Goal: Task Accomplishment & Management: Complete application form

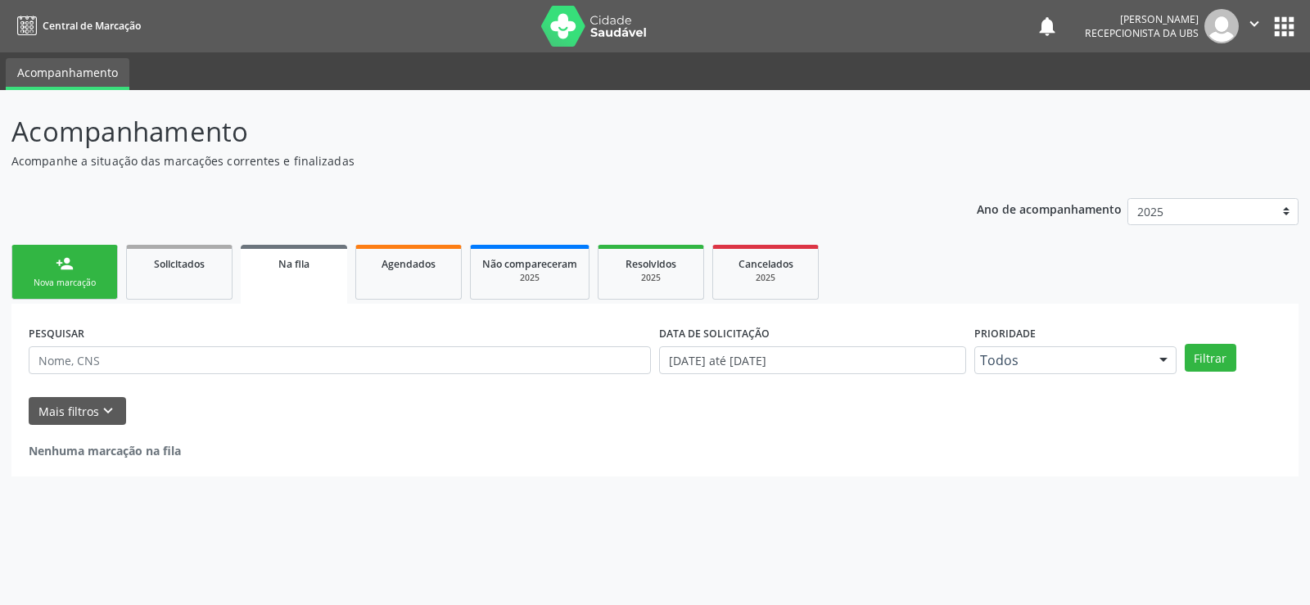
click at [53, 268] on link "person_add Nova marcação" at bounding box center [64, 272] width 106 height 55
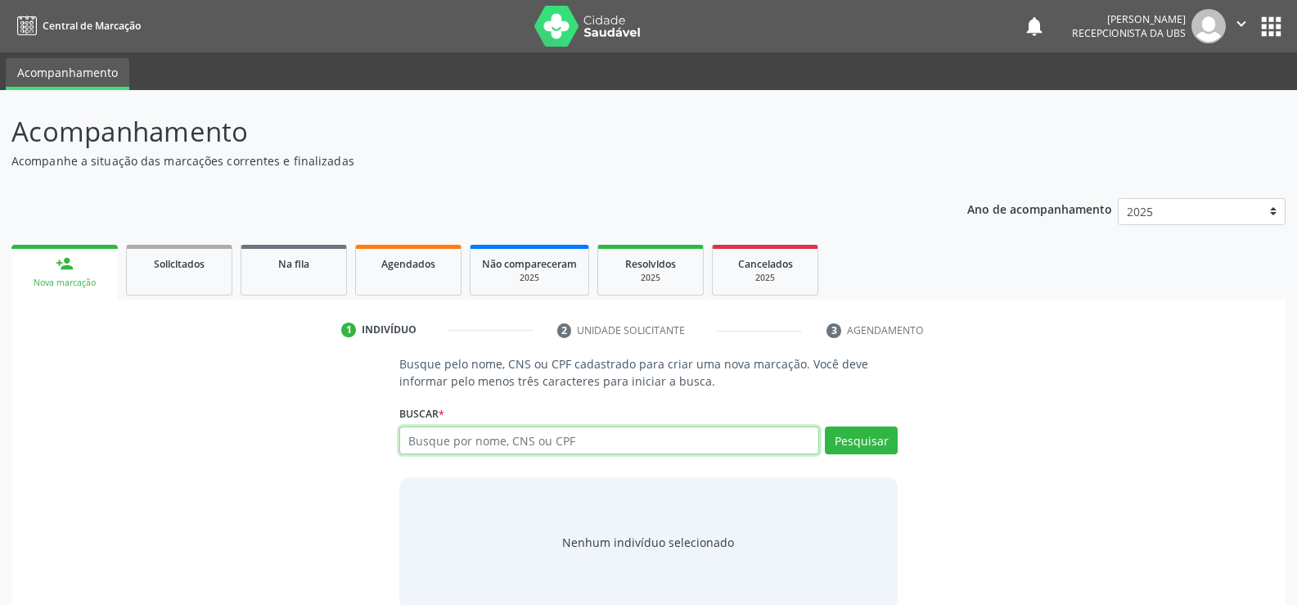
click at [565, 431] on input "text" at bounding box center [609, 440] width 420 height 28
click at [467, 450] on input "text" at bounding box center [609, 440] width 420 height 28
type input "15583674007"
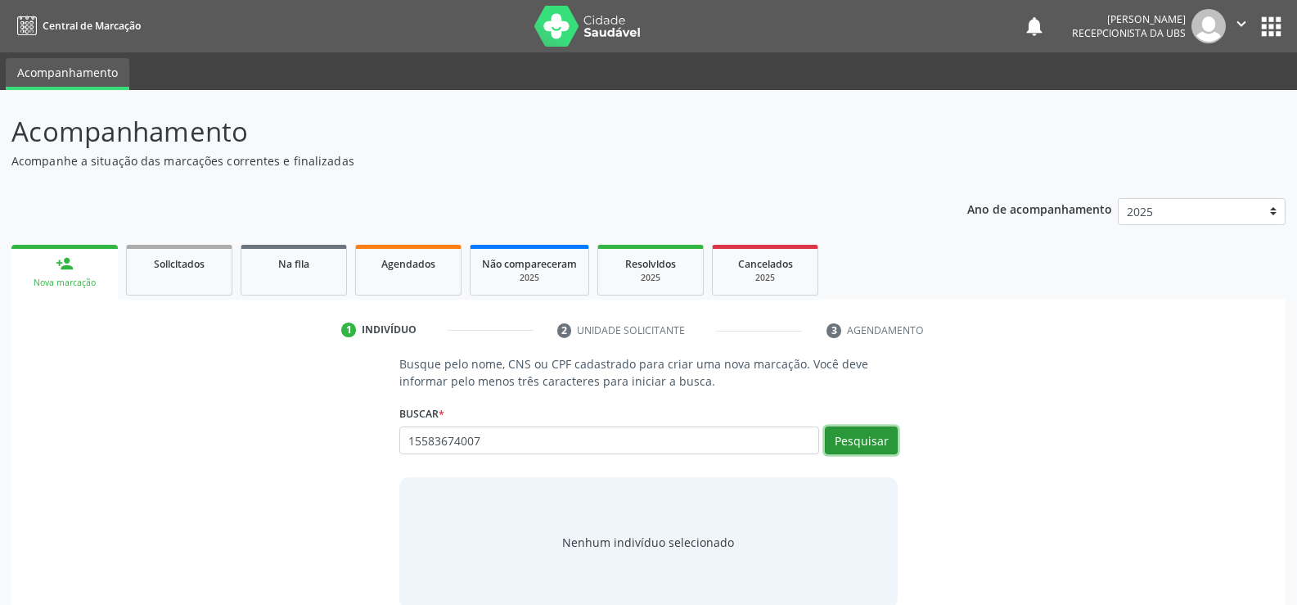
click at [849, 440] on button "Pesquisar" at bounding box center [861, 440] width 73 height 28
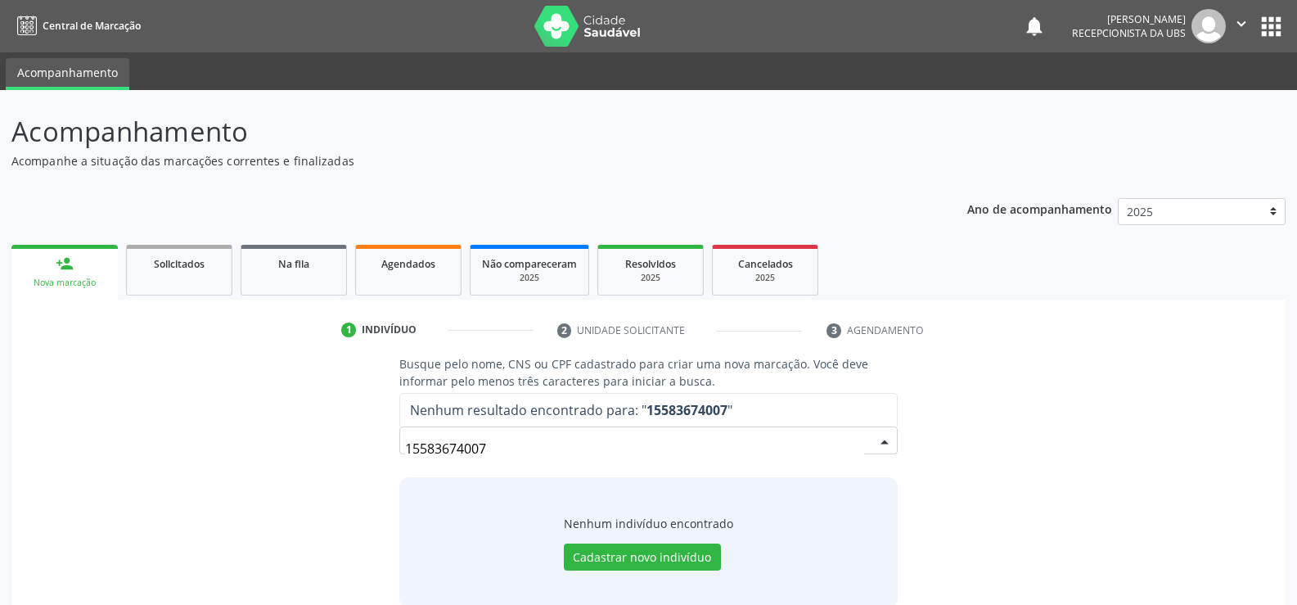
click at [540, 449] on input "15583674007" at bounding box center [634, 448] width 459 height 33
type input "1"
type input "898004519986135"
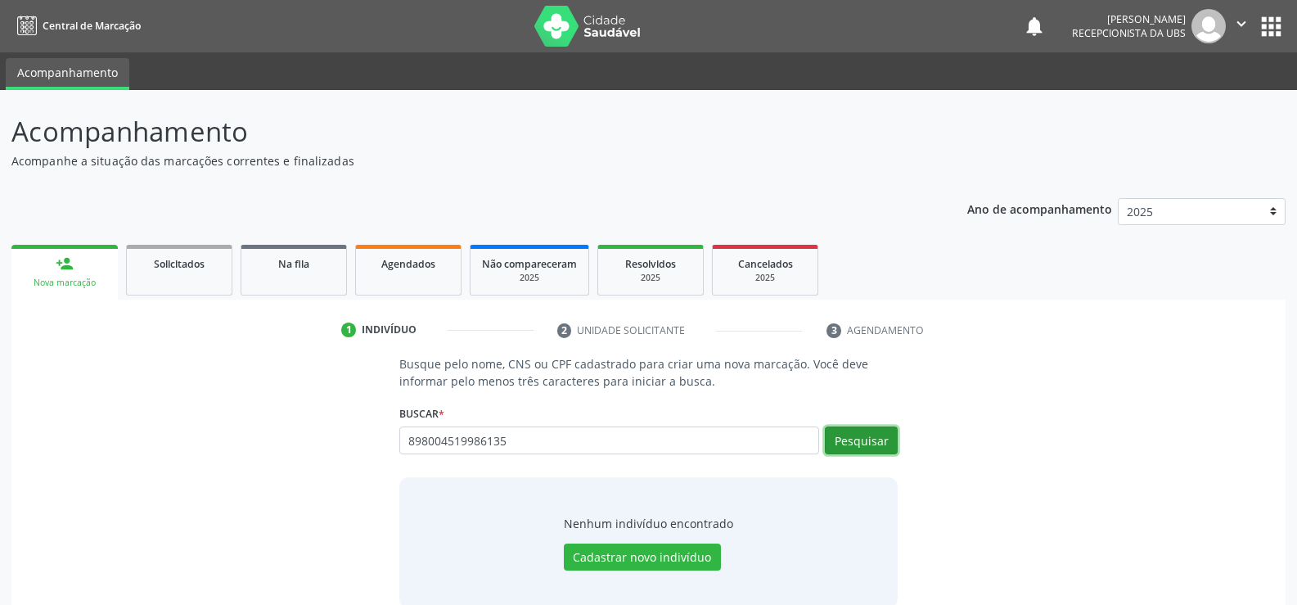
click at [858, 442] on button "Pesquisar" at bounding box center [861, 440] width 73 height 28
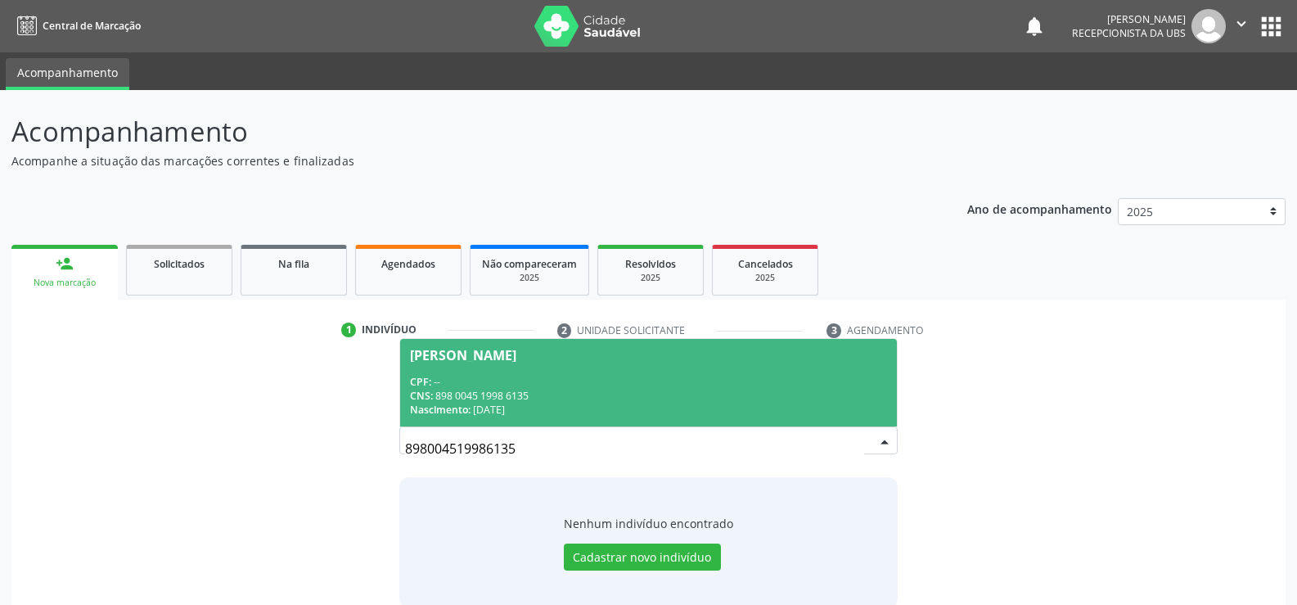
click at [477, 383] on div "CPF: --" at bounding box center [648, 382] width 477 height 14
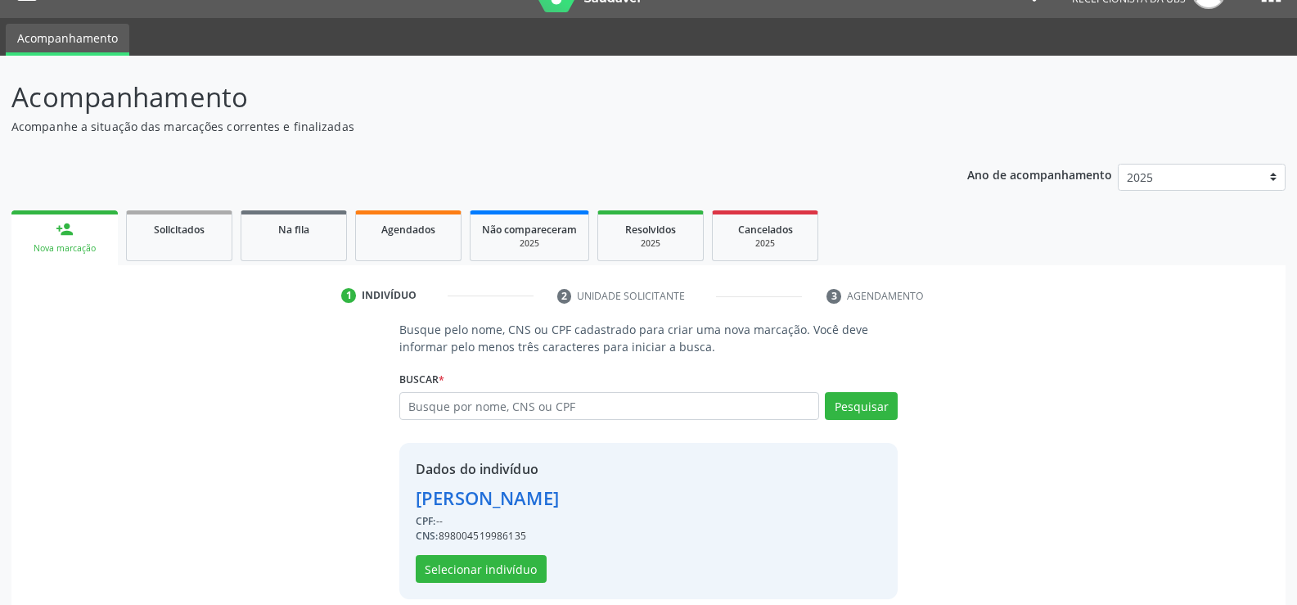
scroll to position [52, 0]
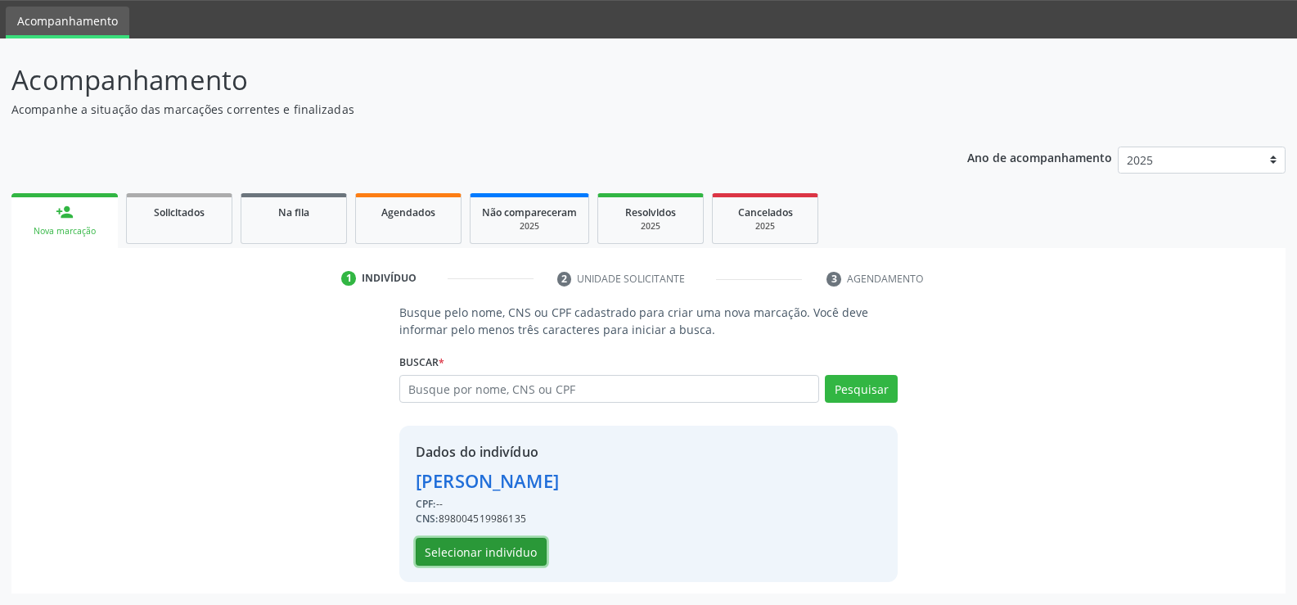
click at [480, 554] on button "Selecionar indivíduo" at bounding box center [481, 552] width 131 height 28
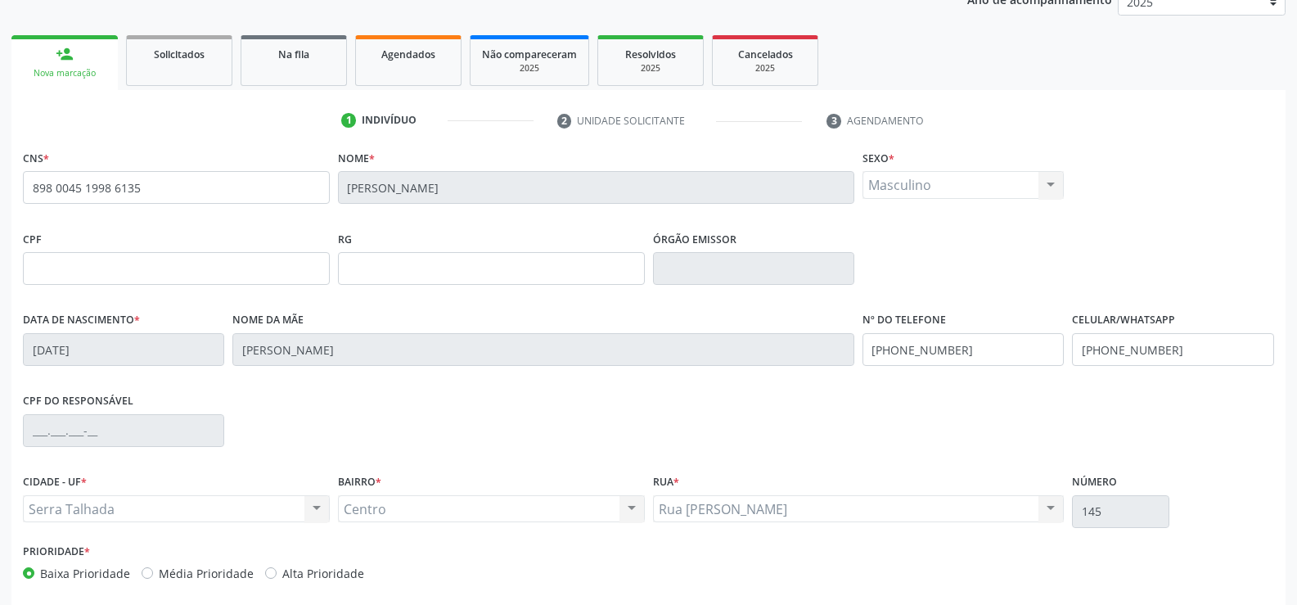
scroll to position [215, 0]
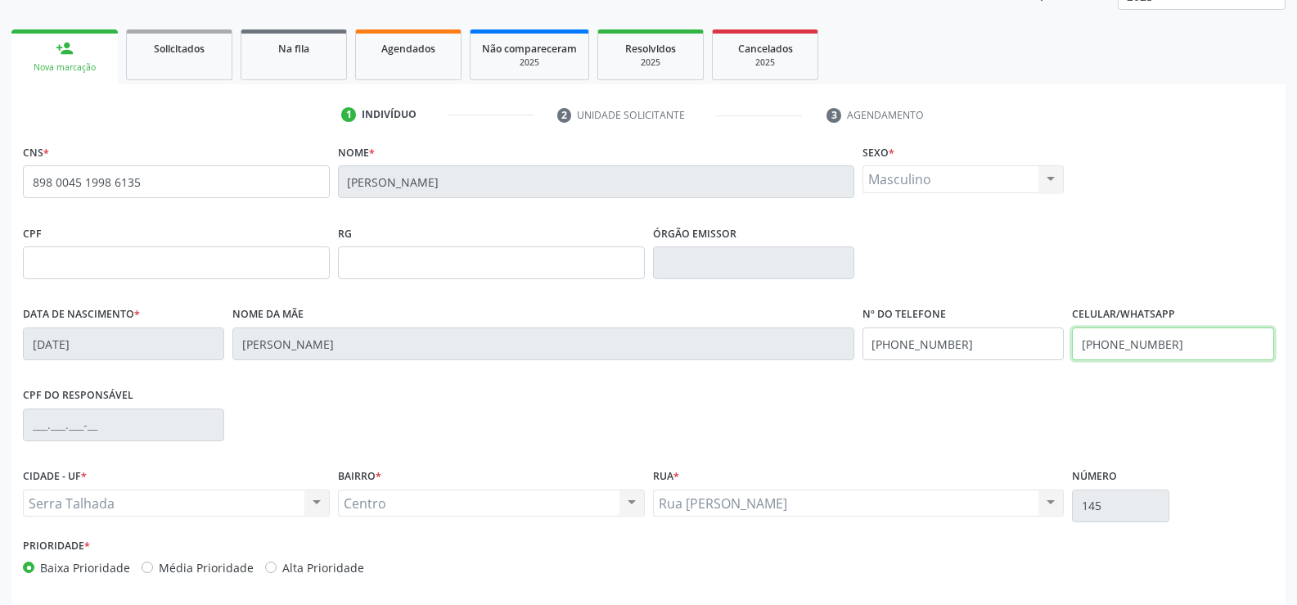
click at [1176, 340] on input "(99) 99999-9999" at bounding box center [1172, 343] width 201 height 33
type input "("
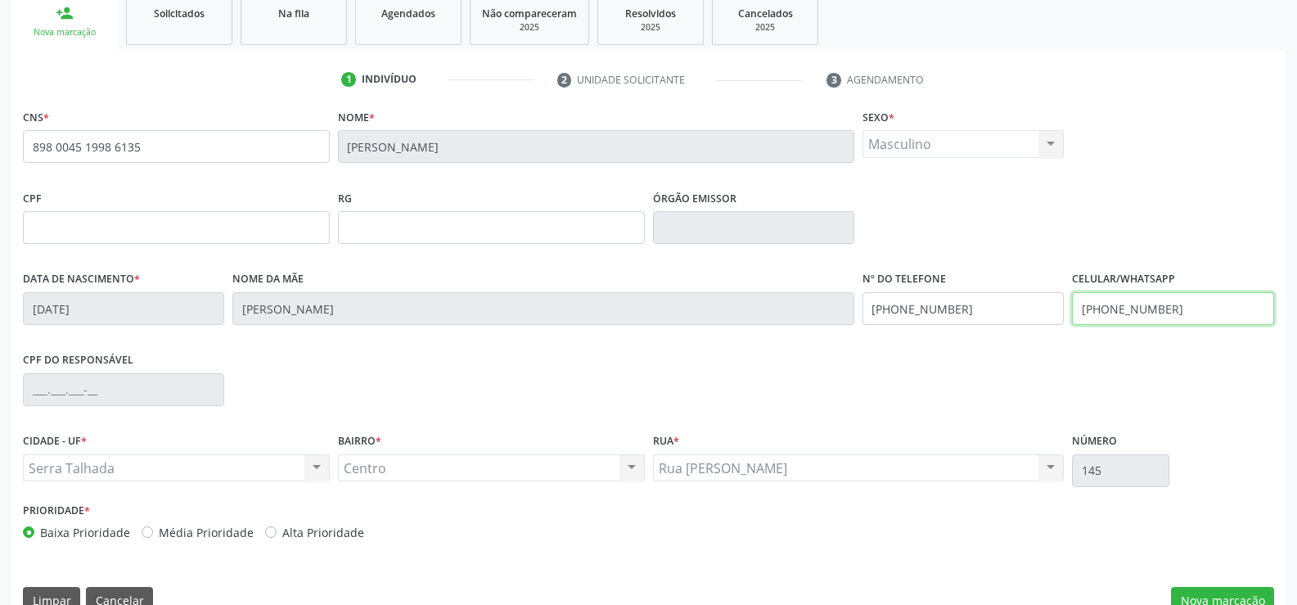
scroll to position [282, 0]
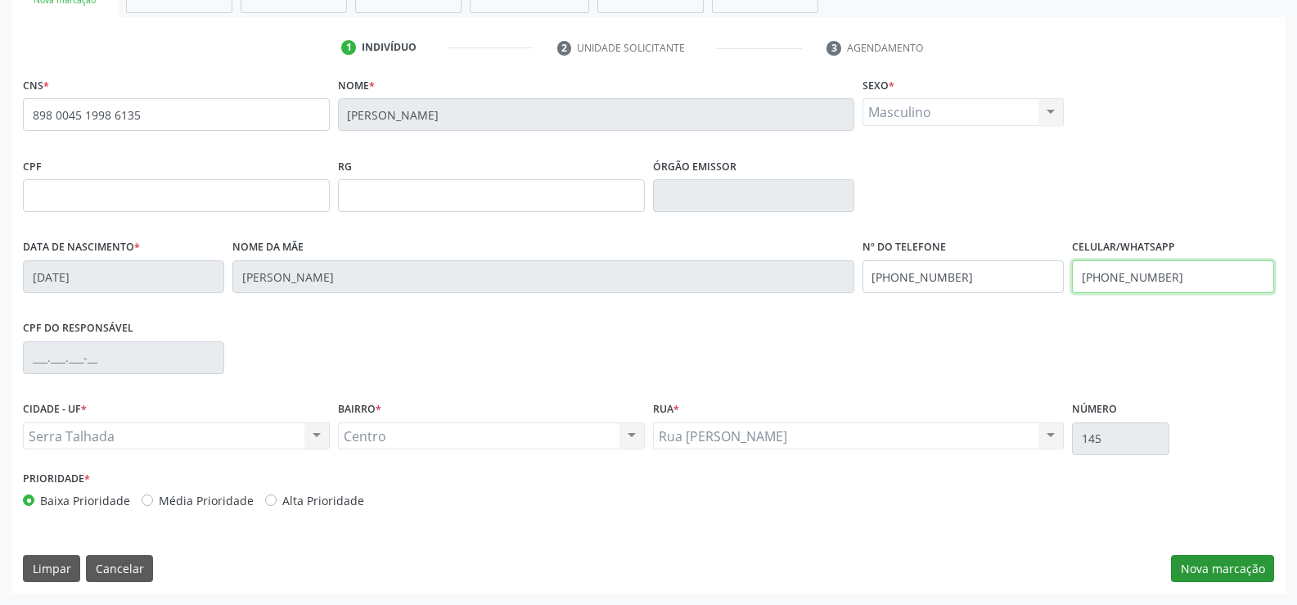
type input "(87) 98828-7261"
click at [1209, 556] on button "Nova marcação" at bounding box center [1222, 569] width 103 height 28
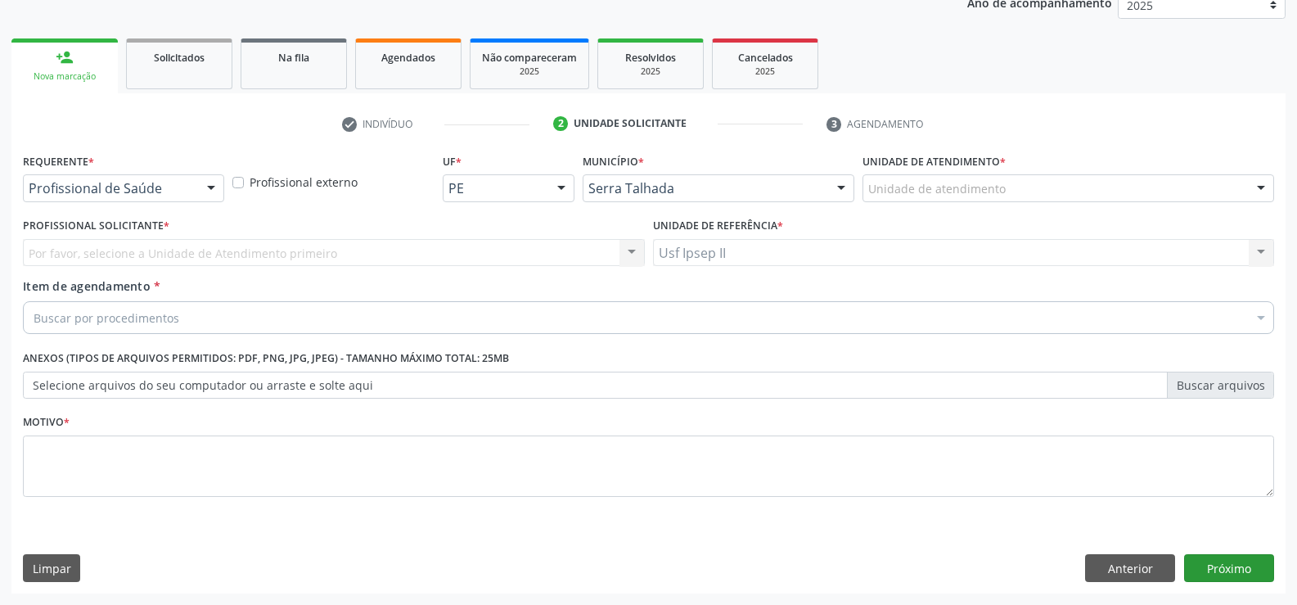
scroll to position [206, 0]
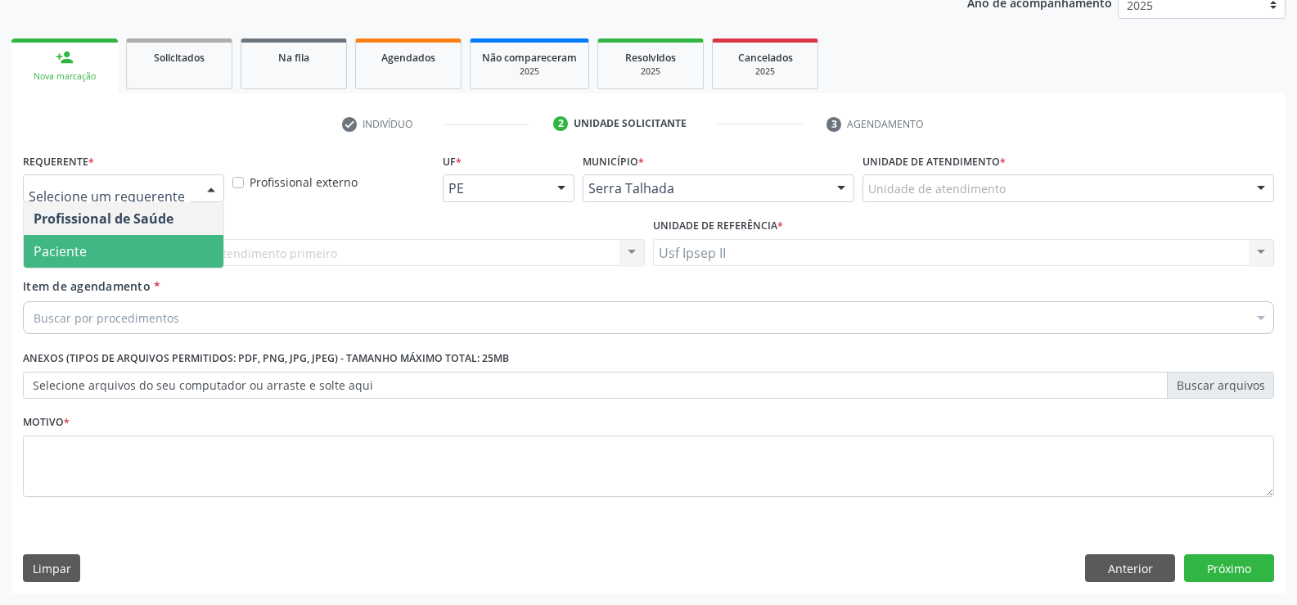
click at [95, 246] on span "Paciente" at bounding box center [124, 251] width 200 height 33
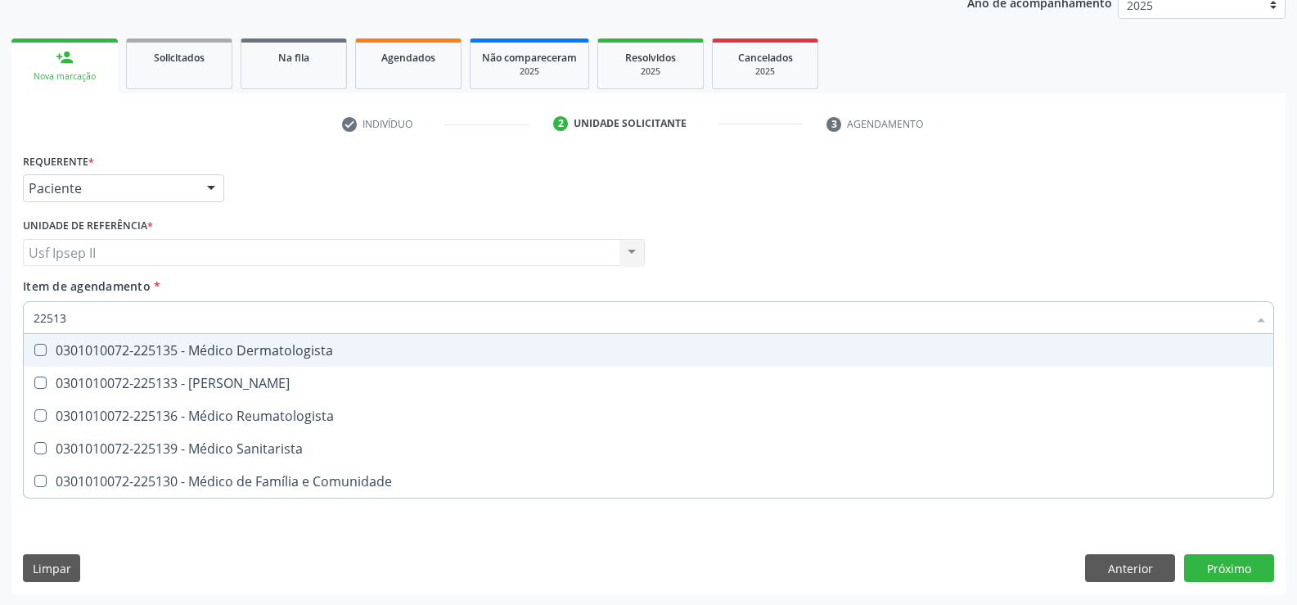
type input "225133"
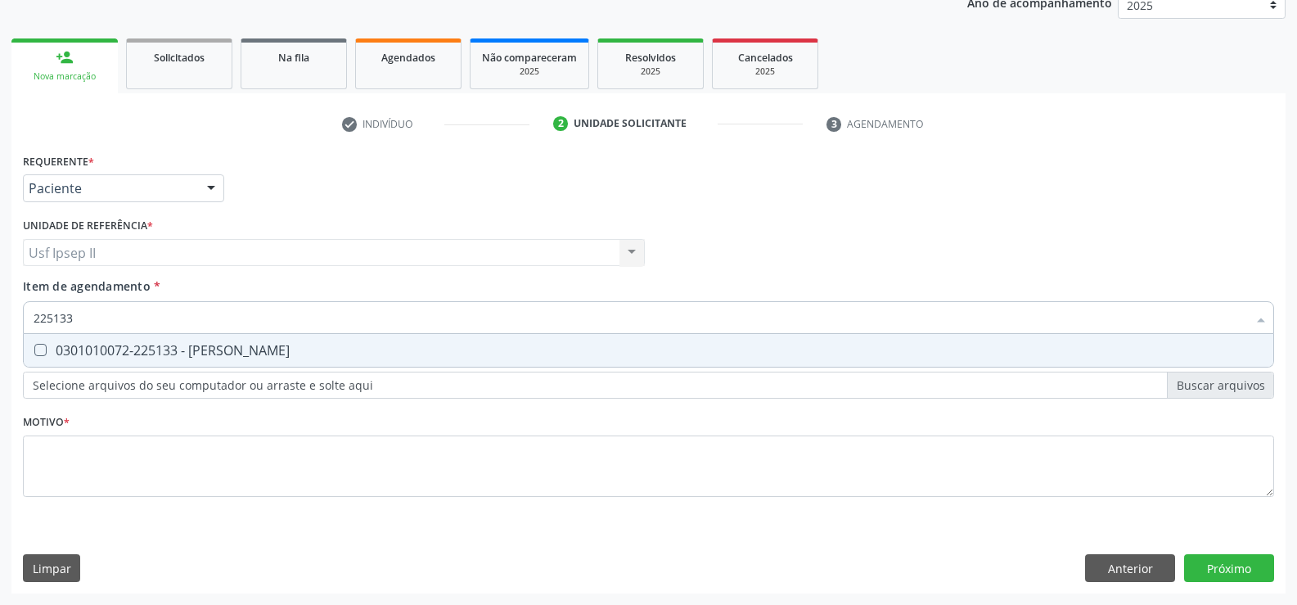
click at [97, 345] on div "0301010072-225133 - [PERSON_NAME]" at bounding box center [649, 350] width 1230 height 13
checkbox Psiquiatra "true"
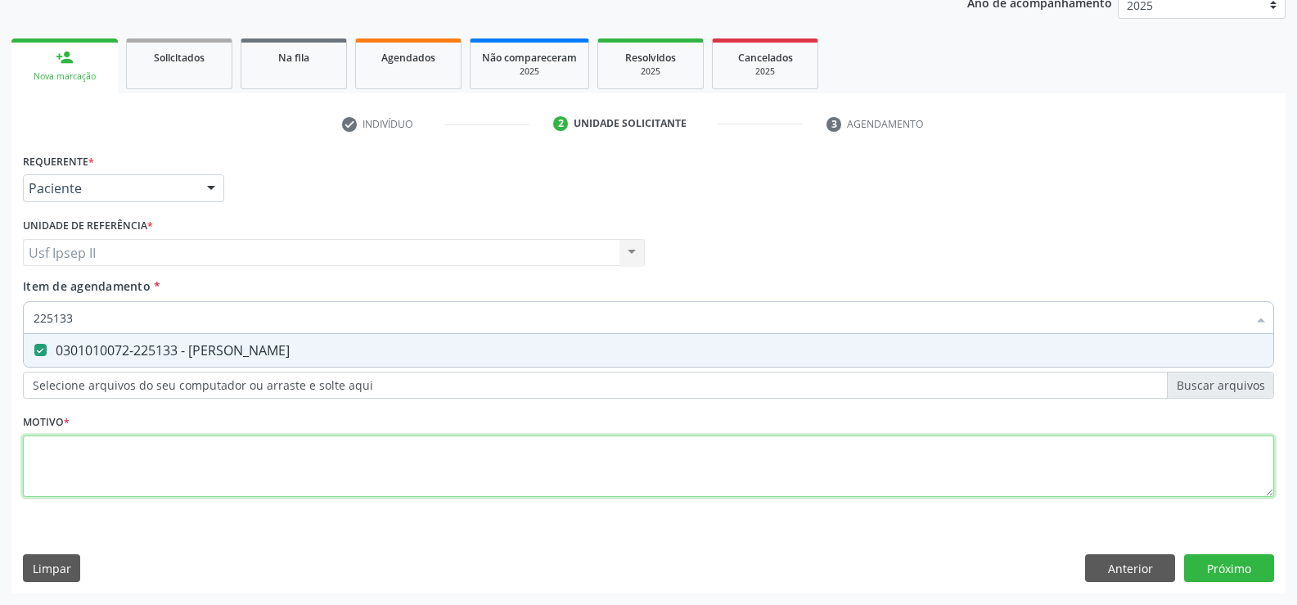
click at [138, 481] on div "Requerente * Paciente Profissional de Saúde Paciente Nenhum resultado encontrad…" at bounding box center [649, 334] width 1252 height 371
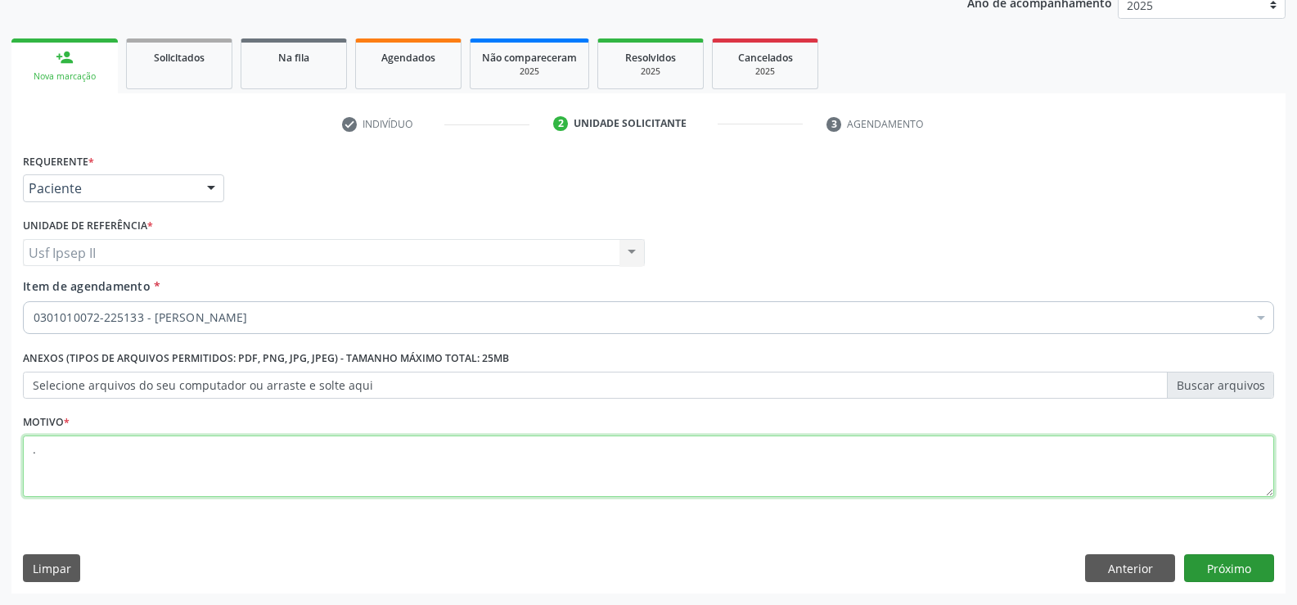
type textarea "."
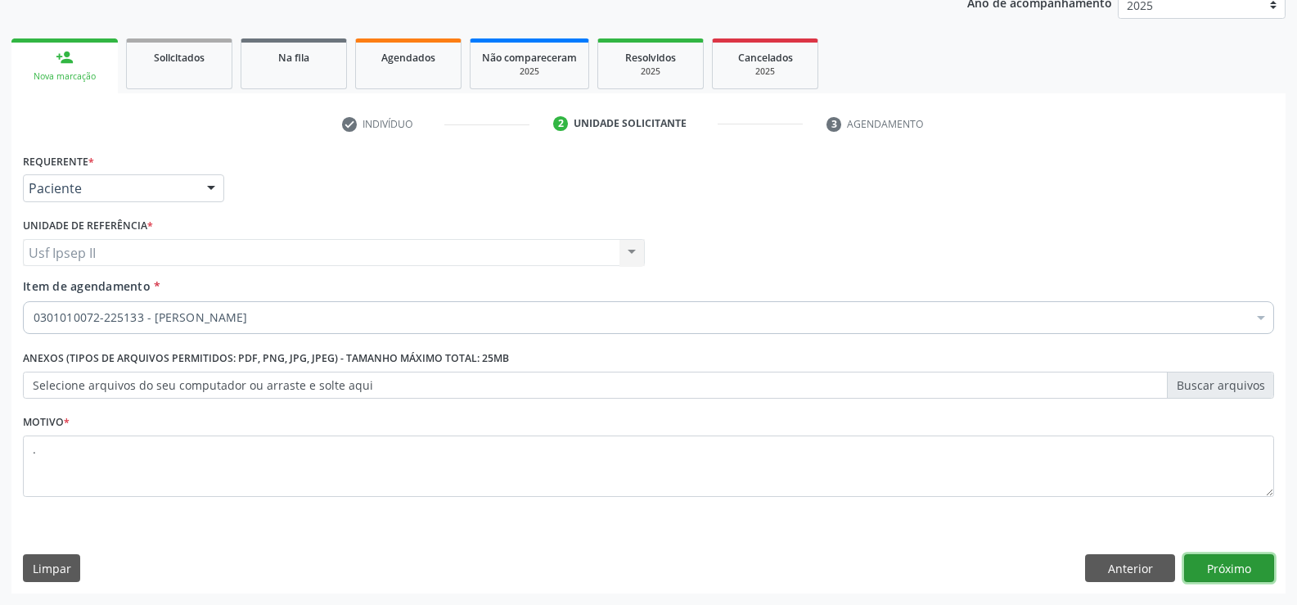
click at [1241, 569] on button "Próximo" at bounding box center [1229, 568] width 90 height 28
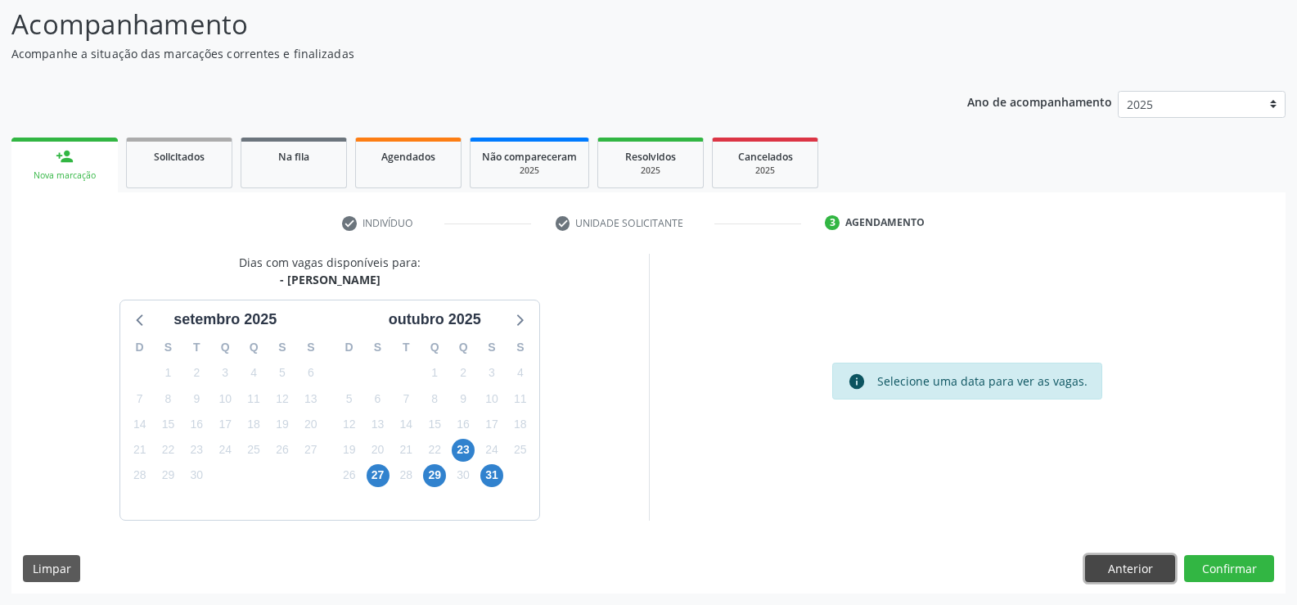
click at [1132, 570] on button "Anterior" at bounding box center [1130, 569] width 90 height 28
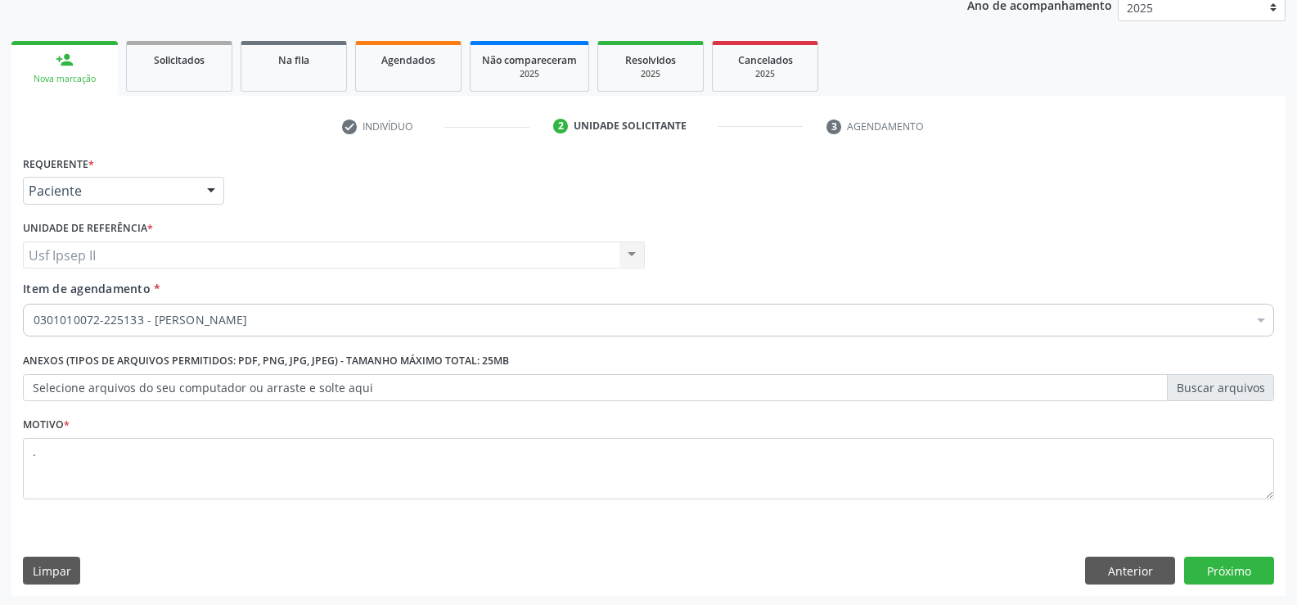
scroll to position [206, 0]
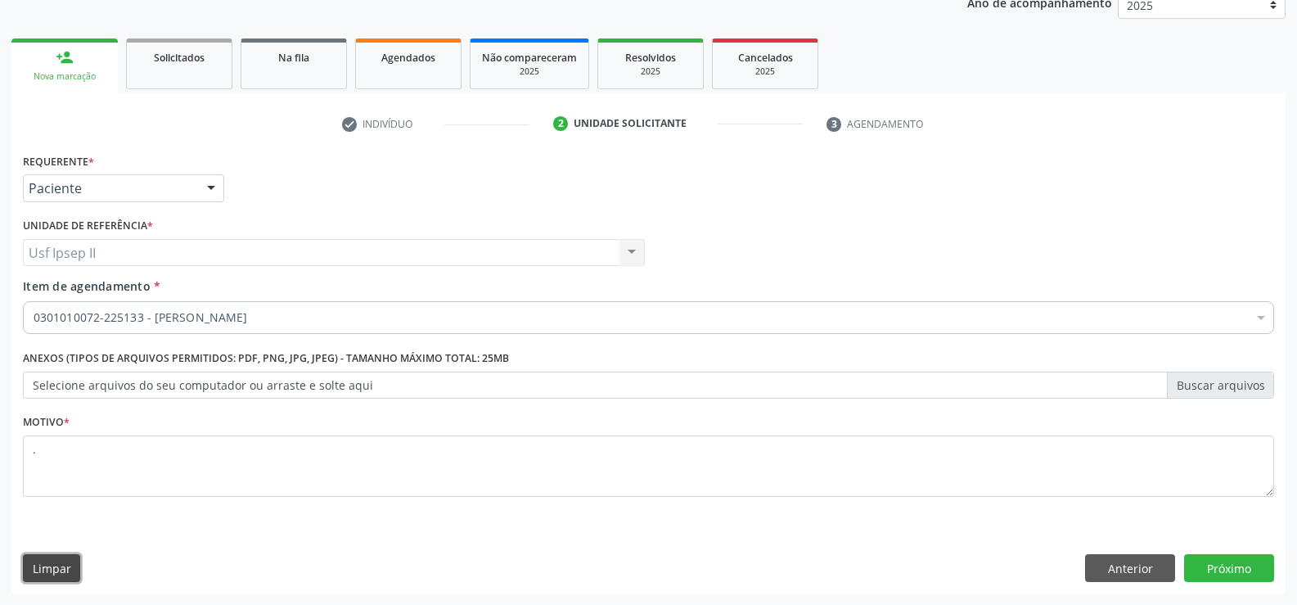
click at [73, 574] on button "Limpar" at bounding box center [51, 568] width 57 height 28
click at [45, 567] on button "Limpar" at bounding box center [51, 568] width 57 height 28
click at [1132, 576] on button "Anterior" at bounding box center [1130, 568] width 90 height 28
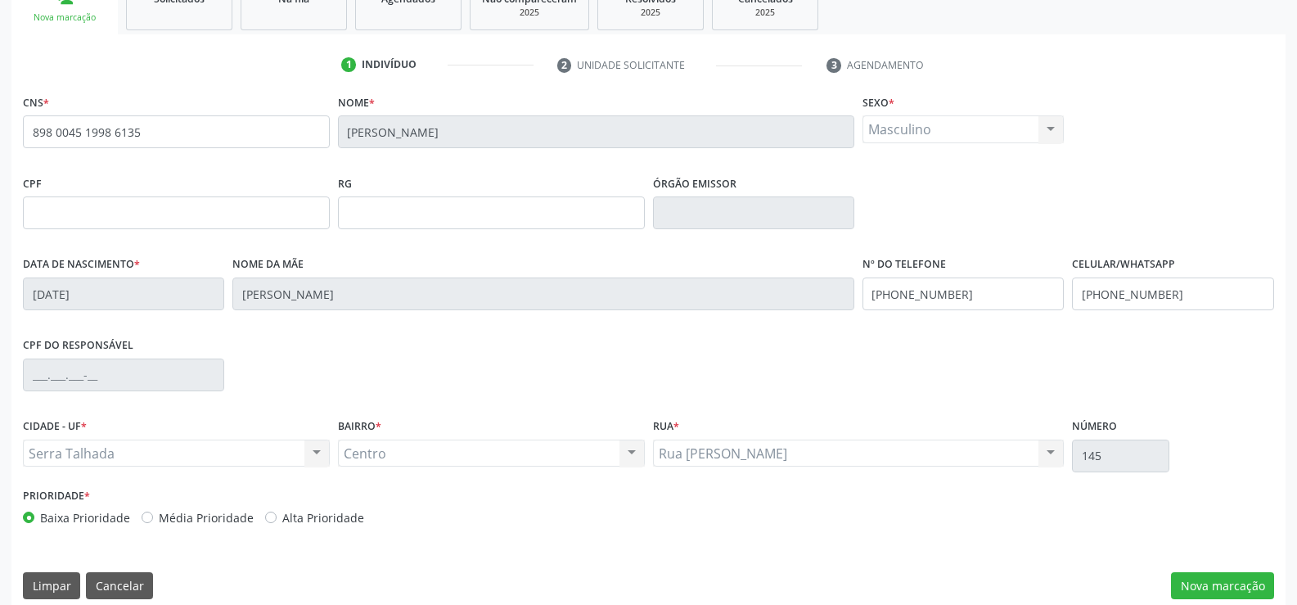
scroll to position [282, 0]
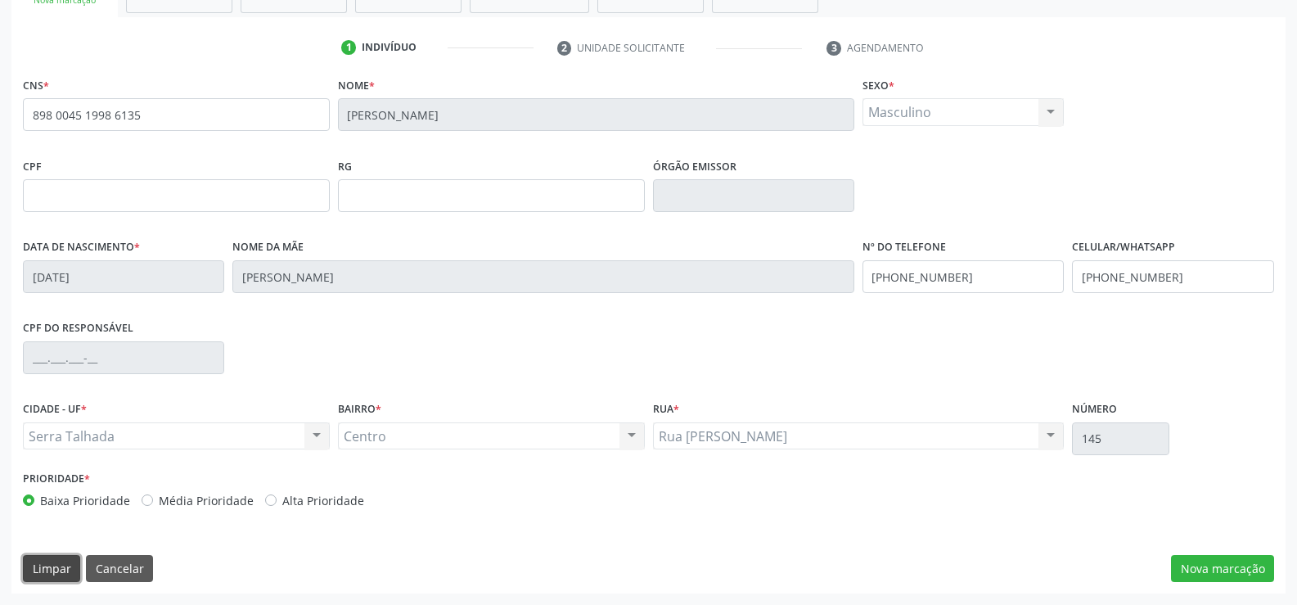
click at [47, 562] on button "Limpar" at bounding box center [51, 569] width 57 height 28
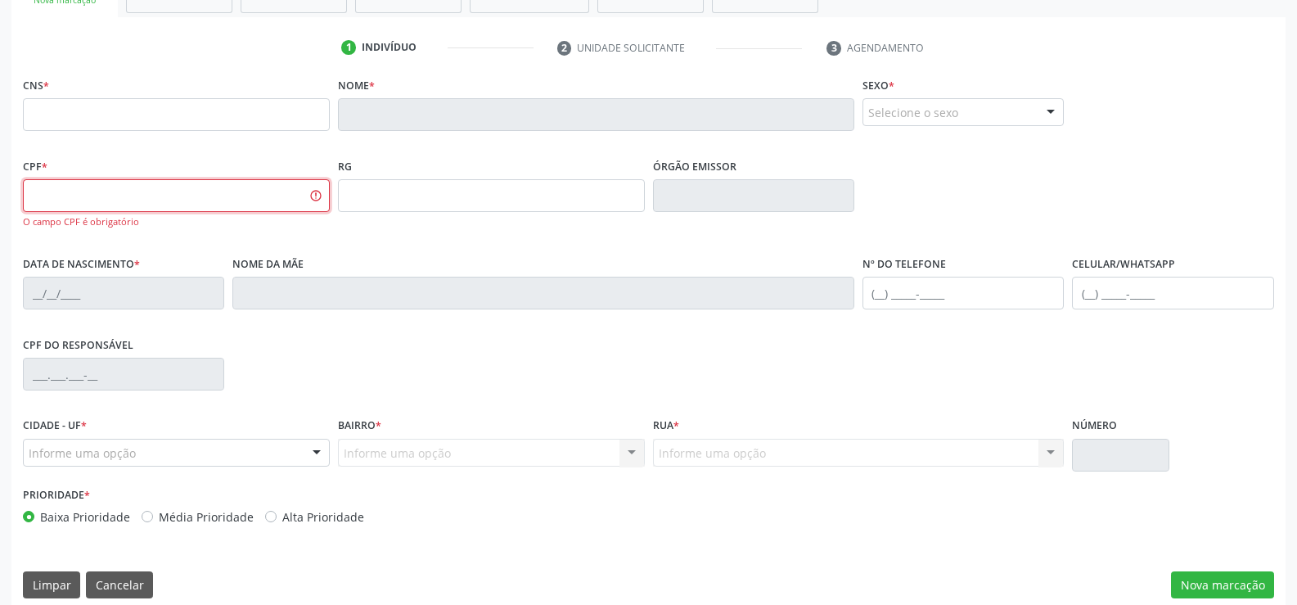
click at [91, 197] on input "text" at bounding box center [176, 195] width 307 height 33
click at [97, 115] on input "text" at bounding box center [176, 114] width 307 height 33
click at [225, 184] on input "text" at bounding box center [176, 195] width 307 height 33
click at [138, 122] on input "041" at bounding box center [176, 114] width 307 height 33
type input "0"
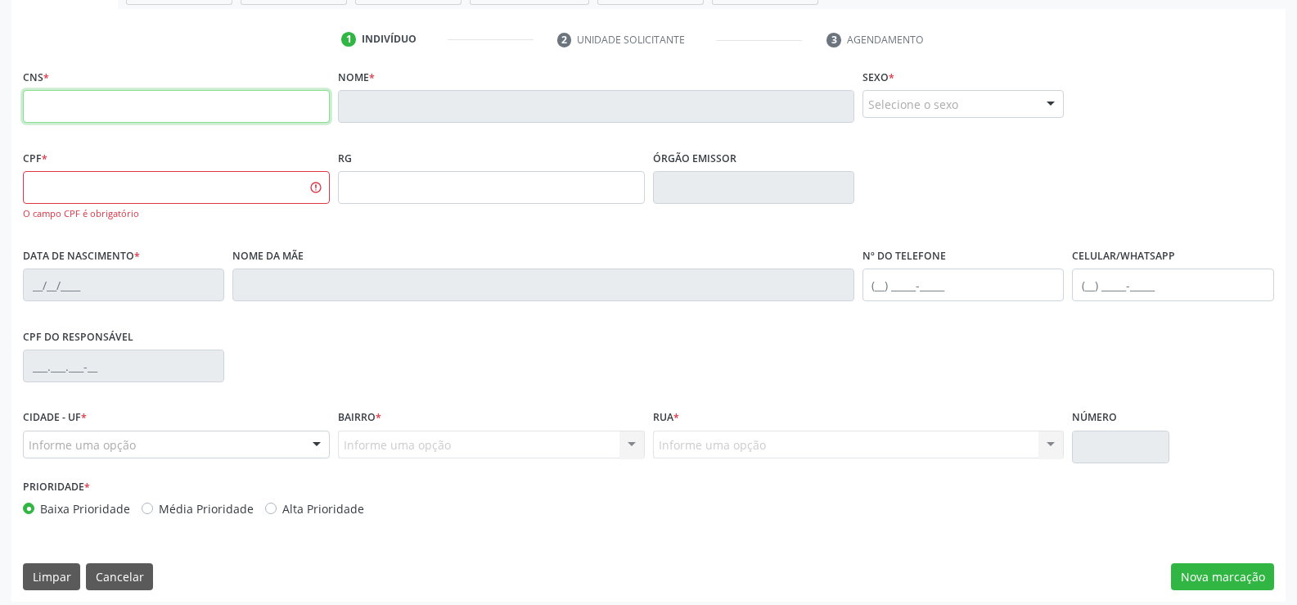
scroll to position [299, 0]
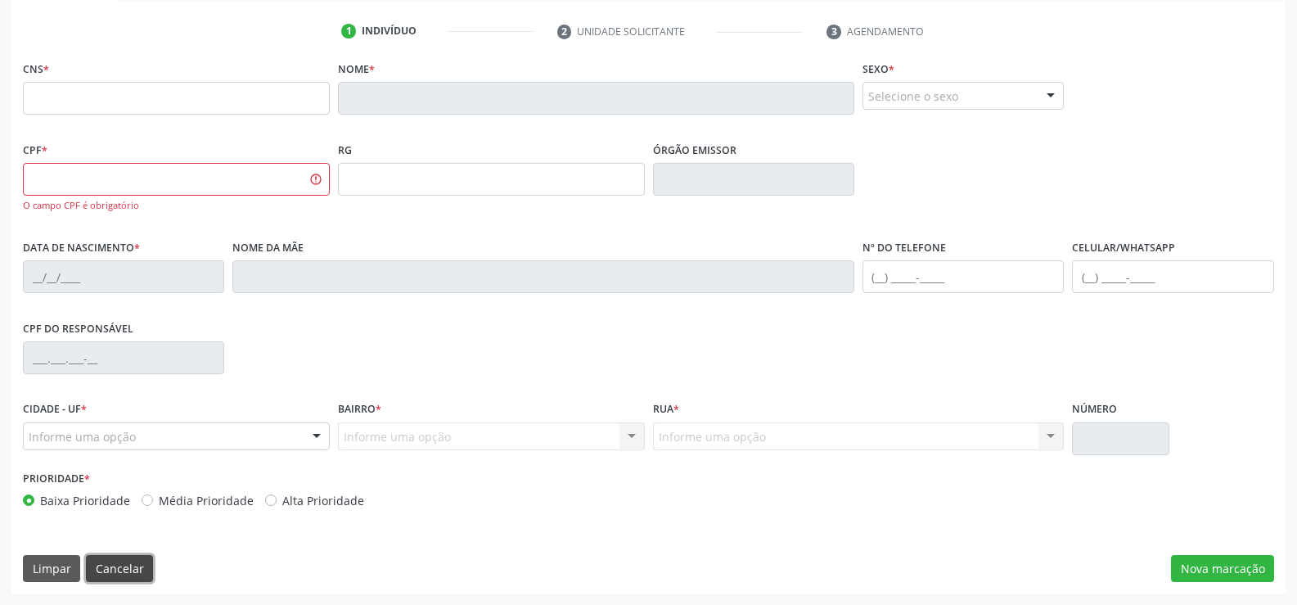
click at [132, 557] on button "Cancelar" at bounding box center [119, 569] width 67 height 28
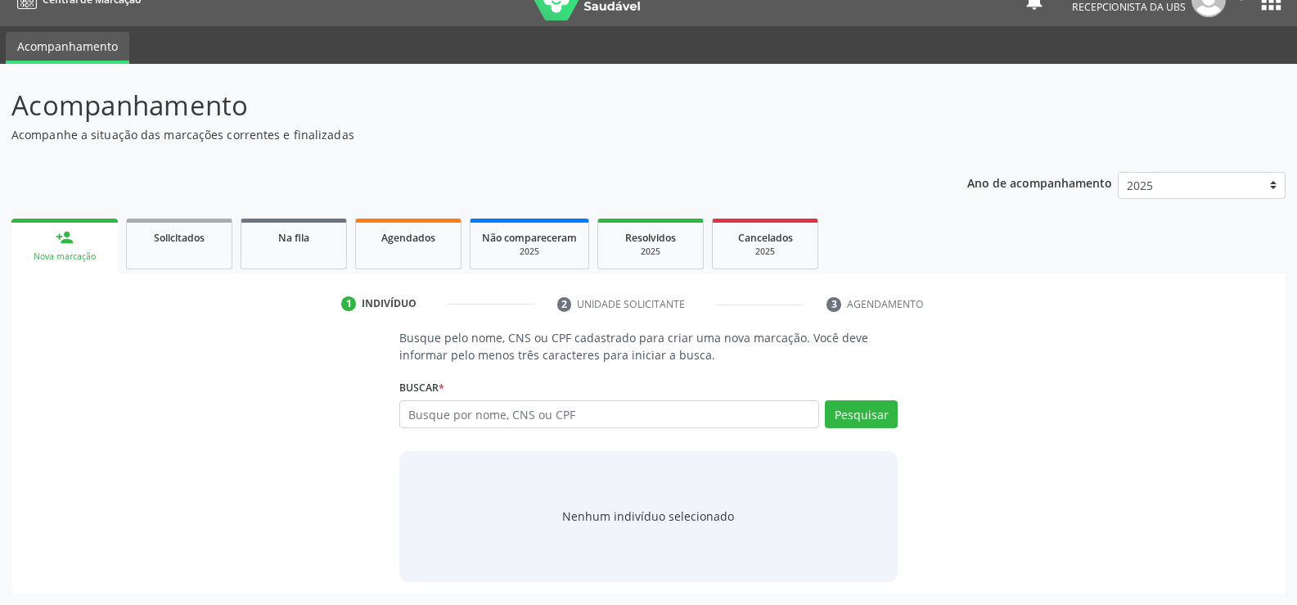
scroll to position [26, 0]
click at [548, 418] on input "text" at bounding box center [609, 414] width 420 height 28
type input "04108502418"
click at [895, 409] on button "Pesquisar" at bounding box center [861, 414] width 73 height 28
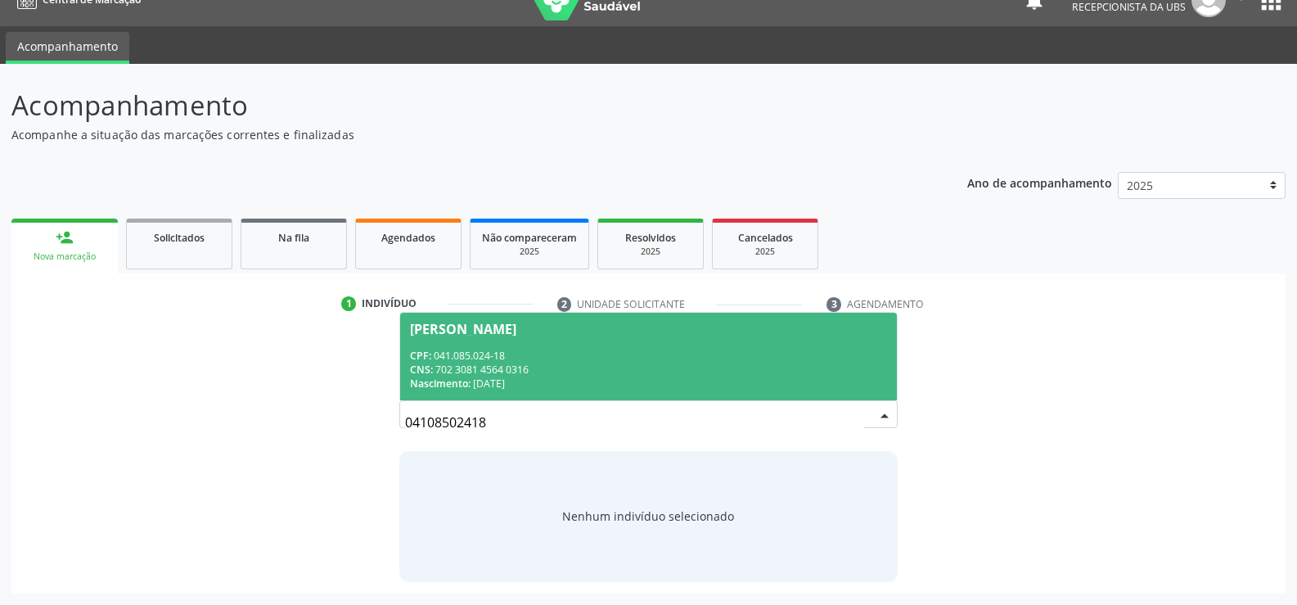
click at [492, 368] on div "CNS: 702 3081 4564 0316" at bounding box center [648, 370] width 477 height 14
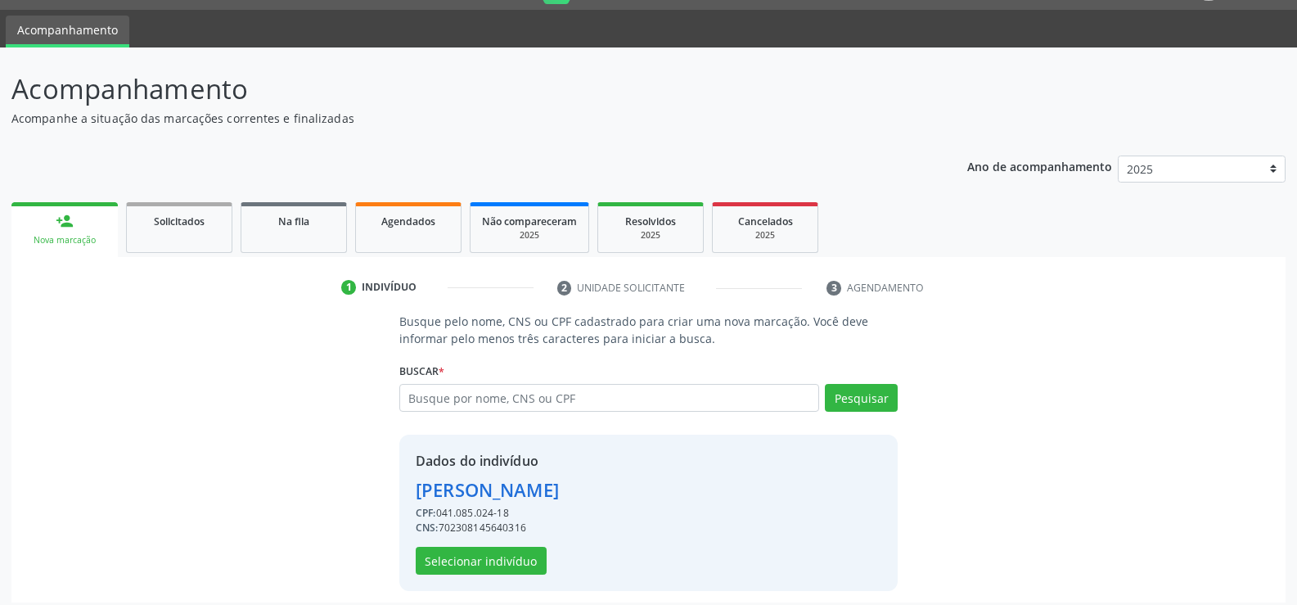
scroll to position [52, 0]
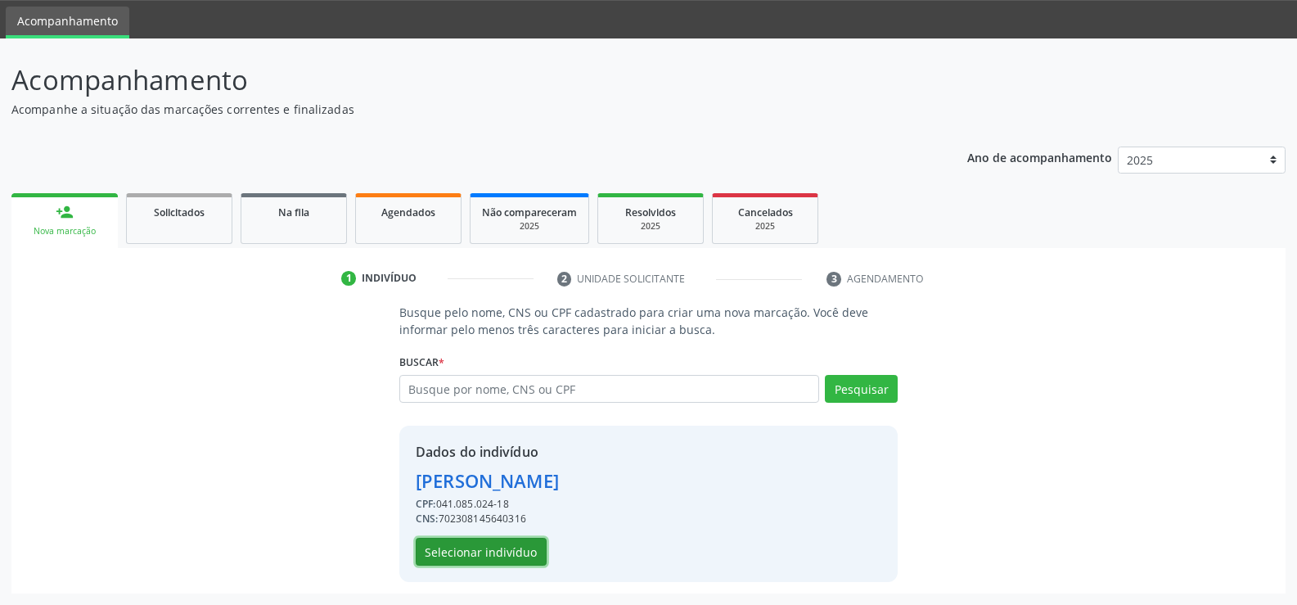
click at [502, 554] on button "Selecionar indivíduo" at bounding box center [481, 552] width 131 height 28
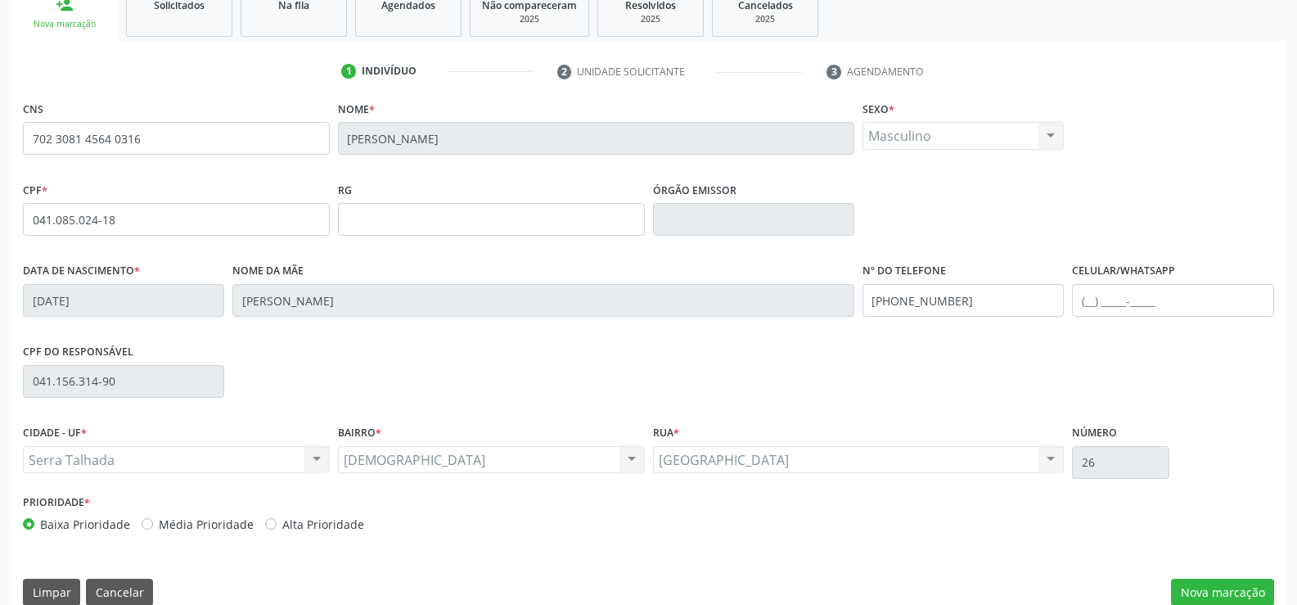
scroll to position [282, 0]
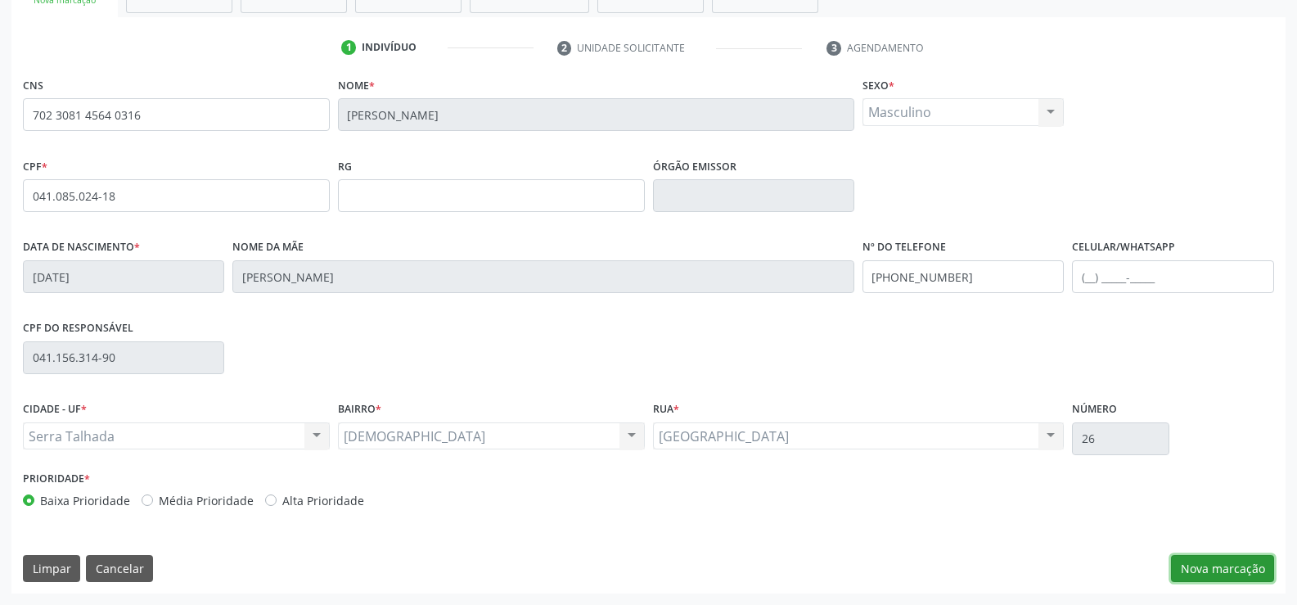
click at [1182, 558] on button "Nova marcação" at bounding box center [1222, 569] width 103 height 28
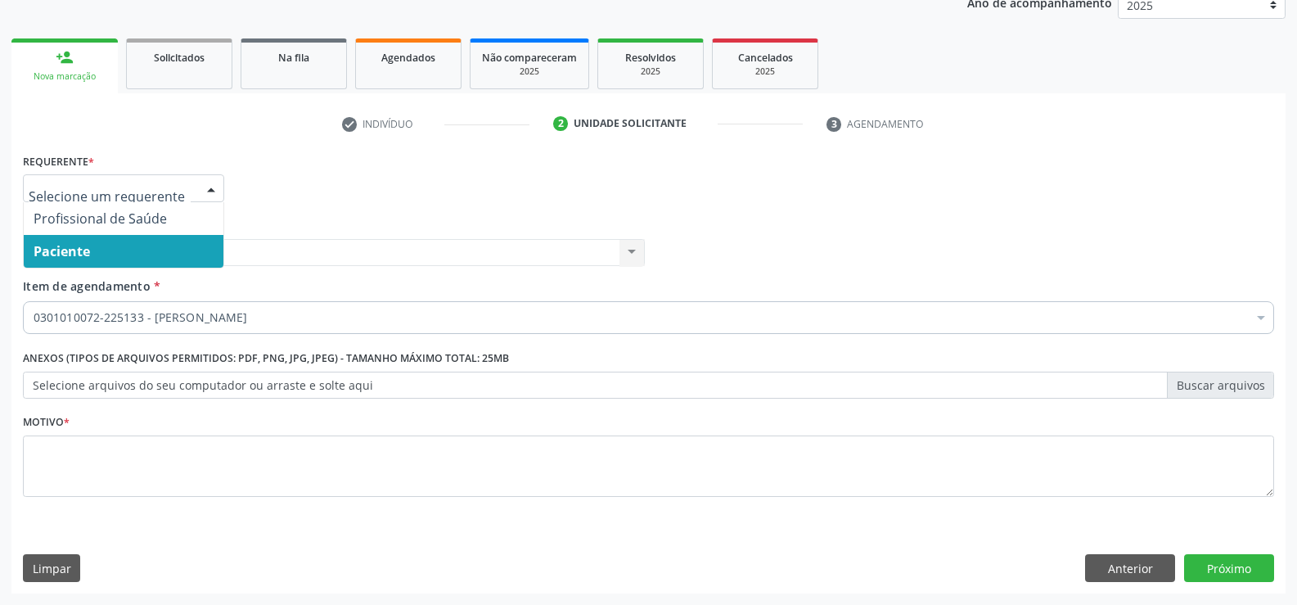
click at [127, 254] on span "Paciente" at bounding box center [124, 251] width 200 height 33
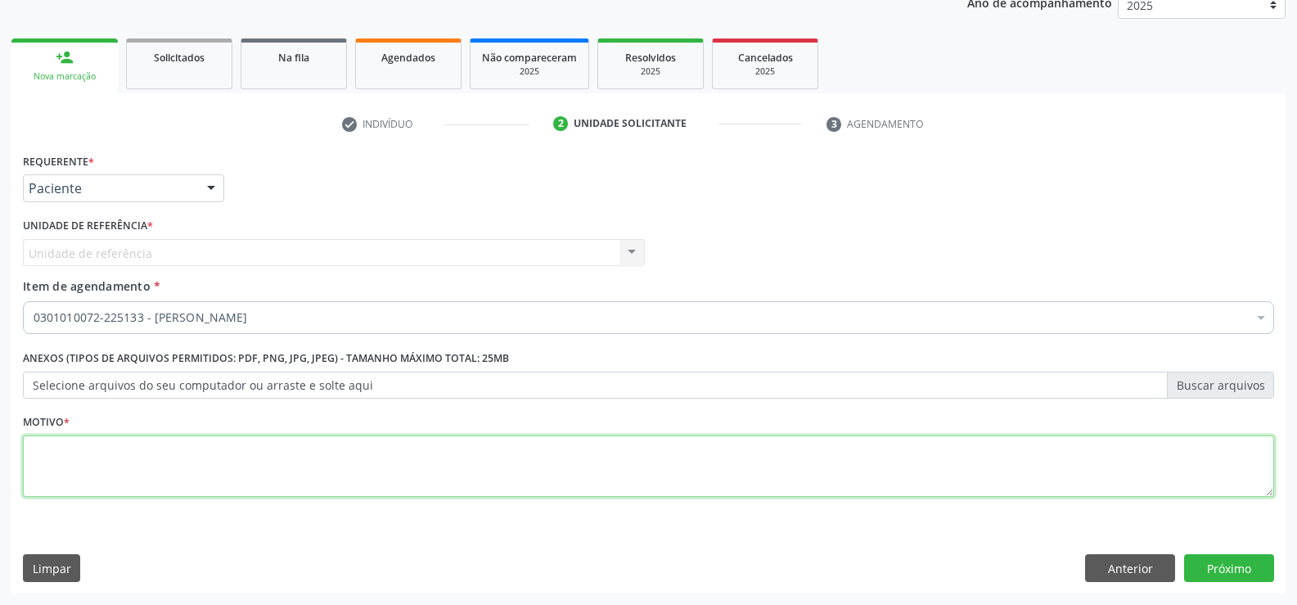
click at [125, 449] on textarea at bounding box center [649, 466] width 1252 height 62
type textarea "."
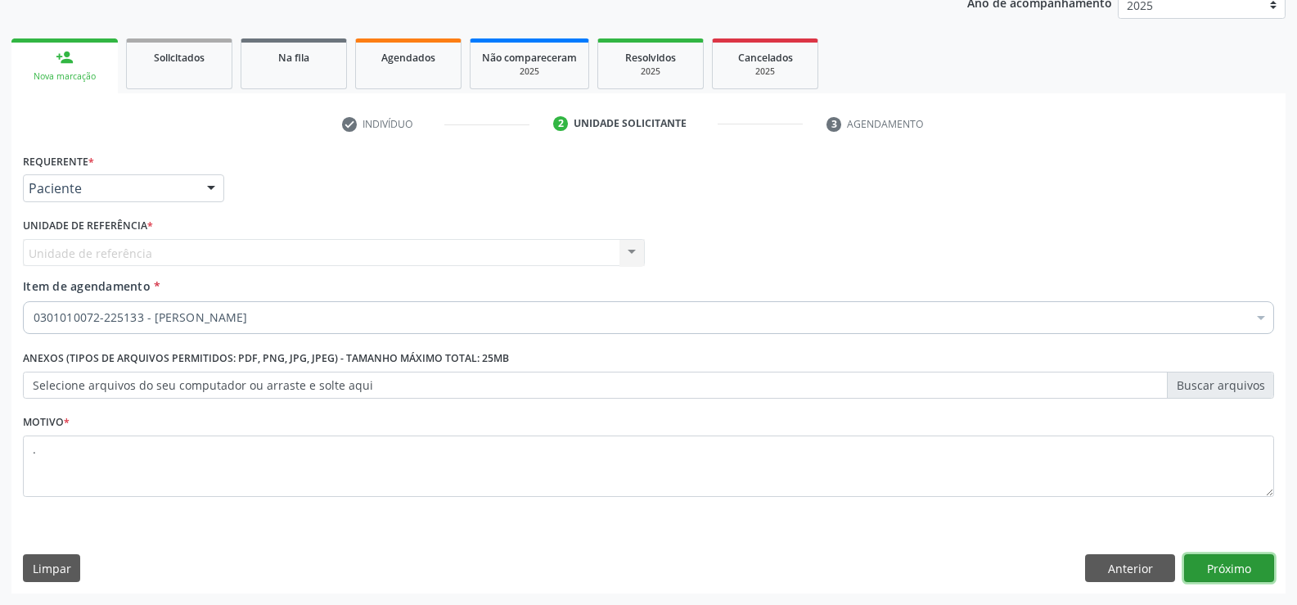
click at [1215, 562] on button "Próximo" at bounding box center [1229, 568] width 90 height 28
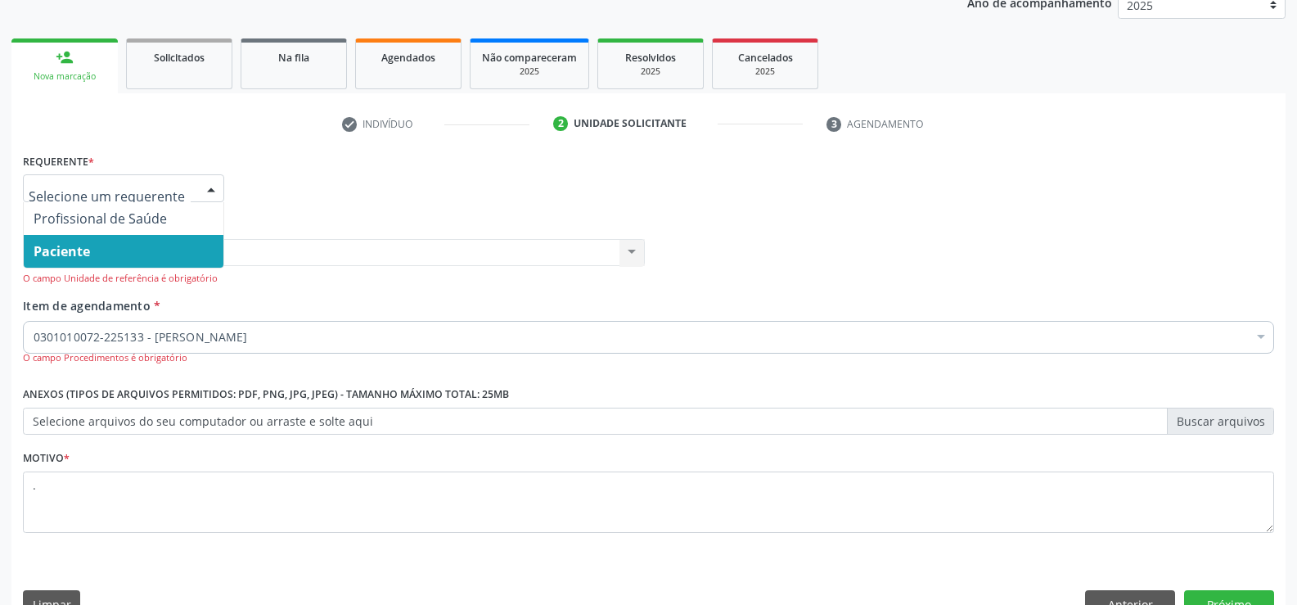
click at [138, 201] on div at bounding box center [123, 188] width 201 height 28
click at [104, 261] on span "Paciente" at bounding box center [124, 251] width 200 height 33
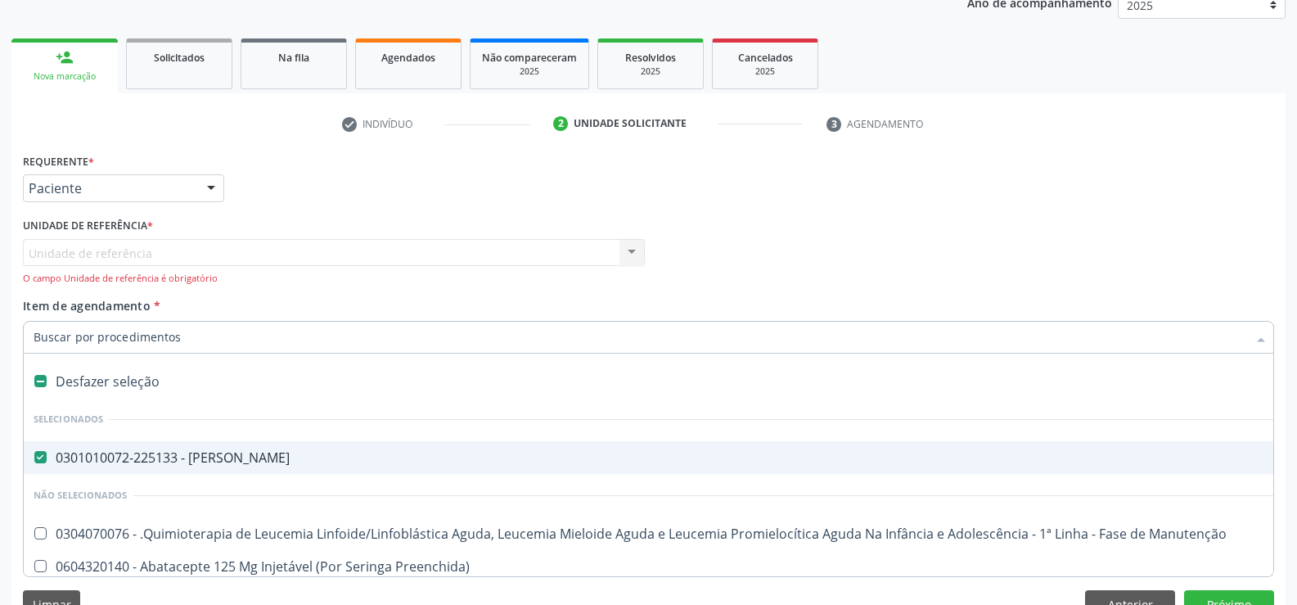
click at [170, 453] on div "0301010072-225133 - [PERSON_NAME]" at bounding box center [671, 457] width 1274 height 13
checkbox Psiquiatra "false"
click at [135, 279] on div "O campo Unidade de referência é obrigatório" at bounding box center [334, 279] width 622 height 14
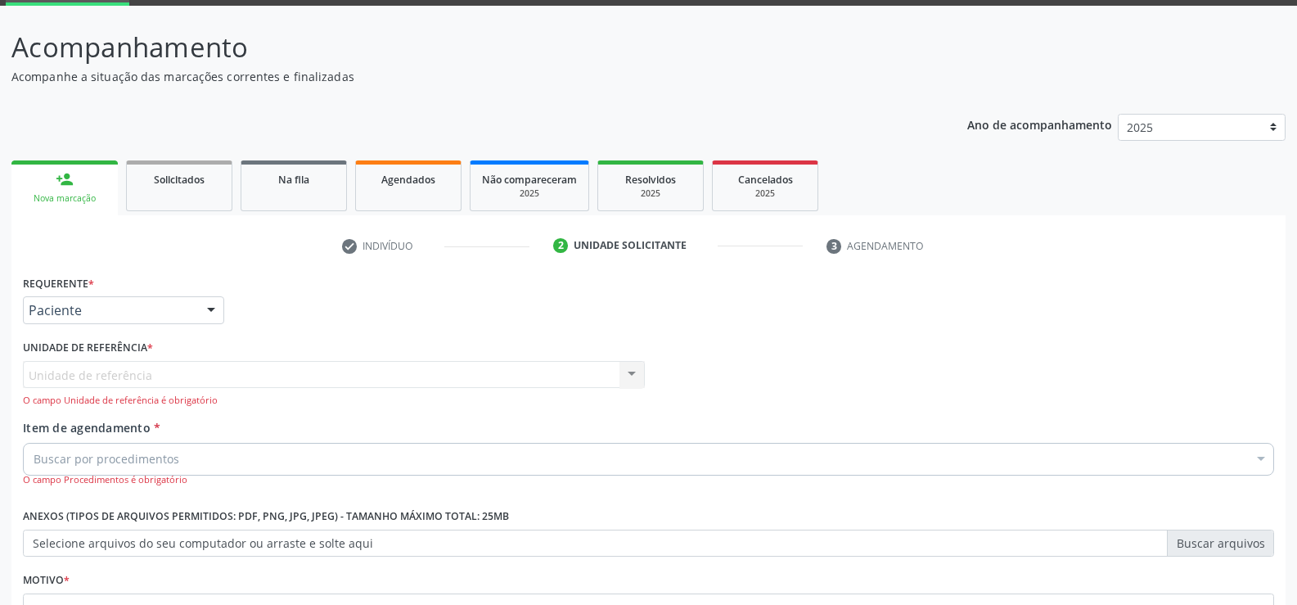
scroll to position [0, 0]
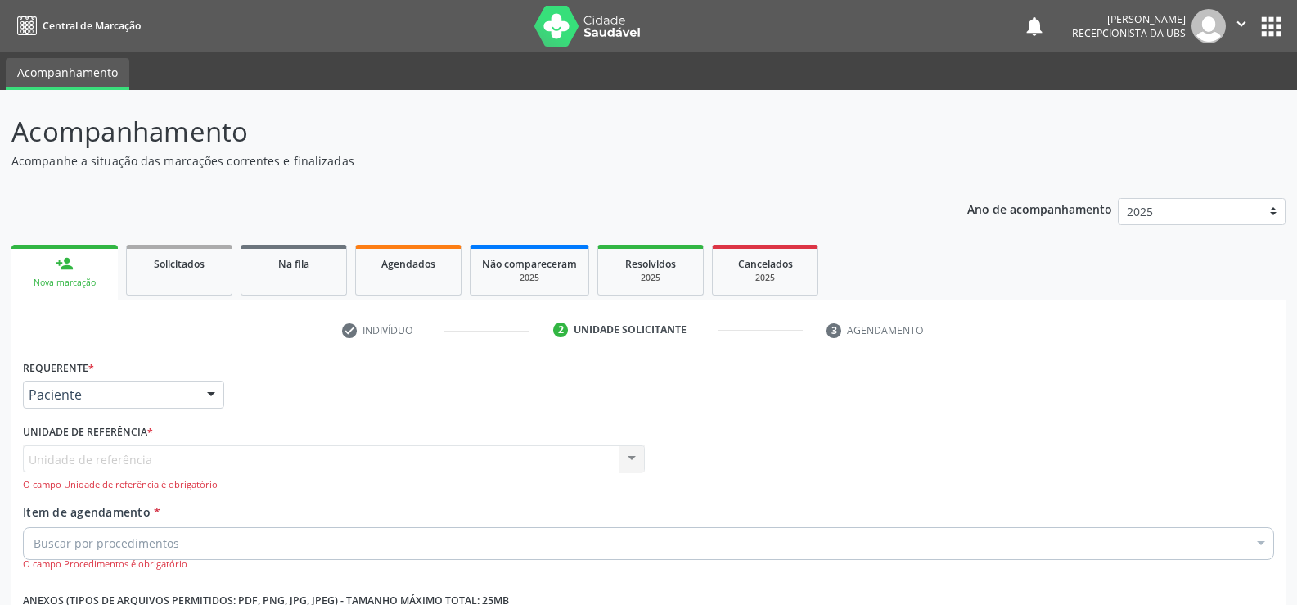
click at [1252, 28] on button "" at bounding box center [1241, 26] width 31 height 34
click at [1200, 101] on link "Sair" at bounding box center [1199, 99] width 113 height 23
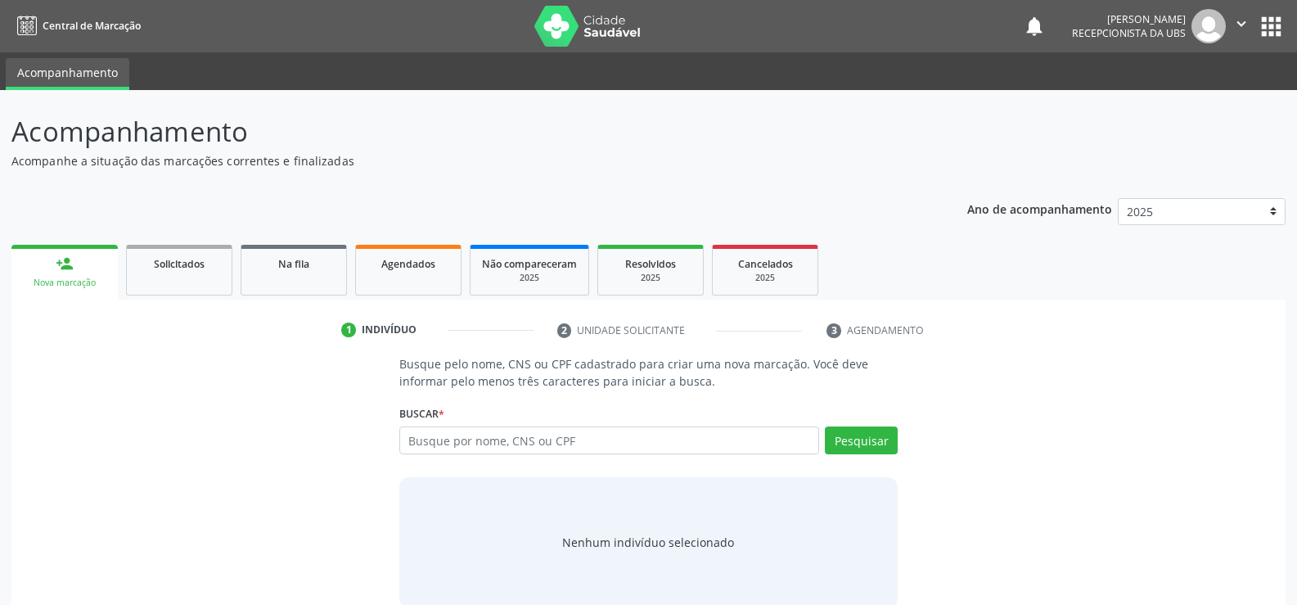
click at [448, 431] on input "text" at bounding box center [609, 440] width 420 height 28
type input "04108502418"
click at [872, 427] on button "Pesquisar" at bounding box center [861, 440] width 73 height 28
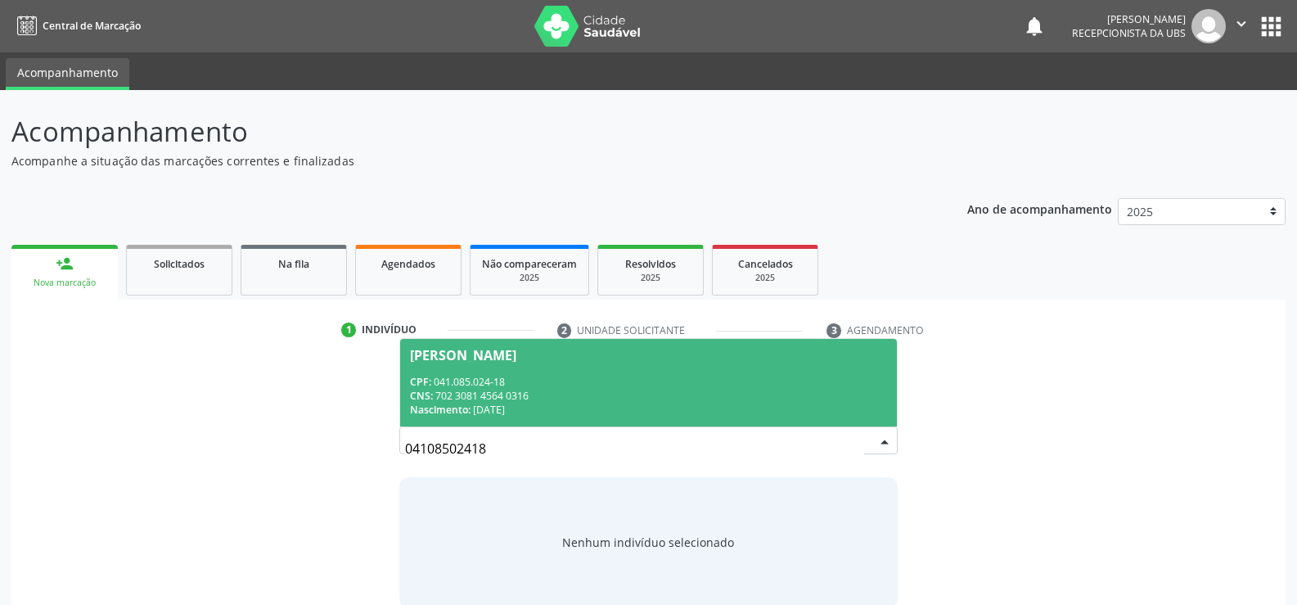
click at [470, 381] on div "CPF: 041.085.024-18" at bounding box center [648, 382] width 477 height 14
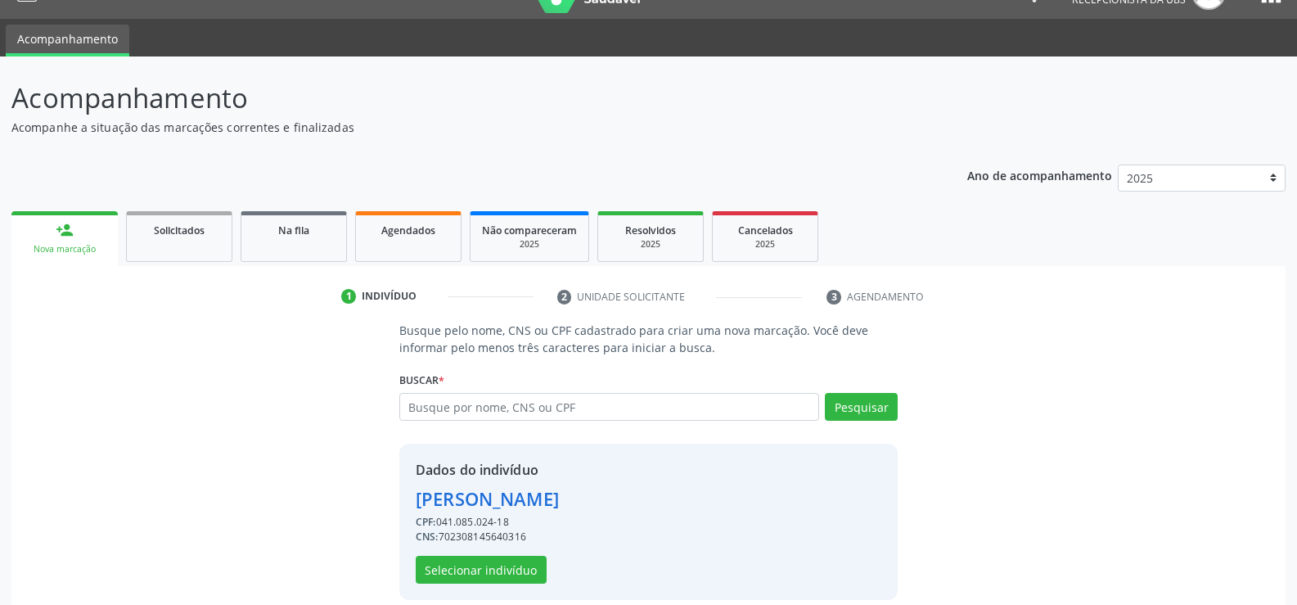
scroll to position [52, 0]
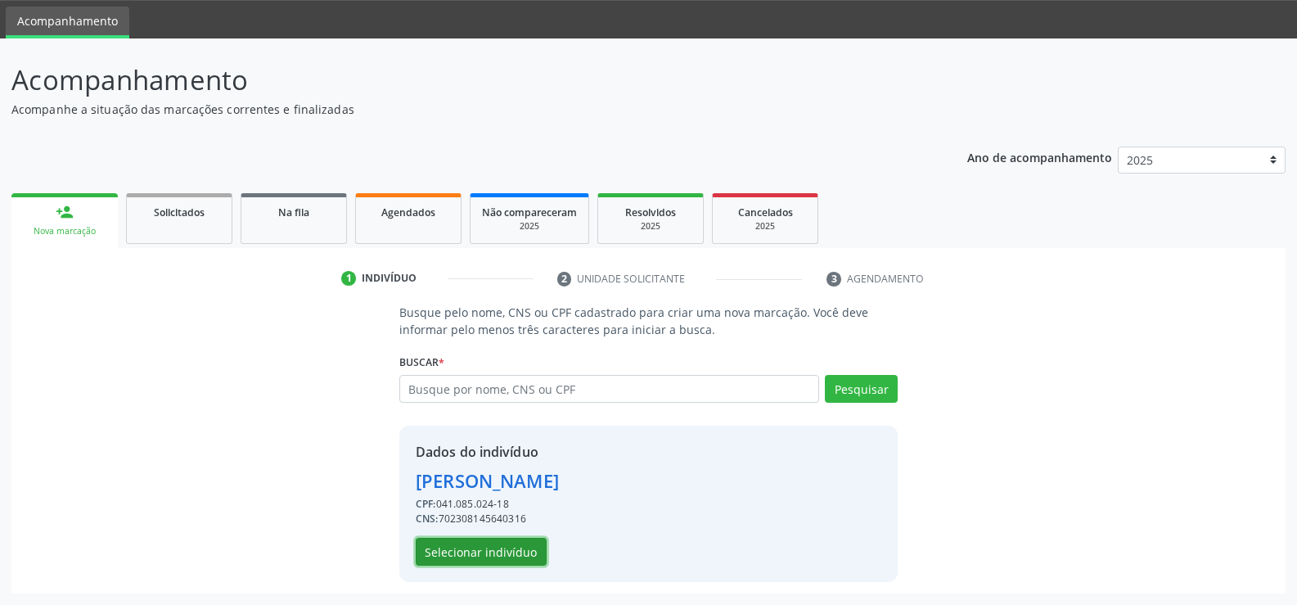
click at [490, 555] on button "Selecionar indivíduo" at bounding box center [481, 552] width 131 height 28
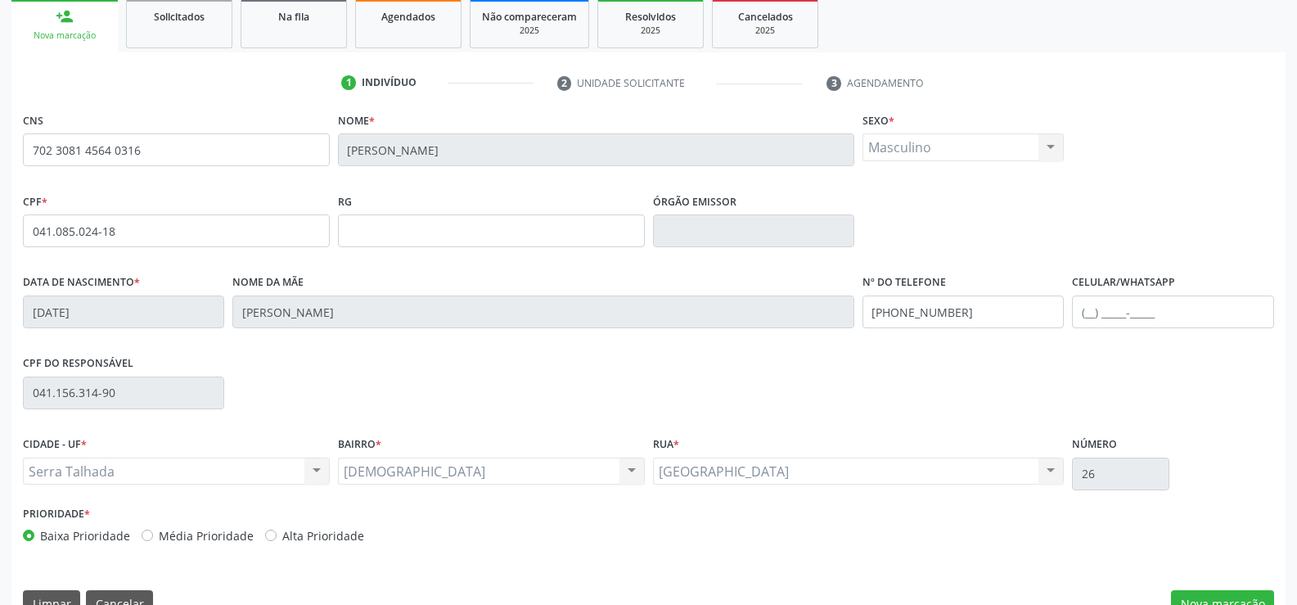
scroll to position [282, 0]
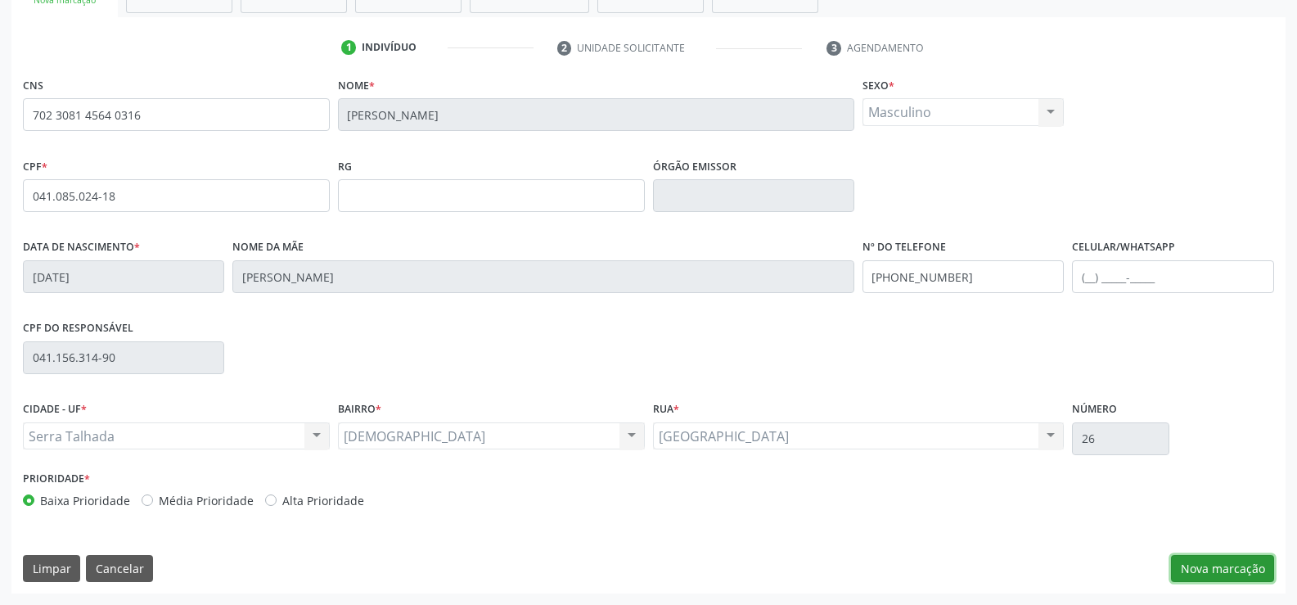
click at [1221, 575] on button "Nova marcação" at bounding box center [1222, 569] width 103 height 28
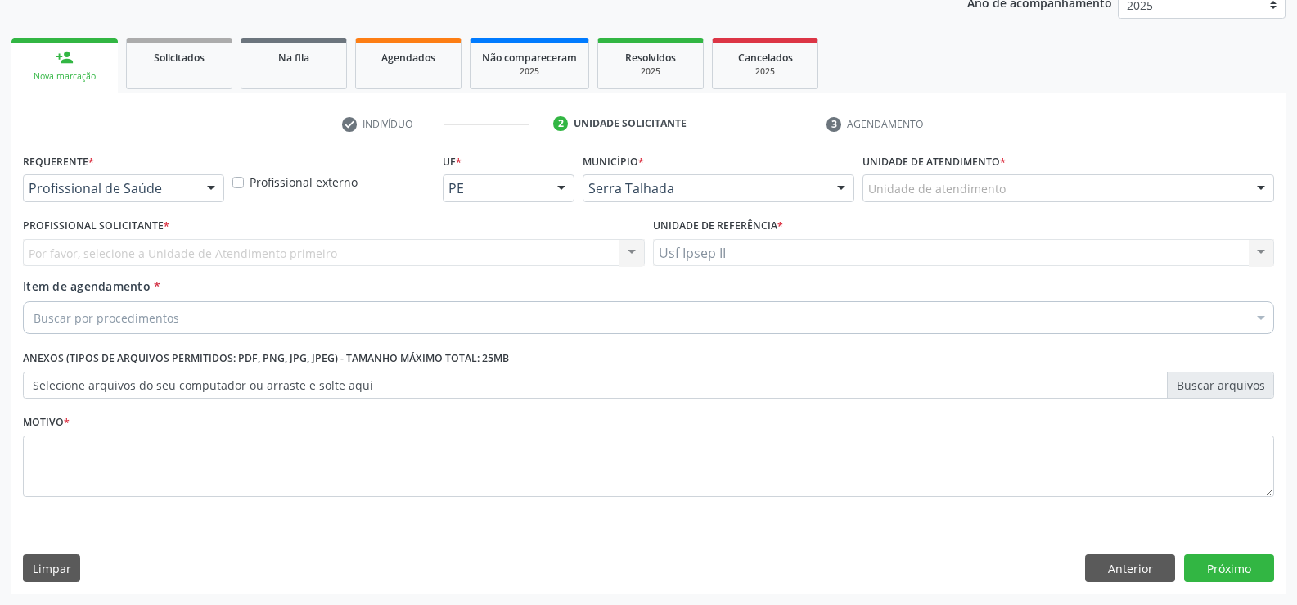
scroll to position [206, 0]
click at [213, 188] on div at bounding box center [211, 189] width 25 height 28
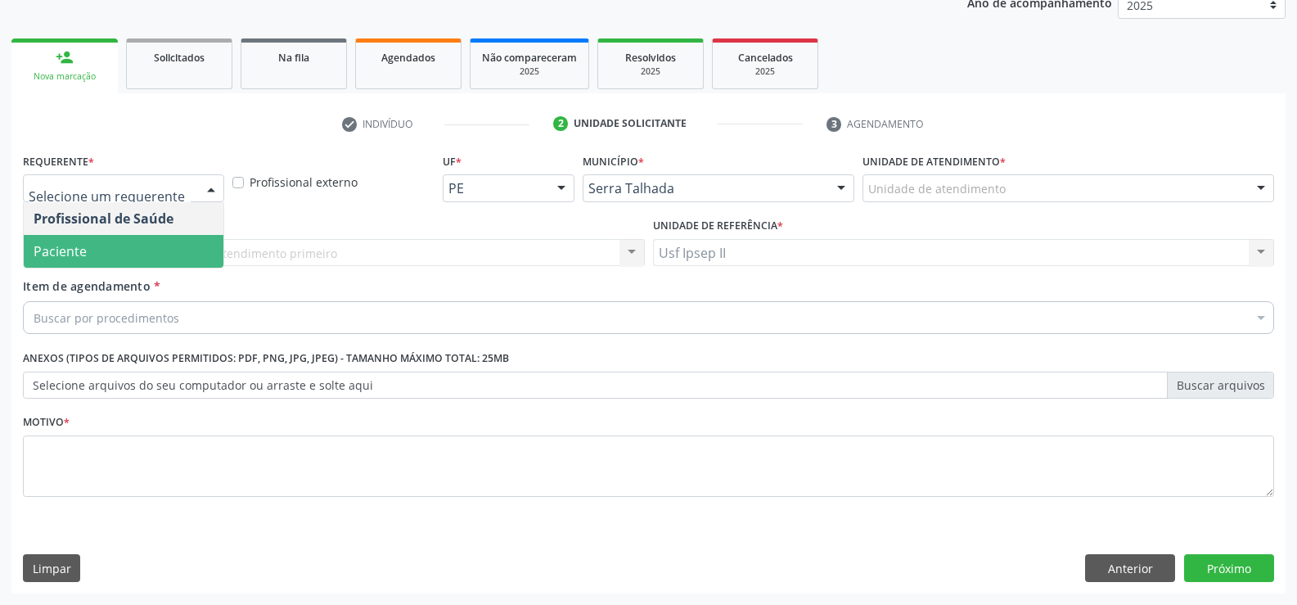
click at [95, 246] on span "Paciente" at bounding box center [124, 251] width 200 height 33
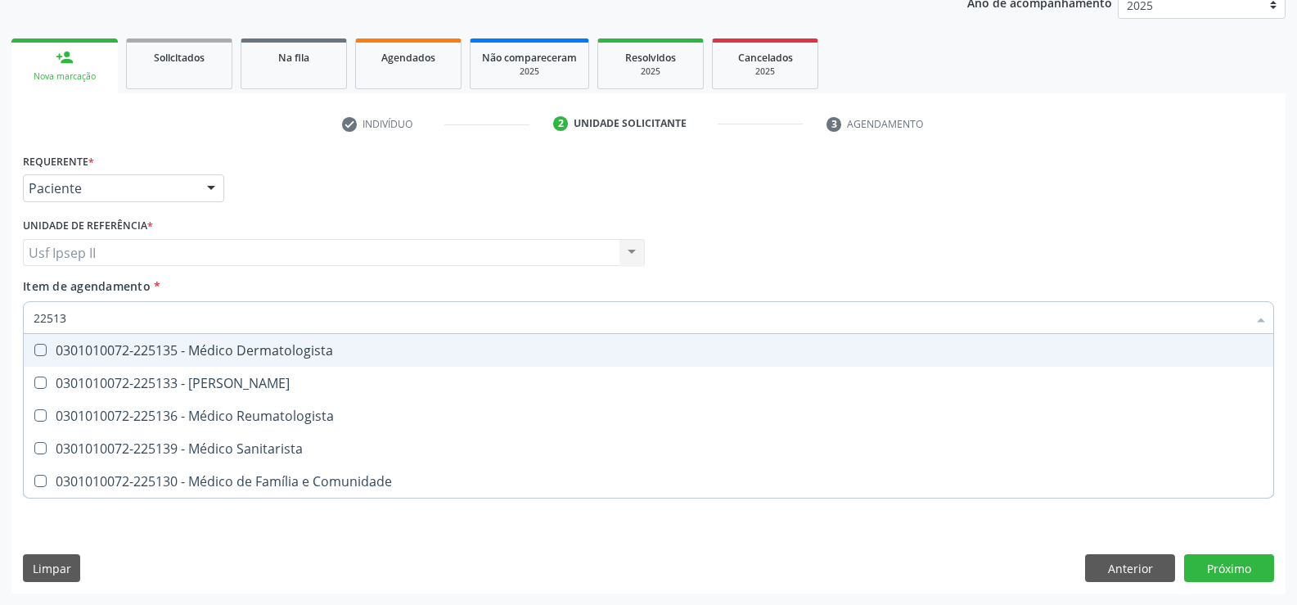
type input "225133"
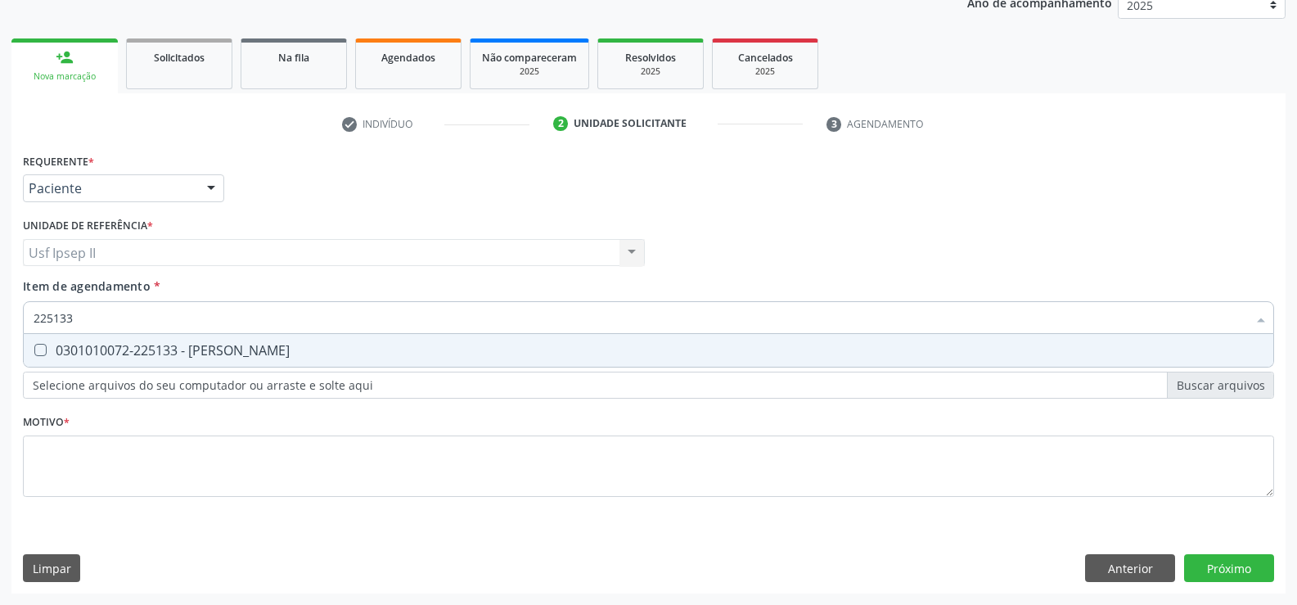
click at [227, 344] on div "0301010072-225133 - [PERSON_NAME]" at bounding box center [649, 350] width 1230 height 13
checkbox Psiquiatra "true"
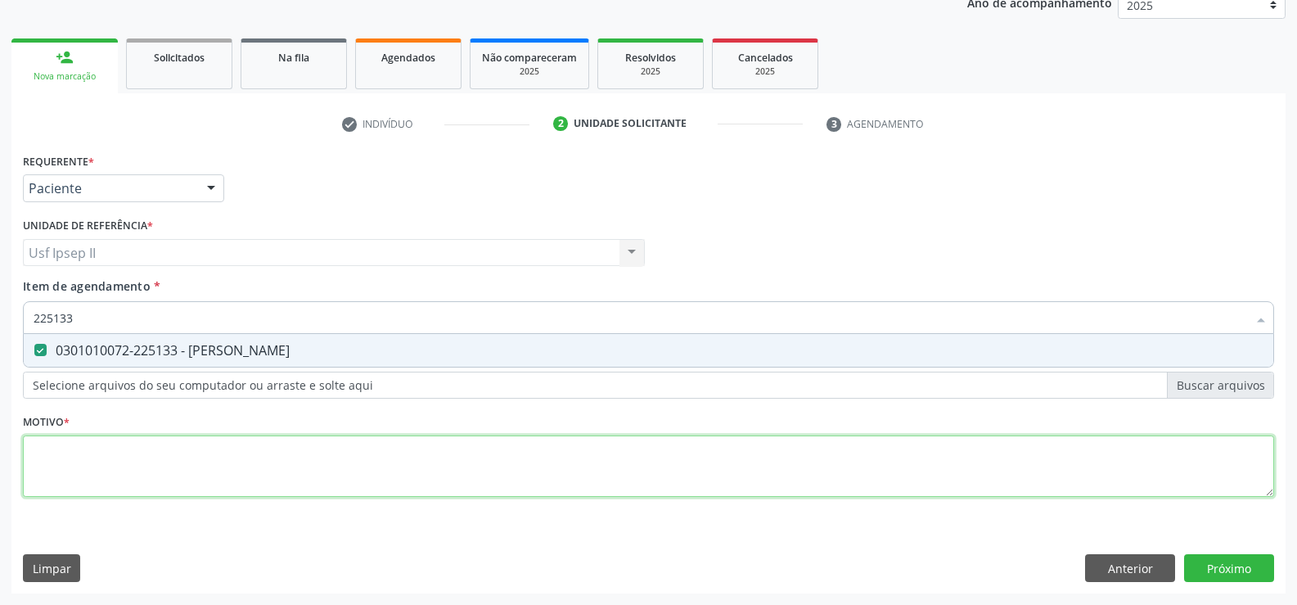
click at [90, 458] on div "Requerente * Paciente Profissional de Saúde Paciente Nenhum resultado encontrad…" at bounding box center [649, 334] width 1252 height 371
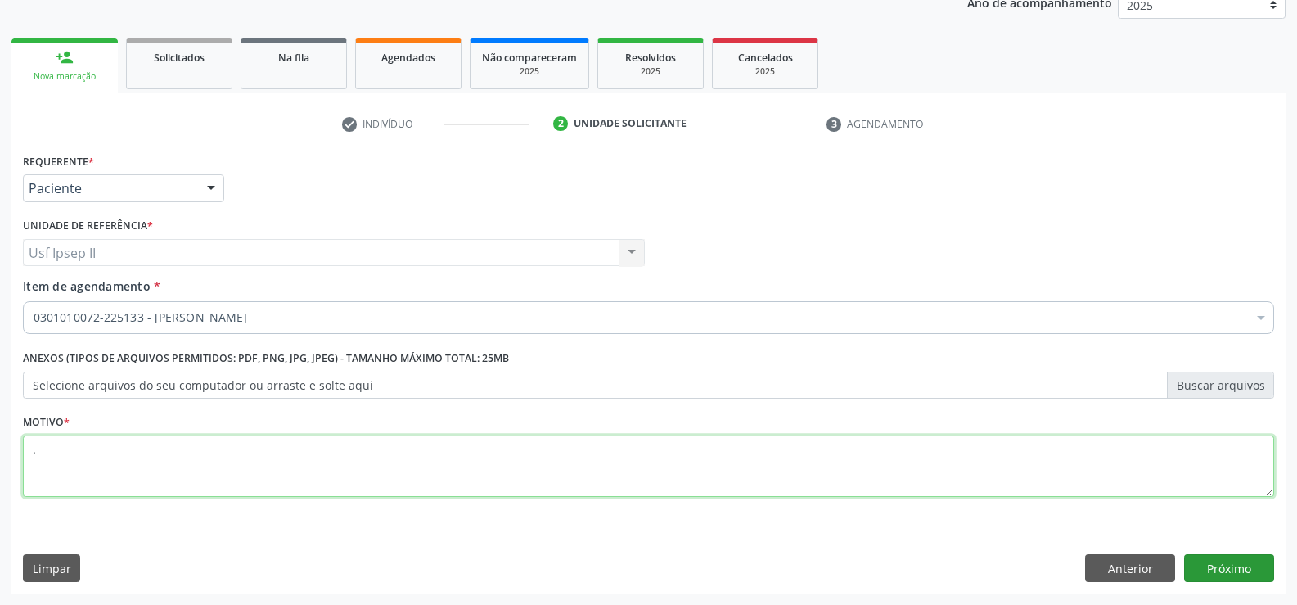
type textarea "."
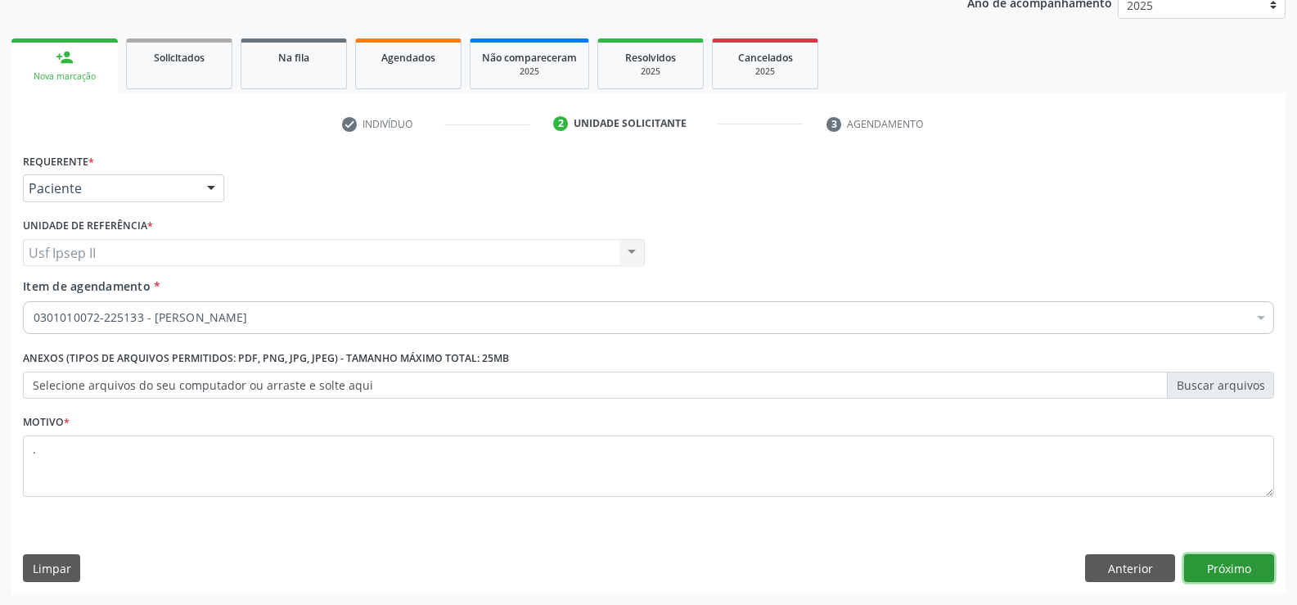
click at [1238, 570] on button "Próximo" at bounding box center [1229, 568] width 90 height 28
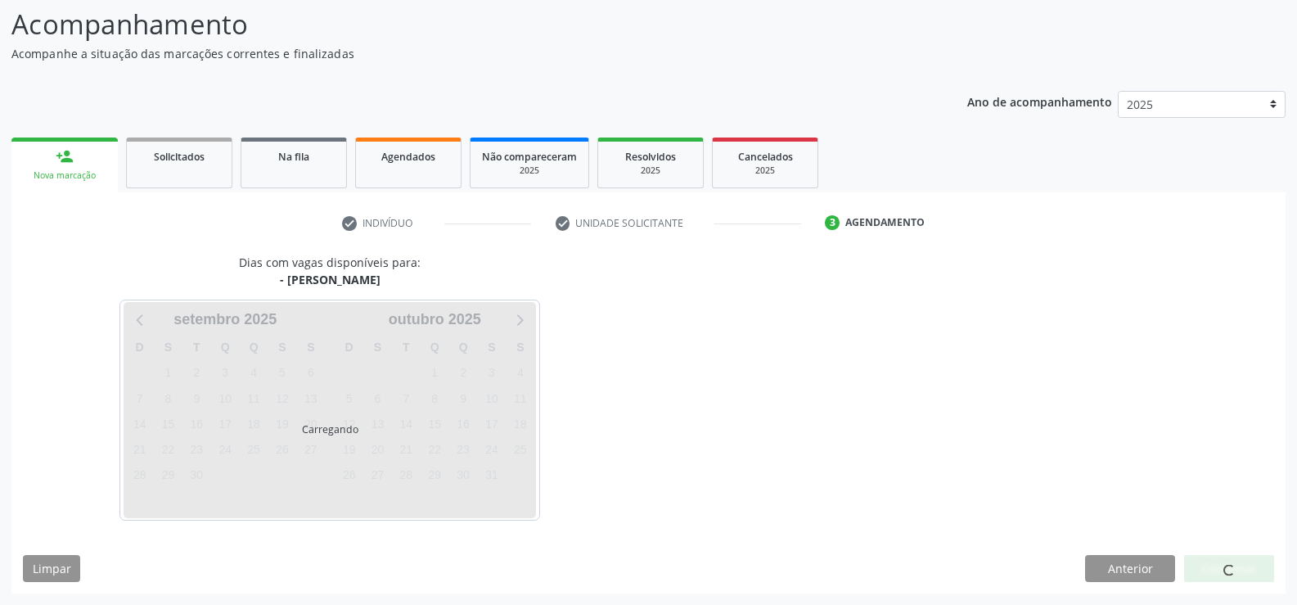
scroll to position [107, 0]
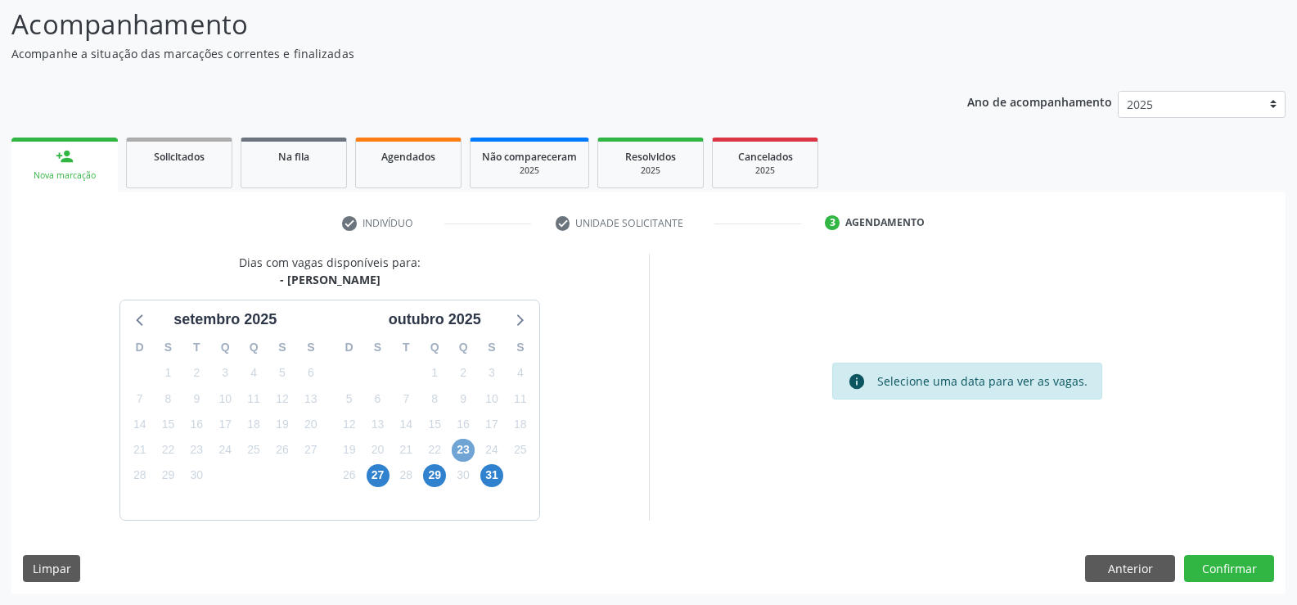
click at [455, 451] on span "23" at bounding box center [463, 450] width 23 height 23
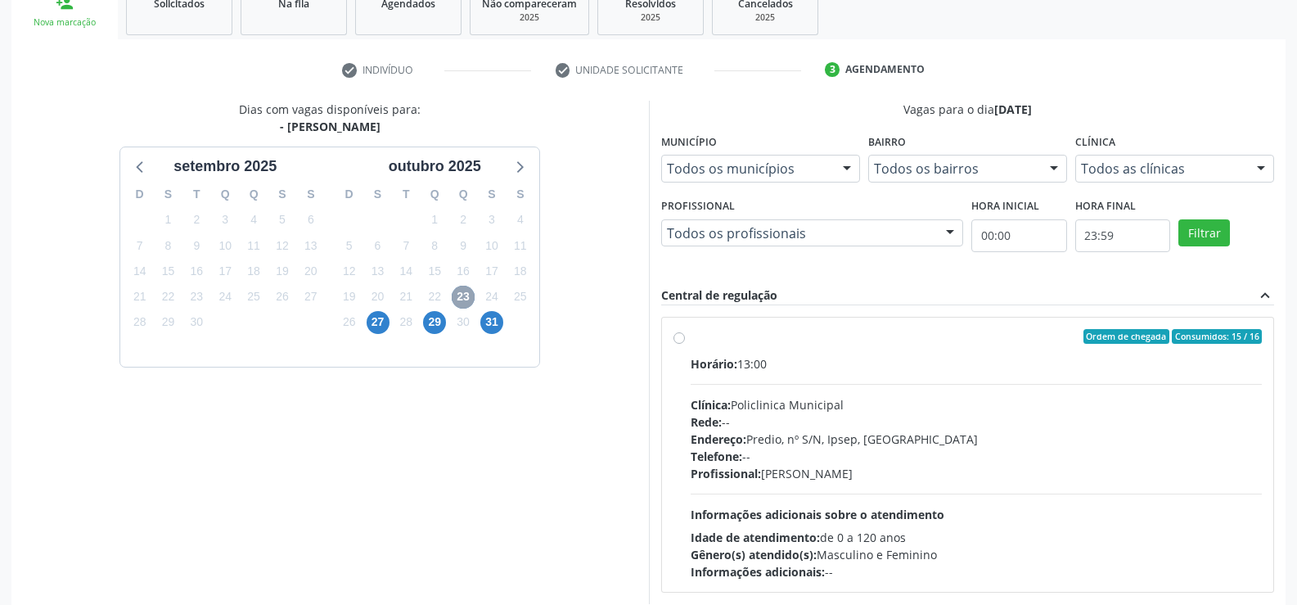
scroll to position [271, 0]
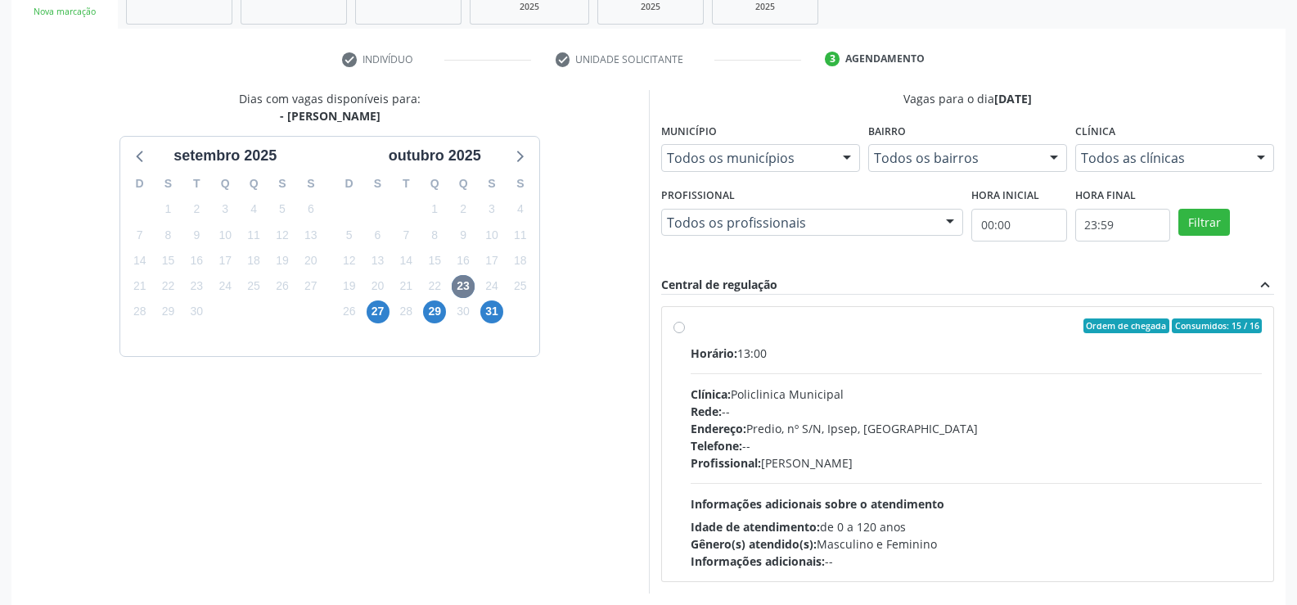
click at [685, 326] on div "Ordem de chegada Consumidos: 15 / 16 Horário: 13:00 Clínica: Policlinica Munici…" at bounding box center [968, 443] width 589 height 251
radio input "true"
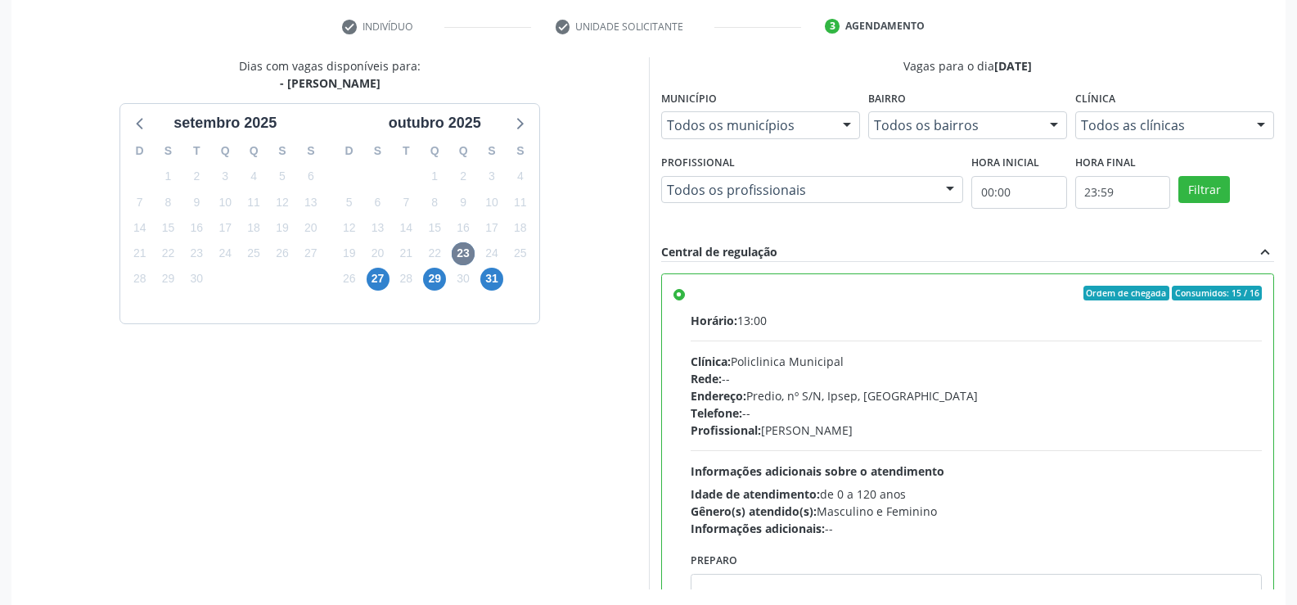
scroll to position [373, 0]
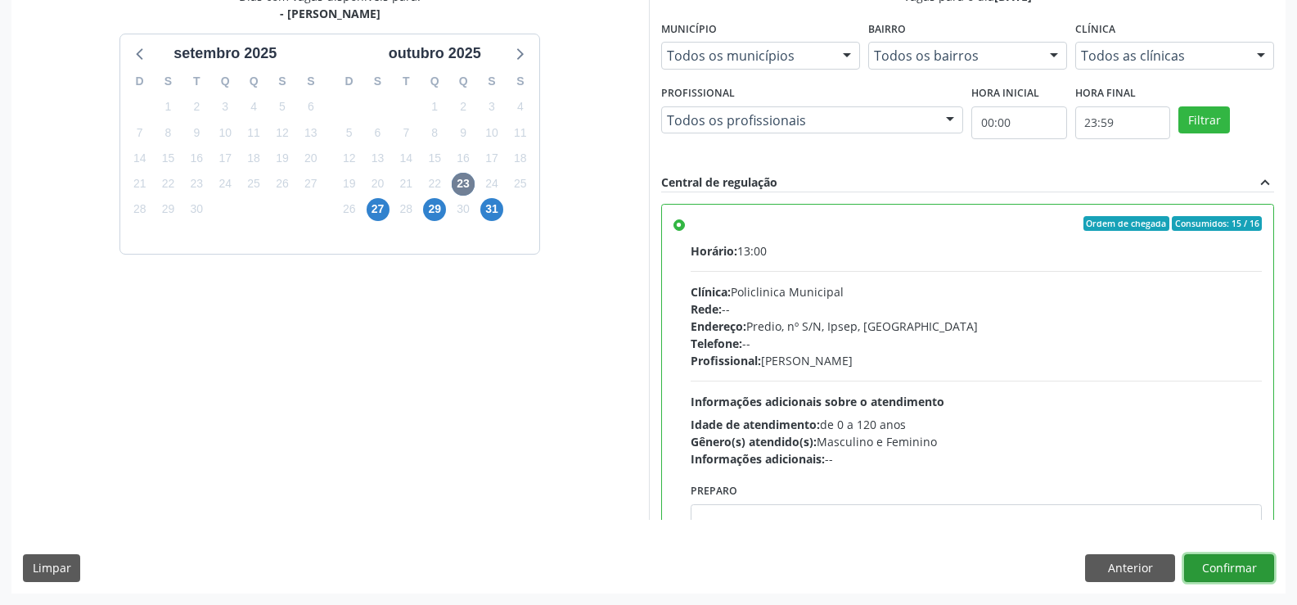
click at [1245, 575] on button "Confirmar" at bounding box center [1229, 568] width 90 height 28
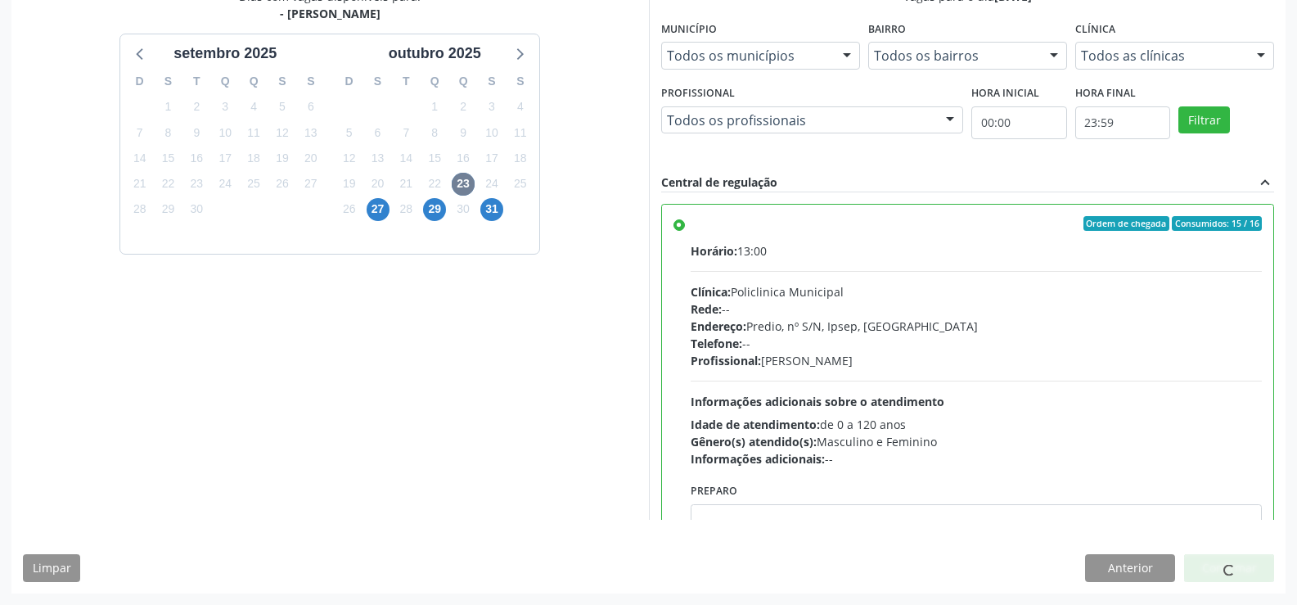
scroll to position [0, 0]
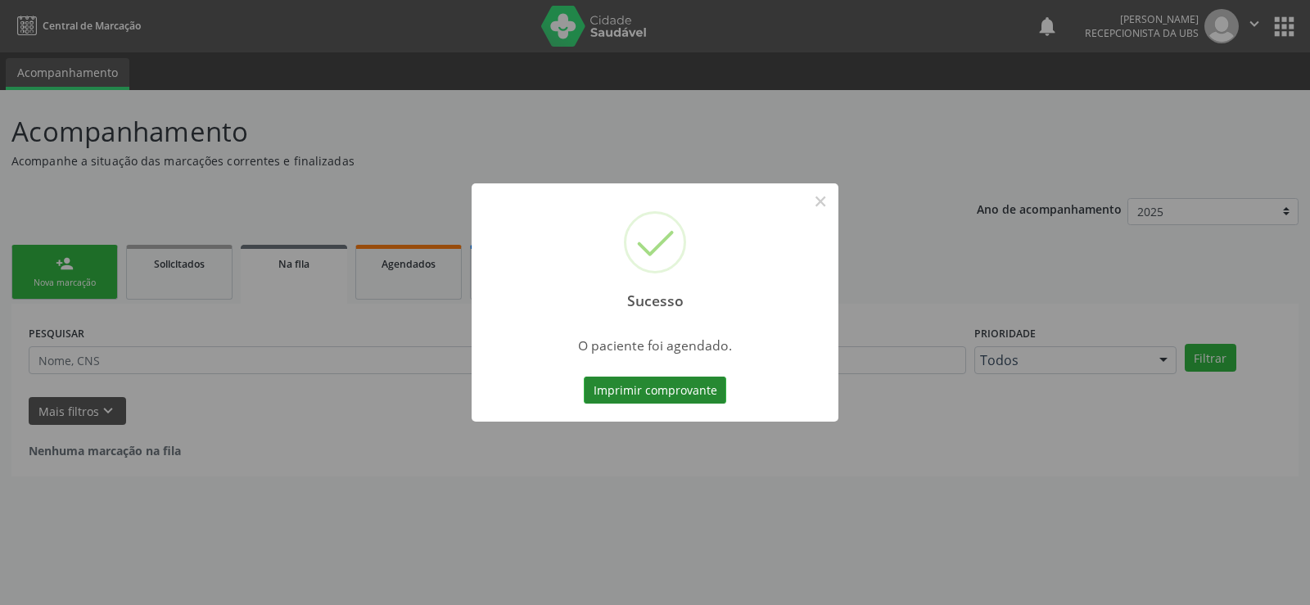
click at [662, 393] on button "Imprimir comprovante" at bounding box center [655, 391] width 142 height 28
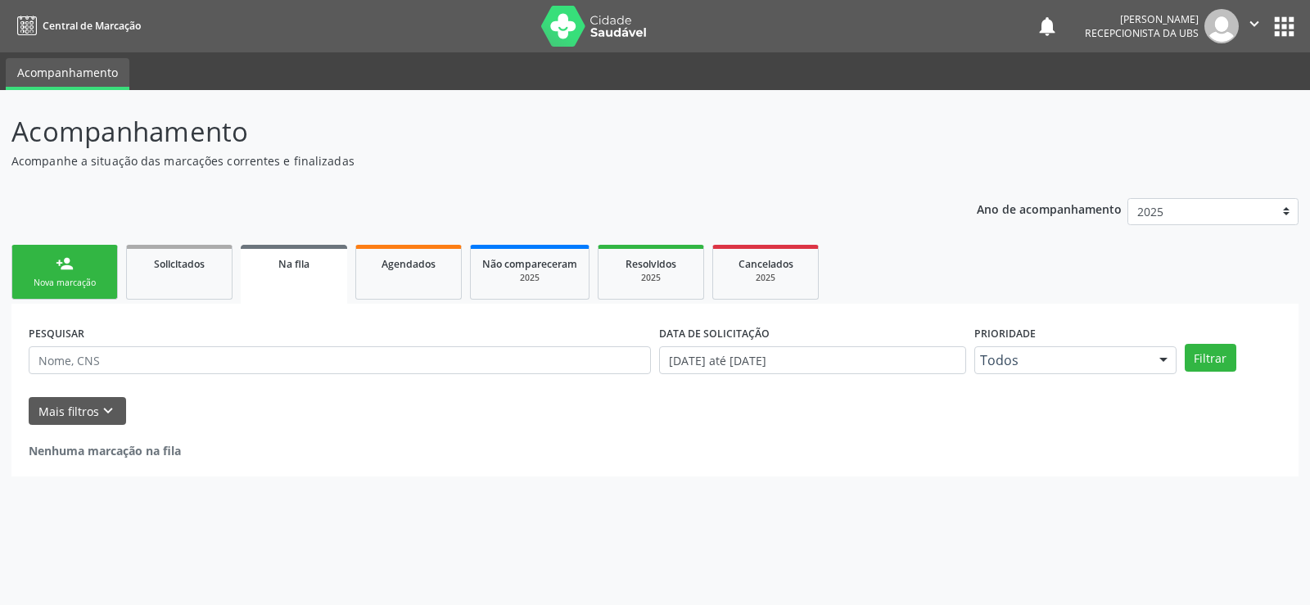
click at [56, 271] on div "person_add" at bounding box center [65, 264] width 18 height 18
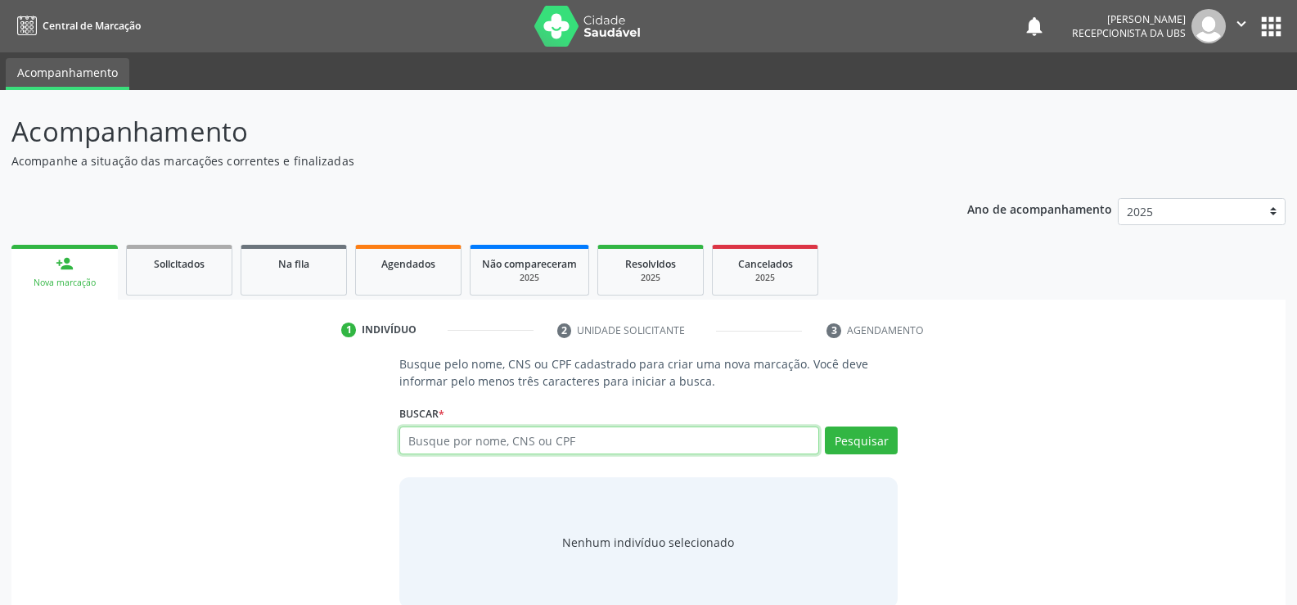
click at [460, 435] on input "text" at bounding box center [609, 440] width 420 height 28
type input "09428327441"
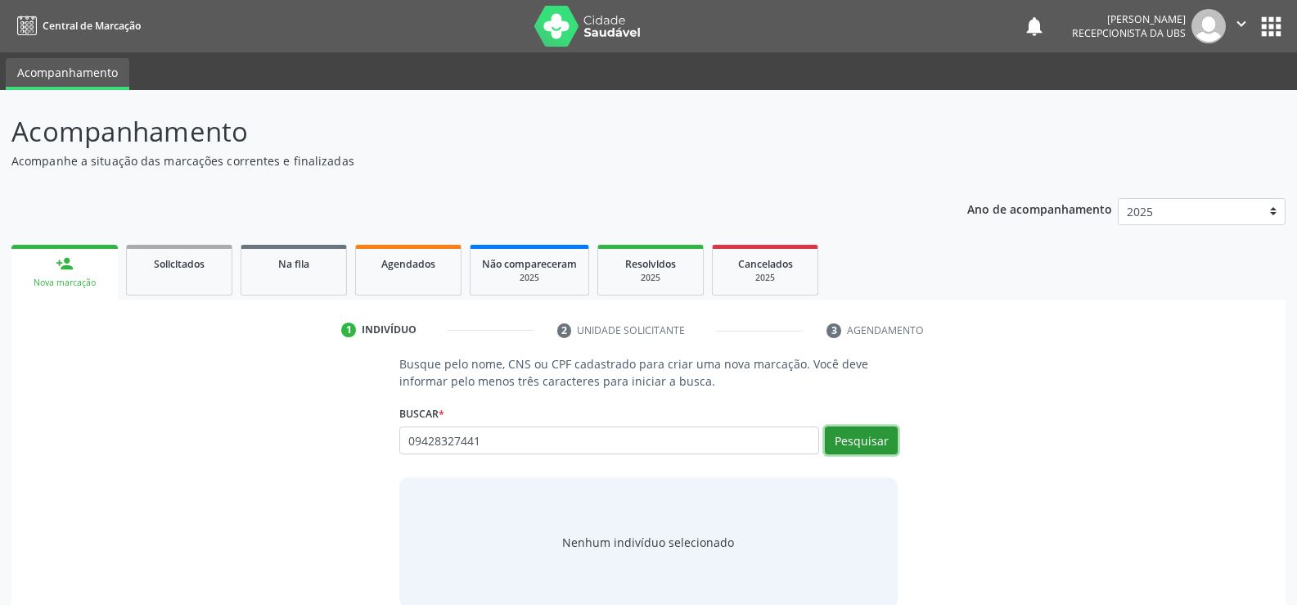
click at [882, 443] on button "Pesquisar" at bounding box center [861, 440] width 73 height 28
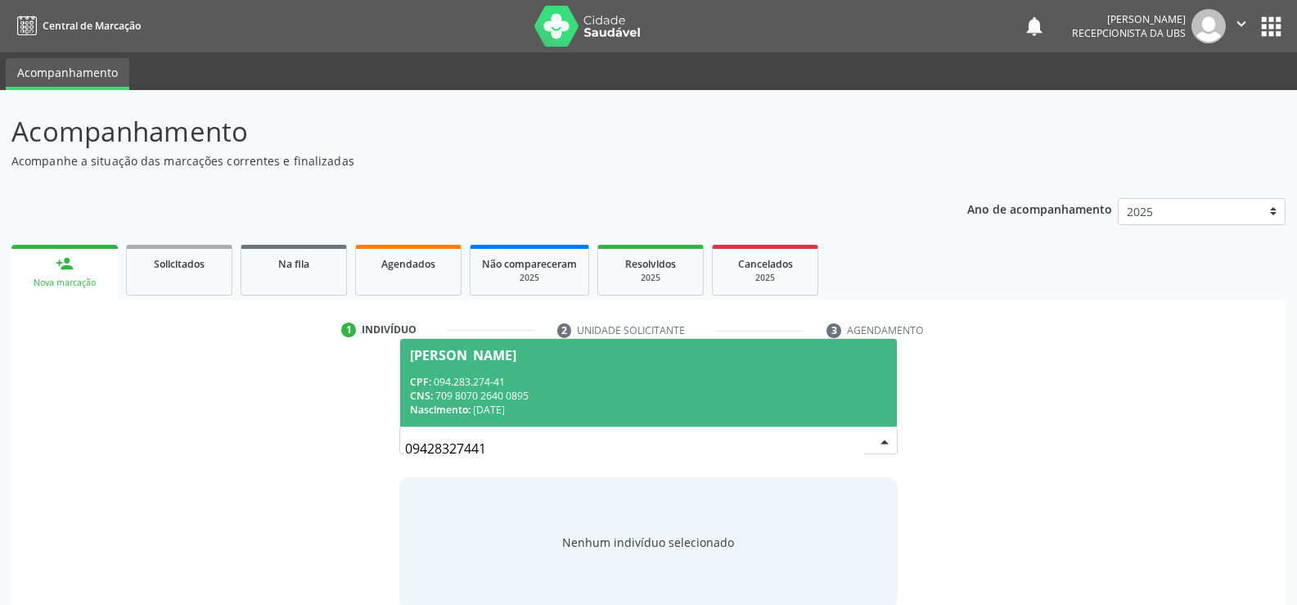
click at [507, 390] on div "CNS: 709 8070 2640 0895" at bounding box center [648, 396] width 477 height 14
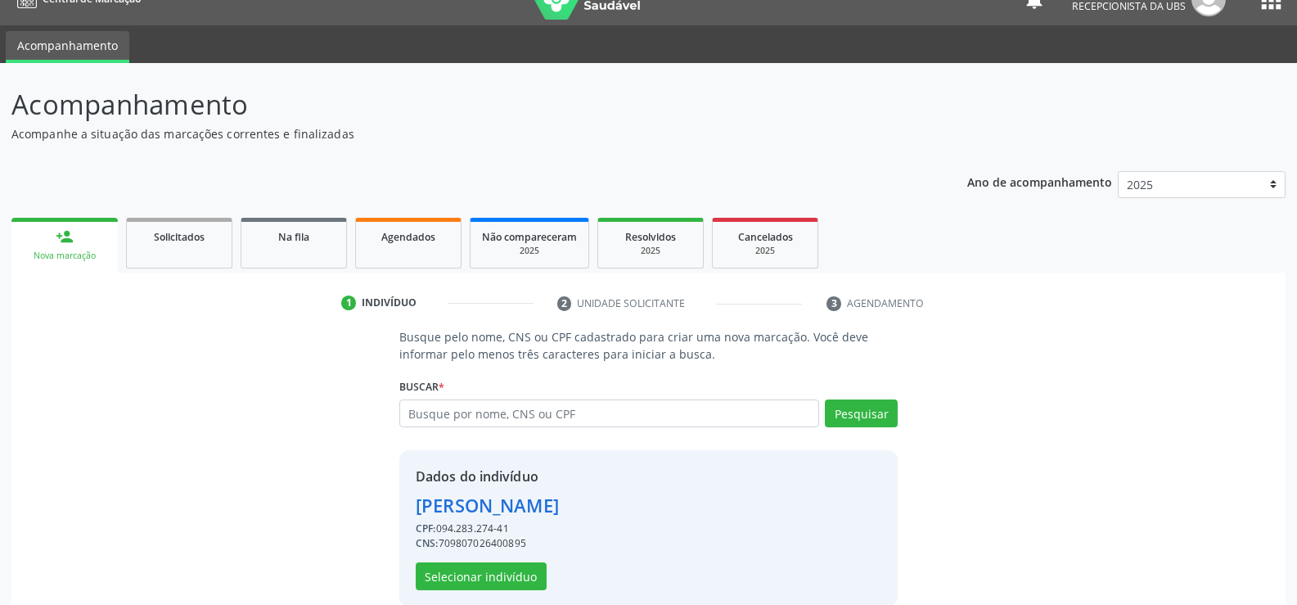
scroll to position [52, 0]
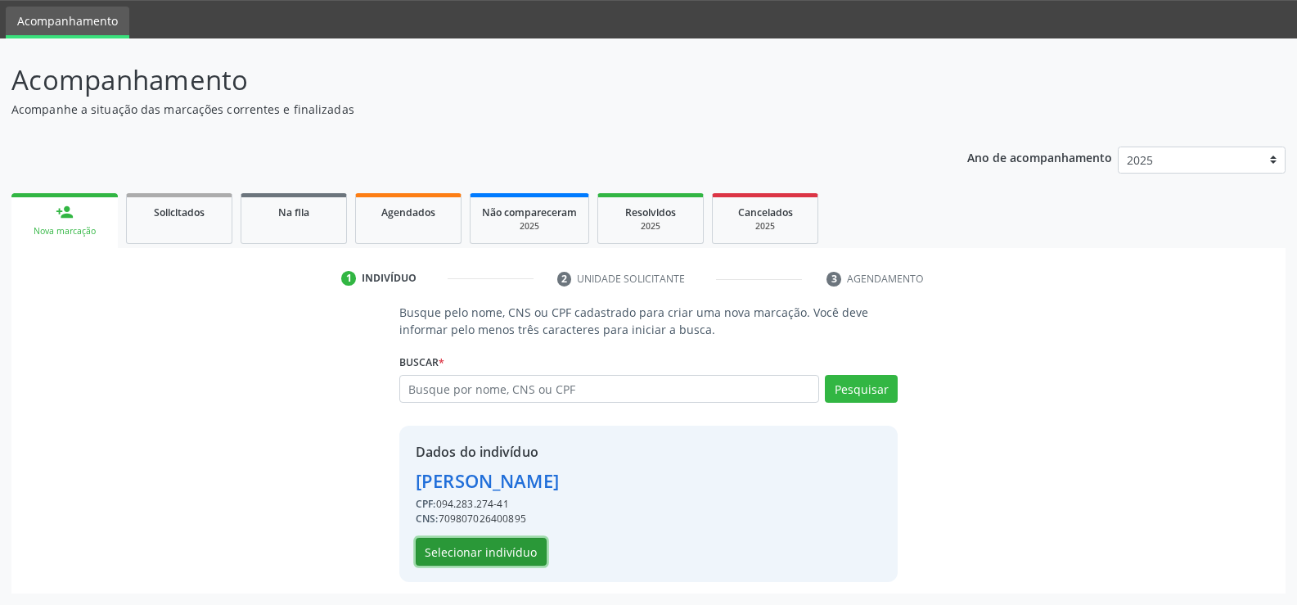
click at [496, 543] on button "Selecionar indivíduo" at bounding box center [481, 552] width 131 height 28
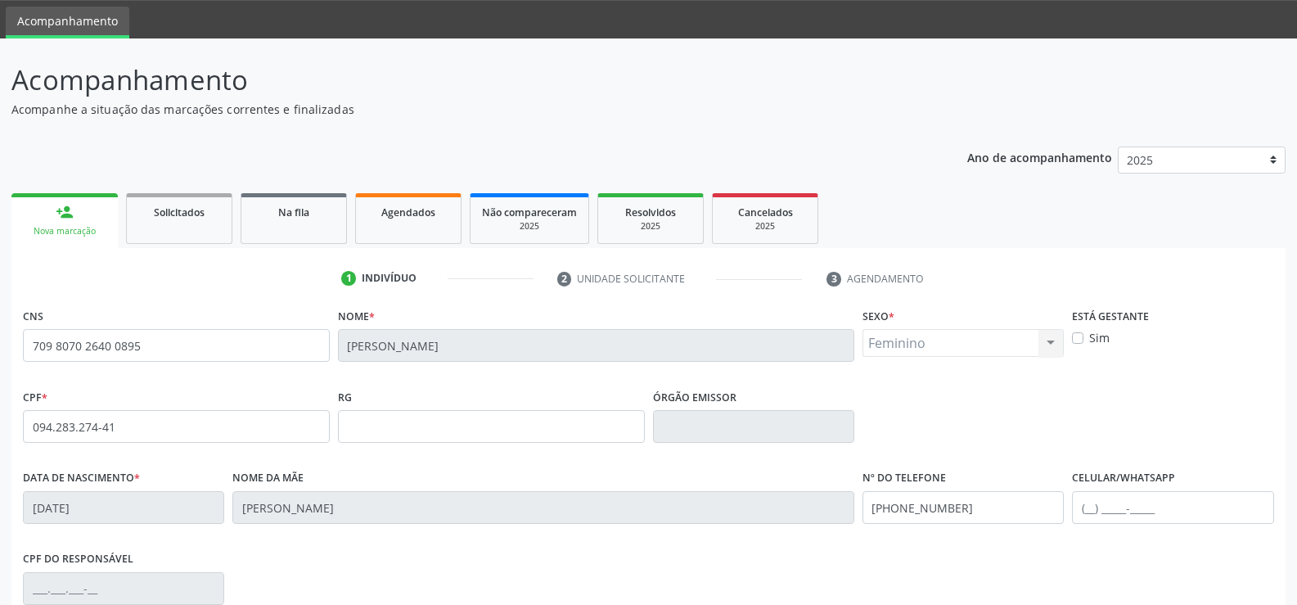
scroll to position [133, 0]
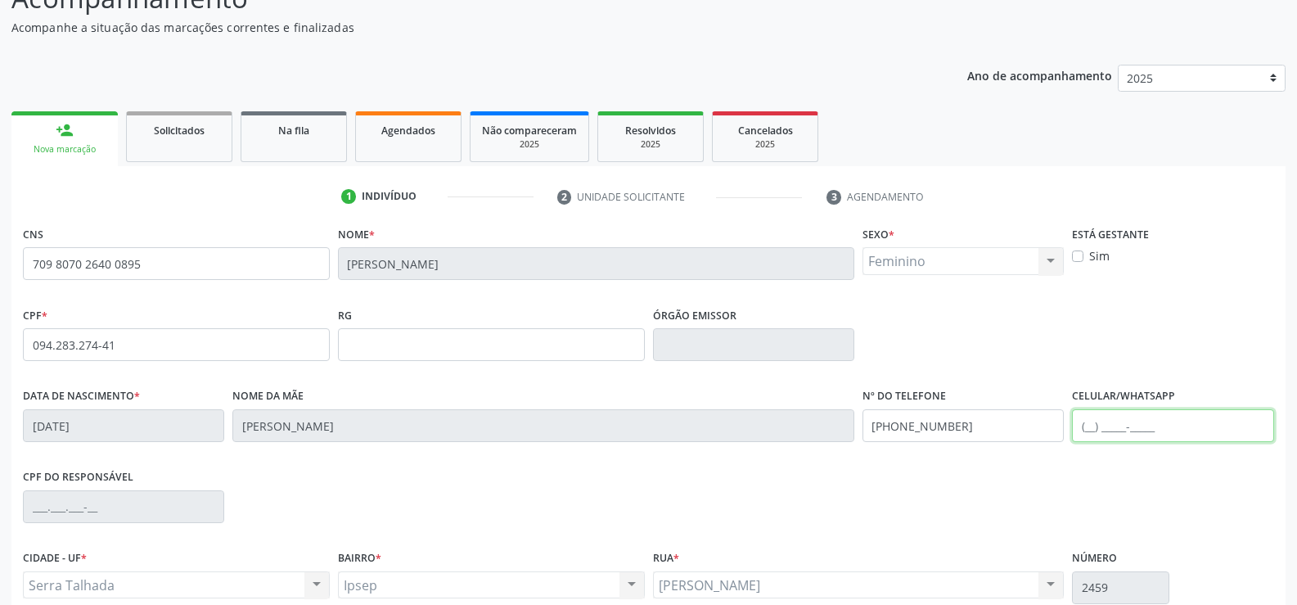
click at [1090, 426] on input "text" at bounding box center [1172, 425] width 201 height 33
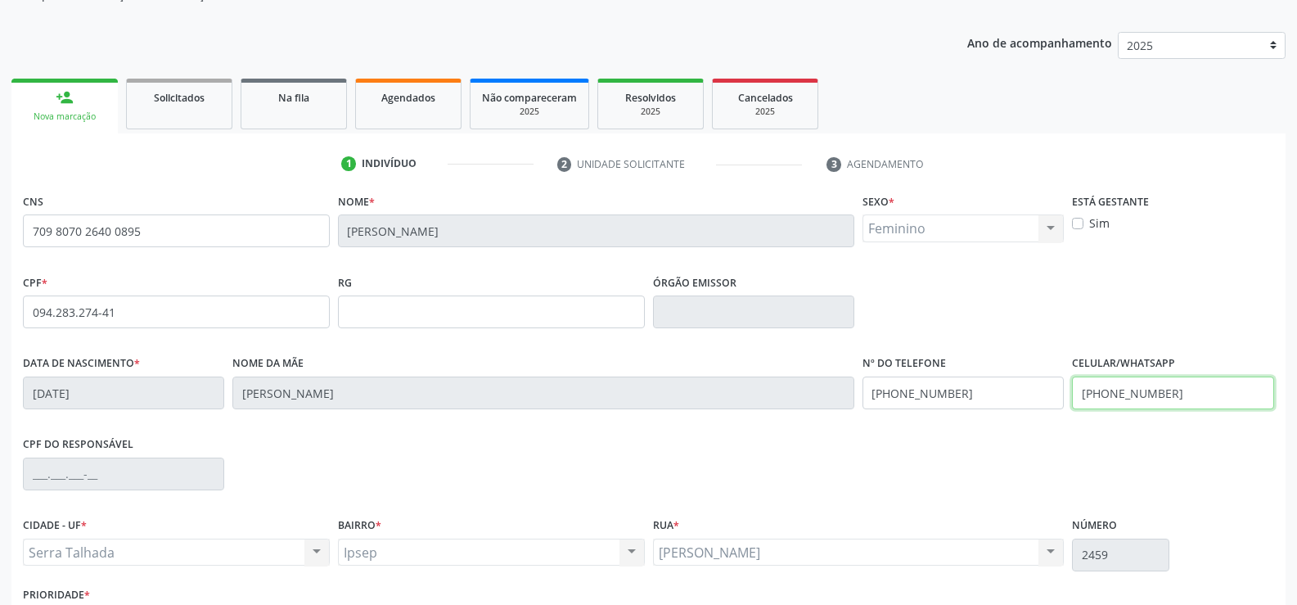
scroll to position [282, 0]
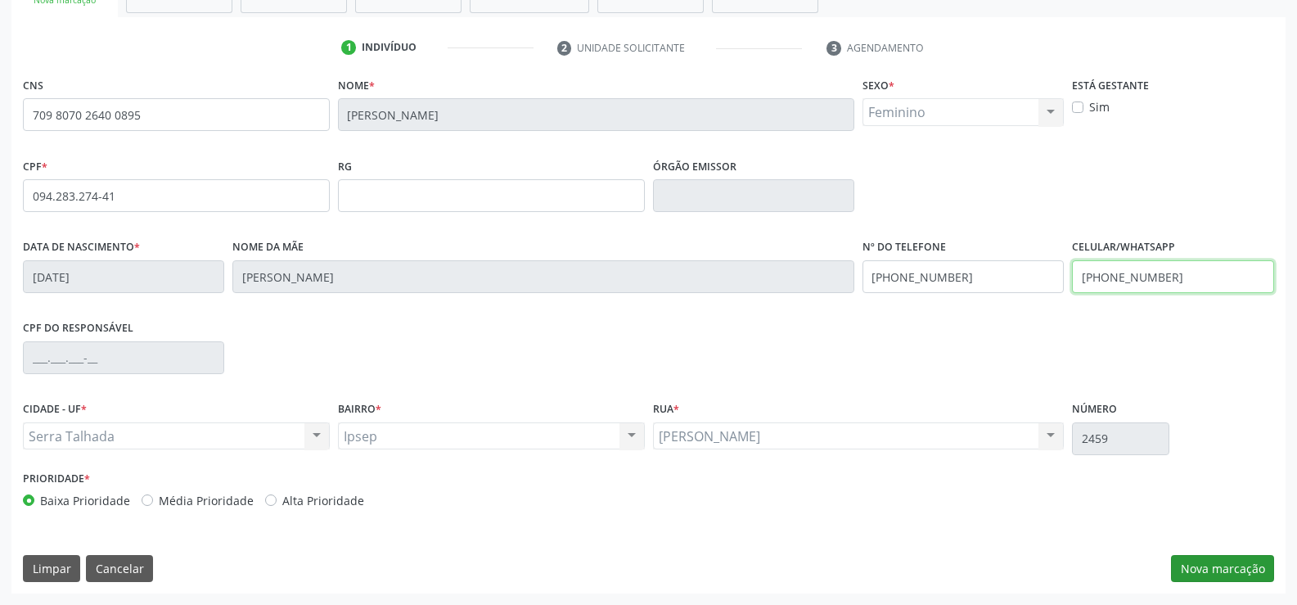
type input "(87) 98105-9619"
click at [1255, 567] on button "Nova marcação" at bounding box center [1222, 569] width 103 height 28
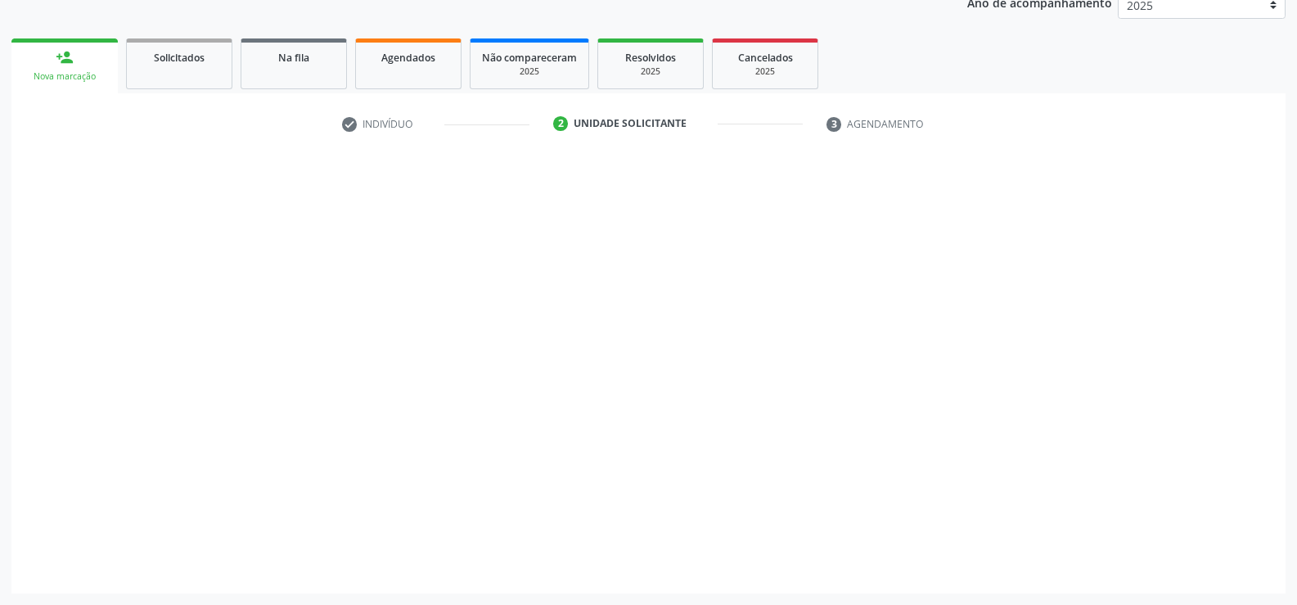
scroll to position [206, 0]
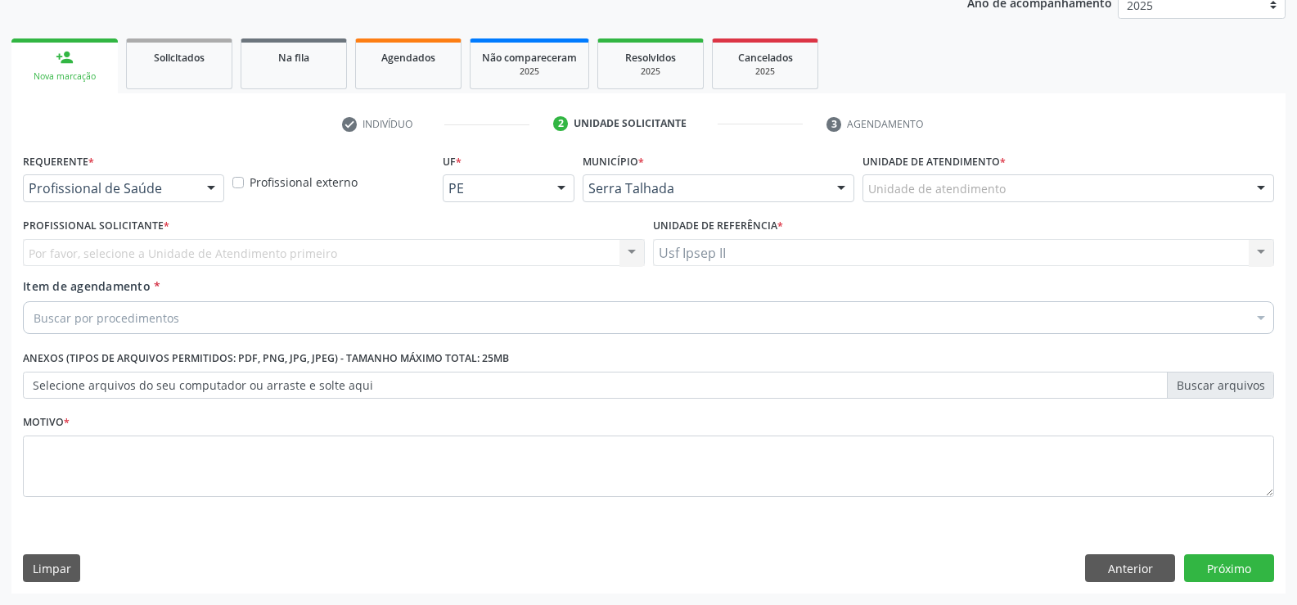
click at [199, 193] on div at bounding box center [211, 189] width 25 height 28
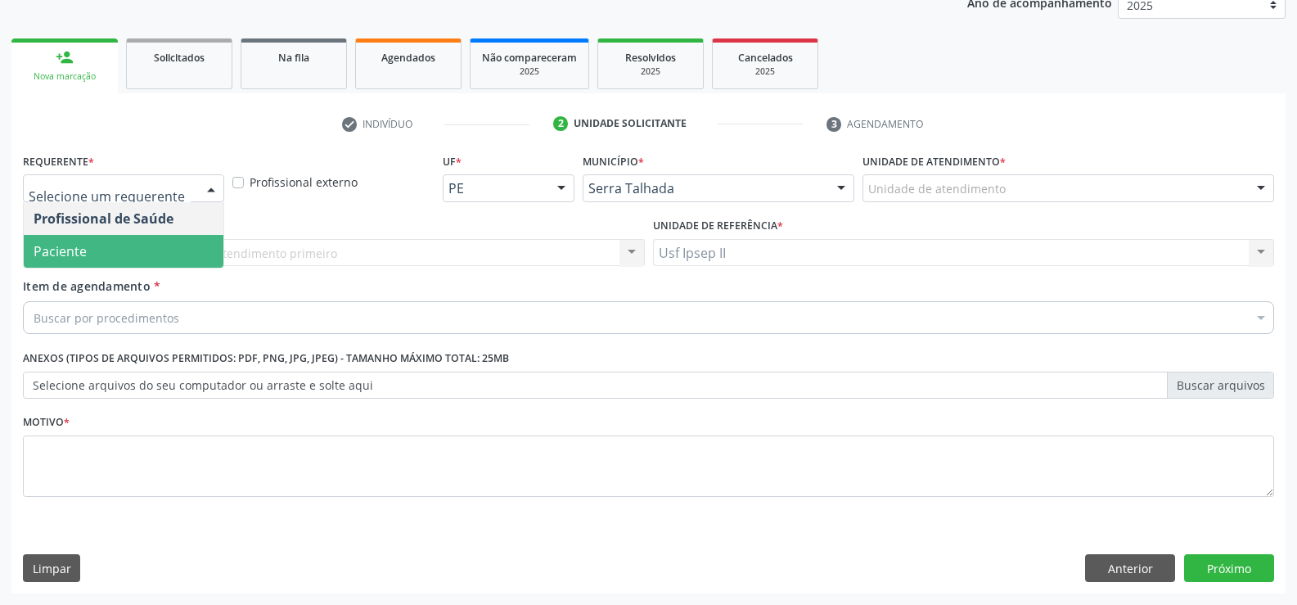
click at [109, 246] on span "Paciente" at bounding box center [124, 251] width 200 height 33
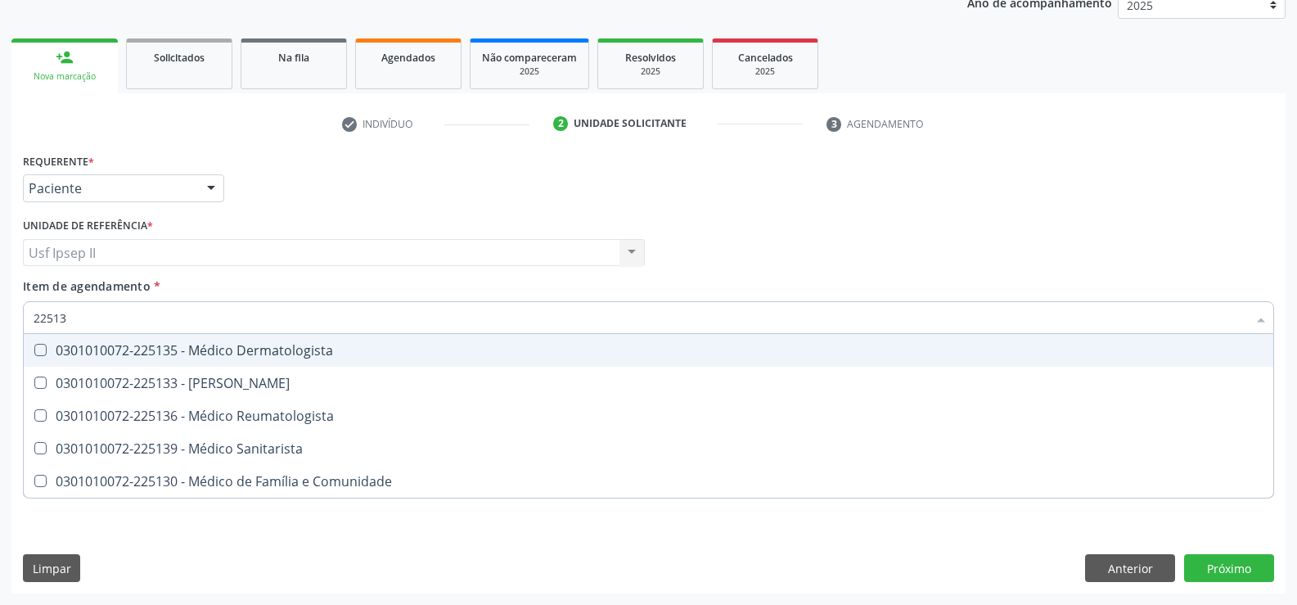
type input "225133"
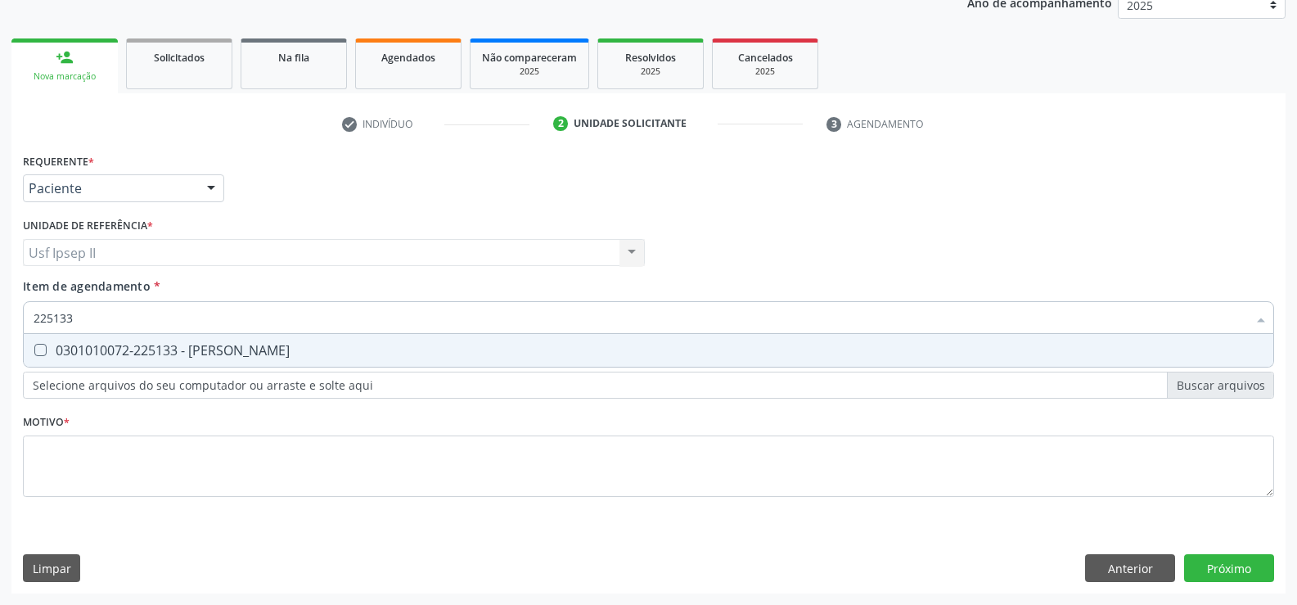
click at [165, 344] on div "0301010072-225133 - [PERSON_NAME]" at bounding box center [649, 350] width 1230 height 13
checkbox Psiquiatra "true"
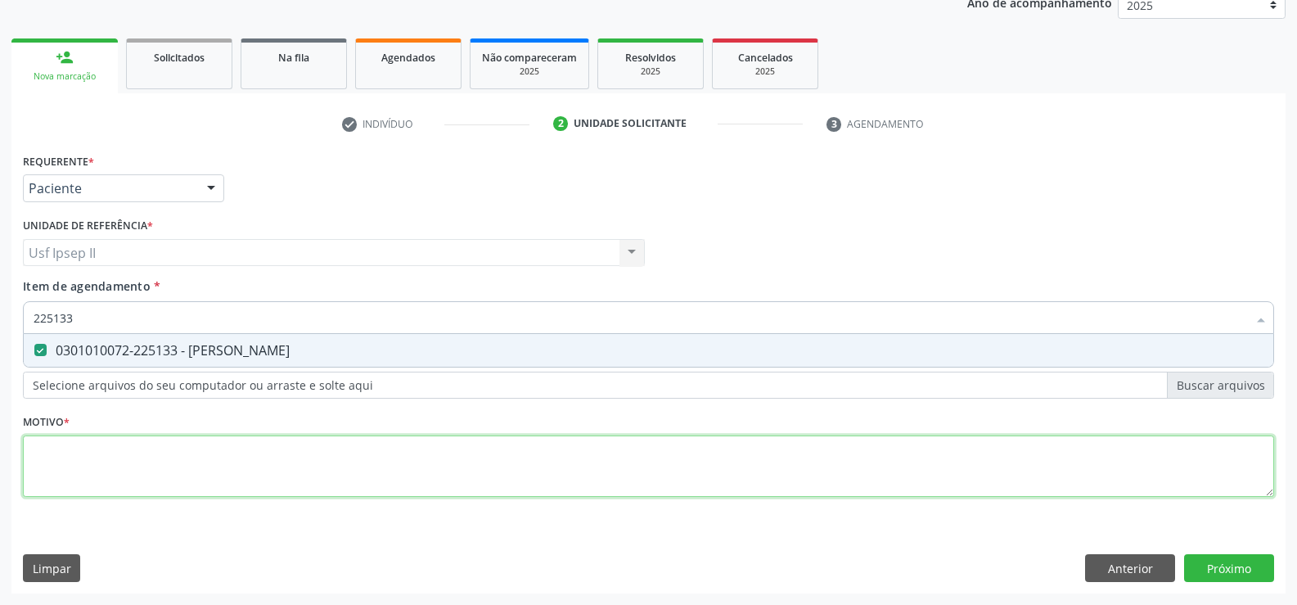
click at [114, 493] on div "Requerente * Paciente Profissional de Saúde Paciente Nenhum resultado encontrad…" at bounding box center [649, 334] width 1252 height 371
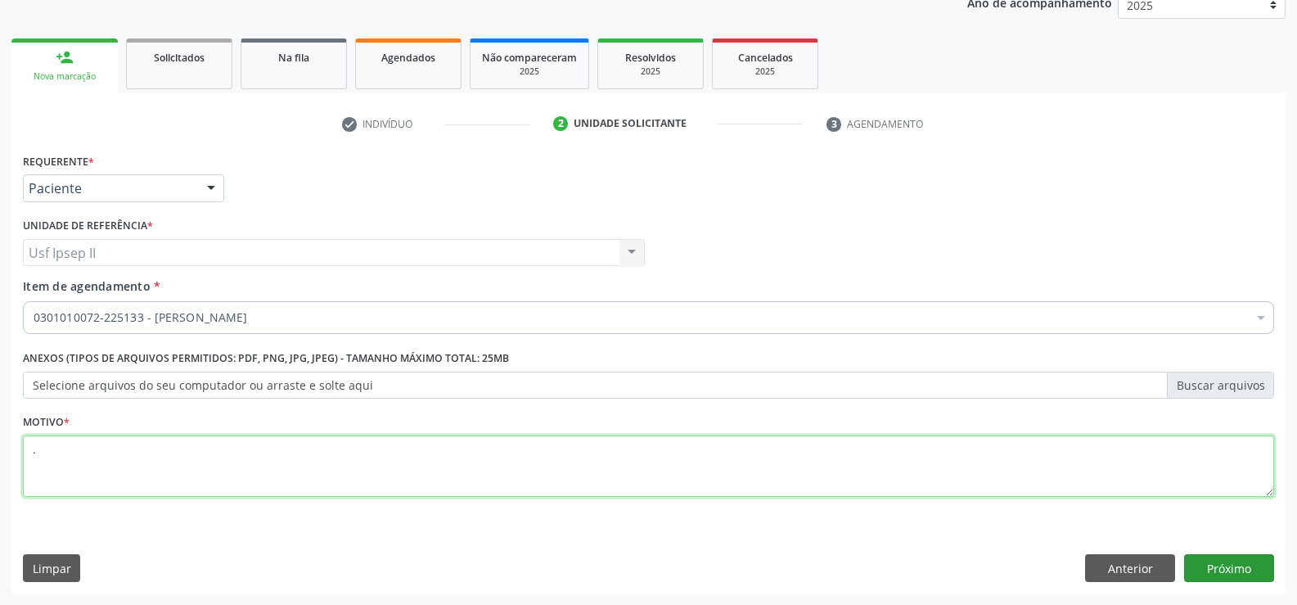
type textarea "."
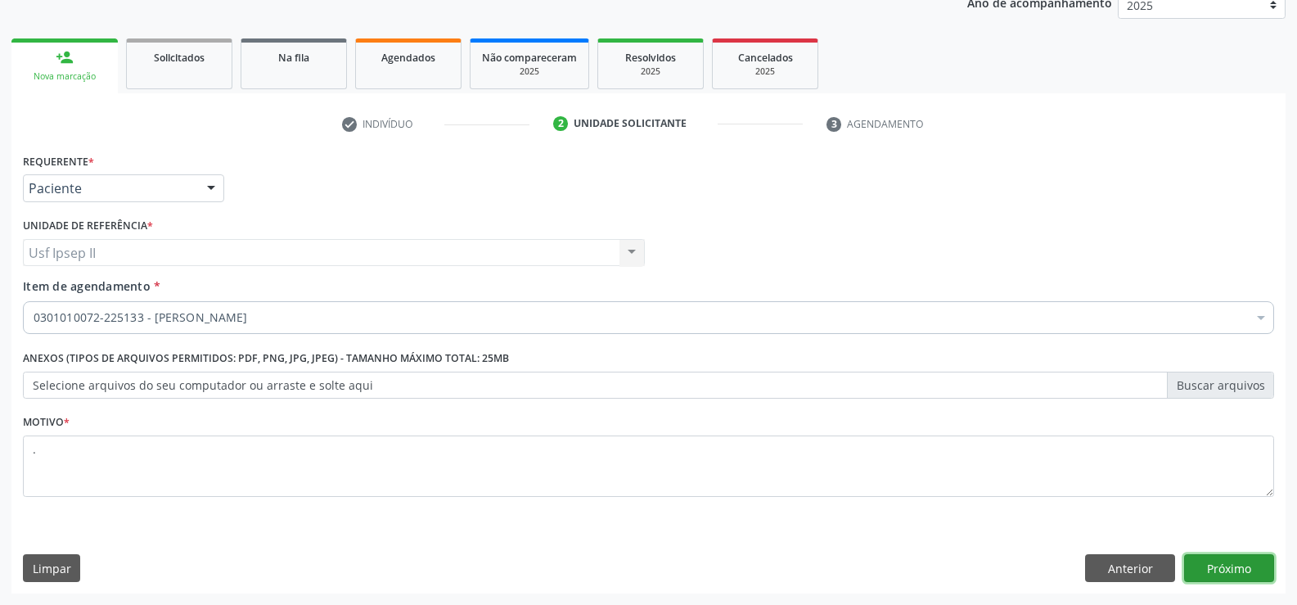
click at [1217, 562] on button "Próximo" at bounding box center [1229, 568] width 90 height 28
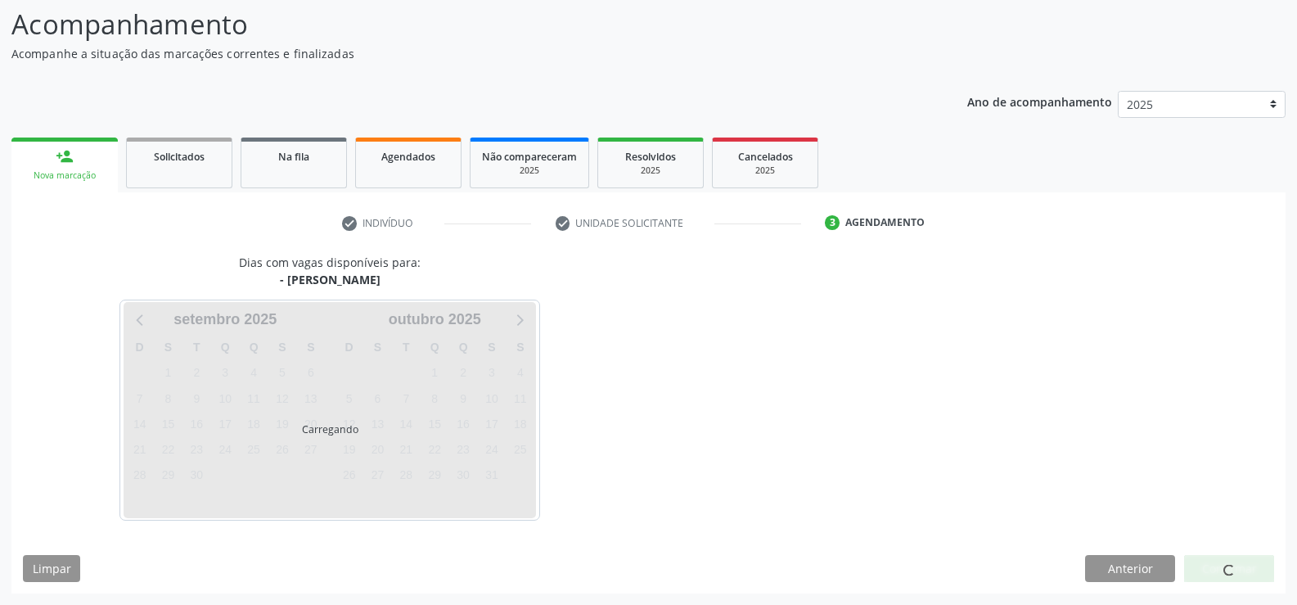
scroll to position [107, 0]
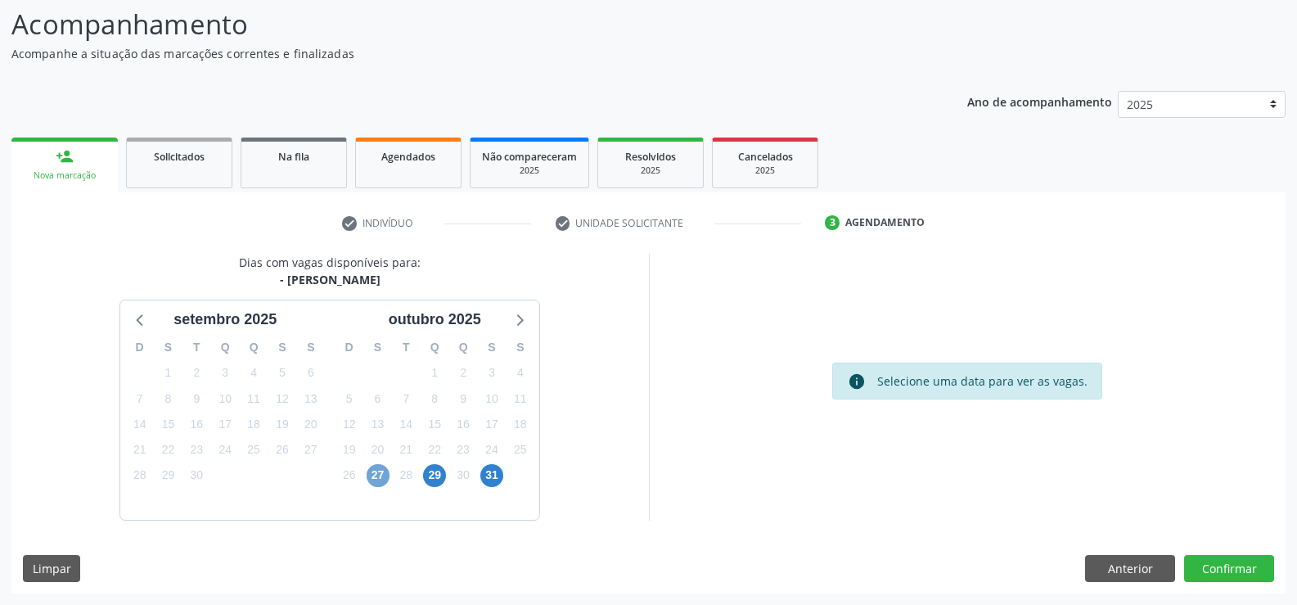
click at [381, 477] on span "27" at bounding box center [378, 475] width 23 height 23
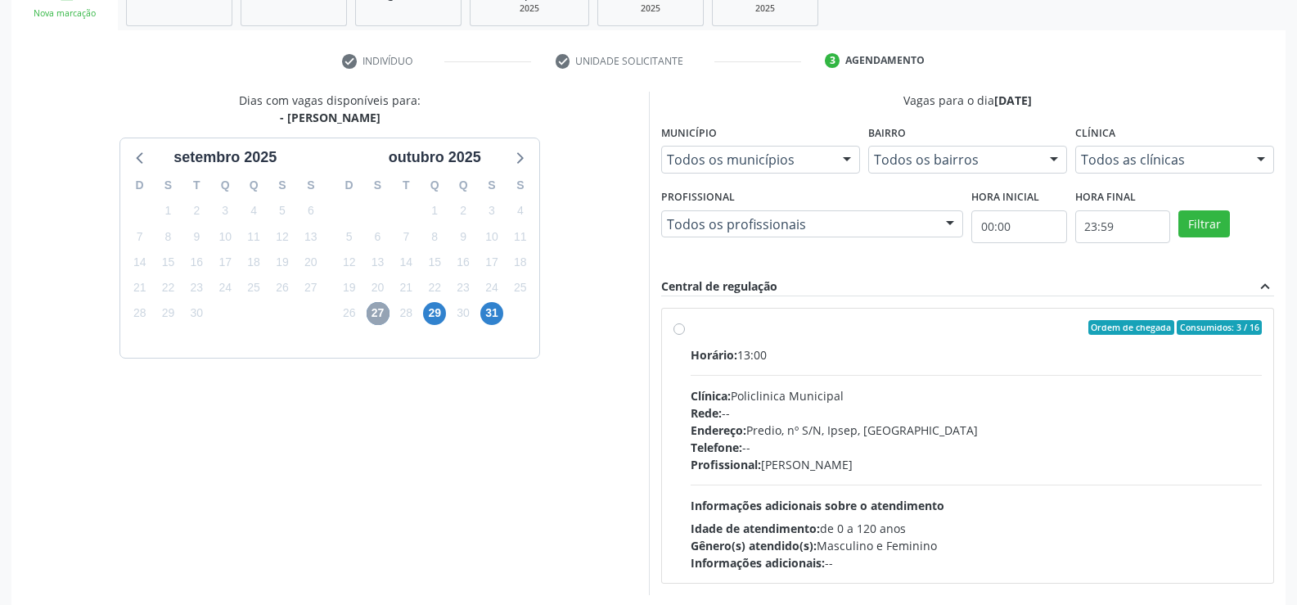
scroll to position [271, 0]
click at [691, 331] on label "Ordem de chegada Consumidos: 3 / 16 Horário: 13:00 Clínica: Policlinica Municip…" at bounding box center [977, 443] width 572 height 251
click at [681, 331] on input "Ordem de chegada Consumidos: 3 / 16 Horário: 13:00 Clínica: Policlinica Municip…" at bounding box center [679, 325] width 11 height 15
radio input "true"
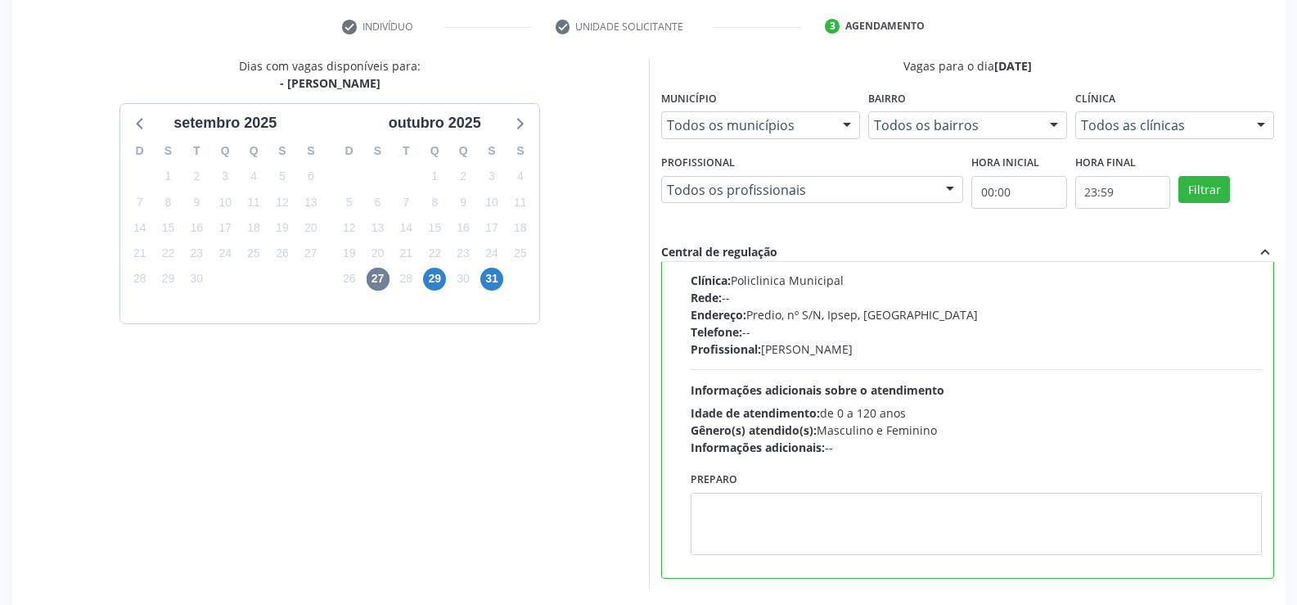
scroll to position [373, 0]
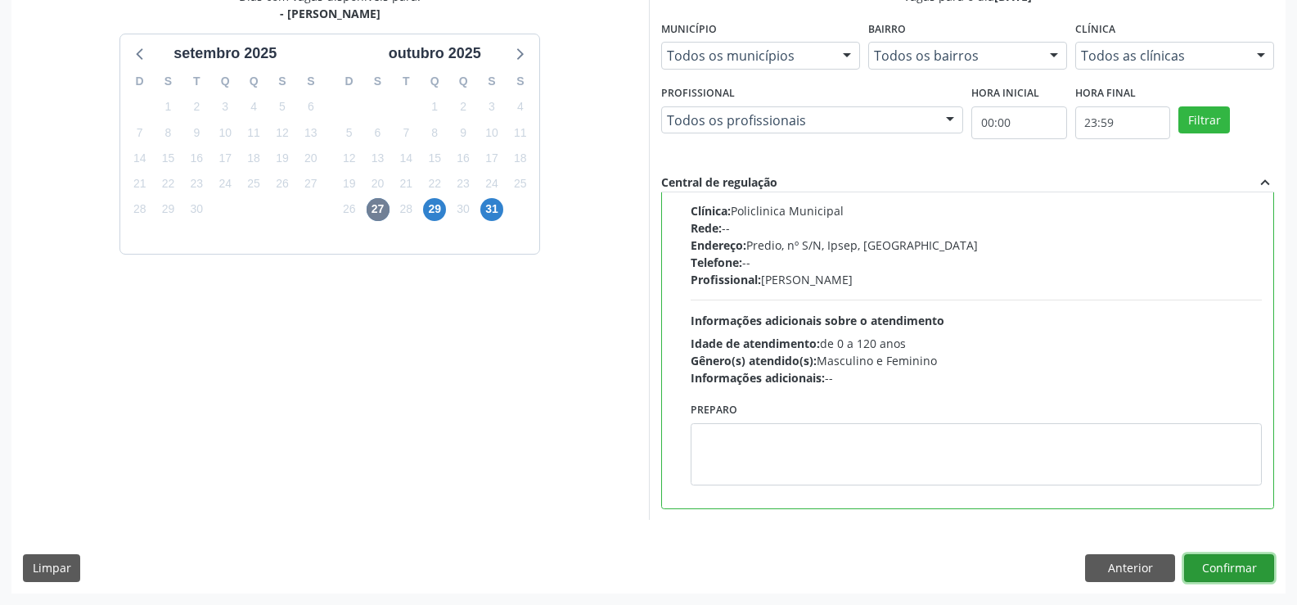
click at [1243, 570] on button "Confirmar" at bounding box center [1229, 568] width 90 height 28
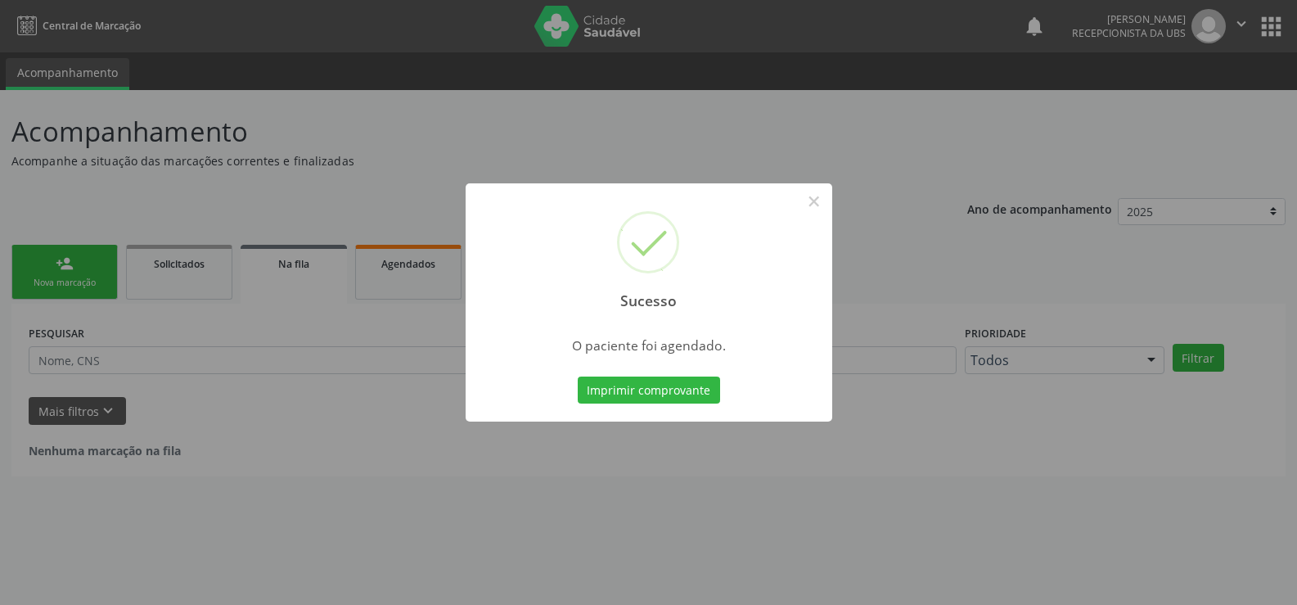
scroll to position [0, 0]
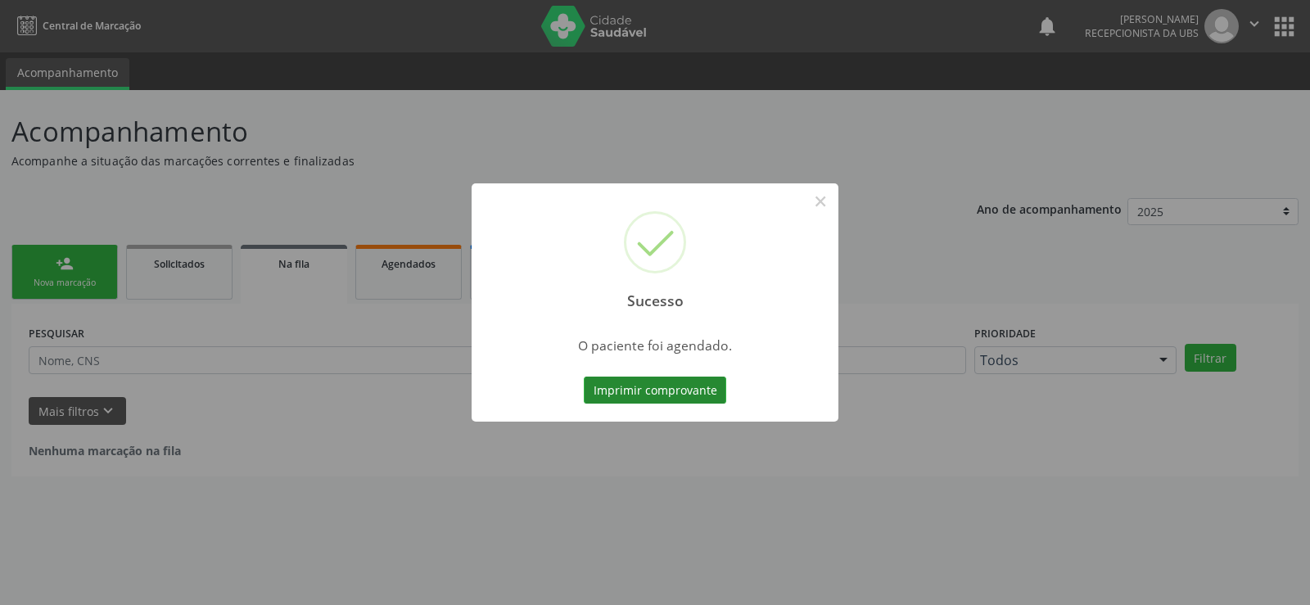
click at [653, 385] on button "Imprimir comprovante" at bounding box center [655, 391] width 142 height 28
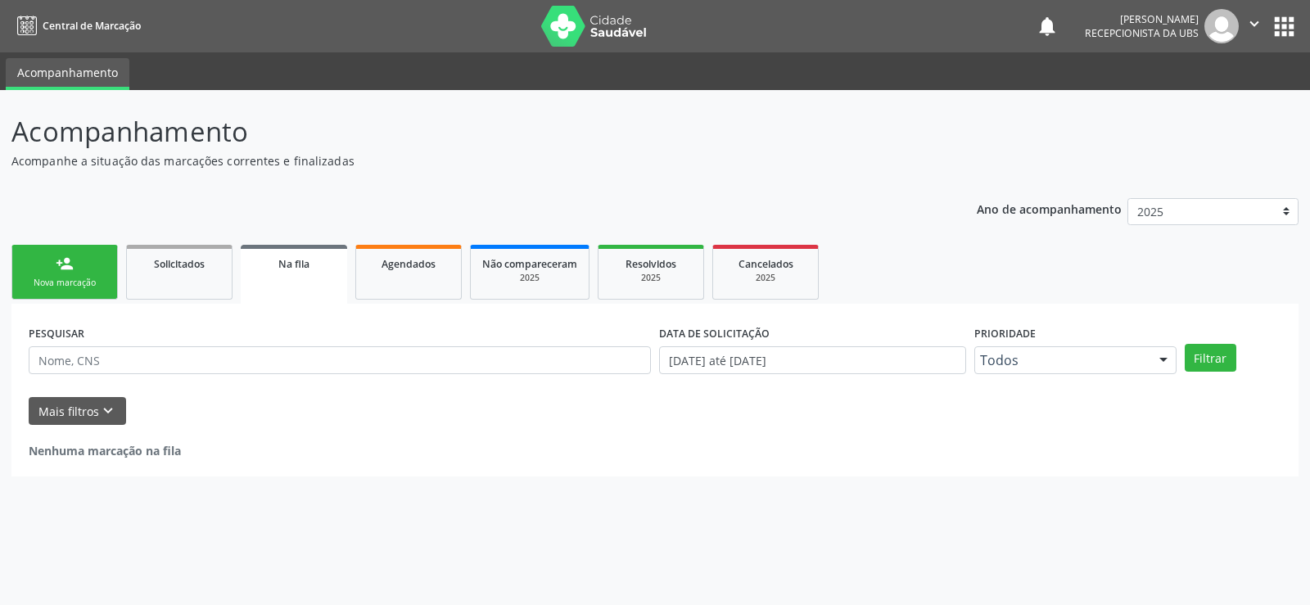
click at [88, 259] on link "person_add Nova marcação" at bounding box center [64, 272] width 106 height 55
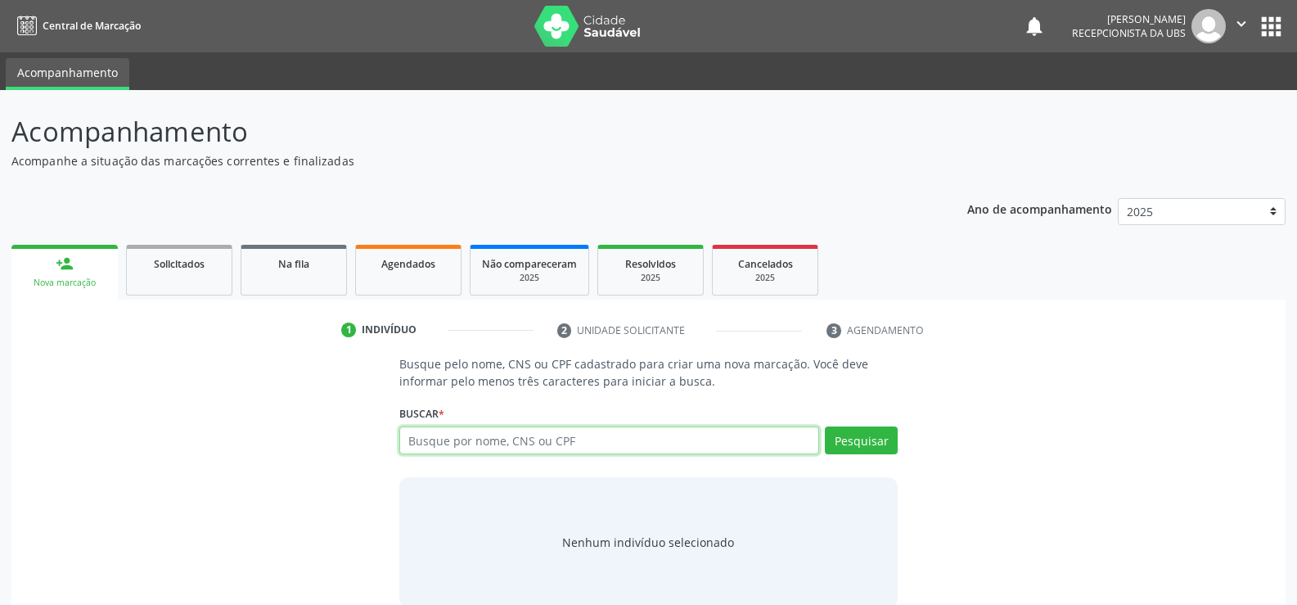
click at [484, 447] on input "text" at bounding box center [609, 440] width 420 height 28
type input "170362964510002"
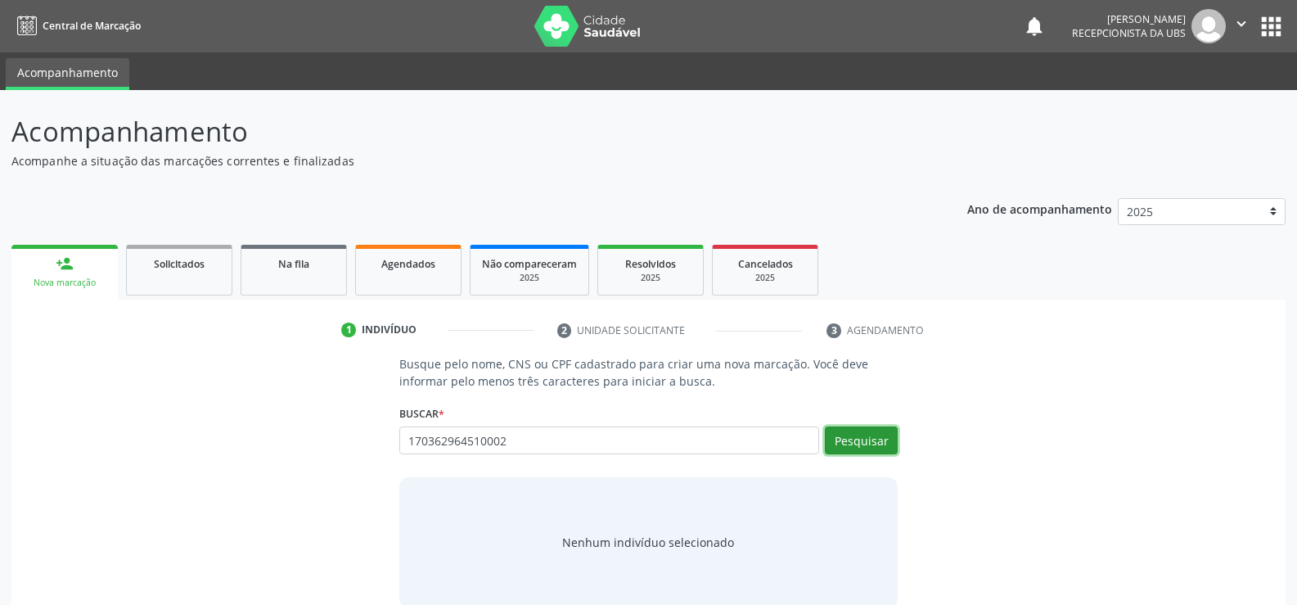
click at [868, 437] on button "Pesquisar" at bounding box center [861, 440] width 73 height 28
type input "170362964510002"
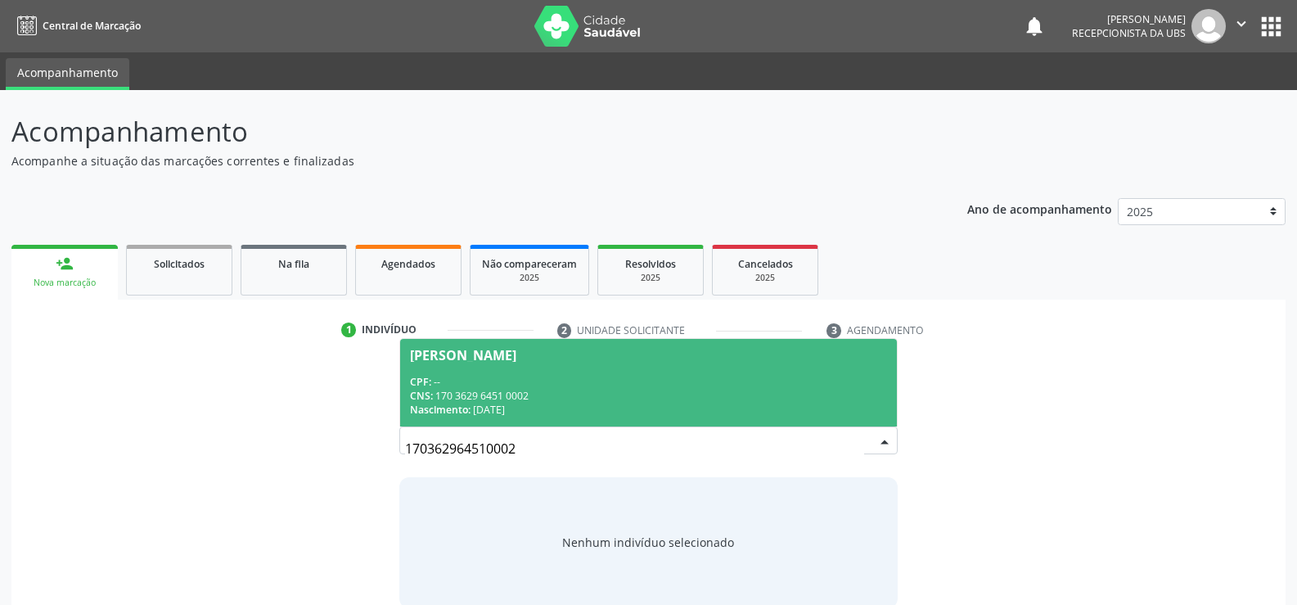
click at [446, 395] on div "CNS: 170 3629 6451 0002" at bounding box center [648, 396] width 477 height 14
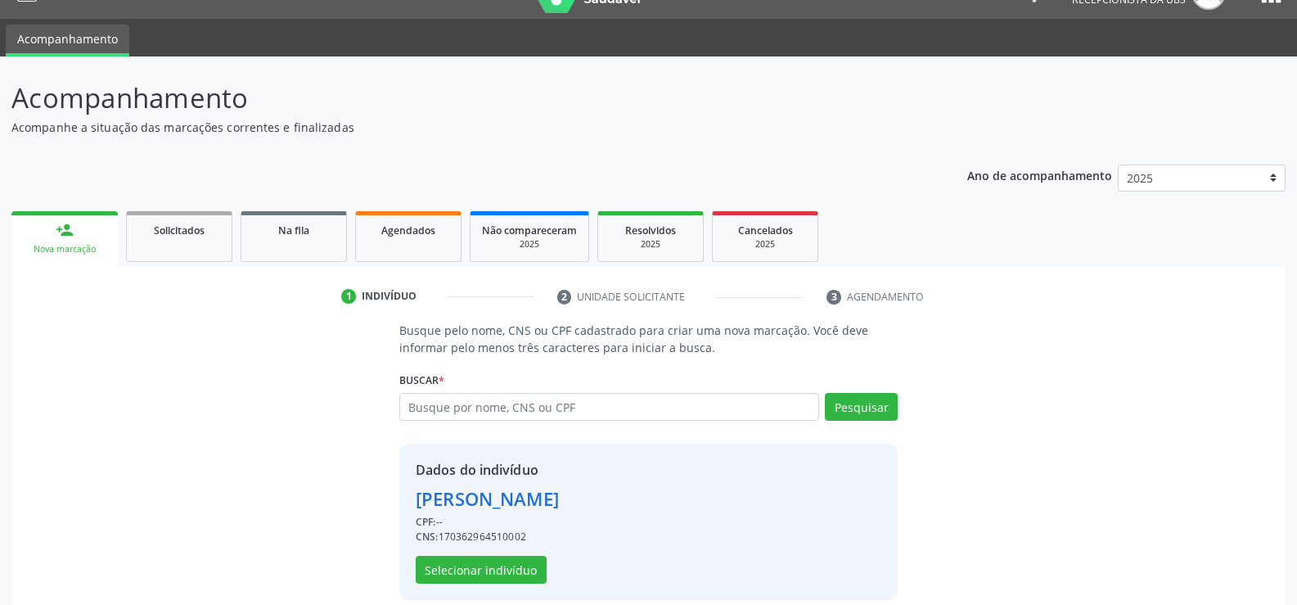
scroll to position [52, 0]
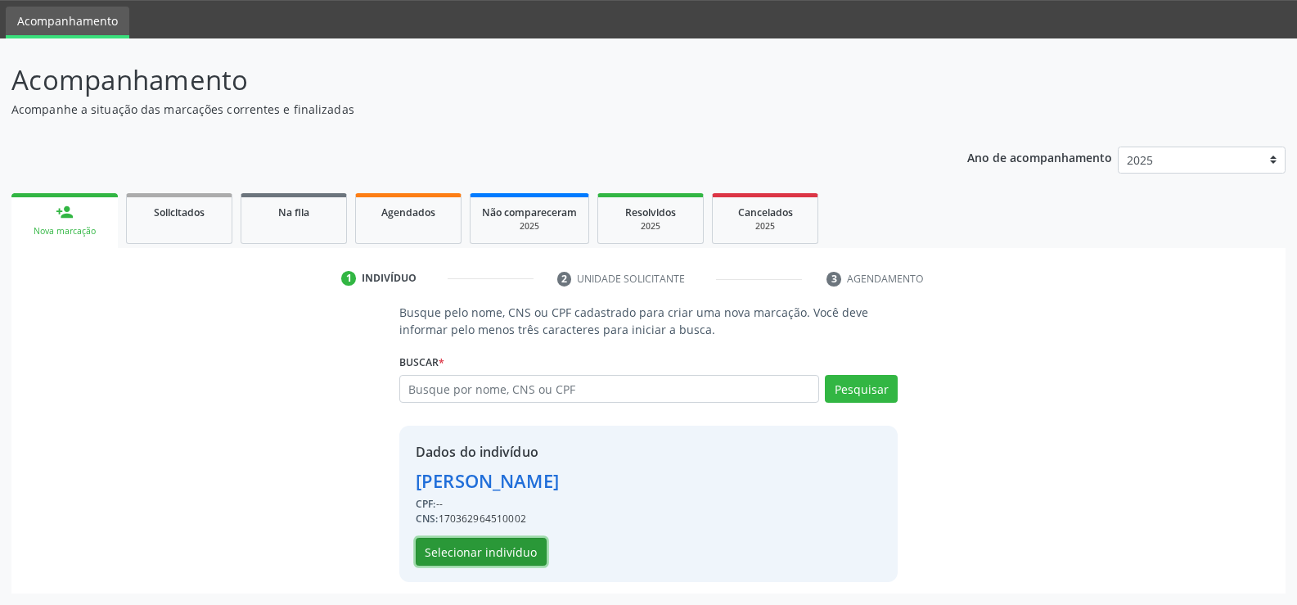
click at [486, 542] on button "Selecionar indivíduo" at bounding box center [481, 552] width 131 height 28
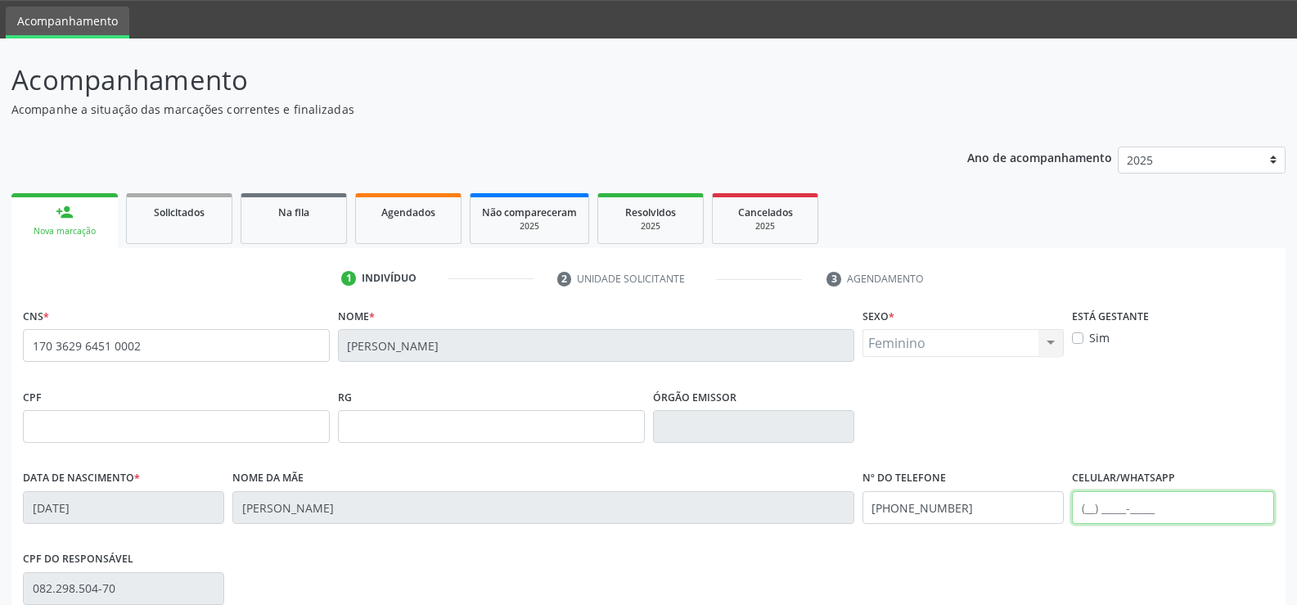
click at [1098, 512] on input "text" at bounding box center [1172, 507] width 201 height 33
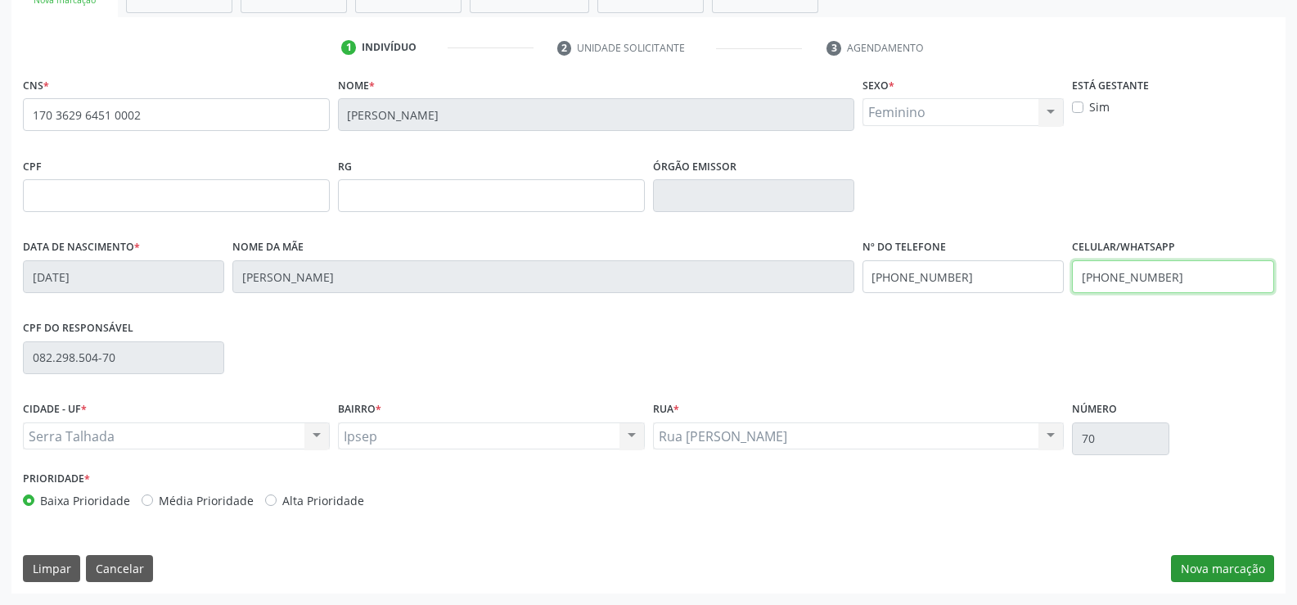
type input "(87) 99663-4687"
click at [1198, 569] on button "Nova marcação" at bounding box center [1222, 569] width 103 height 28
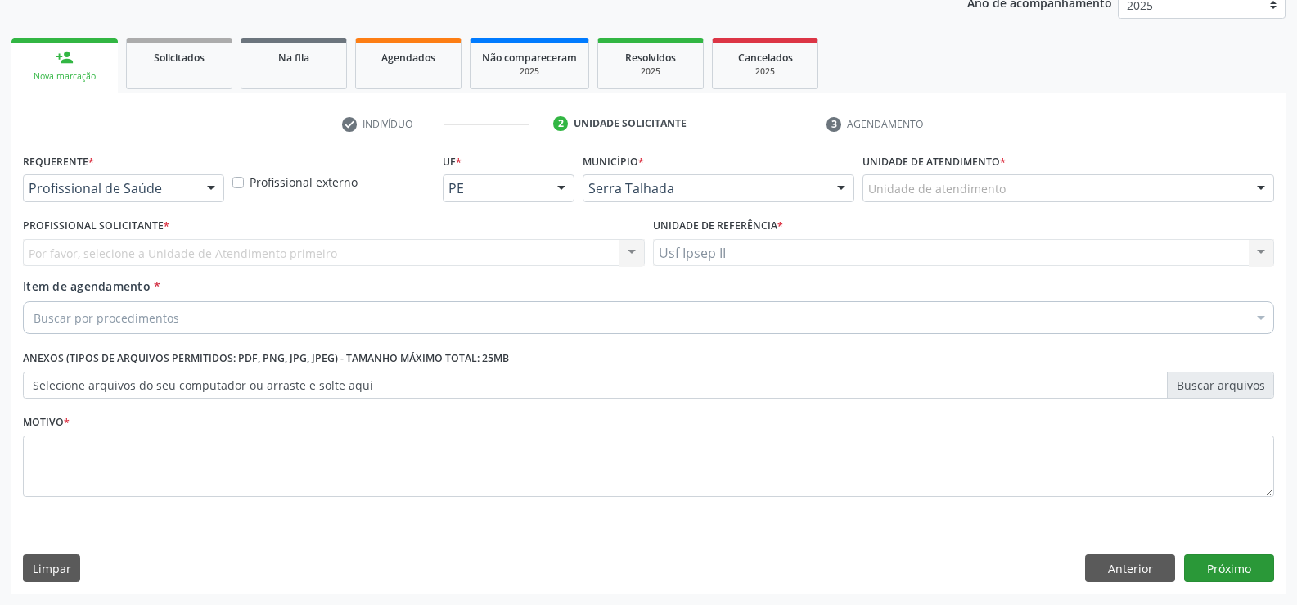
scroll to position [206, 0]
click at [208, 191] on div at bounding box center [211, 189] width 25 height 28
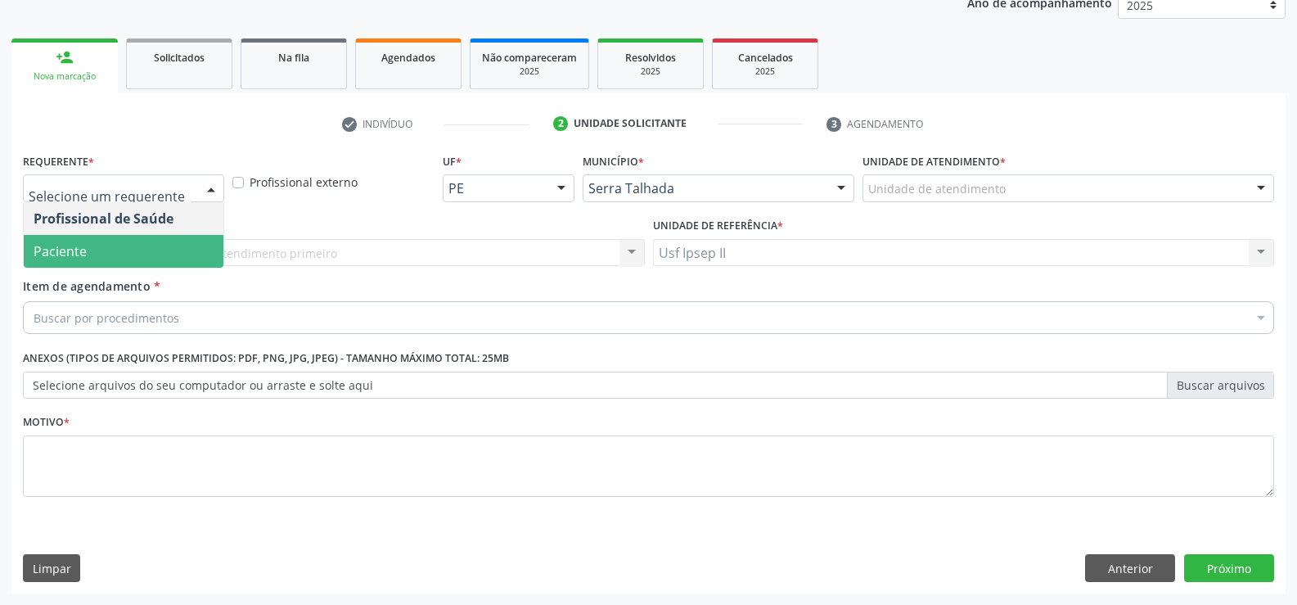
click at [110, 249] on span "Paciente" at bounding box center [124, 251] width 200 height 33
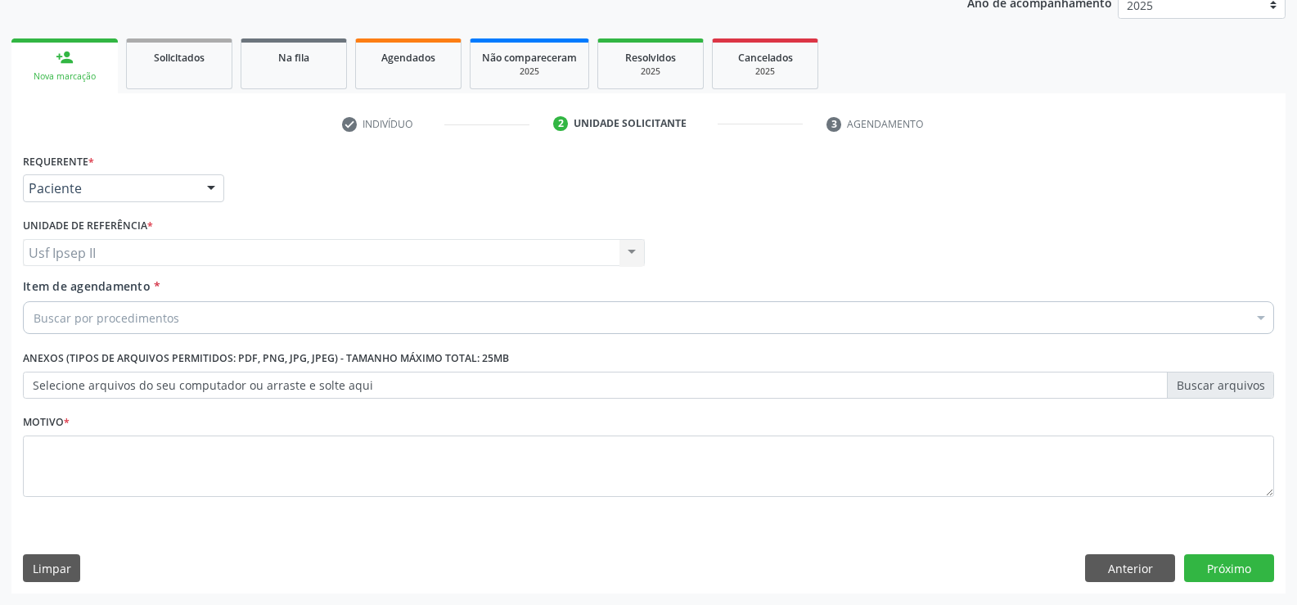
click at [106, 303] on div "Buscar por procedimentos" at bounding box center [649, 317] width 1252 height 33
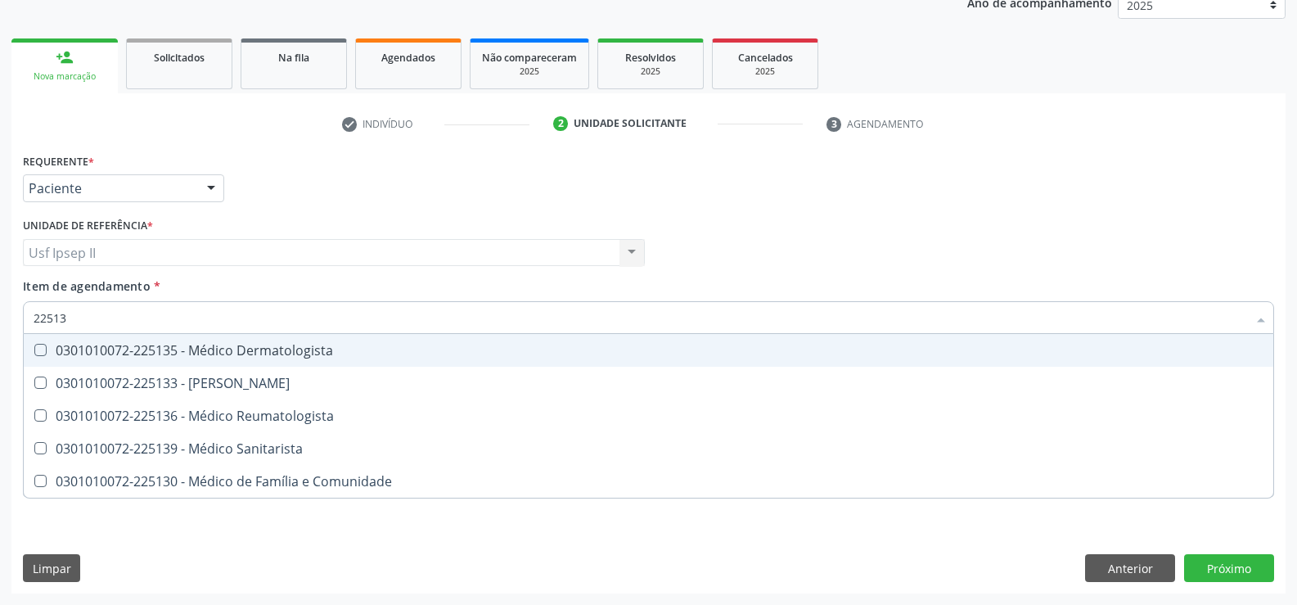
type input "225136"
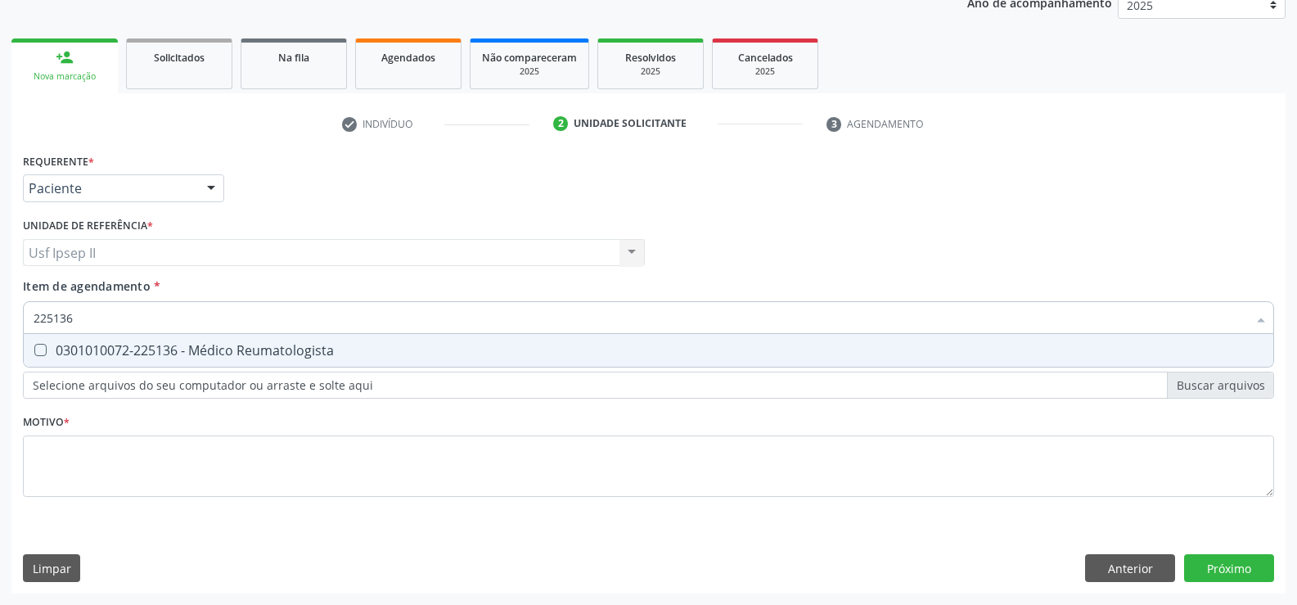
click at [126, 359] on span "0301010072-225136 - Médico Reumatologista" at bounding box center [649, 350] width 1250 height 33
checkbox Reumatologista "true"
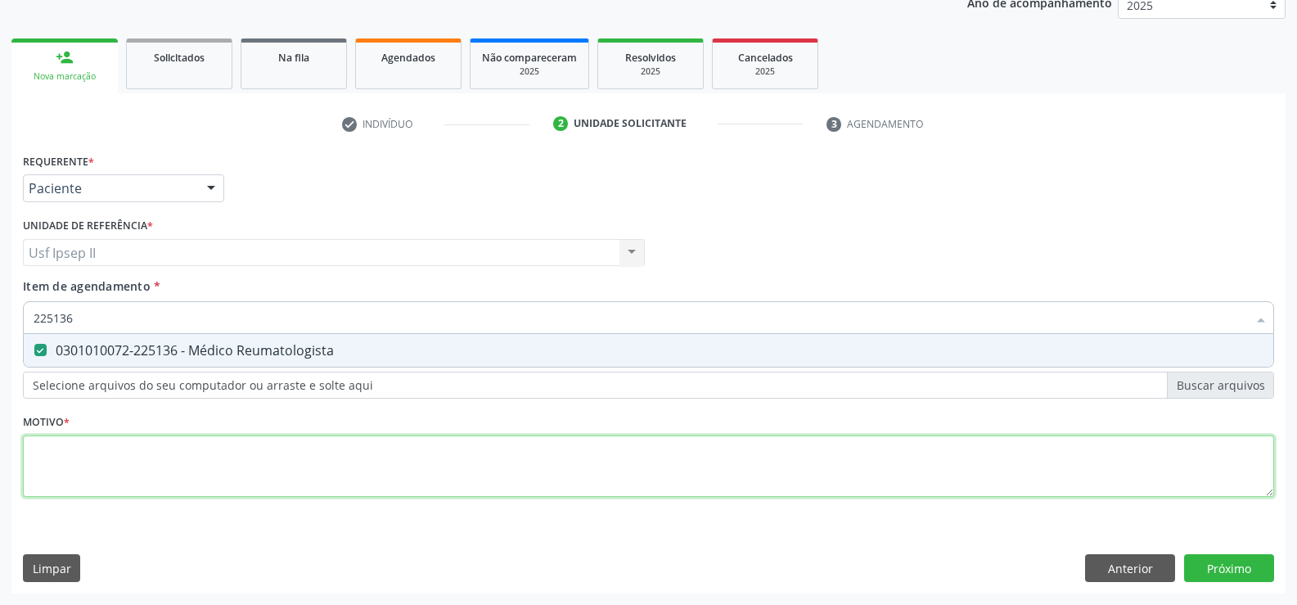
click at [49, 443] on div "Requerente * Paciente Profissional de Saúde Paciente Nenhum resultado encontrad…" at bounding box center [649, 334] width 1252 height 371
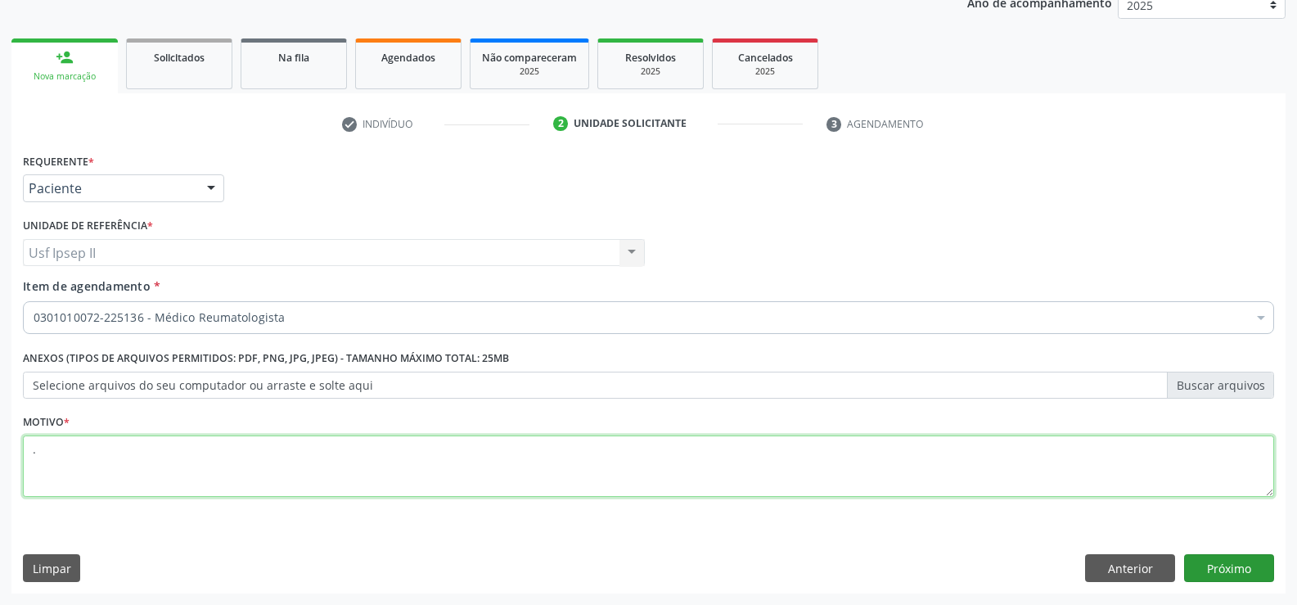
type textarea "."
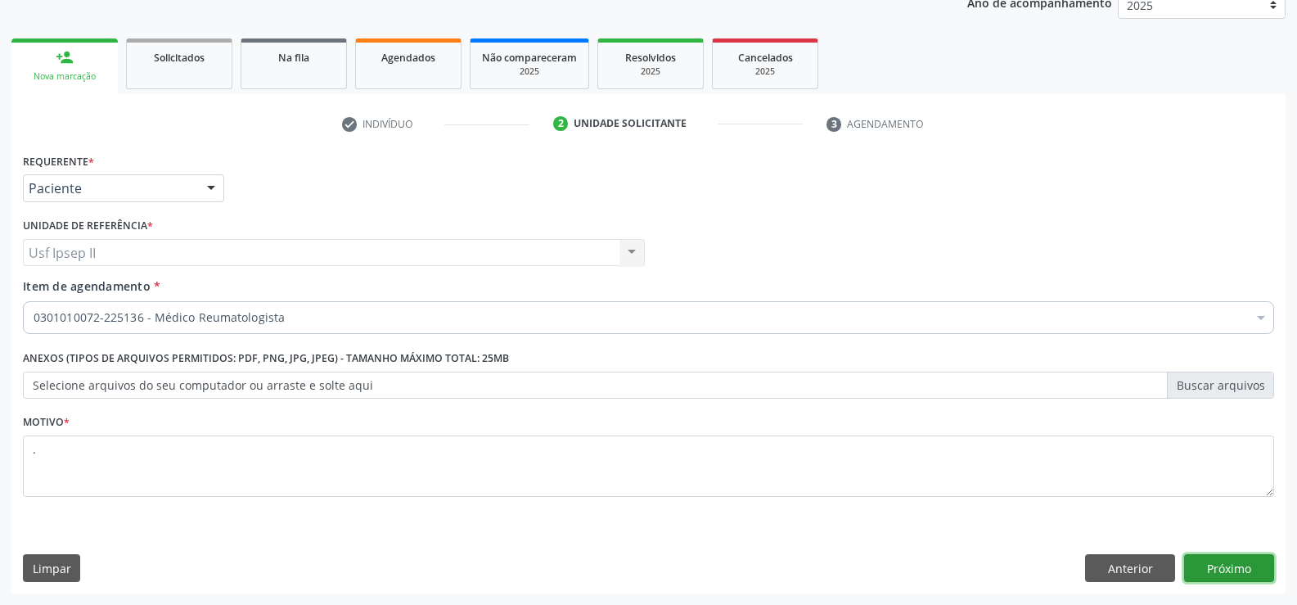
click at [1220, 561] on button "Próximo" at bounding box center [1229, 568] width 90 height 28
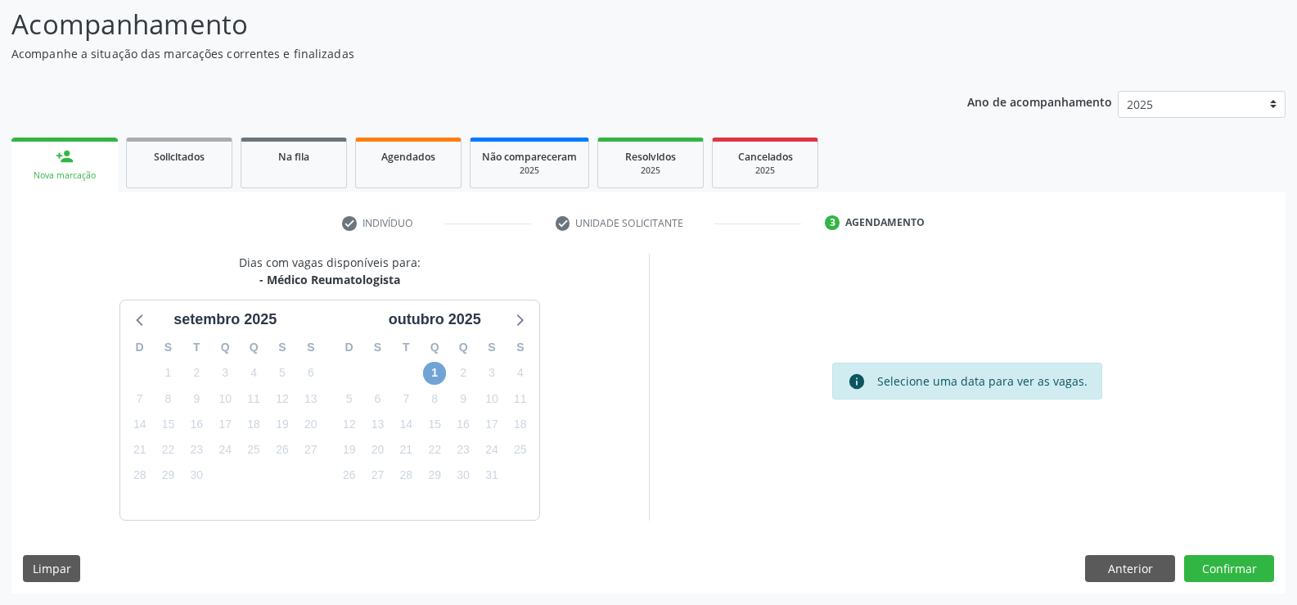
click at [444, 377] on span "1" at bounding box center [434, 373] width 23 height 23
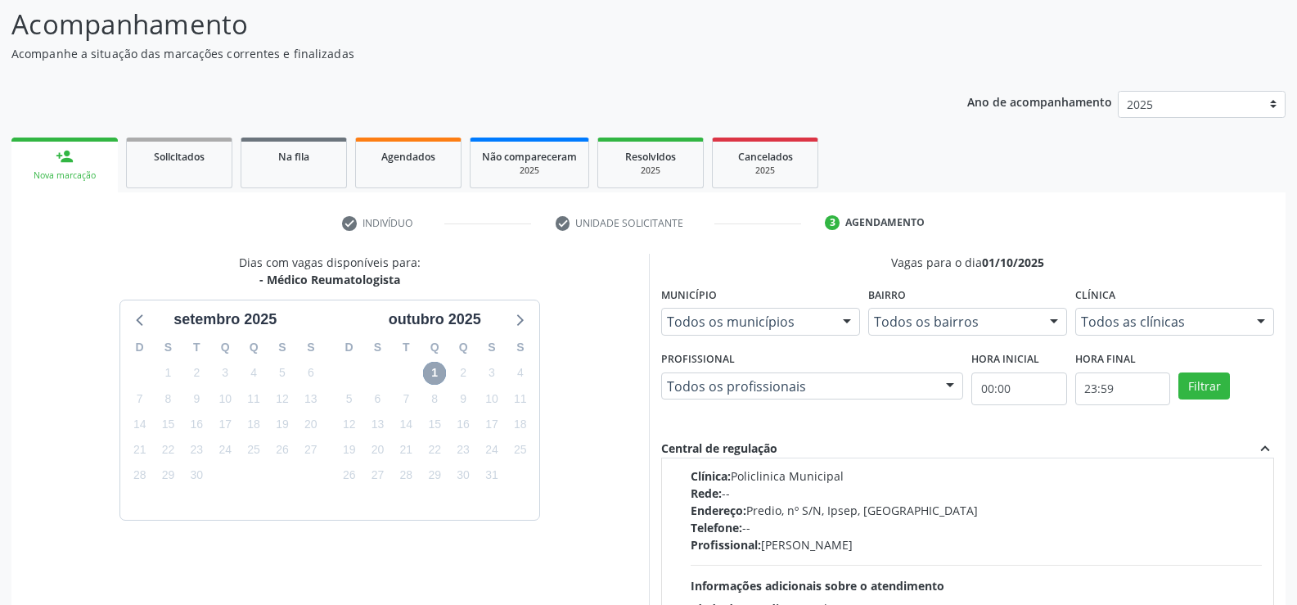
scroll to position [25, 0]
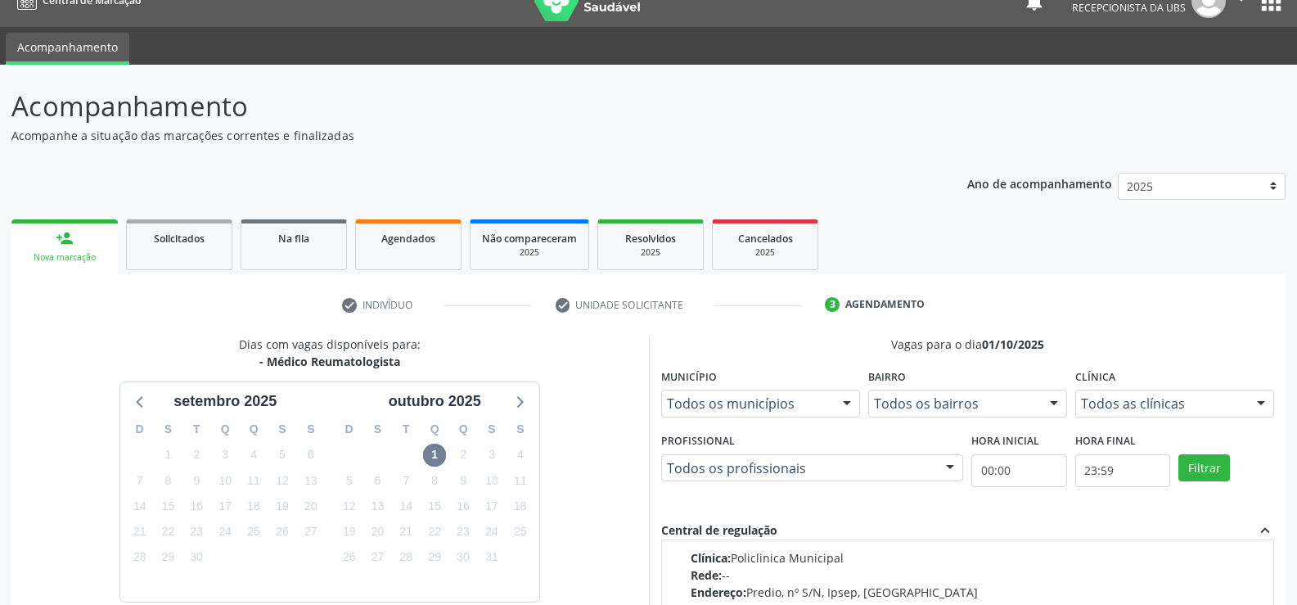
click at [695, 499] on div "Profissional Todos os profissionais Todos os profissionais Felipe Pereira Guima…" at bounding box center [812, 466] width 311 height 75
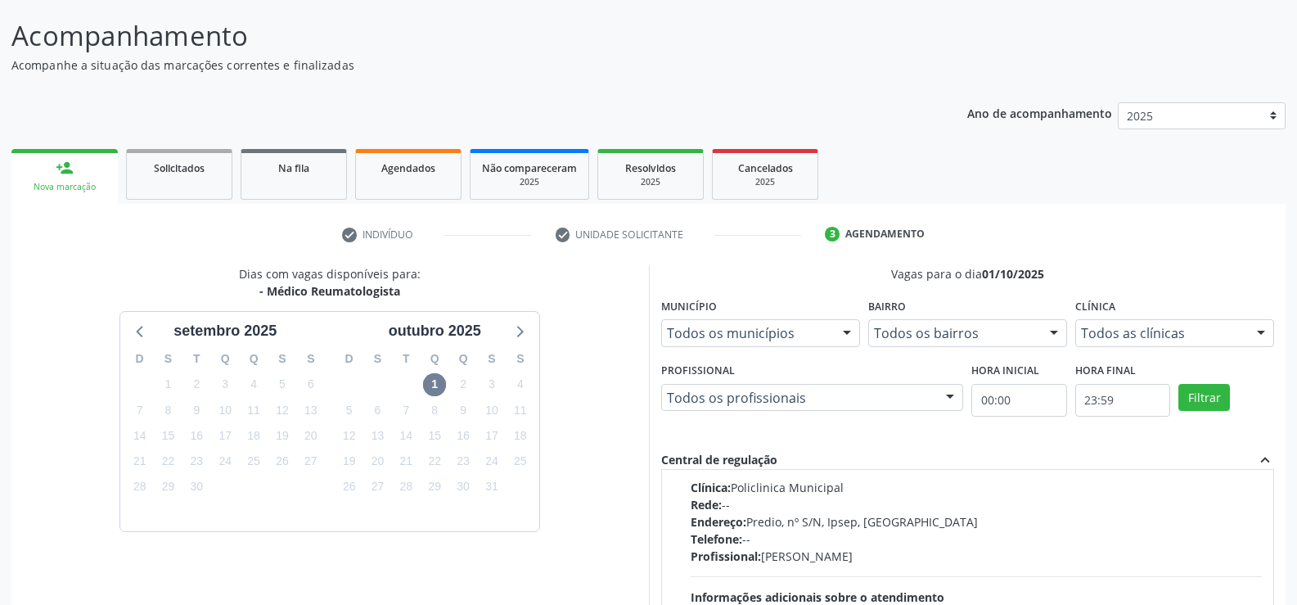
scroll to position [189, 0]
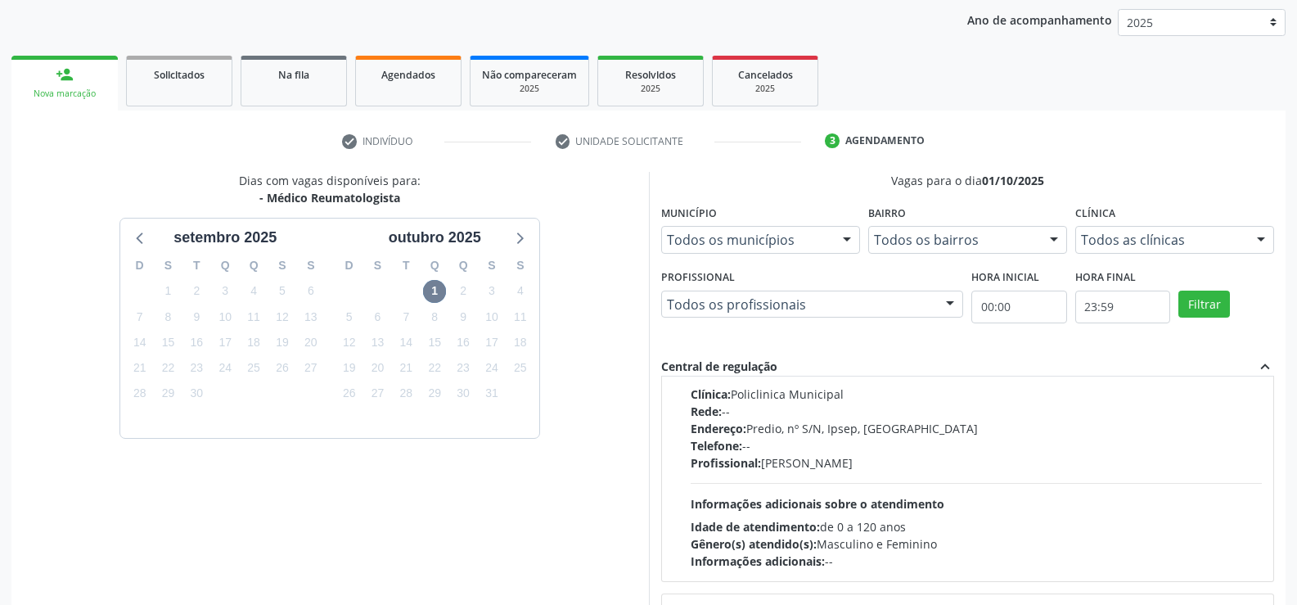
click at [679, 347] on div "Vagas para o dia 01/10/2025 Município Todos os municípios Todos os municípios S…" at bounding box center [968, 438] width 614 height 532
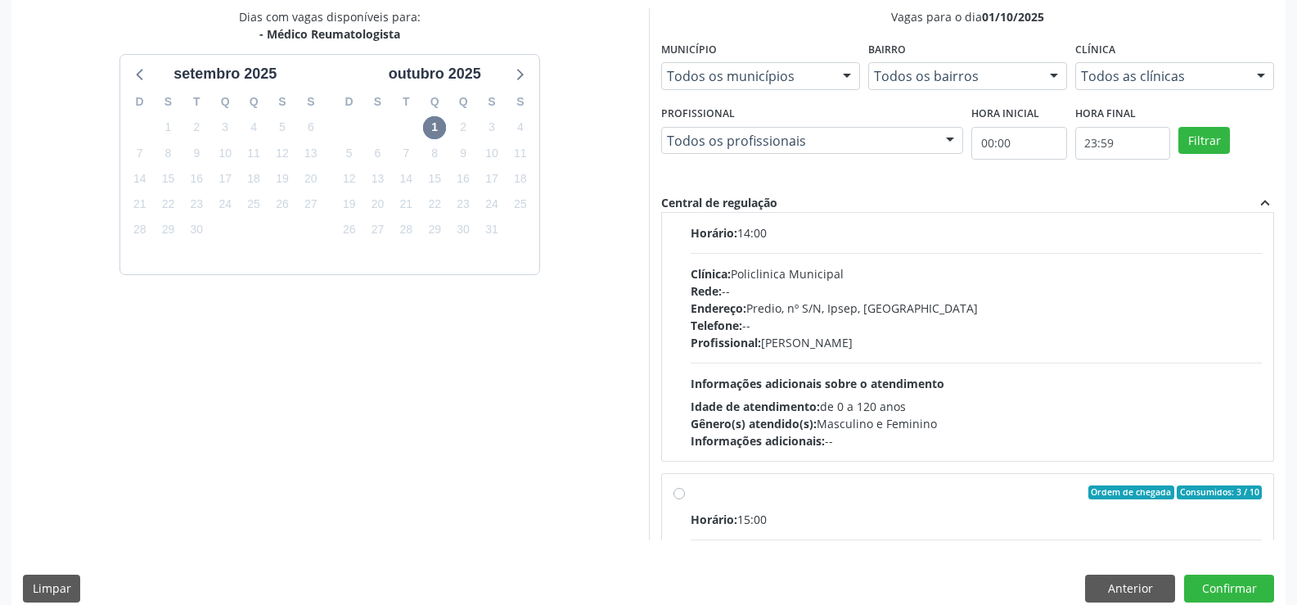
scroll to position [0, 0]
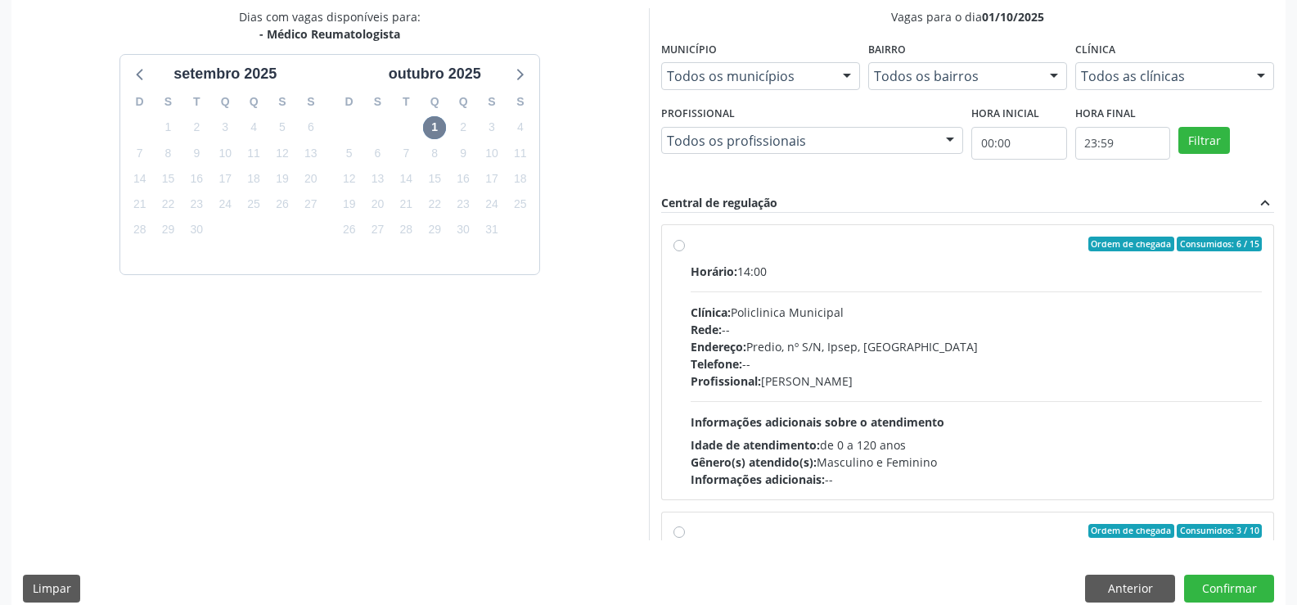
click at [691, 249] on label "Ordem de chegada Consumidos: 6 / 15 Horário: 14:00 Clínica: Policlinica Municip…" at bounding box center [977, 362] width 572 height 251
click at [682, 249] on input "Ordem de chegada Consumidos: 6 / 15 Horário: 14:00 Clínica: Policlinica Municip…" at bounding box center [679, 244] width 11 height 15
radio input "true"
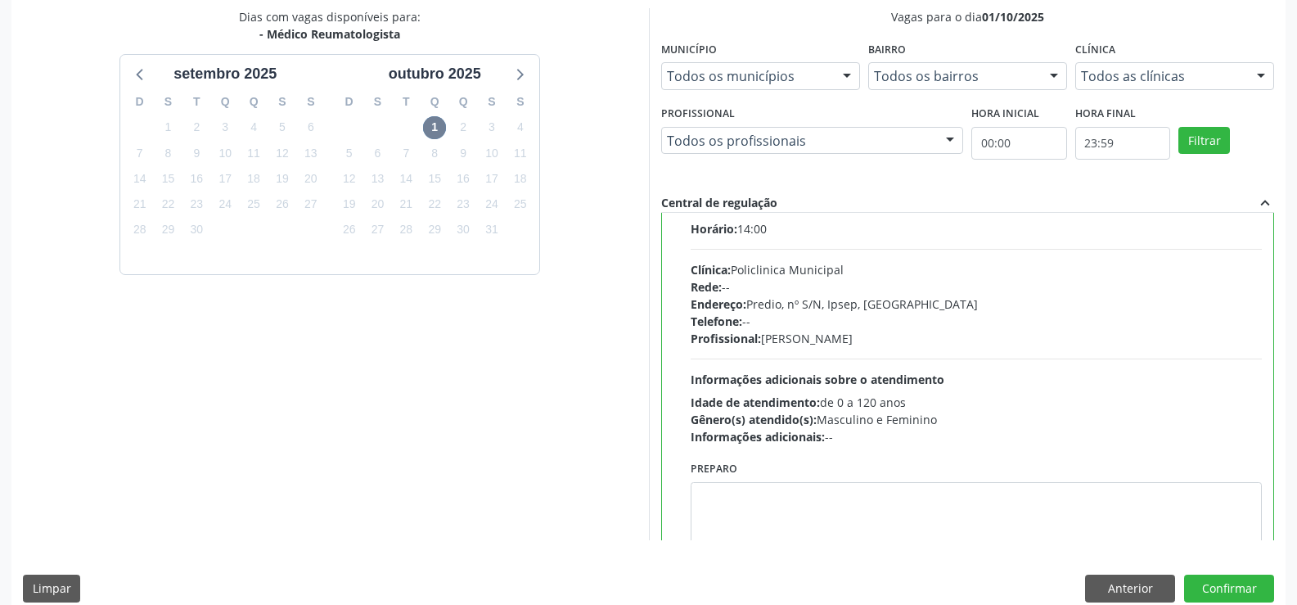
scroll to position [82, 0]
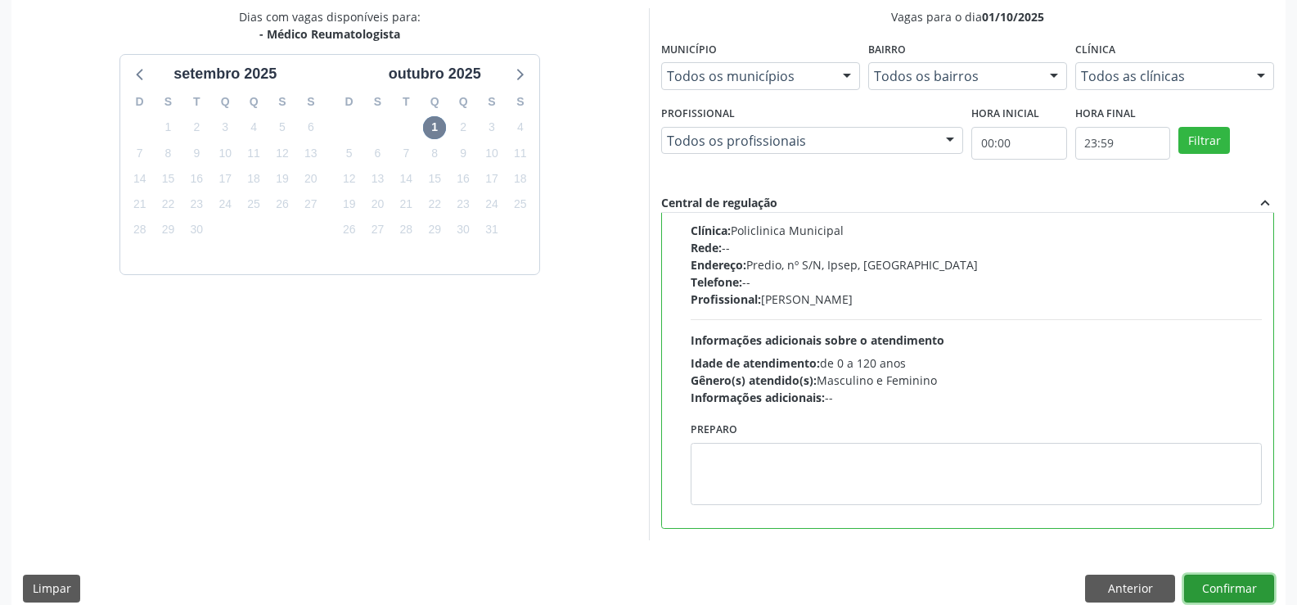
click at [1217, 578] on button "Confirmar" at bounding box center [1229, 589] width 90 height 28
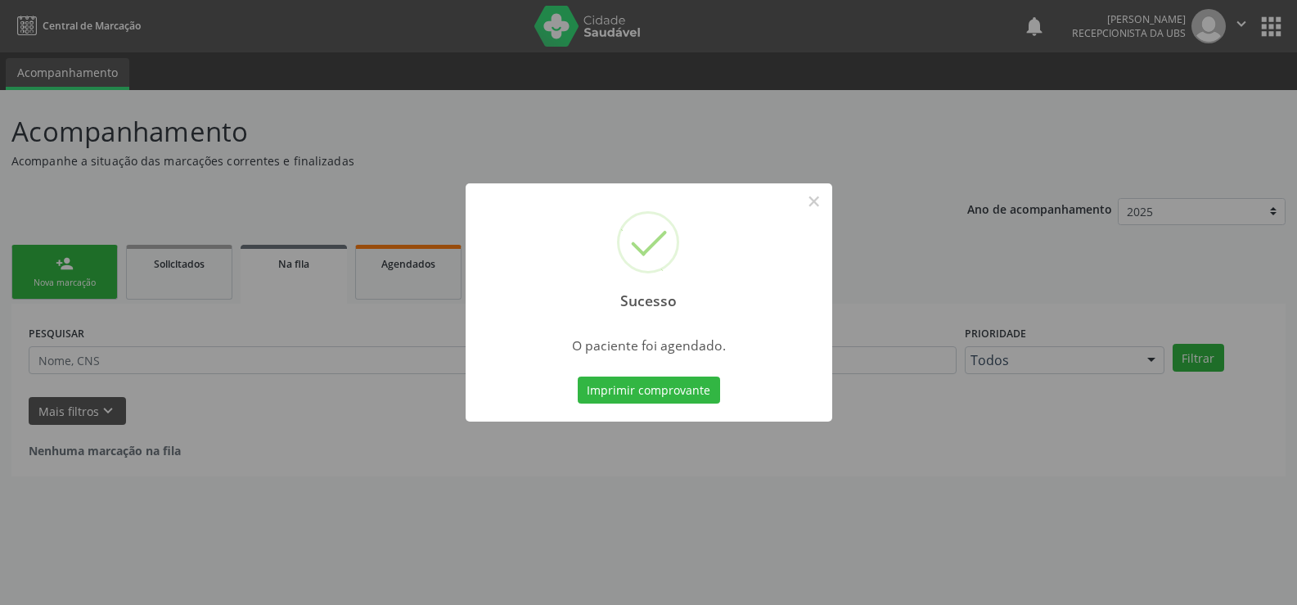
scroll to position [0, 0]
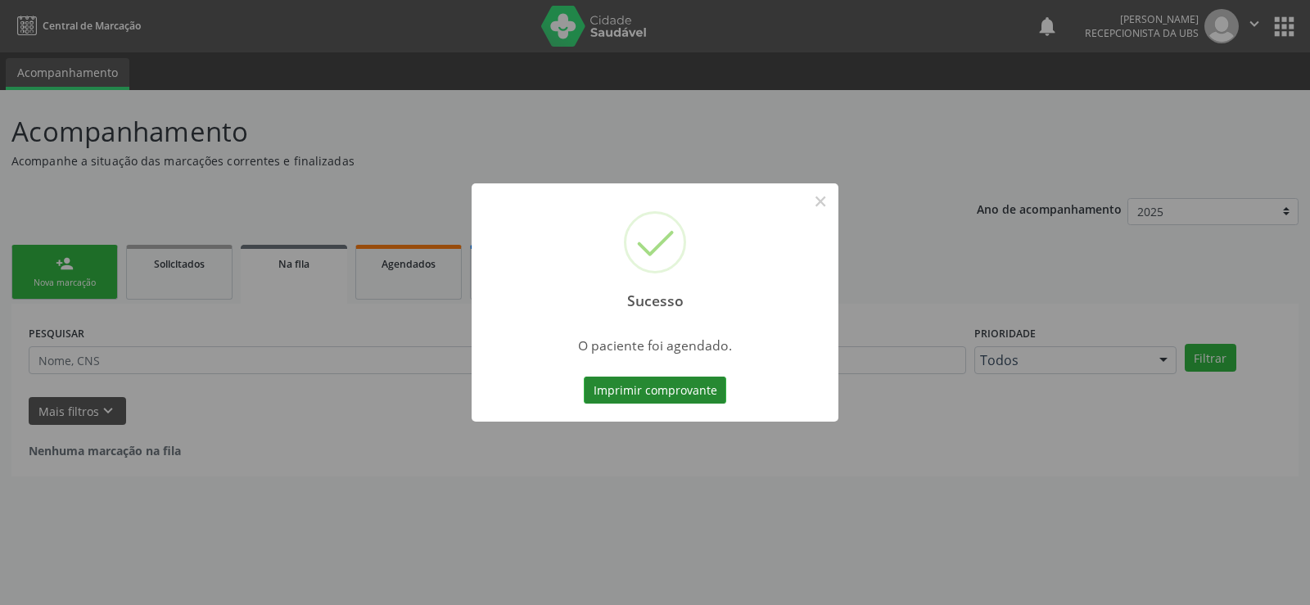
click at [681, 393] on button "Imprimir comprovante" at bounding box center [655, 391] width 142 height 28
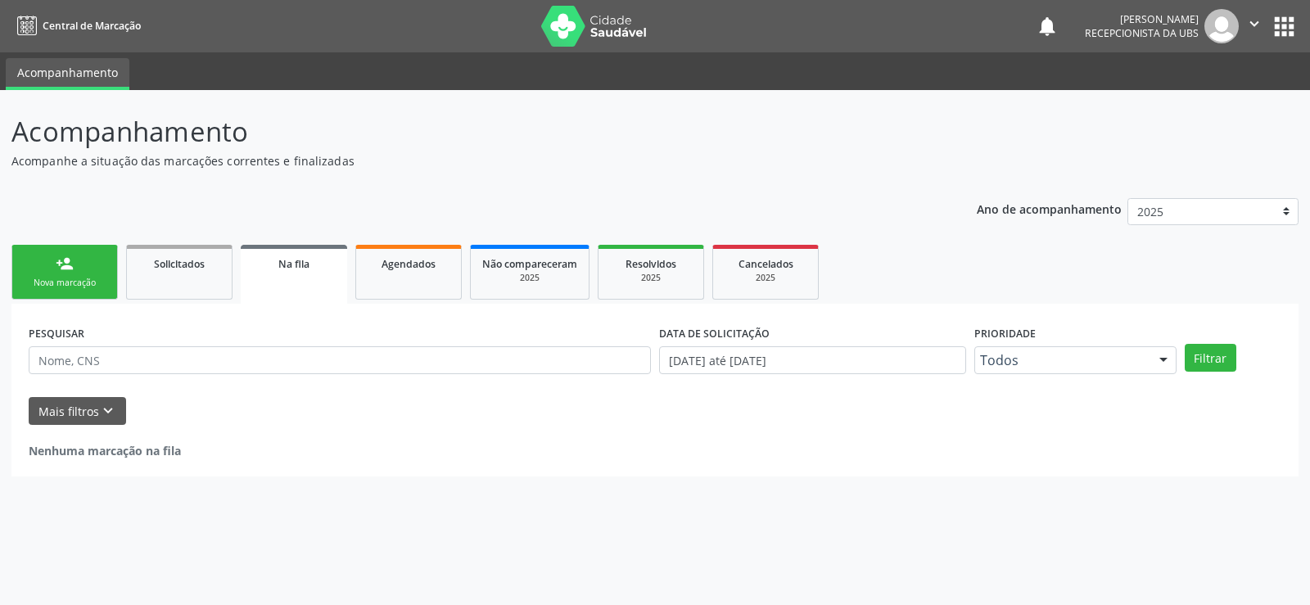
click at [52, 286] on div "Nova marcação" at bounding box center [65, 283] width 82 height 12
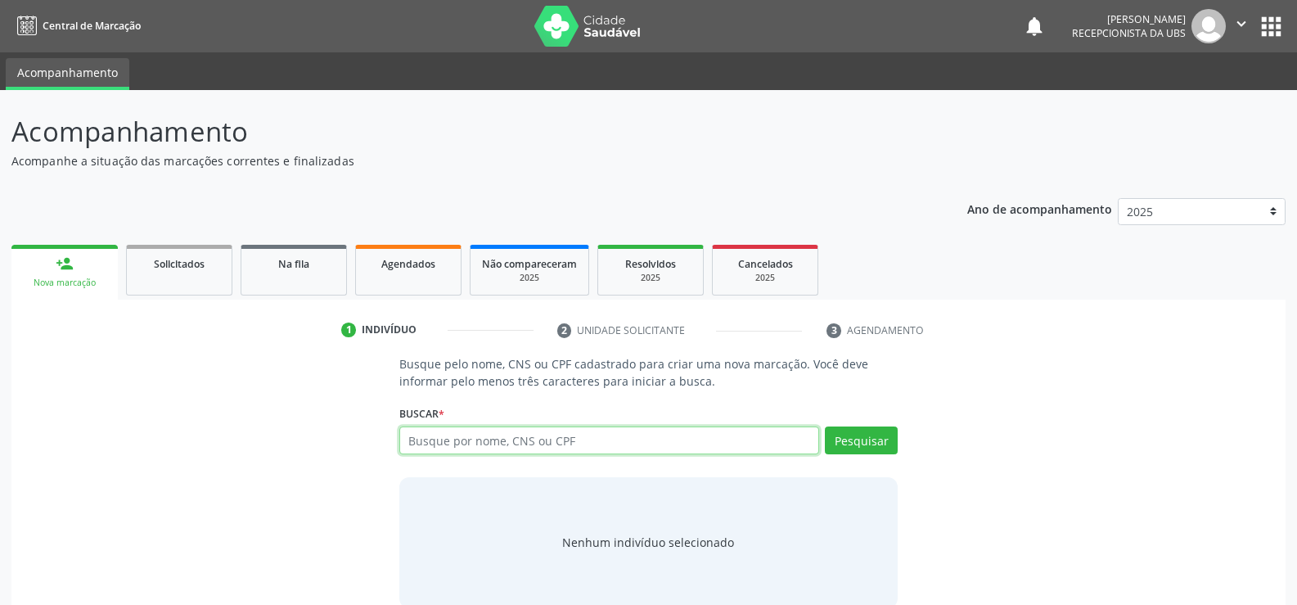
click at [565, 435] on input "text" at bounding box center [609, 440] width 420 height 28
click at [468, 450] on input "rose" at bounding box center [609, 440] width 420 height 28
type input "rosemary mecias da silva rodrigues"
click at [873, 434] on button "Pesquisar" at bounding box center [861, 440] width 73 height 28
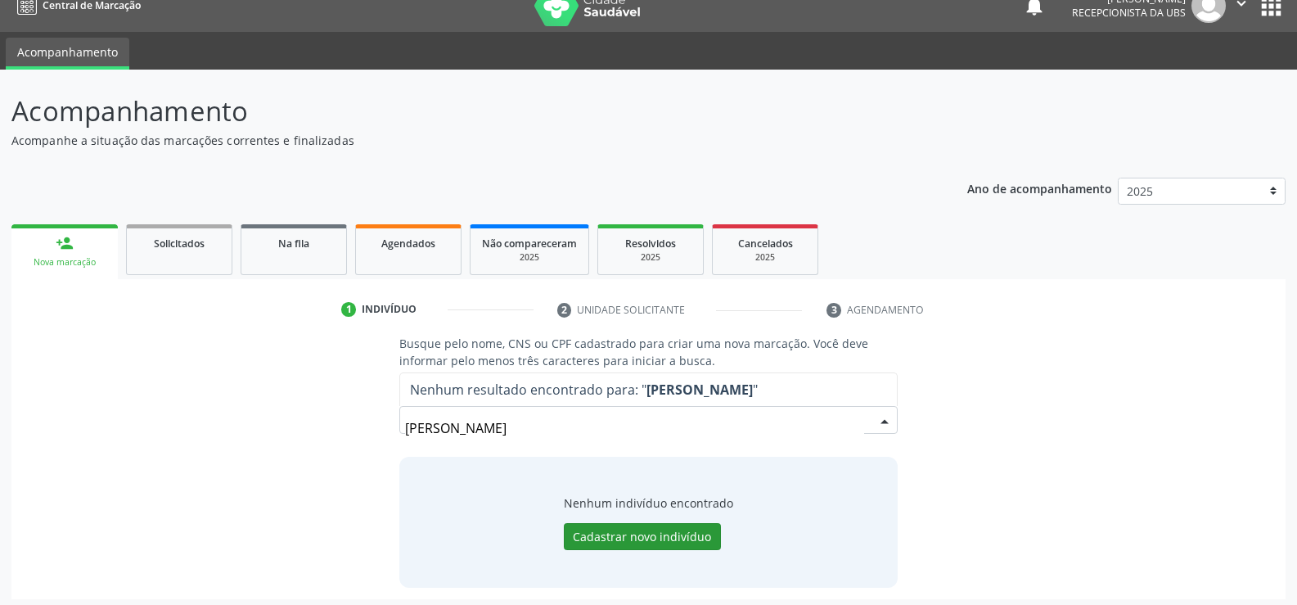
scroll to position [26, 0]
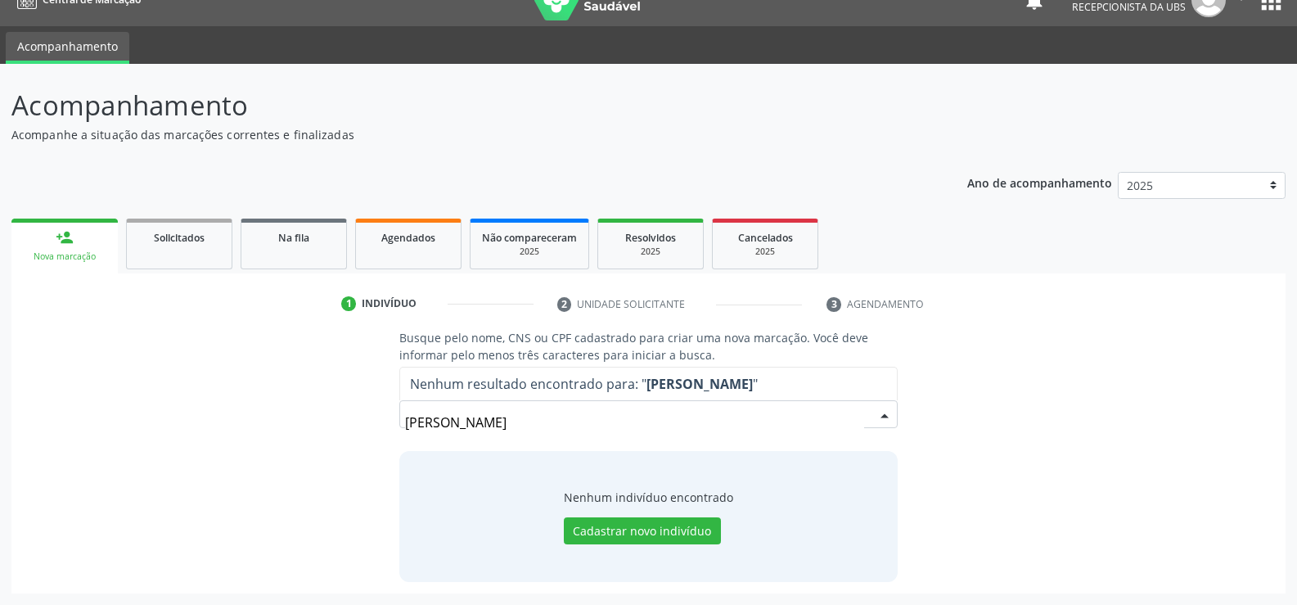
click at [628, 437] on input "rosemary mecias da silva rodrigues" at bounding box center [634, 422] width 459 height 33
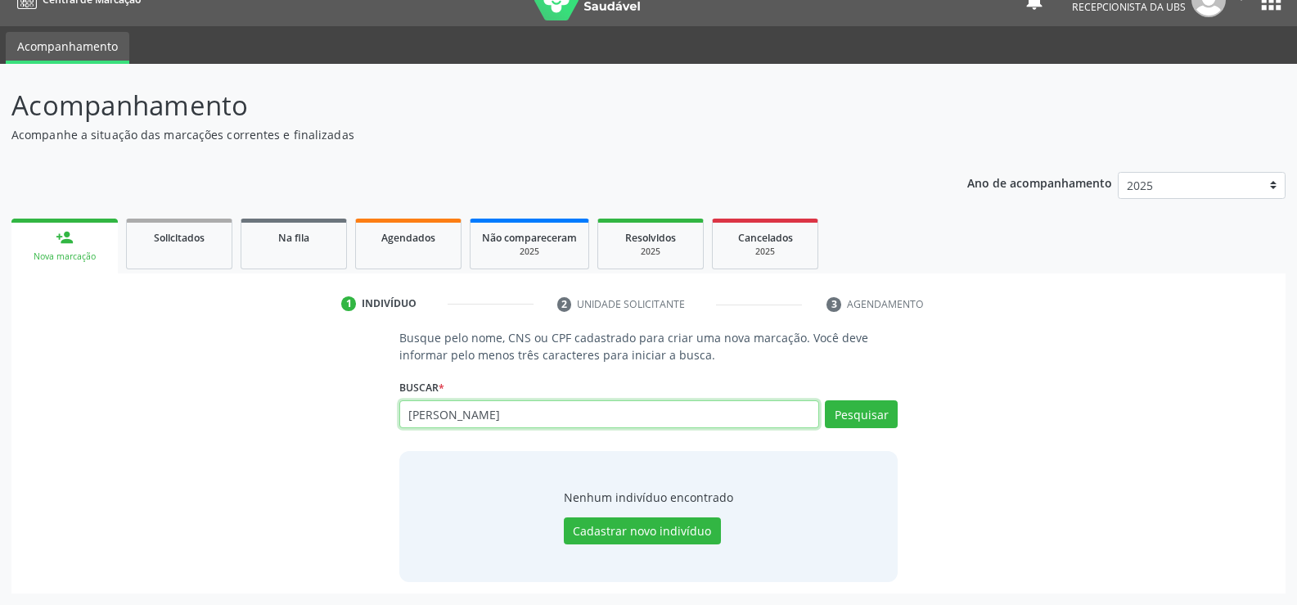
click at [482, 407] on input "rosemary mecias da silva rodrigues" at bounding box center [609, 414] width 420 height 28
click at [608, 409] on input "rosemary mecias da silva rodrigues" at bounding box center [609, 414] width 420 height 28
type input "r"
type input "06574604435"
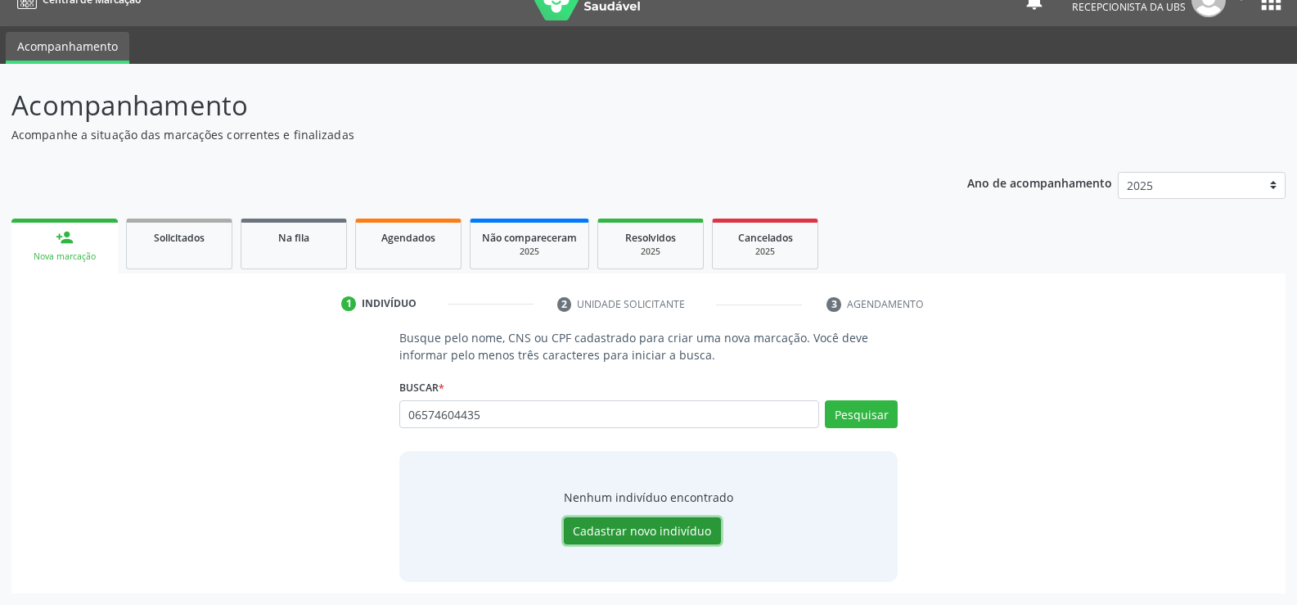
click at [616, 529] on button "Cadastrar novo indivíduo" at bounding box center [642, 531] width 157 height 28
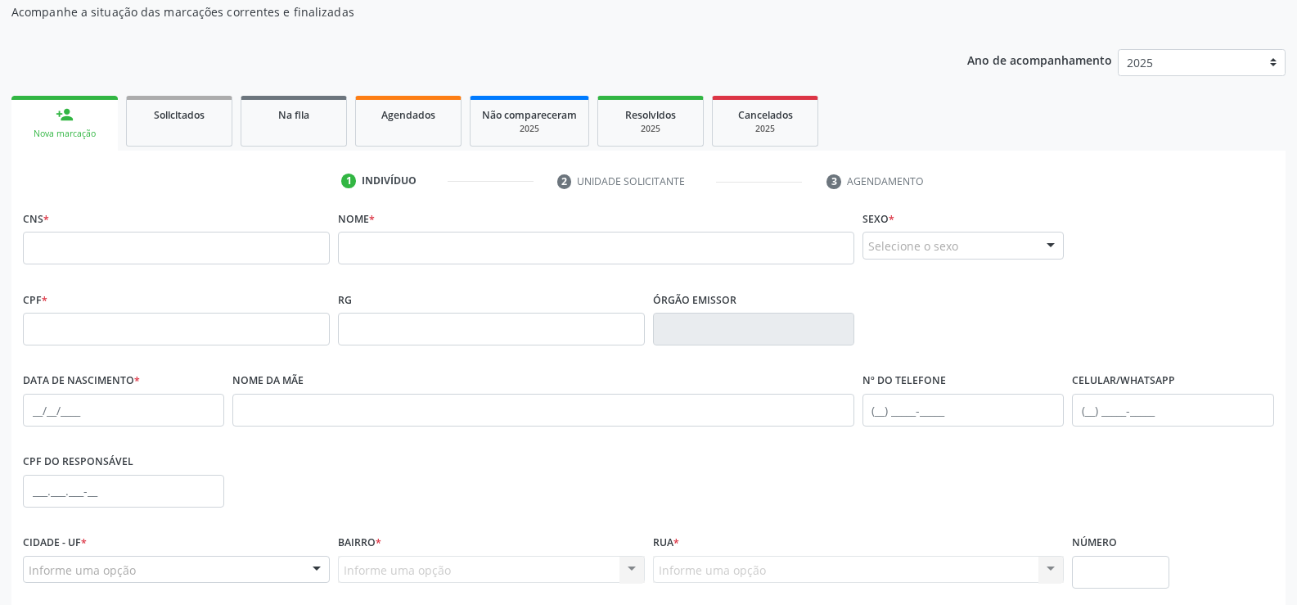
scroll to position [282, 0]
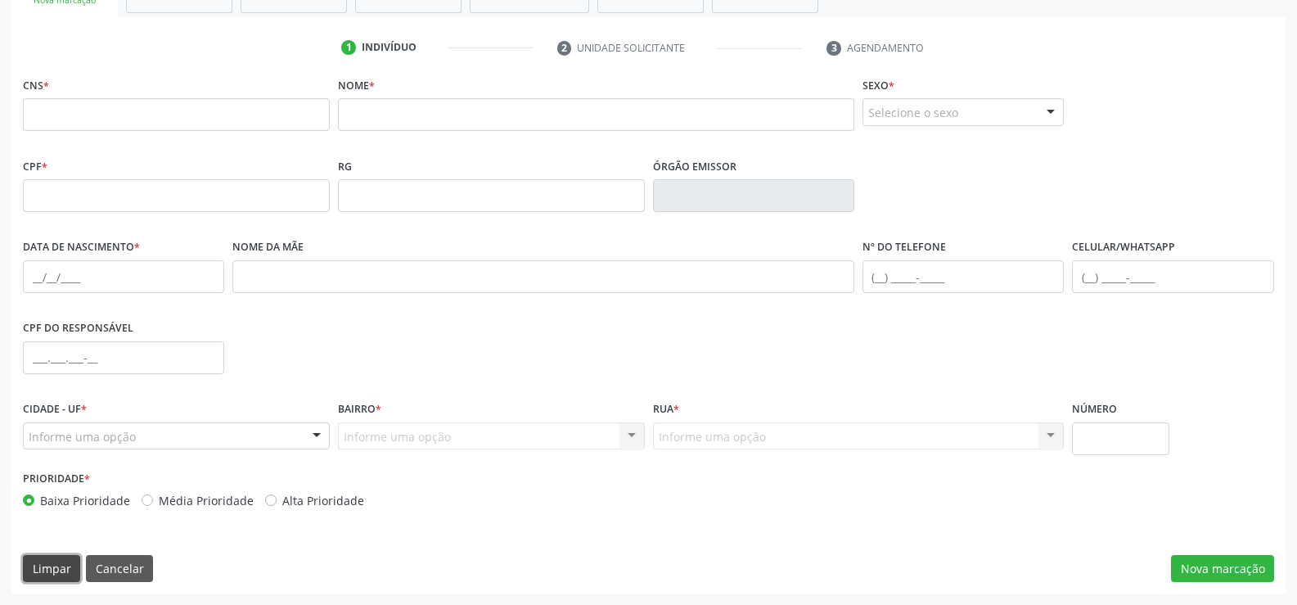
click at [50, 570] on button "Limpar" at bounding box center [51, 569] width 57 height 28
click at [129, 575] on button "Cancelar" at bounding box center [119, 569] width 67 height 28
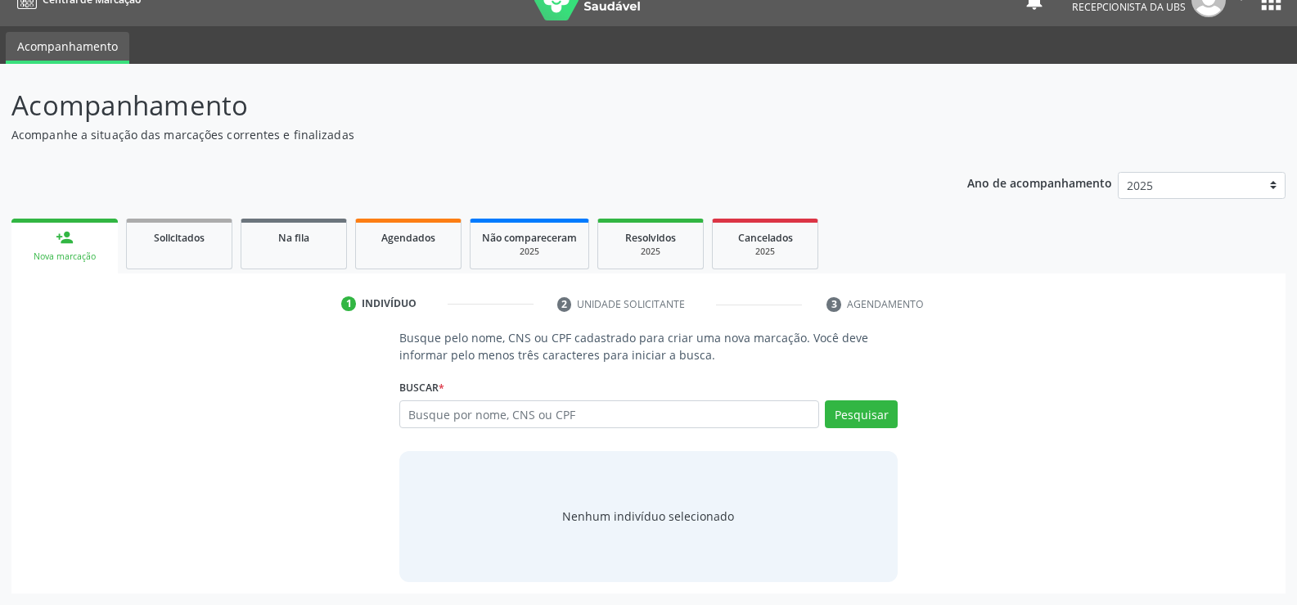
scroll to position [26, 0]
click at [453, 417] on input "text" at bounding box center [609, 414] width 420 height 28
type input "06574604435"
click at [843, 402] on button "Pesquisar" at bounding box center [861, 414] width 73 height 28
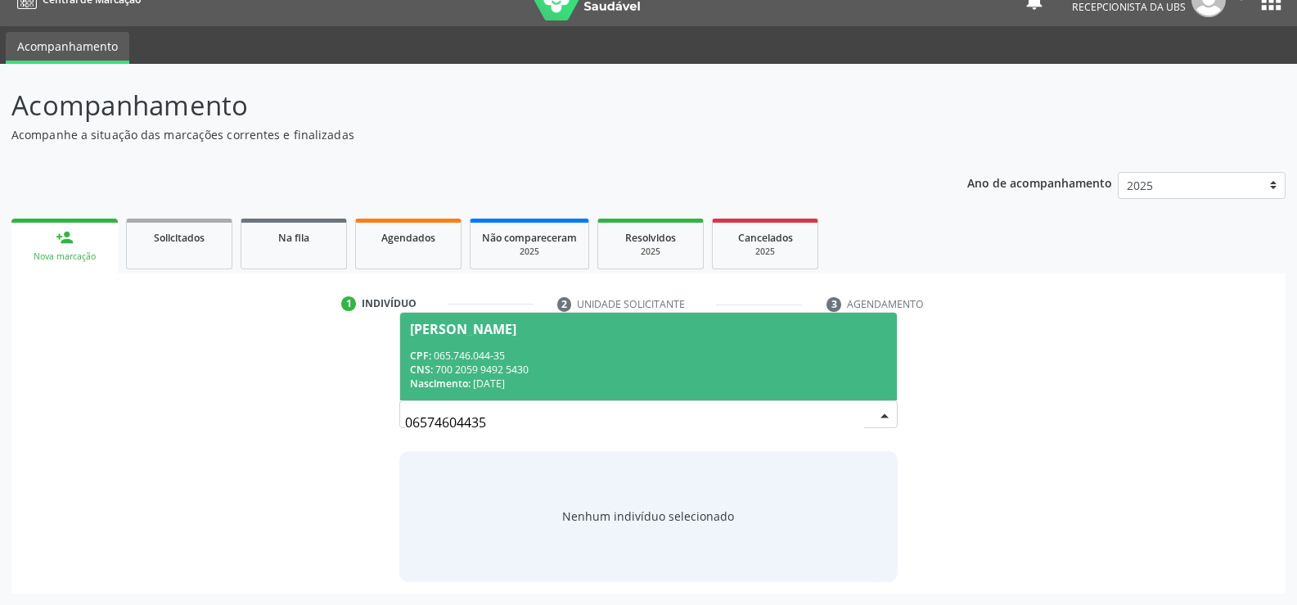
click at [539, 363] on div "CNS: 700 2059 9492 5430" at bounding box center [648, 370] width 477 height 14
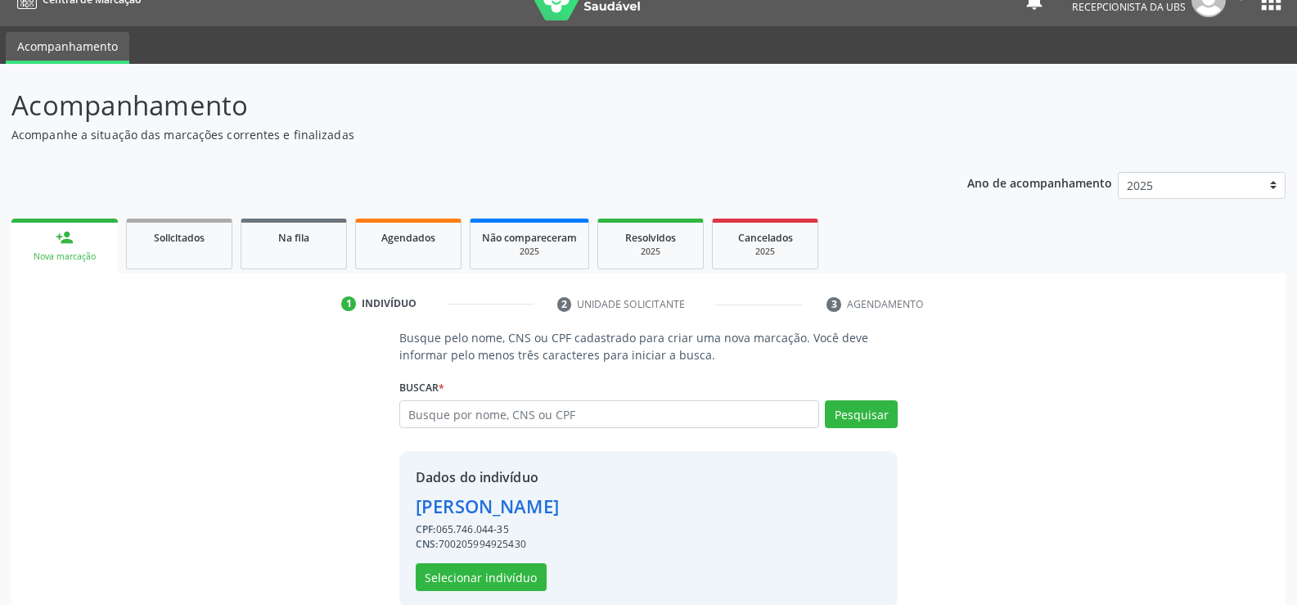
scroll to position [52, 0]
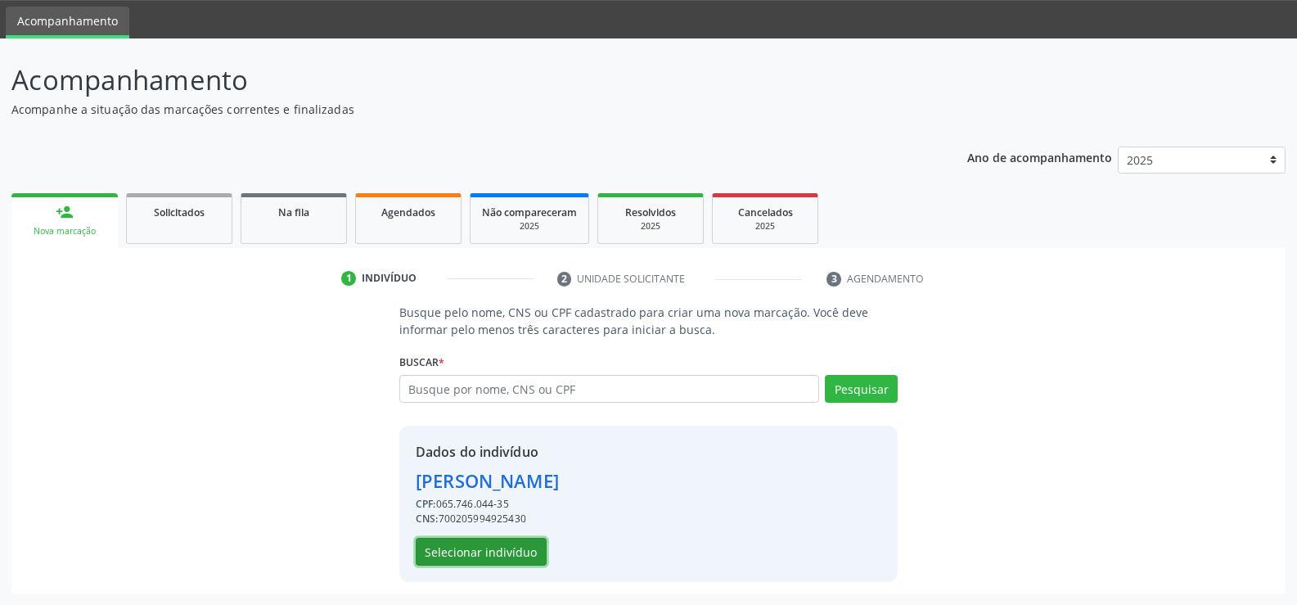
click at [466, 551] on button "Selecionar indivíduo" at bounding box center [481, 552] width 131 height 28
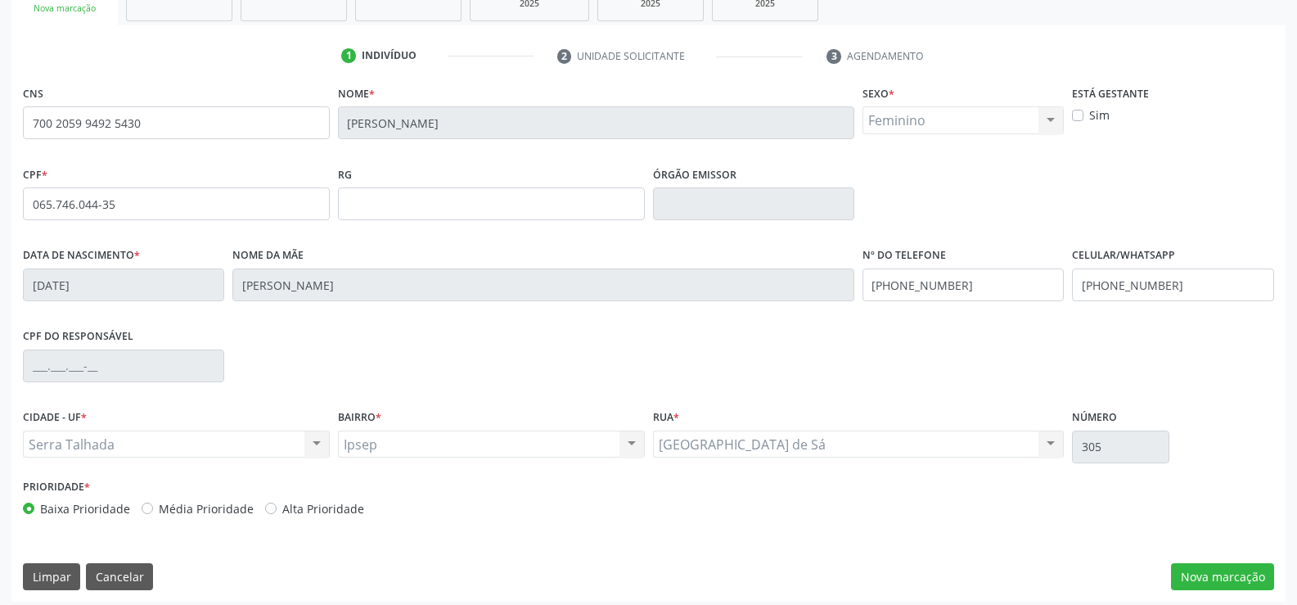
scroll to position [282, 0]
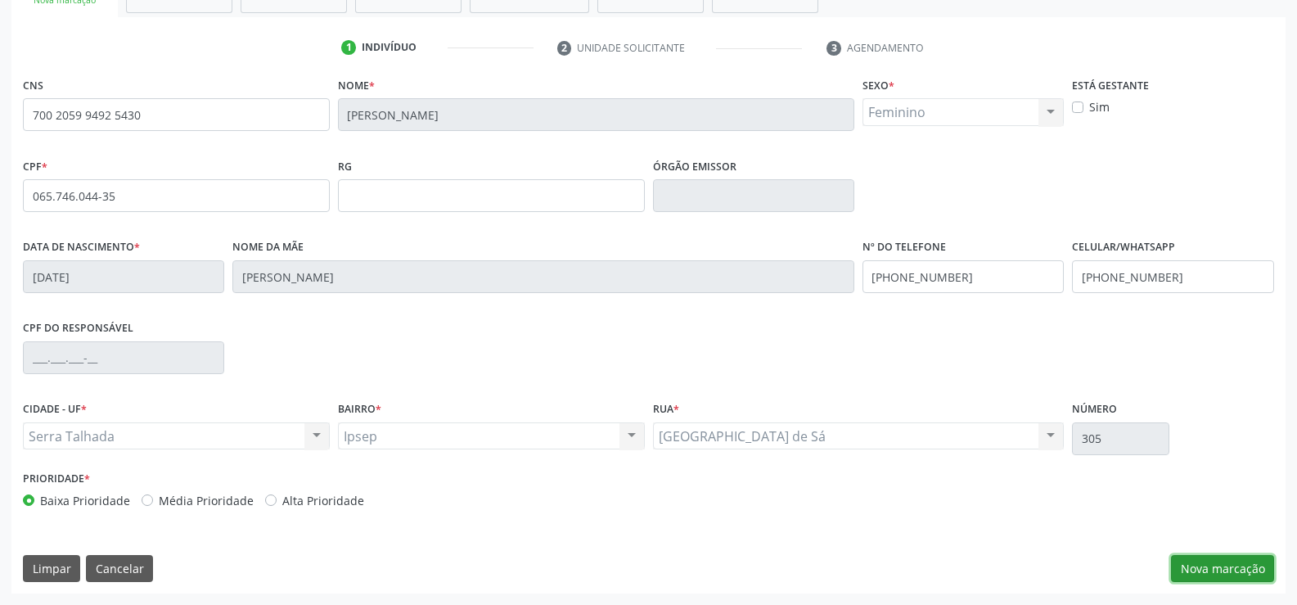
click at [1231, 567] on button "Nova marcação" at bounding box center [1222, 569] width 103 height 28
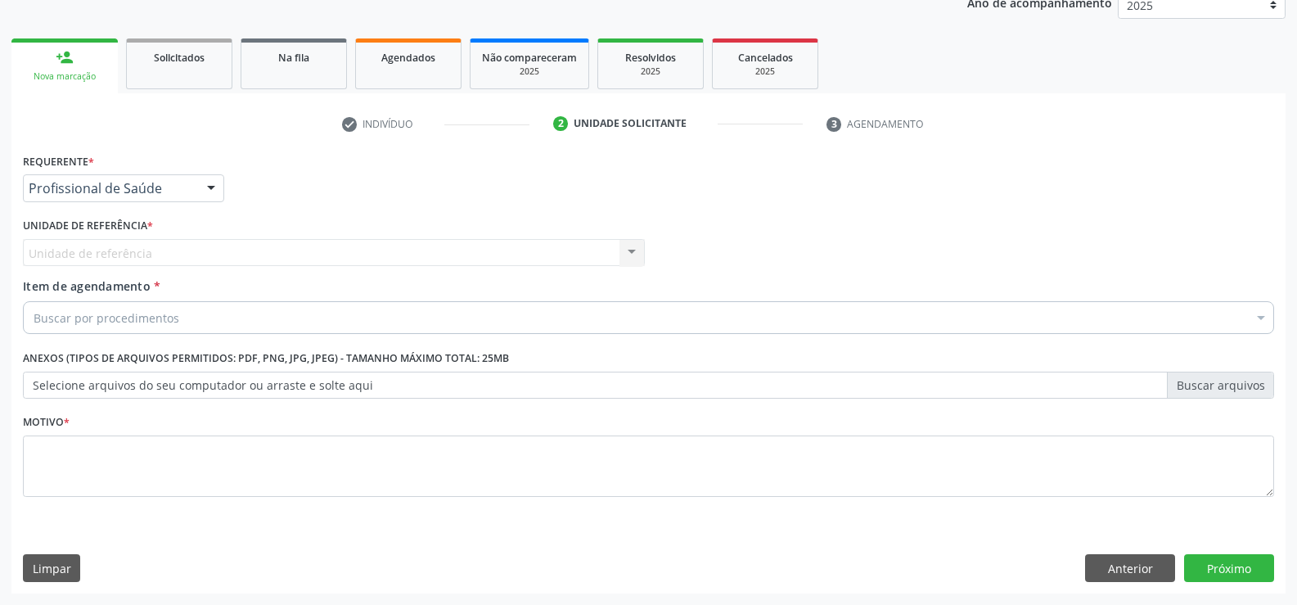
scroll to position [206, 0]
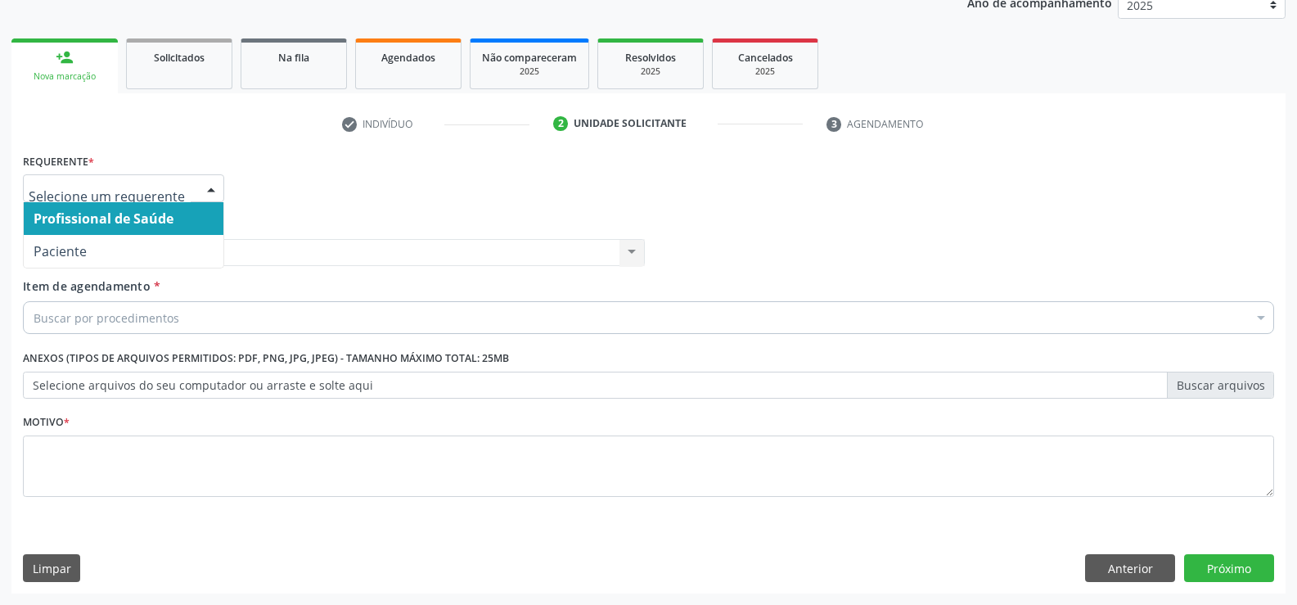
click at [214, 190] on div at bounding box center [211, 189] width 25 height 28
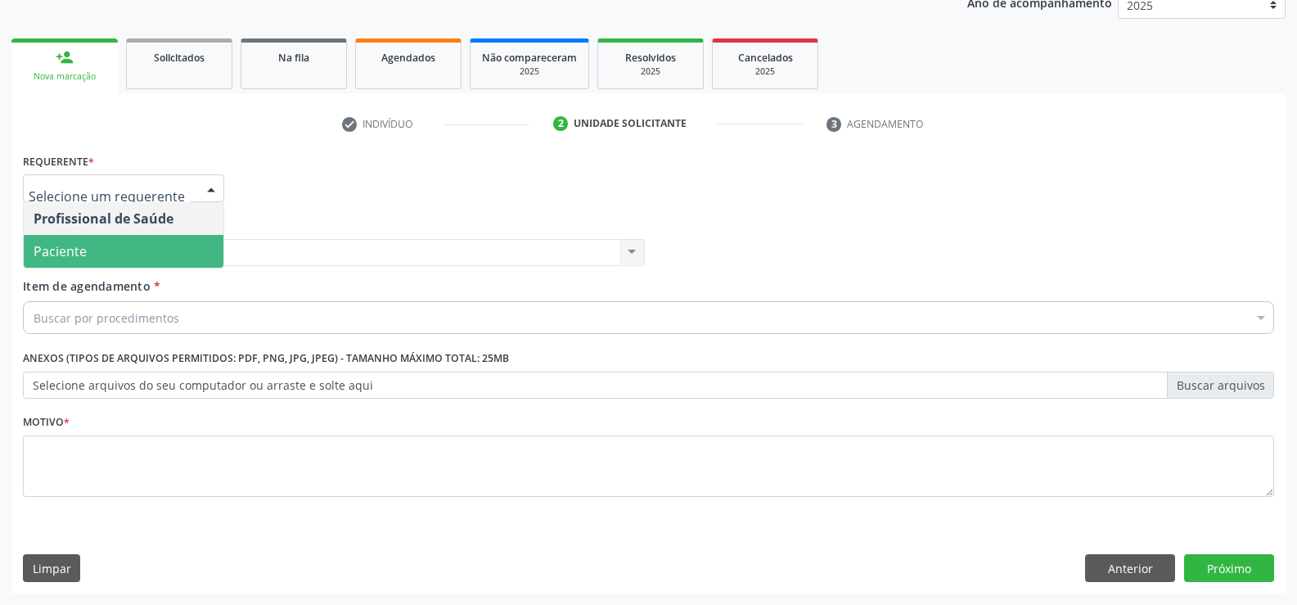
click at [129, 247] on span "Paciente" at bounding box center [124, 251] width 200 height 33
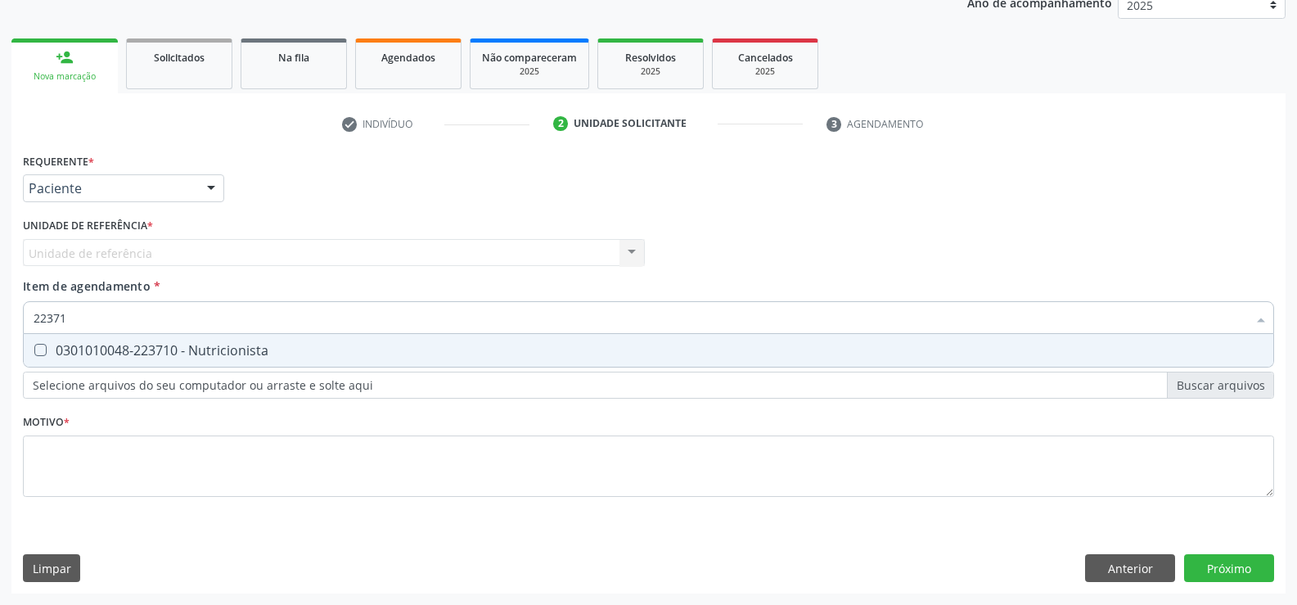
type input "223710"
click at [184, 339] on span "0301010048-223710 - Nutricionista" at bounding box center [649, 350] width 1250 height 33
checkbox Nutricionista "true"
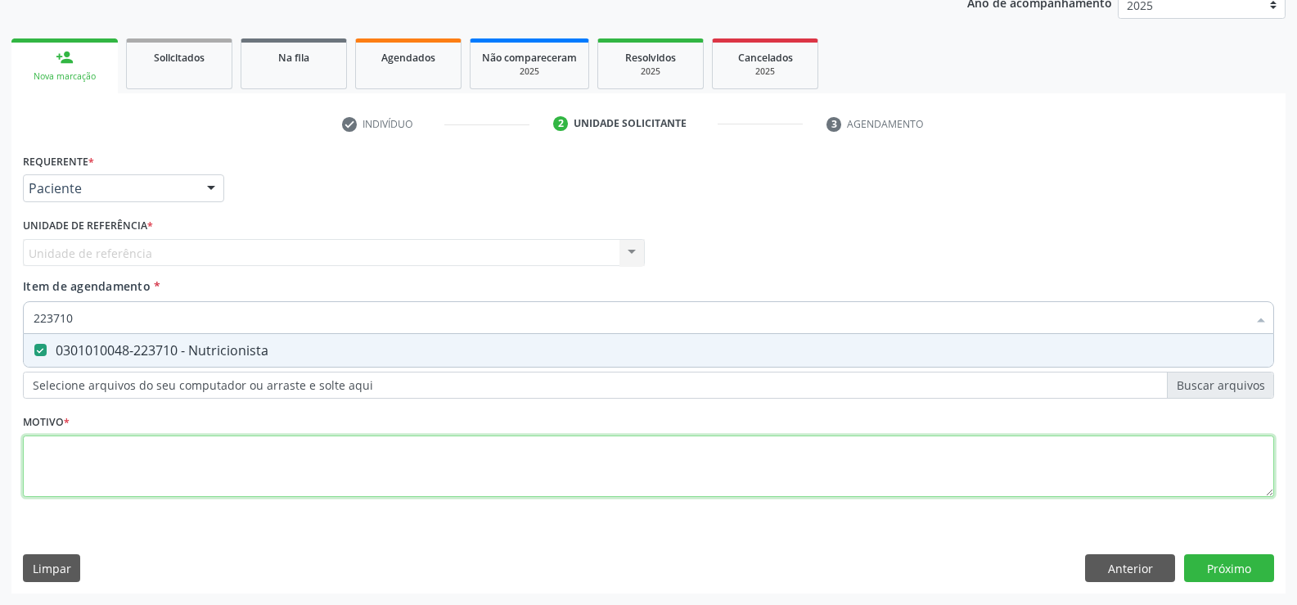
click at [114, 473] on div "Requerente * Paciente Profissional de Saúde Paciente Nenhum resultado encontrad…" at bounding box center [649, 334] width 1252 height 371
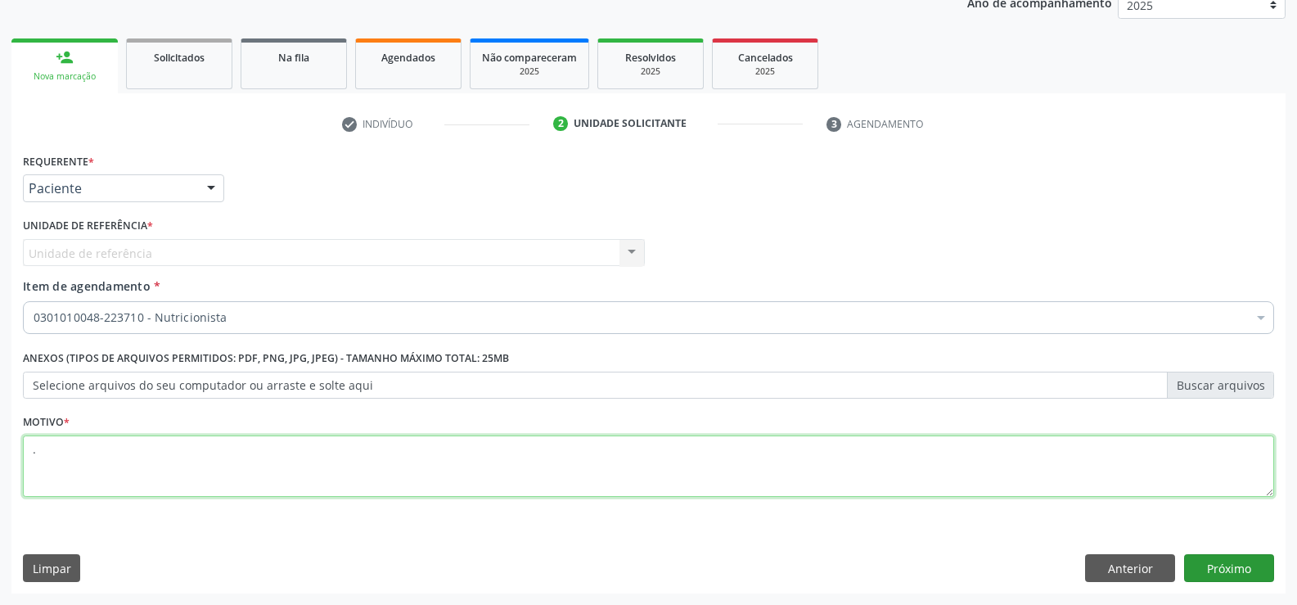
type textarea "."
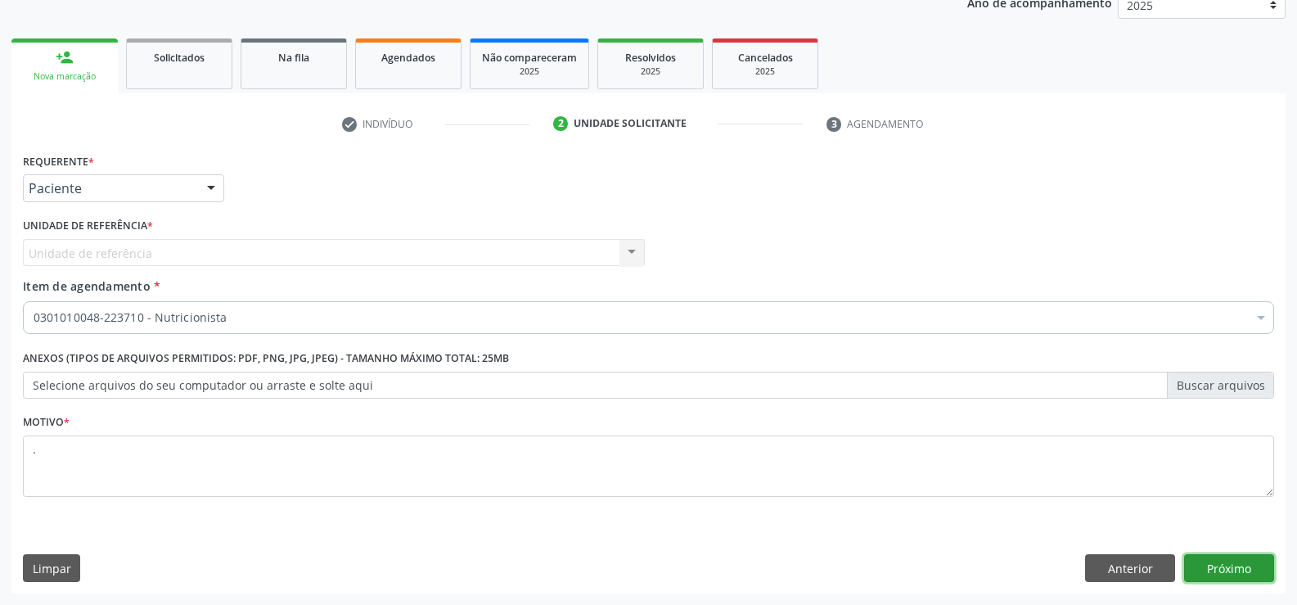
click at [1220, 565] on button "Próximo" at bounding box center [1229, 568] width 90 height 28
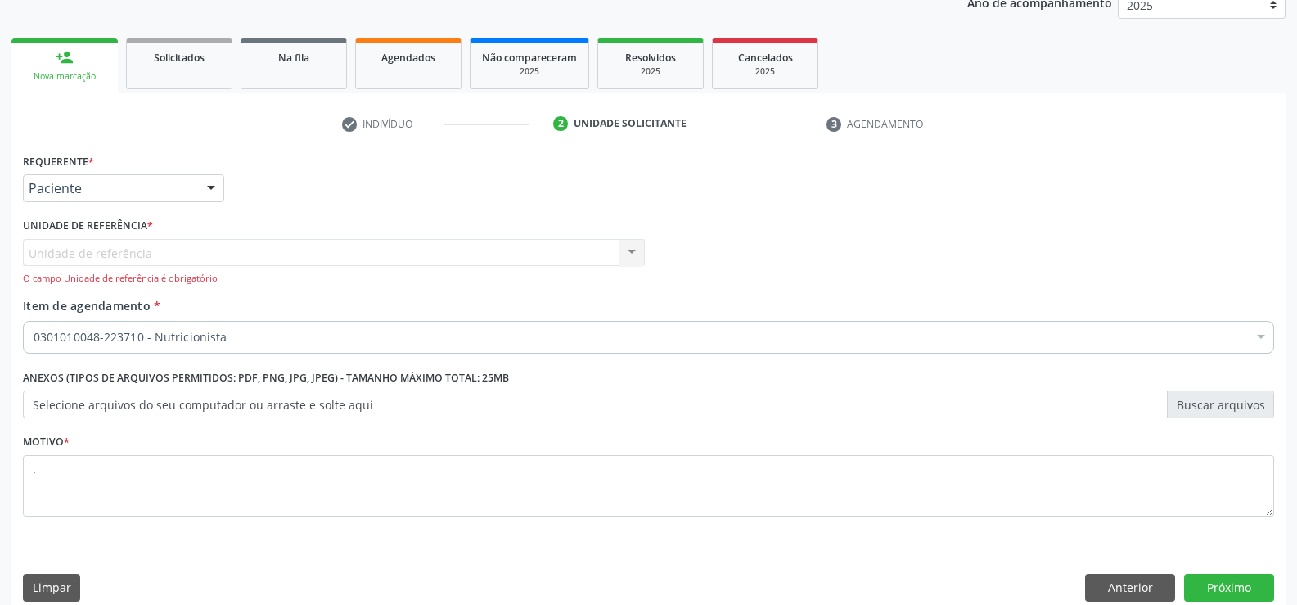
click at [117, 232] on label "Unidade de referência *" at bounding box center [88, 226] width 130 height 25
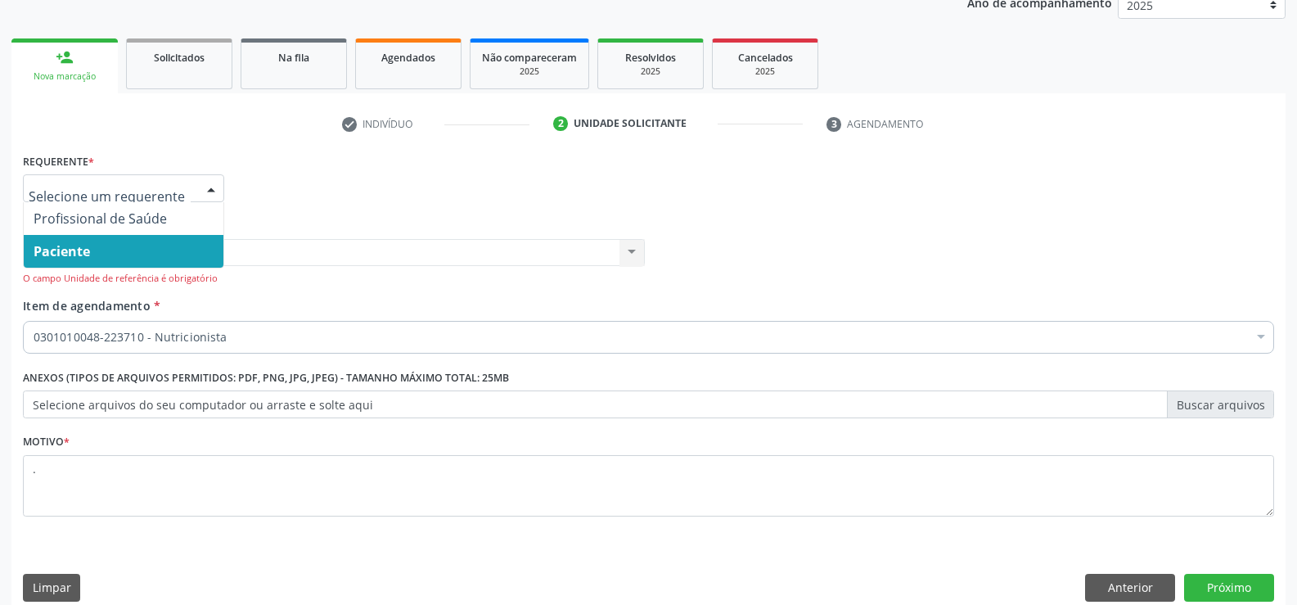
click at [198, 194] on div at bounding box center [123, 188] width 201 height 28
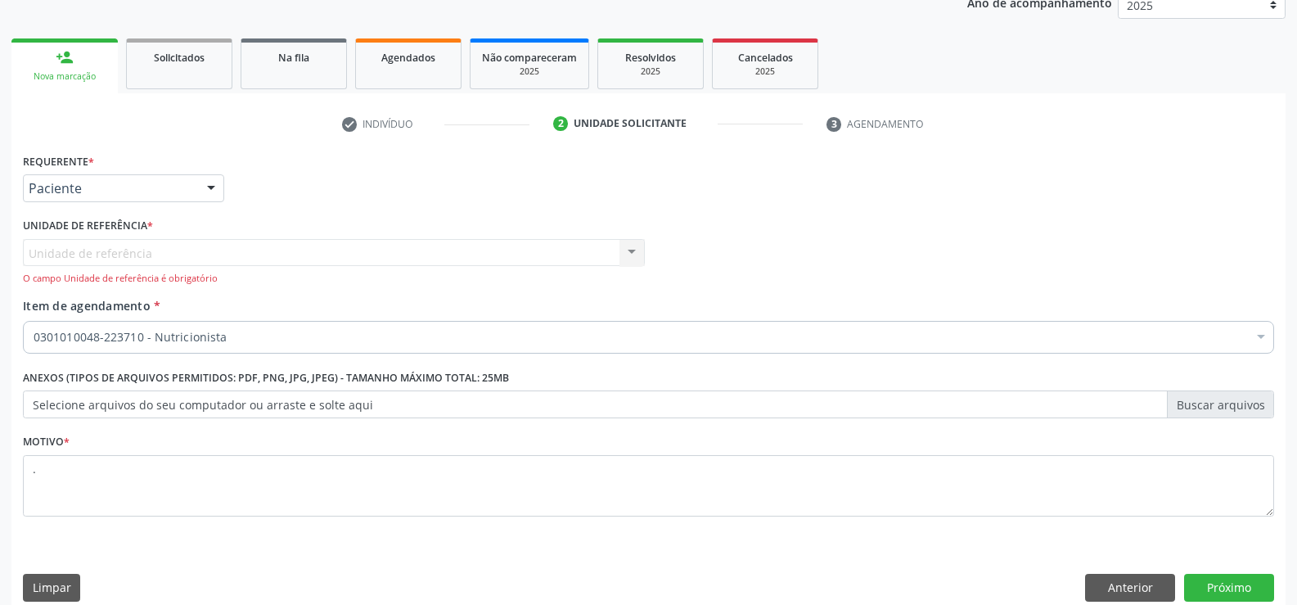
click at [205, 194] on div at bounding box center [211, 189] width 25 height 28
click at [1236, 588] on button "Próximo" at bounding box center [1229, 588] width 90 height 28
click at [1134, 572] on div "Requerente * Paciente Profissional de Saúde Paciente Nenhum resultado encontrad…" at bounding box center [648, 380] width 1274 height 463
click at [142, 348] on div "0301010048-223710 - Nutricionista" at bounding box center [649, 337] width 1252 height 33
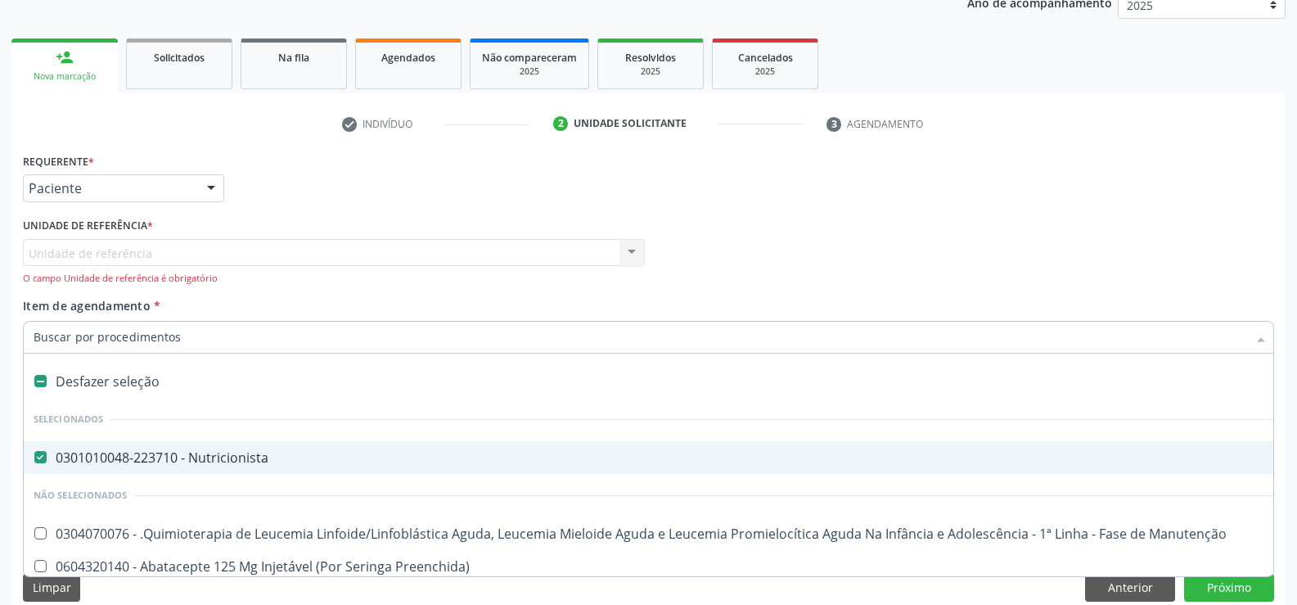
click at [104, 379] on div "Desfazer seleção" at bounding box center [671, 381] width 1294 height 33
checkbox Nutricionista "false"
click at [201, 189] on div at bounding box center [211, 189] width 25 height 28
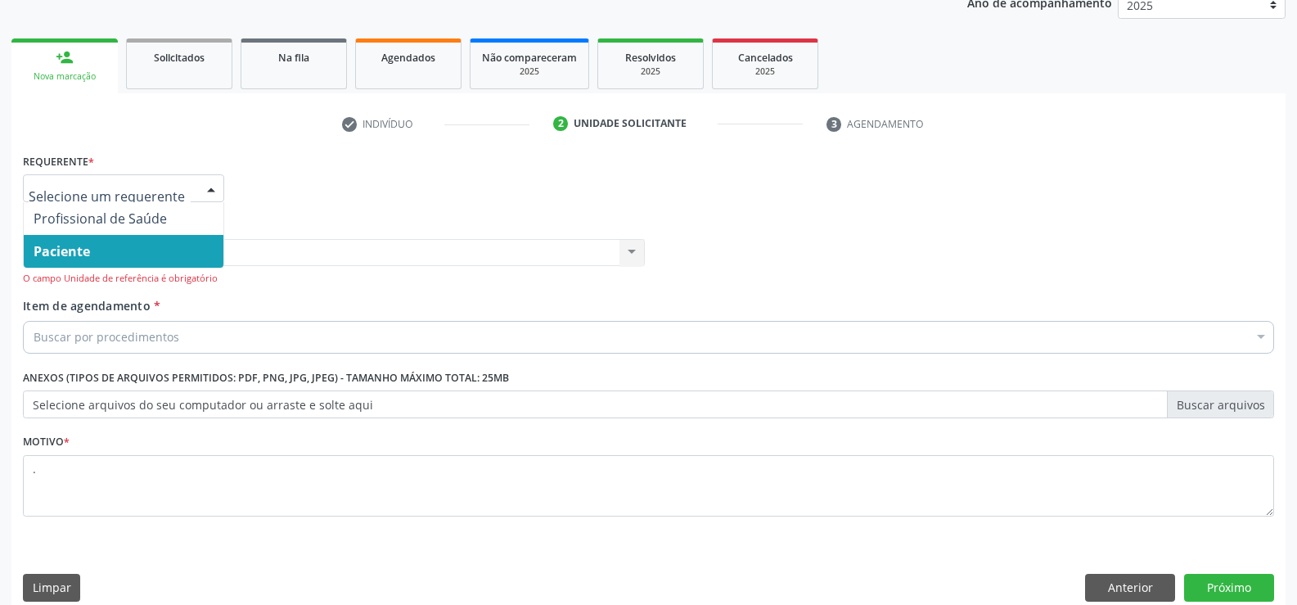
click at [109, 242] on span "Paciente" at bounding box center [124, 251] width 200 height 33
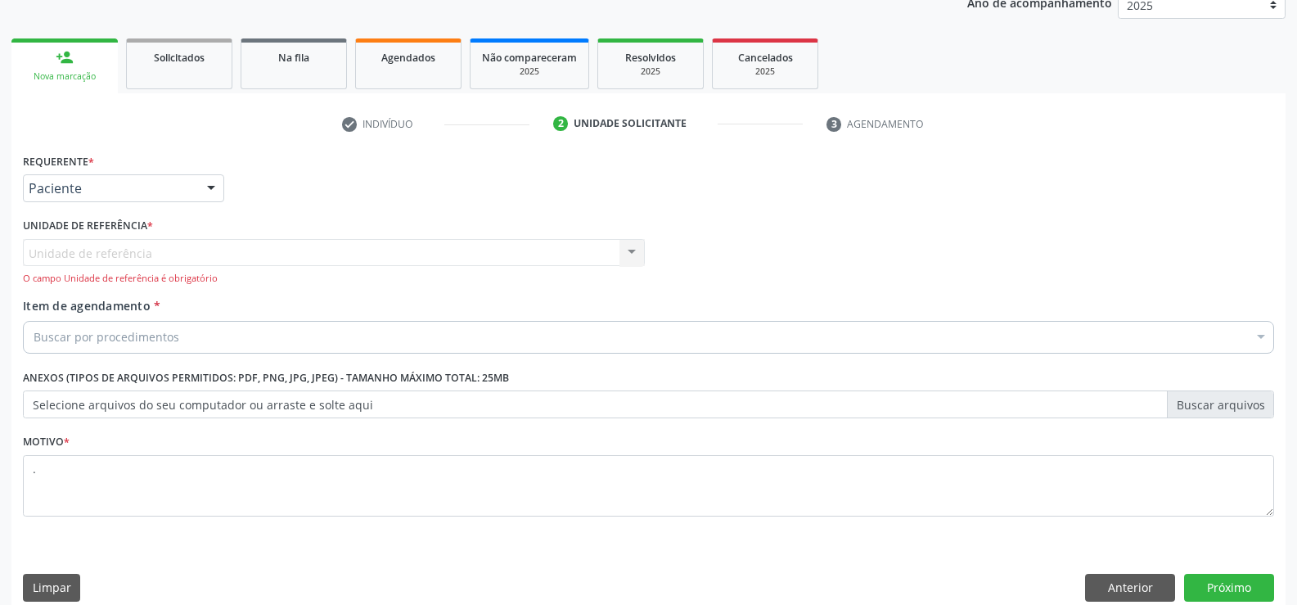
scroll to position [226, 0]
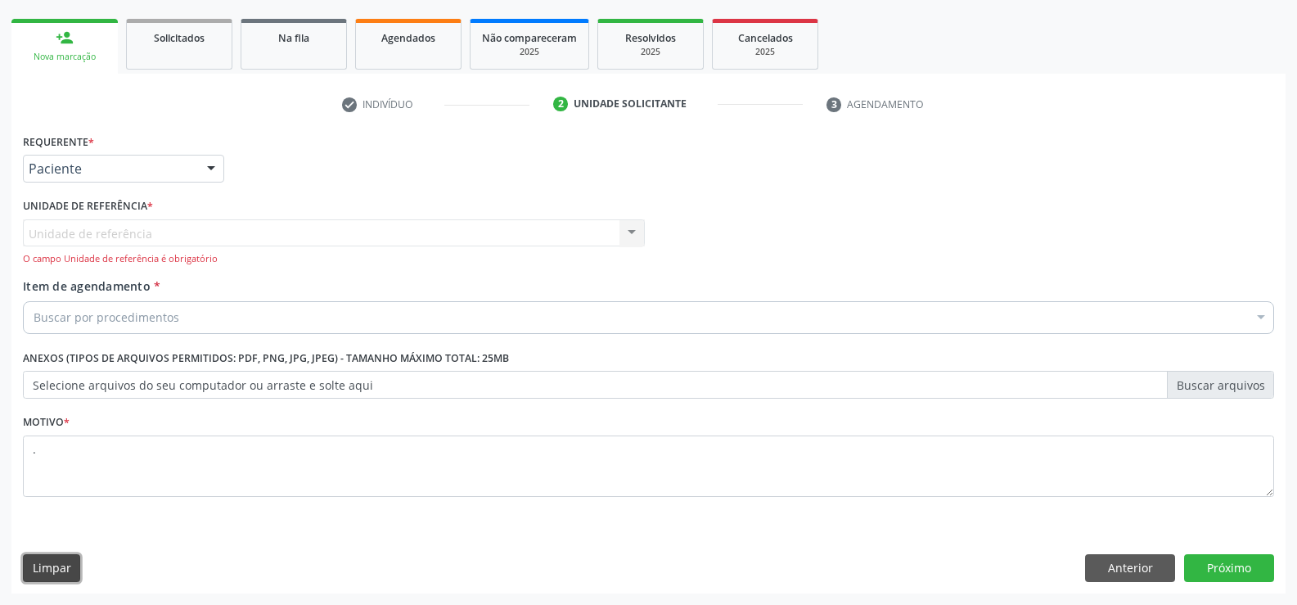
click at [63, 575] on button "Limpar" at bounding box center [51, 568] width 57 height 28
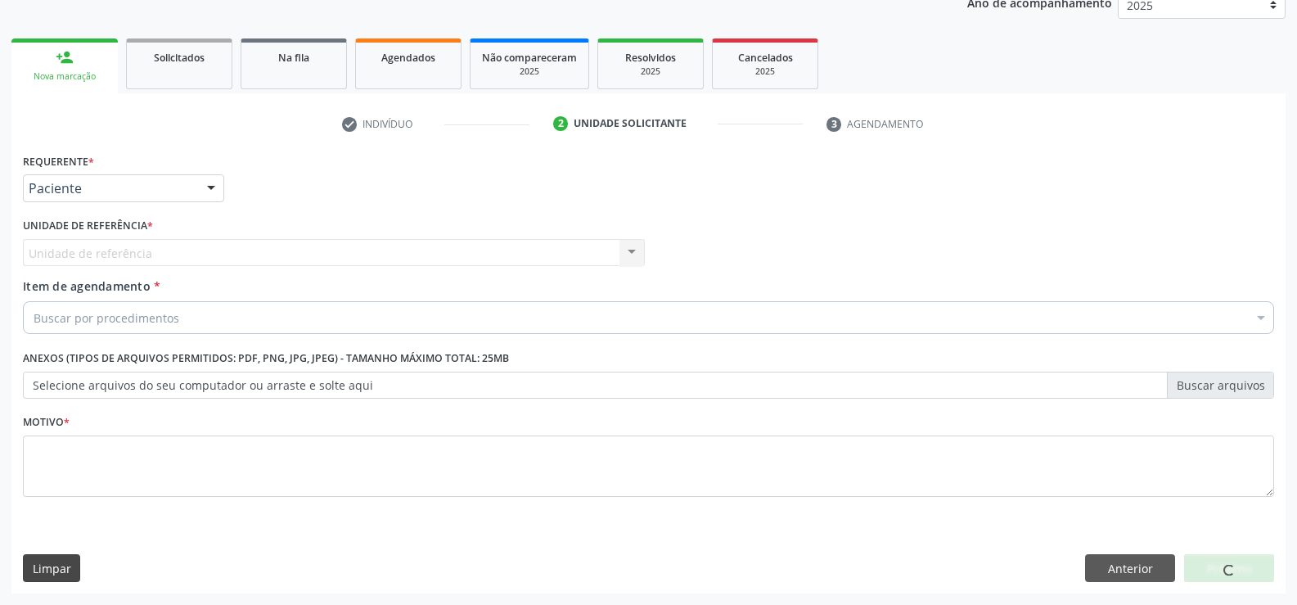
scroll to position [206, 0]
click at [145, 256] on div "Unidade de referência Usf Ipsep II Nenhum resultado encontrado para: " " Não há…" at bounding box center [334, 253] width 622 height 28
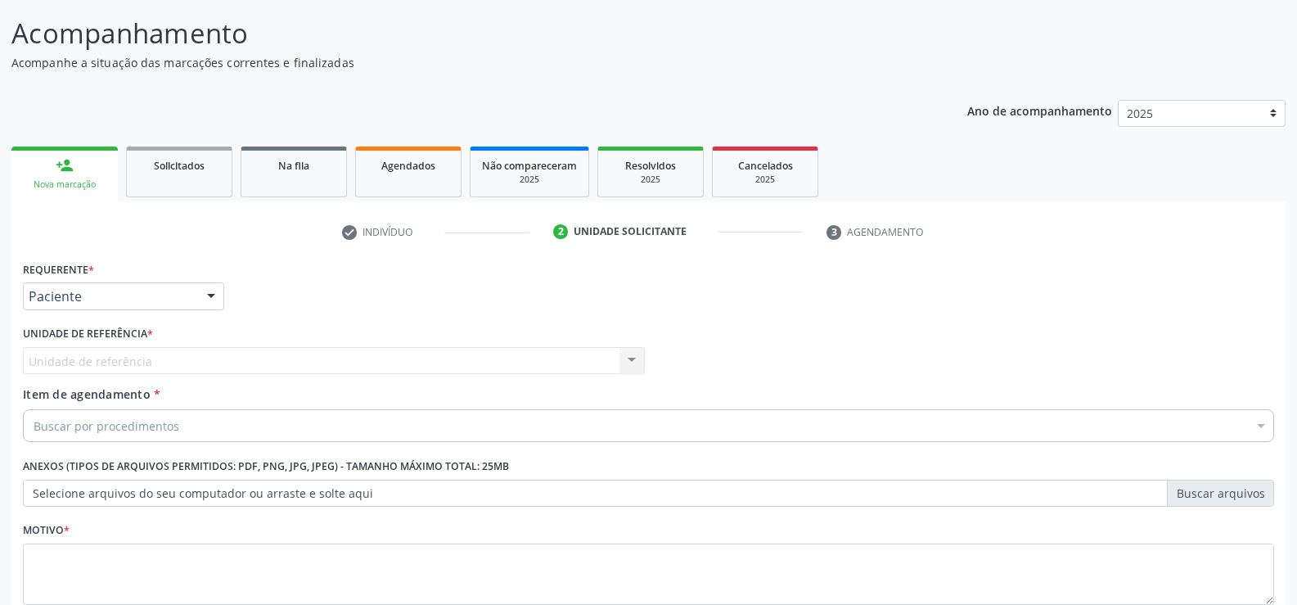
scroll to position [0, 0]
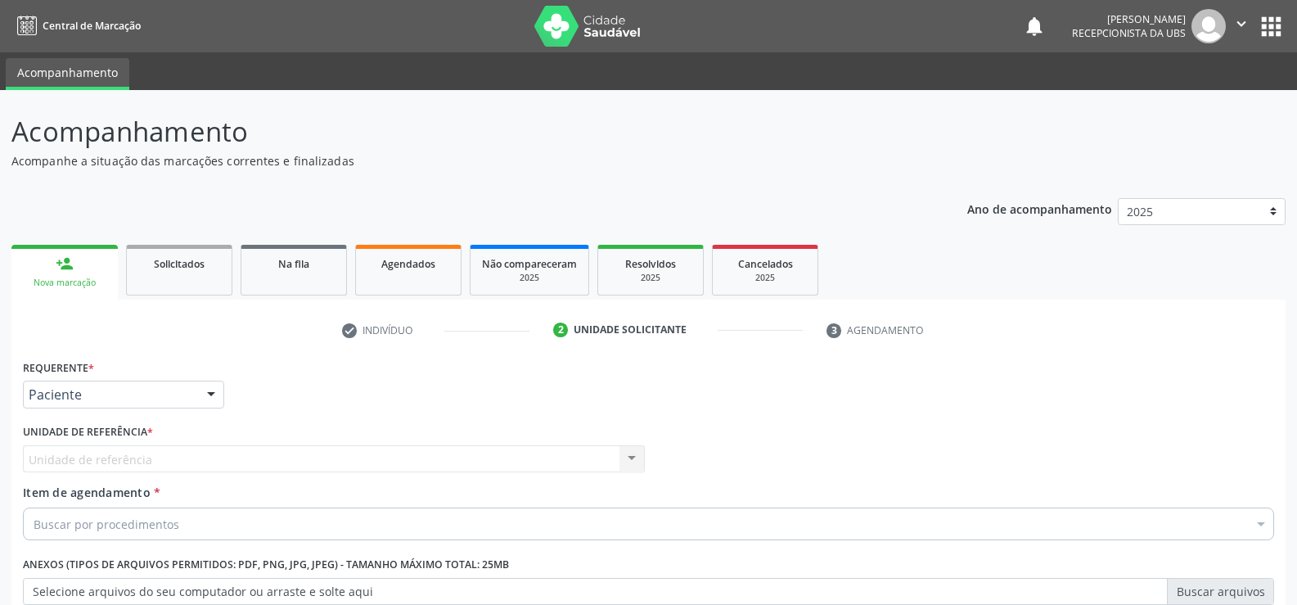
click at [1231, 32] on button "" at bounding box center [1241, 26] width 31 height 34
click at [1170, 110] on link "Sair" at bounding box center [1199, 99] width 113 height 23
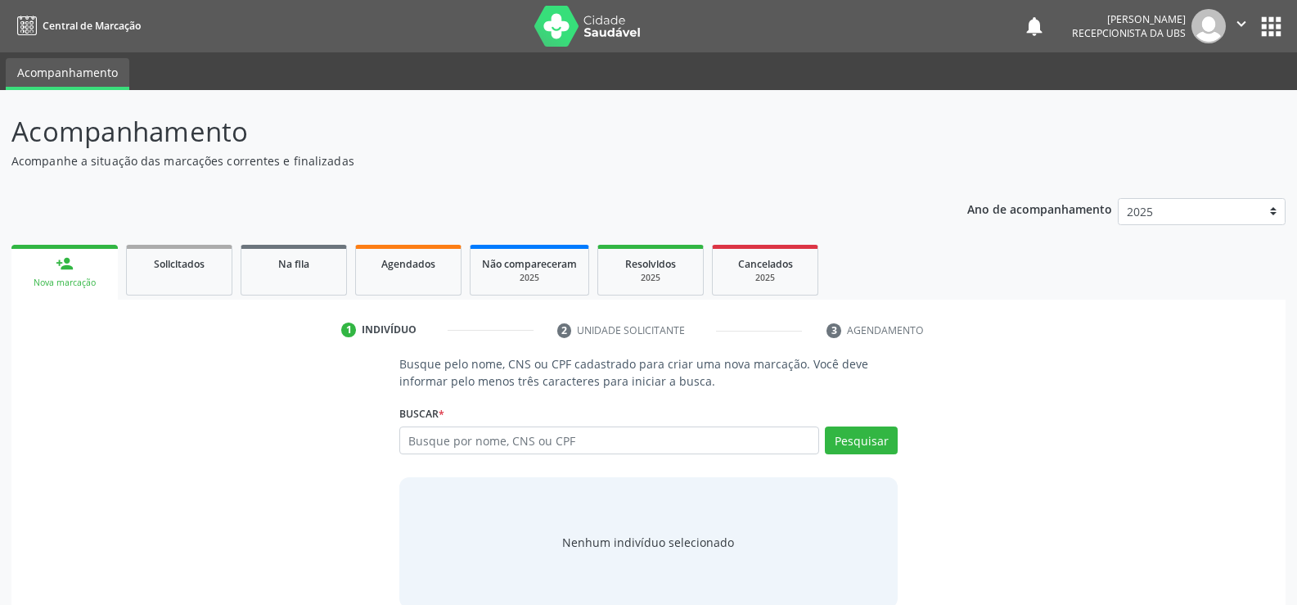
click at [693, 438] on input "text" at bounding box center [609, 440] width 420 height 28
type input "06574604435"
click at [881, 433] on button "Pesquisar" at bounding box center [861, 440] width 73 height 28
type input "06574604435"
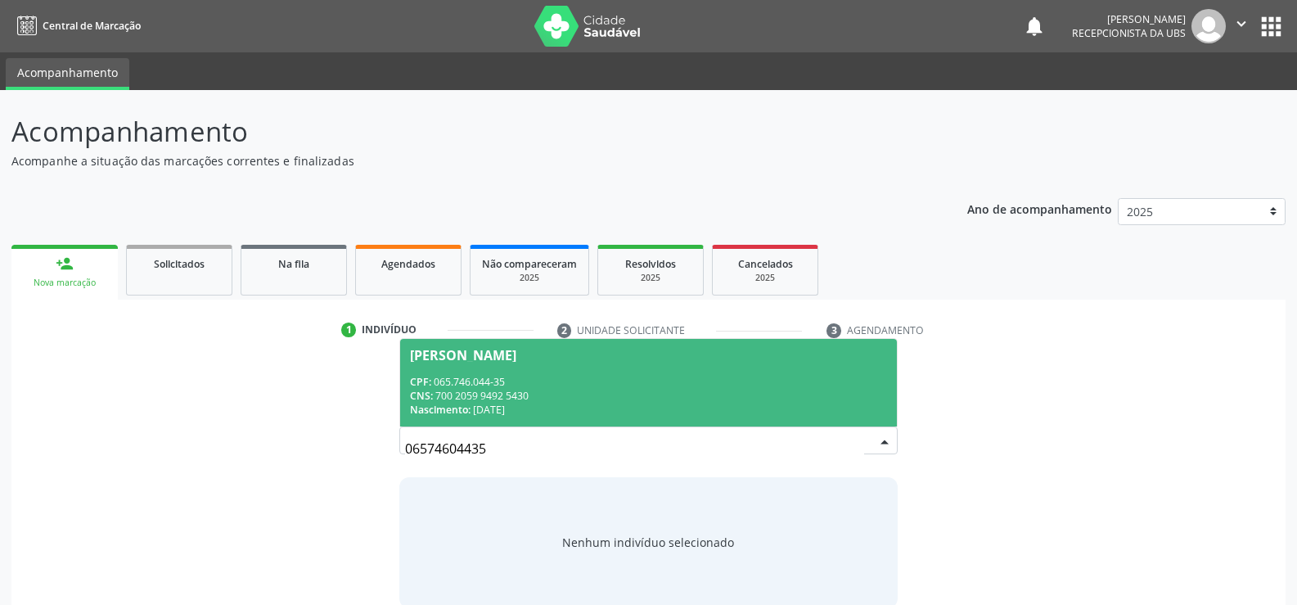
click at [502, 398] on div "CNS: 700 2059 9492 5430" at bounding box center [648, 396] width 477 height 14
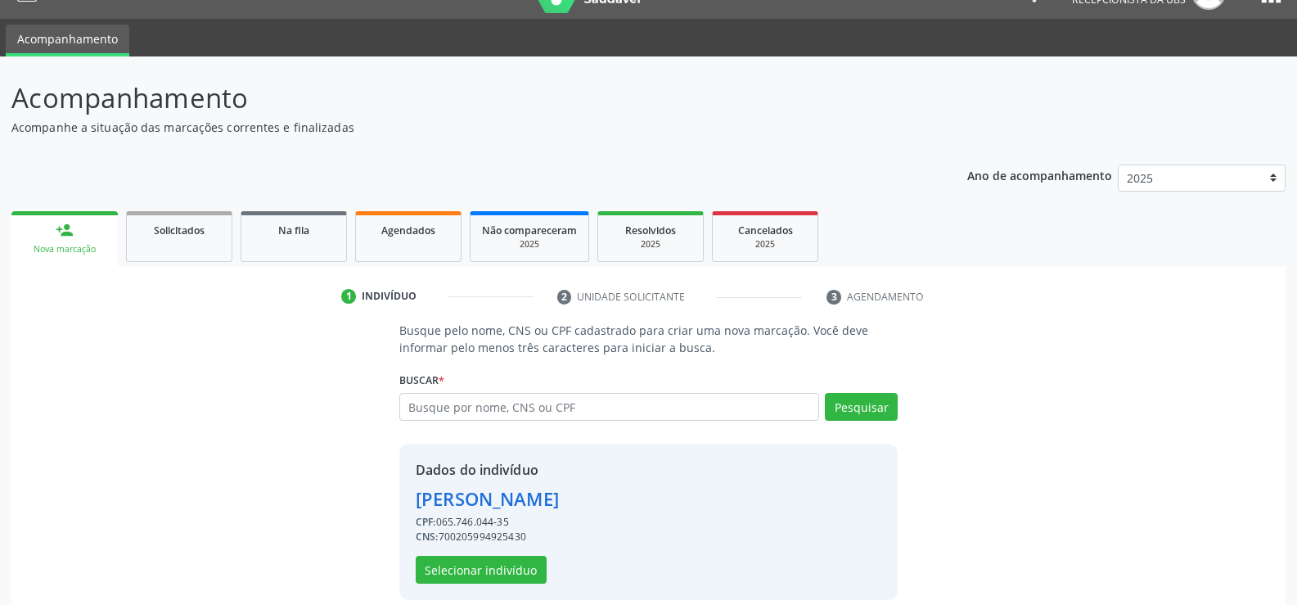
scroll to position [52, 0]
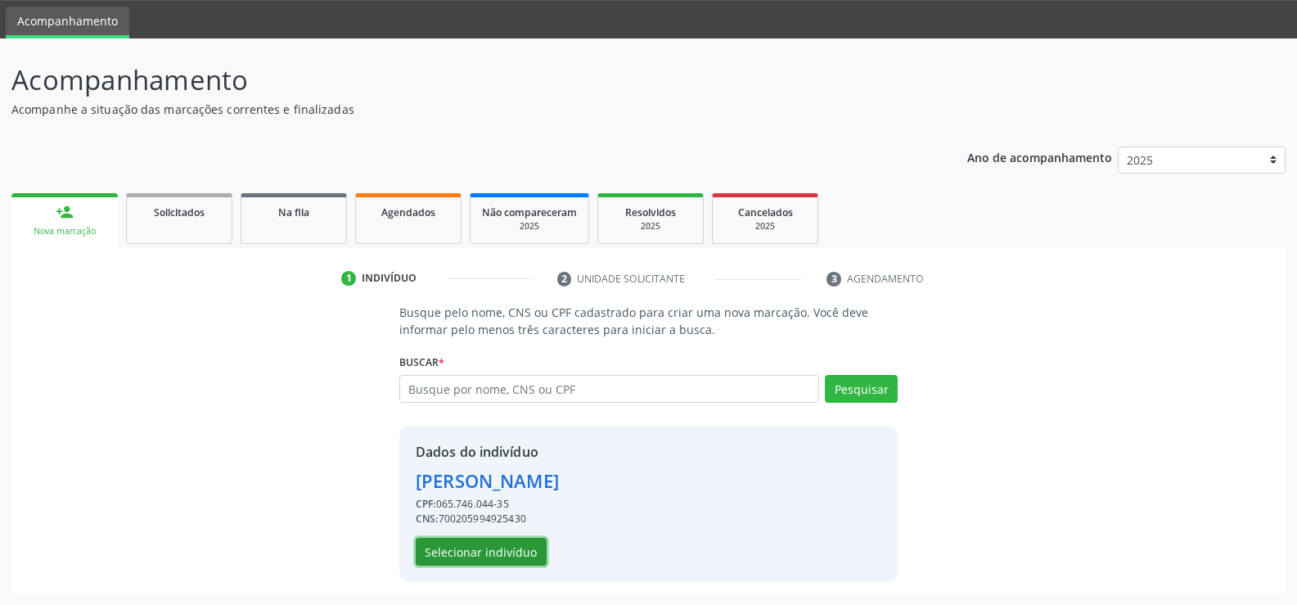
click at [480, 563] on button "Selecionar indivíduo" at bounding box center [481, 552] width 131 height 28
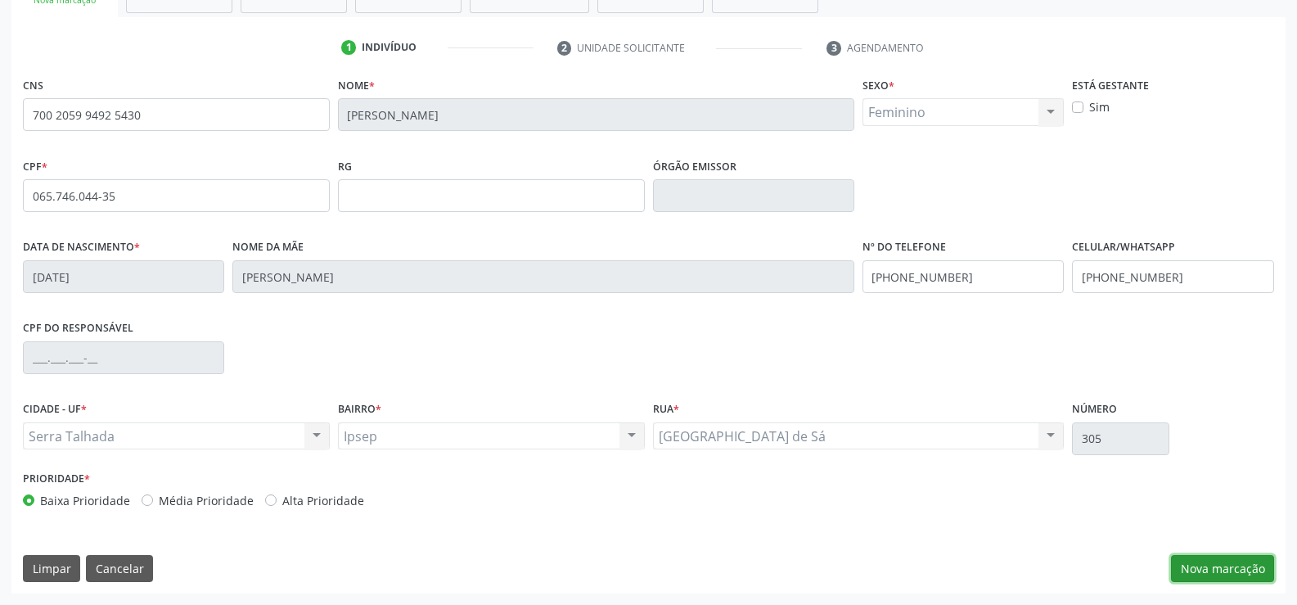
click at [1184, 571] on button "Nova marcação" at bounding box center [1222, 569] width 103 height 28
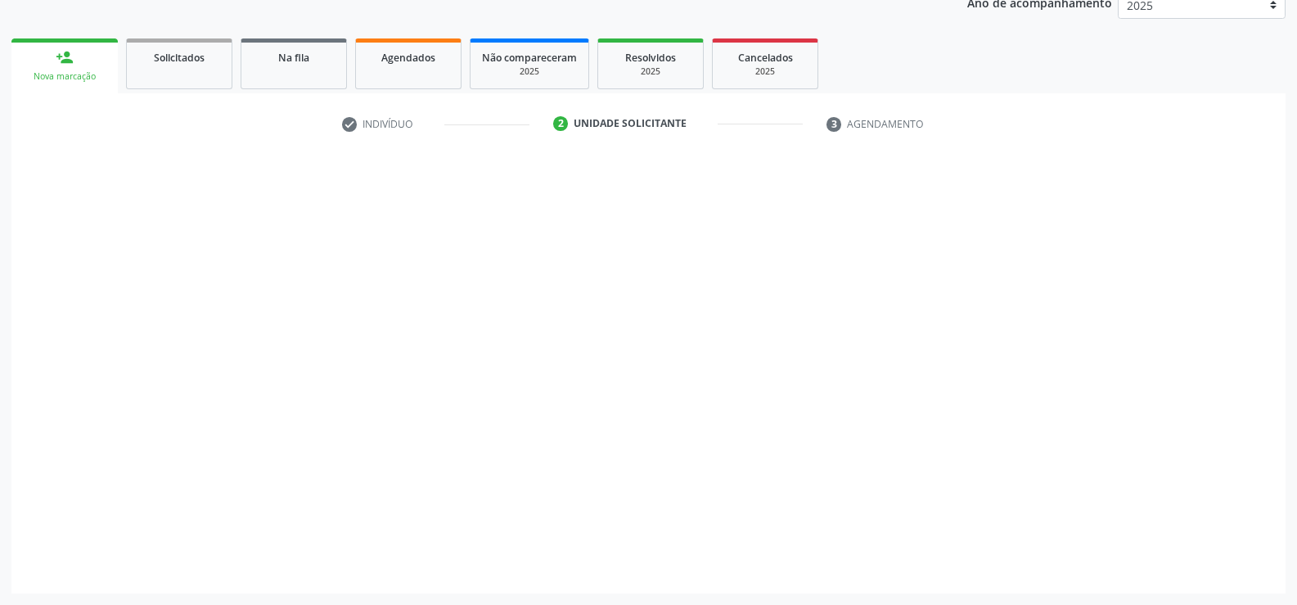
scroll to position [206, 0]
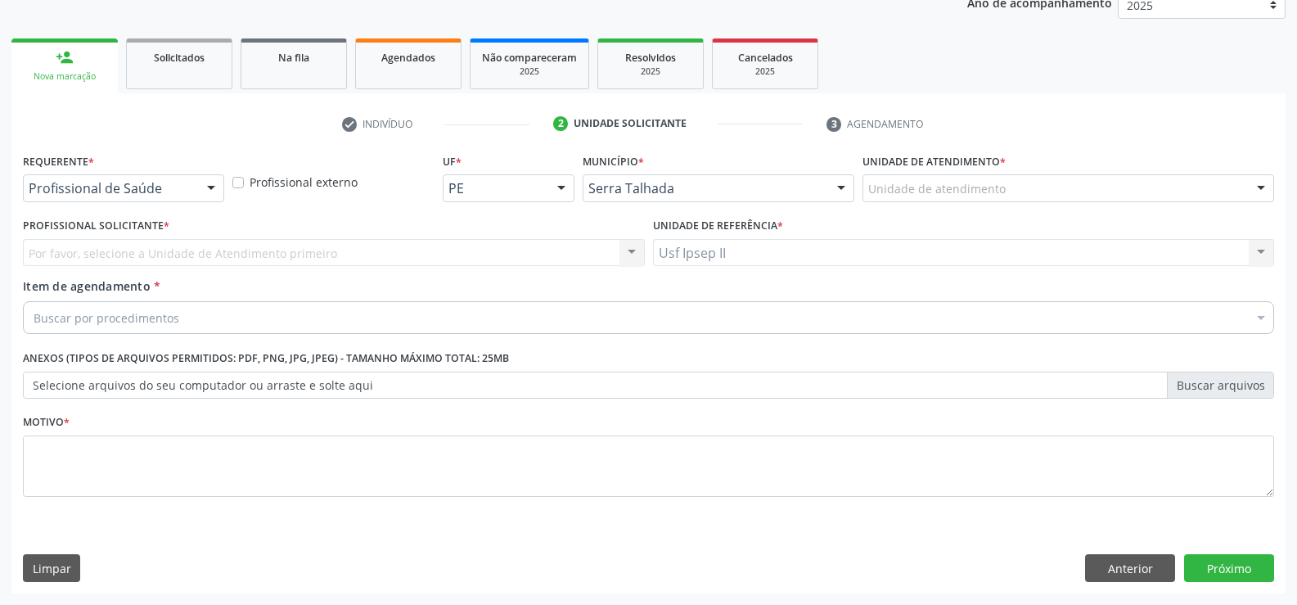
click at [213, 197] on div at bounding box center [211, 189] width 25 height 28
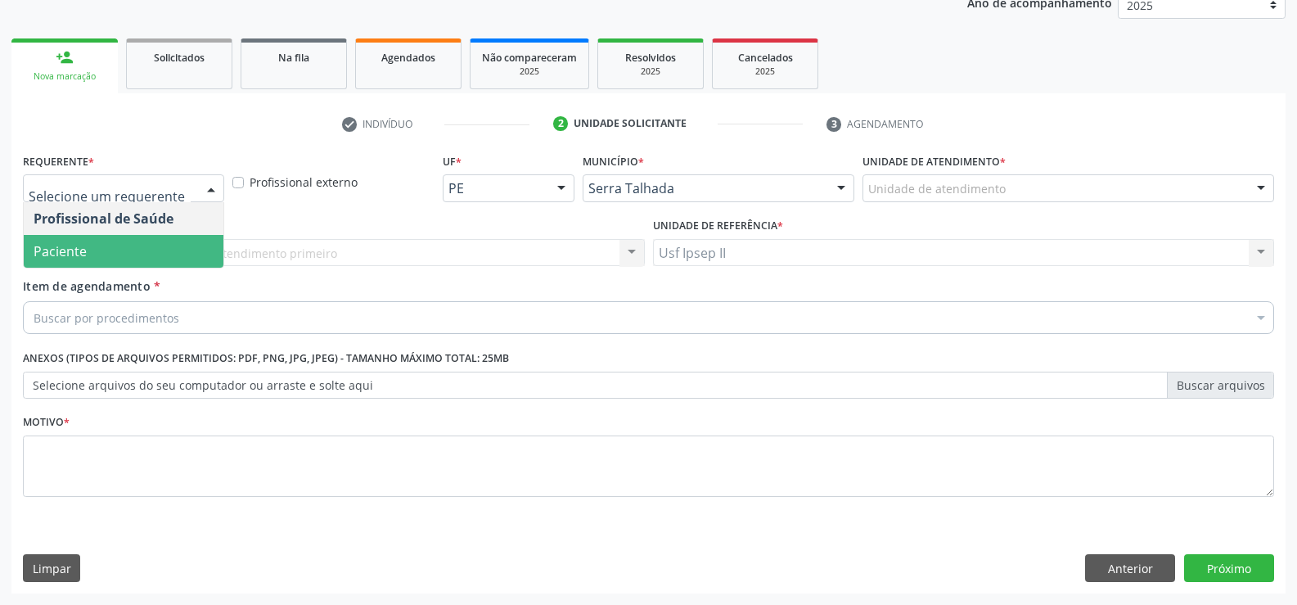
click at [169, 250] on span "Paciente" at bounding box center [124, 251] width 200 height 33
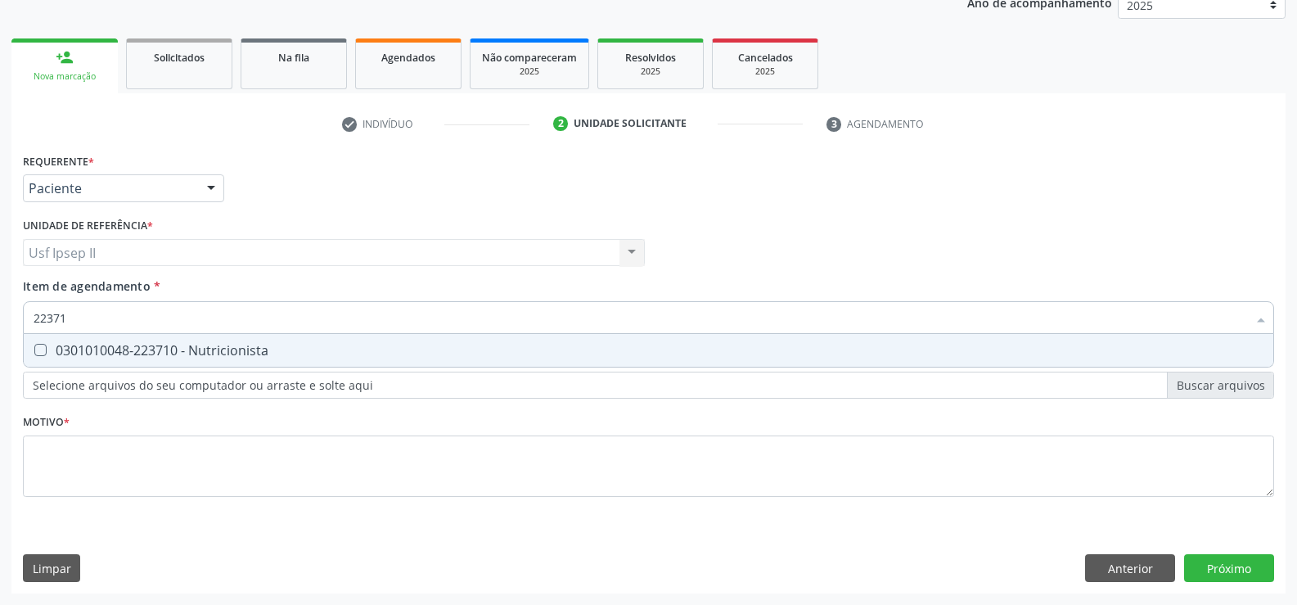
type input "223710"
click at [168, 354] on div "0301010048-223710 - Nutricionista" at bounding box center [649, 350] width 1230 height 13
checkbox Nutricionista "true"
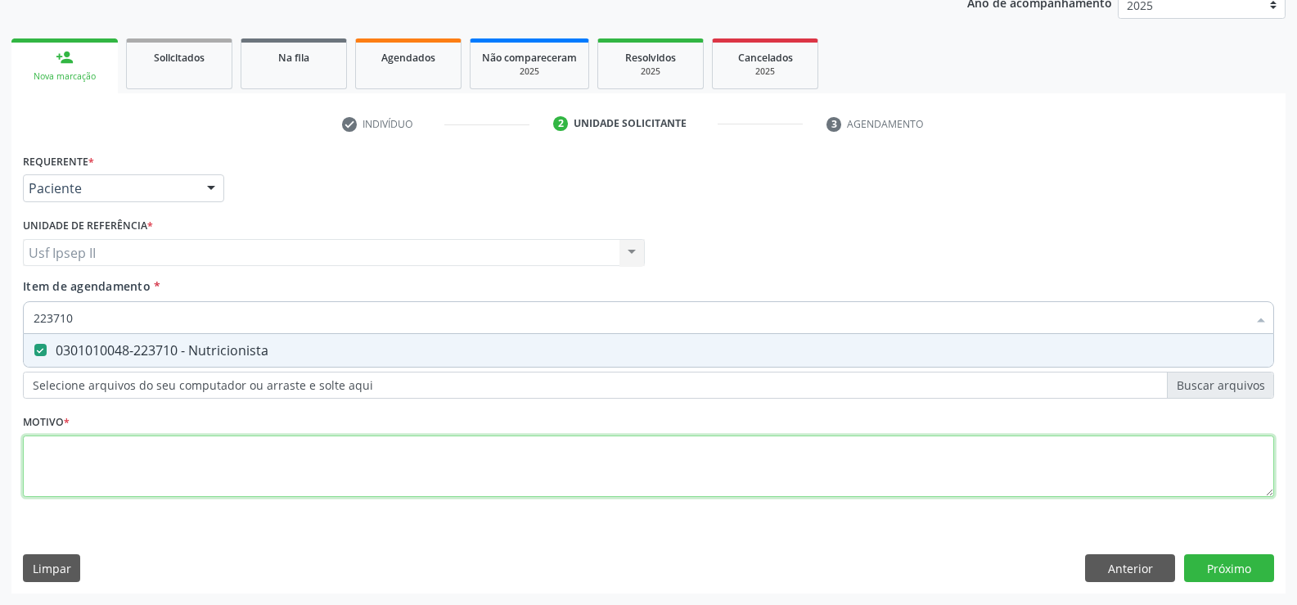
click at [94, 451] on div "Requerente * Paciente Profissional de Saúde Paciente Nenhum resultado encontrad…" at bounding box center [649, 334] width 1252 height 371
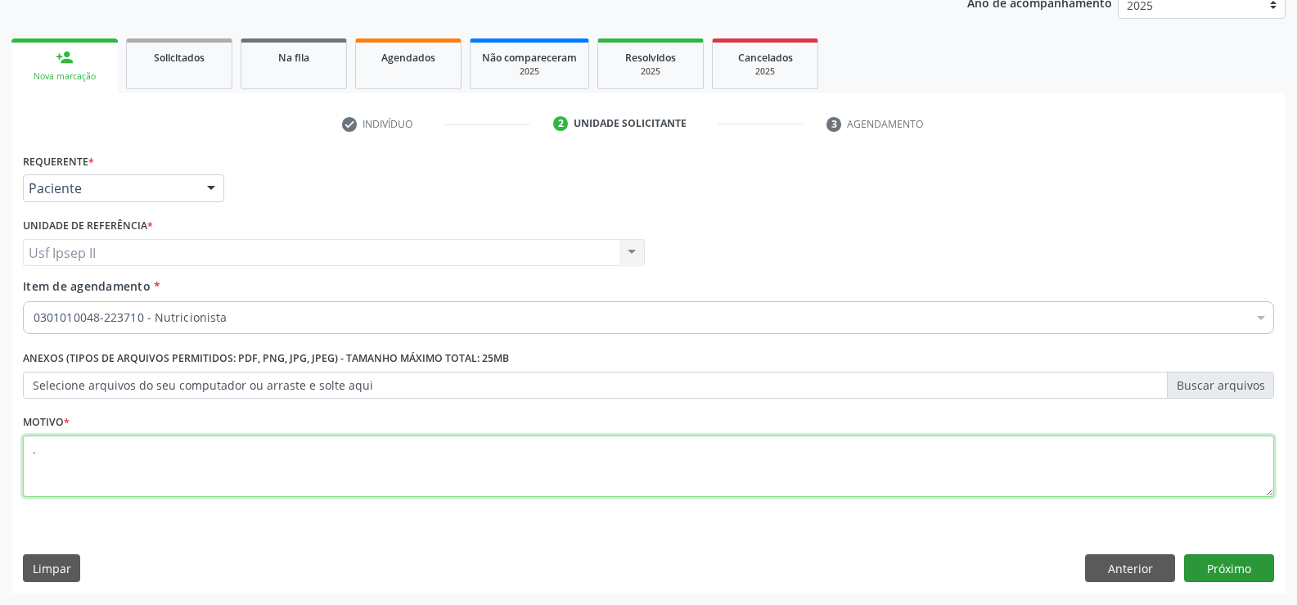
type textarea "."
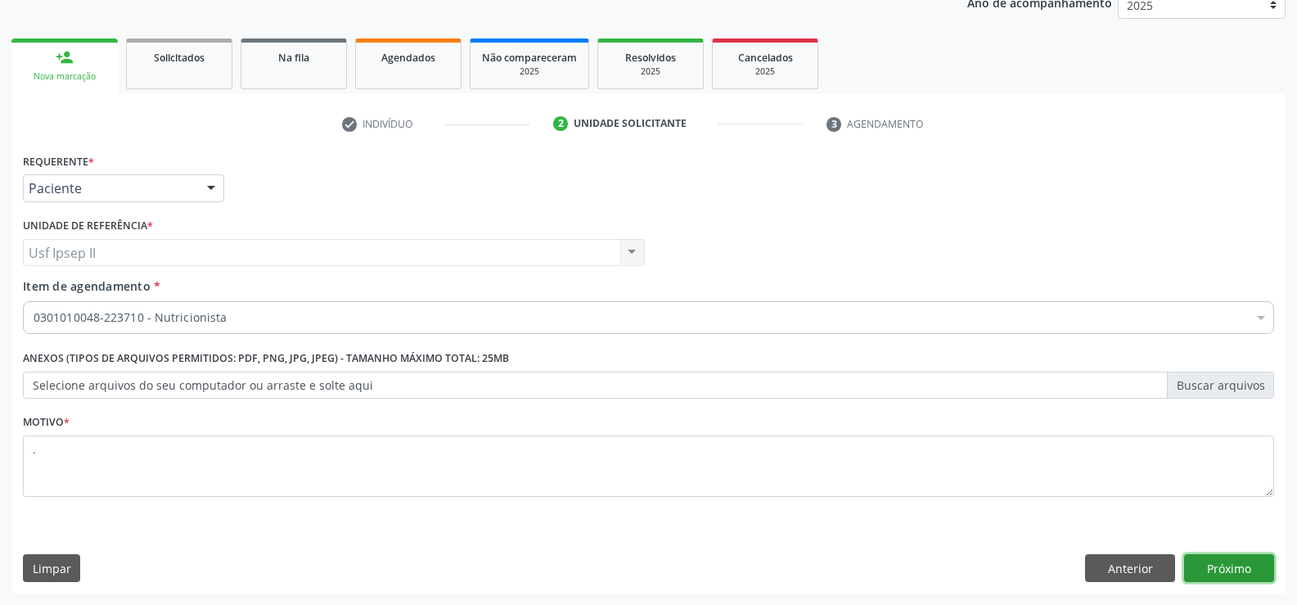
click at [1197, 559] on button "Próximo" at bounding box center [1229, 568] width 90 height 28
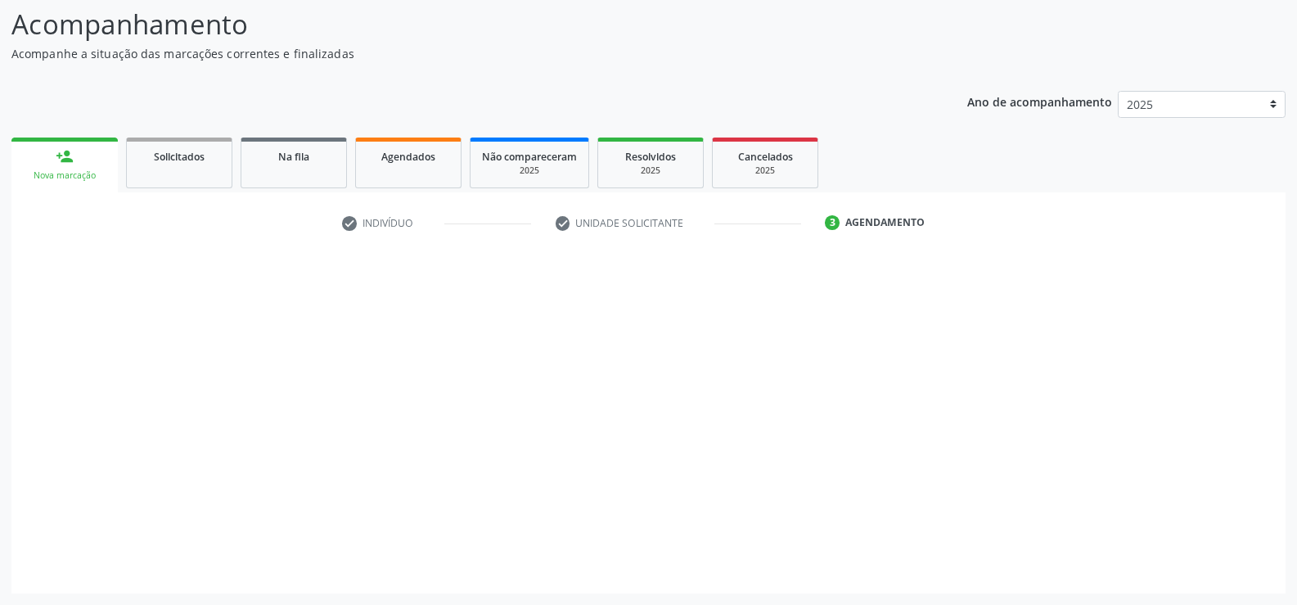
scroll to position [107, 0]
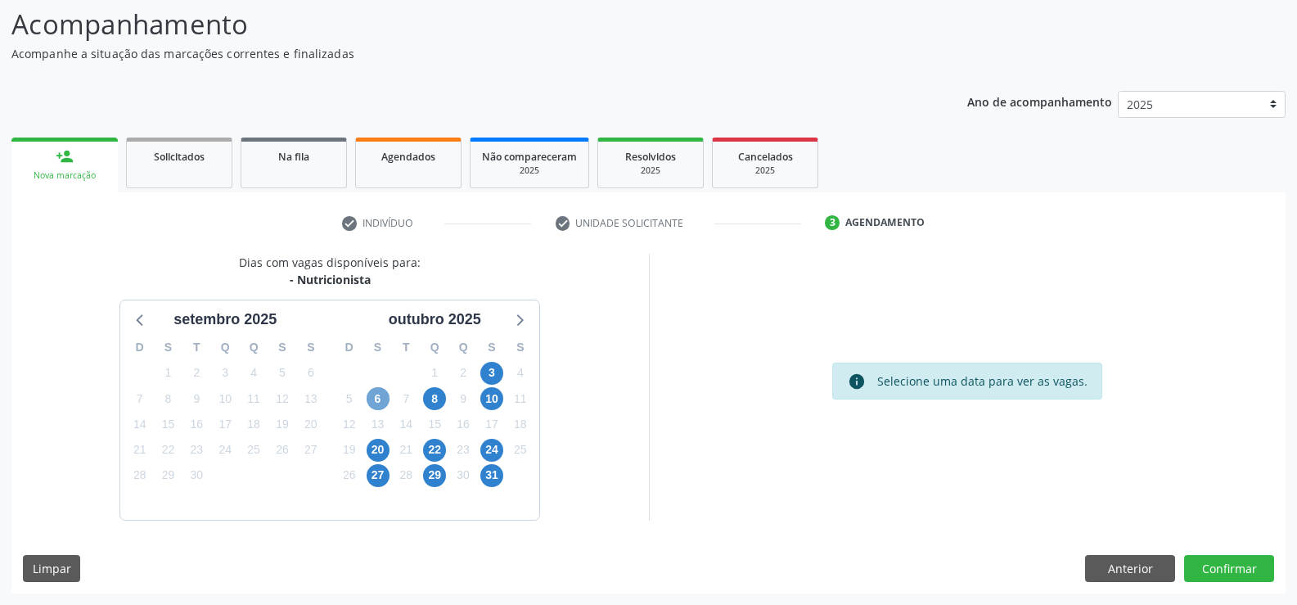
click at [373, 395] on span "6" at bounding box center [378, 398] width 23 height 23
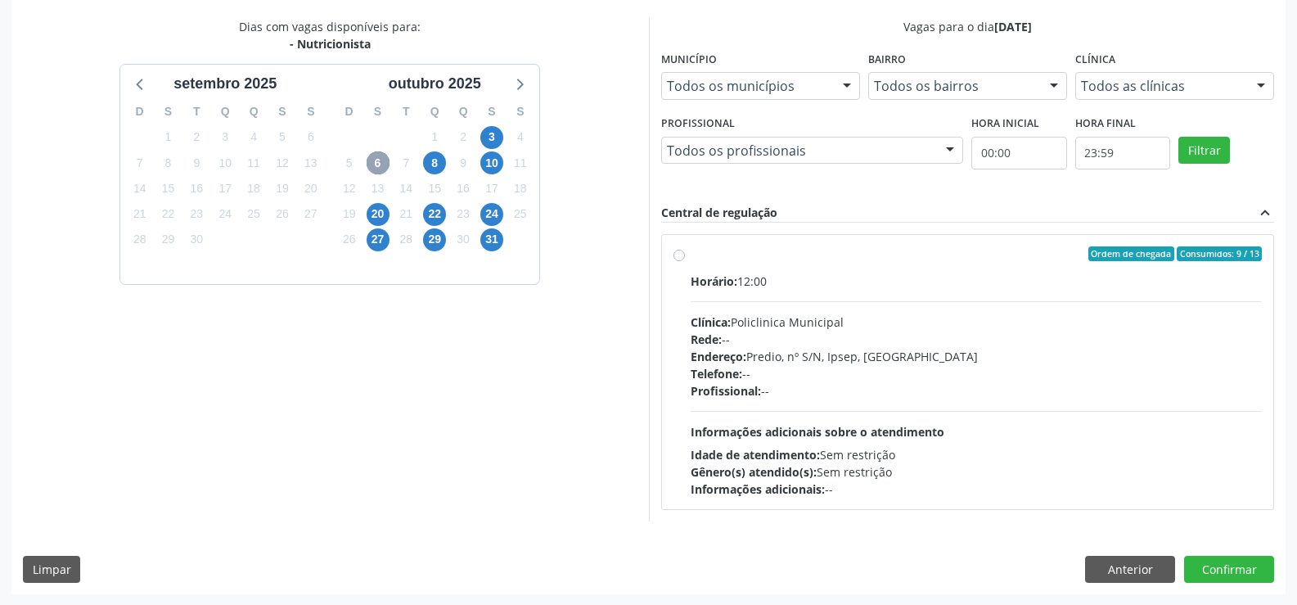
scroll to position [344, 0]
click at [691, 253] on label "Ordem de chegada Consumidos: 9 / 13 Horário: 12:00 Clínica: Policlinica Municip…" at bounding box center [977, 371] width 572 height 251
click at [681, 253] on input "Ordem de chegada Consumidos: 9 / 13 Horário: 12:00 Clínica: Policlinica Municip…" at bounding box center [679, 253] width 11 height 15
radio input "true"
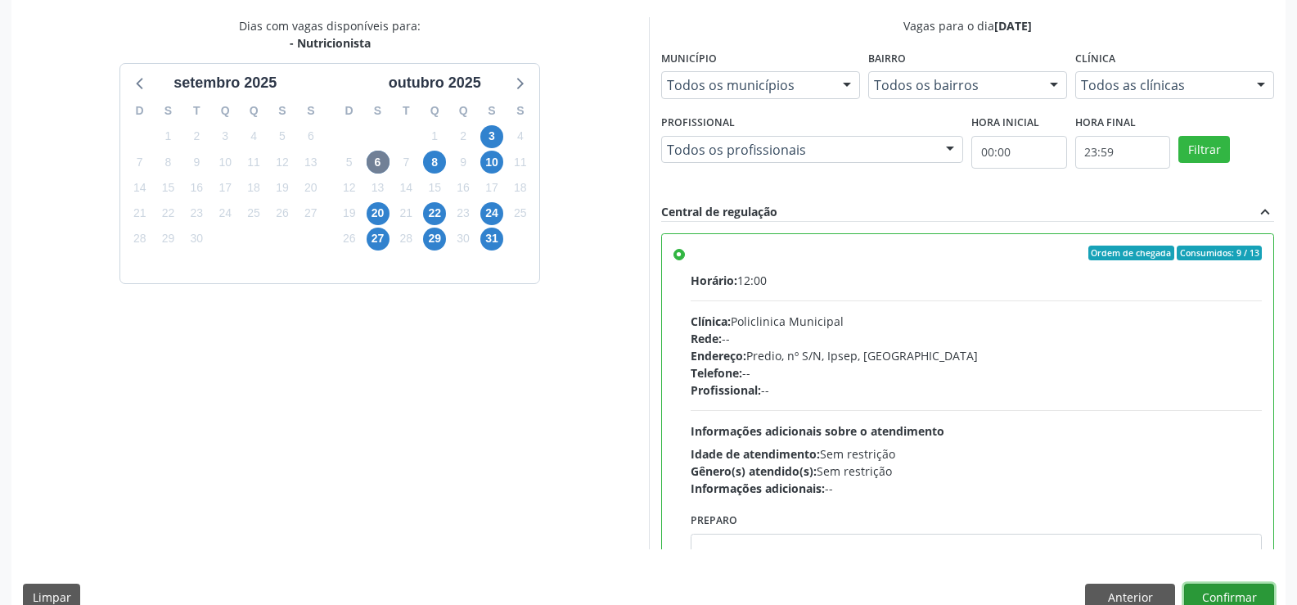
click at [1223, 586] on button "Confirmar" at bounding box center [1229, 598] width 90 height 28
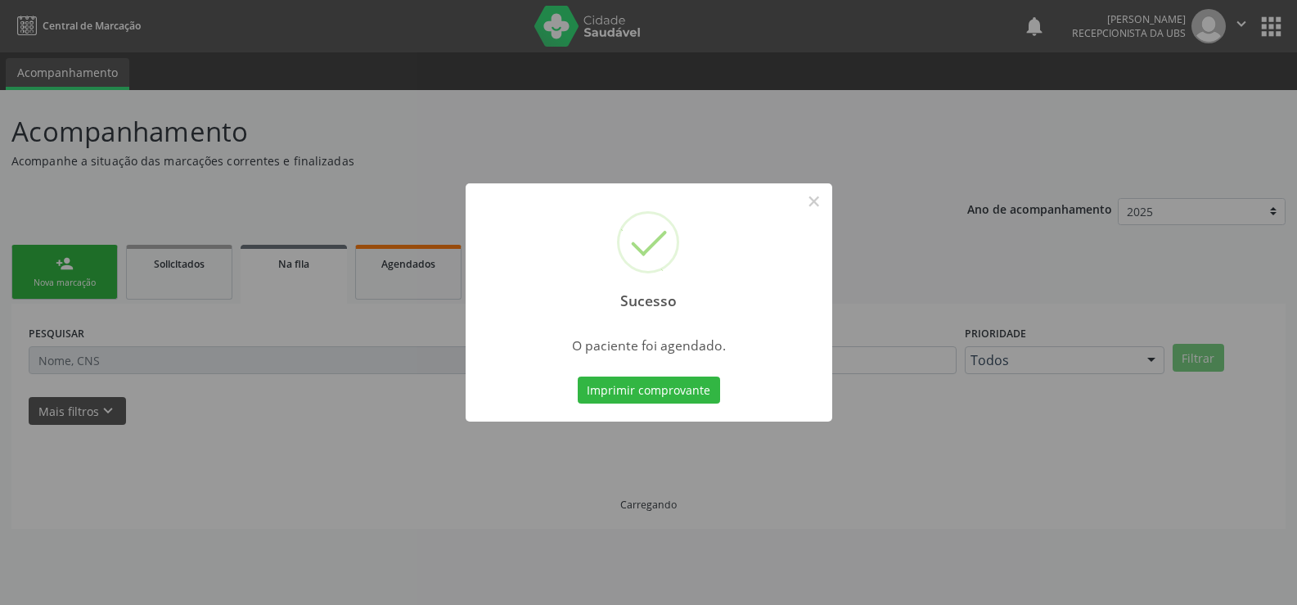
scroll to position [0, 0]
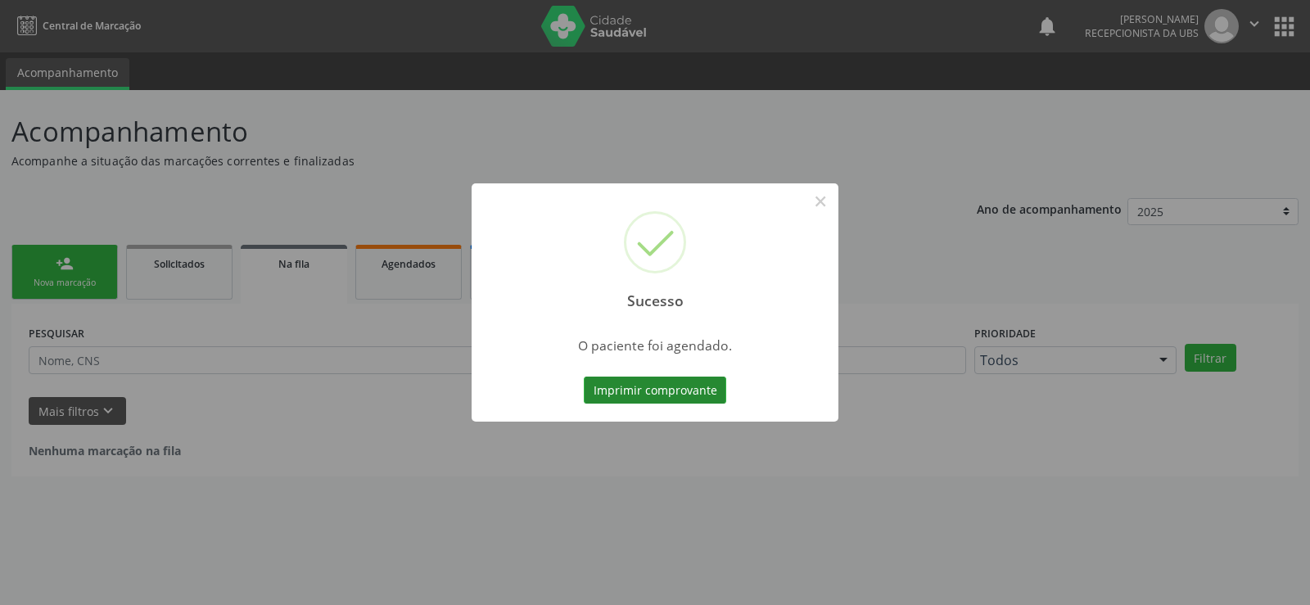
click at [710, 397] on button "Imprimir comprovante" at bounding box center [655, 391] width 142 height 28
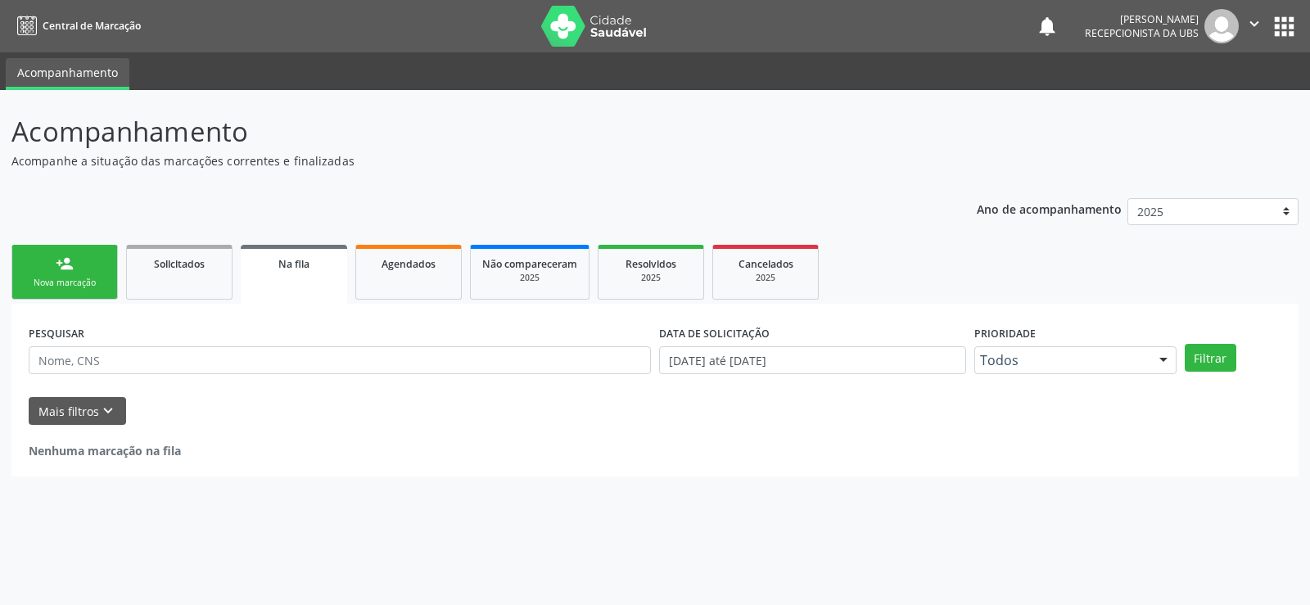
click at [64, 273] on link "person_add Nova marcação" at bounding box center [64, 272] width 106 height 55
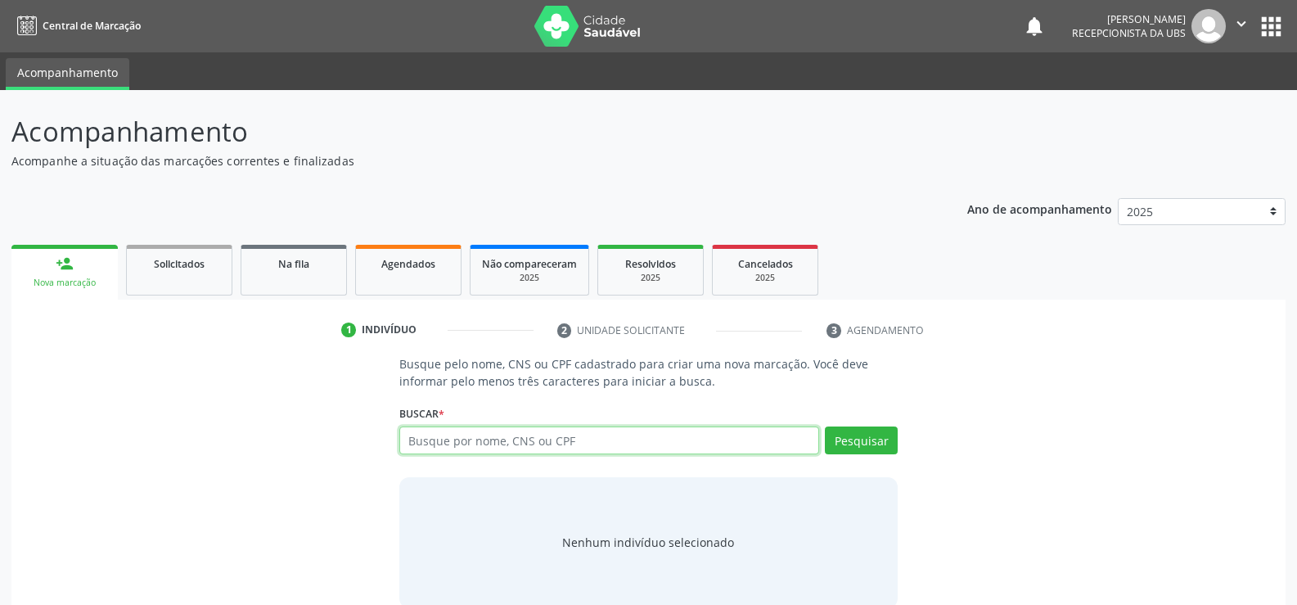
click at [484, 440] on input "text" at bounding box center [609, 440] width 420 height 28
type input "705003008596458"
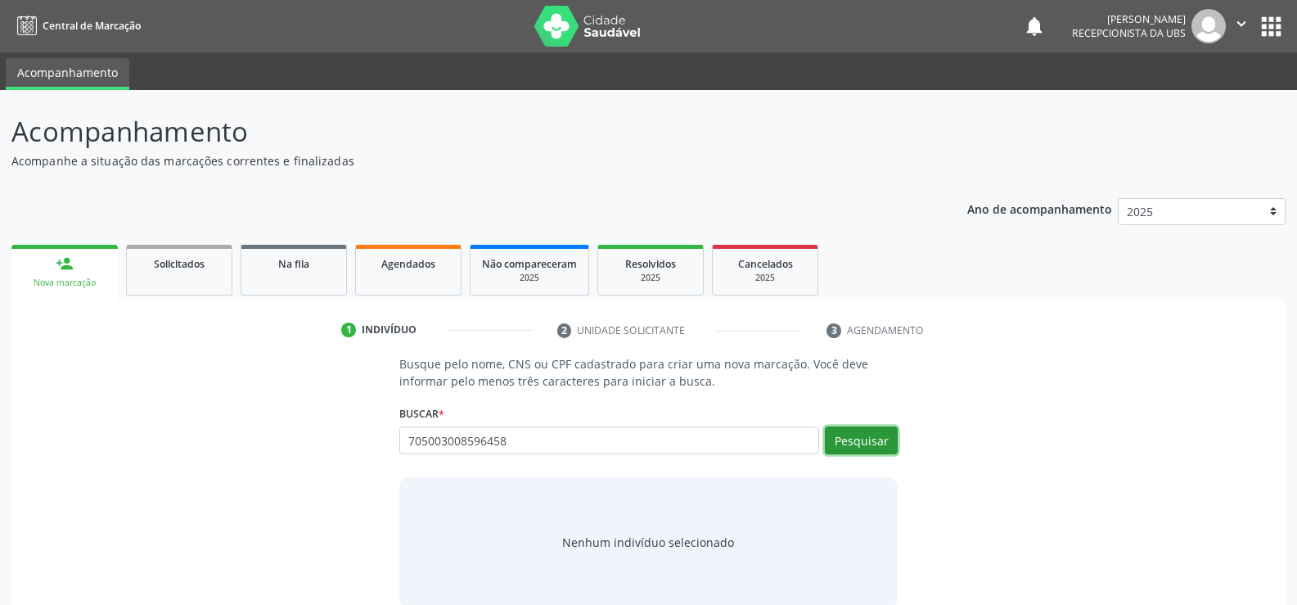
click at [889, 440] on button "Pesquisar" at bounding box center [861, 440] width 73 height 28
type input "705003008596458"
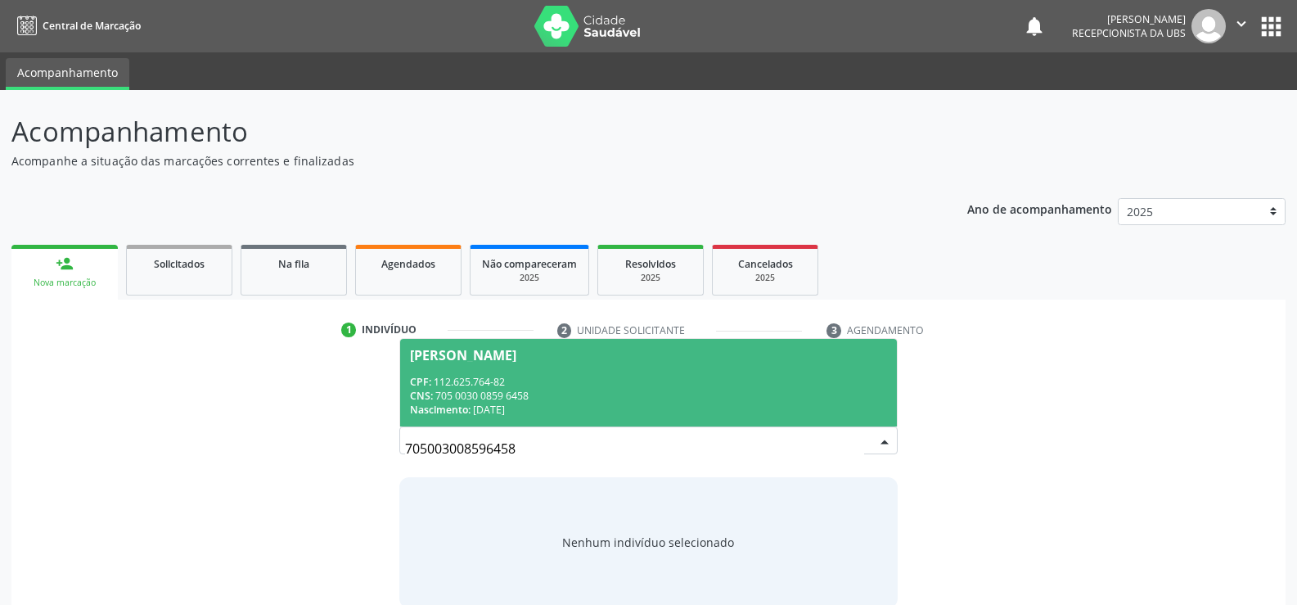
click at [458, 390] on div "CNS: 705 0030 0859 6458" at bounding box center [648, 396] width 477 height 14
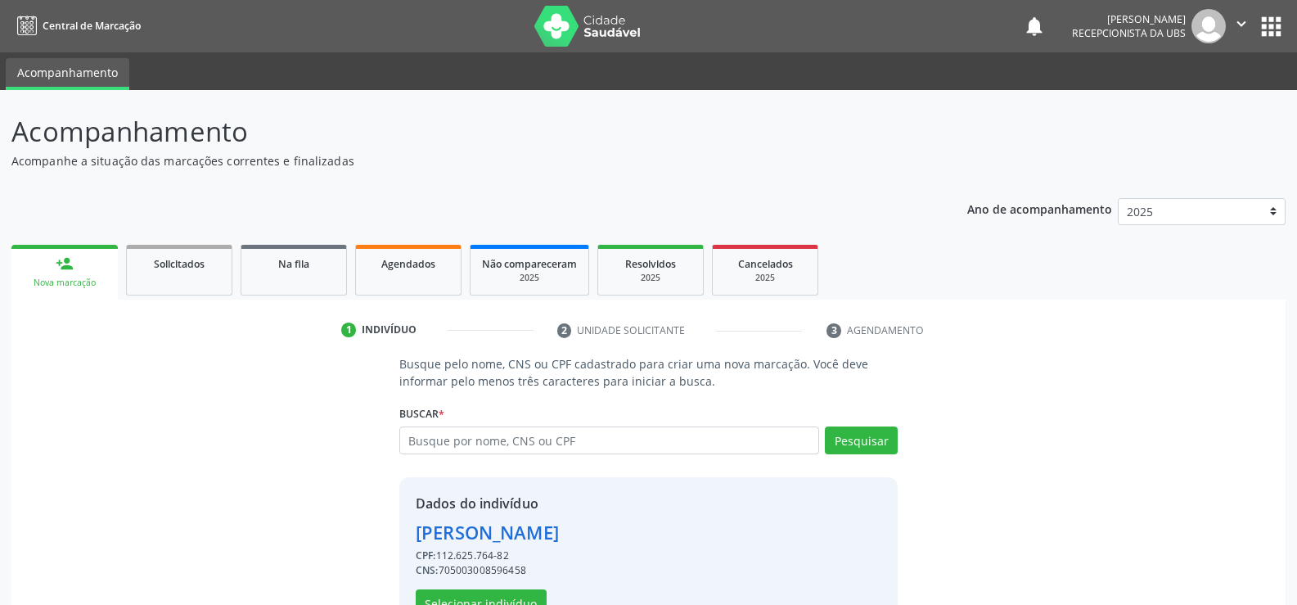
scroll to position [52, 0]
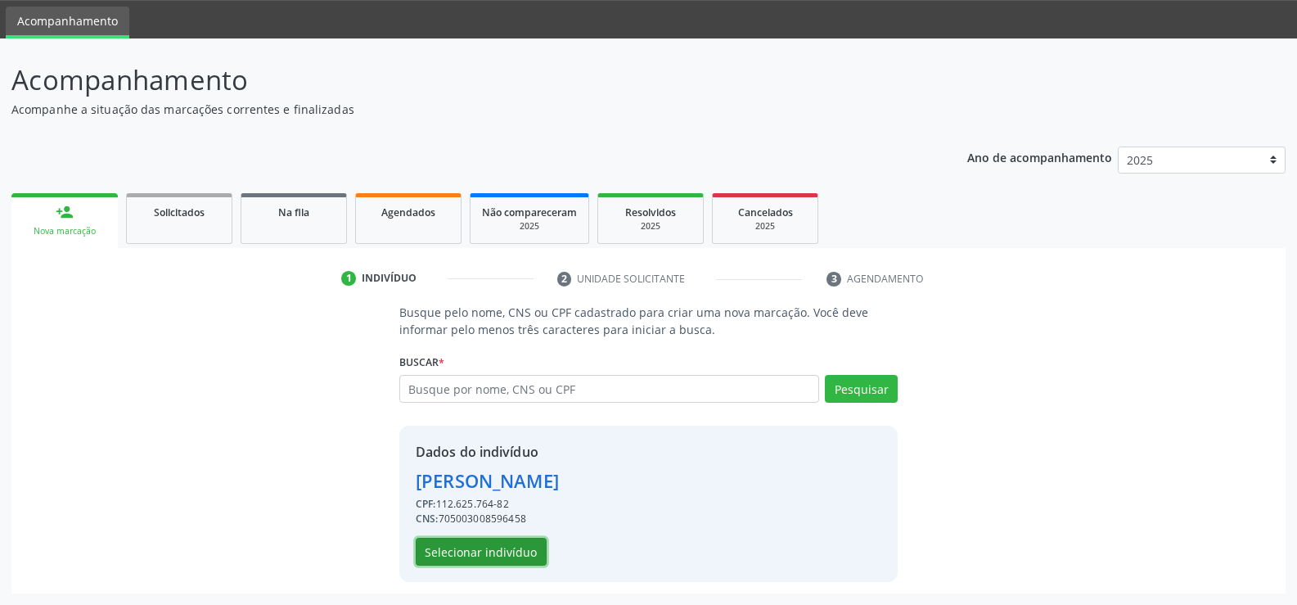
click at [470, 554] on button "Selecionar indivíduo" at bounding box center [481, 552] width 131 height 28
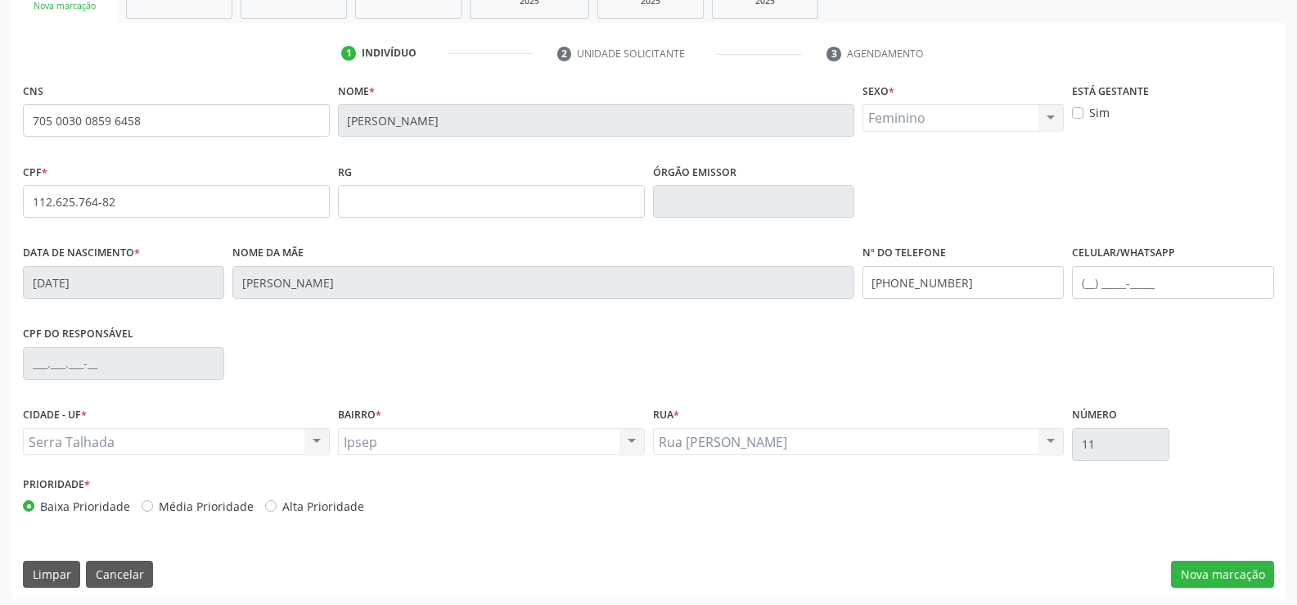
scroll to position [282, 0]
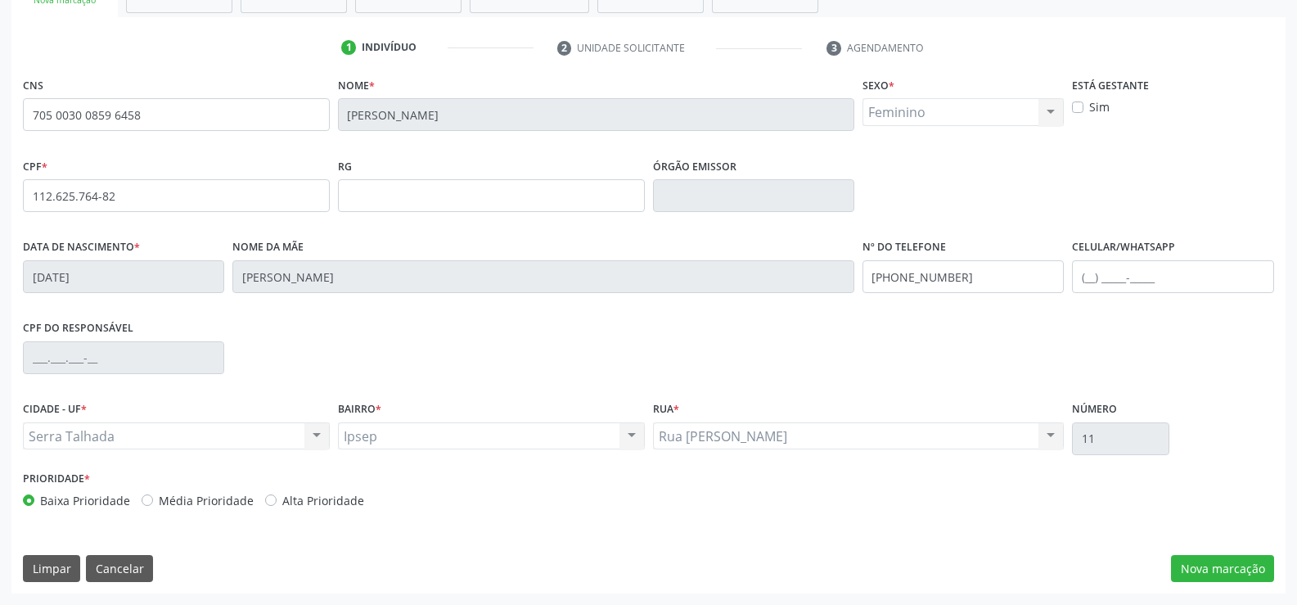
click at [1237, 552] on div "CNS 705 0030 0859 6458 Nome * Aline Daiane dos Santos Costa Sexo * Feminino Mas…" at bounding box center [648, 333] width 1274 height 521
click at [1225, 563] on button "Nova marcação" at bounding box center [1222, 569] width 103 height 28
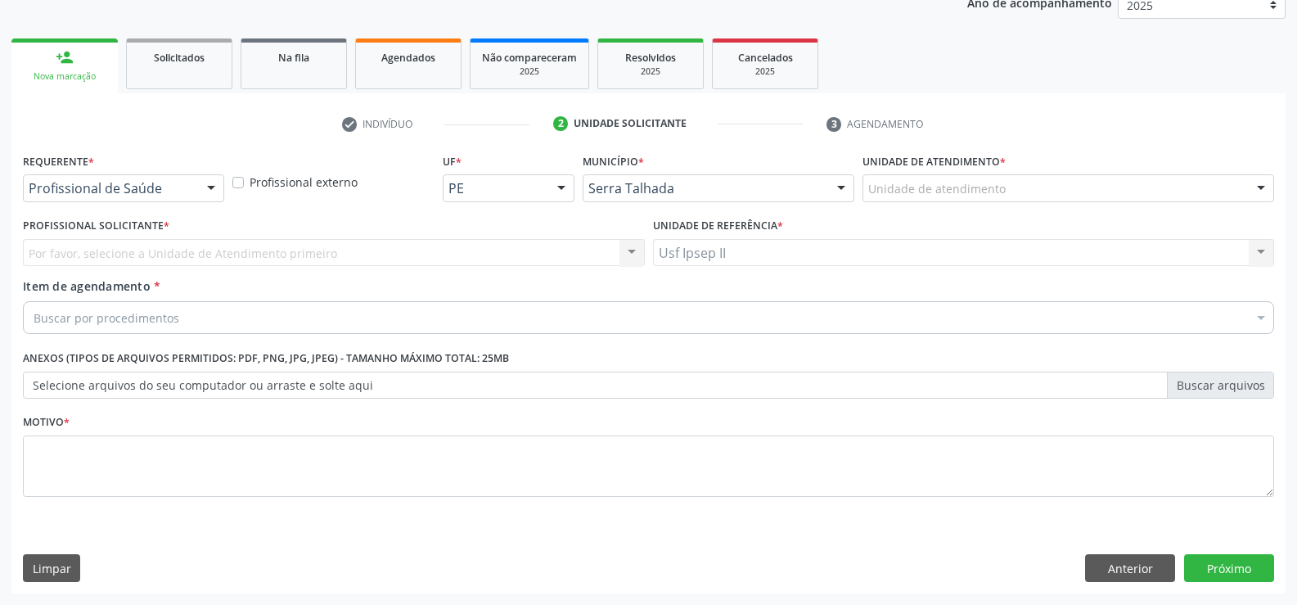
scroll to position [206, 0]
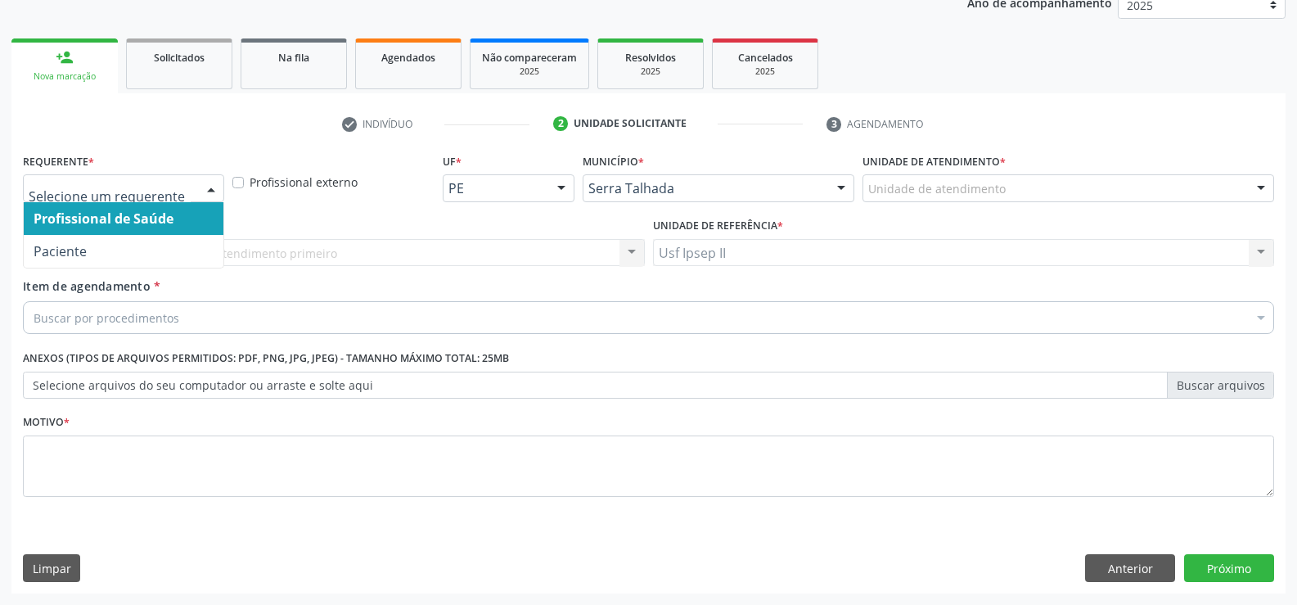
click at [196, 196] on div at bounding box center [123, 188] width 201 height 28
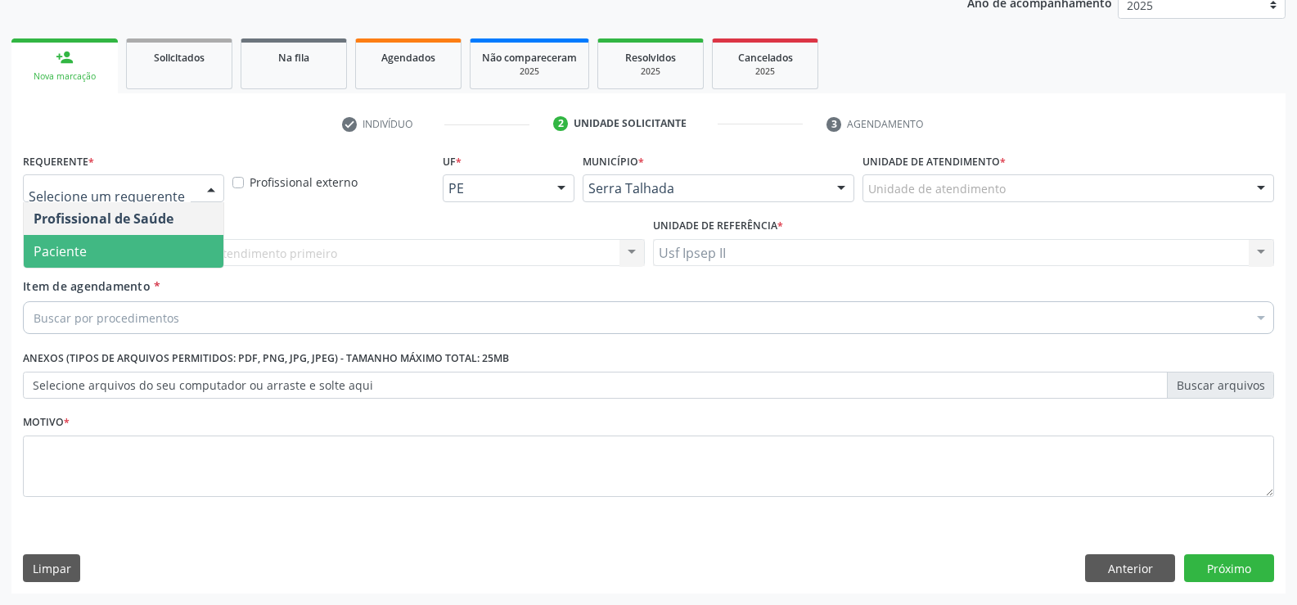
click at [160, 251] on span "Paciente" at bounding box center [124, 251] width 200 height 33
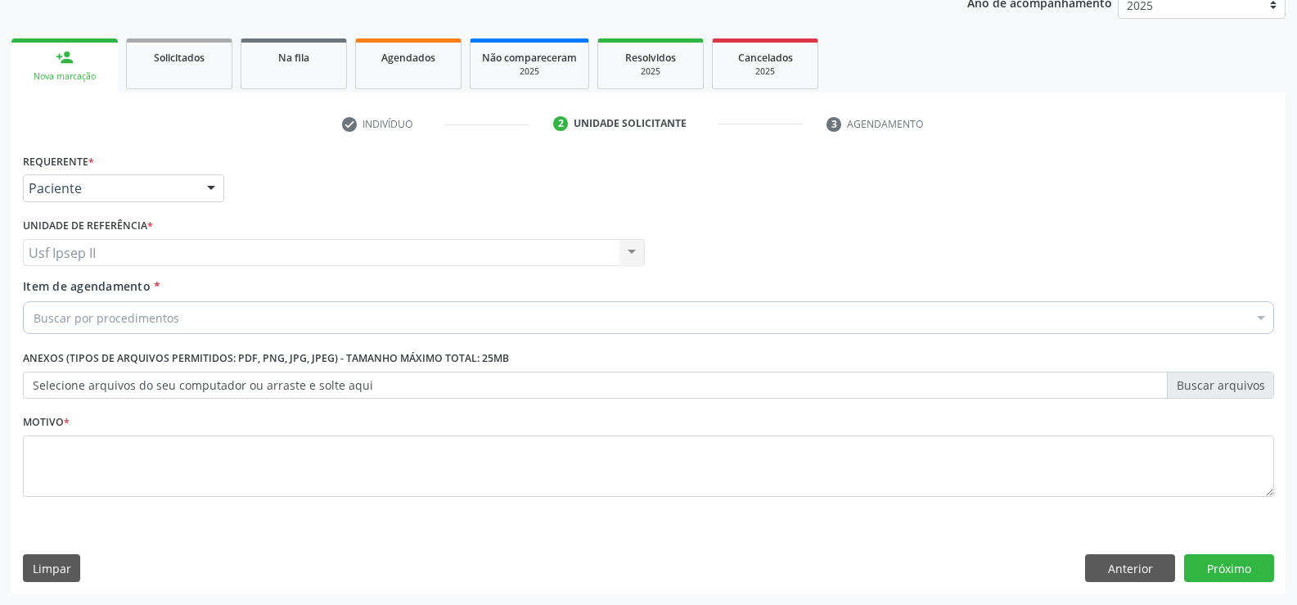
click at [181, 320] on div "Buscar por procedimentos" at bounding box center [649, 317] width 1252 height 33
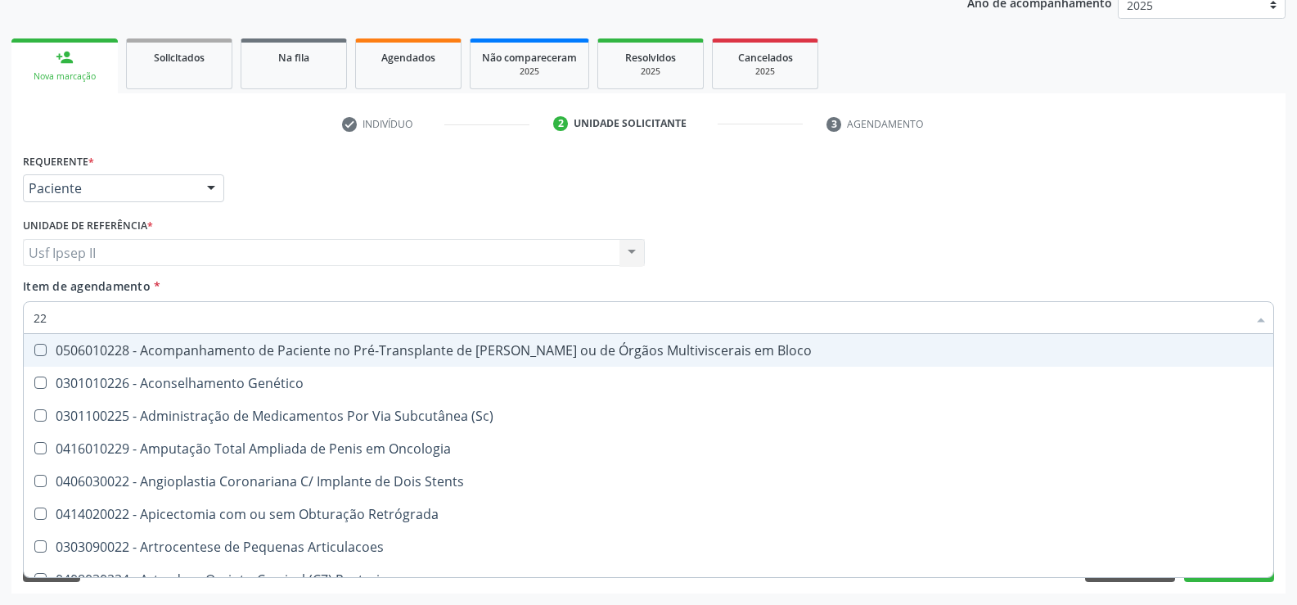
type input "2"
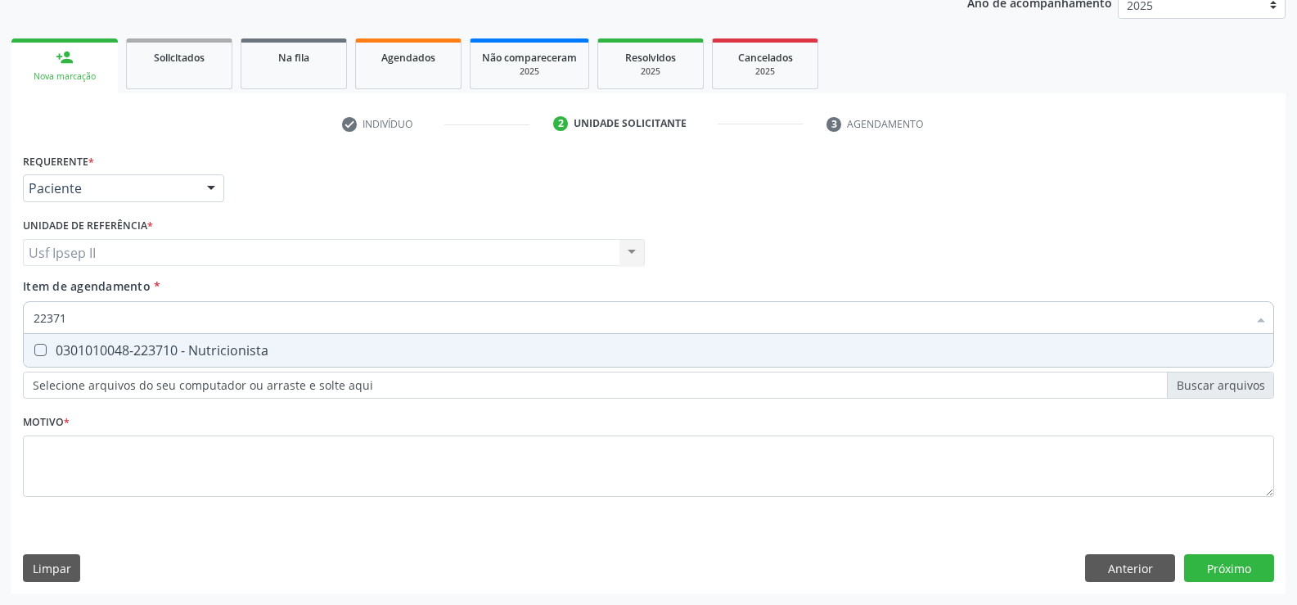
type input "223710"
click at [285, 342] on span "0301010048-223710 - Nutricionista" at bounding box center [649, 350] width 1250 height 33
checkbox Nutricionista "true"
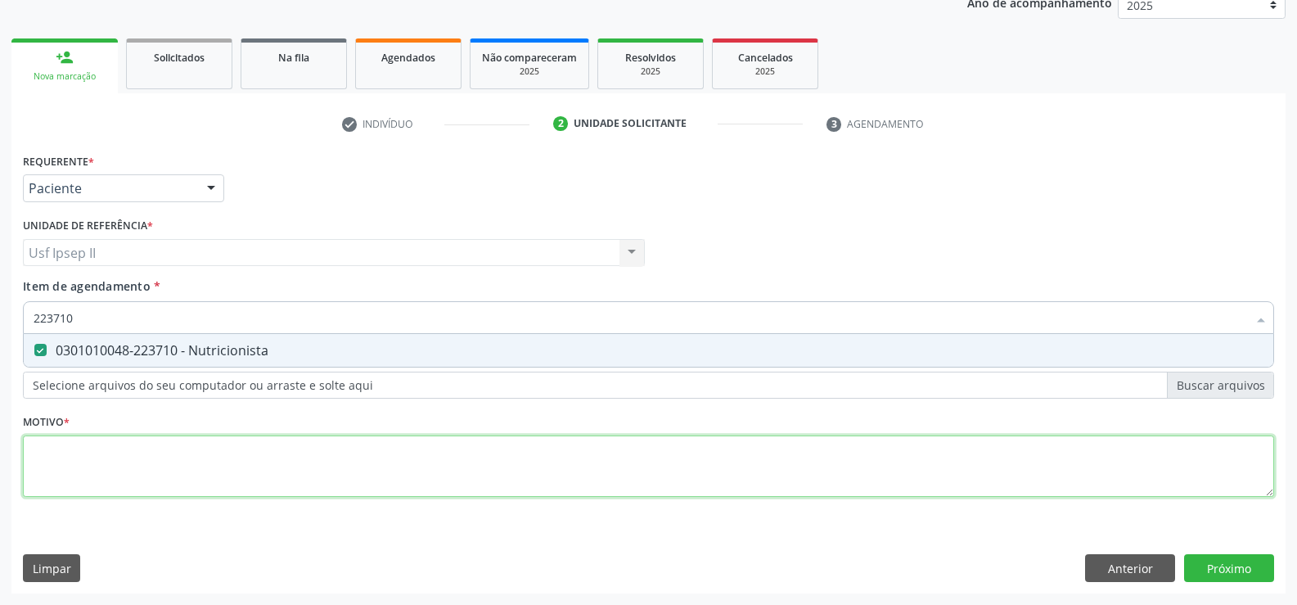
click at [115, 485] on div "Requerente * Paciente Profissional de Saúde Paciente Nenhum resultado encontrad…" at bounding box center [649, 334] width 1252 height 371
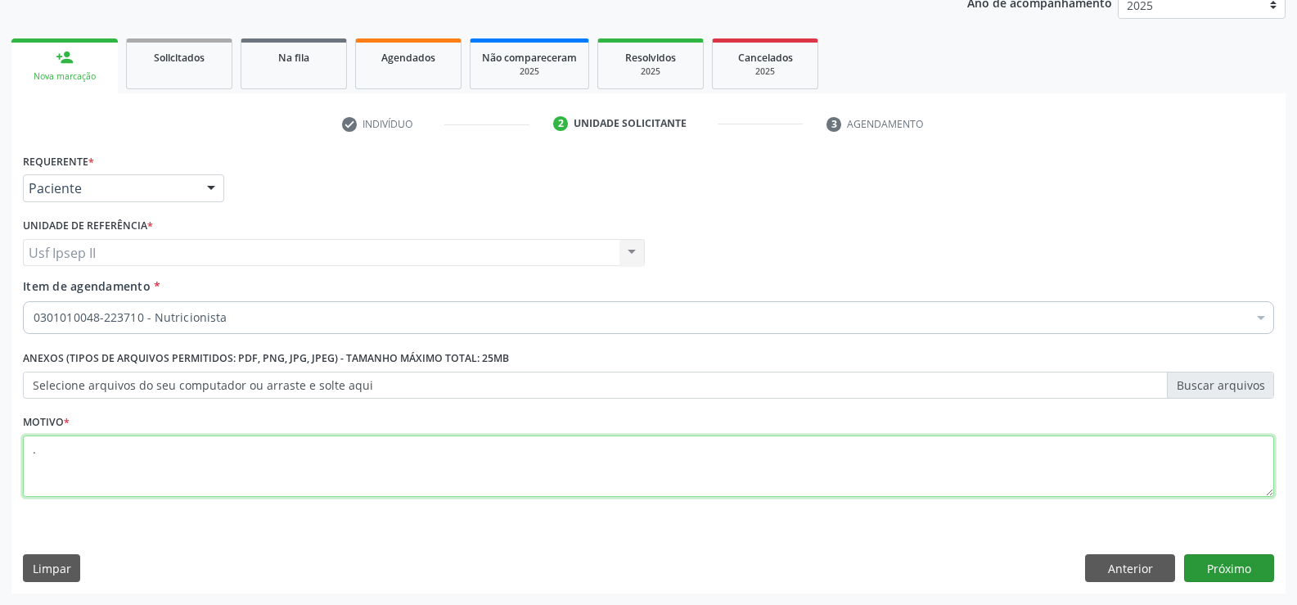
type textarea "."
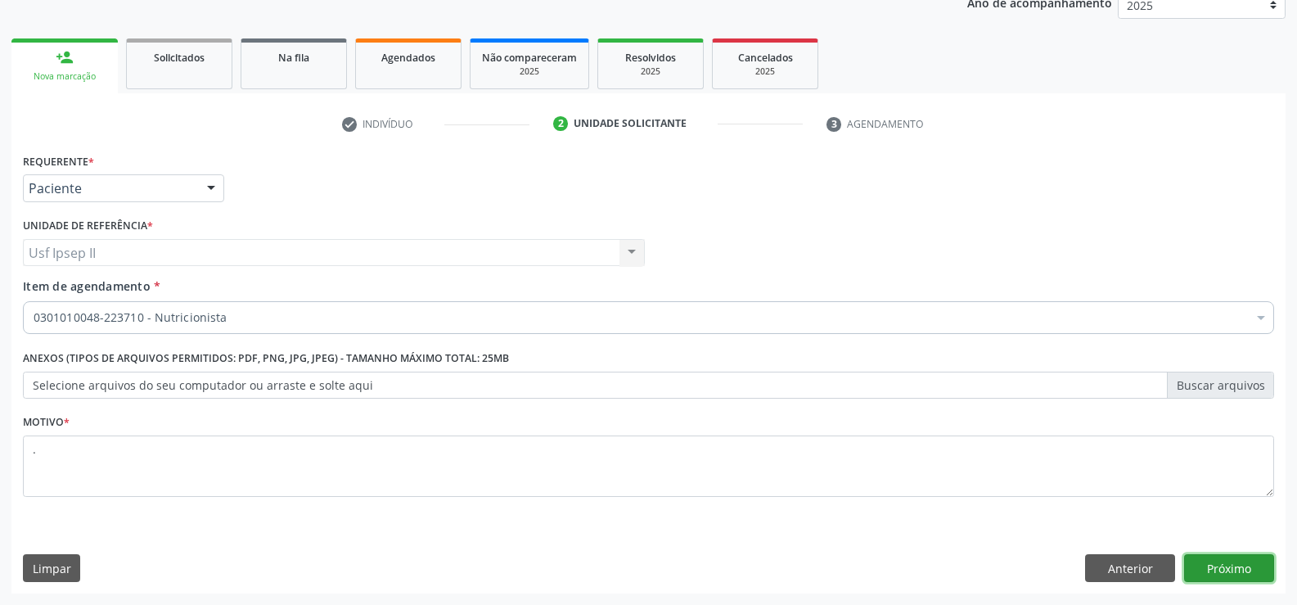
click at [1243, 564] on button "Próximo" at bounding box center [1229, 568] width 90 height 28
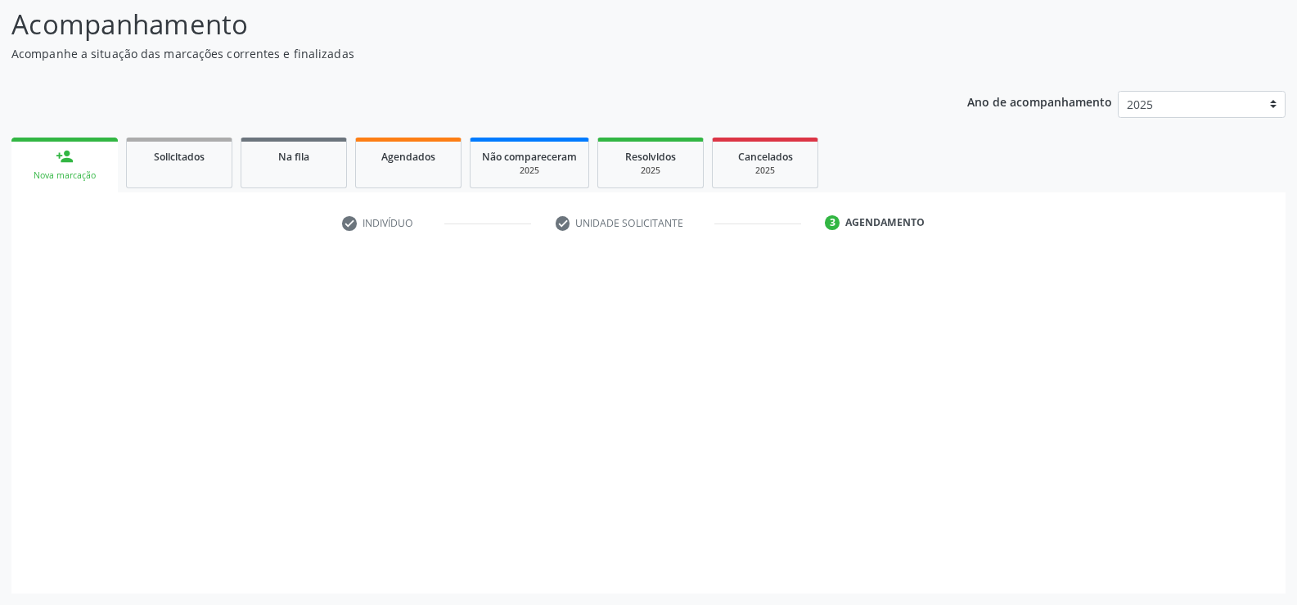
scroll to position [107, 0]
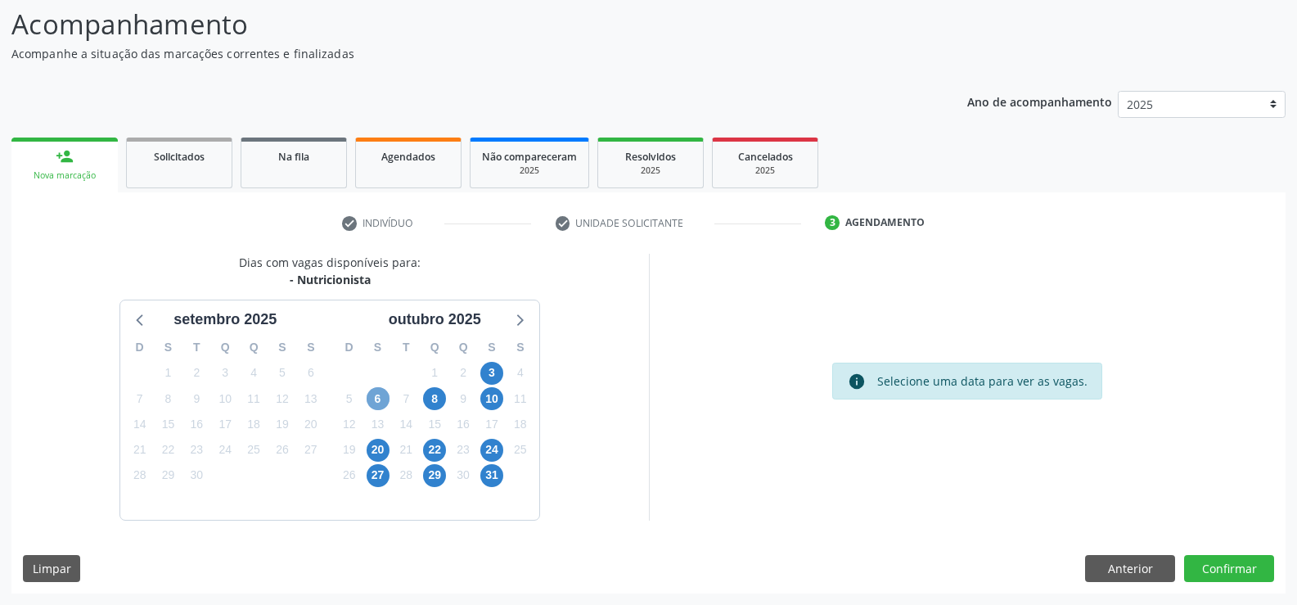
click at [374, 404] on span "6" at bounding box center [378, 398] width 23 height 23
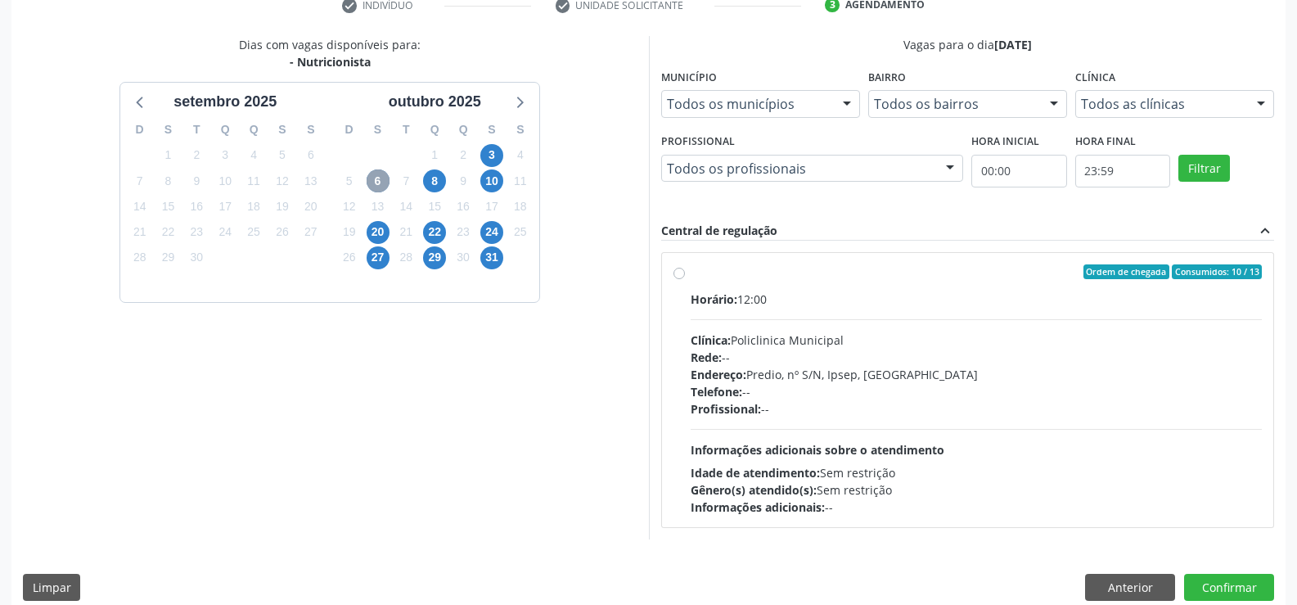
scroll to position [344, 0]
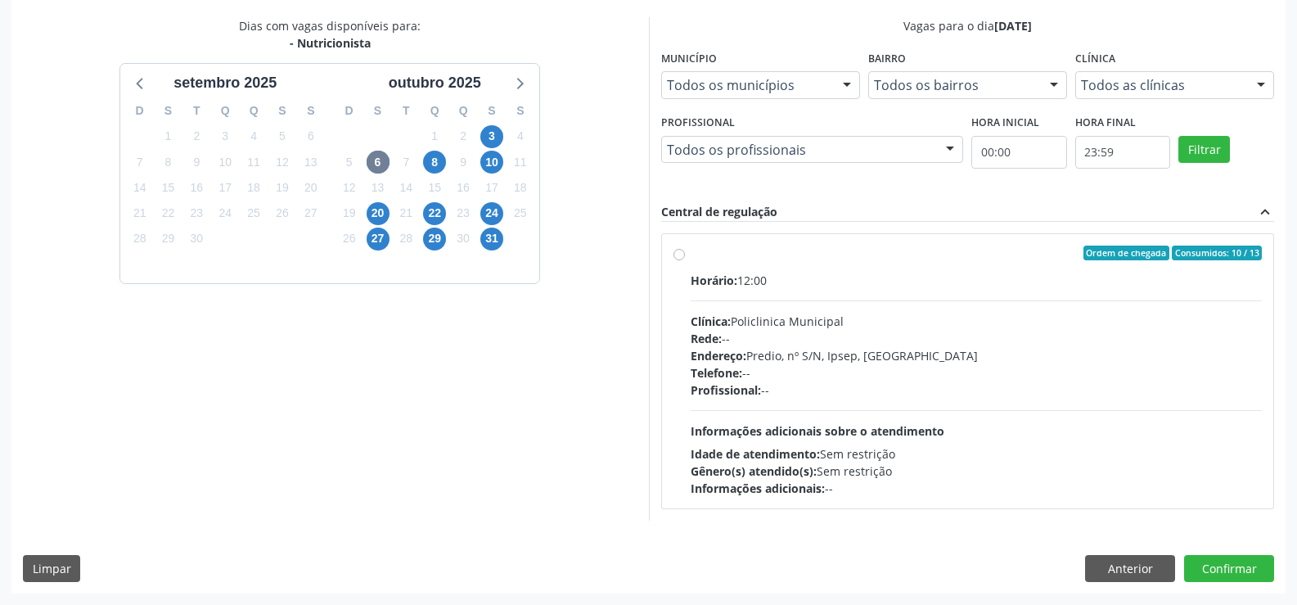
click at [696, 268] on label "Ordem de chegada Consumidos: 10 / 13 Horário: 12:00 Clínica: Policlinica Munici…" at bounding box center [977, 371] width 572 height 251
click at [685, 260] on input "Ordem de chegada Consumidos: 10 / 13 Horário: 12:00 Clínica: Policlinica Munici…" at bounding box center [679, 253] width 11 height 15
radio input "true"
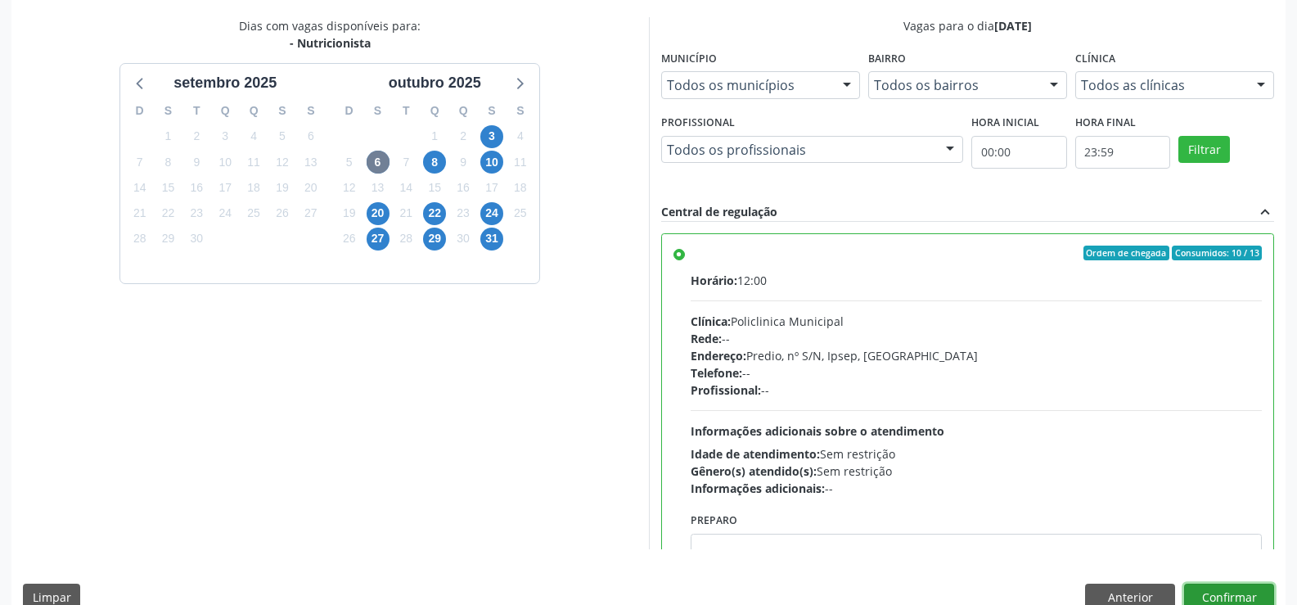
click at [1221, 592] on button "Confirmar" at bounding box center [1229, 598] width 90 height 28
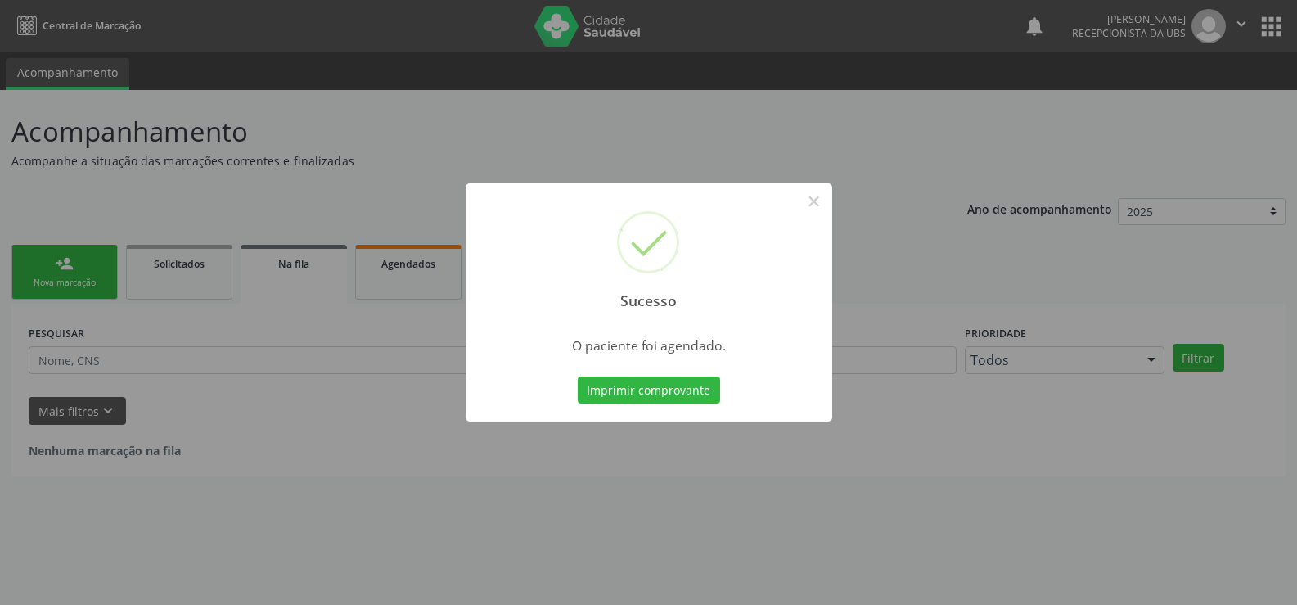
scroll to position [0, 0]
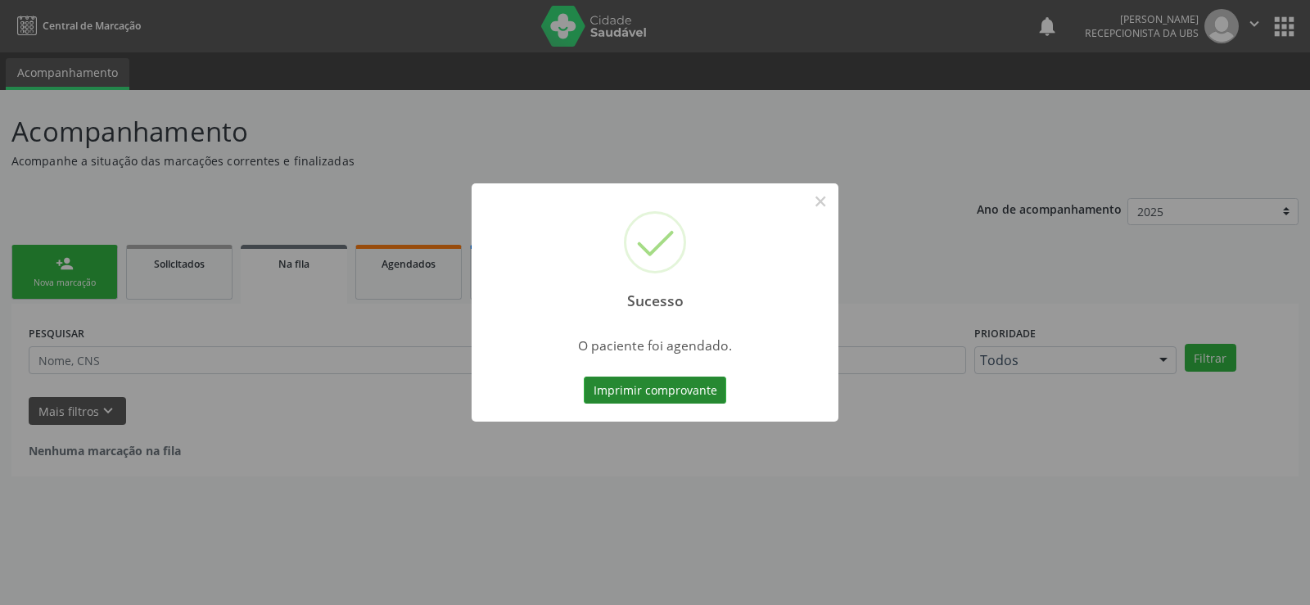
click at [667, 395] on button "Imprimir comprovante" at bounding box center [655, 391] width 142 height 28
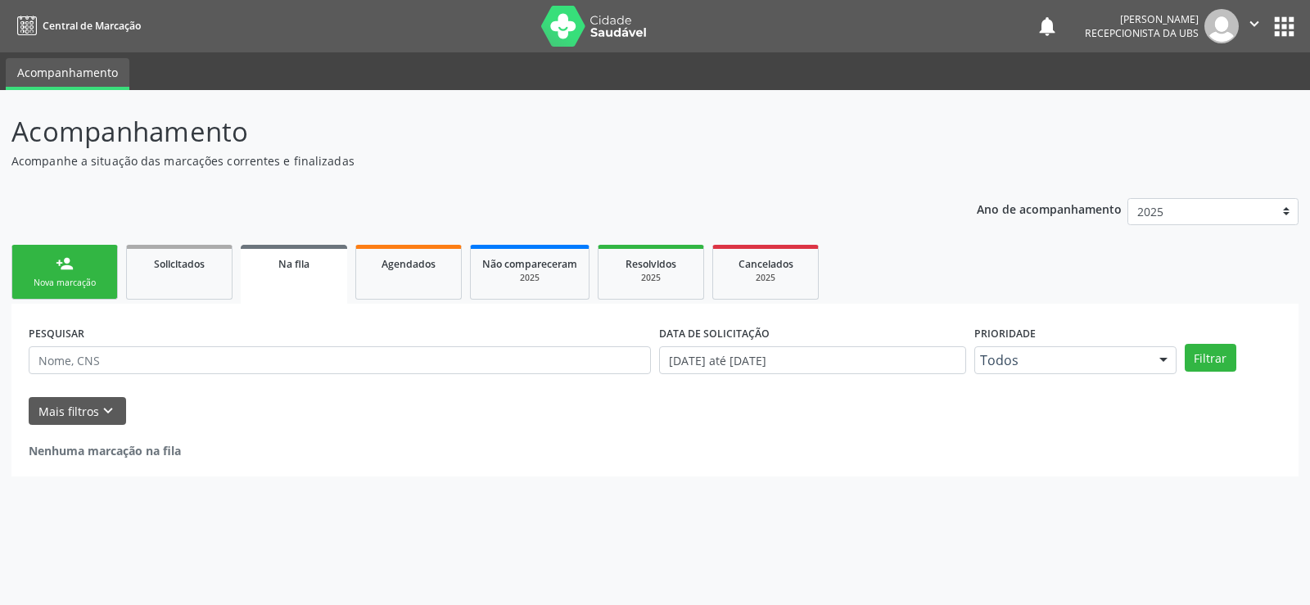
click at [79, 290] on link "person_add Nova marcação" at bounding box center [64, 272] width 106 height 55
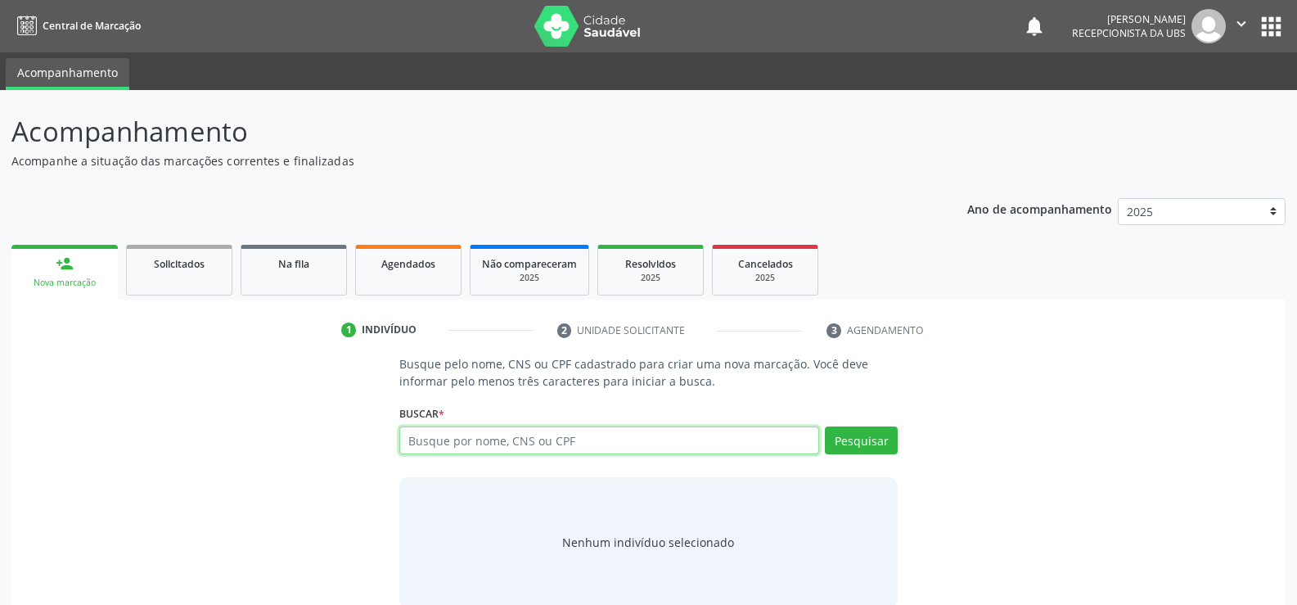
click at [436, 444] on input "text" at bounding box center [609, 440] width 420 height 28
type input "01143527470"
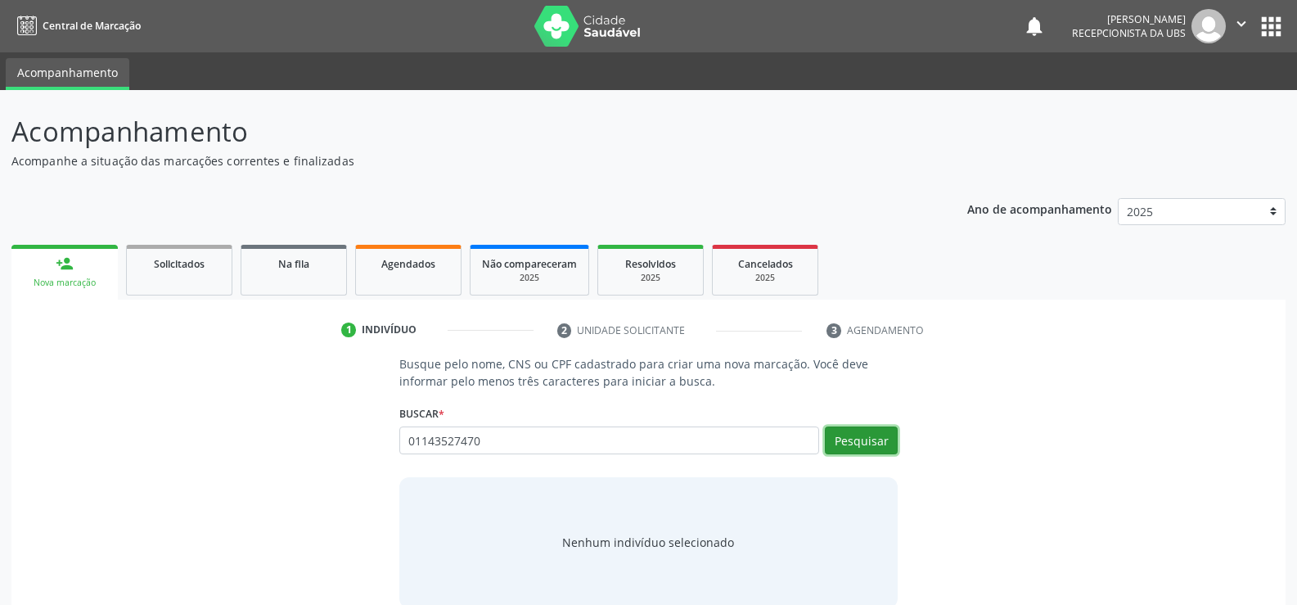
click at [880, 451] on button "Pesquisar" at bounding box center [861, 440] width 73 height 28
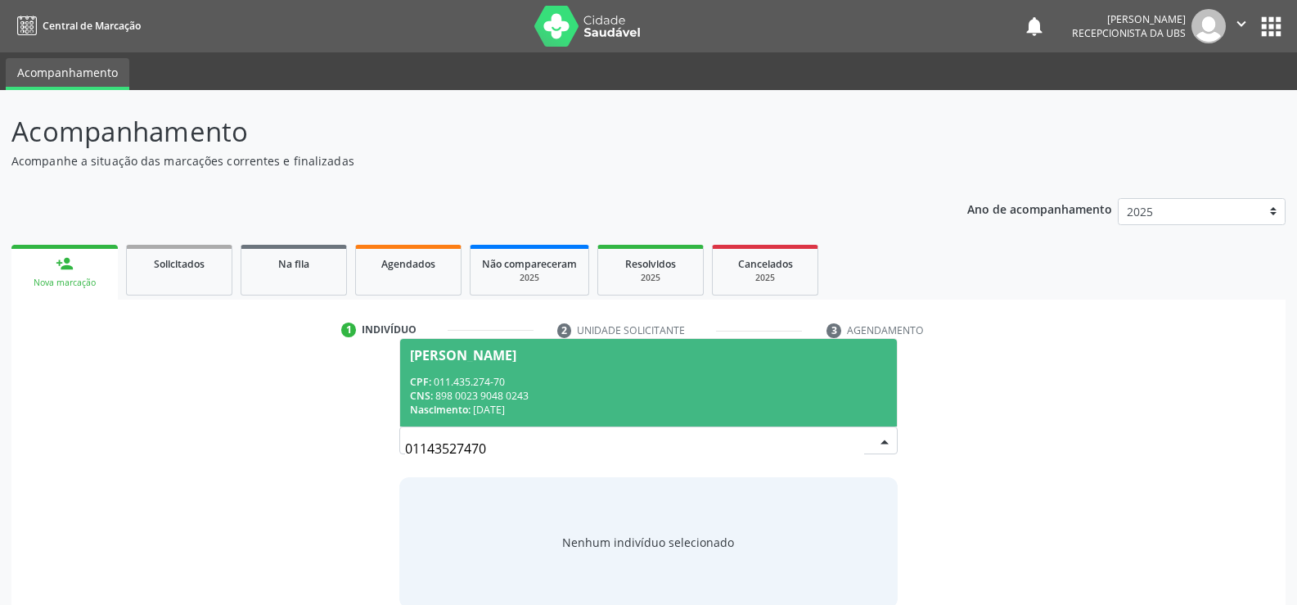
click at [444, 416] on span "Nascimento:" at bounding box center [440, 410] width 61 height 14
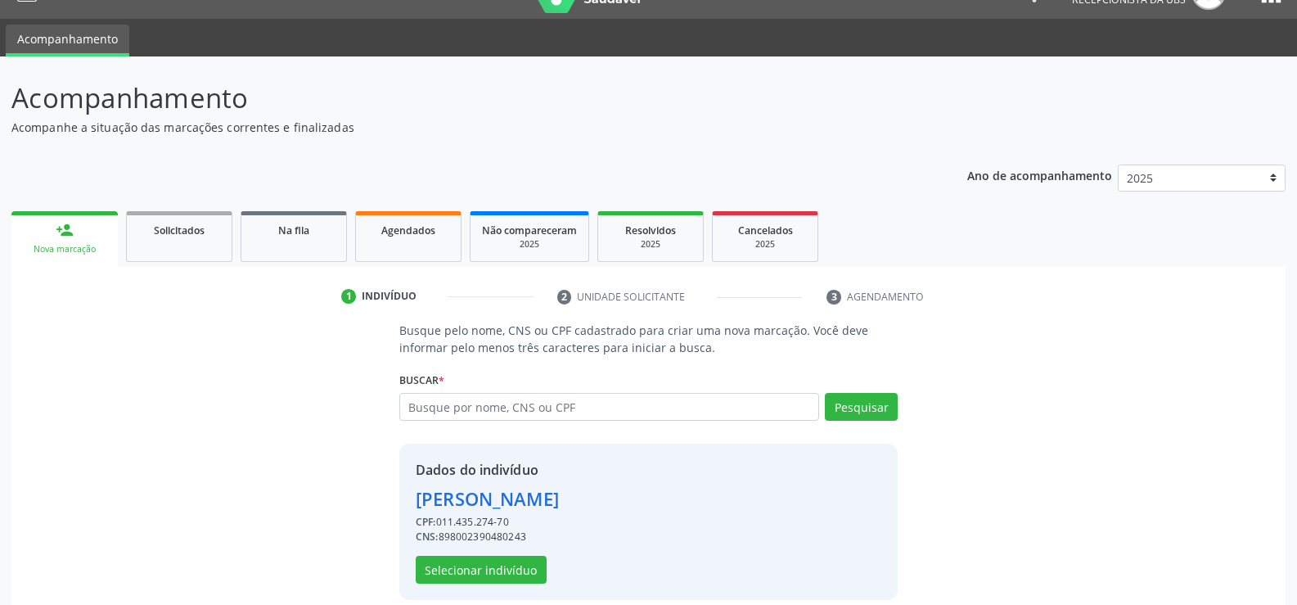
scroll to position [52, 0]
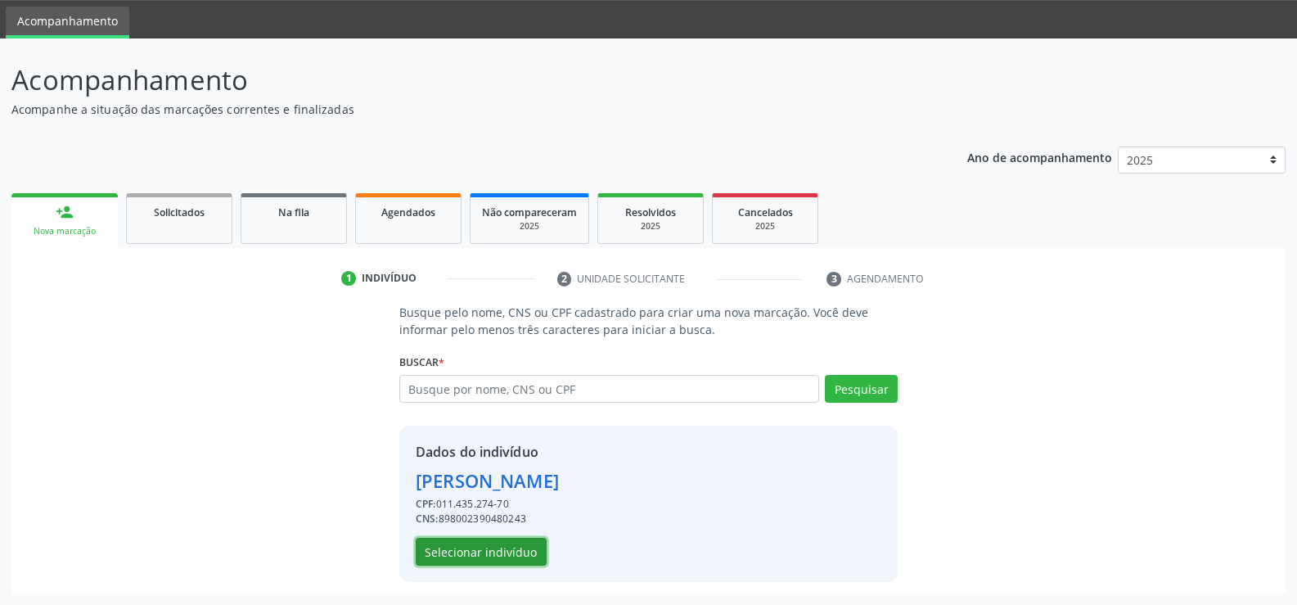
click at [465, 565] on button "Selecionar indivíduo" at bounding box center [481, 552] width 131 height 28
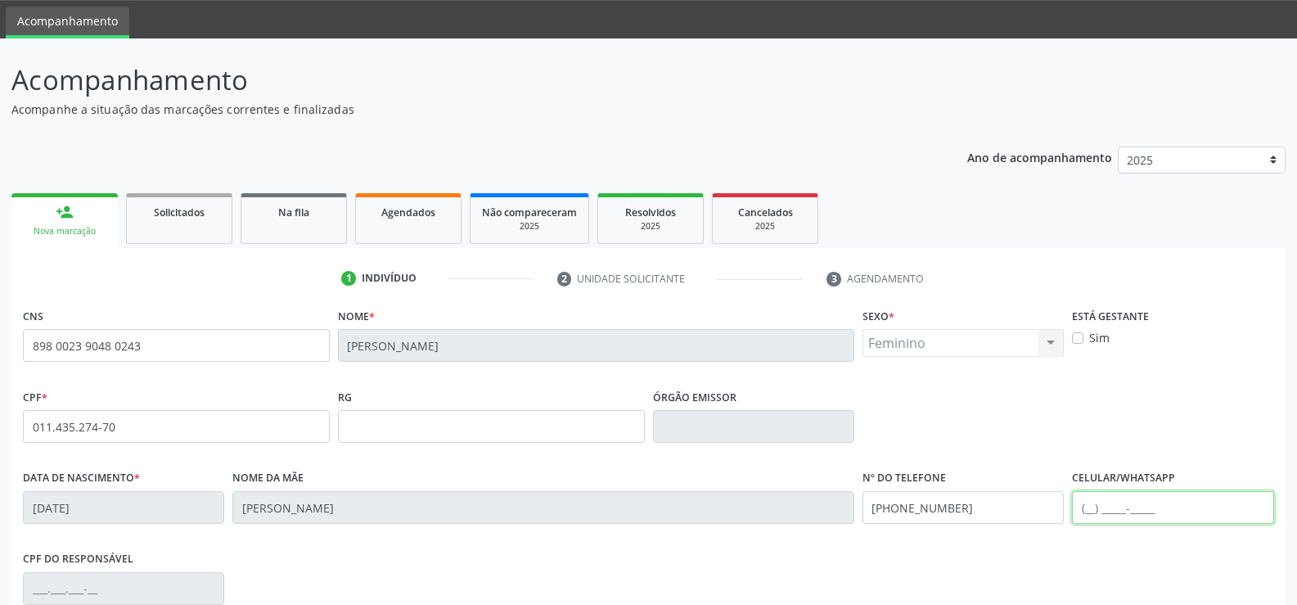
click at [1088, 508] on input "text" at bounding box center [1172, 507] width 201 height 33
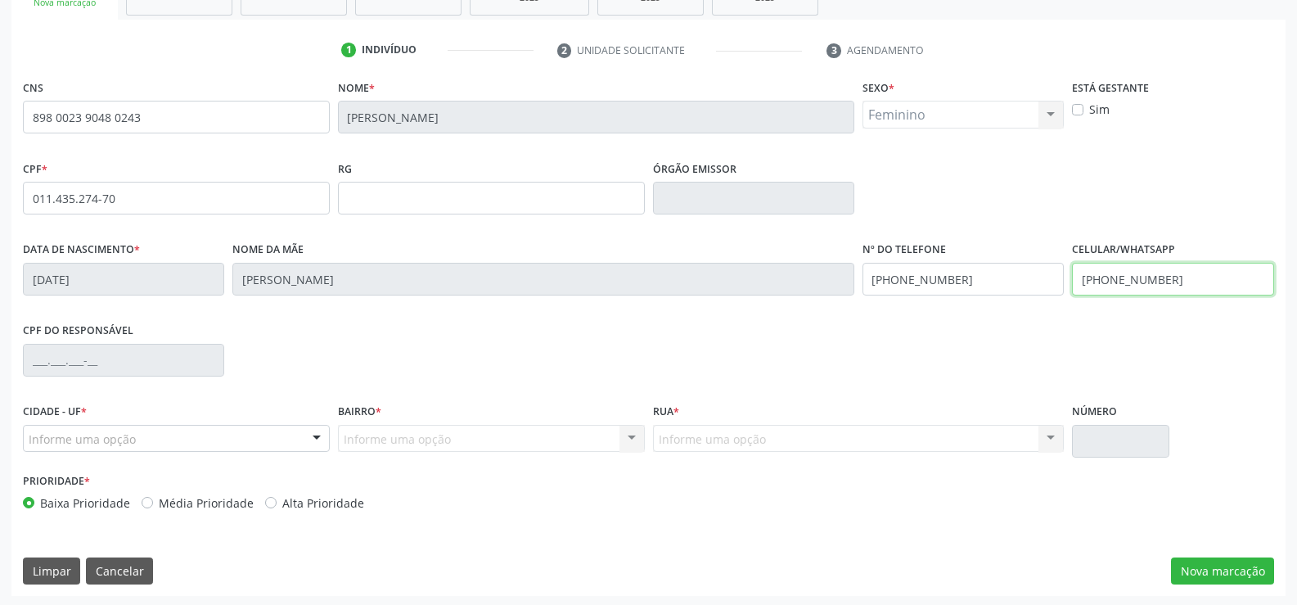
scroll to position [282, 0]
type input "(87) 98823-0406"
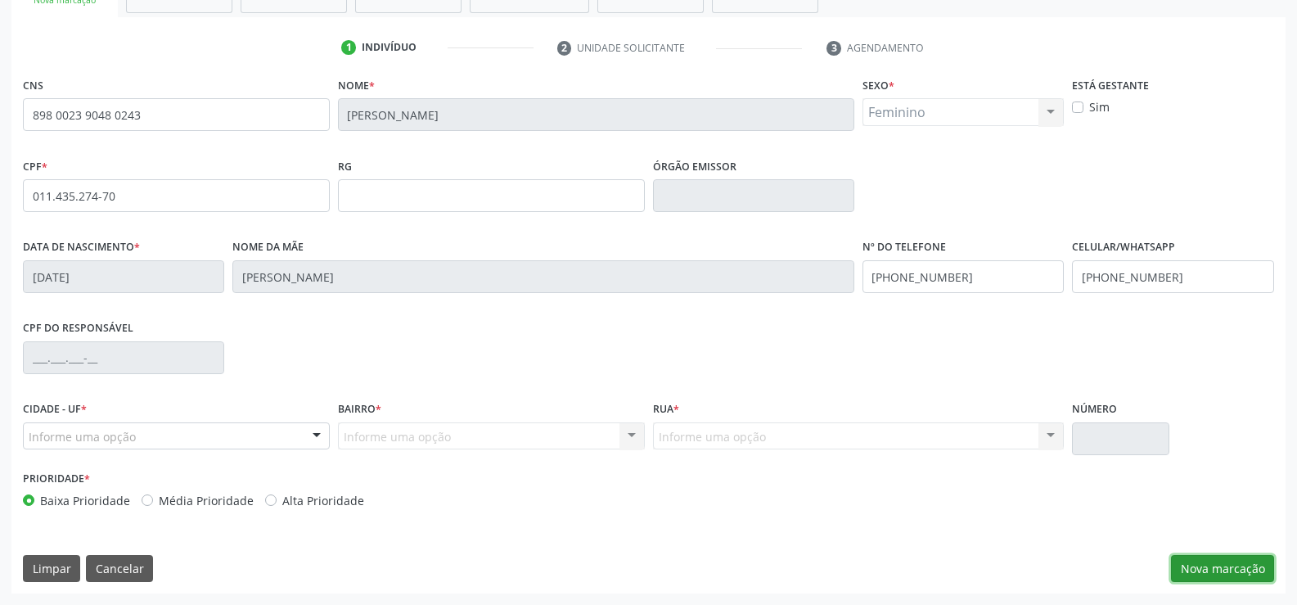
click at [1261, 562] on button "Nova marcação" at bounding box center [1222, 569] width 103 height 28
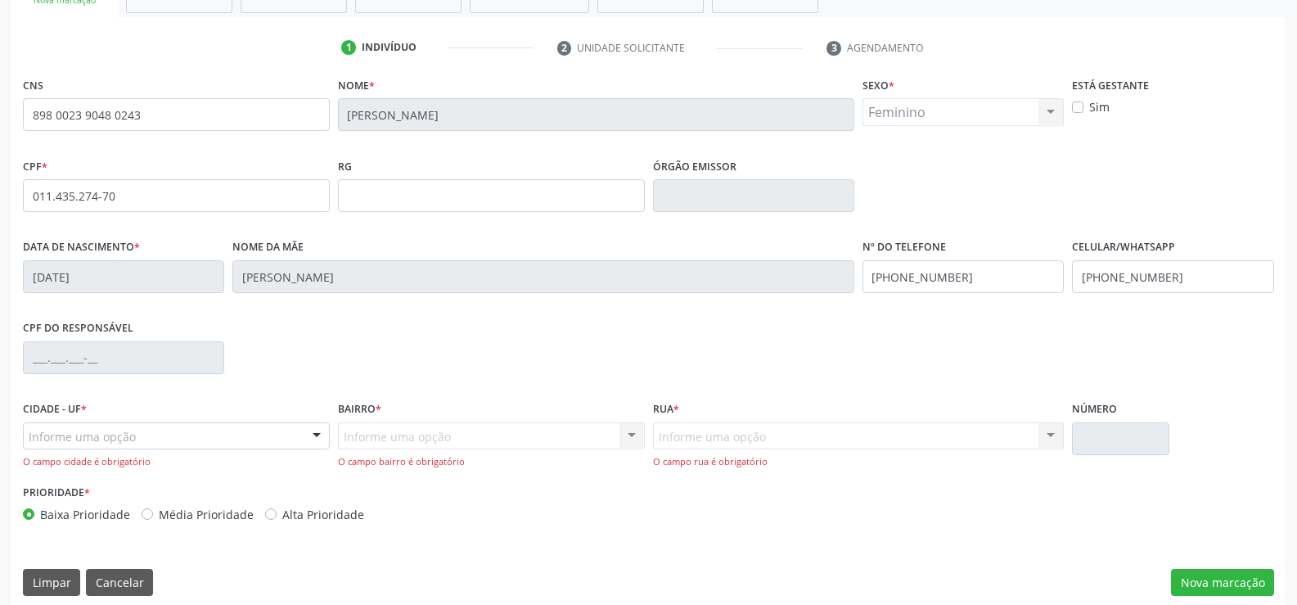
click at [197, 438] on div "Informe uma opção" at bounding box center [176, 436] width 307 height 28
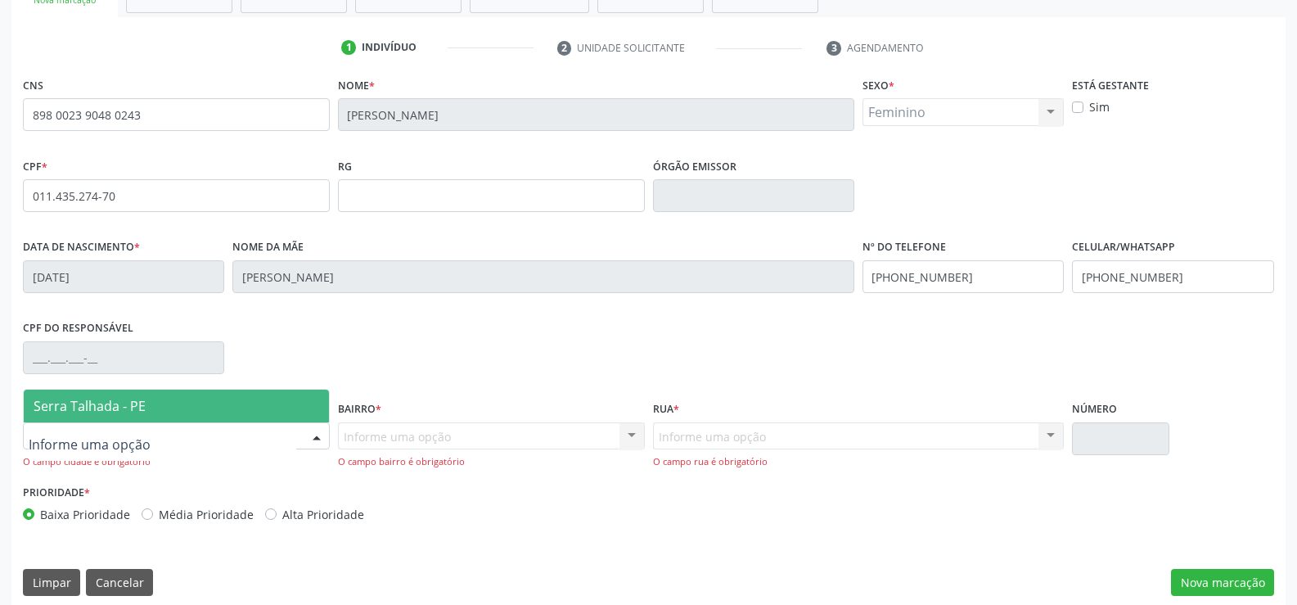
click at [124, 406] on span "Serra Talhada - PE" at bounding box center [90, 406] width 112 height 18
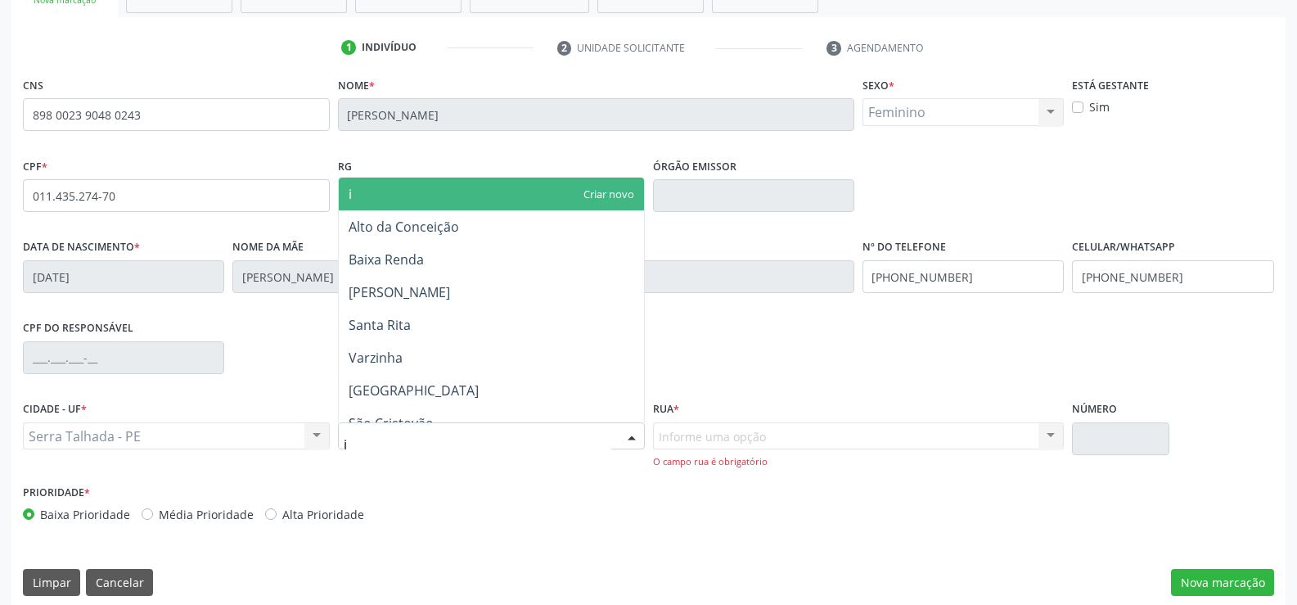
type input "ip"
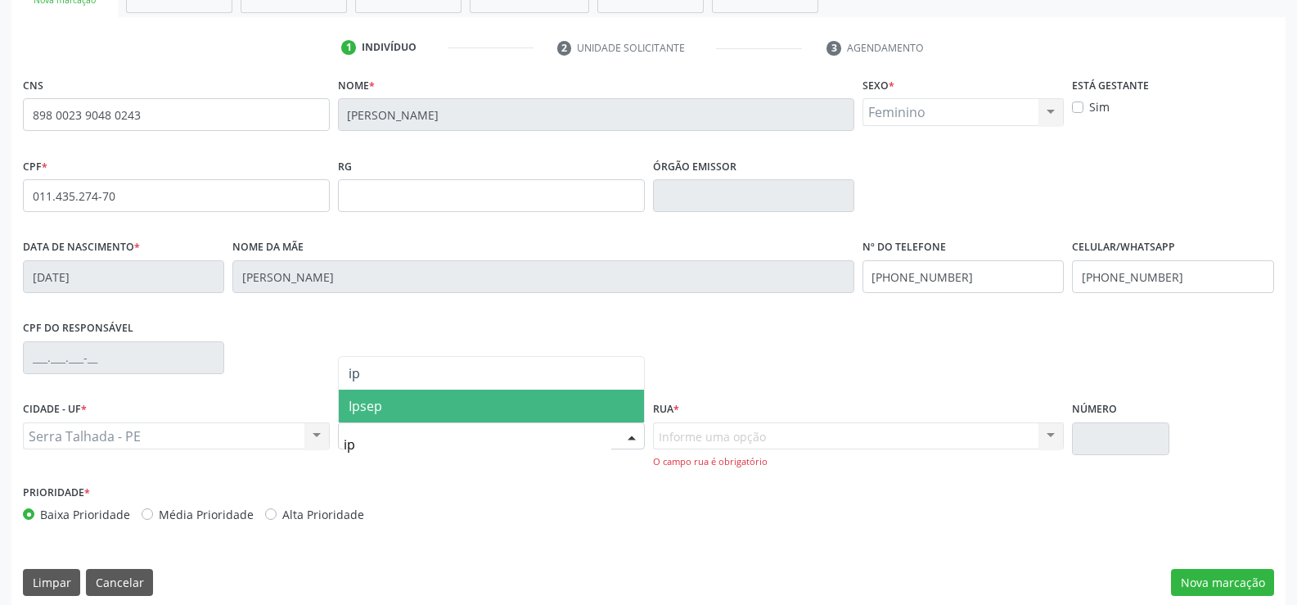
click at [403, 412] on span "Ipsep" at bounding box center [491, 406] width 305 height 33
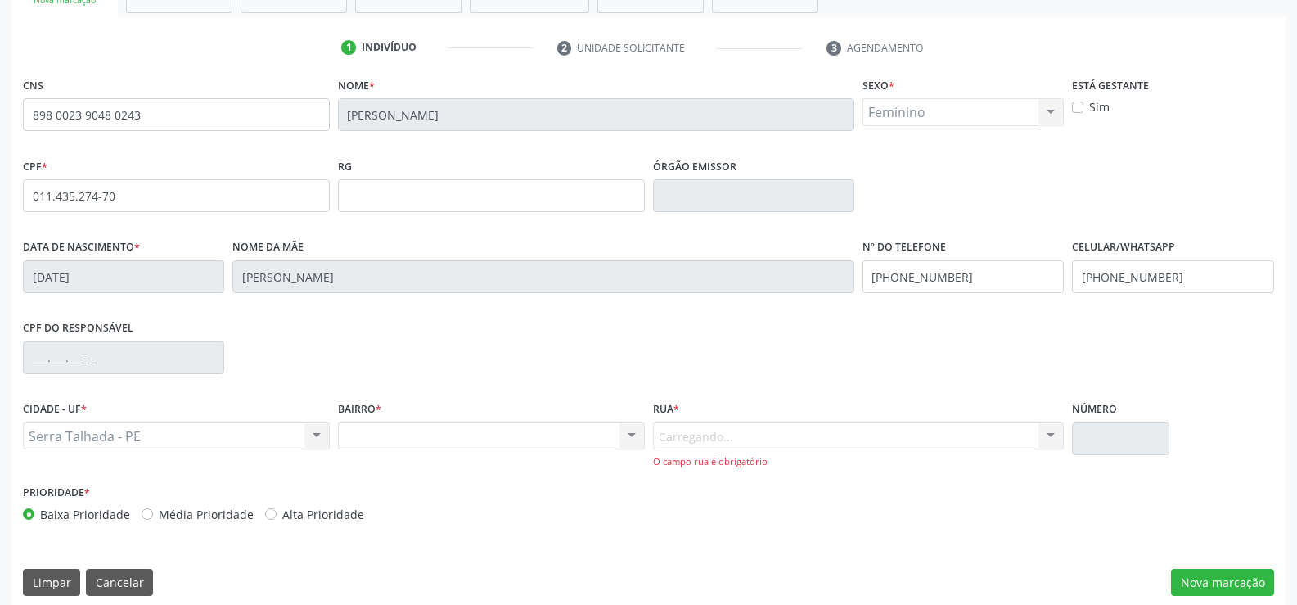
click at [664, 428] on div "Carregando... Nenhum resultado encontrado para: " " Nenhuma opção encontrada. D…" at bounding box center [859, 445] width 412 height 47
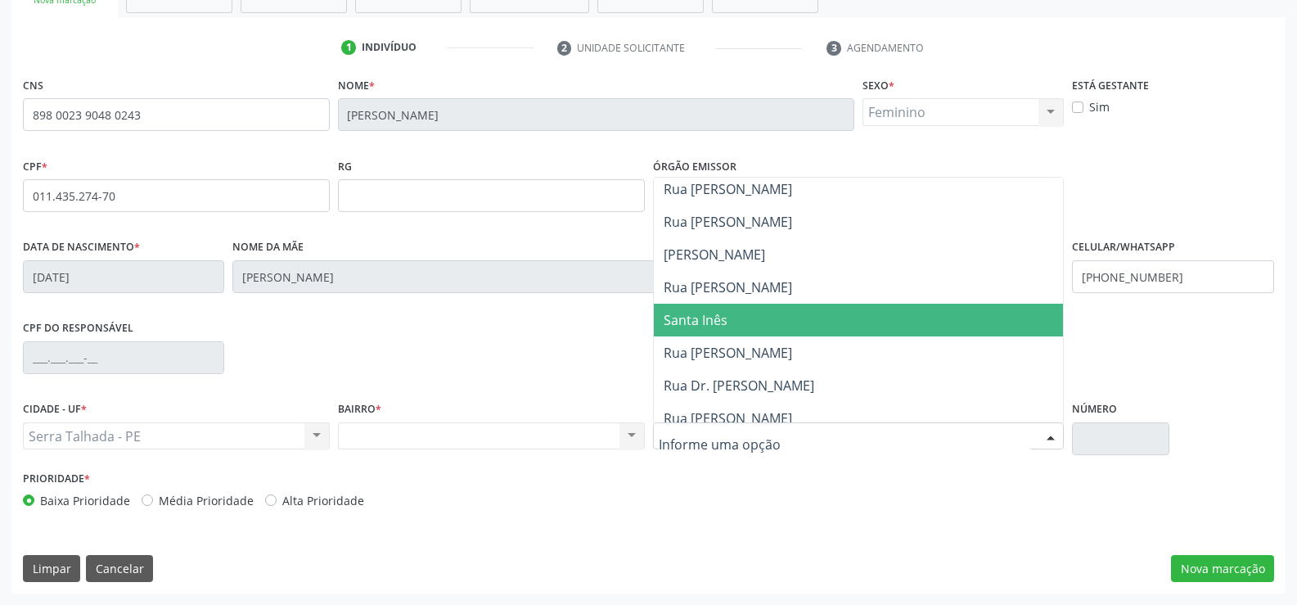
scroll to position [164, 0]
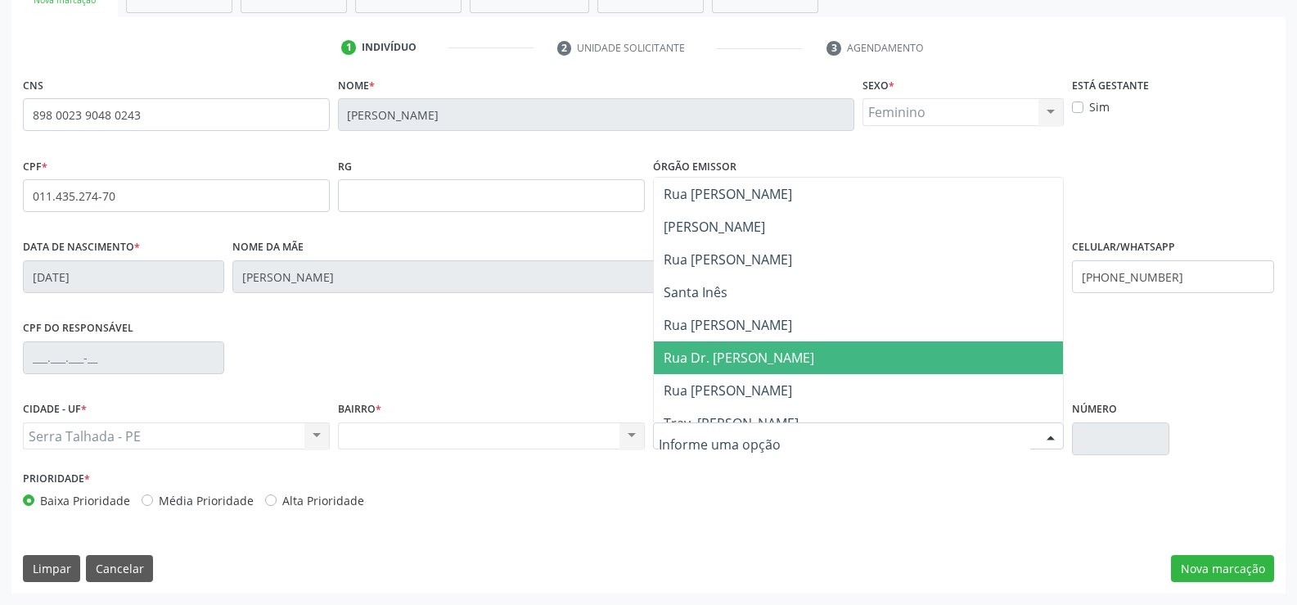
click at [710, 359] on span "Rua Dr. [PERSON_NAME]" at bounding box center [739, 358] width 151 height 18
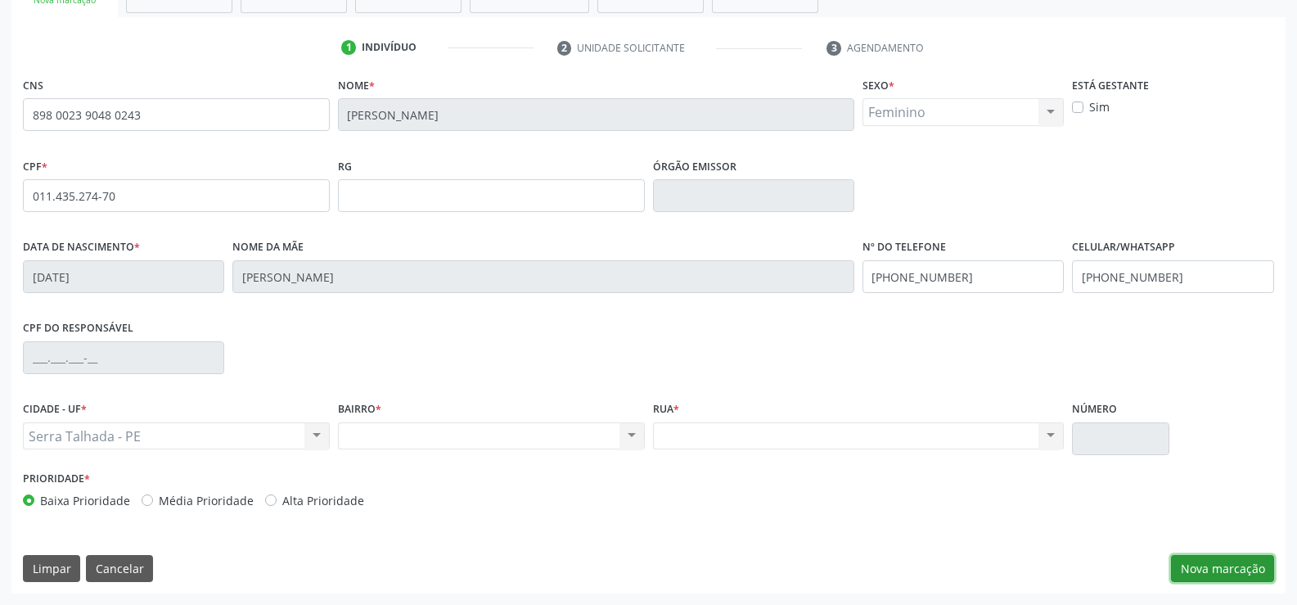
click at [1184, 565] on button "Nova marcação" at bounding box center [1222, 569] width 103 height 28
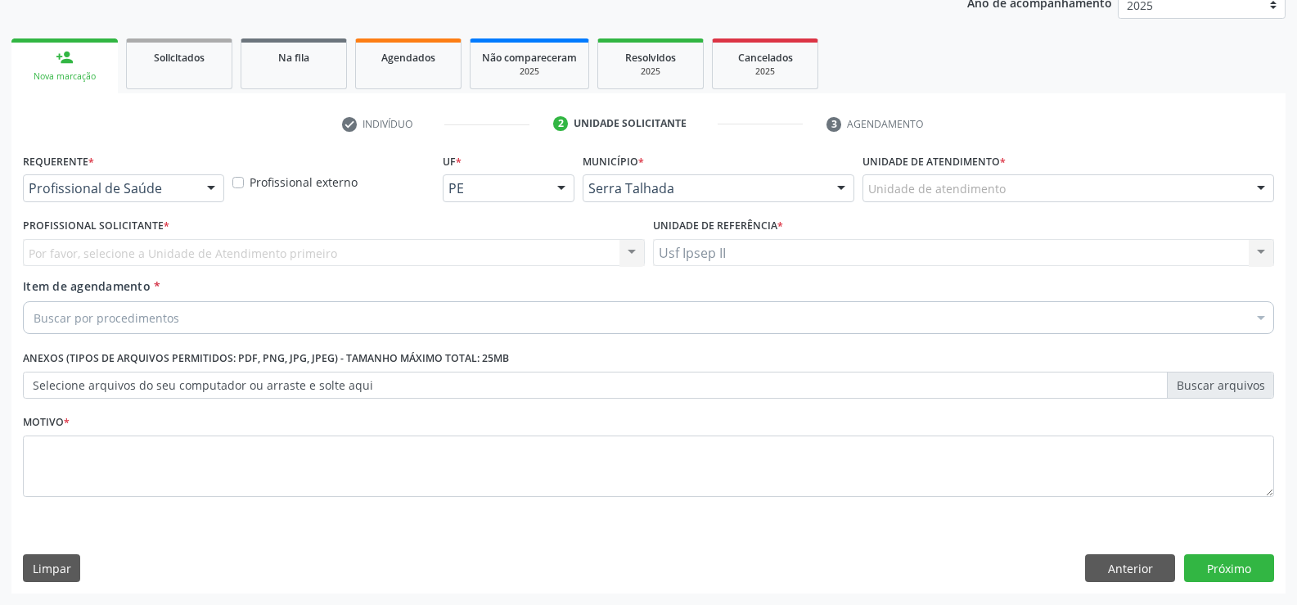
scroll to position [206, 0]
click at [214, 184] on div at bounding box center [211, 189] width 25 height 28
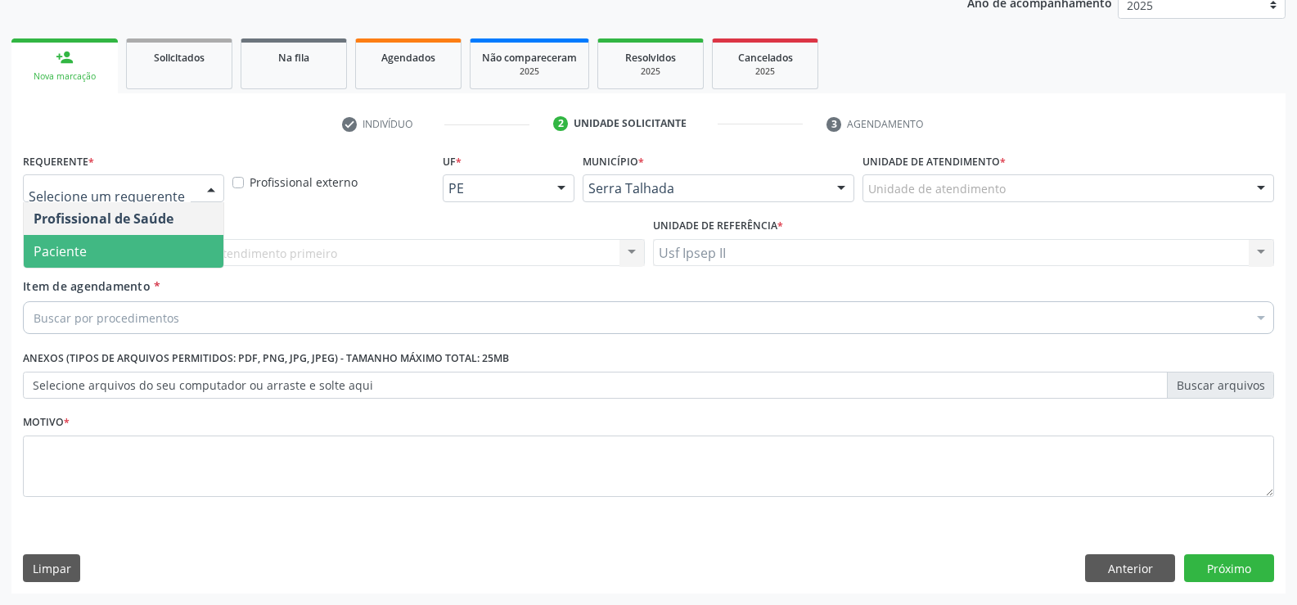
click at [135, 264] on span "Paciente" at bounding box center [124, 251] width 200 height 33
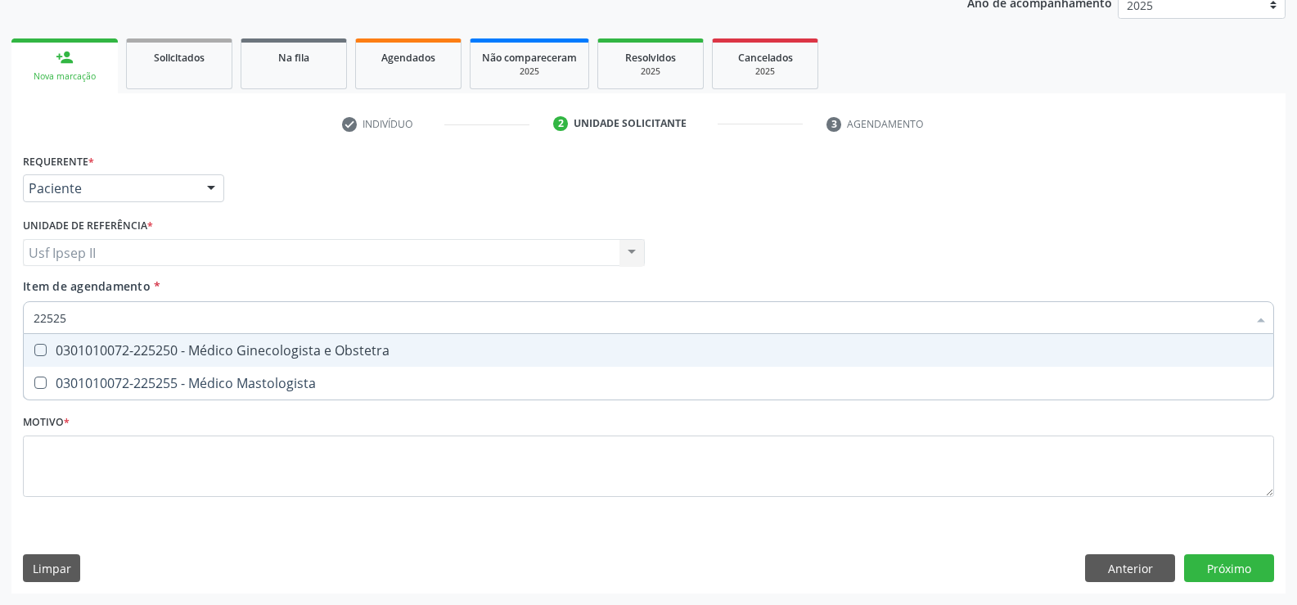
type input "225250"
click at [200, 361] on span "0301010072-225250 - Médico Ginecologista e Obstetra" at bounding box center [649, 350] width 1250 height 33
checkbox Obstetra "true"
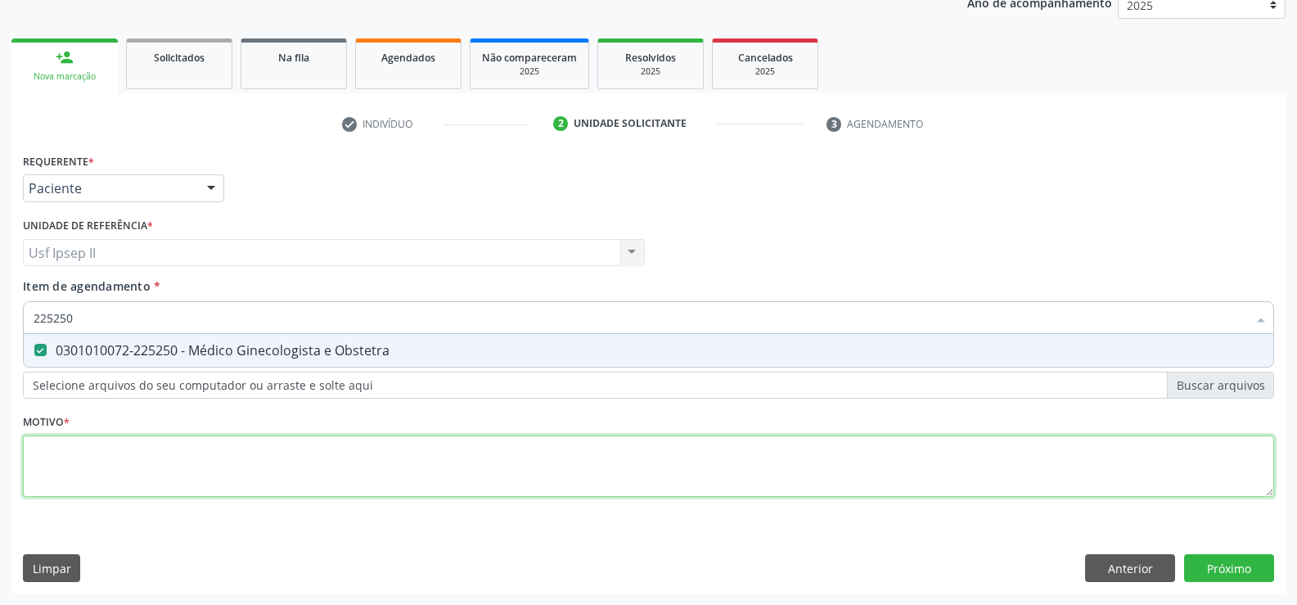
click at [88, 463] on div "Requerente * Paciente Profissional de Saúde Paciente Nenhum resultado encontrad…" at bounding box center [649, 334] width 1252 height 371
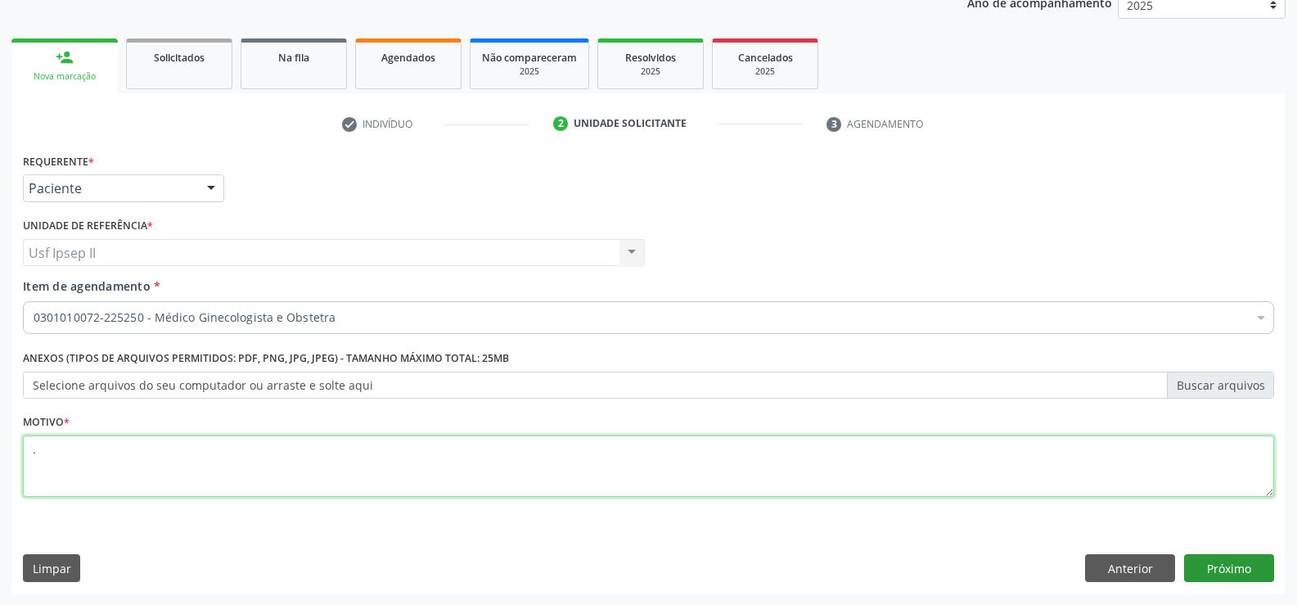
type textarea "."
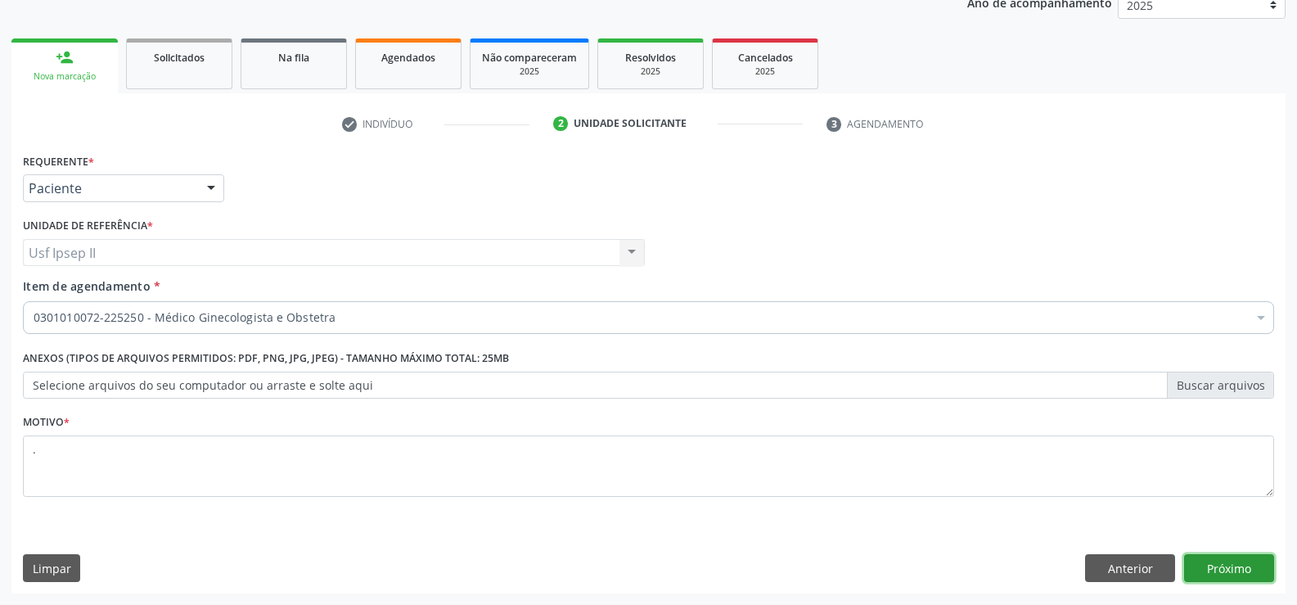
click at [1206, 564] on button "Próximo" at bounding box center [1229, 568] width 90 height 28
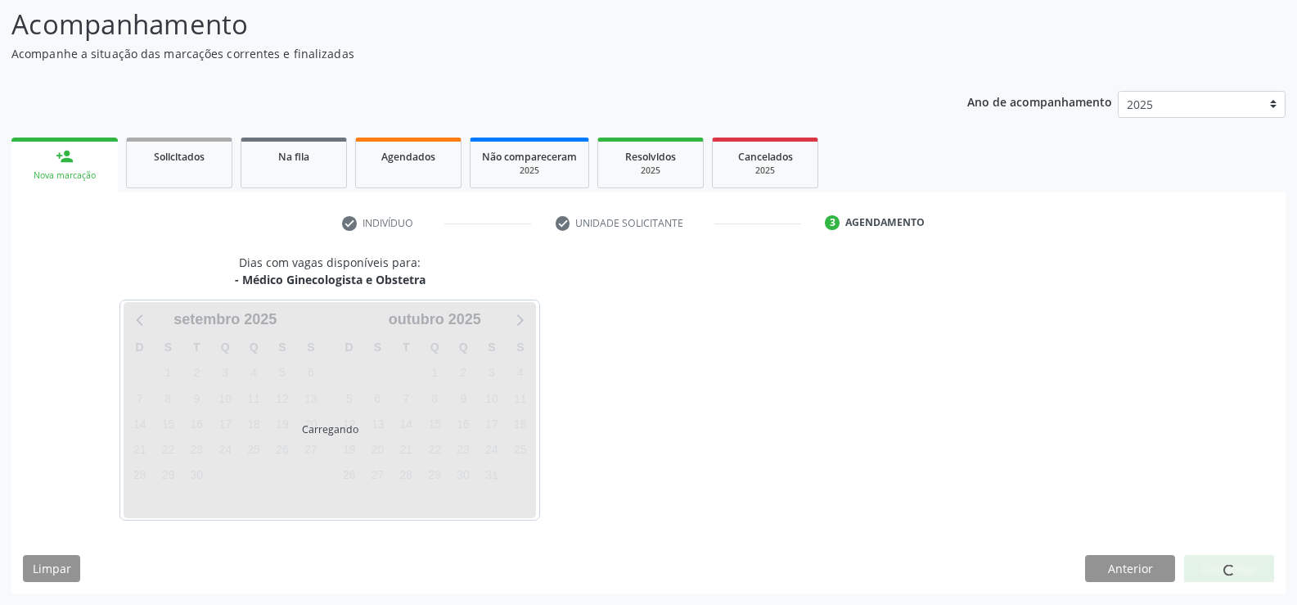
scroll to position [107, 0]
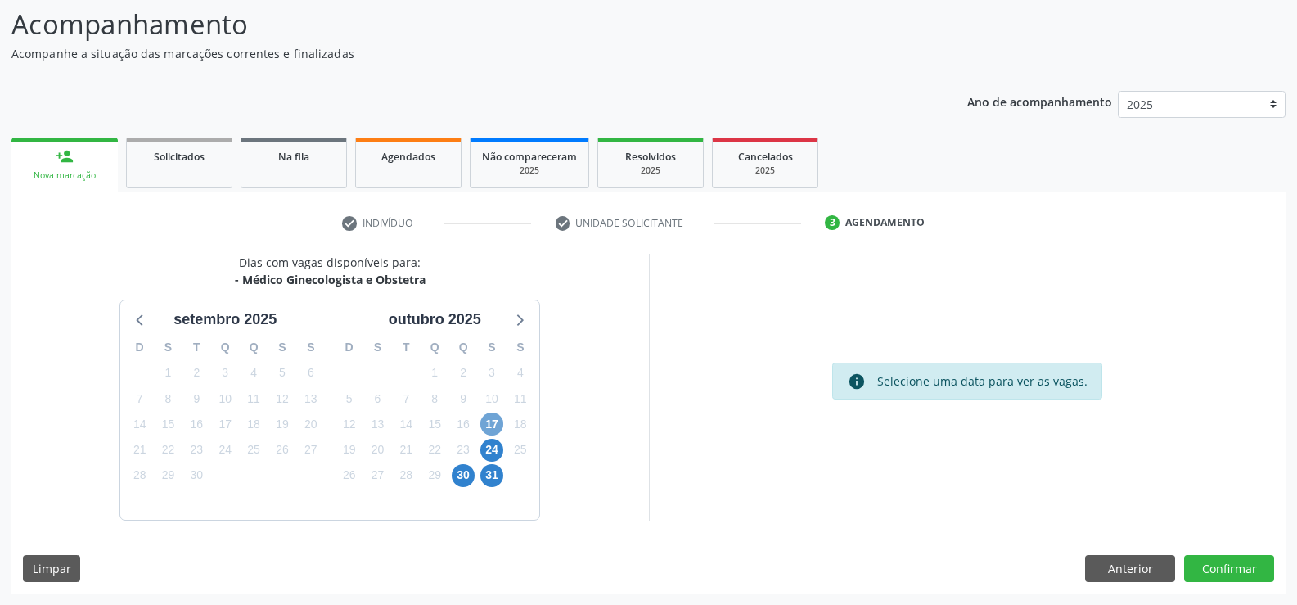
click at [487, 430] on span "17" at bounding box center [491, 424] width 23 height 23
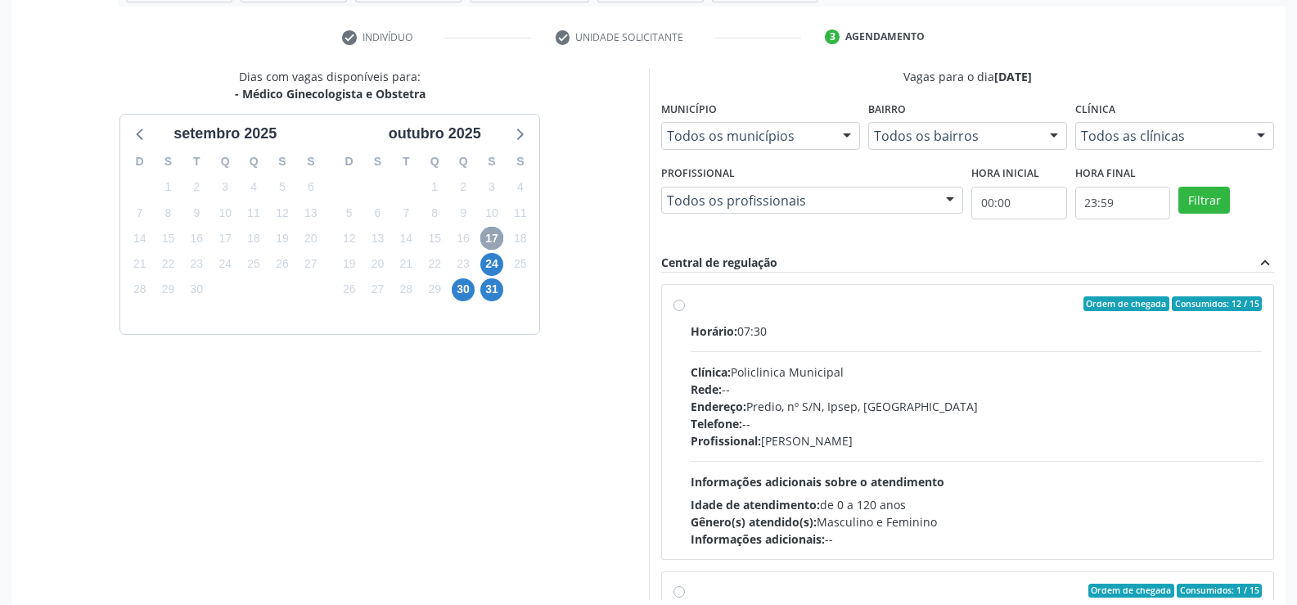
scroll to position [369, 0]
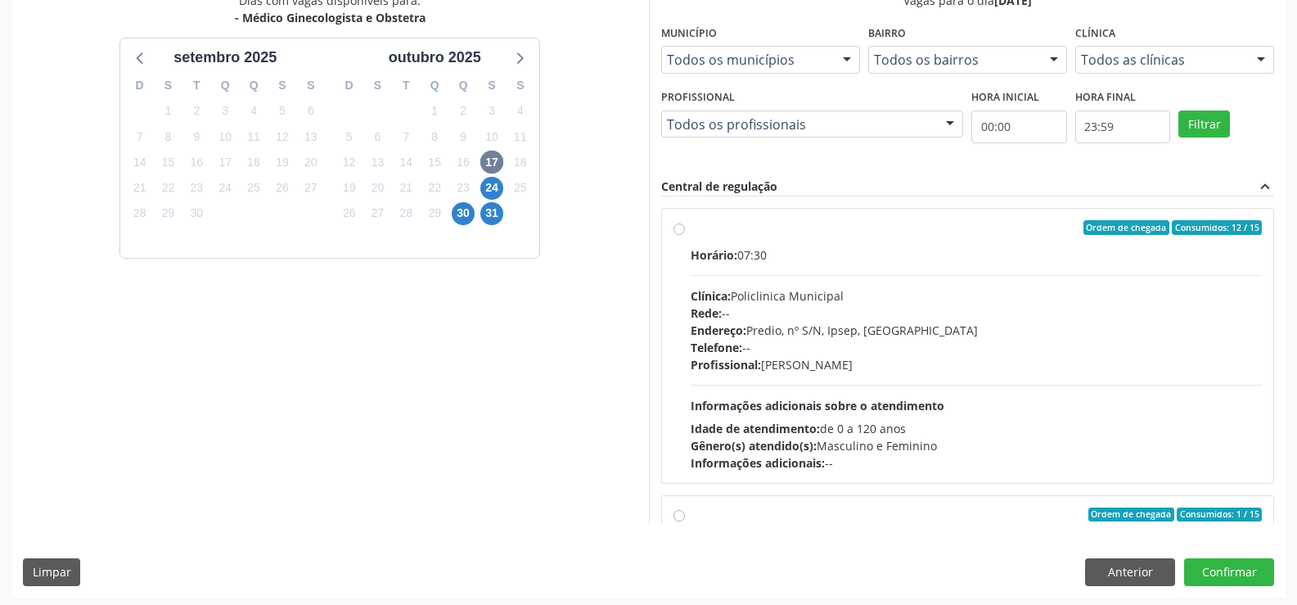
click at [691, 229] on label "Ordem de chegada Consumidos: 12 / 15 Horário: 07:30 Clínica: Policlinica Munici…" at bounding box center [977, 345] width 572 height 251
click at [678, 229] on input "Ordem de chegada Consumidos: 12 / 15 Horário: 07:30 Clínica: Policlinica Munici…" at bounding box center [679, 227] width 11 height 15
radio input "true"
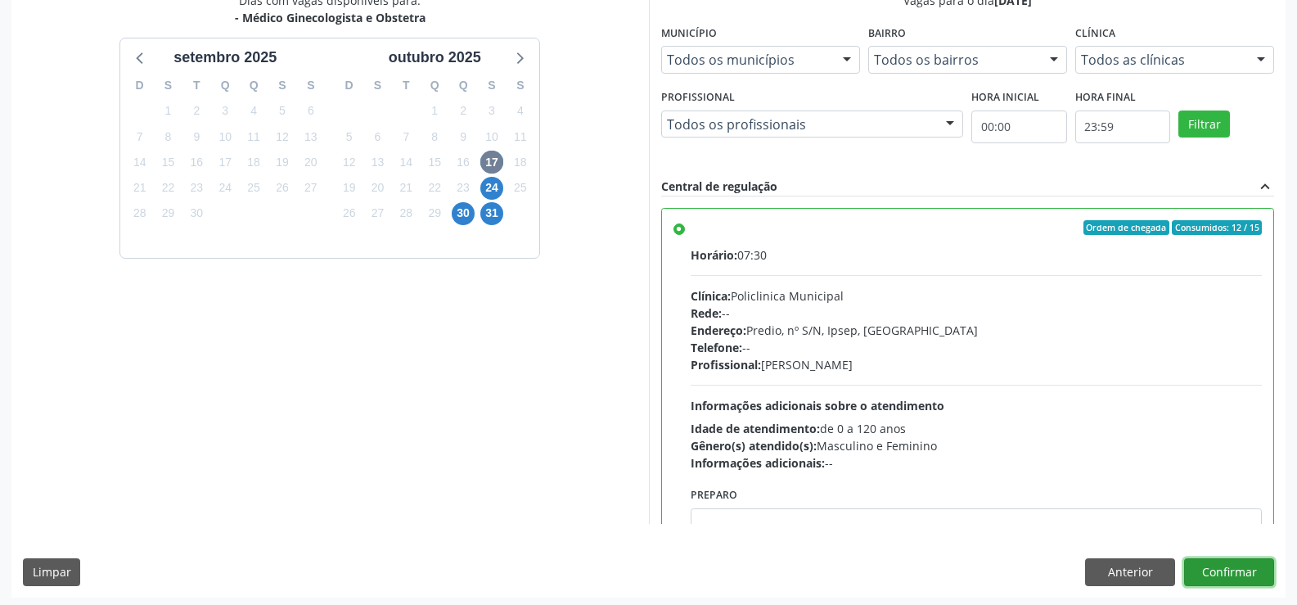
click at [1188, 563] on button "Confirmar" at bounding box center [1229, 572] width 90 height 28
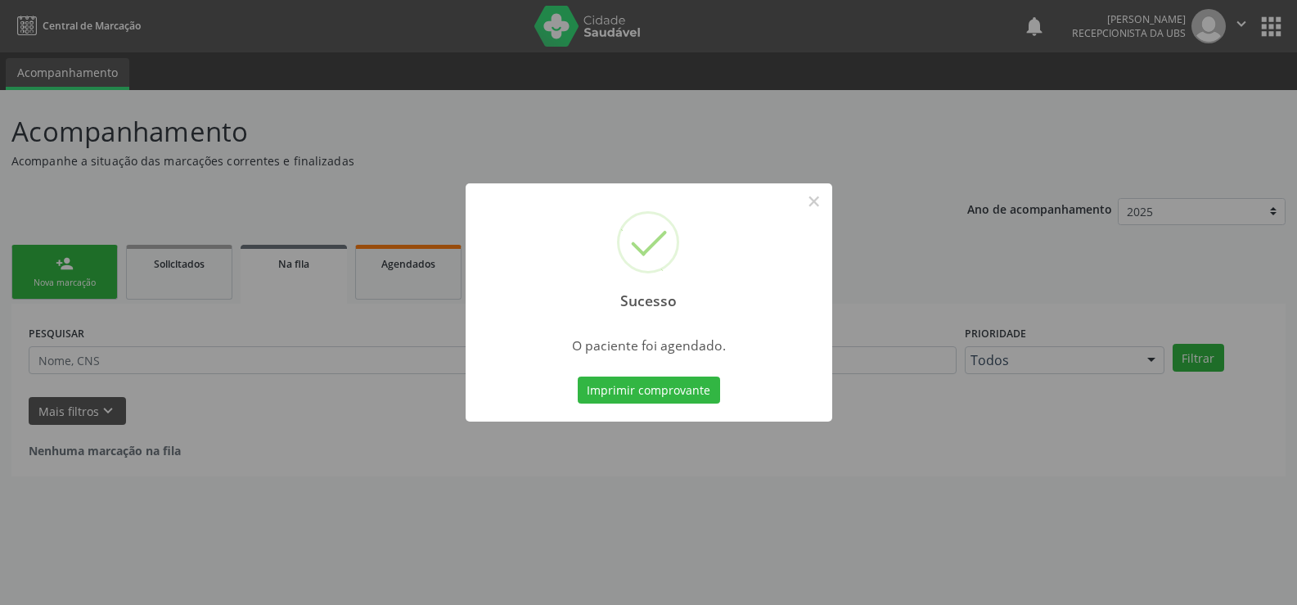
scroll to position [0, 0]
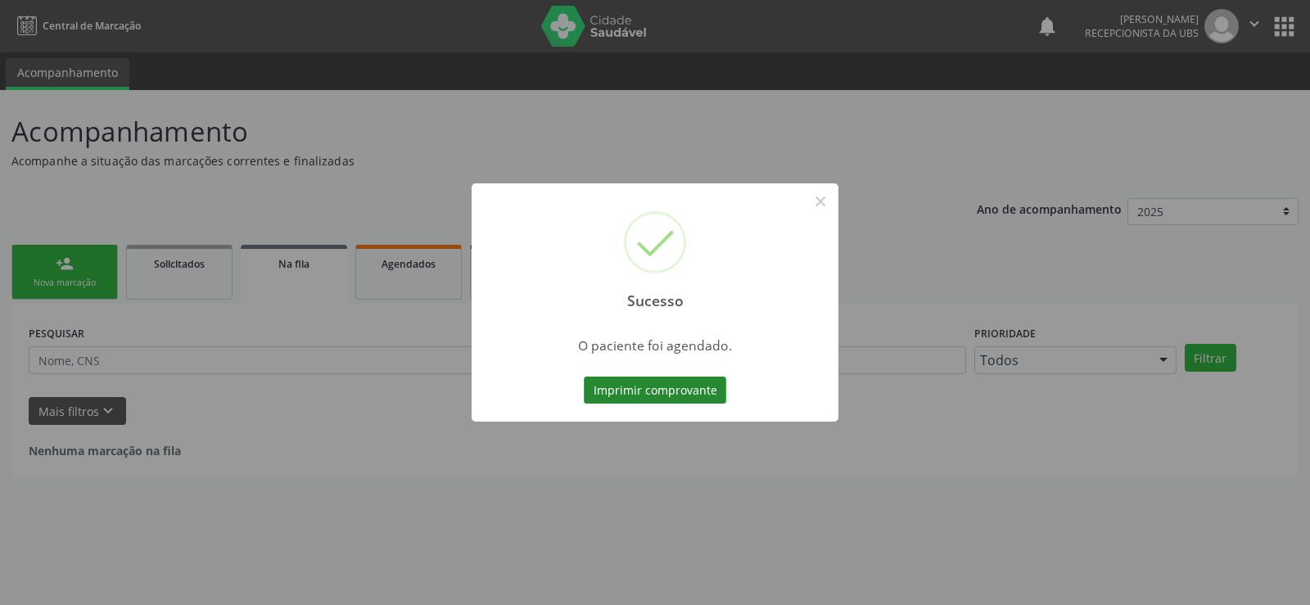
click at [644, 402] on button "Imprimir comprovante" at bounding box center [655, 391] width 142 height 28
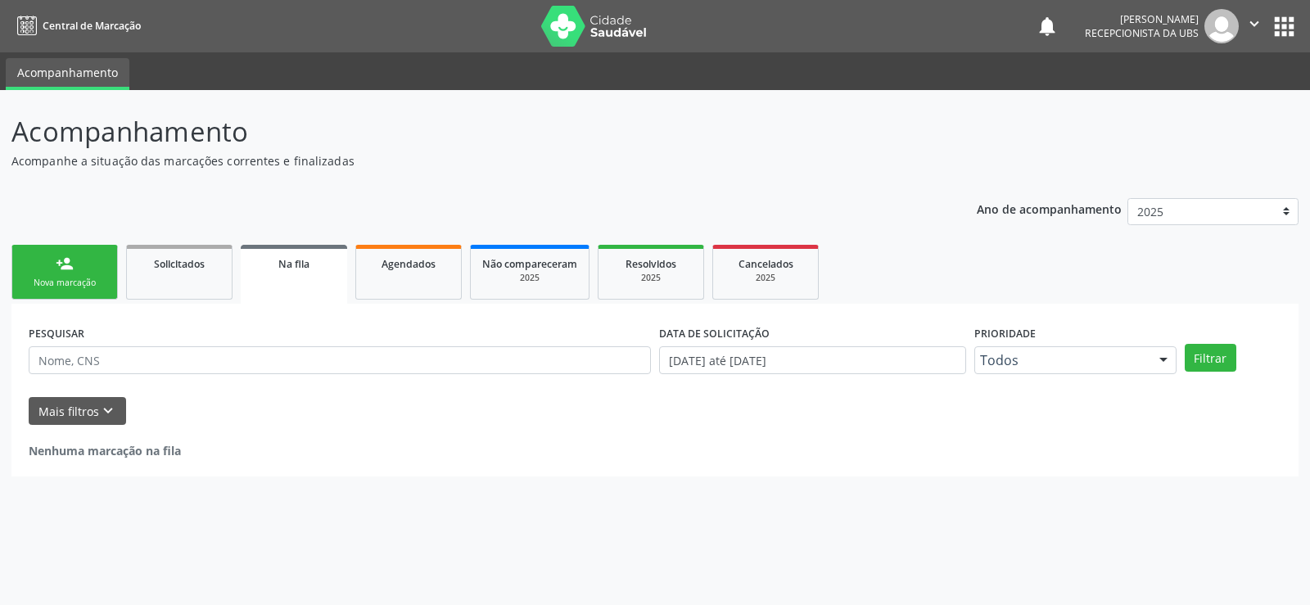
click at [71, 283] on div "Nova marcação" at bounding box center [65, 283] width 82 height 12
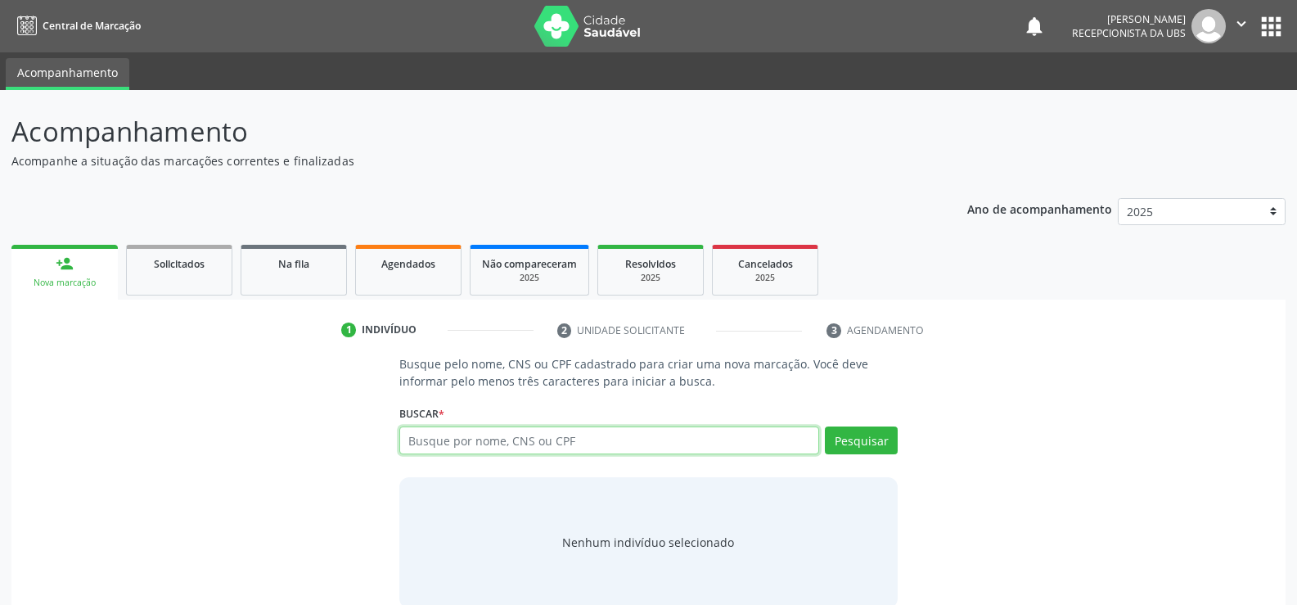
click at [412, 444] on input "text" at bounding box center [609, 440] width 420 height 28
click at [414, 435] on input "text" at bounding box center [609, 440] width 420 height 28
type input "162525293040008"
click at [869, 444] on button "Pesquisar" at bounding box center [861, 440] width 73 height 28
type input "162525293040008"
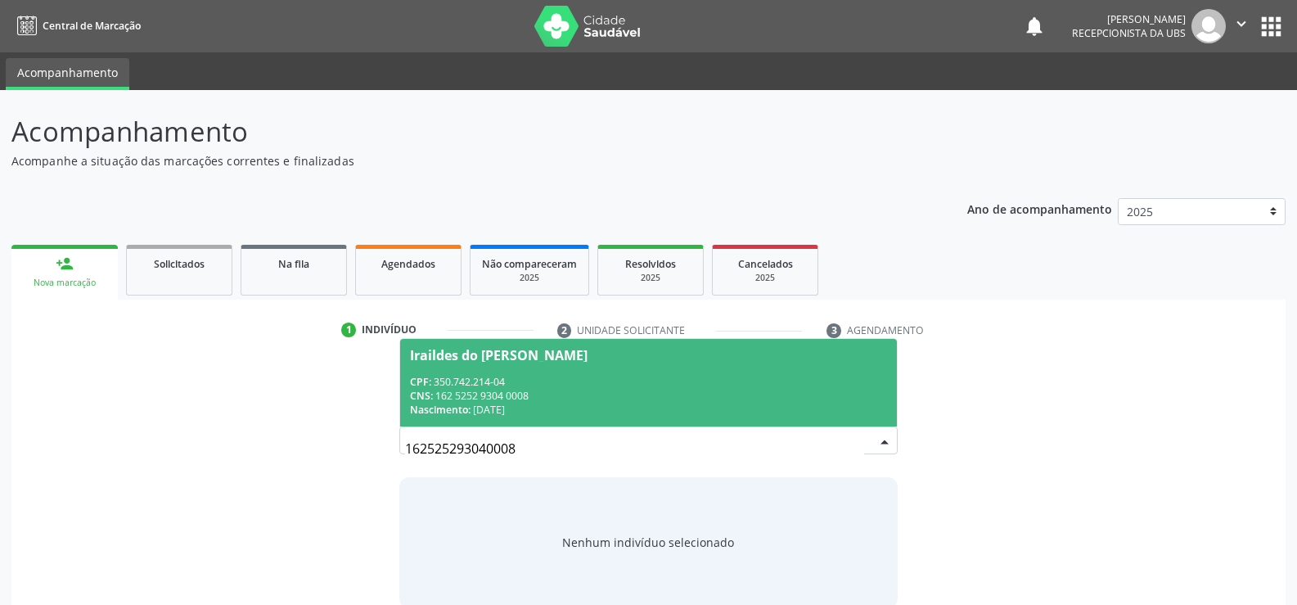
click at [458, 365] on span "Iraildes do Carmo de Souza CPF: 350.742.214-04 CNS: 162 5252 9304 0008 Nascimen…" at bounding box center [648, 383] width 497 height 88
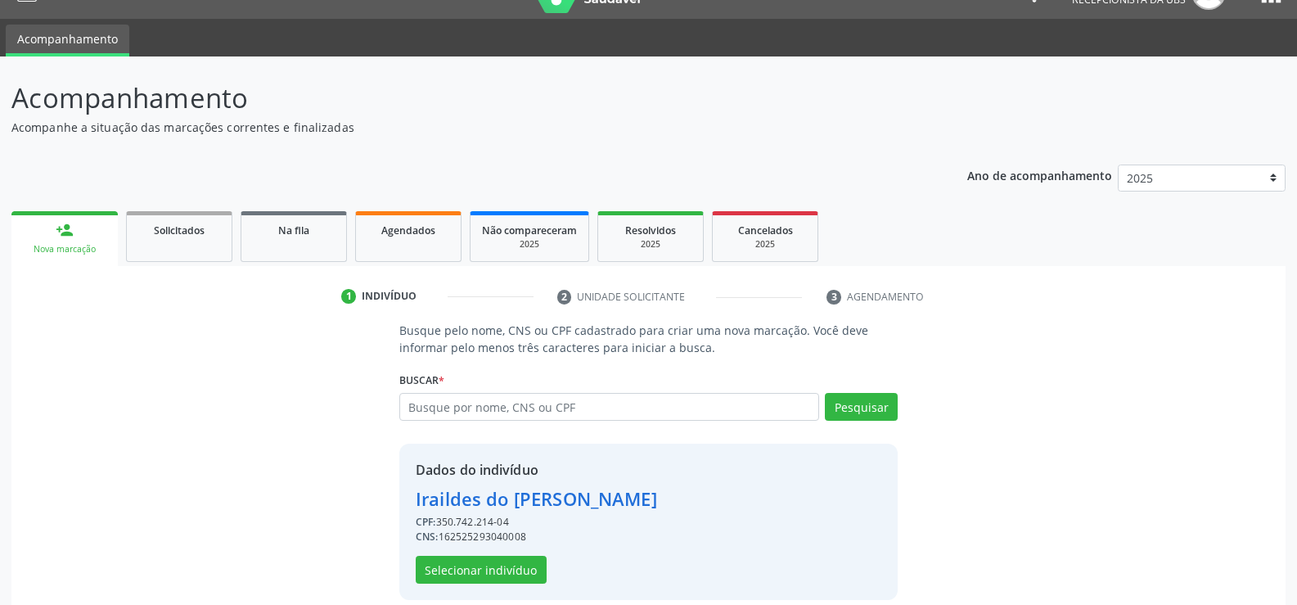
scroll to position [52, 0]
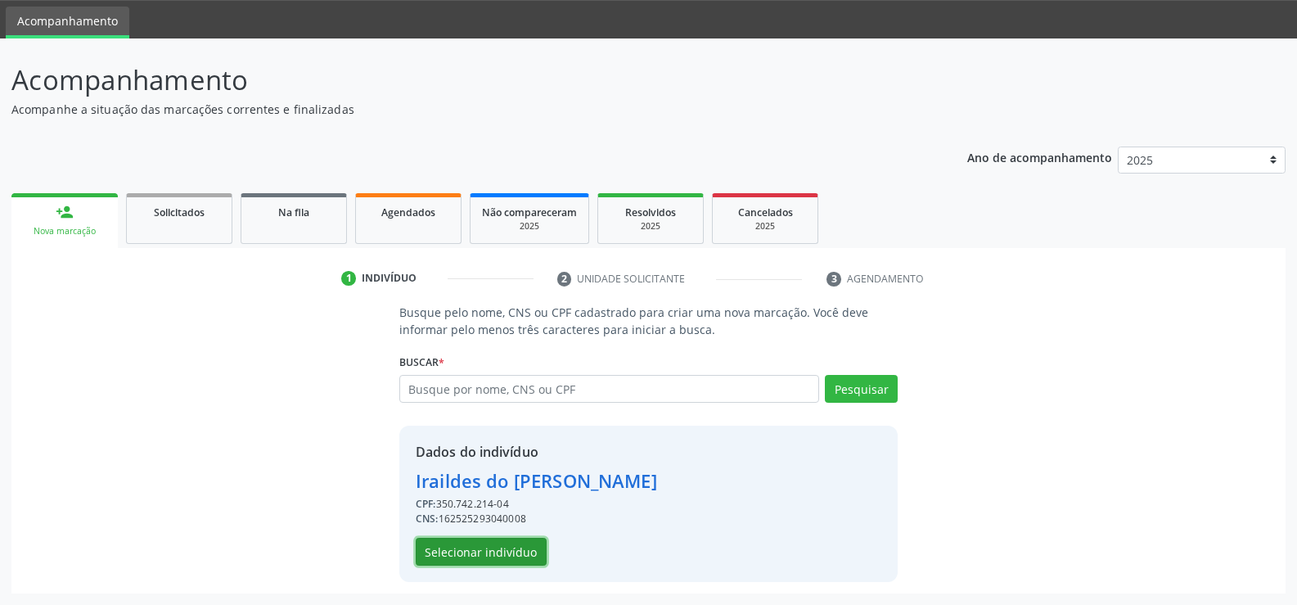
click at [430, 551] on button "Selecionar indivíduo" at bounding box center [481, 552] width 131 height 28
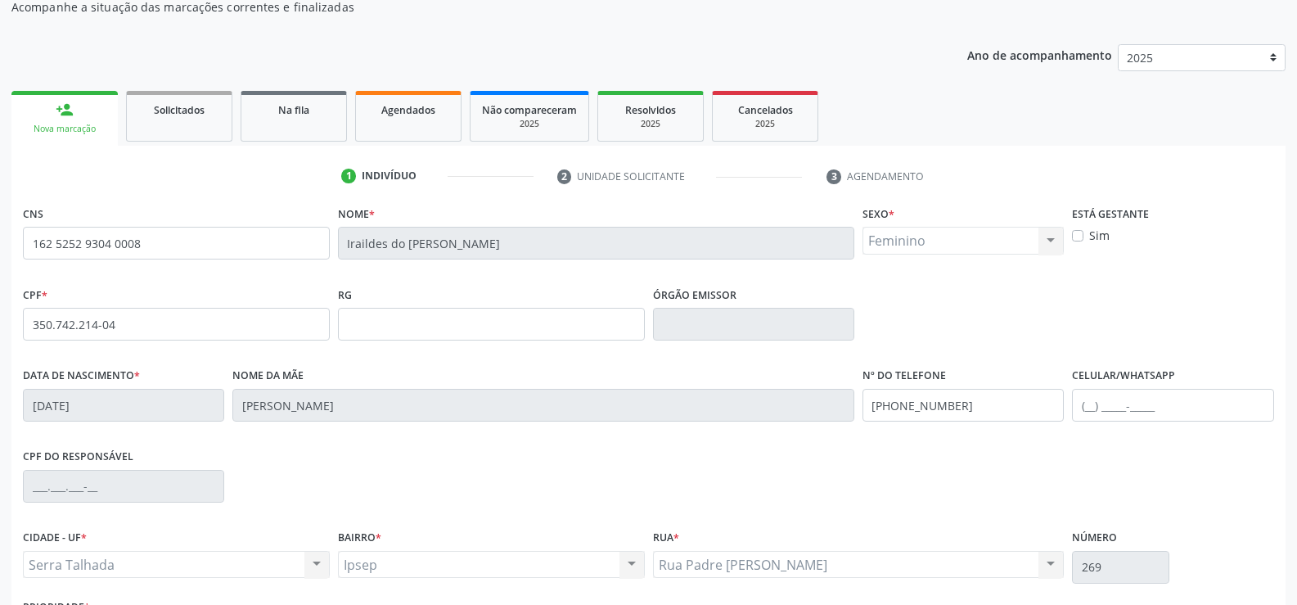
scroll to position [282, 0]
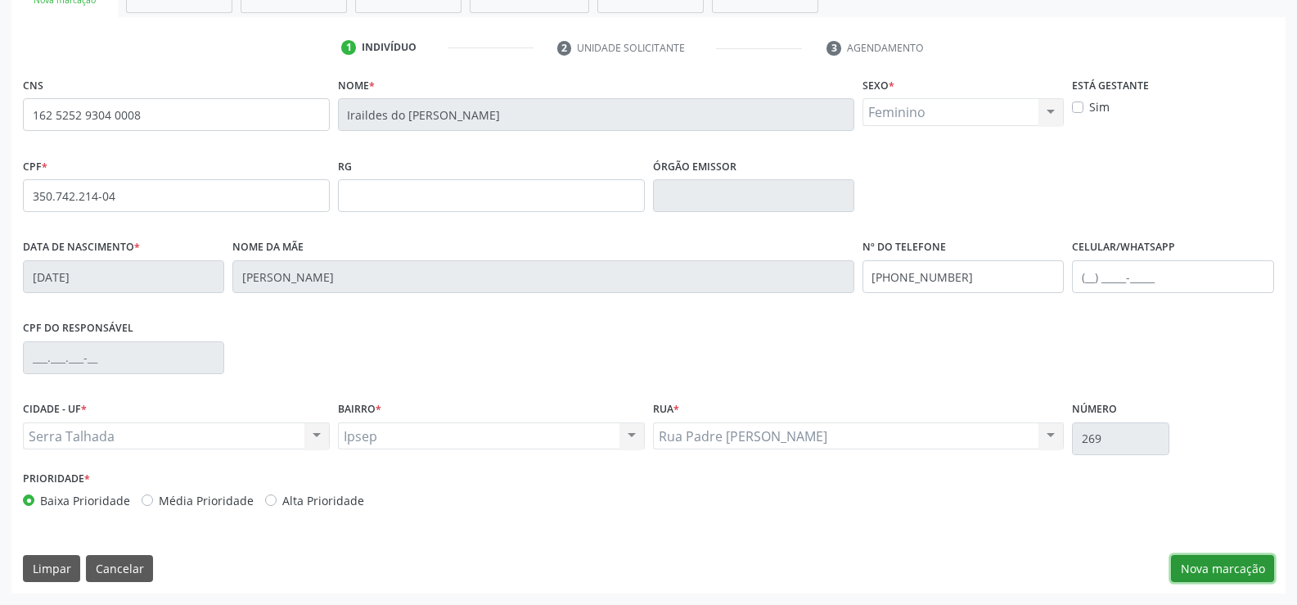
click at [1228, 562] on button "Nova marcação" at bounding box center [1222, 569] width 103 height 28
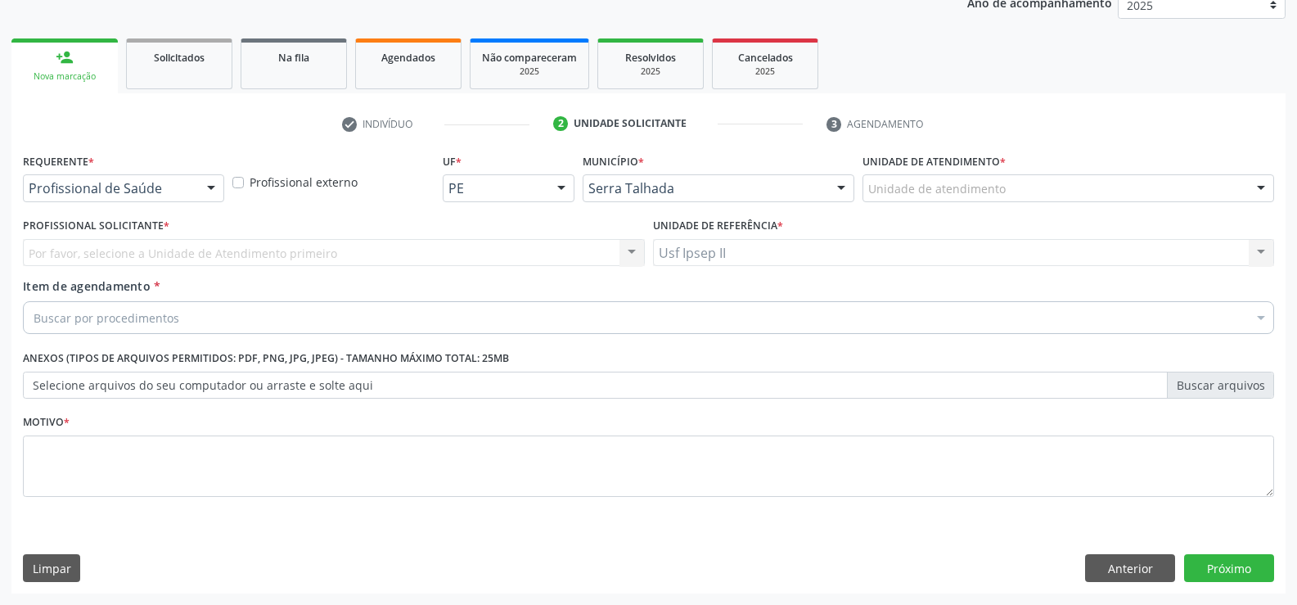
scroll to position [206, 0]
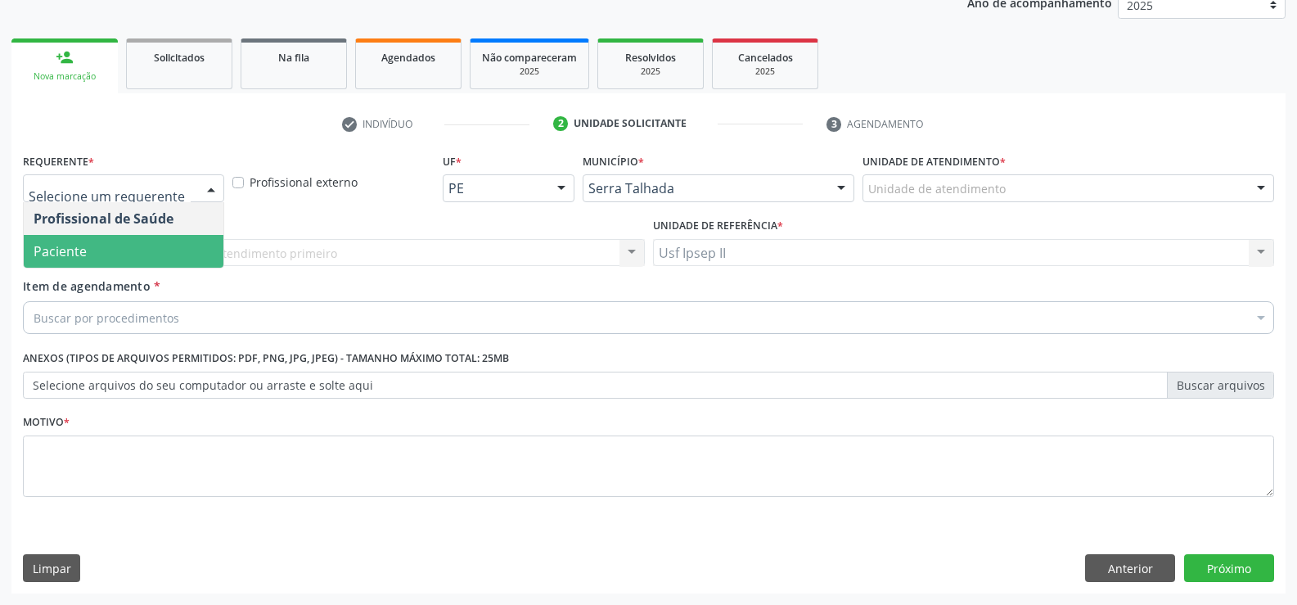
click at [119, 248] on span "Paciente" at bounding box center [124, 251] width 200 height 33
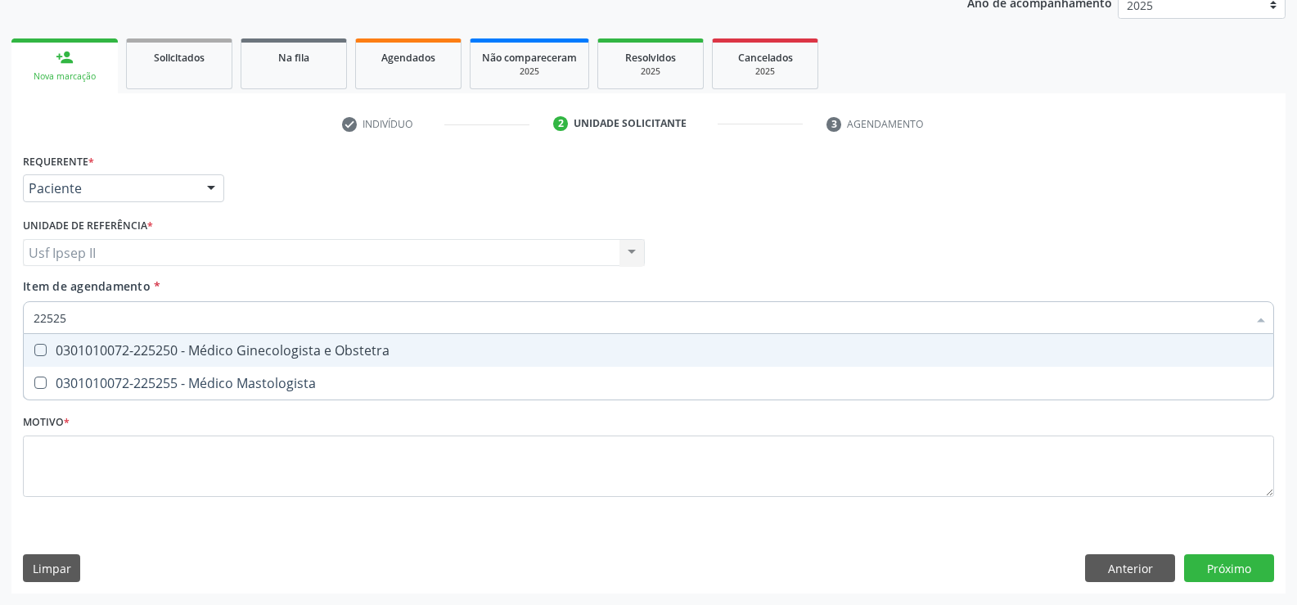
type input "225250"
click at [187, 351] on div "0301010072-225250 - Médico Ginecologista e Obstetra" at bounding box center [649, 350] width 1230 height 13
checkbox Obstetra "true"
click at [83, 498] on div "Requerente * Paciente Profissional de Saúde Paciente Nenhum resultado encontrad…" at bounding box center [649, 334] width 1252 height 371
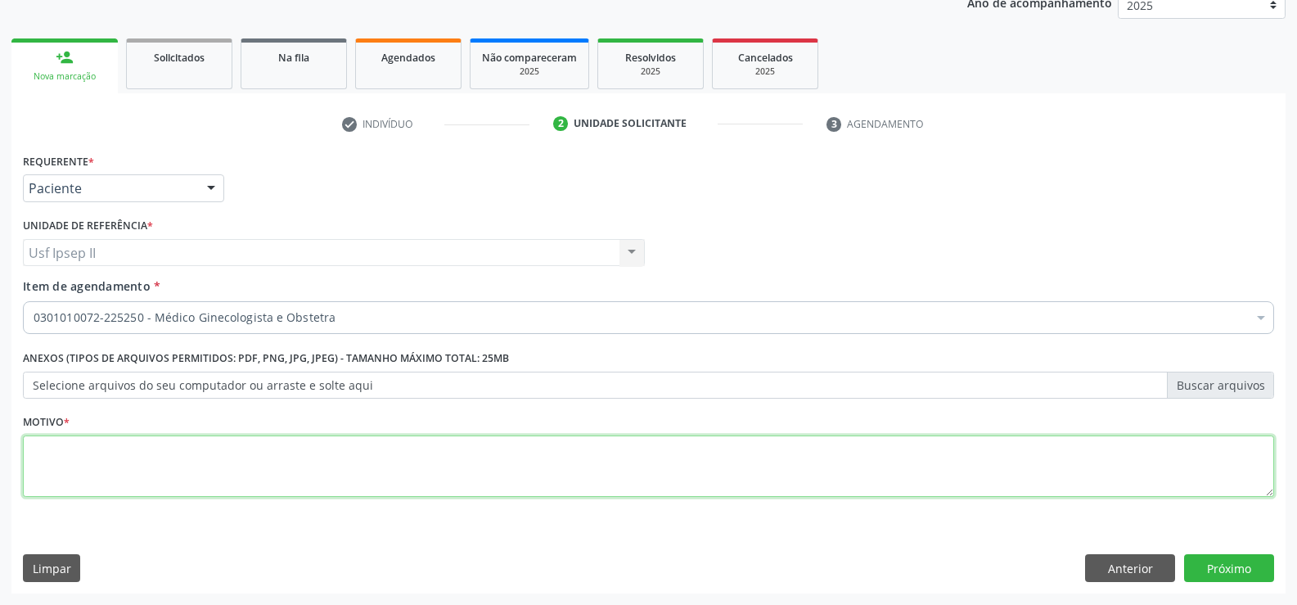
click at [82, 474] on textarea at bounding box center [649, 466] width 1252 height 62
type textarea "."
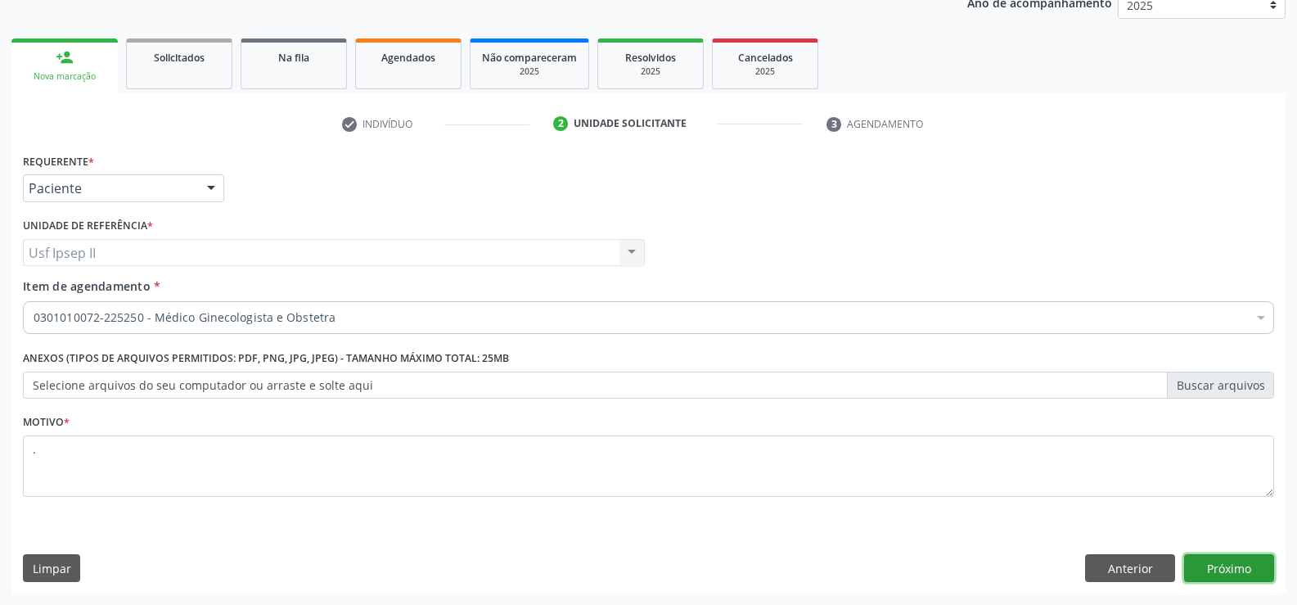
click at [1251, 558] on button "Próximo" at bounding box center [1229, 568] width 90 height 28
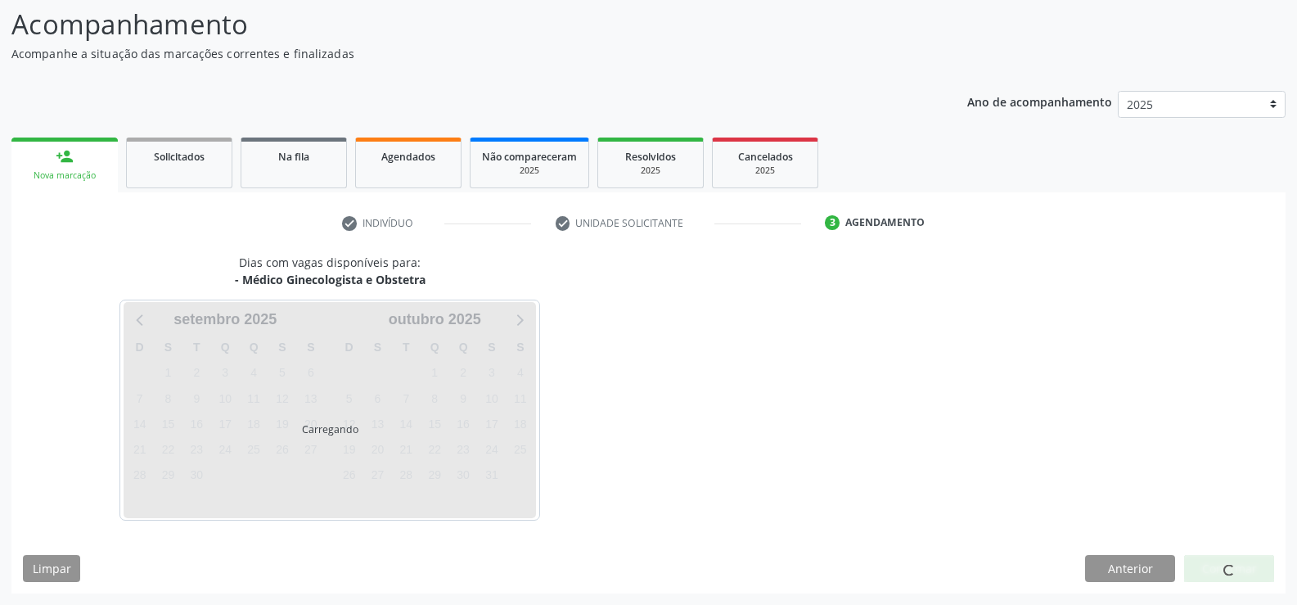
scroll to position [107, 0]
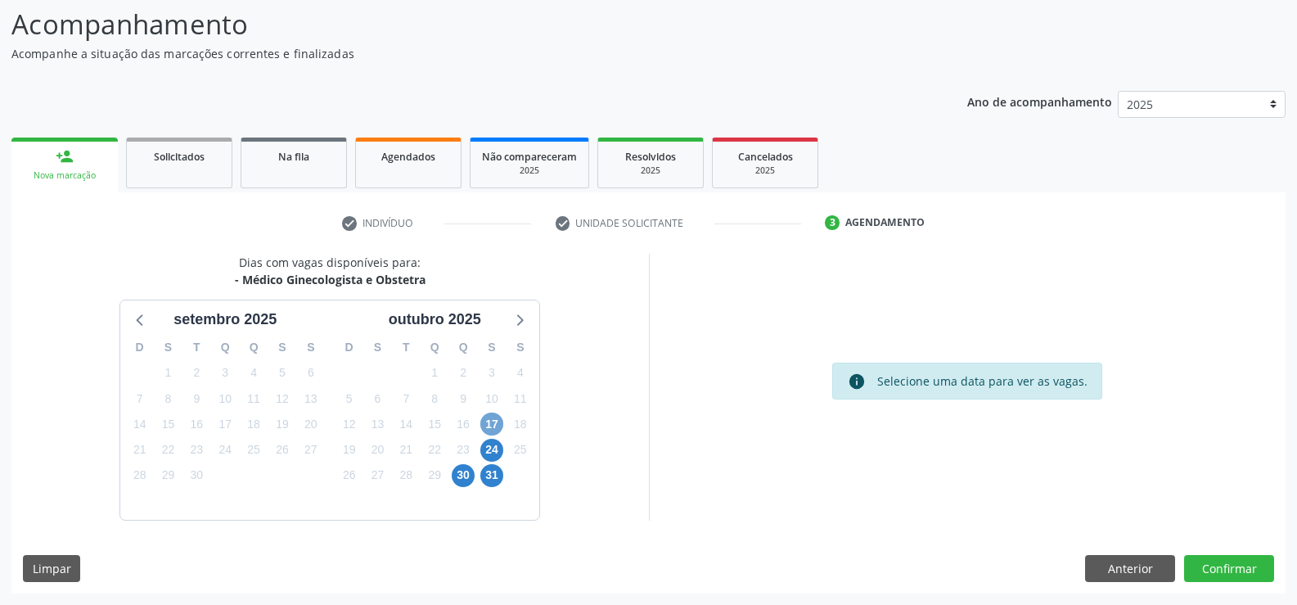
click at [487, 418] on span "17" at bounding box center [491, 424] width 23 height 23
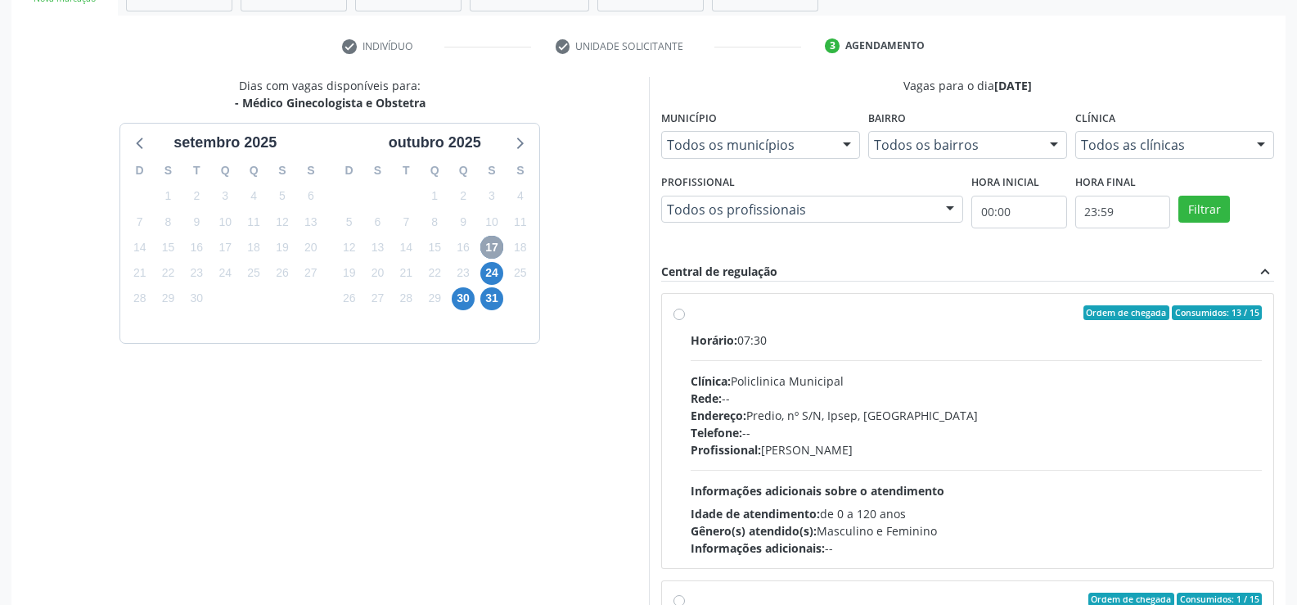
scroll to position [353, 0]
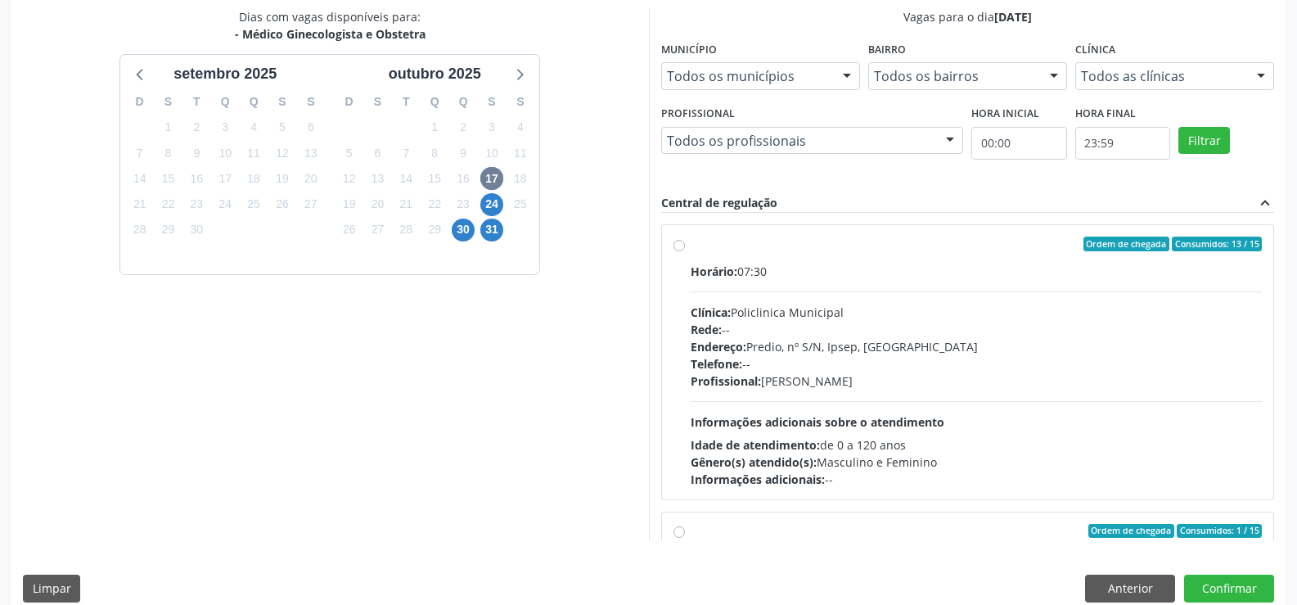
click at [685, 254] on div "Ordem de chegada Consumidos: 13 / 15 Horário: 07:30 Clínica: Policlinica Munici…" at bounding box center [968, 362] width 589 height 251
radio input "true"
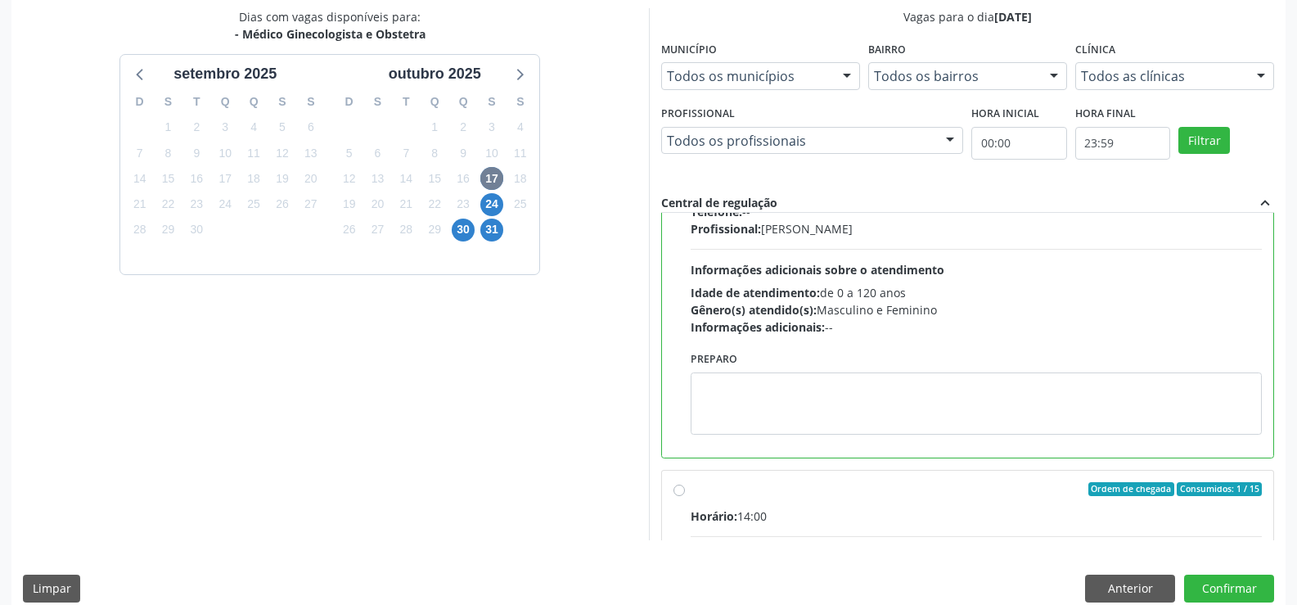
scroll to position [164, 0]
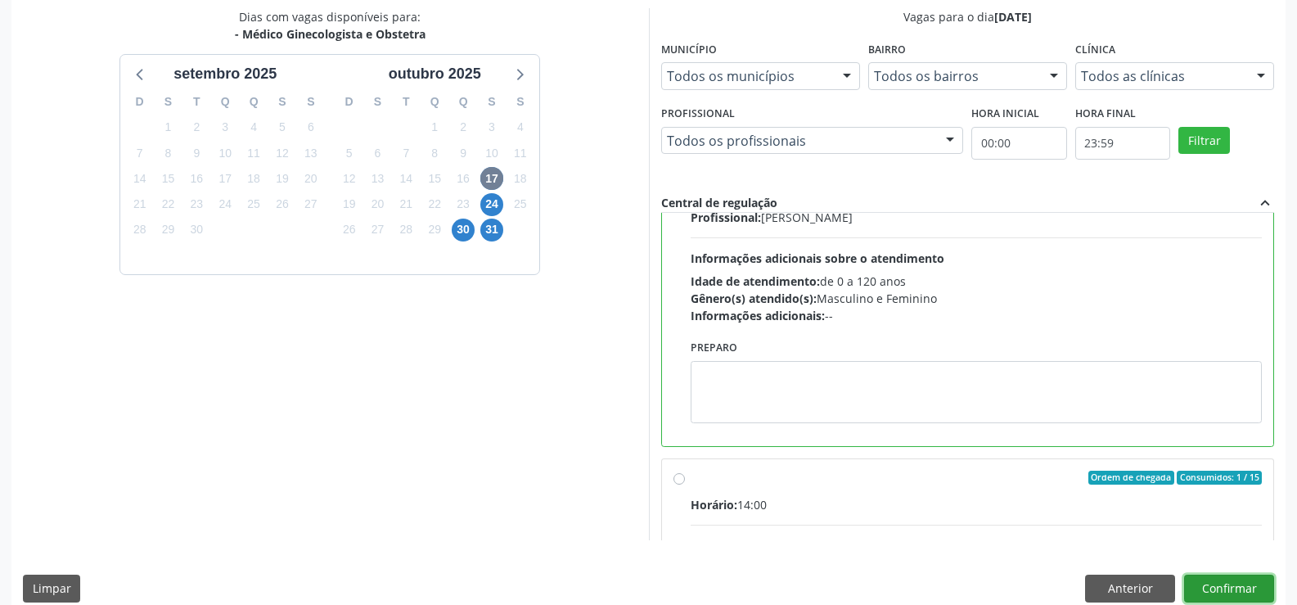
click at [1208, 580] on button "Confirmar" at bounding box center [1229, 589] width 90 height 28
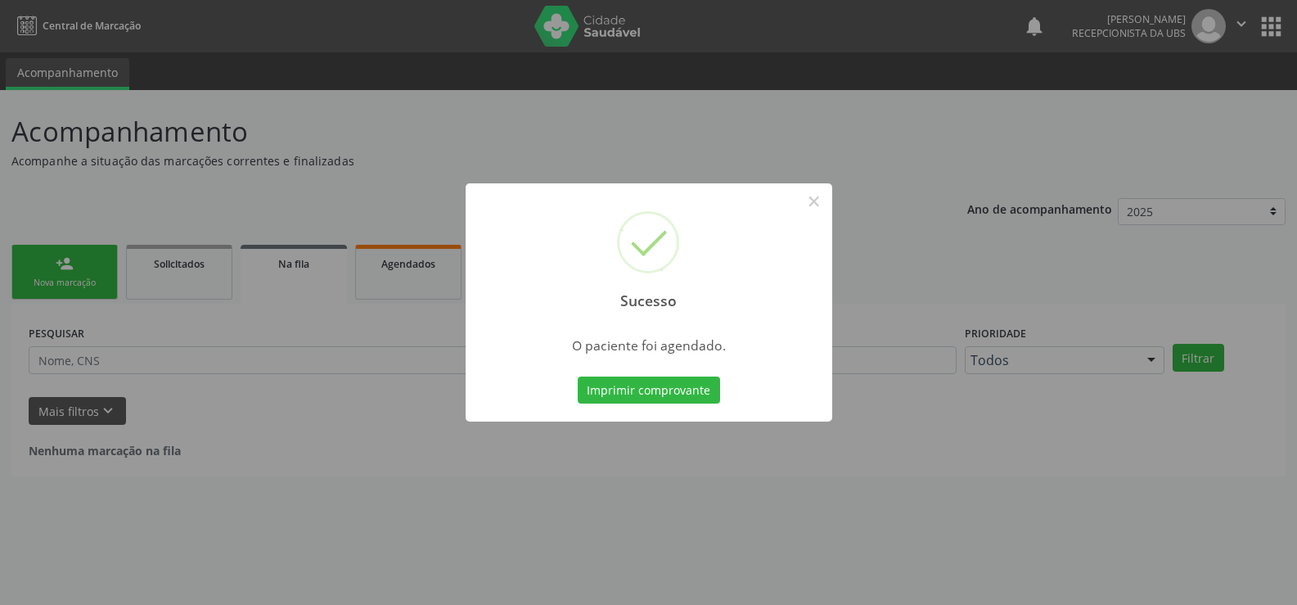
scroll to position [0, 0]
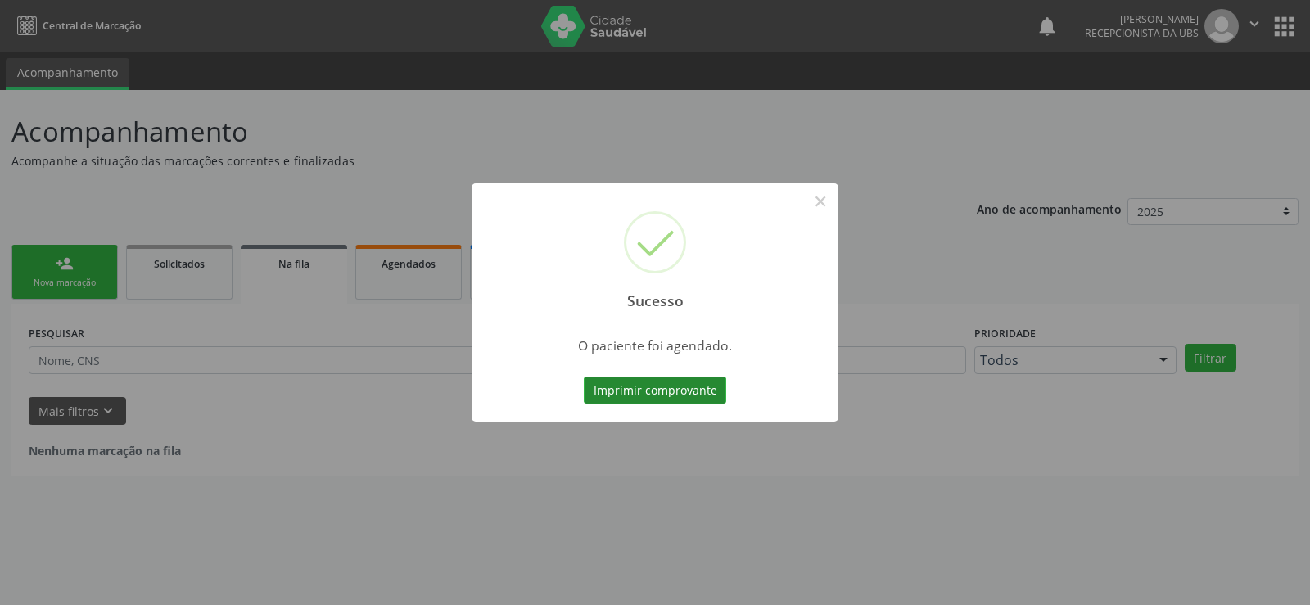
click at [692, 399] on button "Imprimir comprovante" at bounding box center [655, 391] width 142 height 28
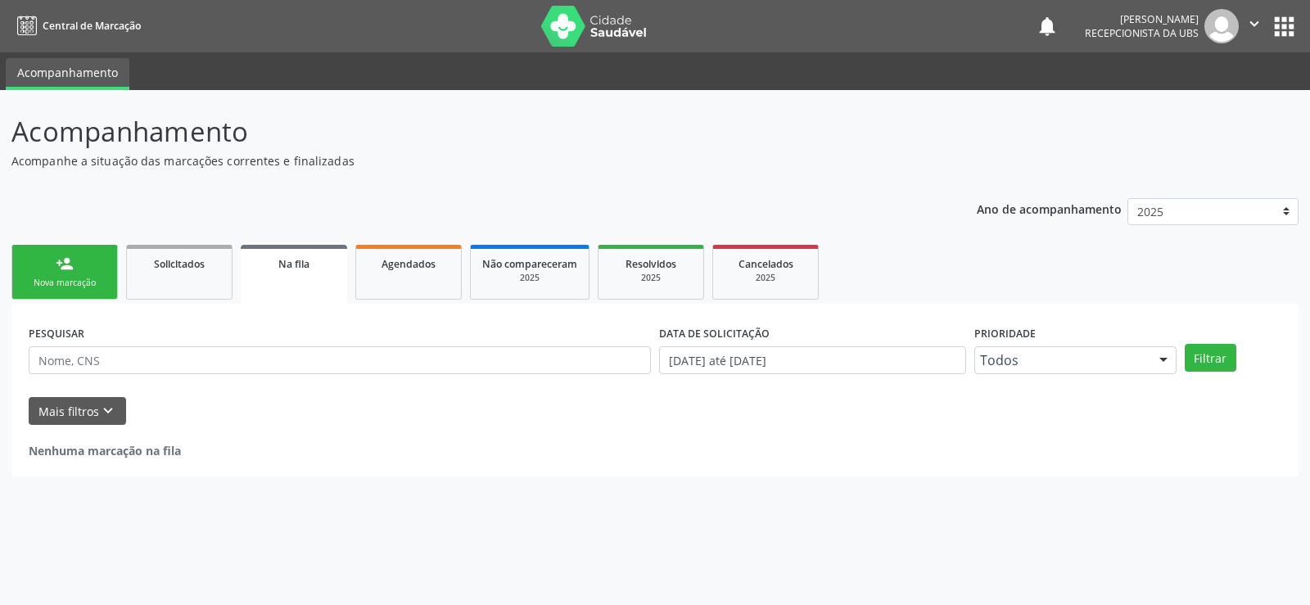
click at [47, 277] on div "Nova marcação" at bounding box center [65, 283] width 82 height 12
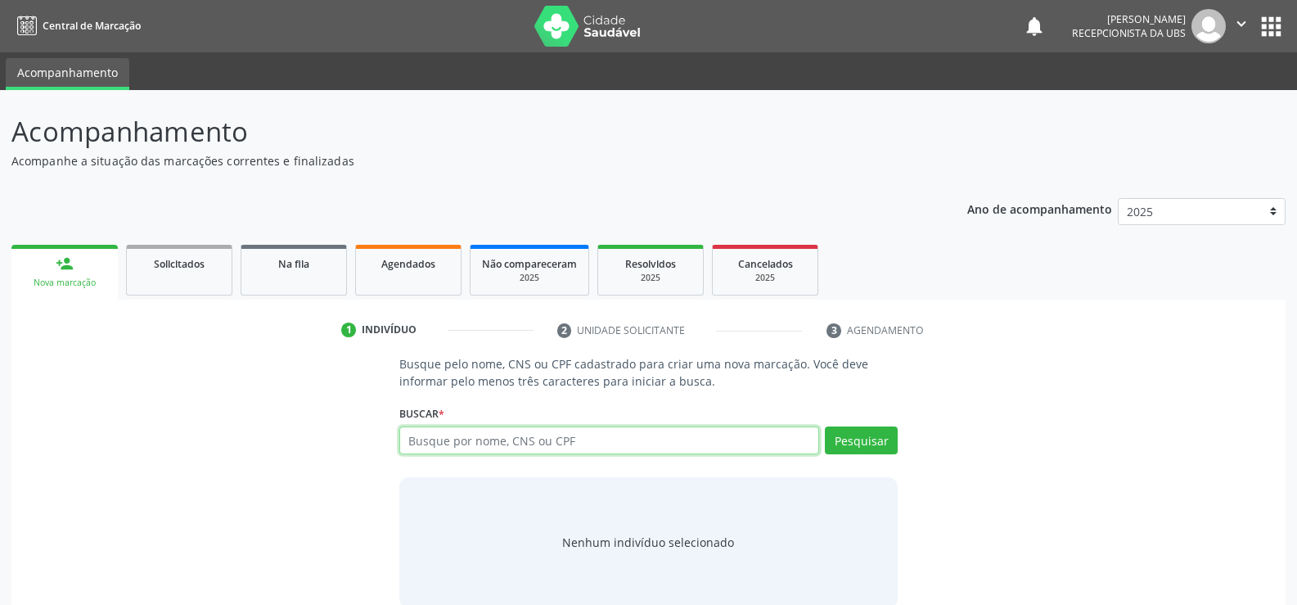
click at [471, 442] on input "text" at bounding box center [609, 440] width 420 height 28
type input "163776964430006"
click at [850, 436] on button "Pesquisar" at bounding box center [861, 440] width 73 height 28
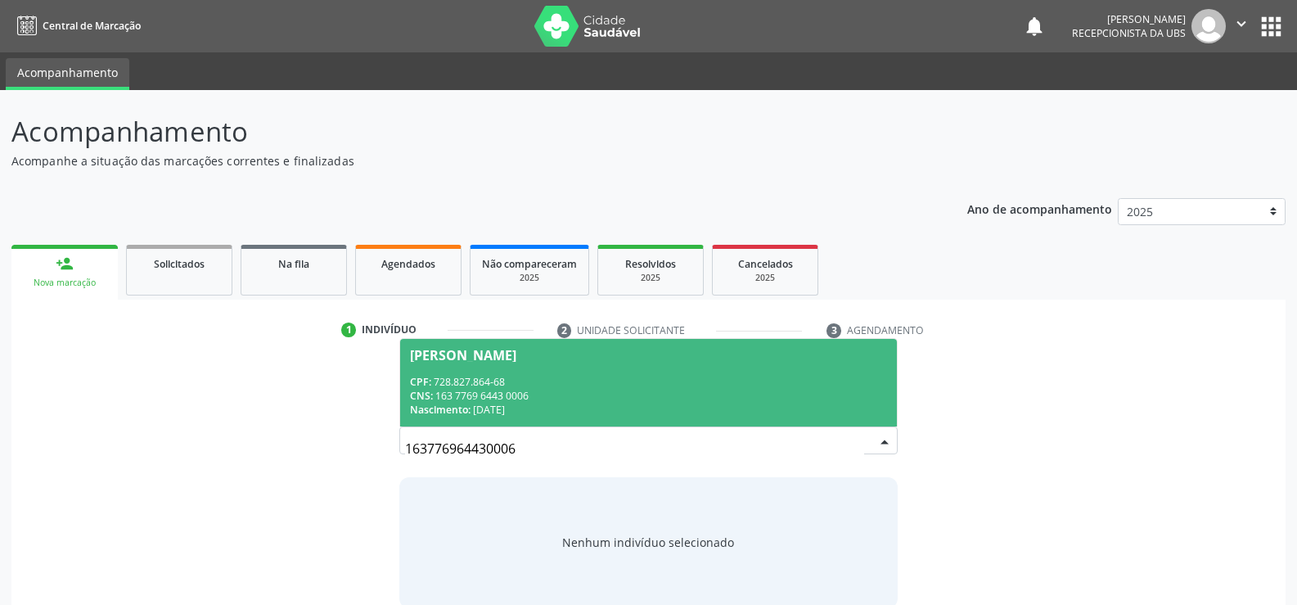
click at [454, 412] on span "Nascimento:" at bounding box center [440, 410] width 61 height 14
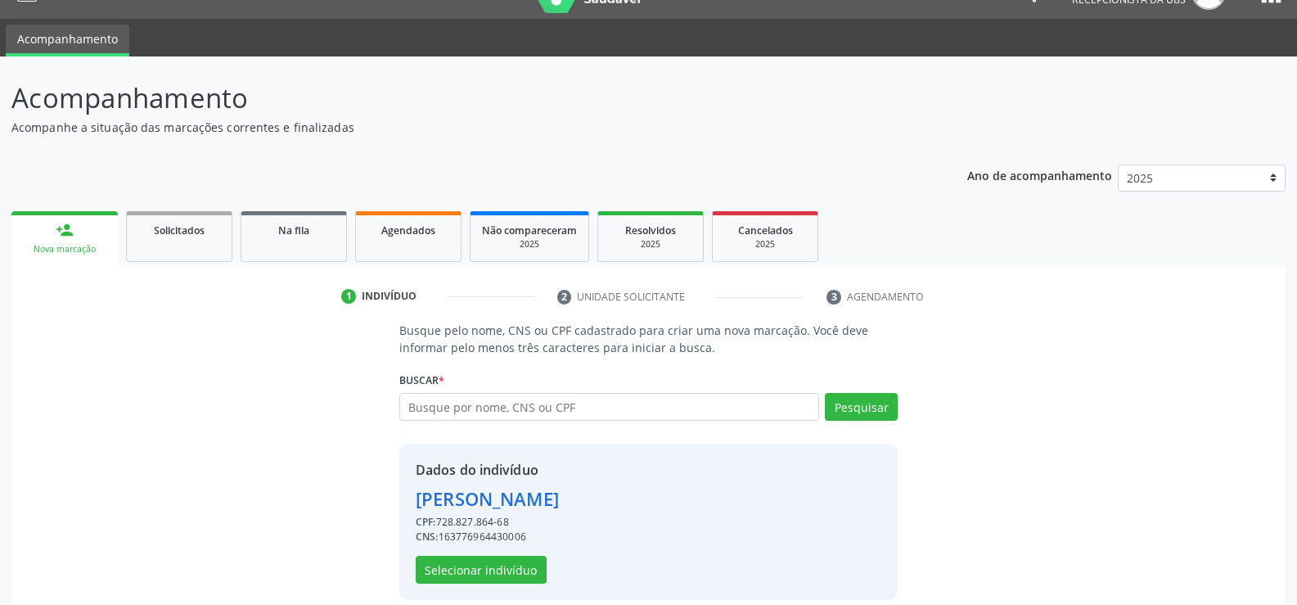
scroll to position [52, 0]
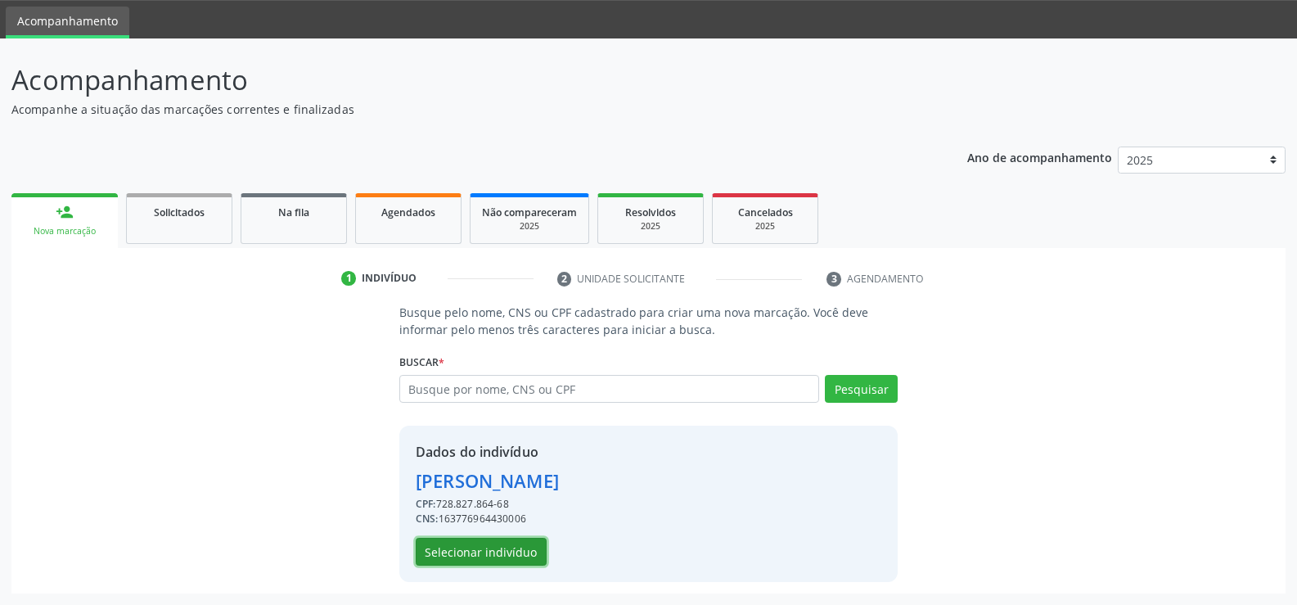
click at [451, 555] on button "Selecionar indivíduo" at bounding box center [481, 552] width 131 height 28
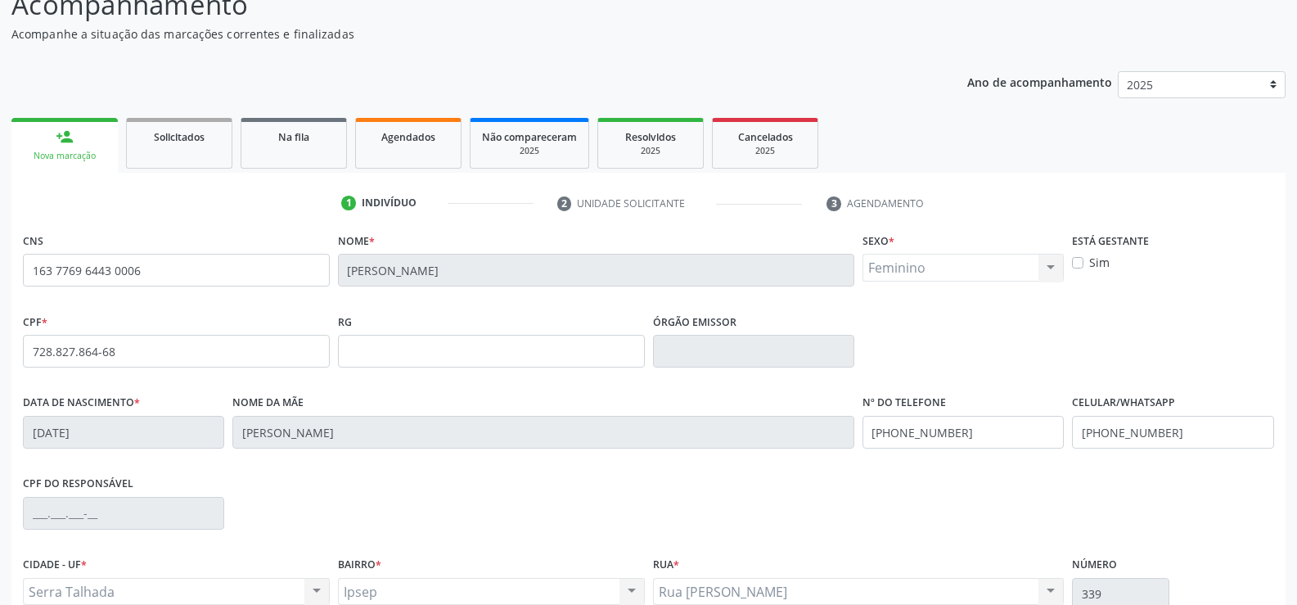
scroll to position [282, 0]
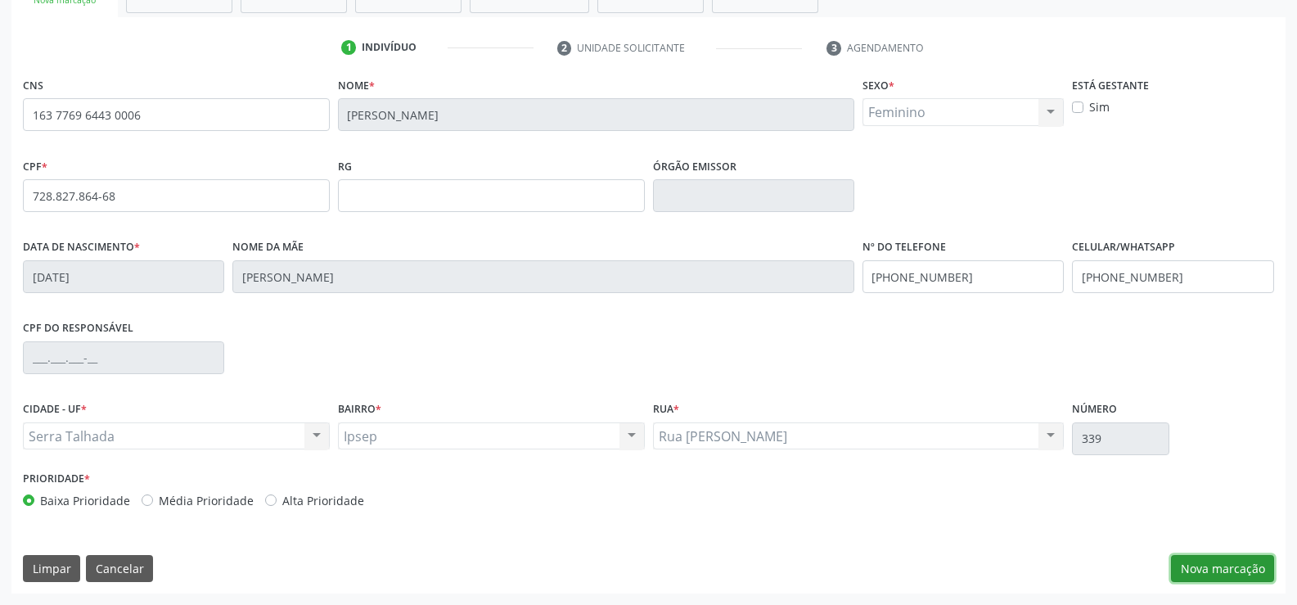
click at [1224, 573] on button "Nova marcação" at bounding box center [1222, 569] width 103 height 28
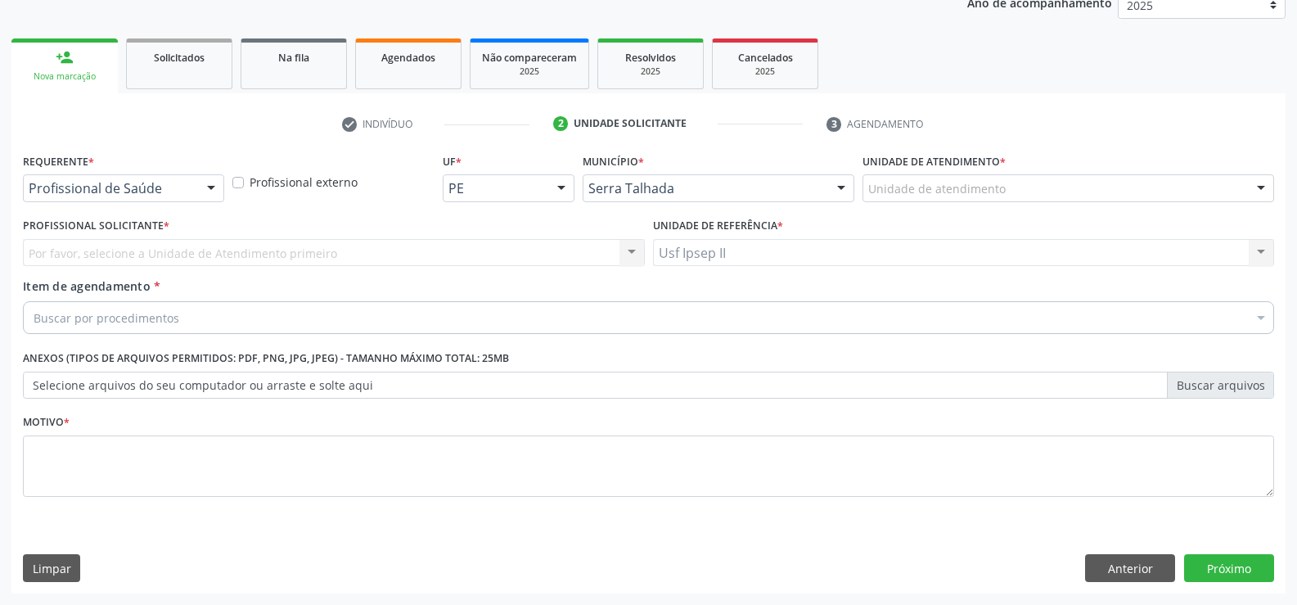
scroll to position [206, 0]
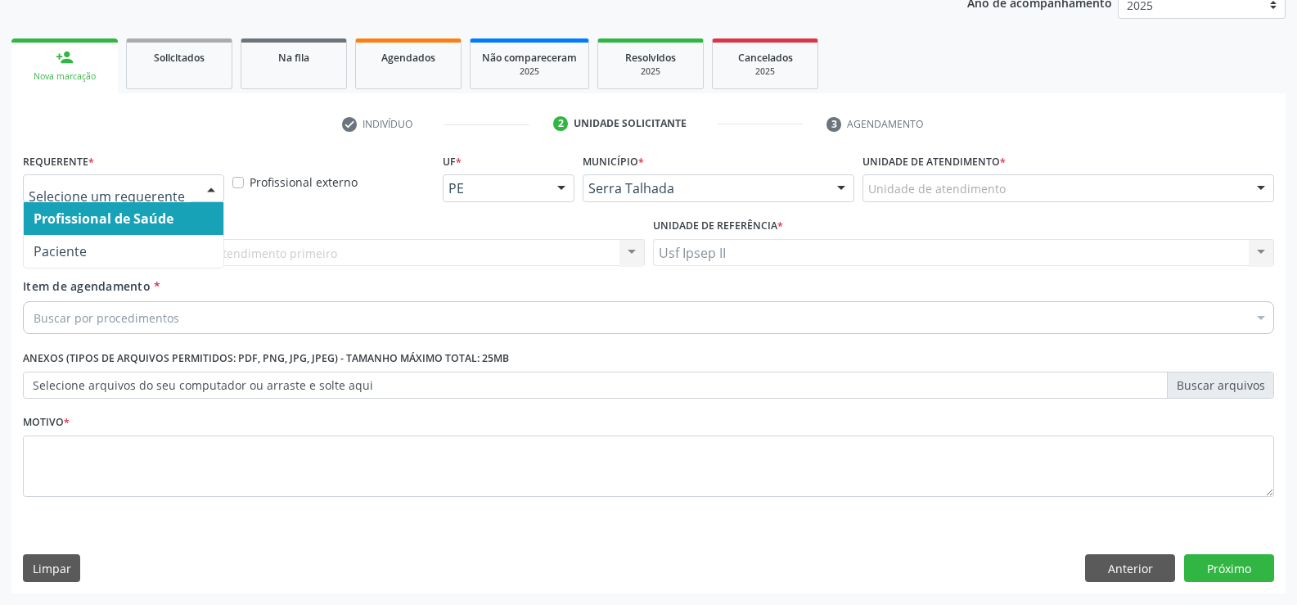
click at [199, 187] on div at bounding box center [211, 189] width 25 height 28
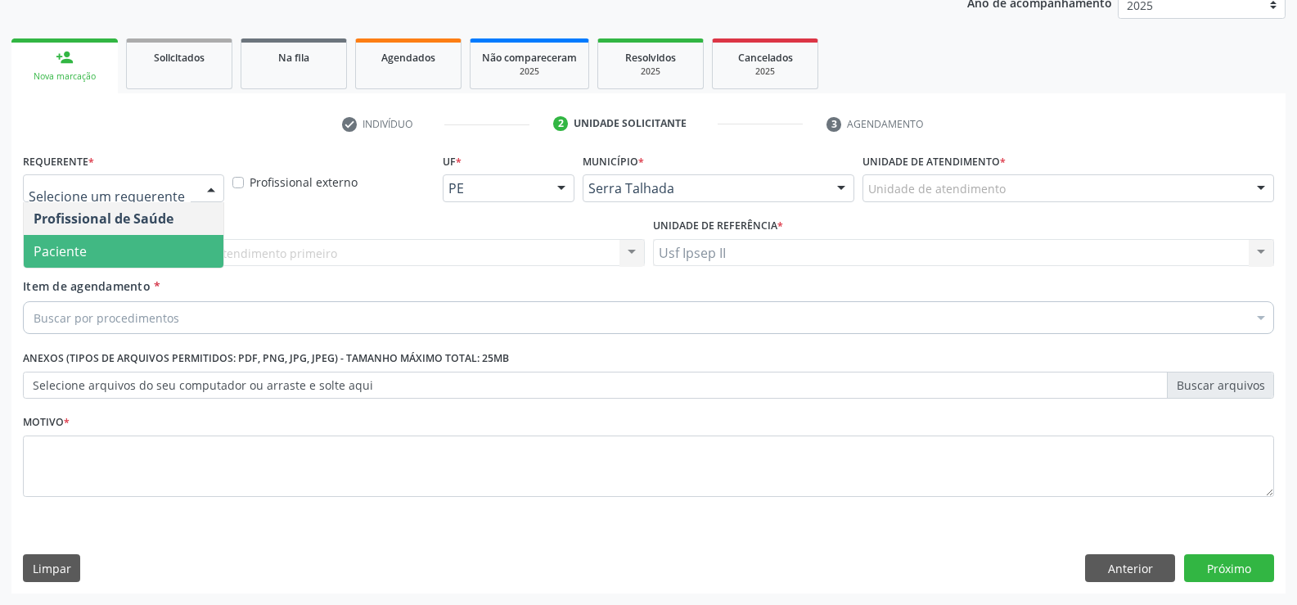
click at [124, 266] on span "Paciente" at bounding box center [124, 251] width 200 height 33
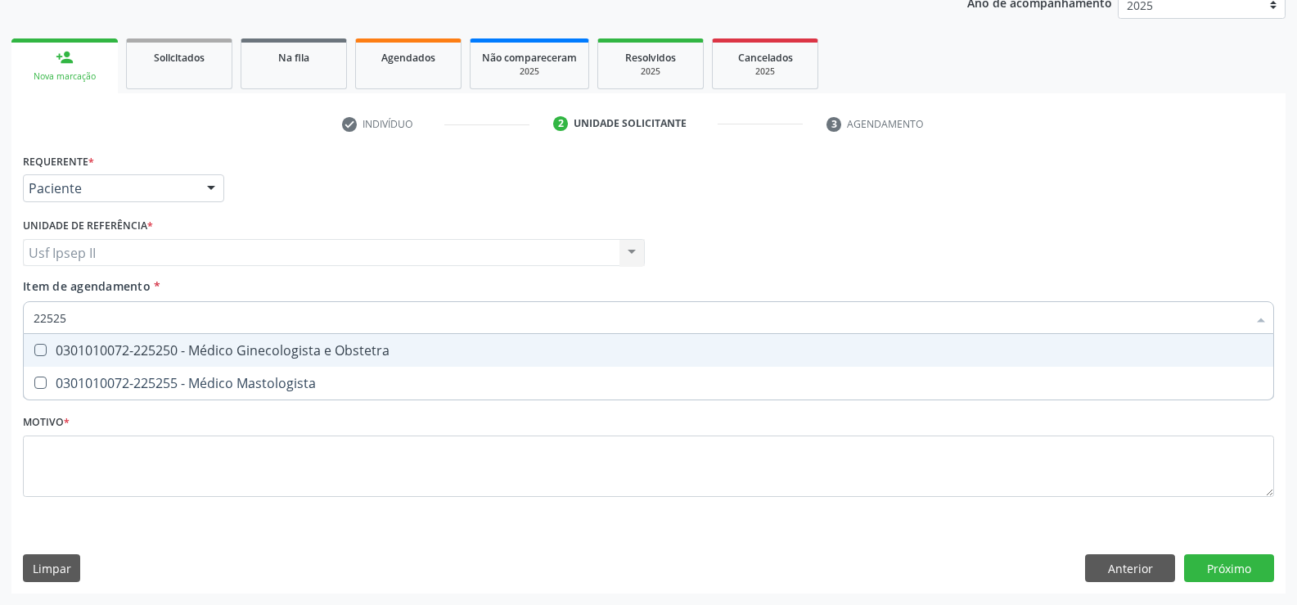
type input "225250"
click at [133, 355] on div "0301010072-225250 - Médico Ginecologista e Obstetra" at bounding box center [649, 350] width 1230 height 13
checkbox Obstetra "true"
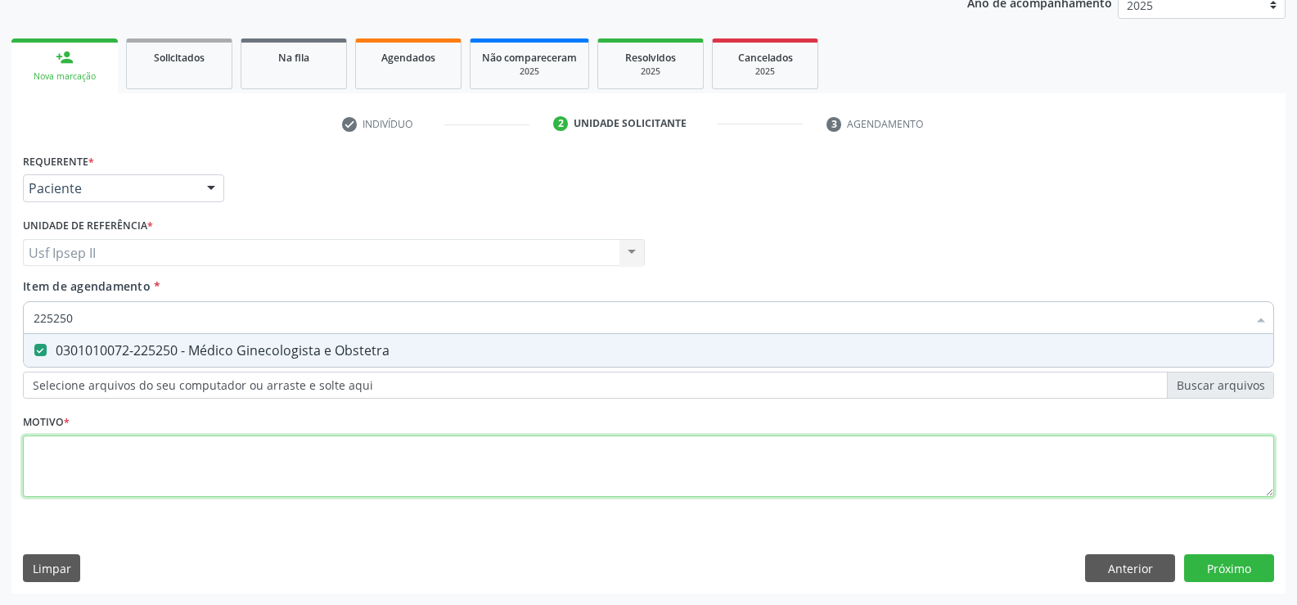
click at [83, 481] on div "Requerente * Paciente Profissional de Saúde Paciente Nenhum resultado encontrad…" at bounding box center [649, 334] width 1252 height 371
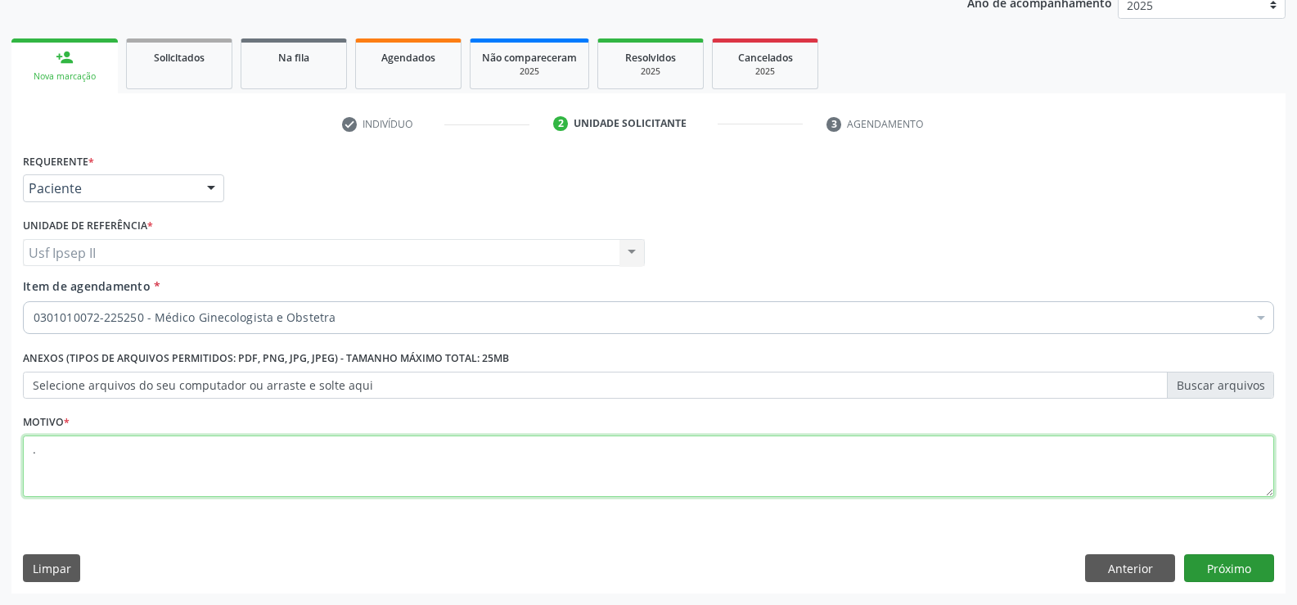
type textarea "."
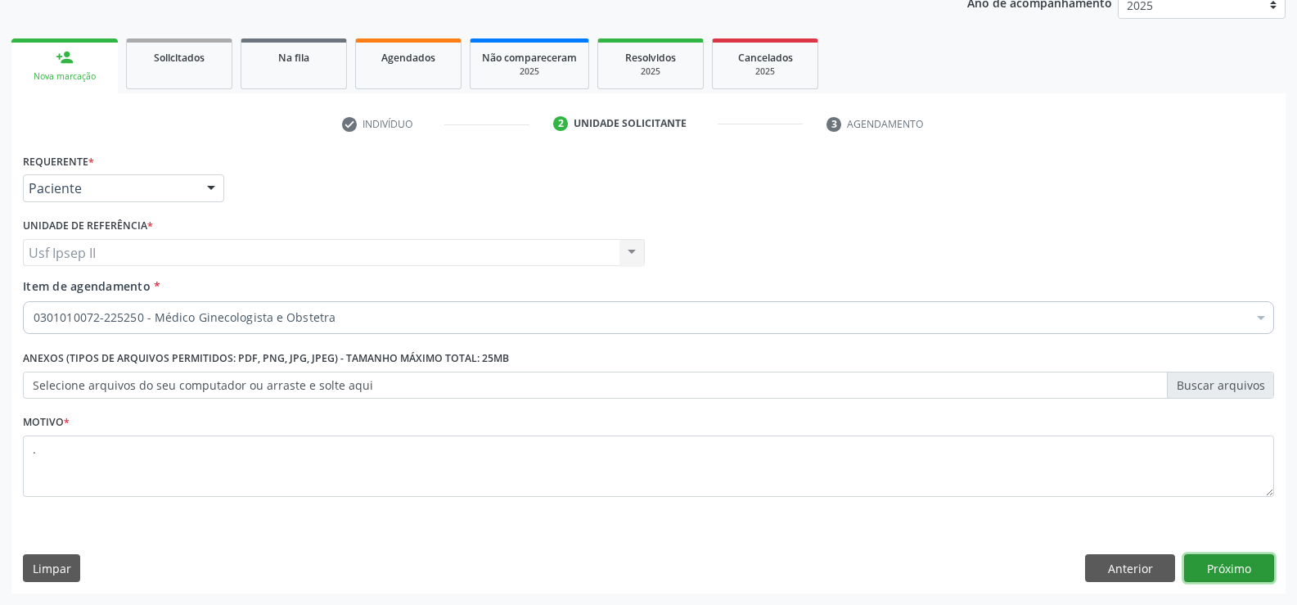
click at [1257, 557] on button "Próximo" at bounding box center [1229, 568] width 90 height 28
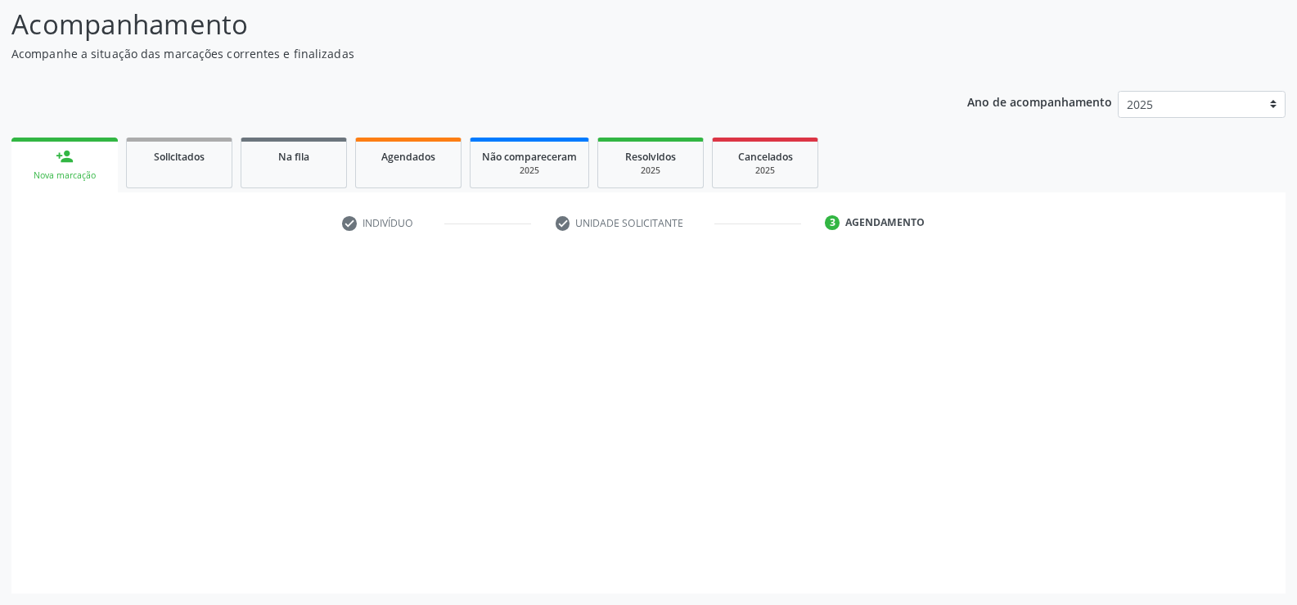
scroll to position [107, 0]
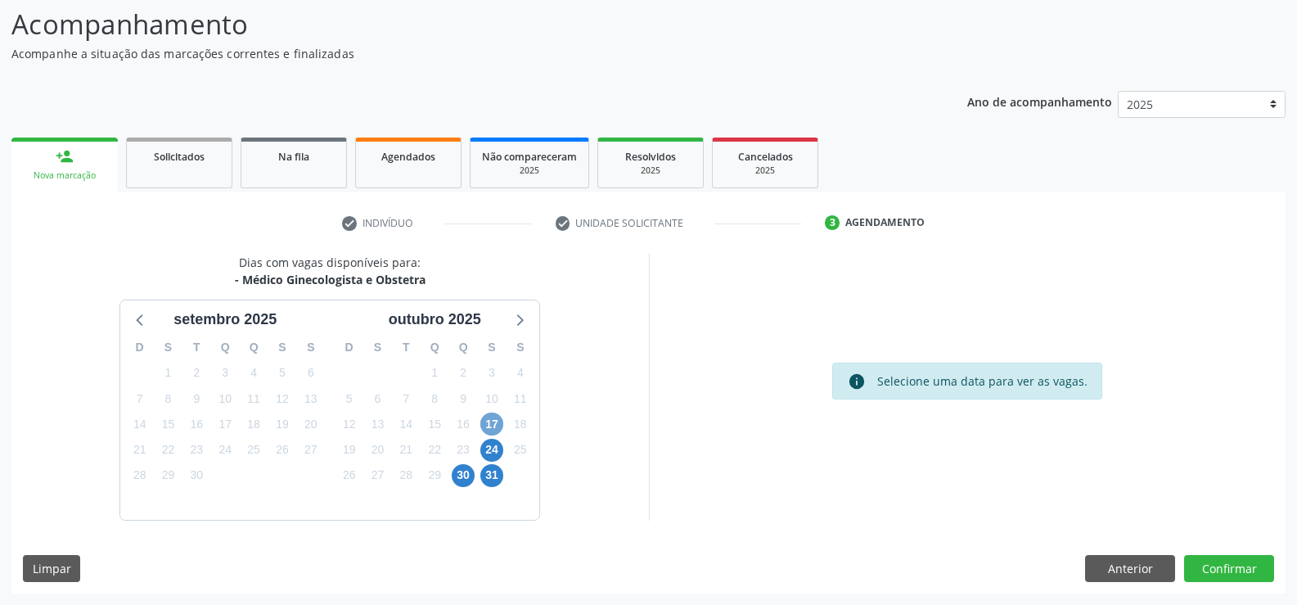
click at [503, 427] on span "17" at bounding box center [491, 424] width 23 height 23
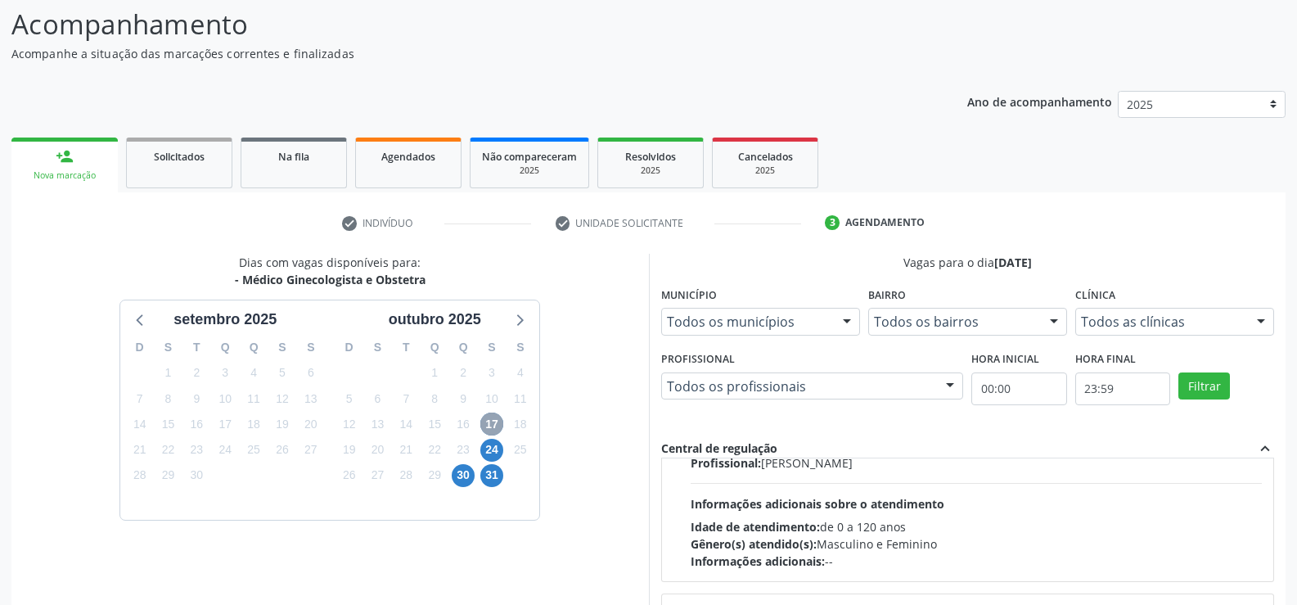
scroll to position [0, 0]
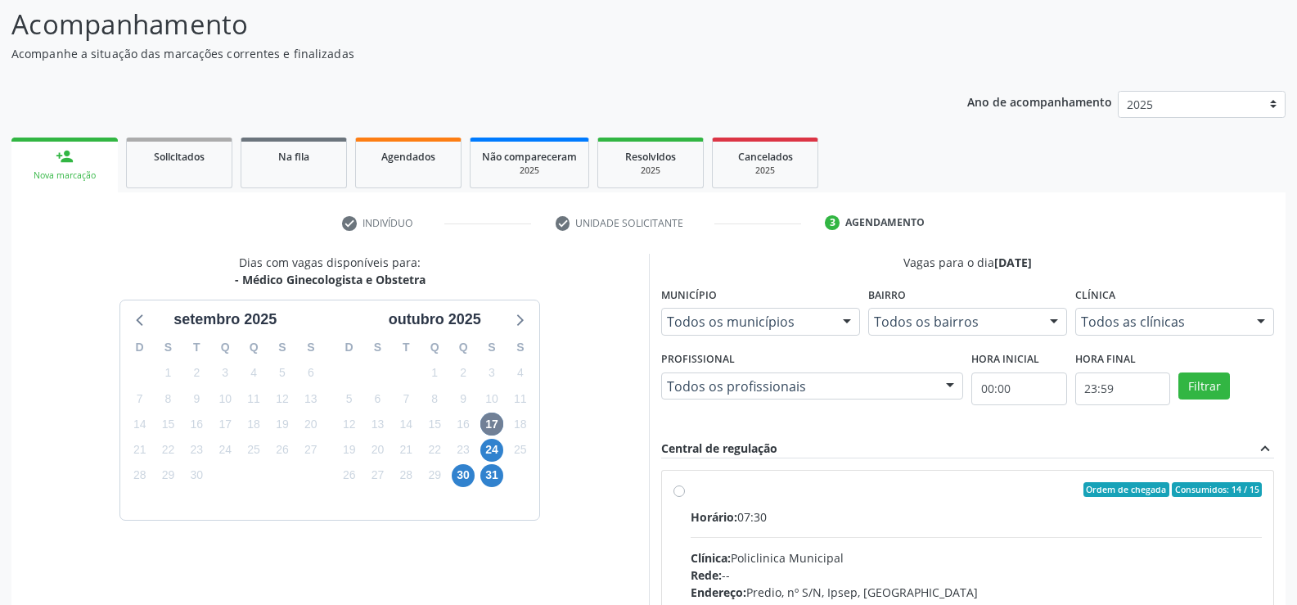
click at [691, 494] on label "Ordem de chegada Consumidos: 14 / 15 Horário: 07:30 Clínica: Policlinica Munici…" at bounding box center [977, 607] width 572 height 251
click at [676, 494] on input "Ordem de chegada Consumidos: 14 / 15 Horário: 07:30 Clínica: Policlinica Munici…" at bounding box center [679, 489] width 11 height 15
radio input "true"
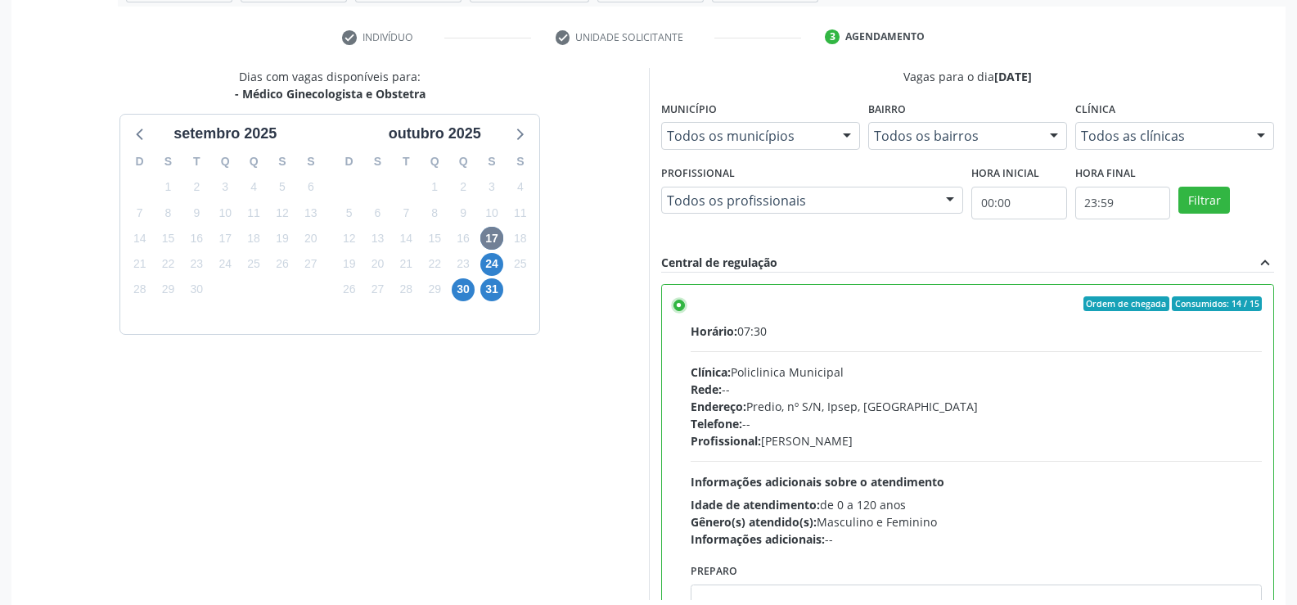
scroll to position [373, 0]
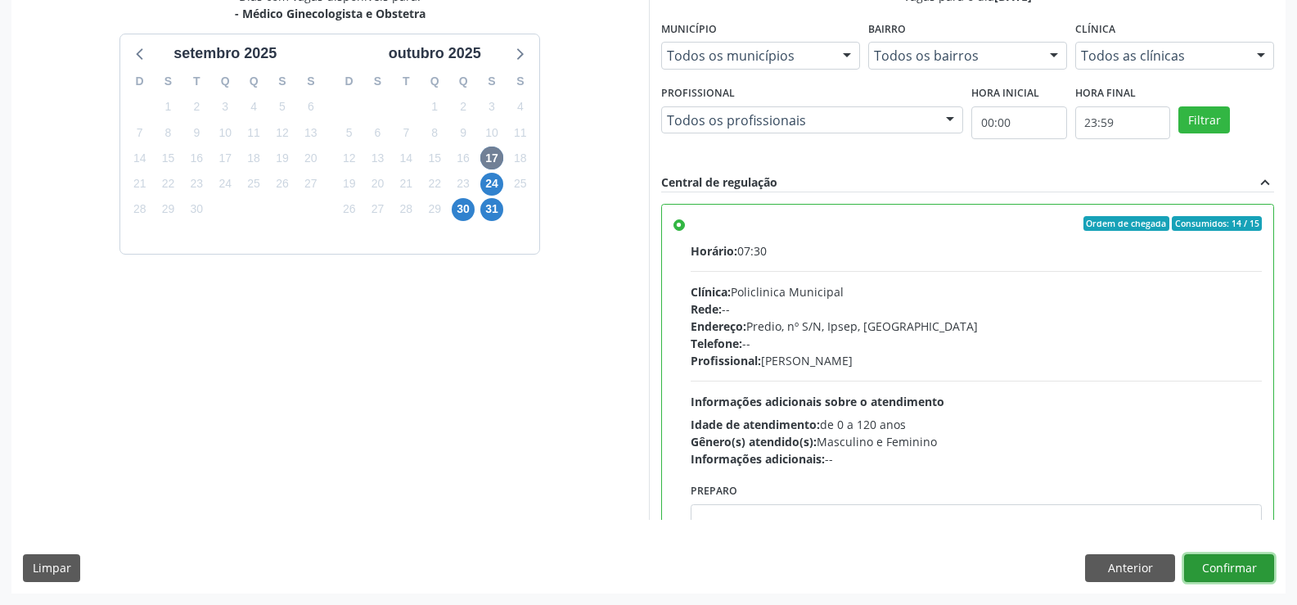
click at [1213, 579] on button "Confirmar" at bounding box center [1229, 568] width 90 height 28
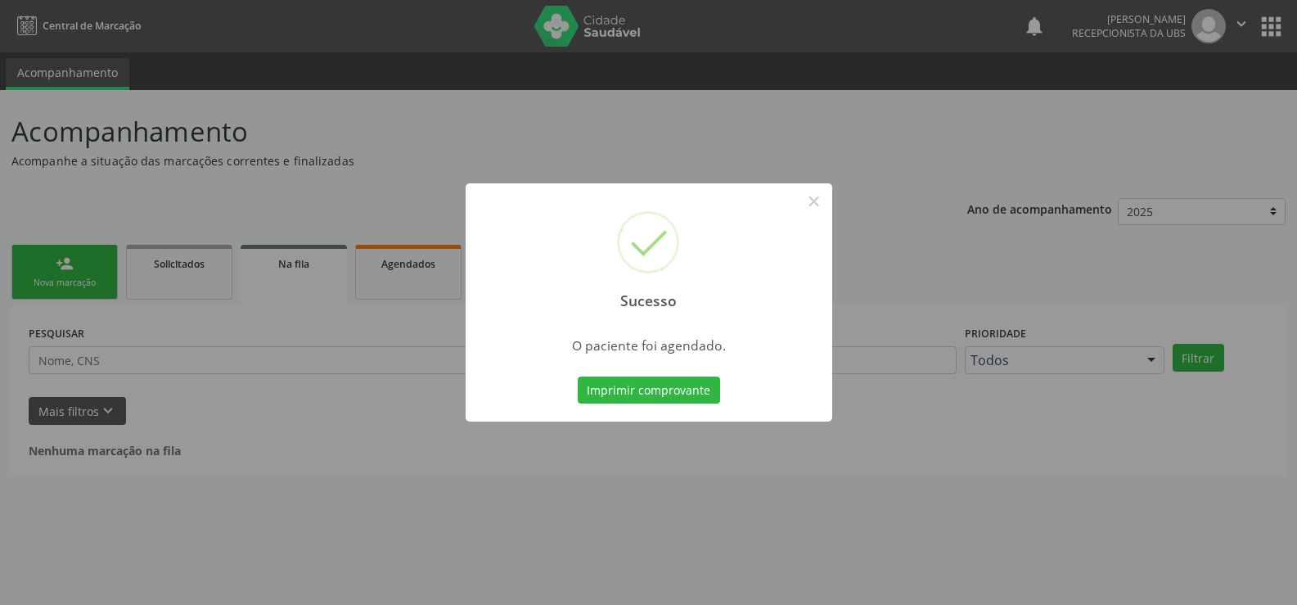
scroll to position [0, 0]
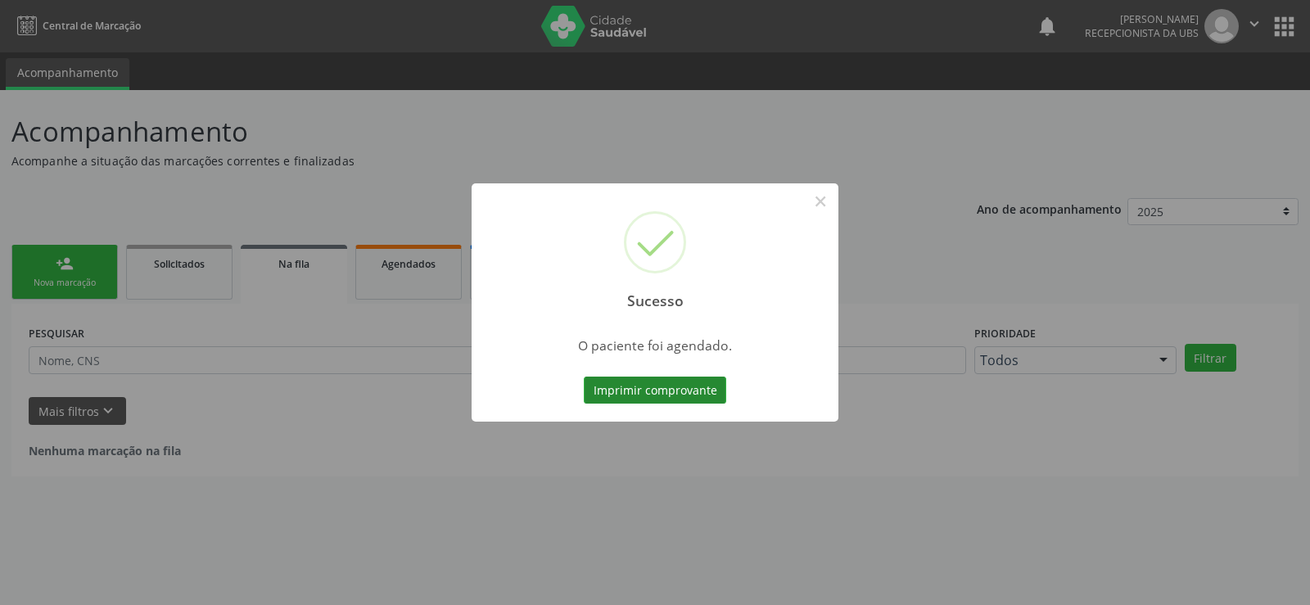
click at [680, 386] on button "Imprimir comprovante" at bounding box center [655, 391] width 142 height 28
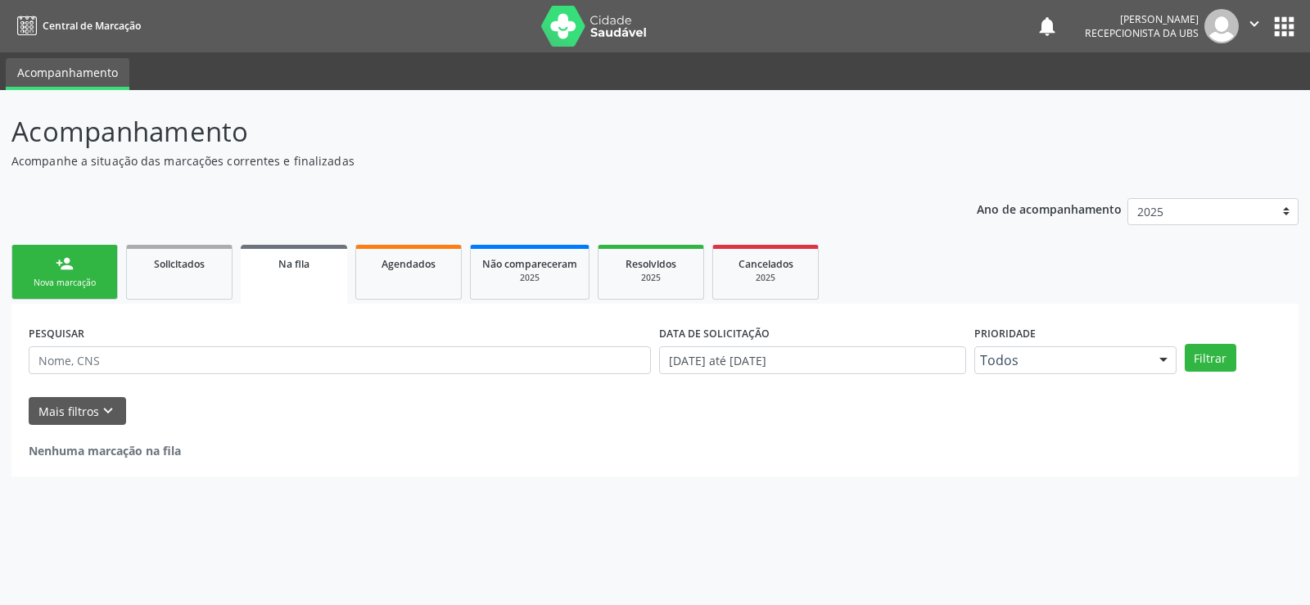
click at [100, 246] on link "person_add Nova marcação" at bounding box center [64, 272] width 106 height 55
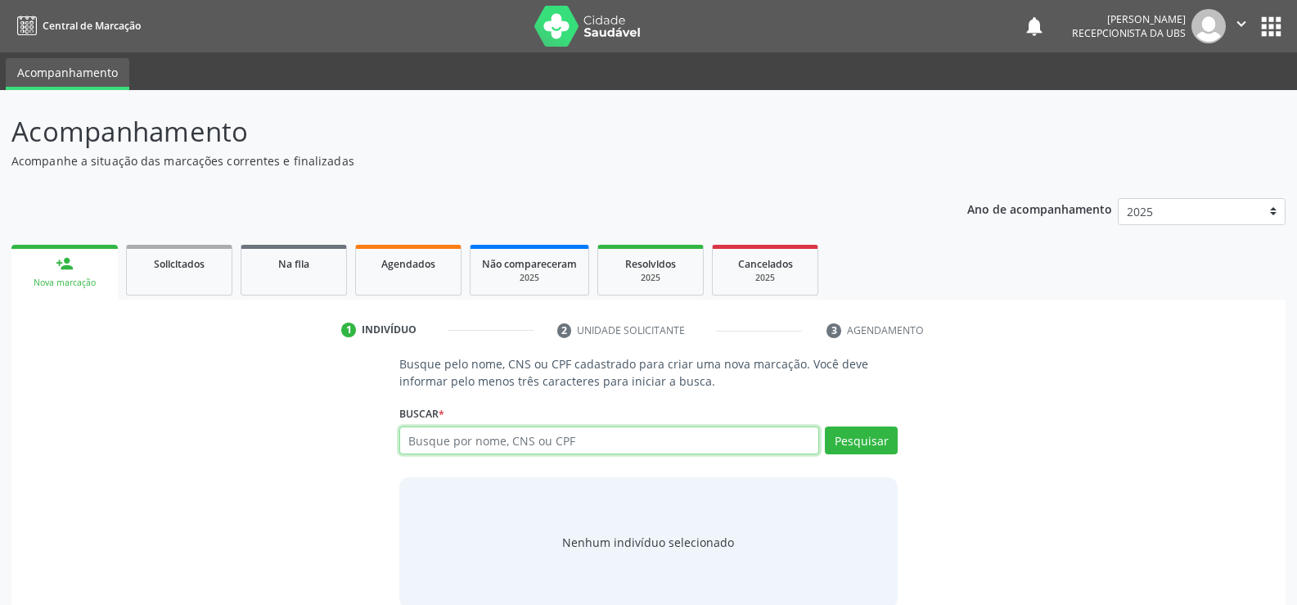
click at [492, 447] on input "text" at bounding box center [609, 440] width 420 height 28
type input "marta de cassia lima oliveira"
click at [832, 440] on button "Pesquisar" at bounding box center [861, 440] width 73 height 28
click at [573, 449] on input "marta de cassia lima oliveira" at bounding box center [609, 440] width 420 height 28
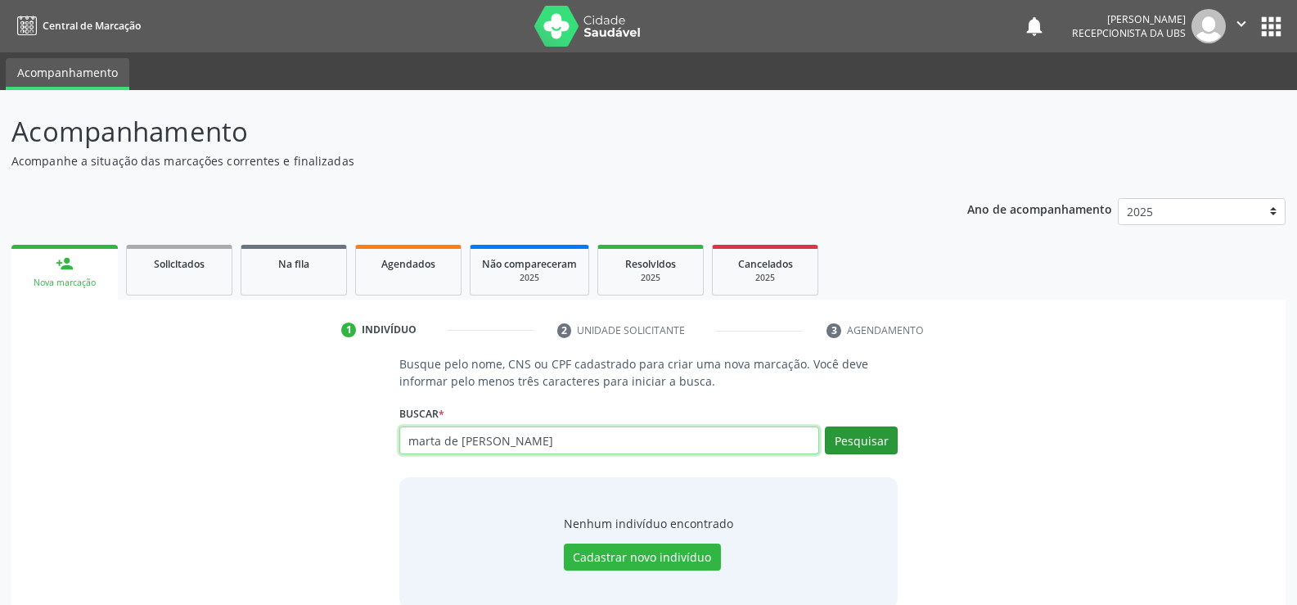
type input "marta de cassia lima"
click at [886, 436] on button "Pesquisar" at bounding box center [861, 440] width 73 height 28
type input "marta de cassia lima"
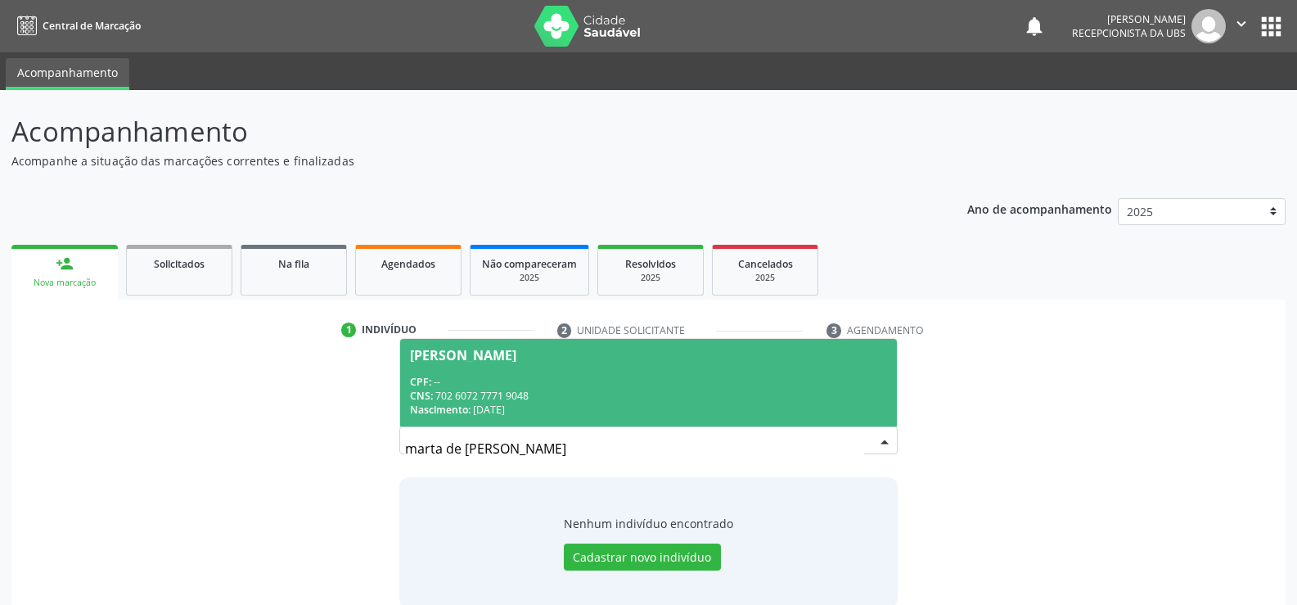
click at [474, 400] on div "CNS: 702 6072 7771 9048" at bounding box center [648, 396] width 477 height 14
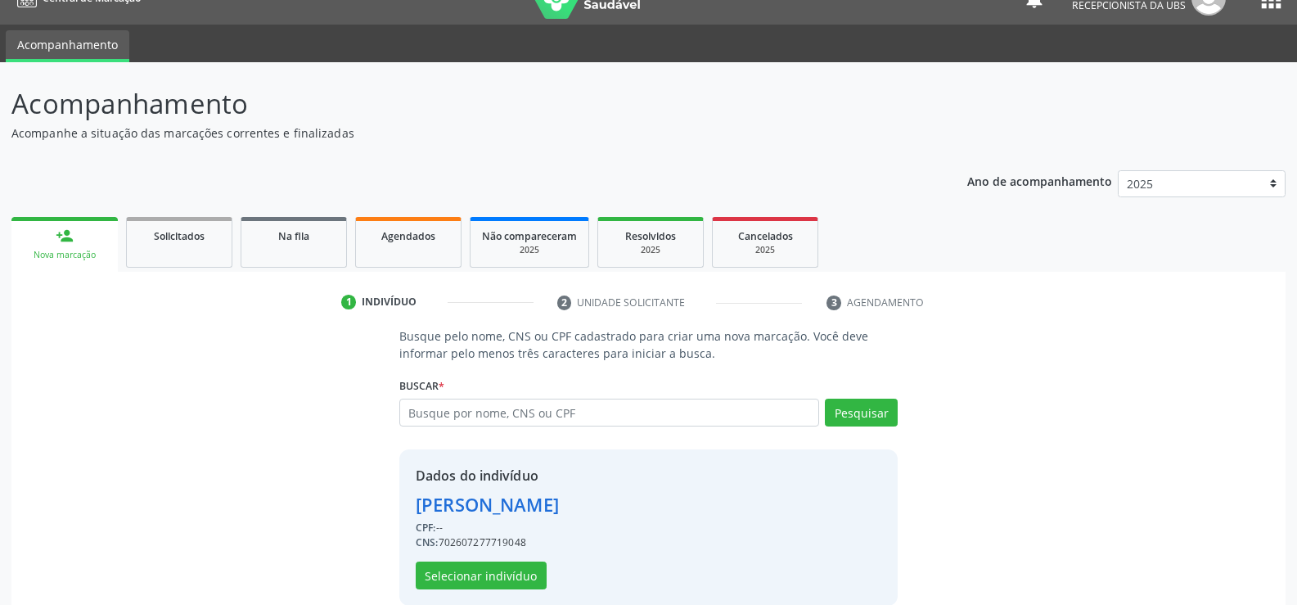
scroll to position [52, 0]
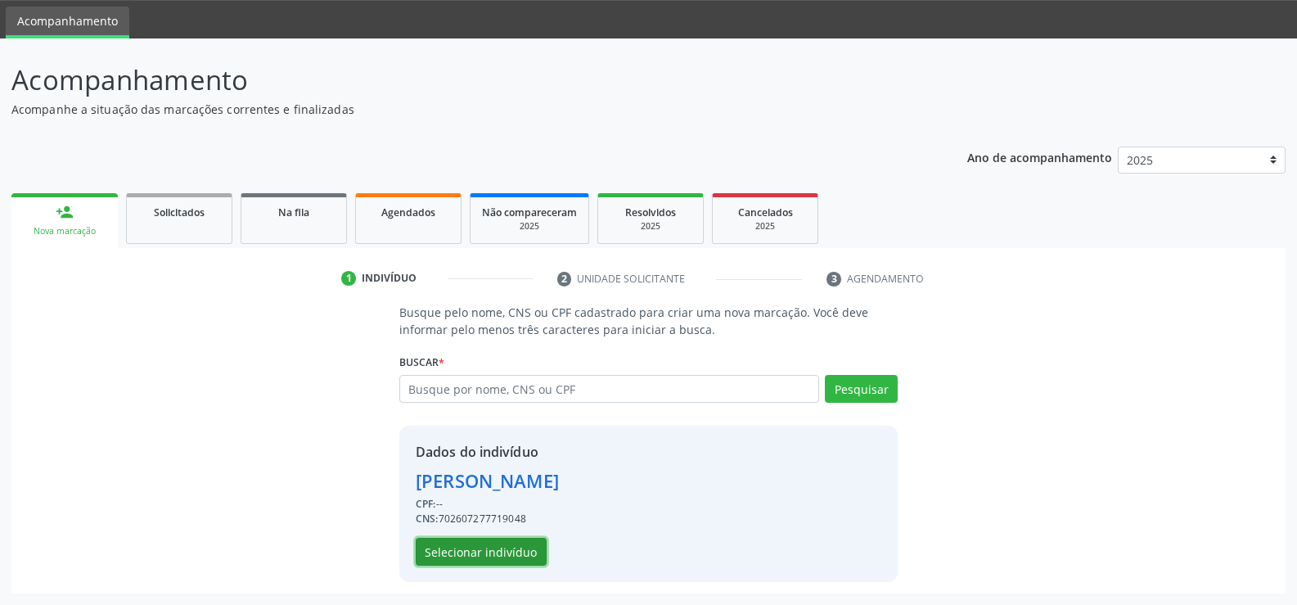
click at [498, 557] on button "Selecionar indivíduo" at bounding box center [481, 552] width 131 height 28
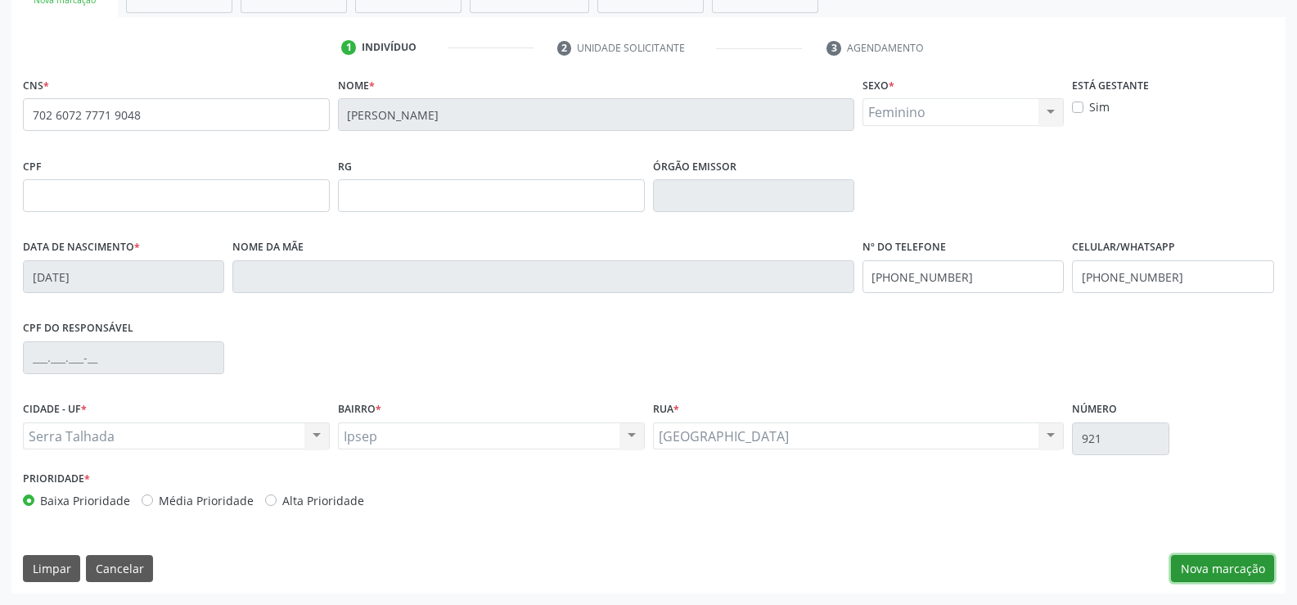
click at [1184, 566] on button "Nova marcação" at bounding box center [1222, 569] width 103 height 28
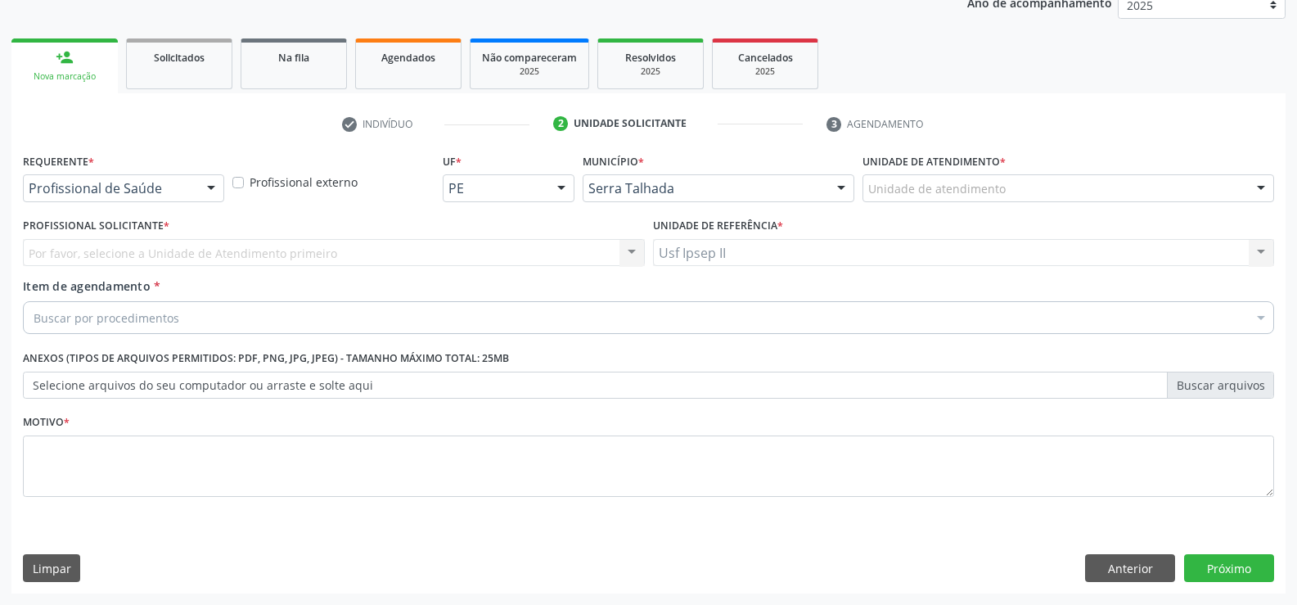
scroll to position [206, 0]
click at [213, 186] on div at bounding box center [211, 189] width 25 height 28
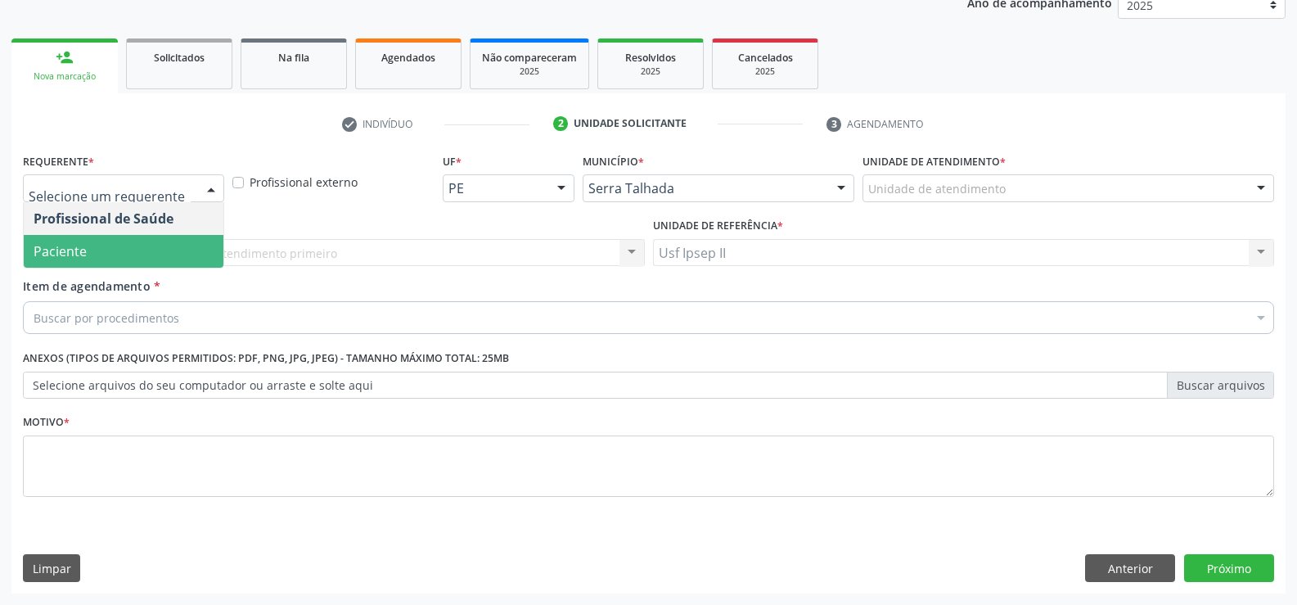
click at [105, 250] on span "Paciente" at bounding box center [124, 251] width 200 height 33
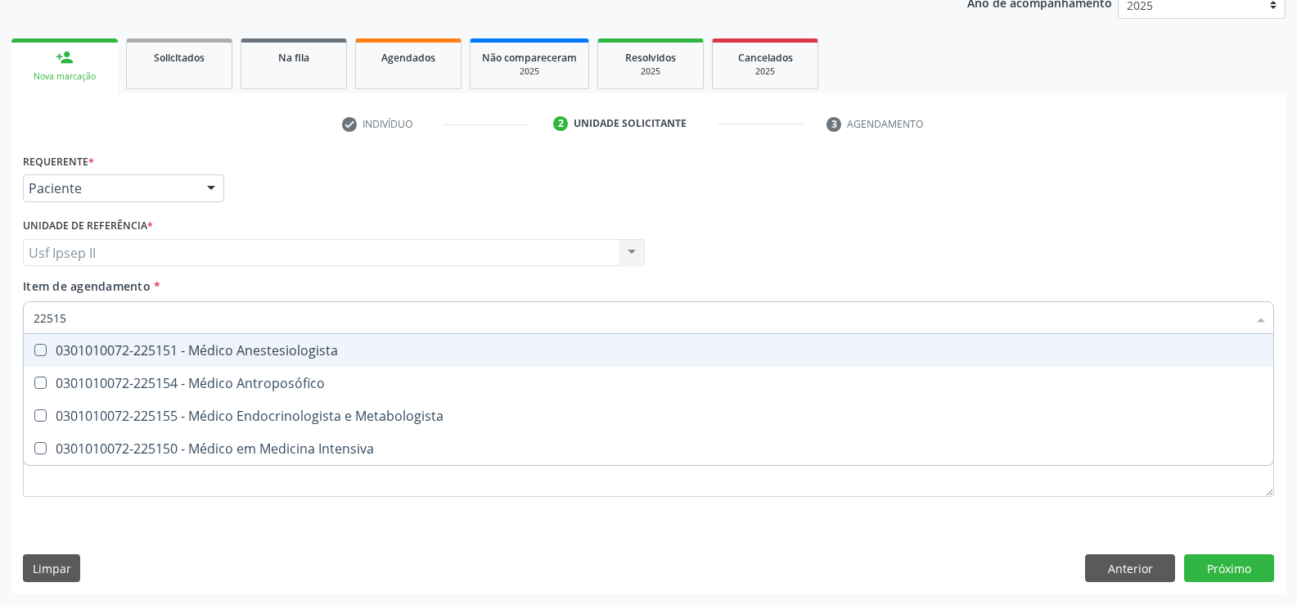
type input "225155"
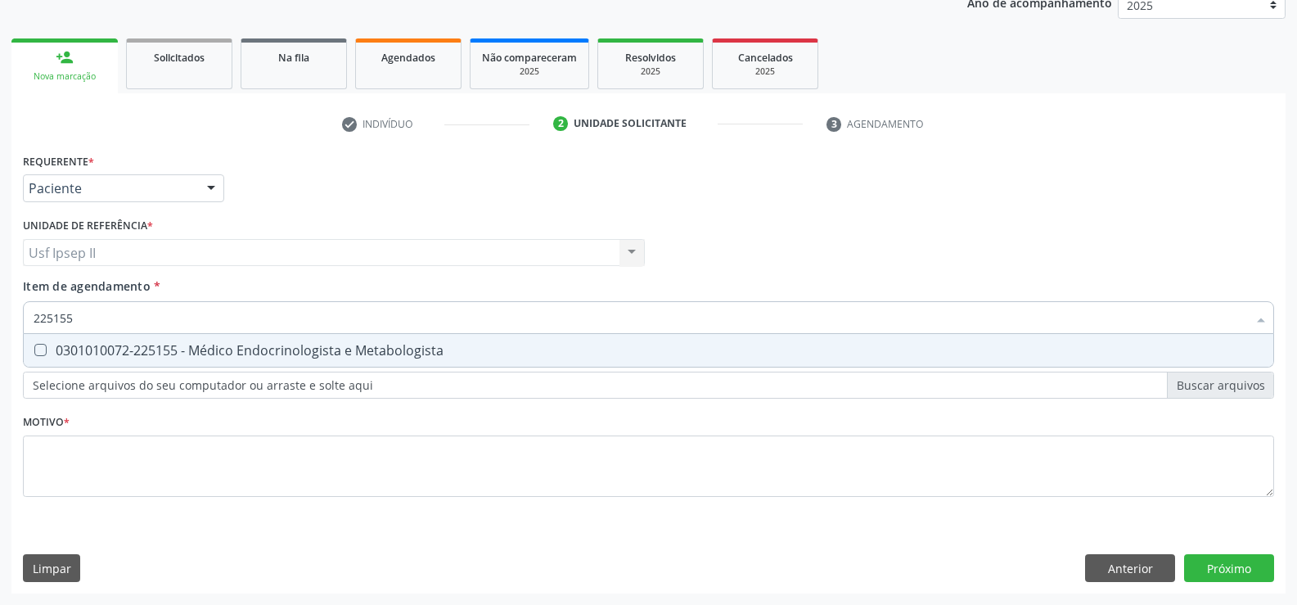
click at [197, 348] on div "0301010072-225155 - Médico Endocrinologista e Metabologista" at bounding box center [649, 350] width 1230 height 13
checkbox Metabologista "true"
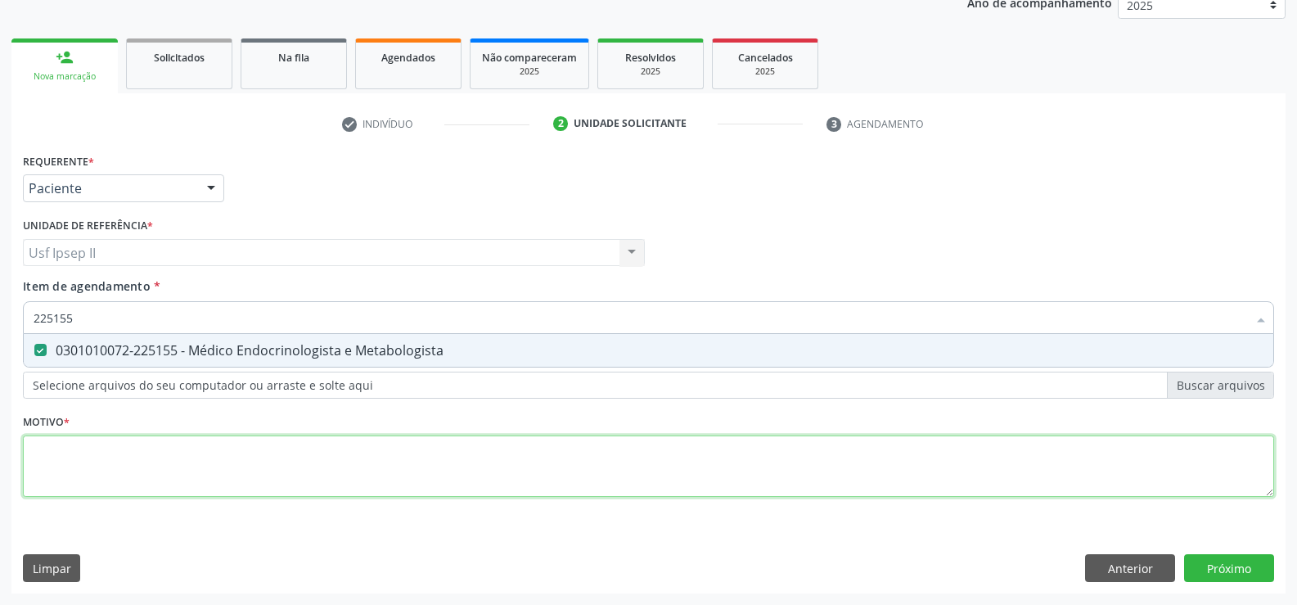
click at [97, 465] on div "Requerente * Paciente Profissional de Saúde Paciente Nenhum resultado encontrad…" at bounding box center [649, 334] width 1252 height 371
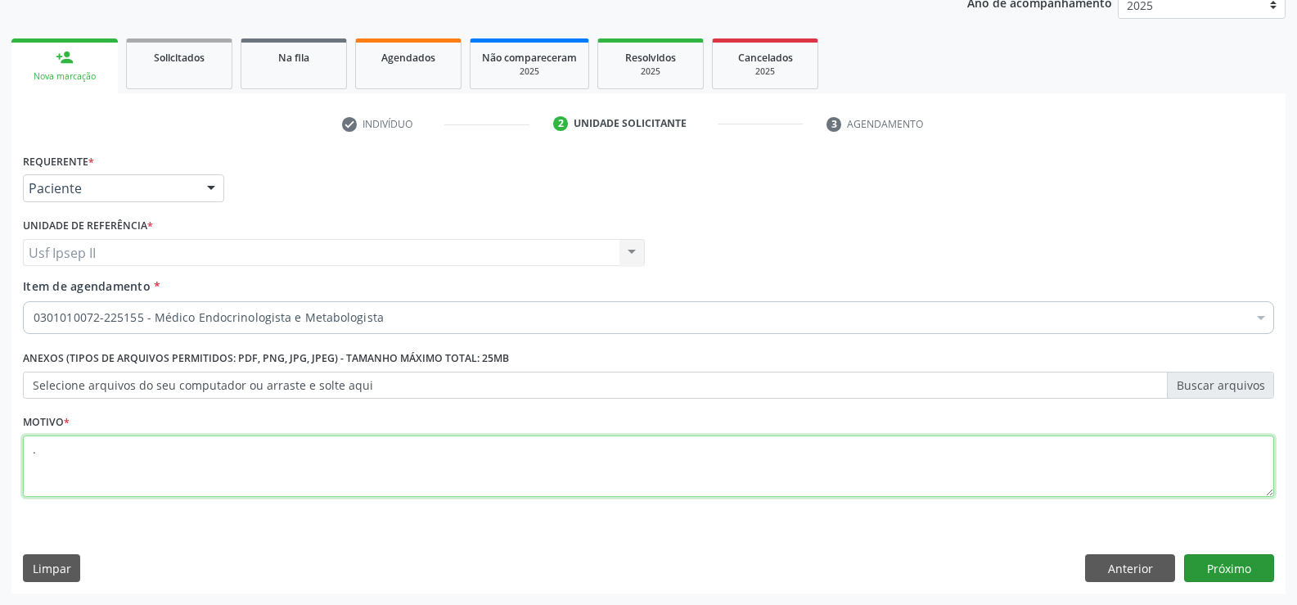
type textarea "."
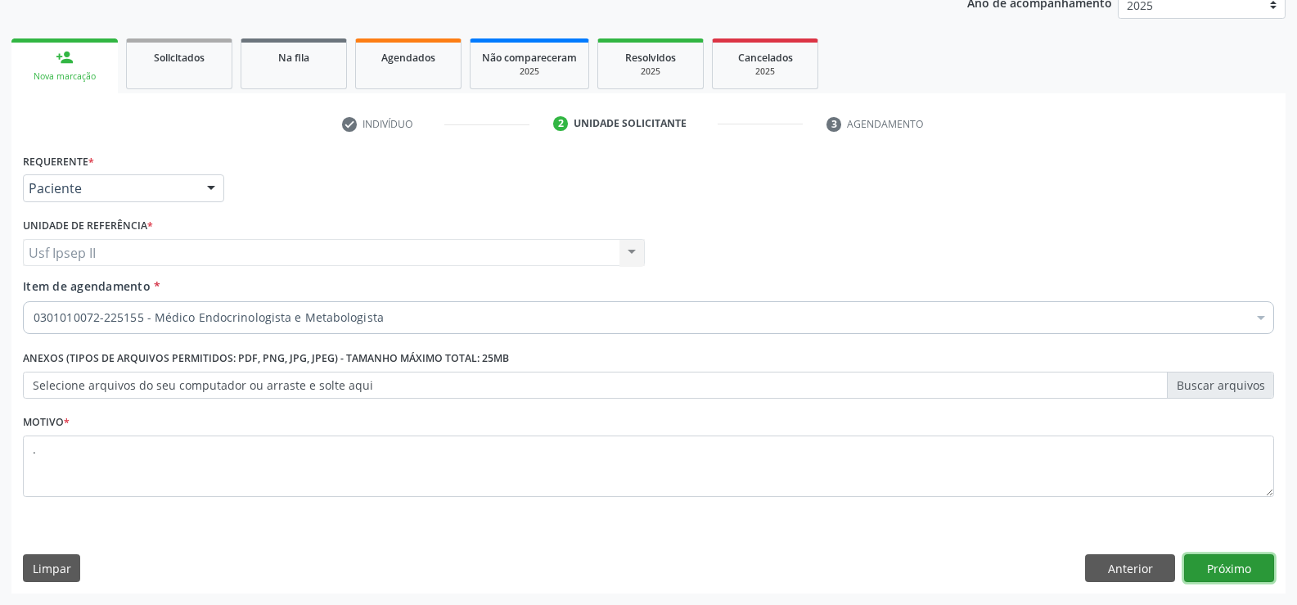
click at [1217, 573] on button "Próximo" at bounding box center [1229, 568] width 90 height 28
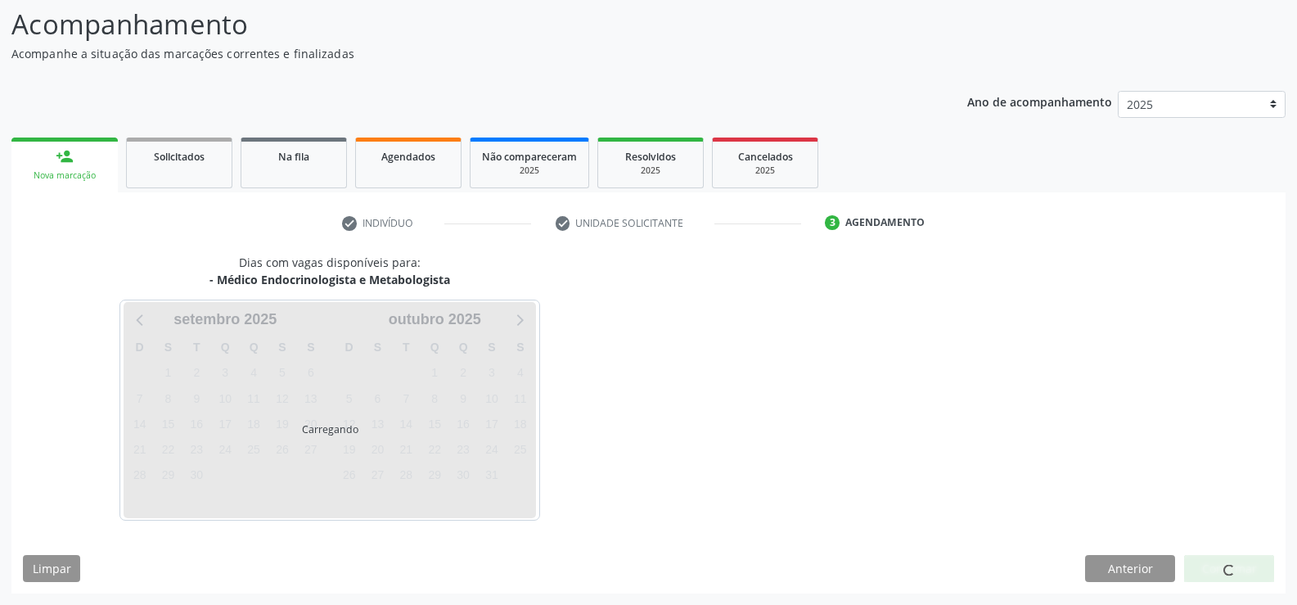
scroll to position [107, 0]
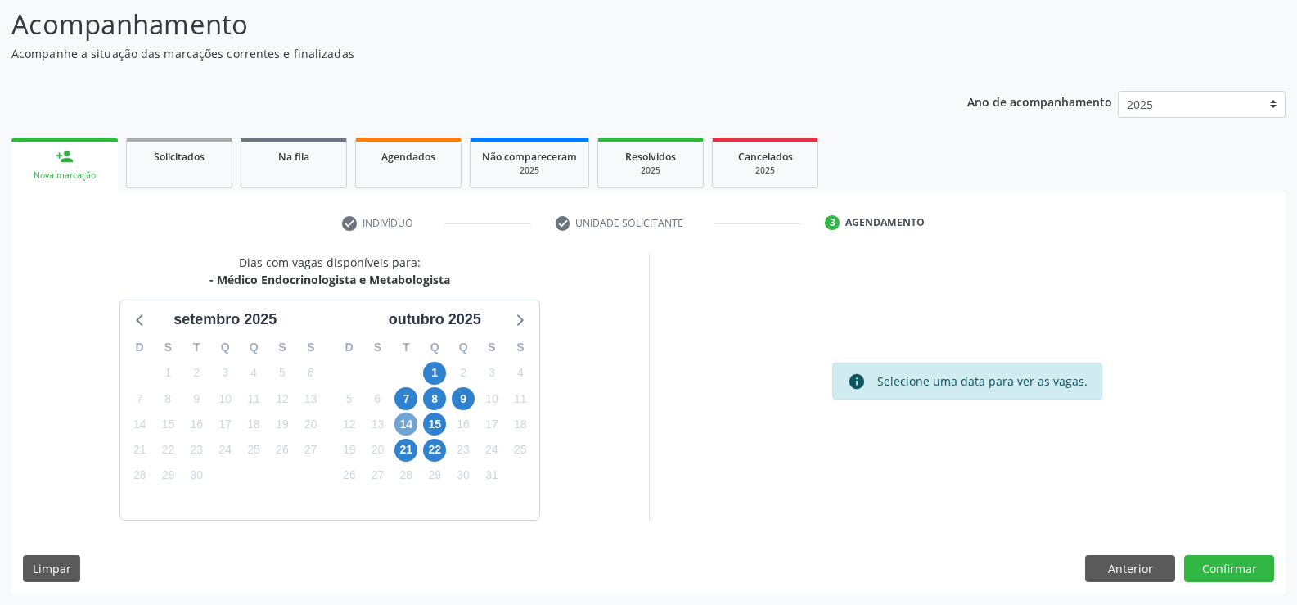
click at [406, 422] on span "14" at bounding box center [406, 424] width 23 height 23
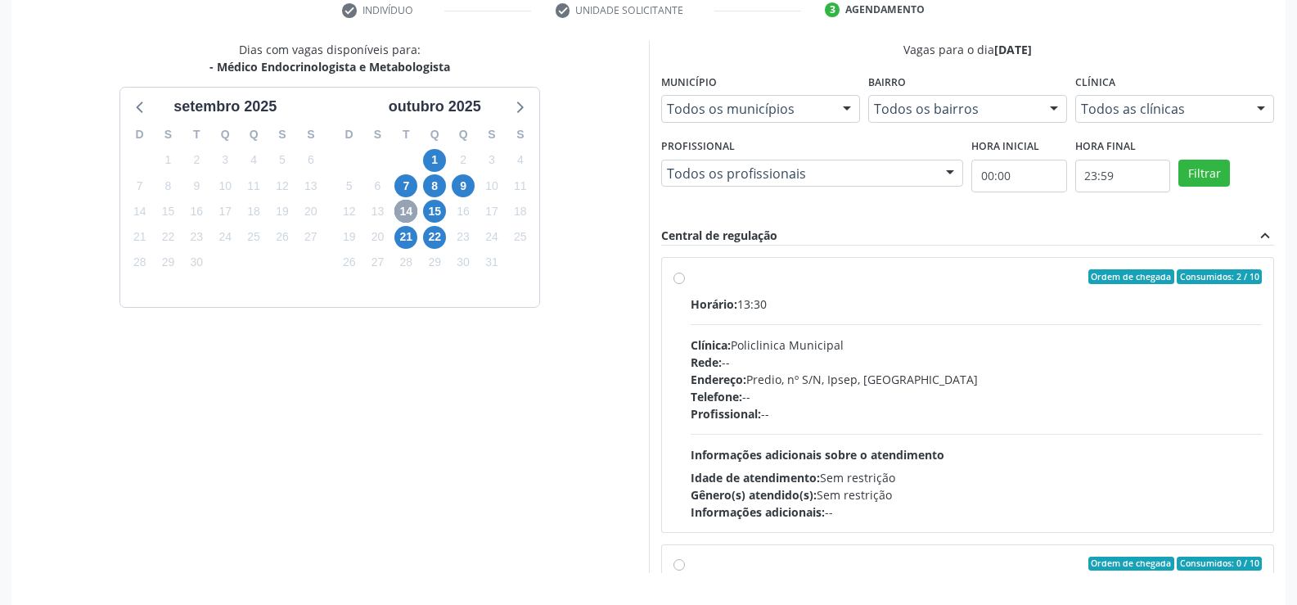
scroll to position [291, 0]
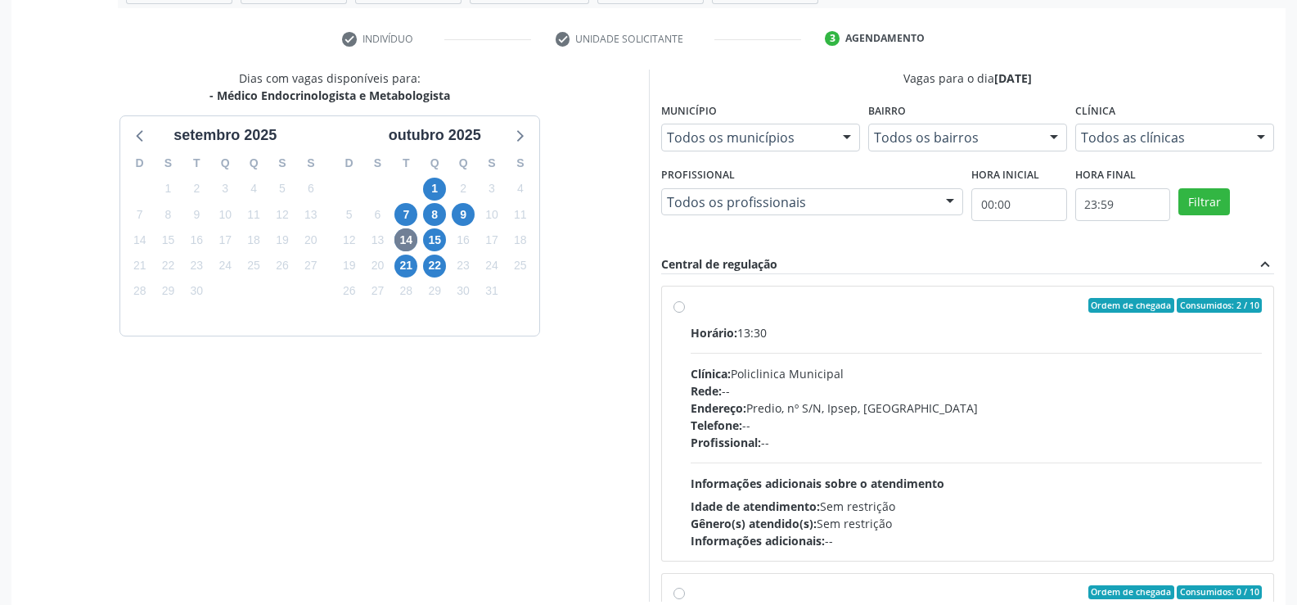
click at [691, 305] on label "Ordem de chegada Consumidos: 2 / 10 Horário: 13:30 Clínica: Policlinica Municip…" at bounding box center [977, 423] width 572 height 251
click at [681, 305] on input "Ordem de chegada Consumidos: 2 / 10 Horário: 13:30 Clínica: Policlinica Municip…" at bounding box center [679, 305] width 11 height 15
radio input "true"
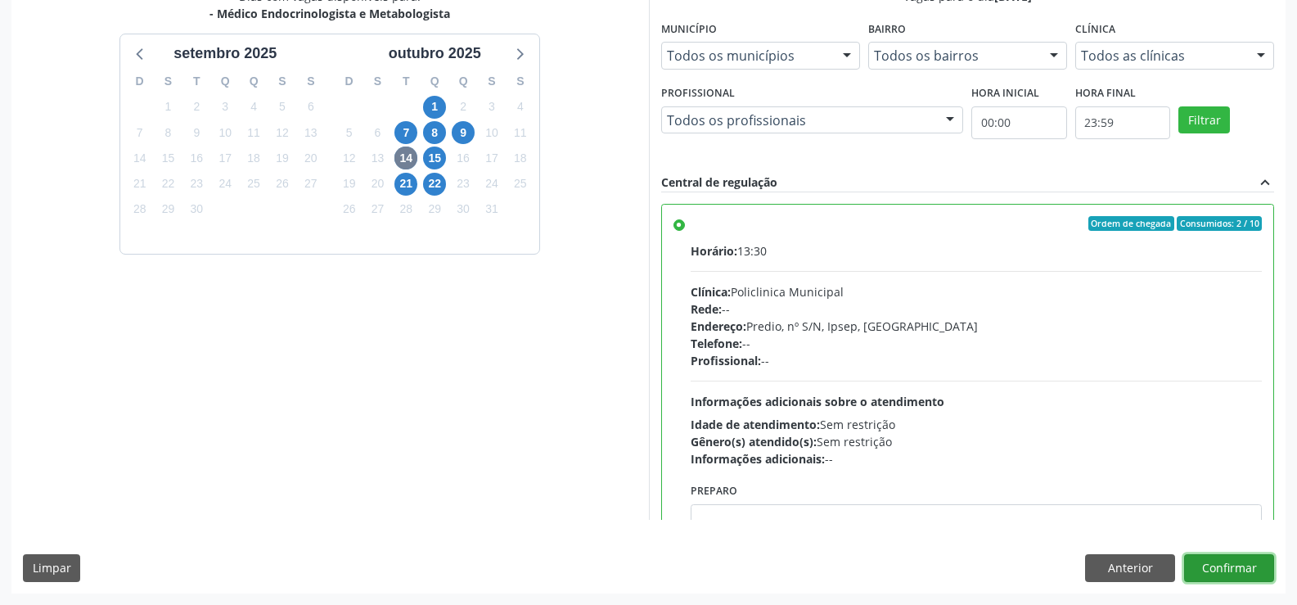
click at [1235, 568] on button "Confirmar" at bounding box center [1229, 568] width 90 height 28
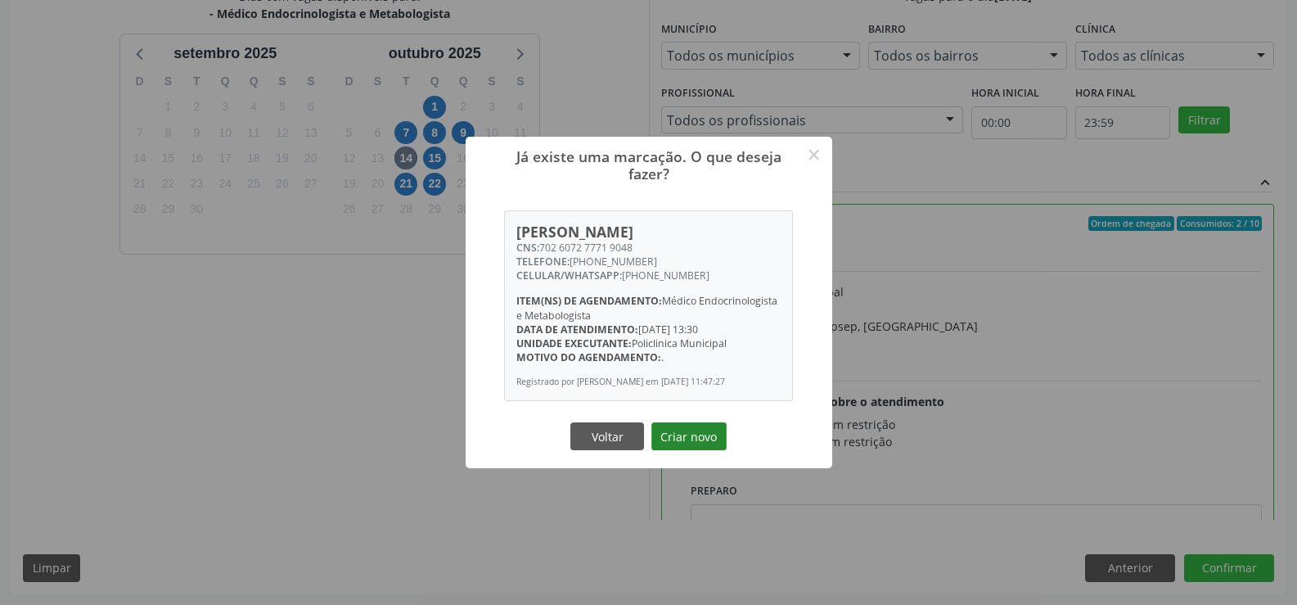
click at [685, 441] on button "Criar novo" at bounding box center [689, 436] width 75 height 28
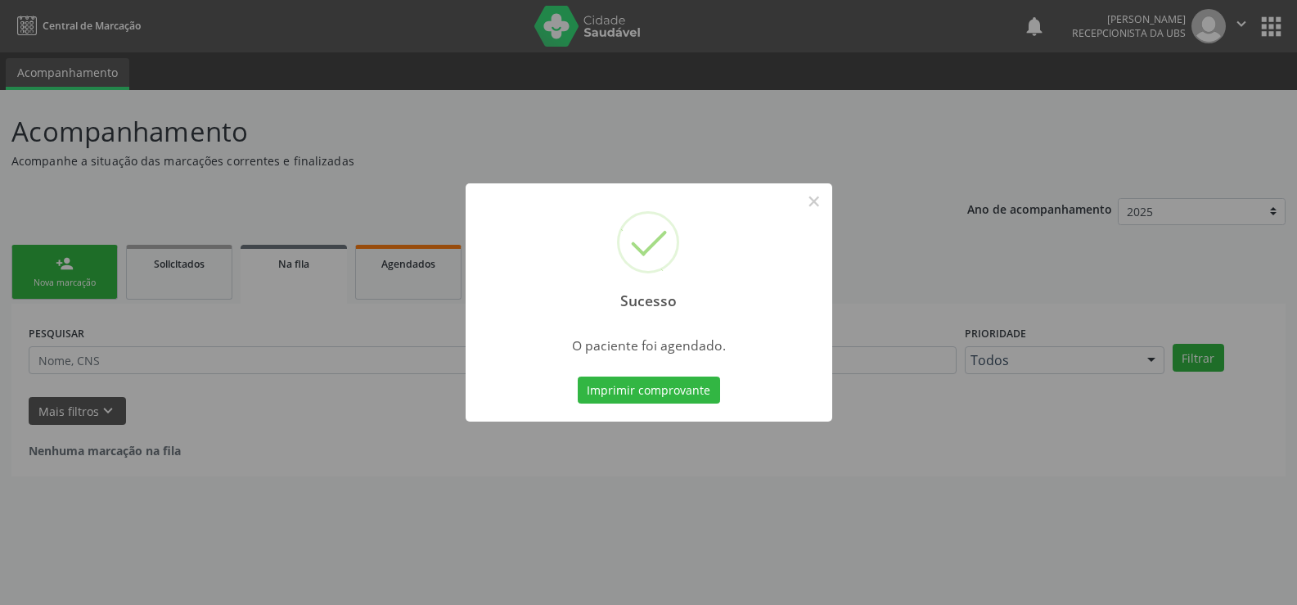
scroll to position [0, 0]
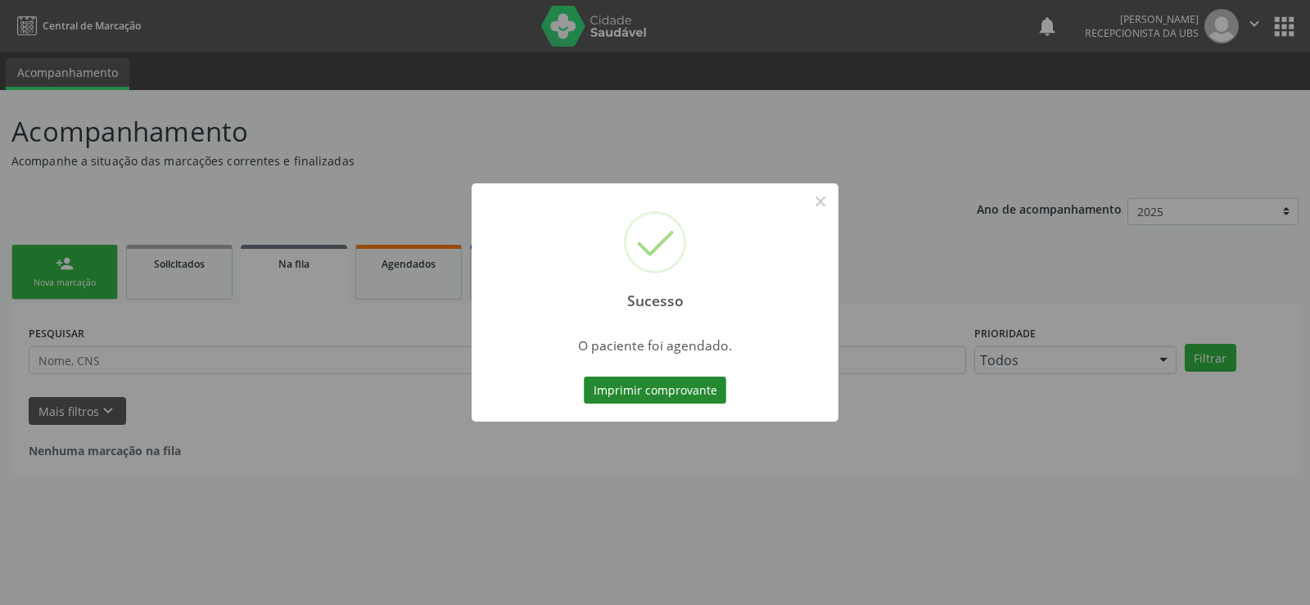
click at [682, 395] on button "Imprimir comprovante" at bounding box center [655, 391] width 142 height 28
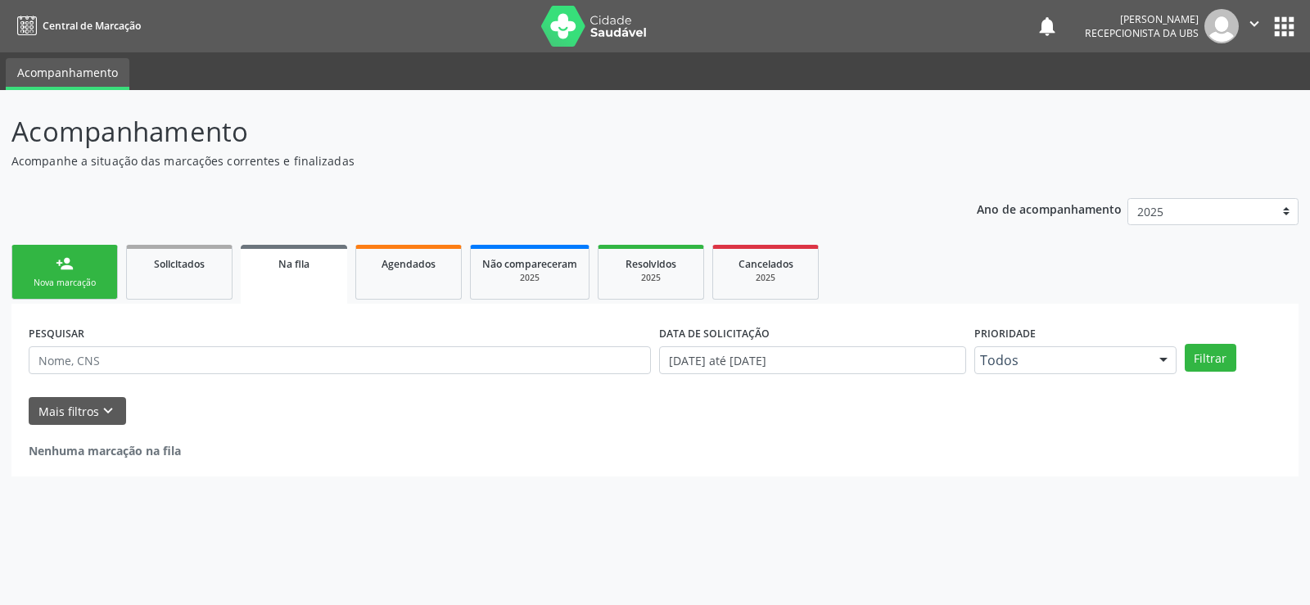
click at [59, 268] on div "person_add" at bounding box center [65, 264] width 18 height 18
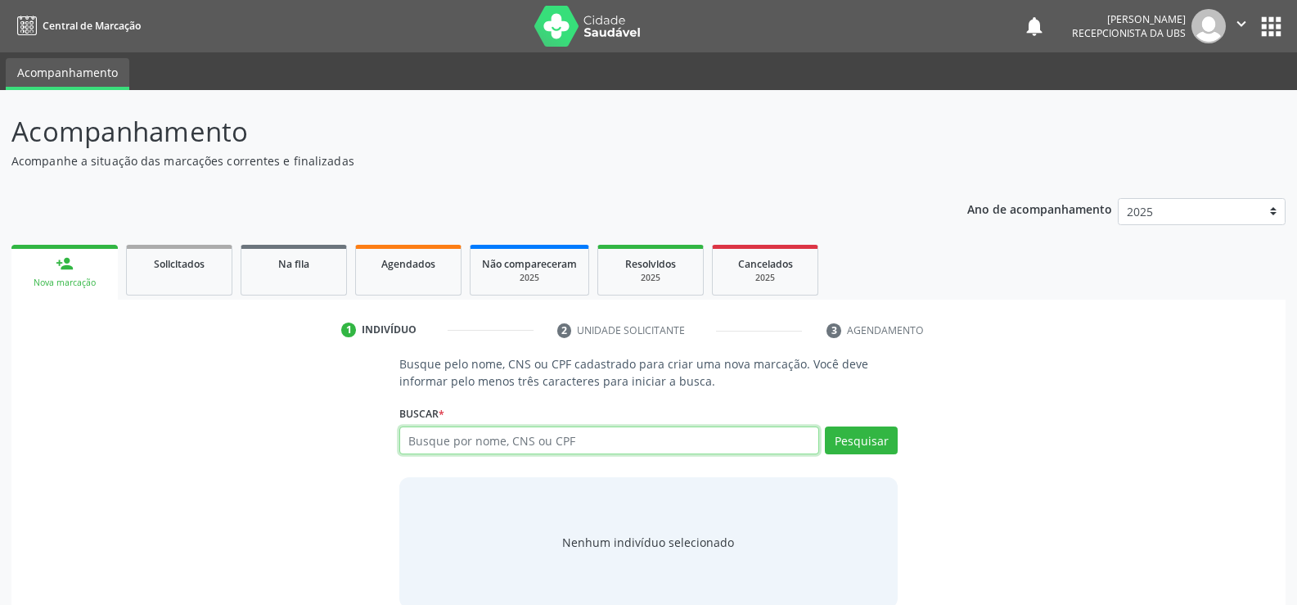
click at [558, 444] on input "text" at bounding box center [609, 440] width 420 height 28
type input "70870714092297"
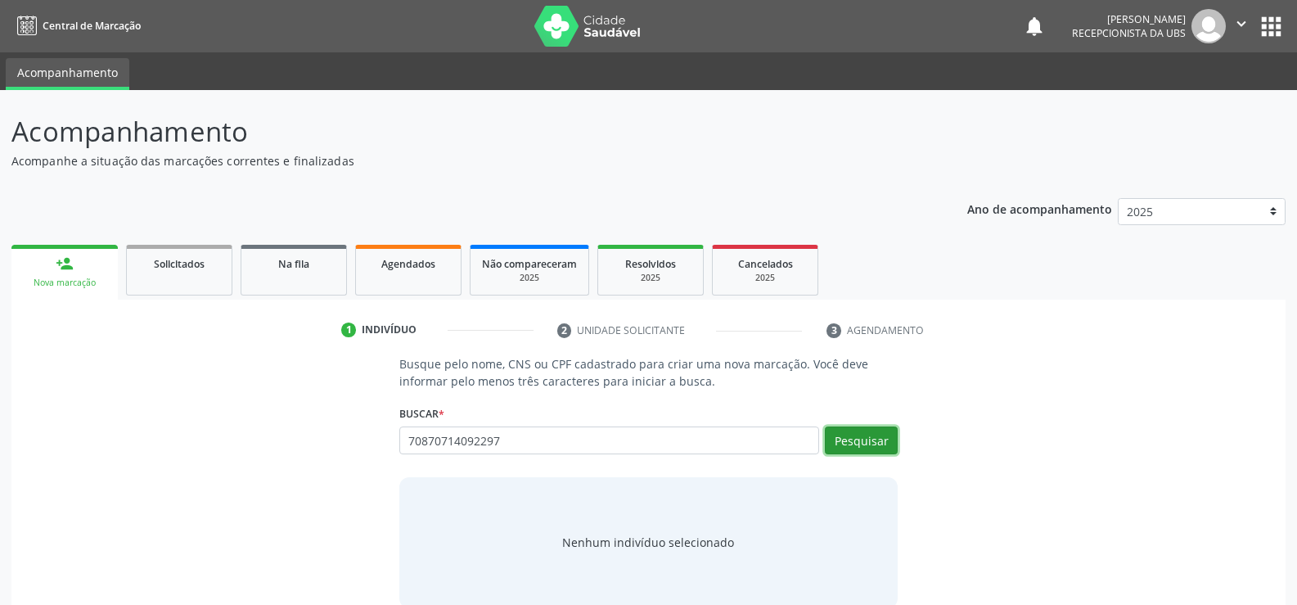
click at [849, 446] on button "Pesquisar" at bounding box center [861, 440] width 73 height 28
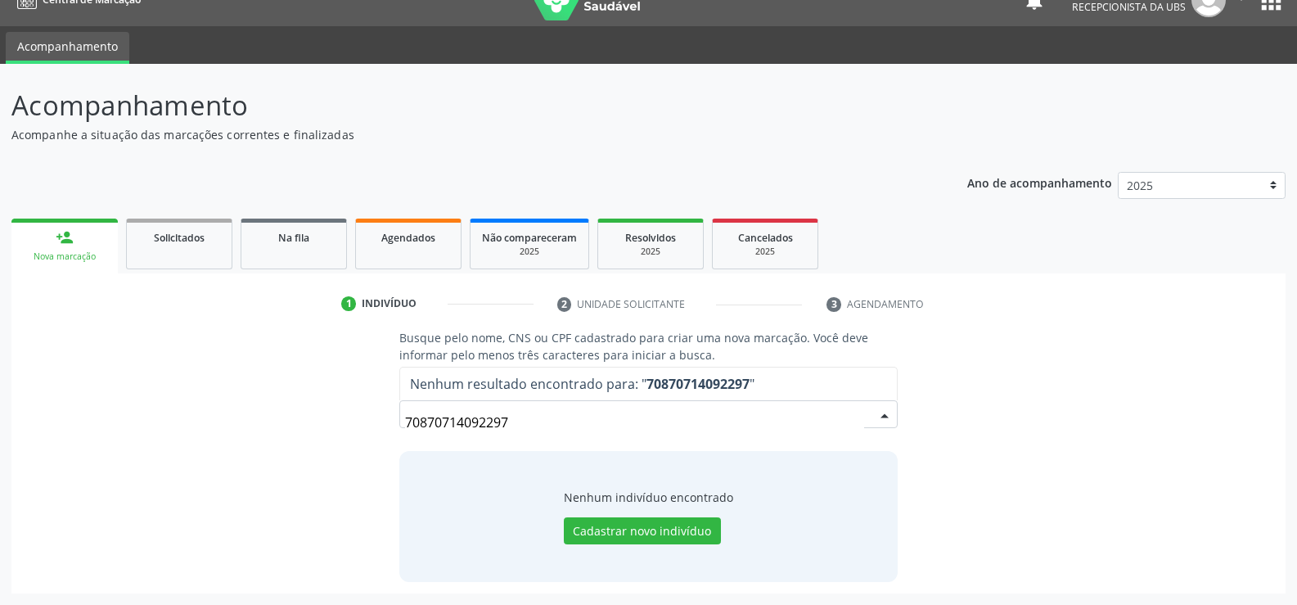
click at [529, 422] on input "70870714092297" at bounding box center [634, 422] width 459 height 33
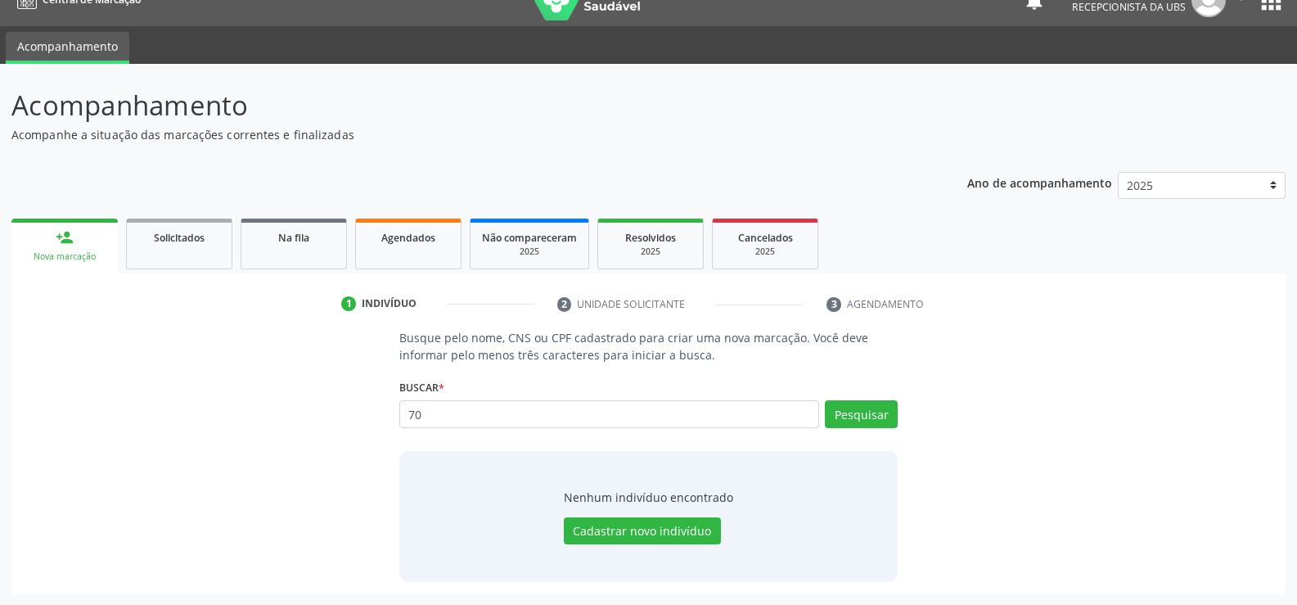
type input "7"
type input "708707141092297"
click at [841, 417] on button "Pesquisar" at bounding box center [861, 414] width 73 height 28
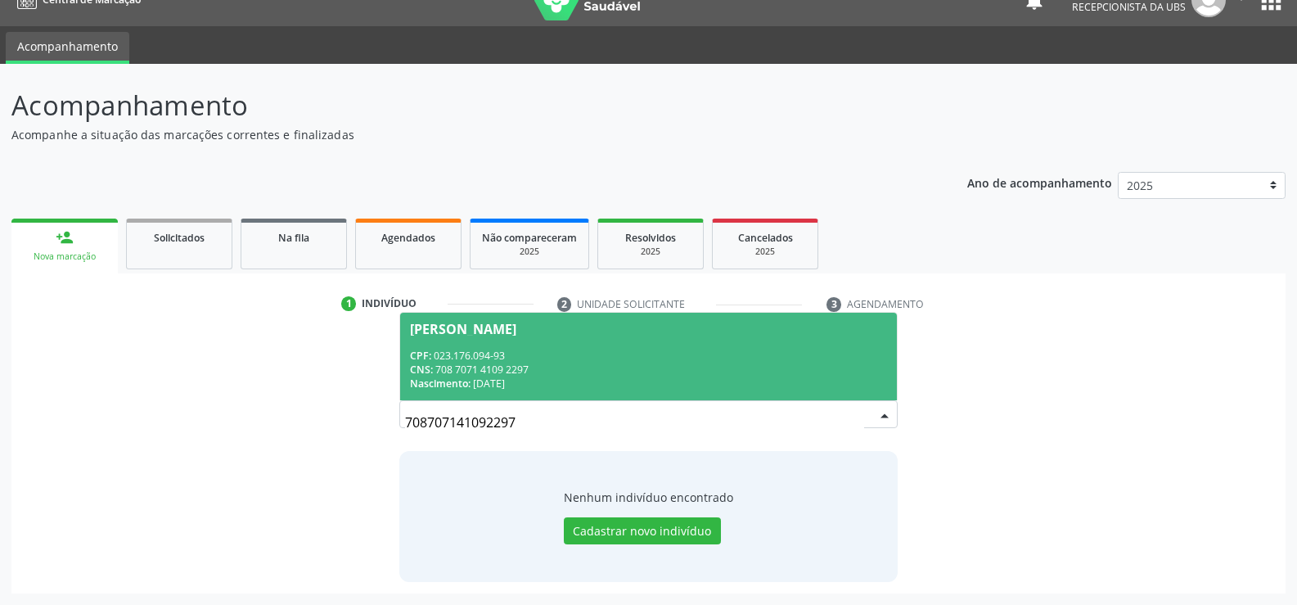
click at [493, 350] on div "CPF: 023.176.094-93" at bounding box center [648, 356] width 477 height 14
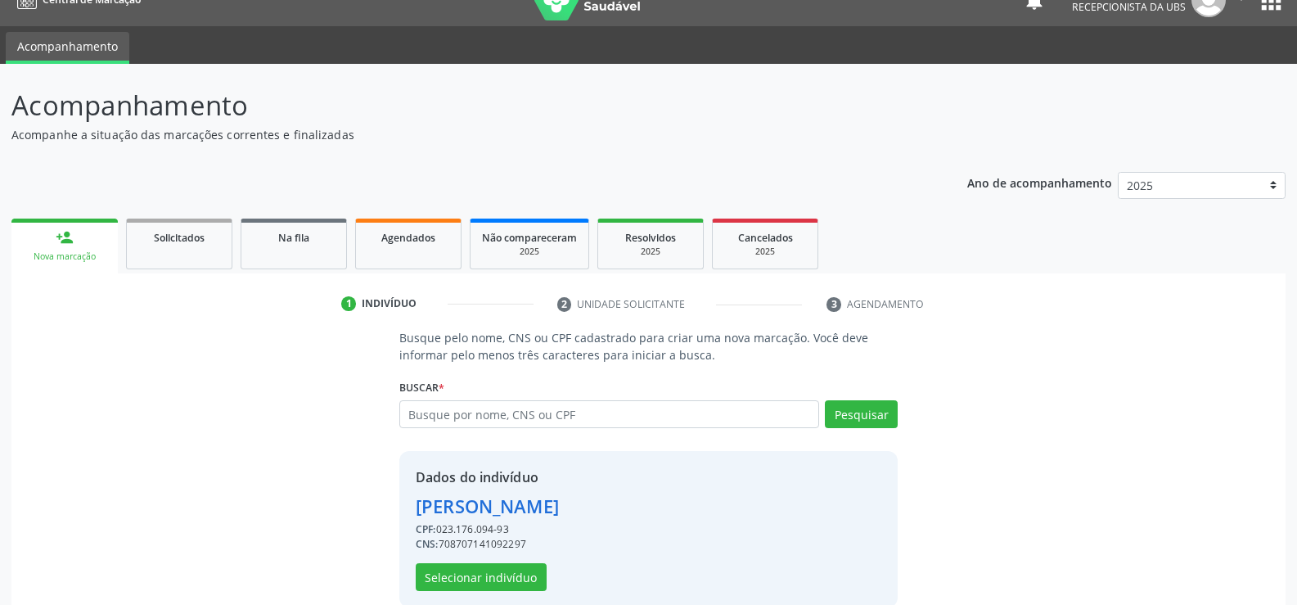
scroll to position [52, 0]
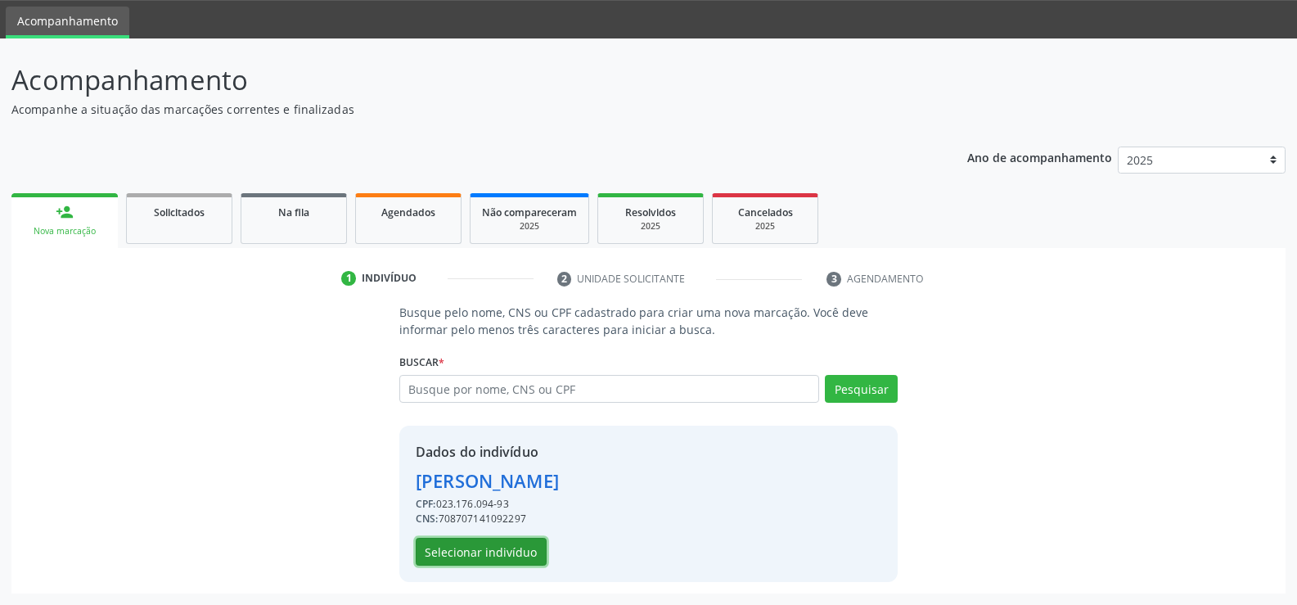
click at [506, 559] on button "Selecionar indivíduo" at bounding box center [481, 552] width 131 height 28
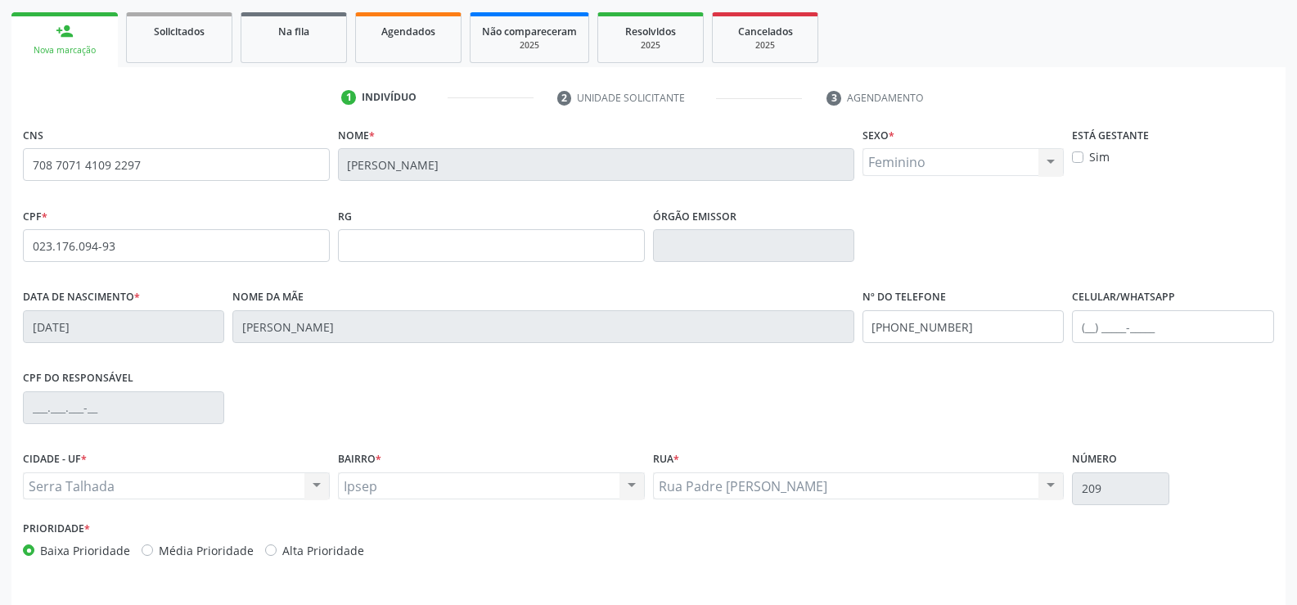
scroll to position [282, 0]
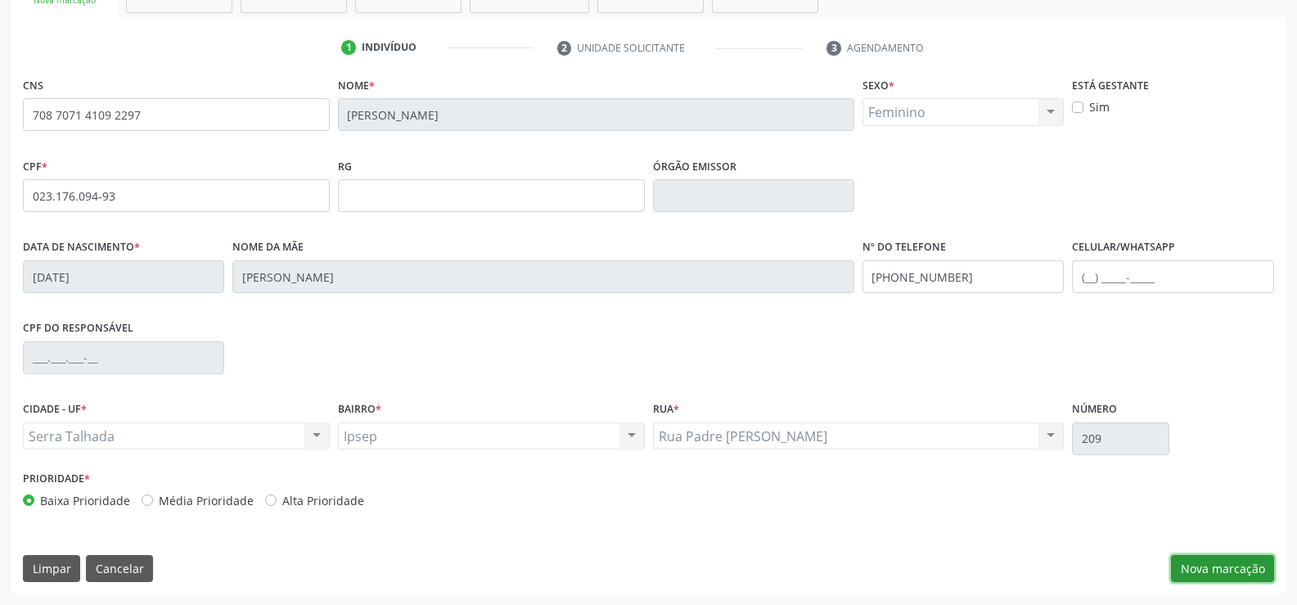
click at [1189, 564] on button "Nova marcação" at bounding box center [1222, 569] width 103 height 28
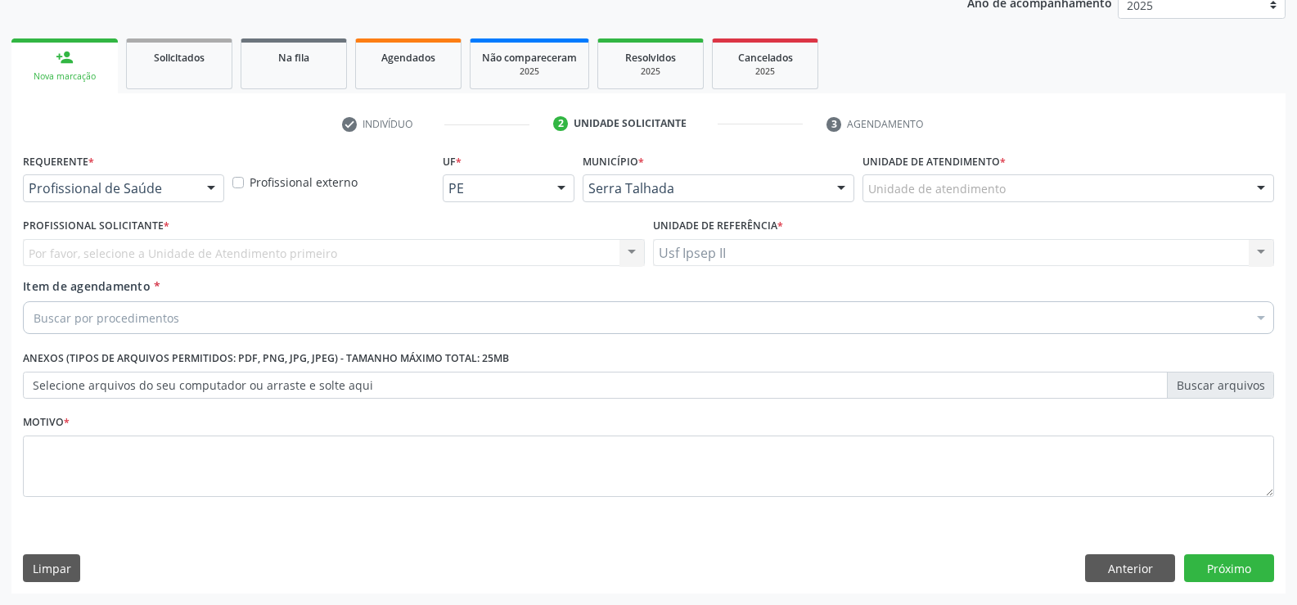
scroll to position [206, 0]
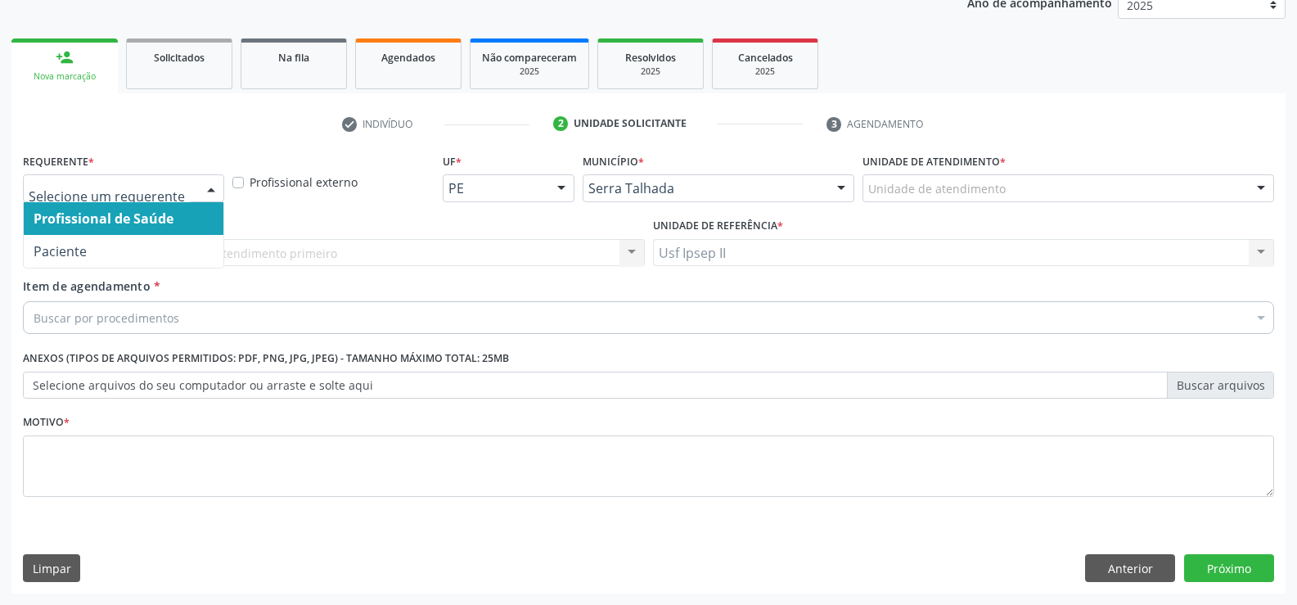
click at [211, 187] on div at bounding box center [211, 189] width 25 height 28
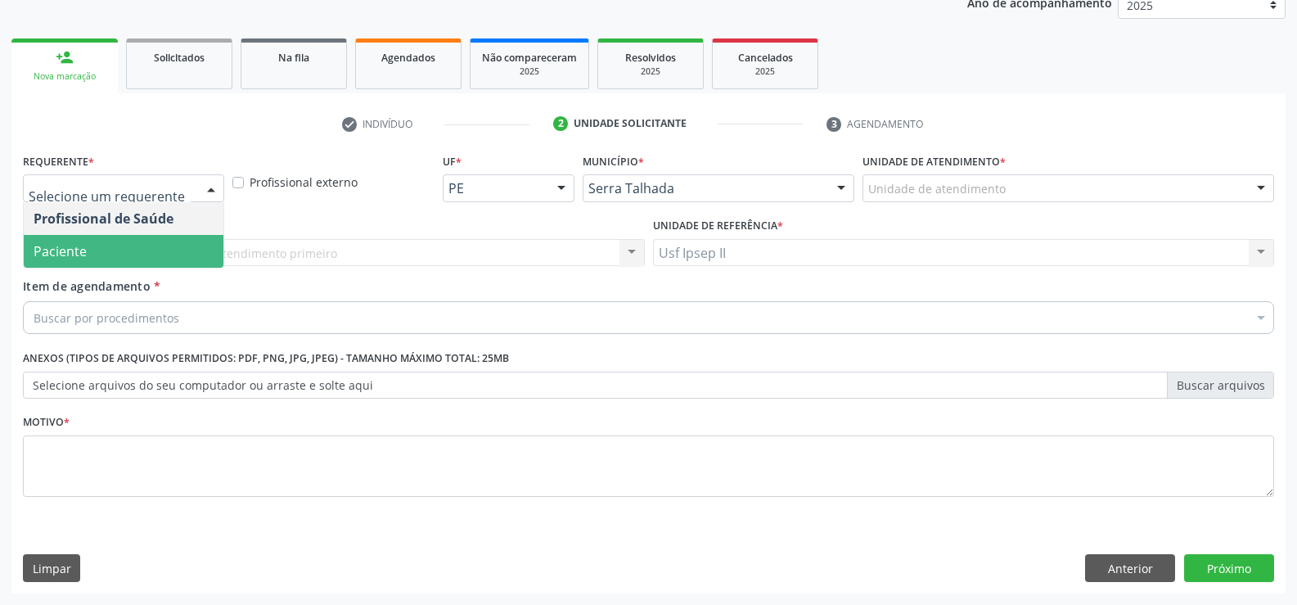
click at [147, 246] on span "Paciente" at bounding box center [124, 251] width 200 height 33
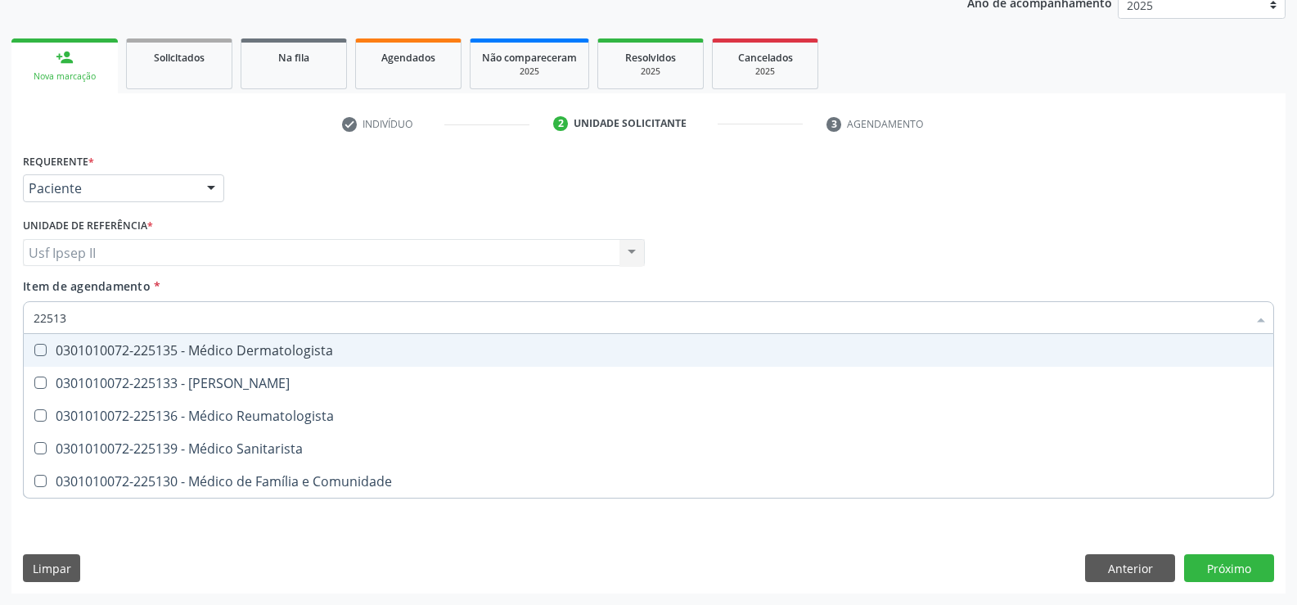
type input "225135"
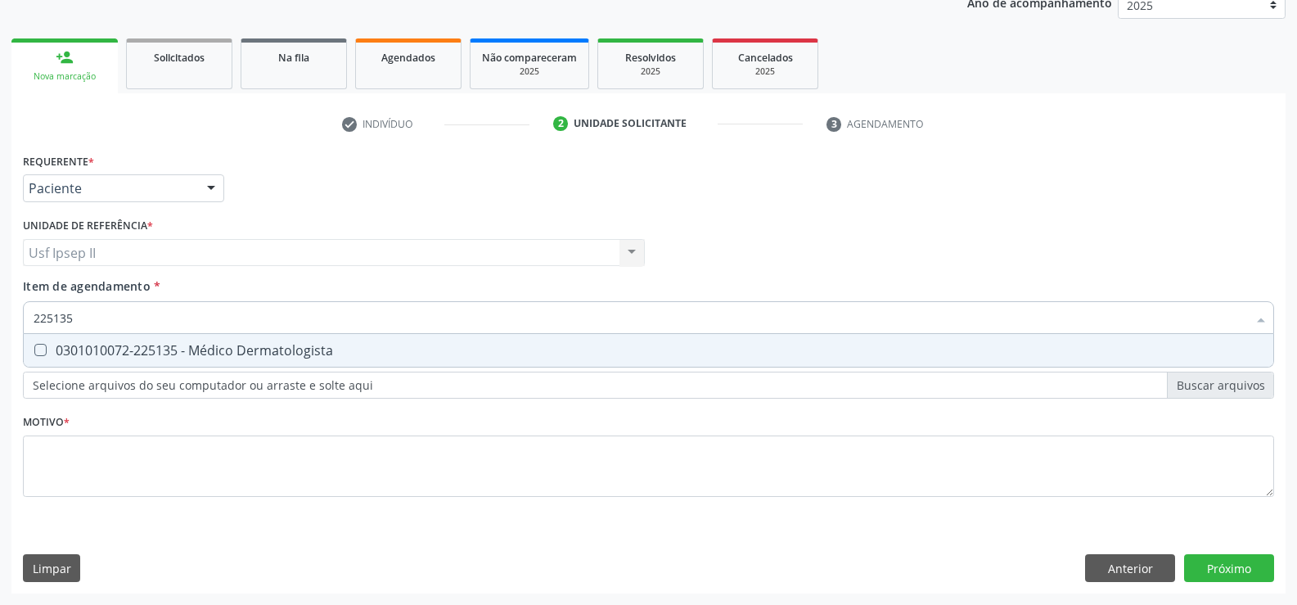
click at [182, 349] on div "0301010072-225135 - Médico Dermatologista" at bounding box center [649, 350] width 1230 height 13
checkbox Dermatologista "true"
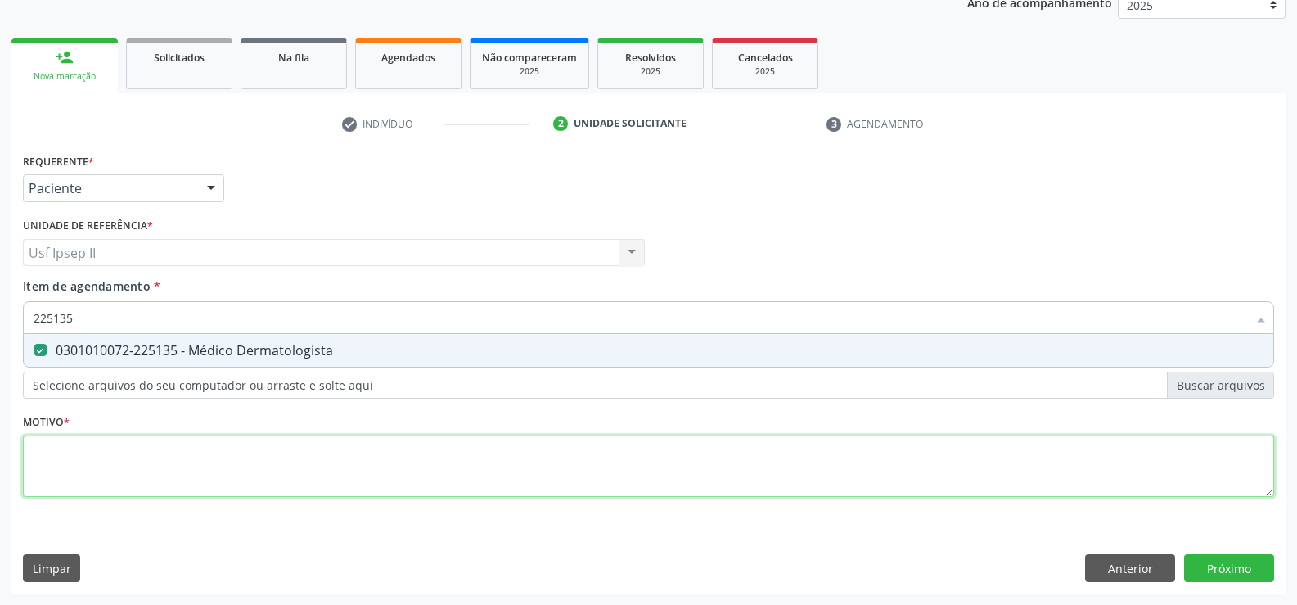
click at [103, 448] on div "Requerente * Paciente Profissional de Saúde Paciente Nenhum resultado encontrad…" at bounding box center [649, 334] width 1252 height 371
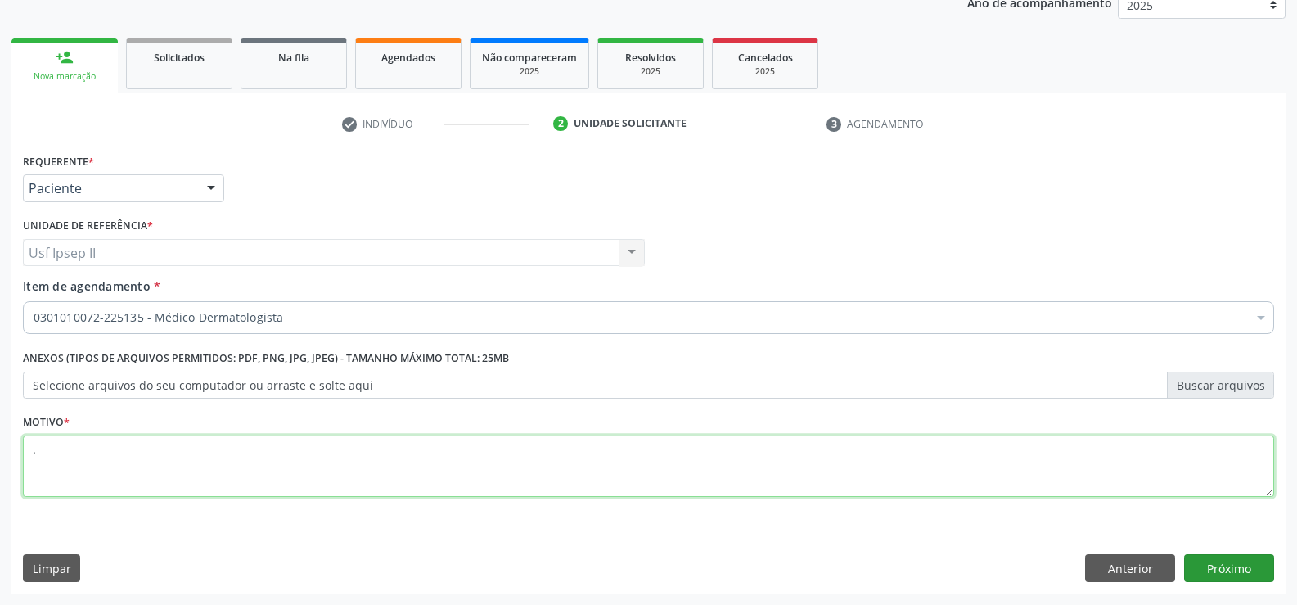
type textarea "."
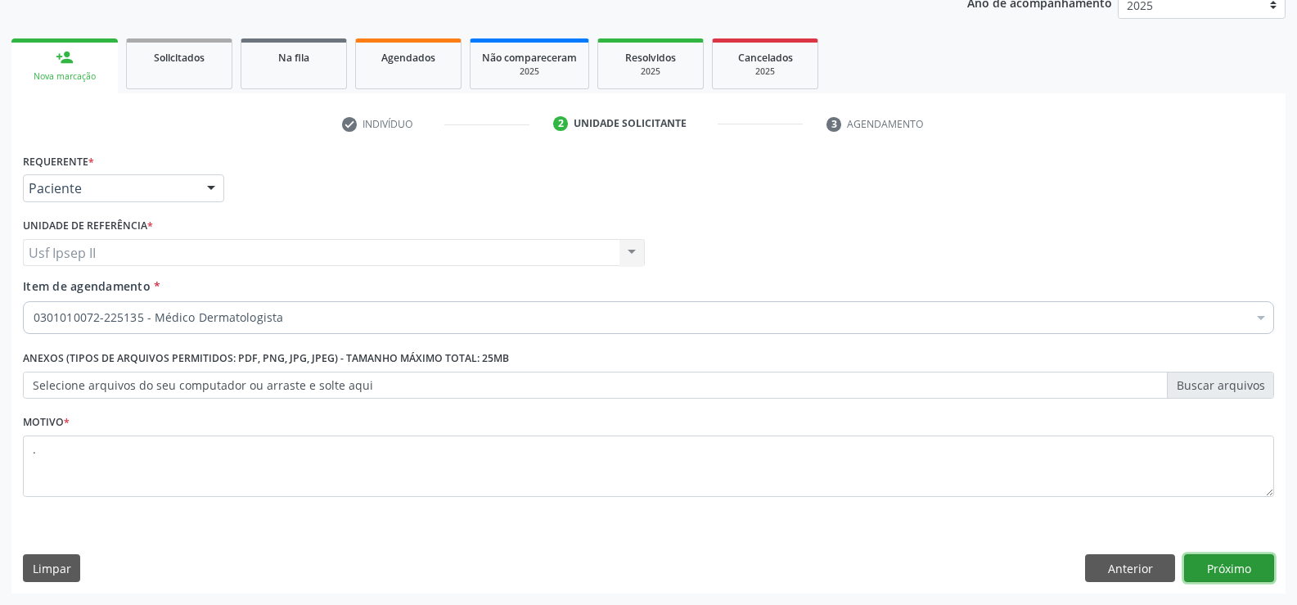
click at [1242, 571] on button "Próximo" at bounding box center [1229, 568] width 90 height 28
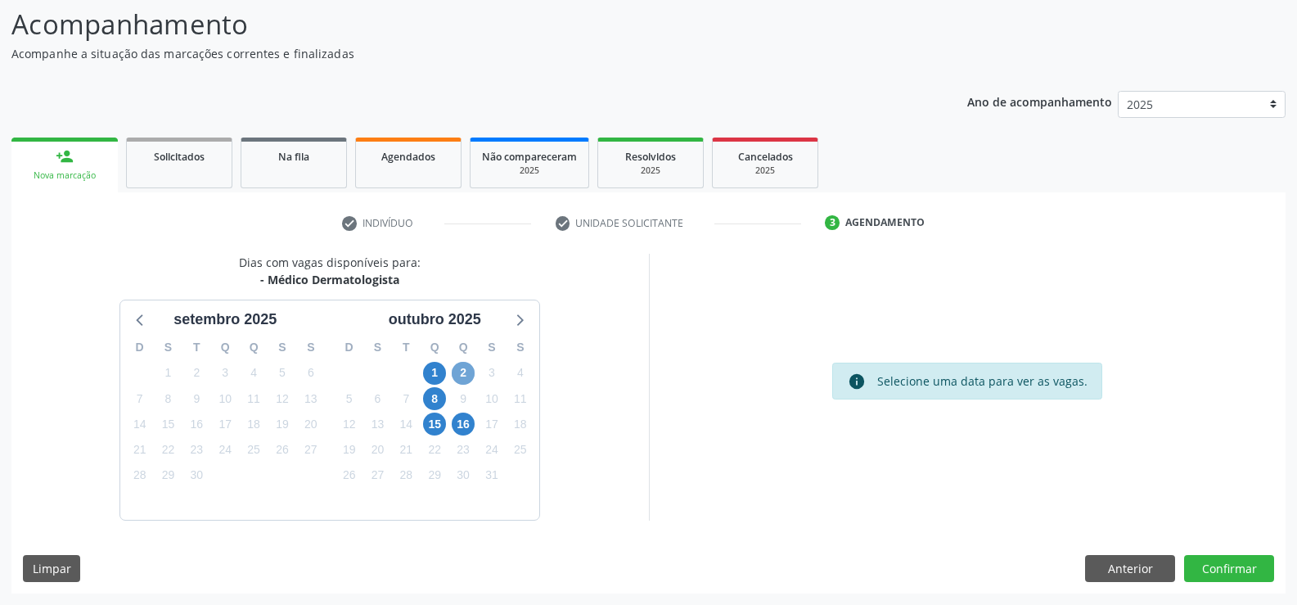
click at [462, 377] on span "2" at bounding box center [463, 373] width 23 height 23
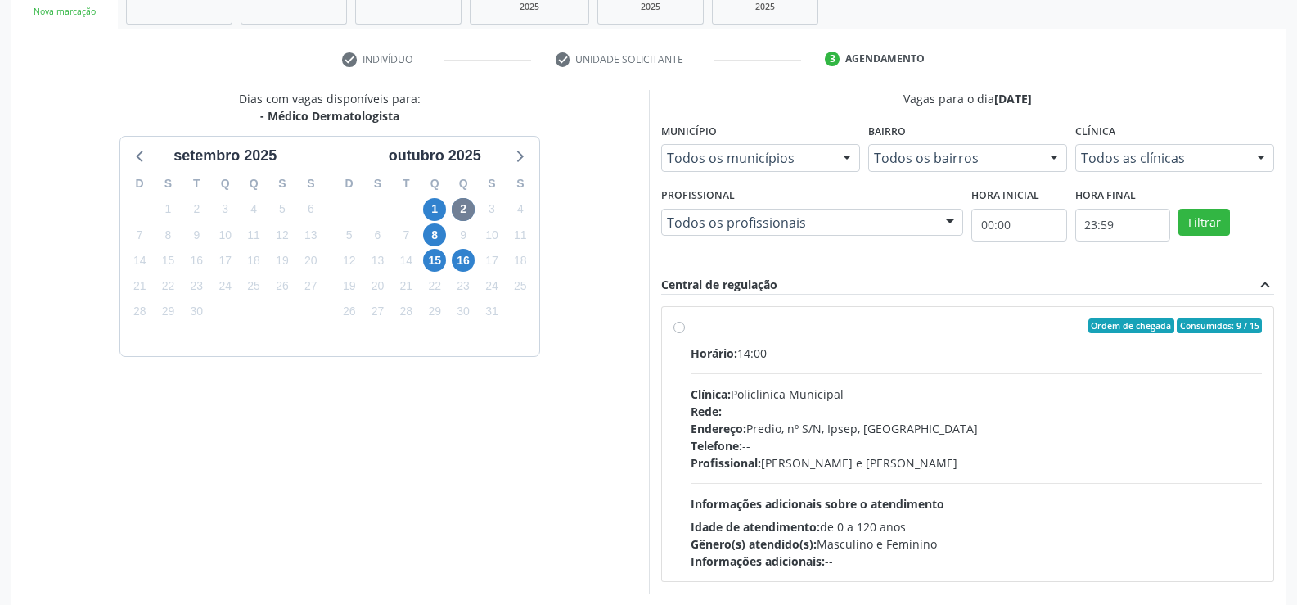
scroll to position [271, 0]
click at [677, 336] on div "Ordem de chegada Consumidos: 9 / 15 Horário: 14:00 Clínica: Policlinica Municip…" at bounding box center [968, 443] width 589 height 251
radio input "true"
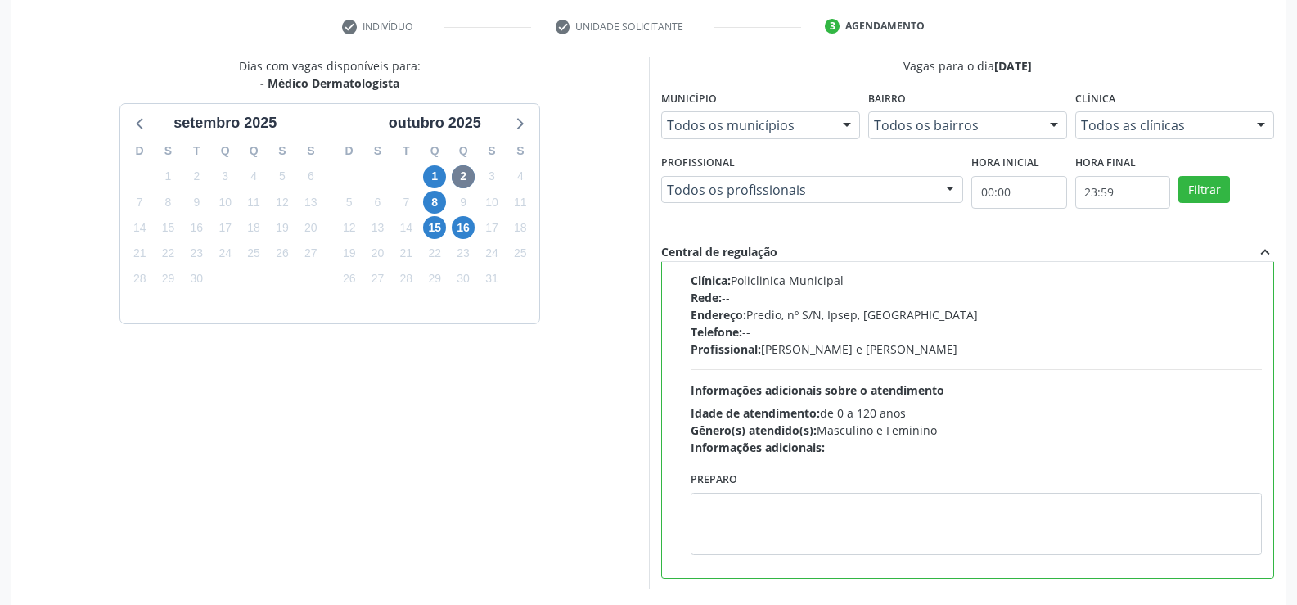
scroll to position [373, 0]
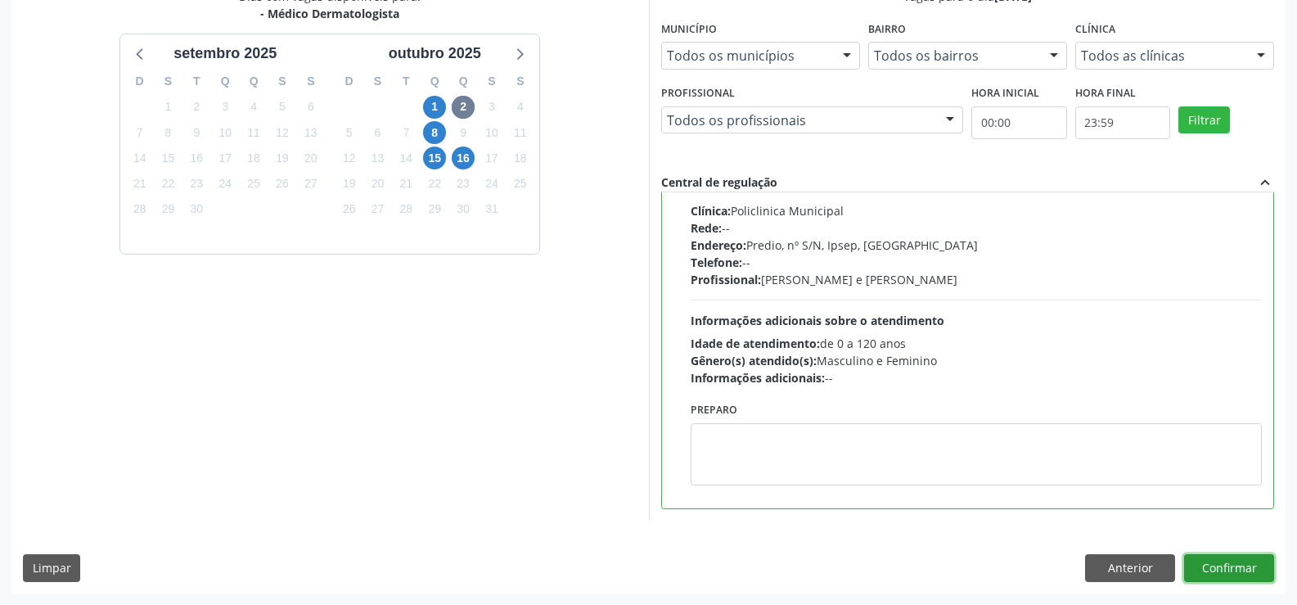
click at [1242, 572] on button "Confirmar" at bounding box center [1229, 568] width 90 height 28
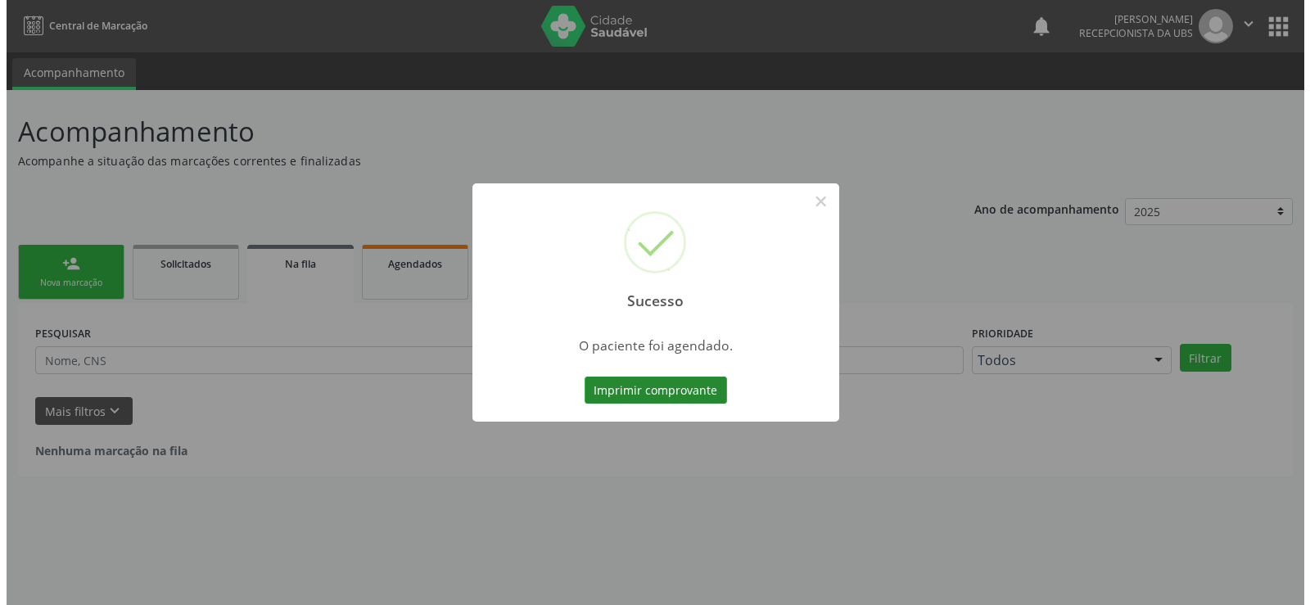
scroll to position [0, 0]
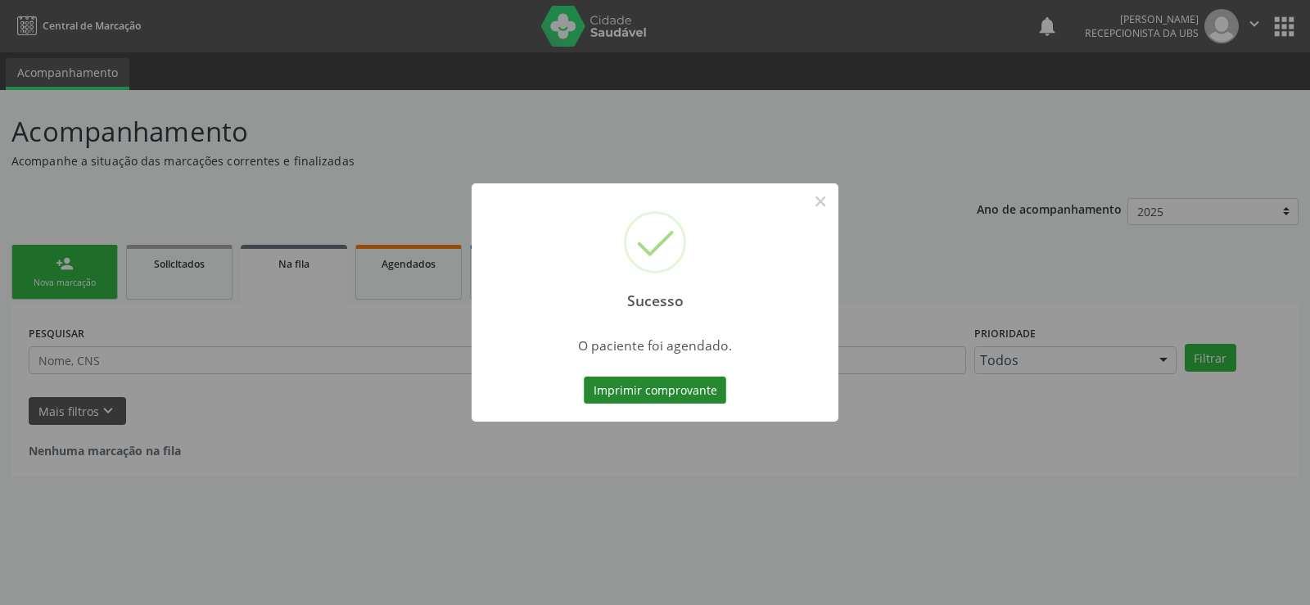
click at [656, 389] on button "Imprimir comprovante" at bounding box center [655, 391] width 142 height 28
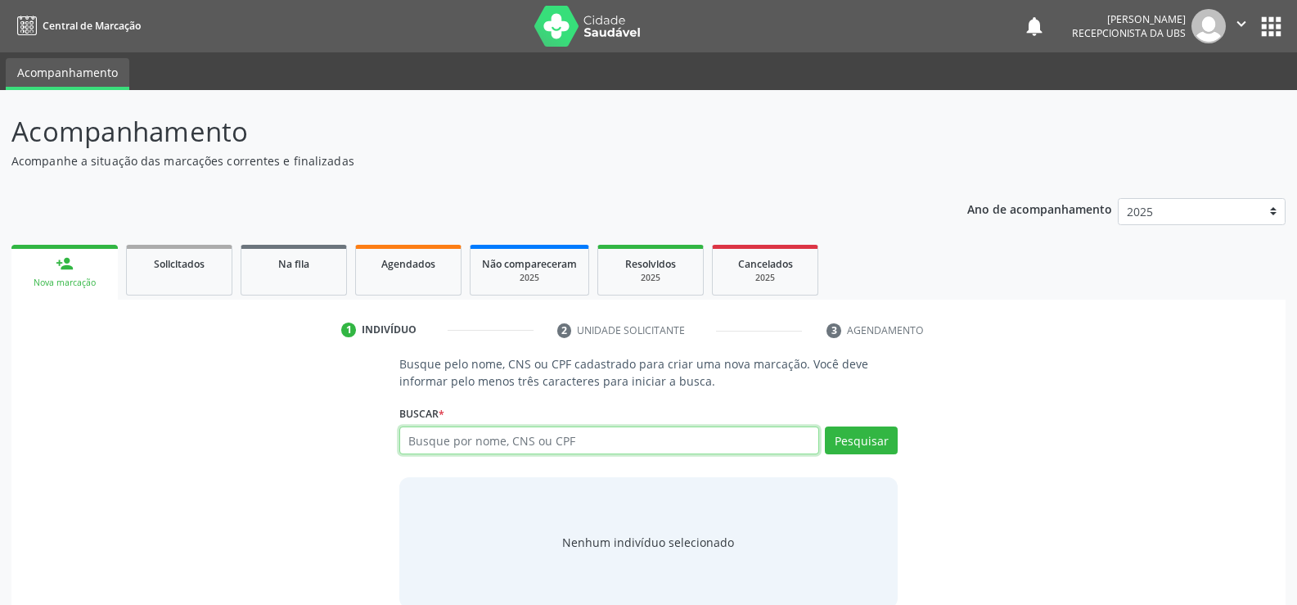
click at [569, 438] on input "text" at bounding box center [609, 440] width 420 height 28
click at [528, 456] on div "Busque por nome, CNS ou CPF Nenhum resultado encontrado para: " " Digite nome, …" at bounding box center [648, 445] width 498 height 39
click at [535, 444] on input "text" at bounding box center [609, 440] width 420 height 28
type input "03064647482"
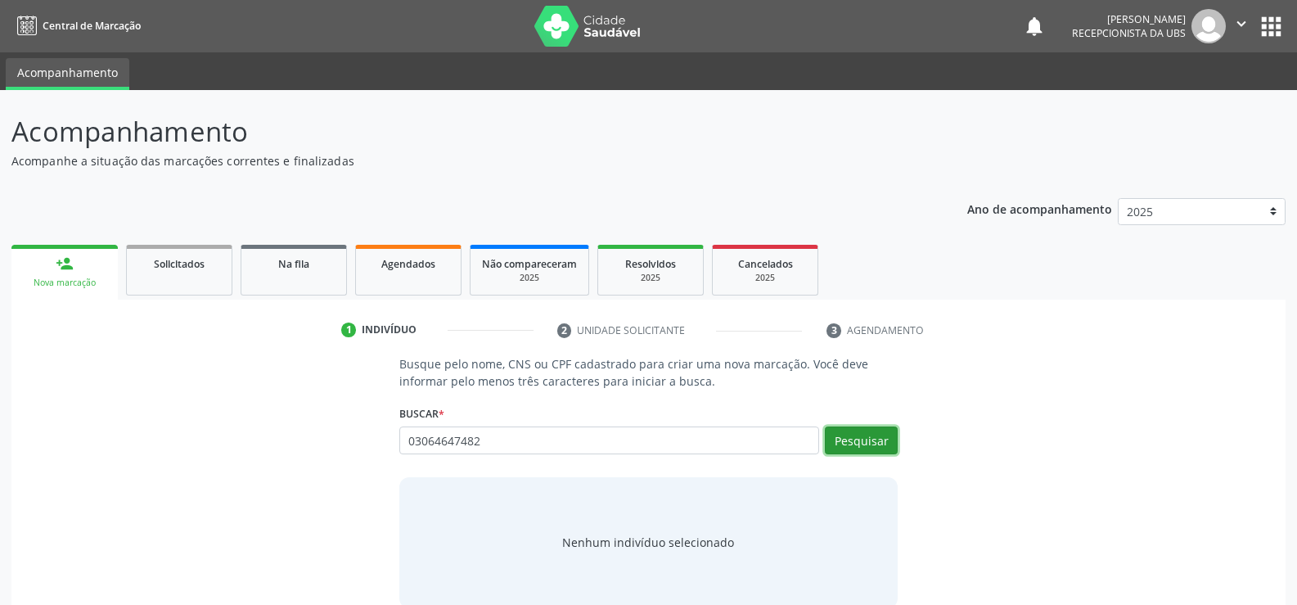
click at [864, 444] on button "Pesquisar" at bounding box center [861, 440] width 73 height 28
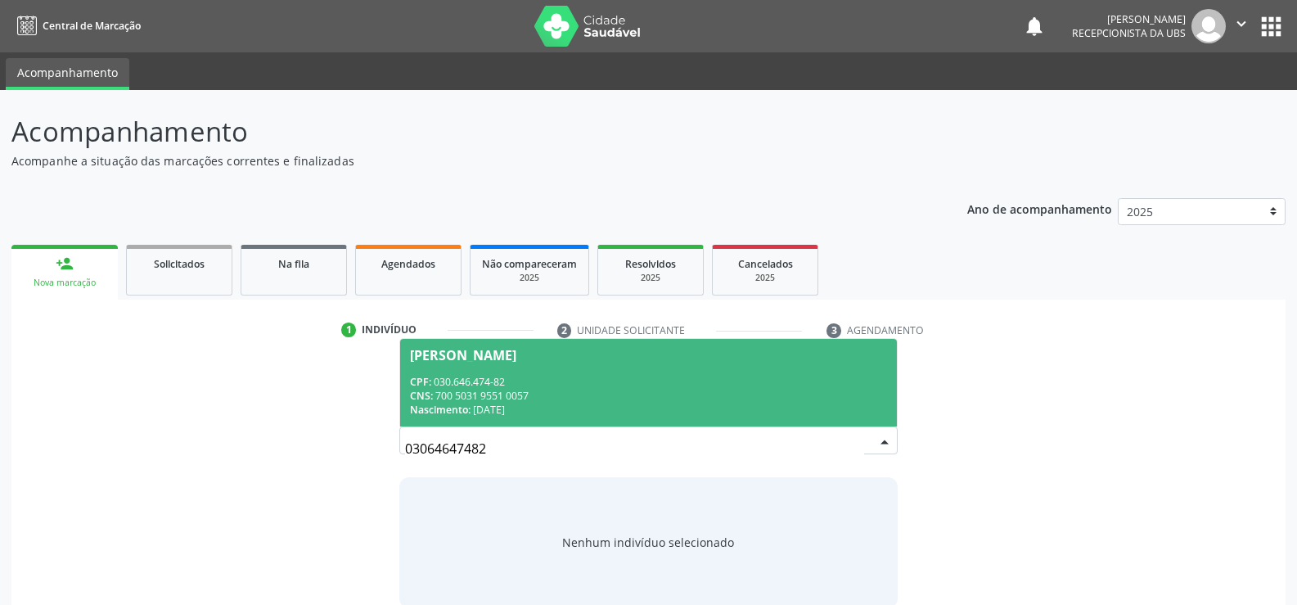
click at [476, 377] on div "CPF: 030.646.474-82" at bounding box center [648, 382] width 477 height 14
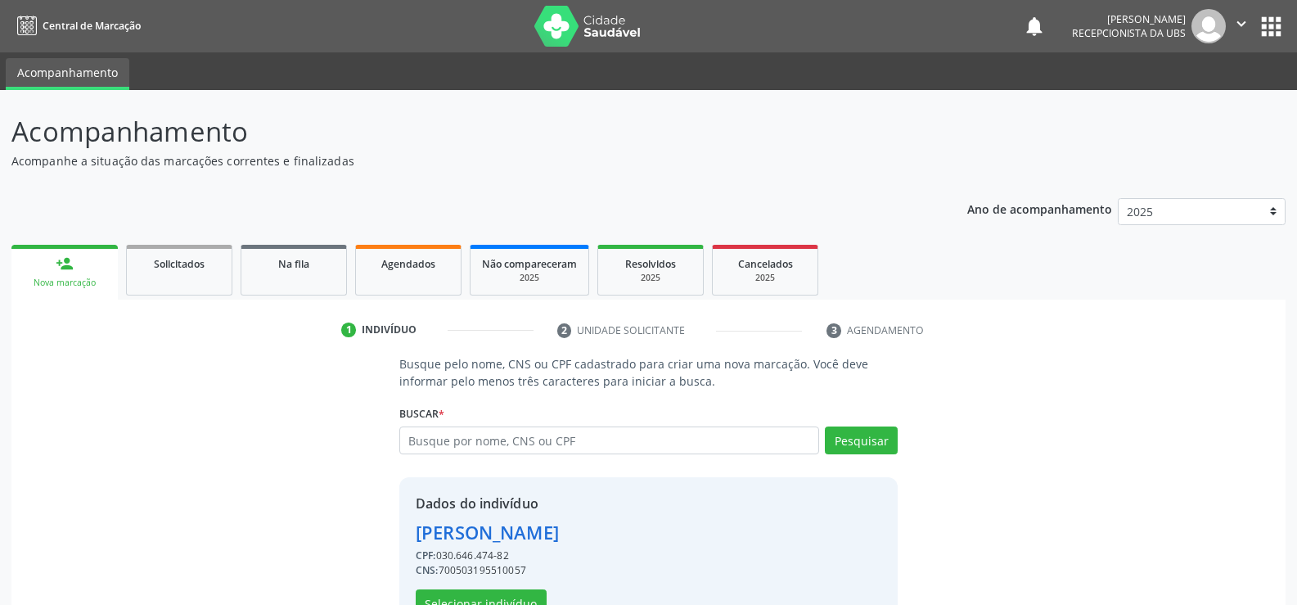
scroll to position [52, 0]
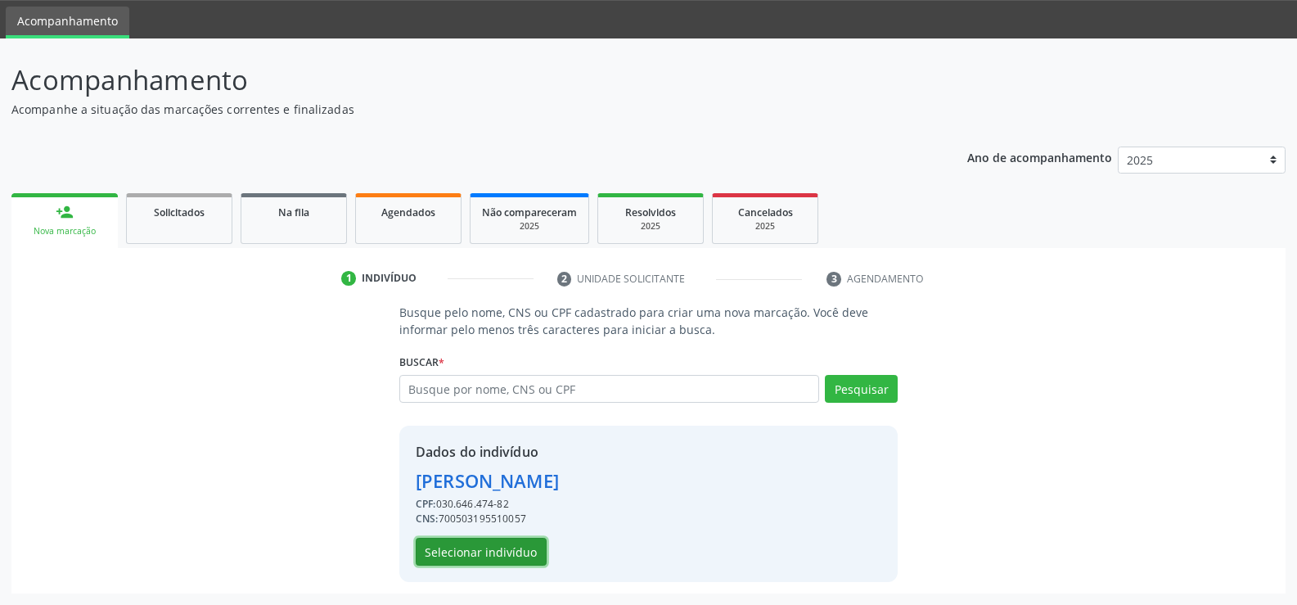
click at [484, 547] on button "Selecionar indivíduo" at bounding box center [481, 552] width 131 height 28
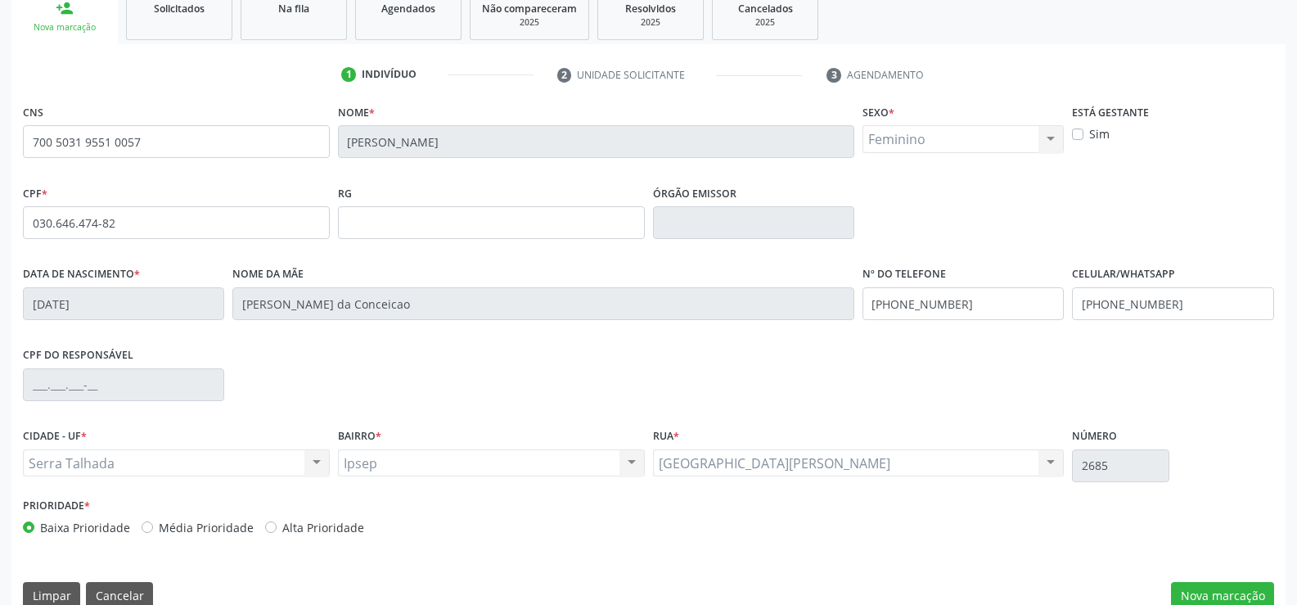
scroll to position [282, 0]
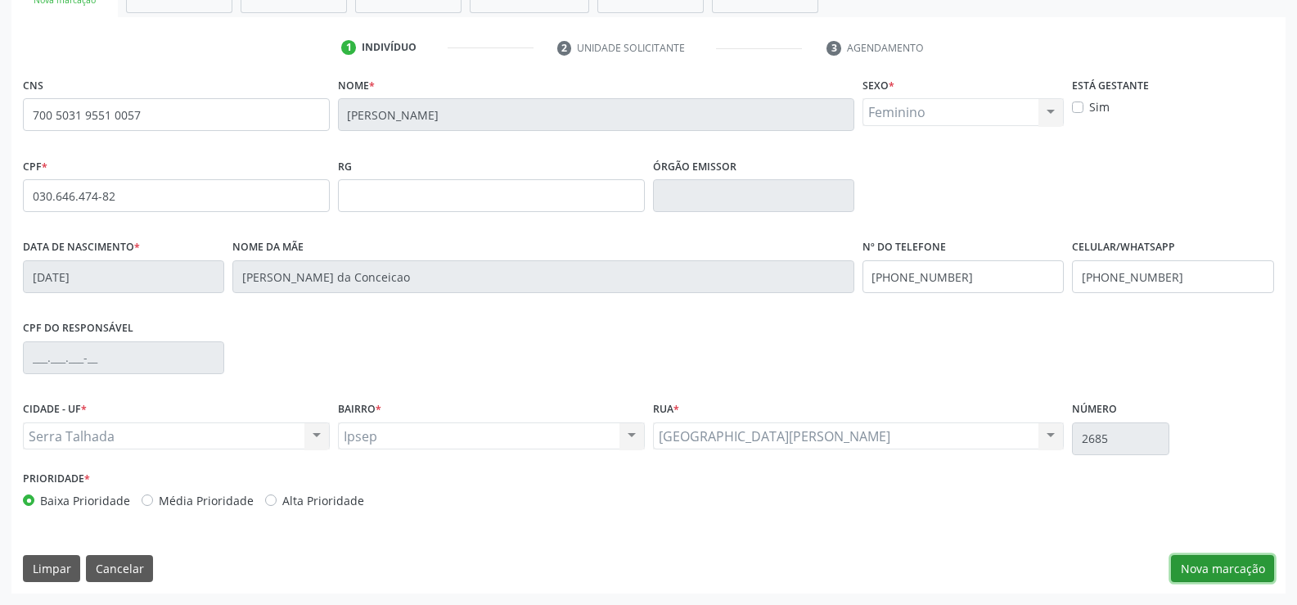
click at [1203, 561] on button "Nova marcação" at bounding box center [1222, 569] width 103 height 28
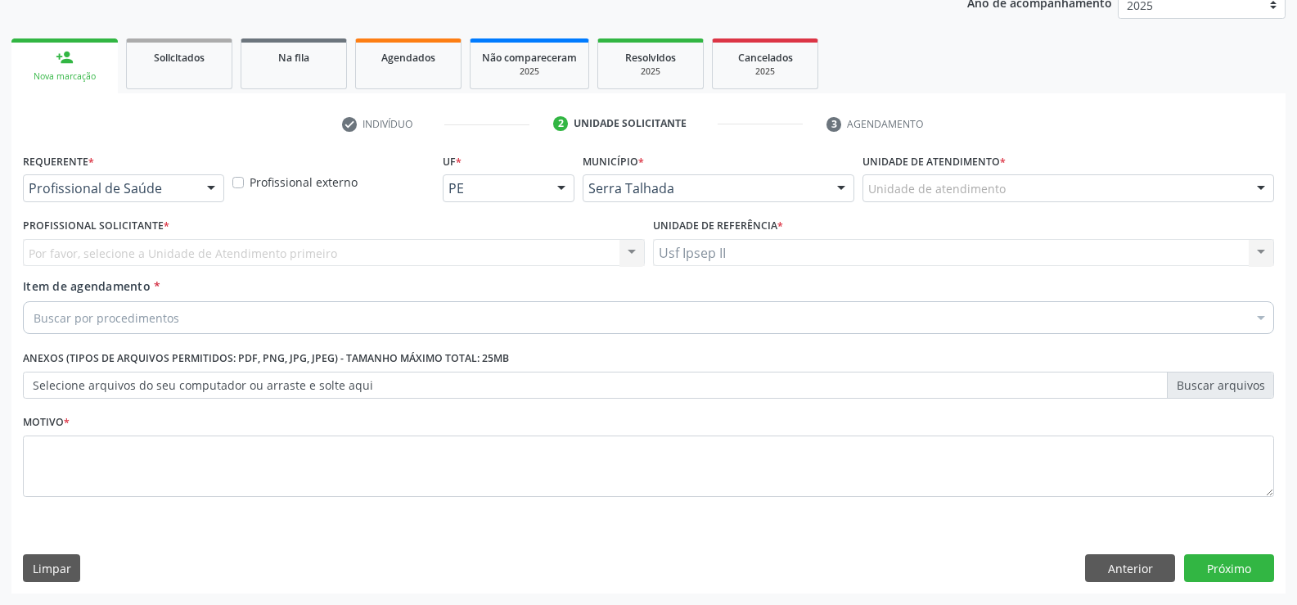
click at [205, 192] on div at bounding box center [211, 189] width 25 height 28
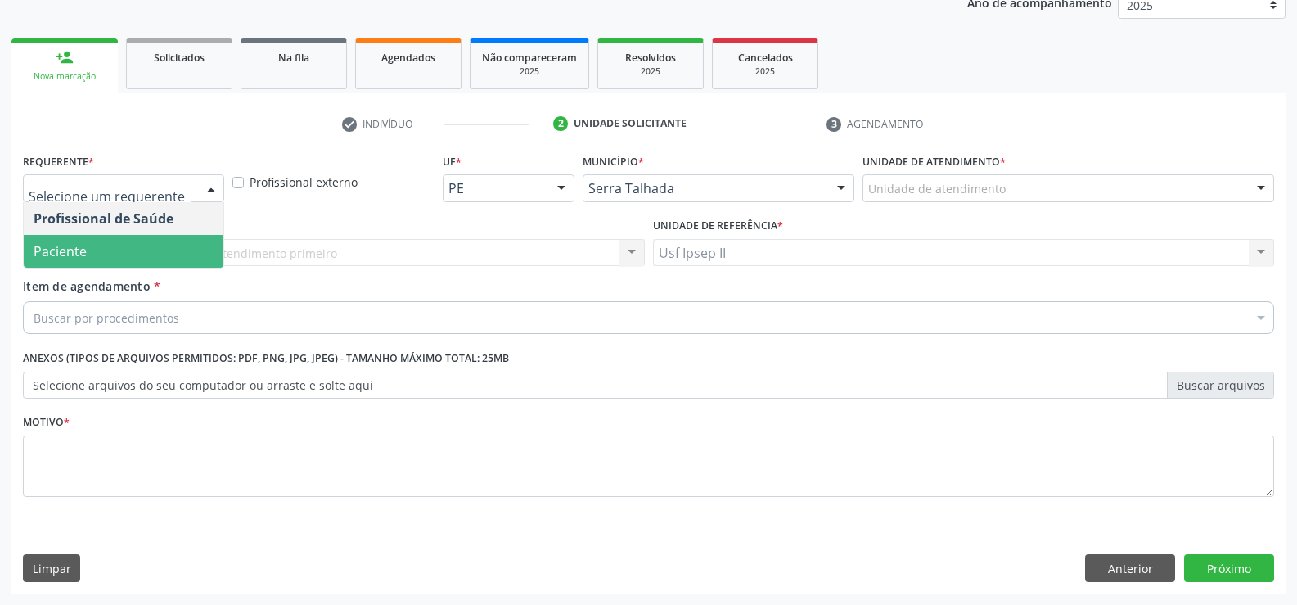
click at [118, 241] on span "Paciente" at bounding box center [124, 251] width 200 height 33
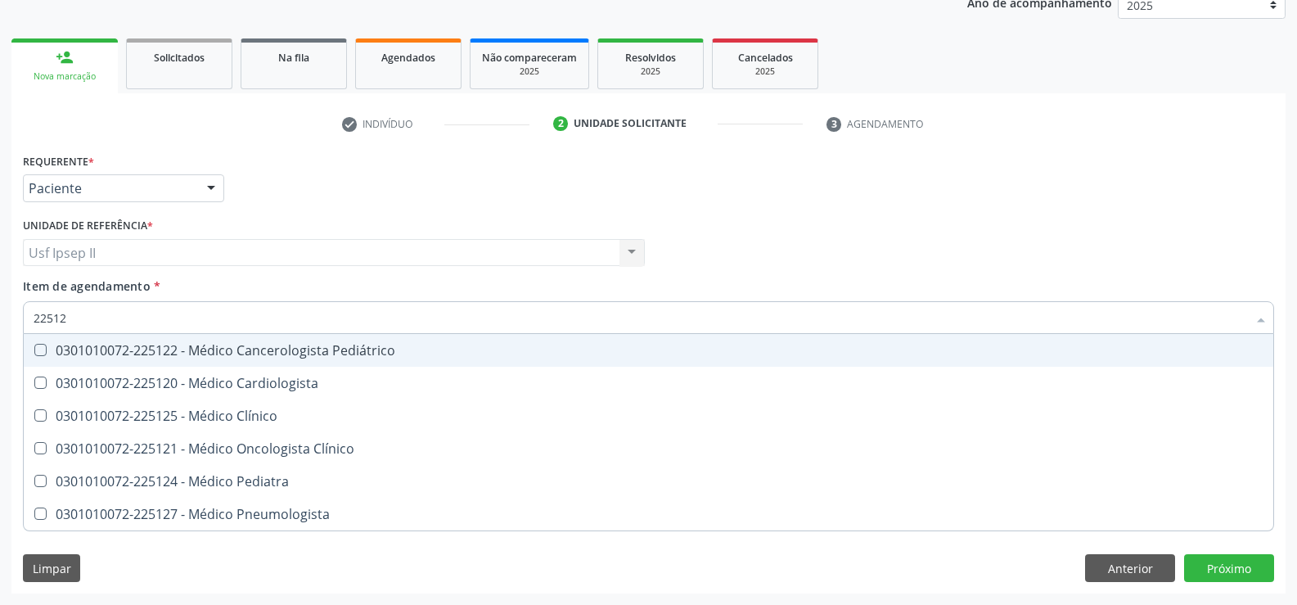
type input "225120"
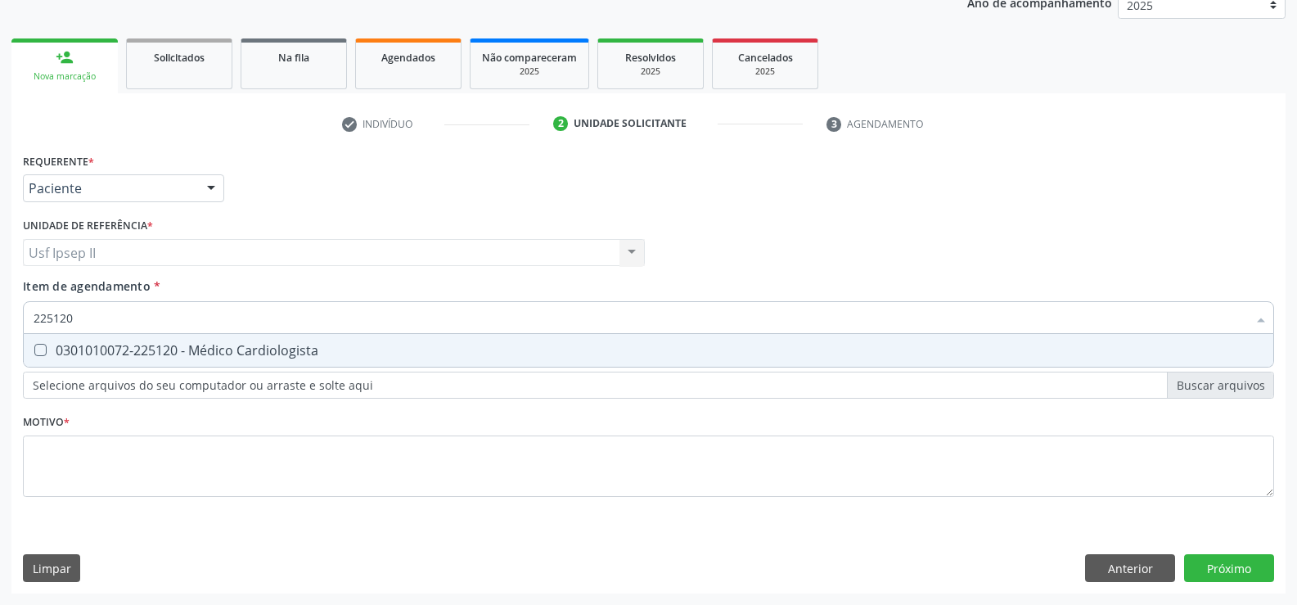
click at [160, 355] on div "0301010072-225120 - Médico Cardiologista" at bounding box center [649, 350] width 1230 height 13
checkbox Cardiologista "true"
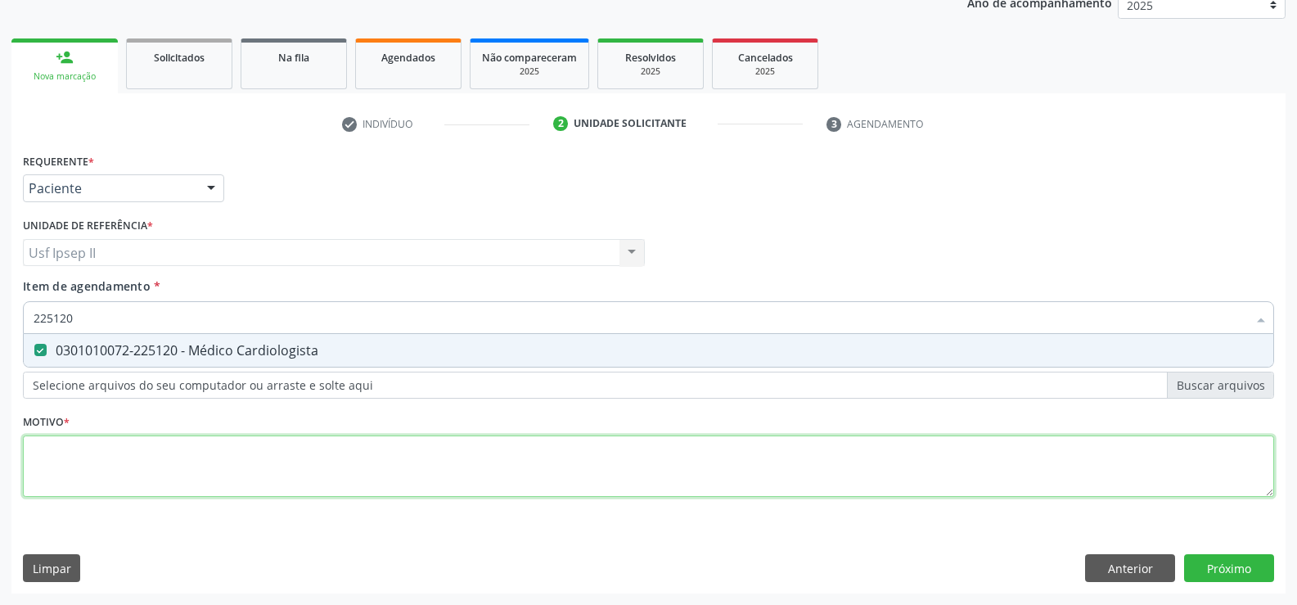
click at [126, 450] on div "Requerente * Paciente Profissional de Saúde Paciente Nenhum resultado encontrad…" at bounding box center [649, 334] width 1252 height 371
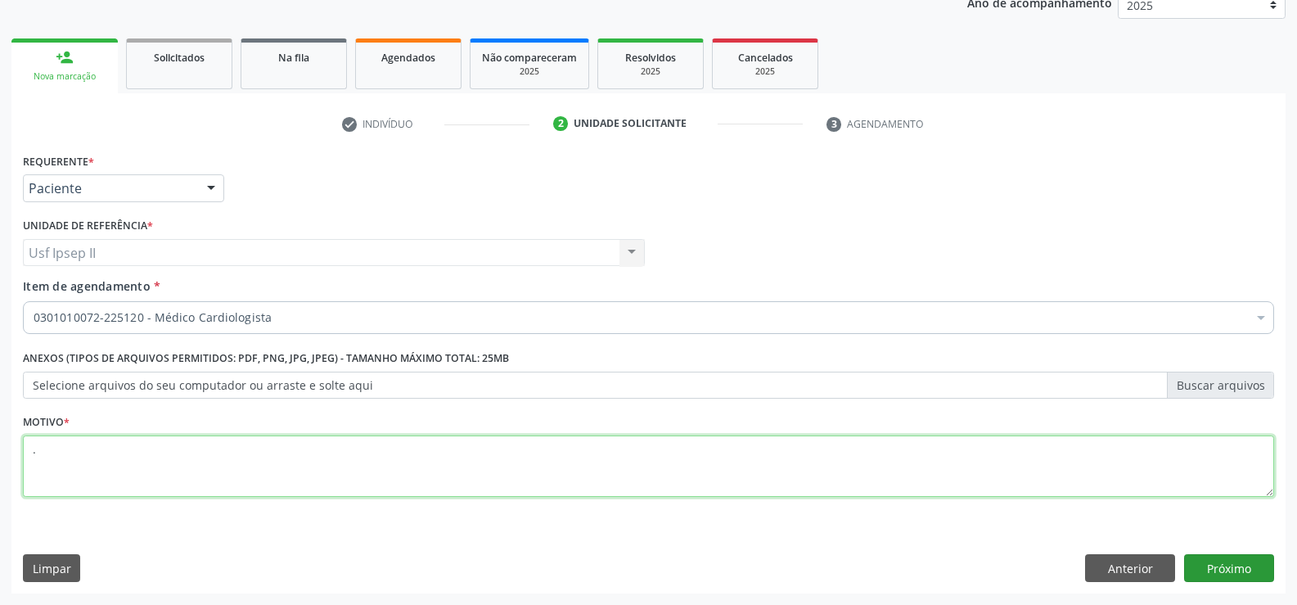
type textarea "."
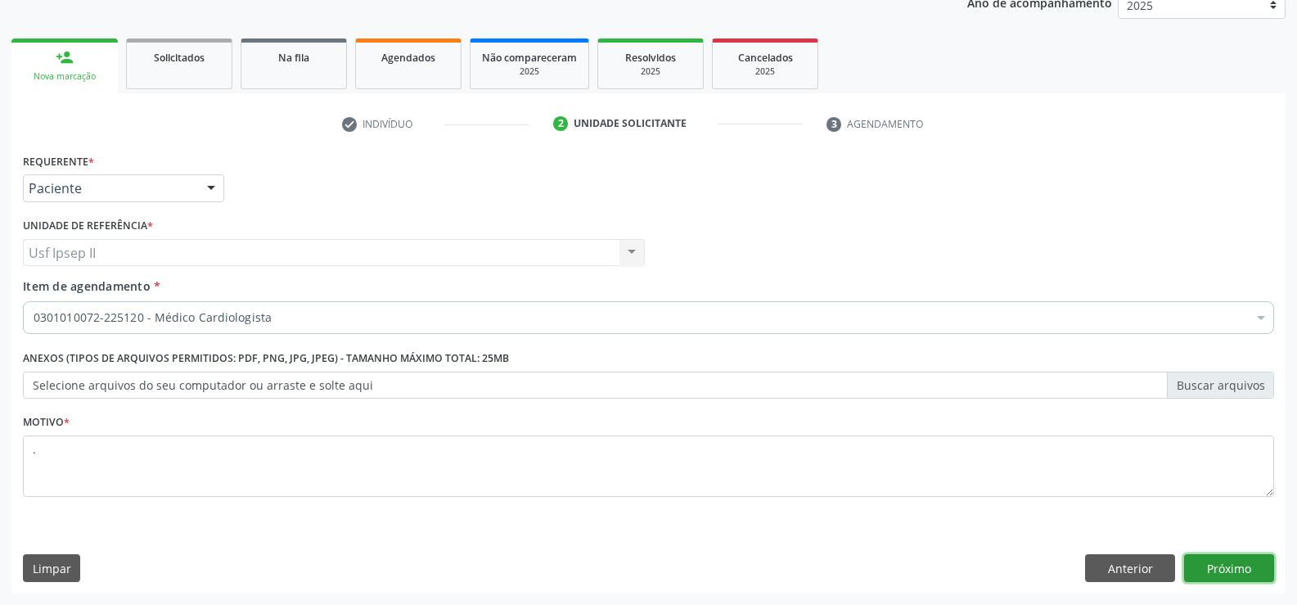
click at [1206, 560] on button "Próximo" at bounding box center [1229, 568] width 90 height 28
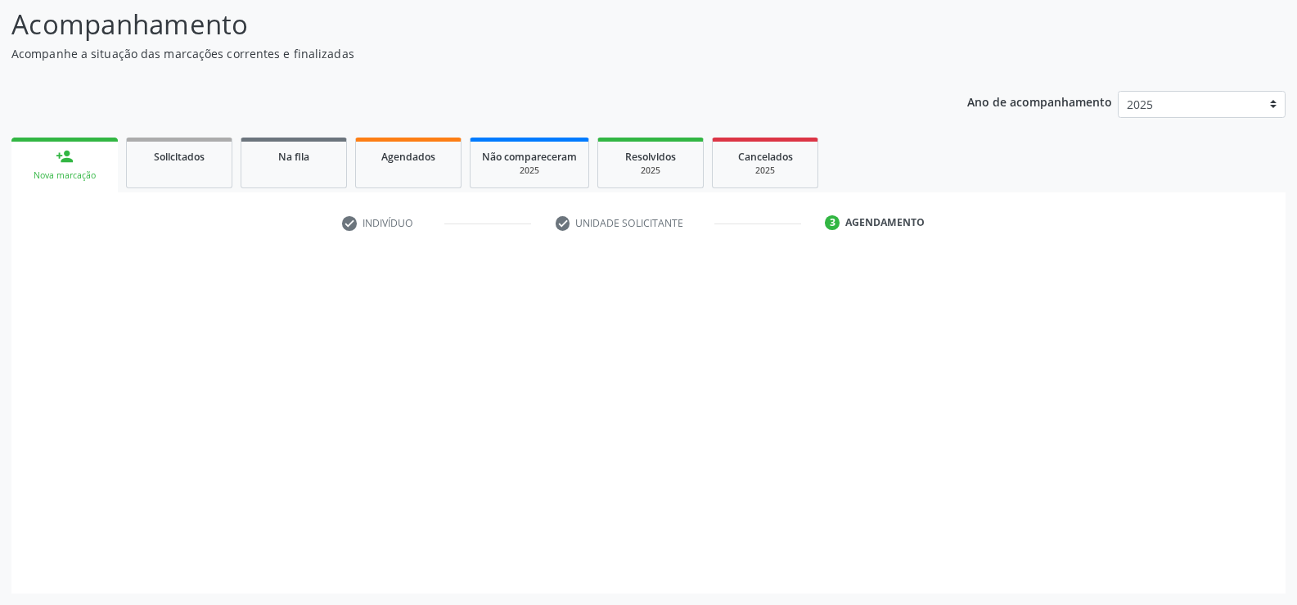
scroll to position [107, 0]
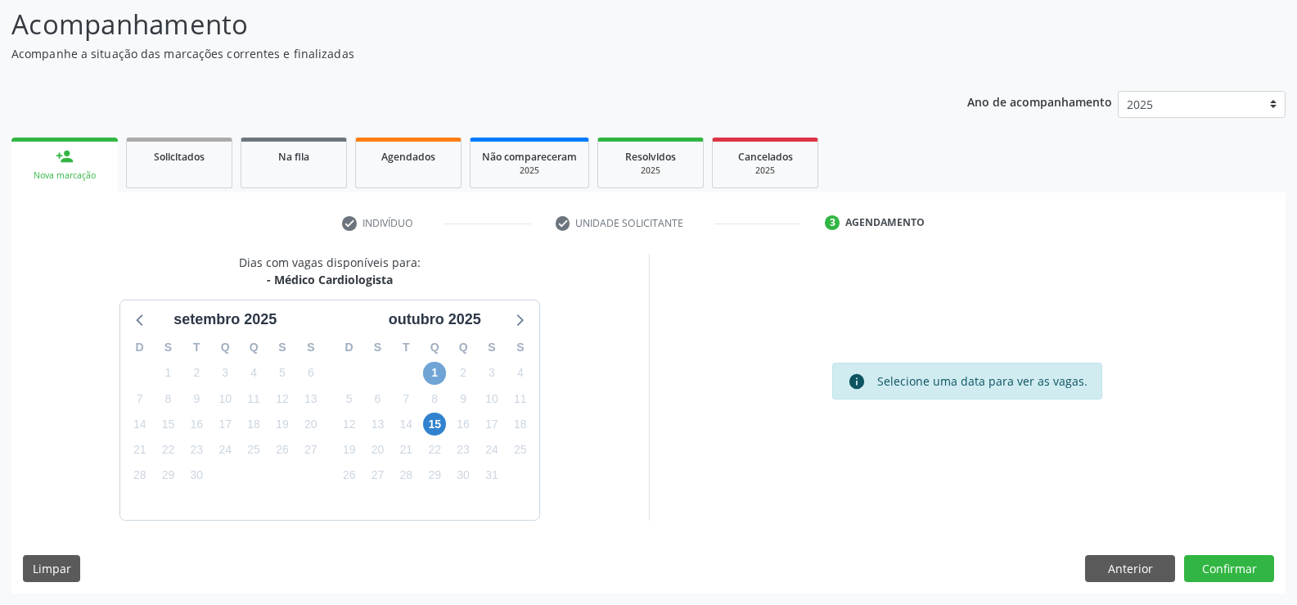
click at [429, 368] on span "1" at bounding box center [434, 373] width 23 height 23
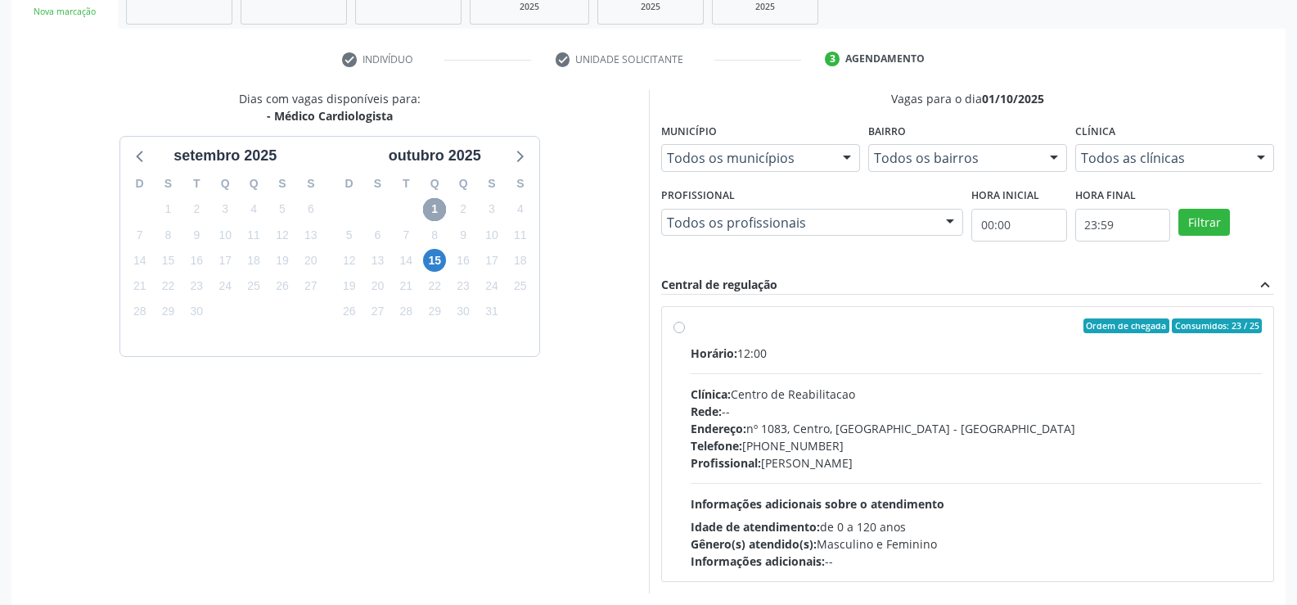
scroll to position [344, 0]
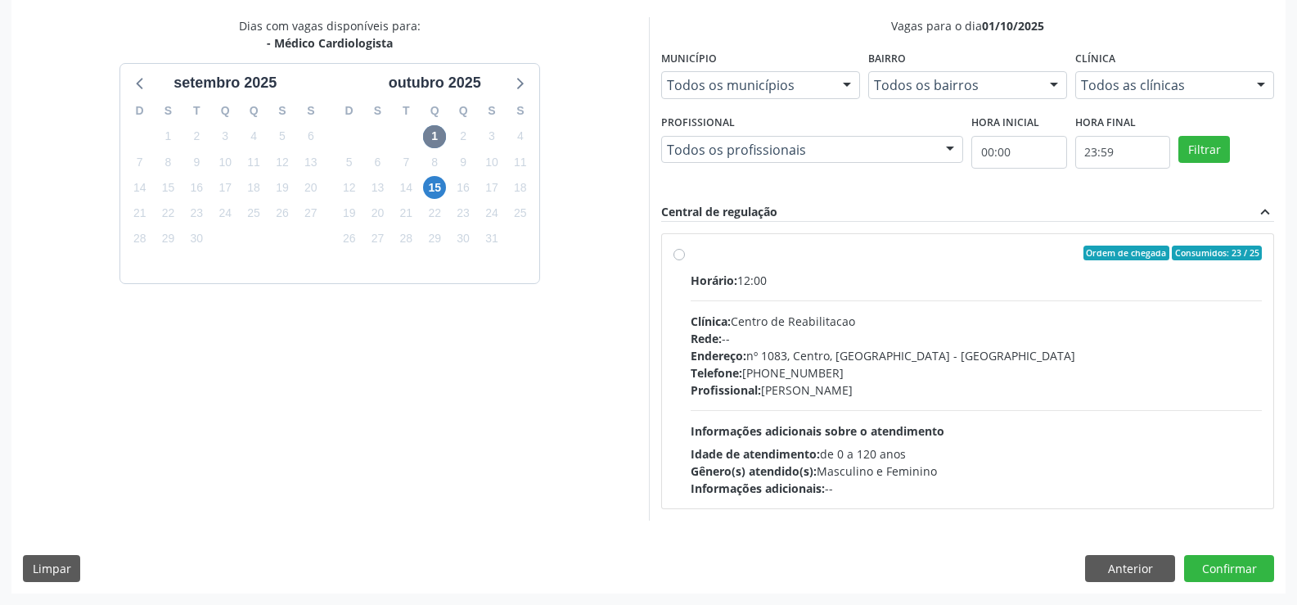
click at [691, 254] on label "Ordem de chegada Consumidos: 23 / 25 Horário: 12:00 Clínica: Centro de Reabilit…" at bounding box center [977, 371] width 572 height 251
click at [676, 254] on input "Ordem de chegada Consumidos: 23 / 25 Horário: 12:00 Clínica: Centro de Reabilit…" at bounding box center [679, 253] width 11 height 15
radio input "true"
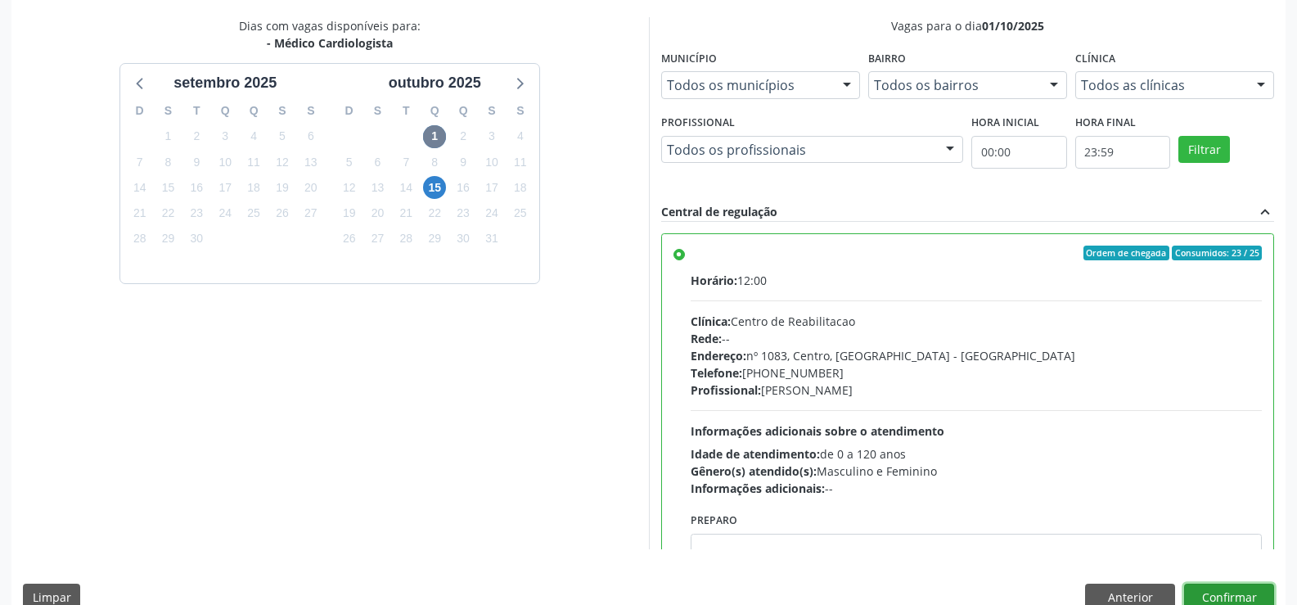
click at [1229, 593] on button "Confirmar" at bounding box center [1229, 598] width 90 height 28
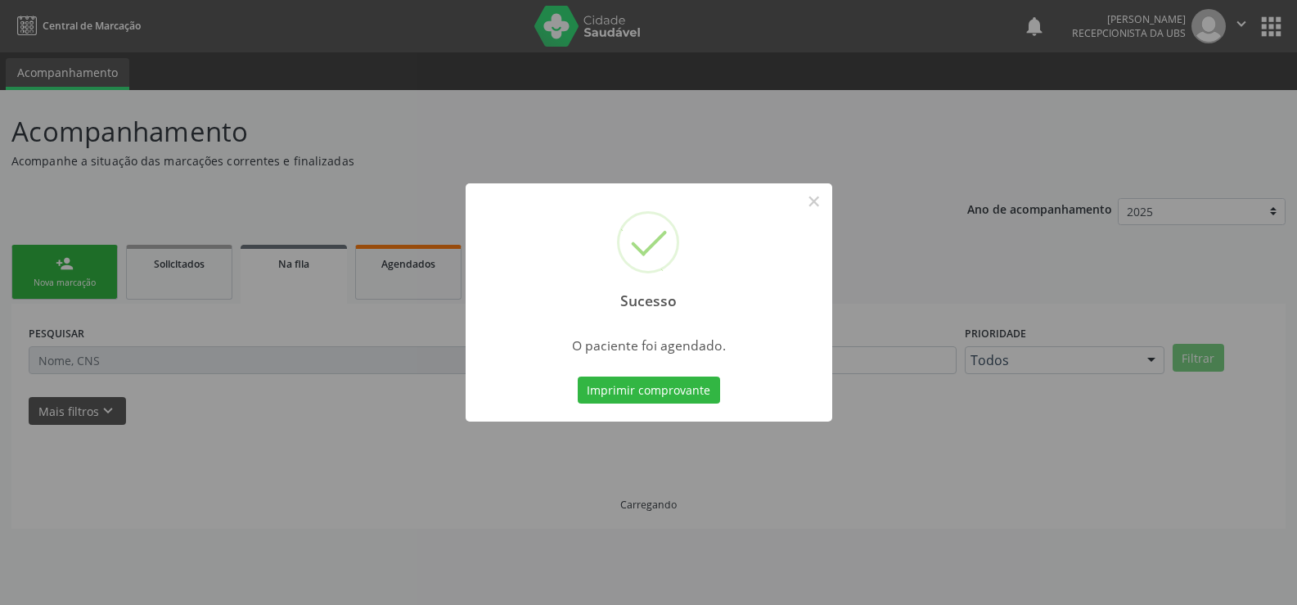
scroll to position [0, 0]
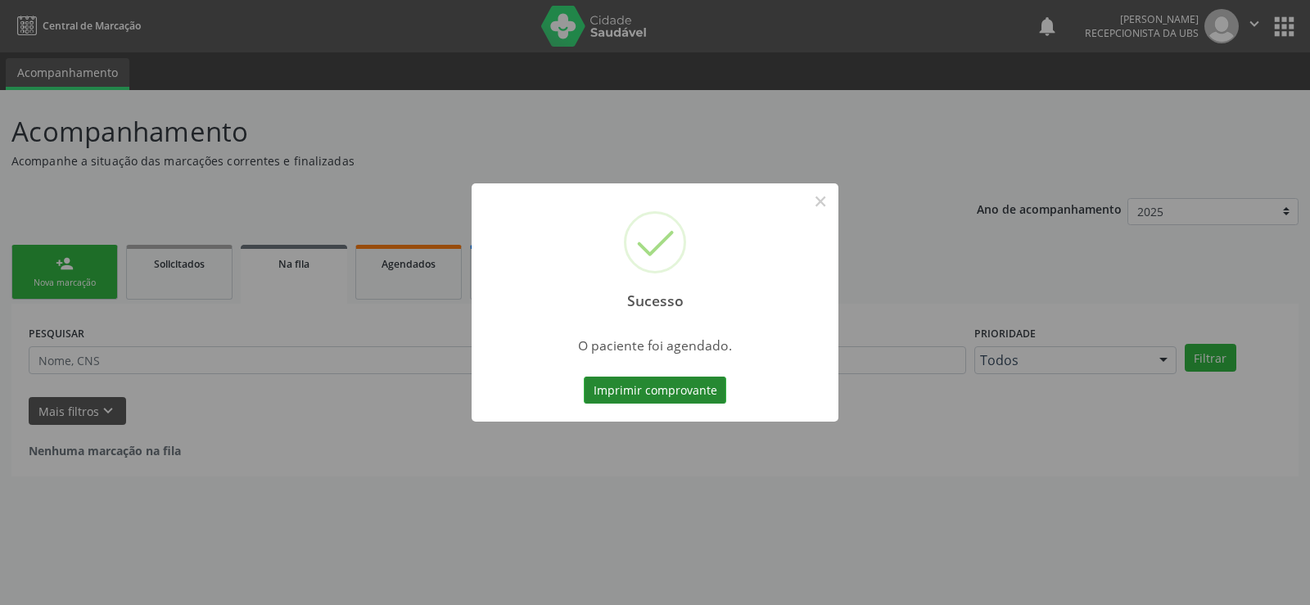
click at [710, 387] on button "Imprimir comprovante" at bounding box center [655, 391] width 142 height 28
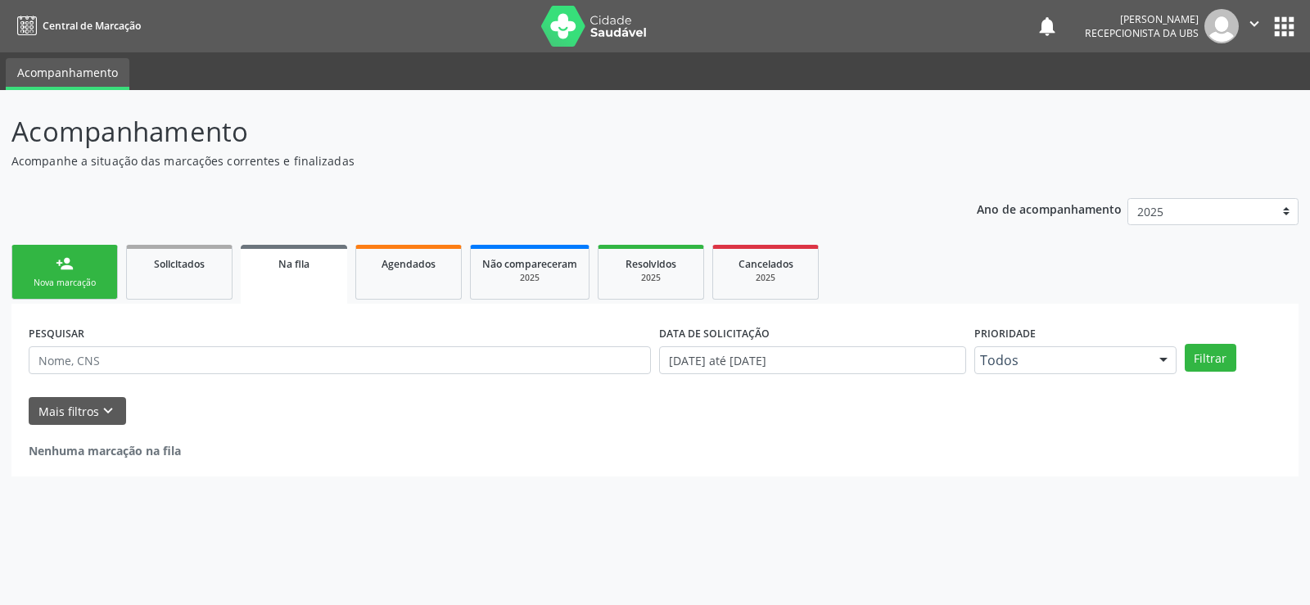
click at [89, 257] on link "person_add Nova marcação" at bounding box center [64, 272] width 106 height 55
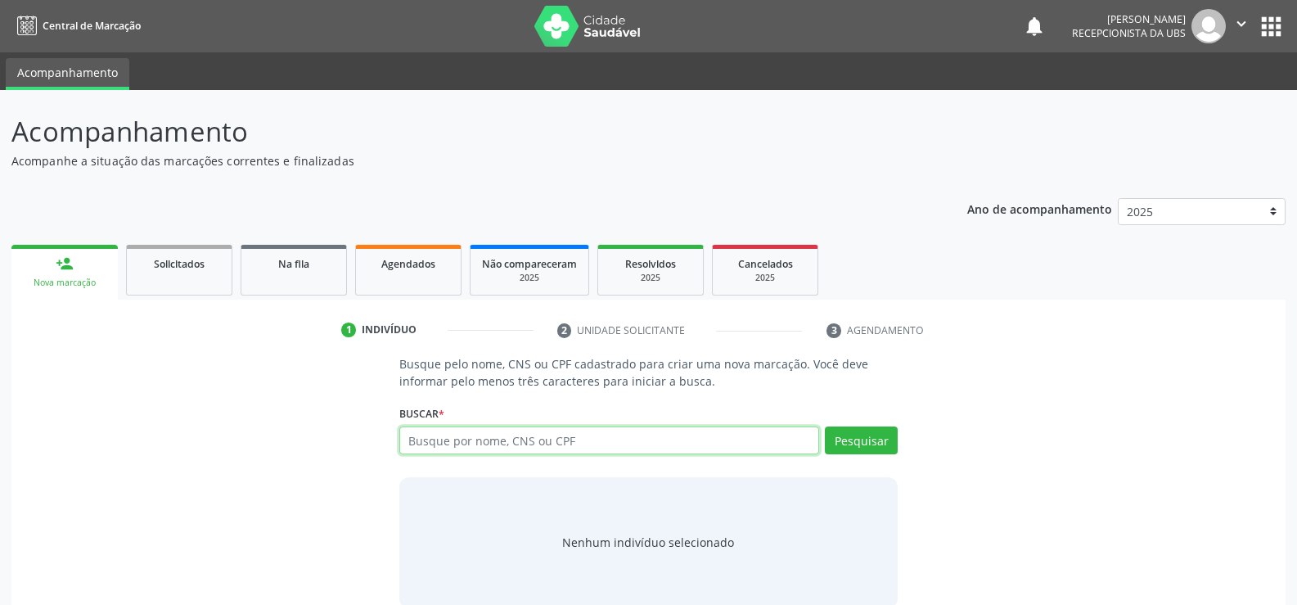
click at [505, 426] on input "text" at bounding box center [609, 440] width 420 height 28
click at [628, 432] on input "text" at bounding box center [609, 440] width 420 height 28
type input "164585519400"
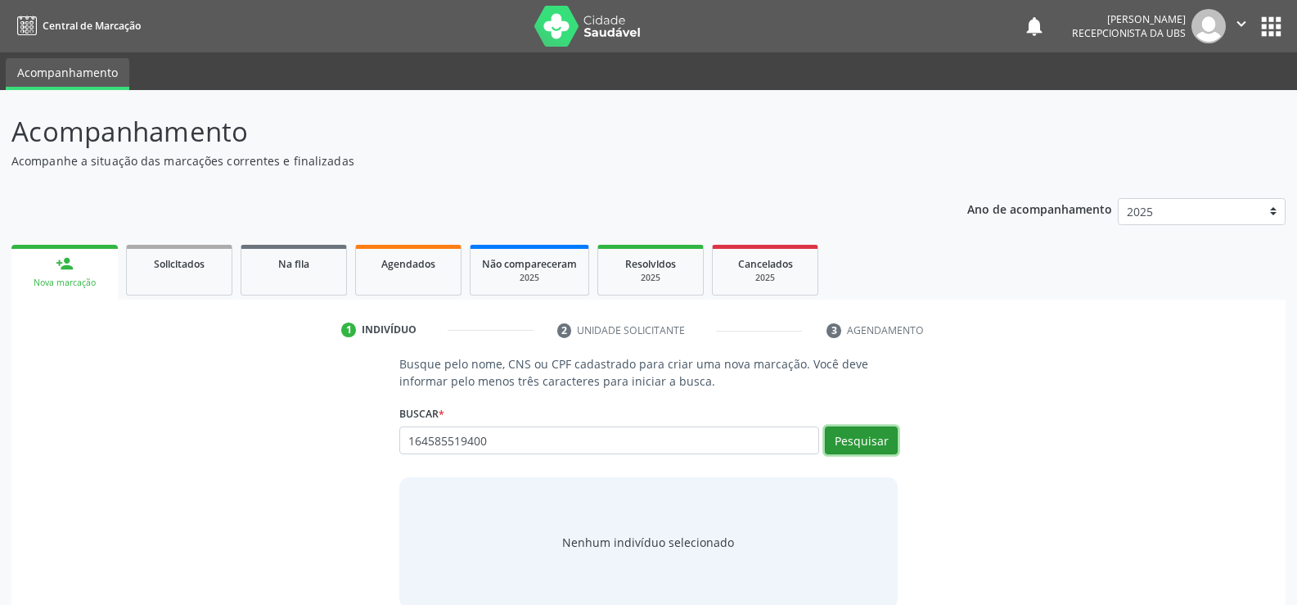
click at [864, 451] on button "Pesquisar" at bounding box center [861, 440] width 73 height 28
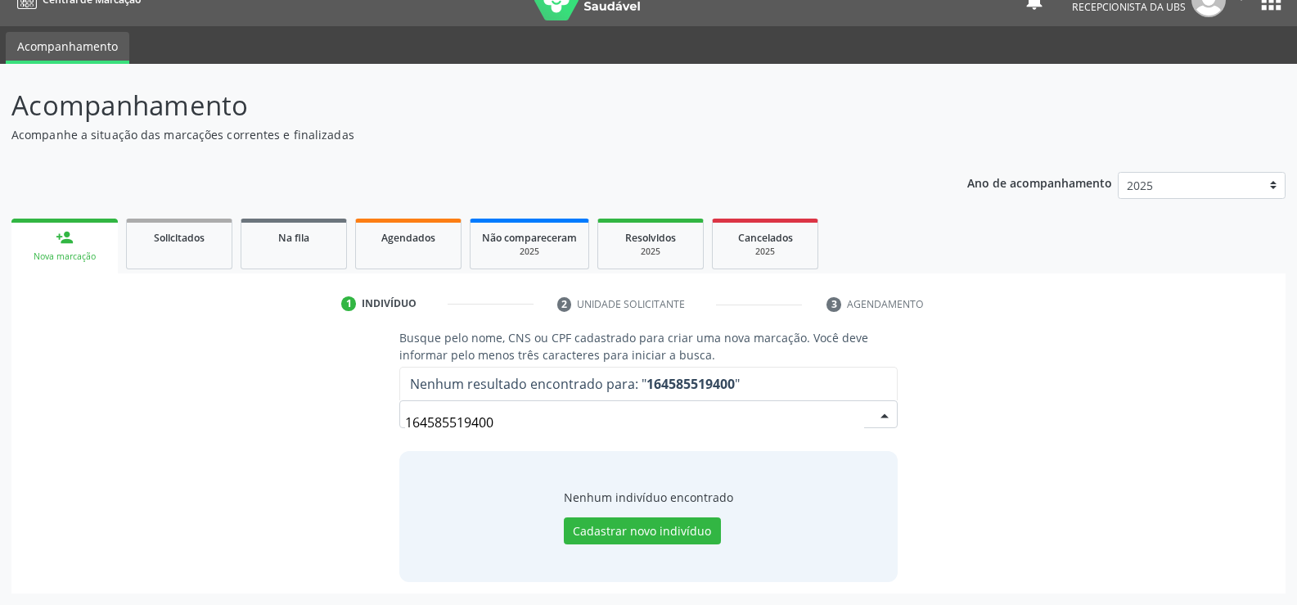
click at [530, 417] on input "164585519400" at bounding box center [634, 422] width 459 height 33
type input "1"
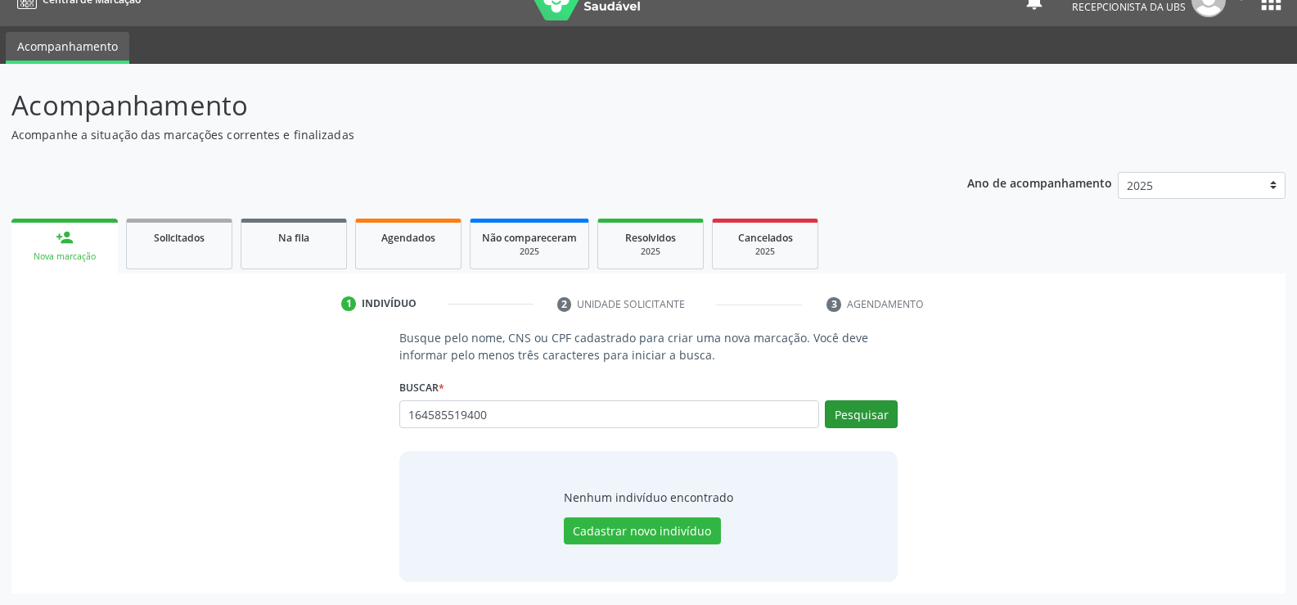
type input "164585519400"
click at [837, 412] on button "Pesquisar" at bounding box center [861, 414] width 73 height 28
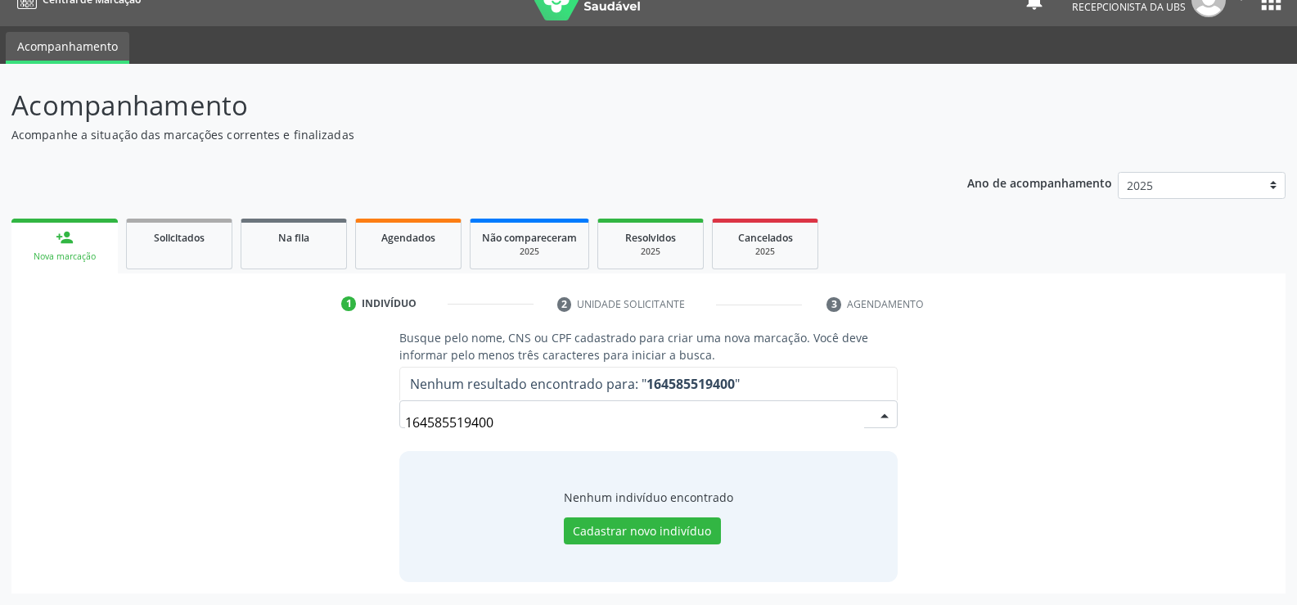
click at [459, 422] on input "164585519400" at bounding box center [634, 422] width 459 height 33
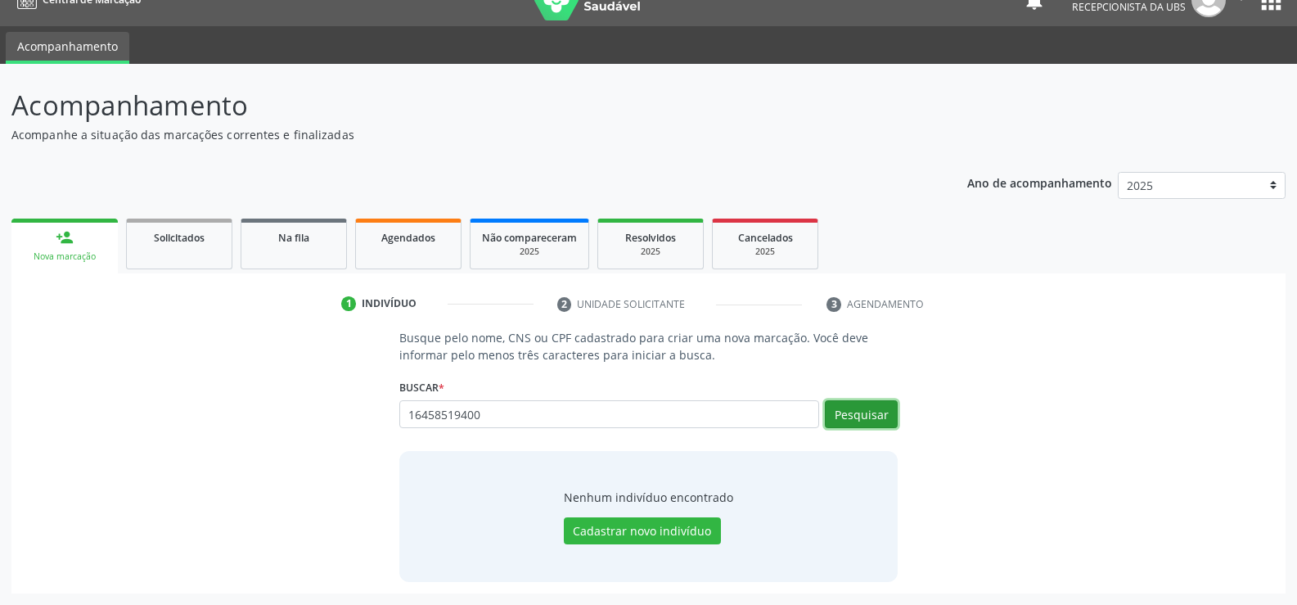
click at [831, 413] on button "Pesquisar" at bounding box center [861, 414] width 73 height 28
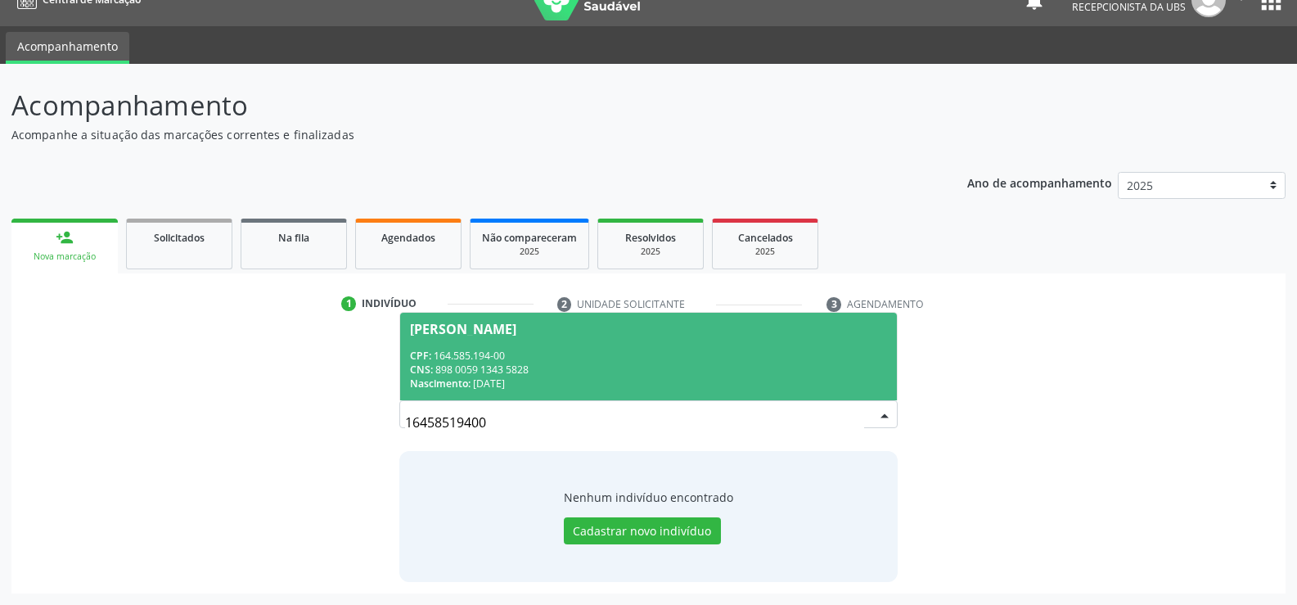
click at [483, 379] on div "Nascimento: [DATE]" at bounding box center [648, 384] width 477 height 14
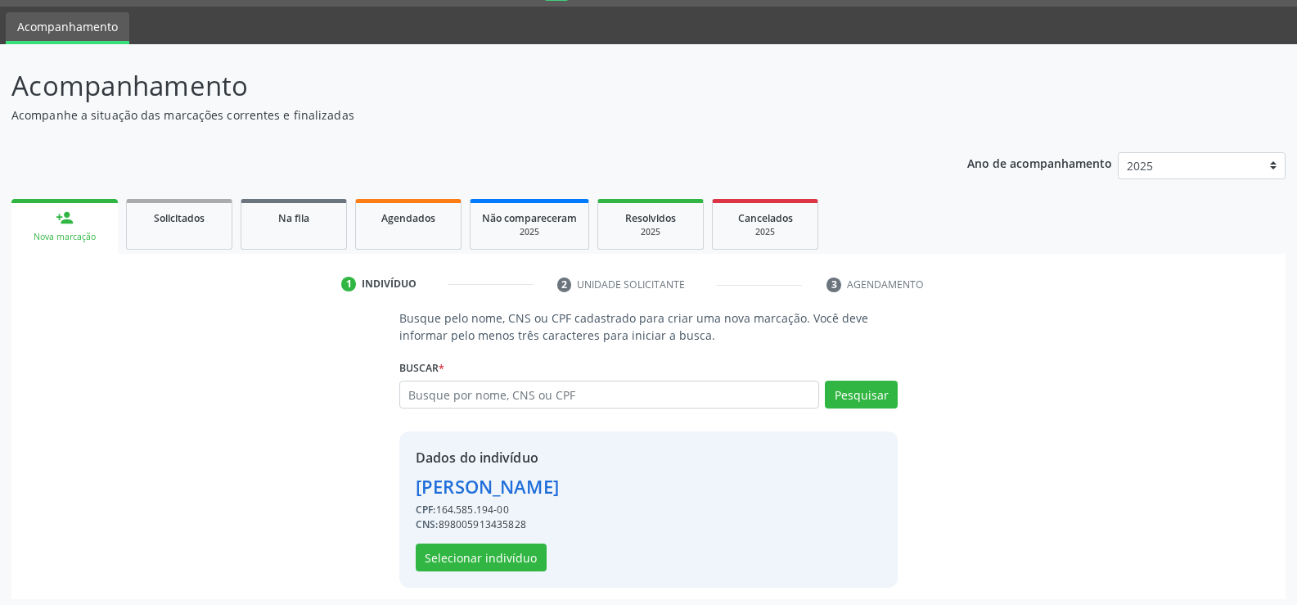
scroll to position [52, 0]
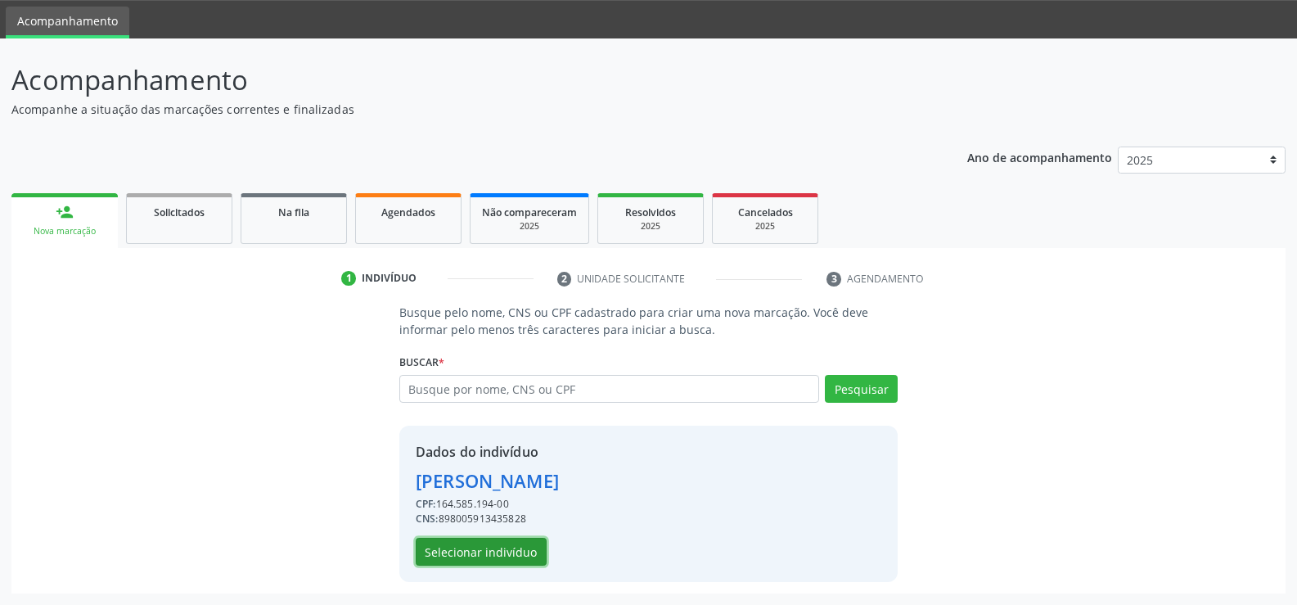
click at [503, 546] on button "Selecionar indivíduo" at bounding box center [481, 552] width 131 height 28
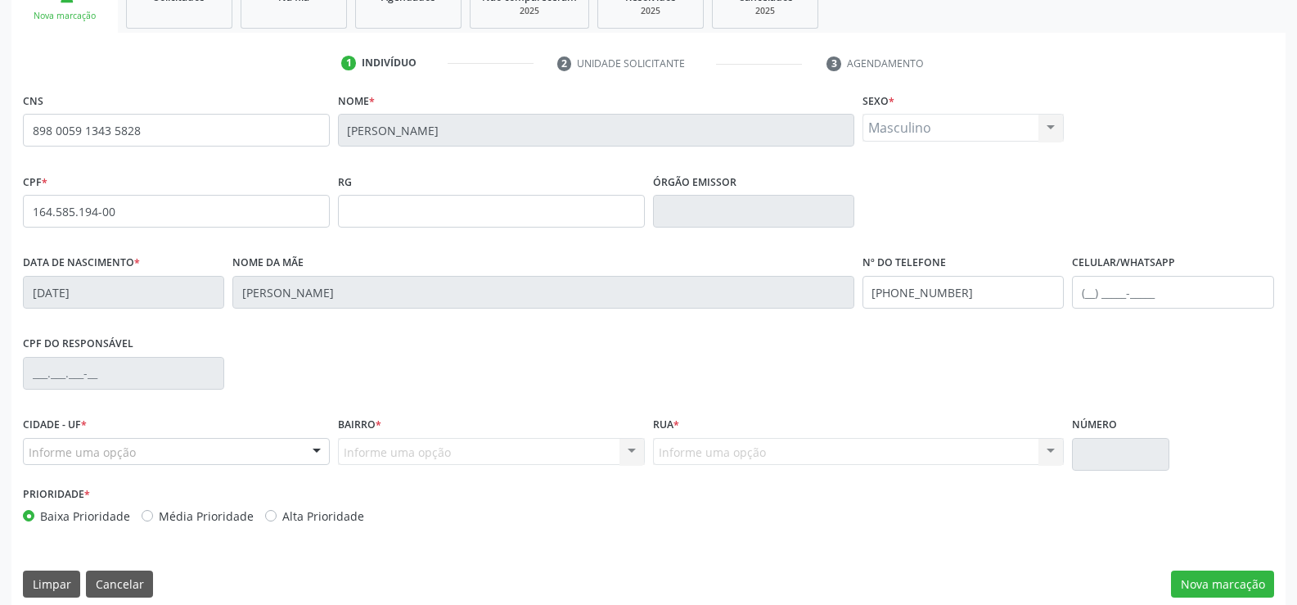
scroll to position [282, 0]
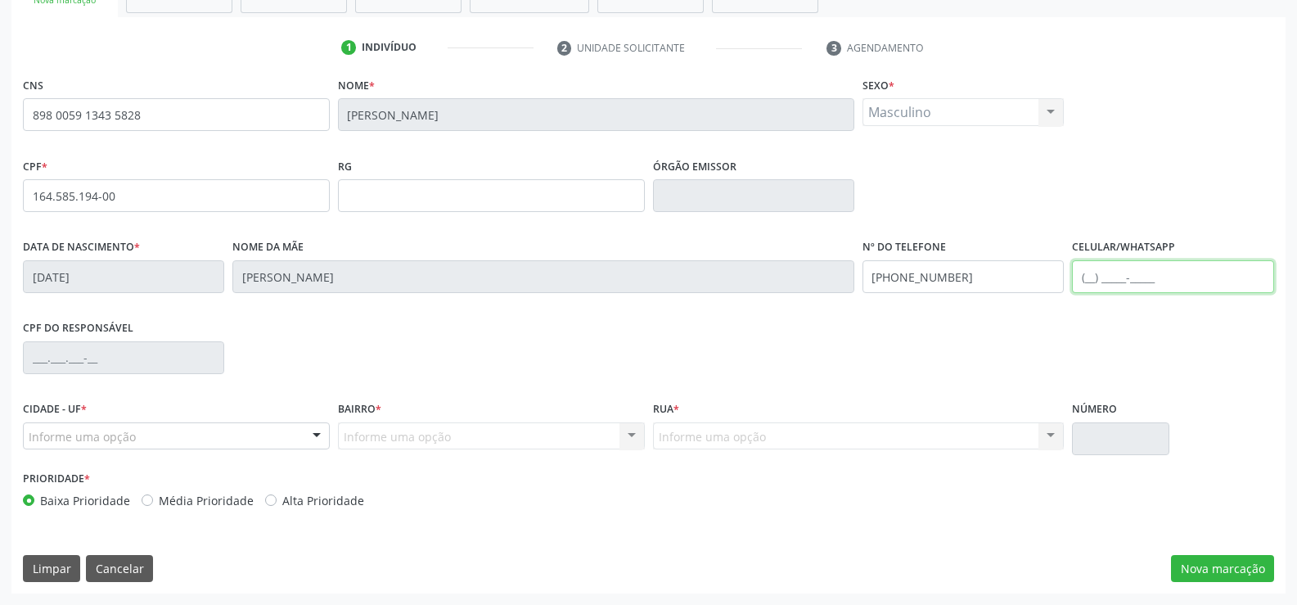
click at [1121, 286] on input "text" at bounding box center [1172, 276] width 201 height 33
type input "[PHONE_NUMBER]"
click at [1207, 568] on button "Nova marcação" at bounding box center [1222, 569] width 103 height 28
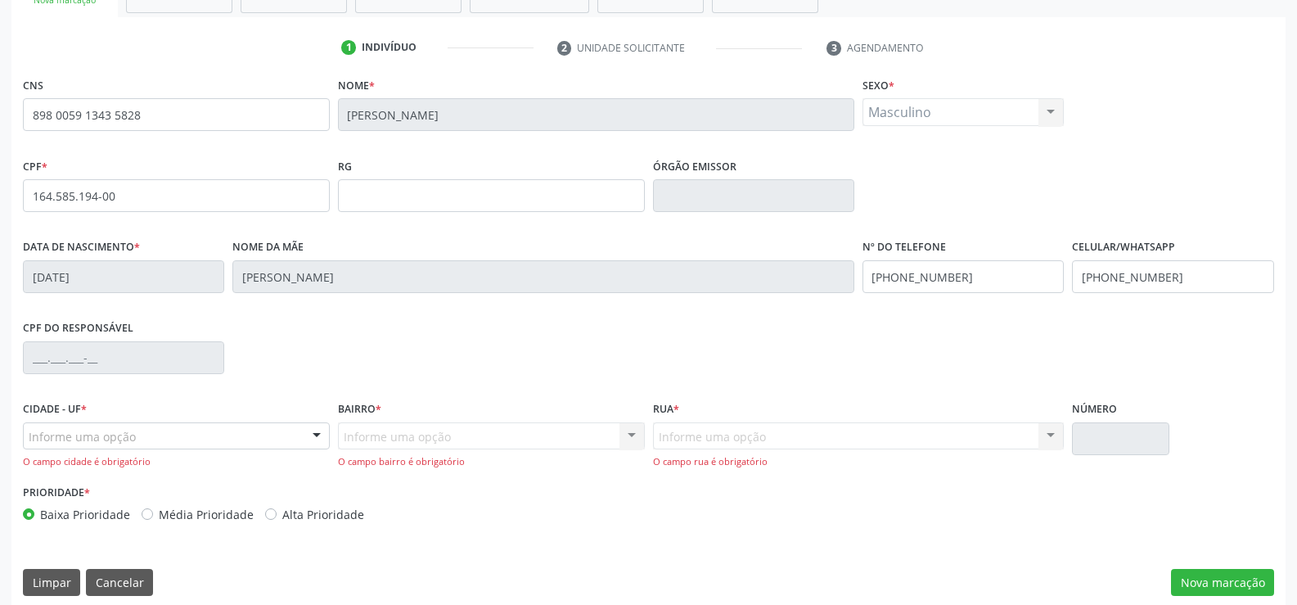
click at [210, 449] on div "Informe uma opção" at bounding box center [176, 436] width 307 height 28
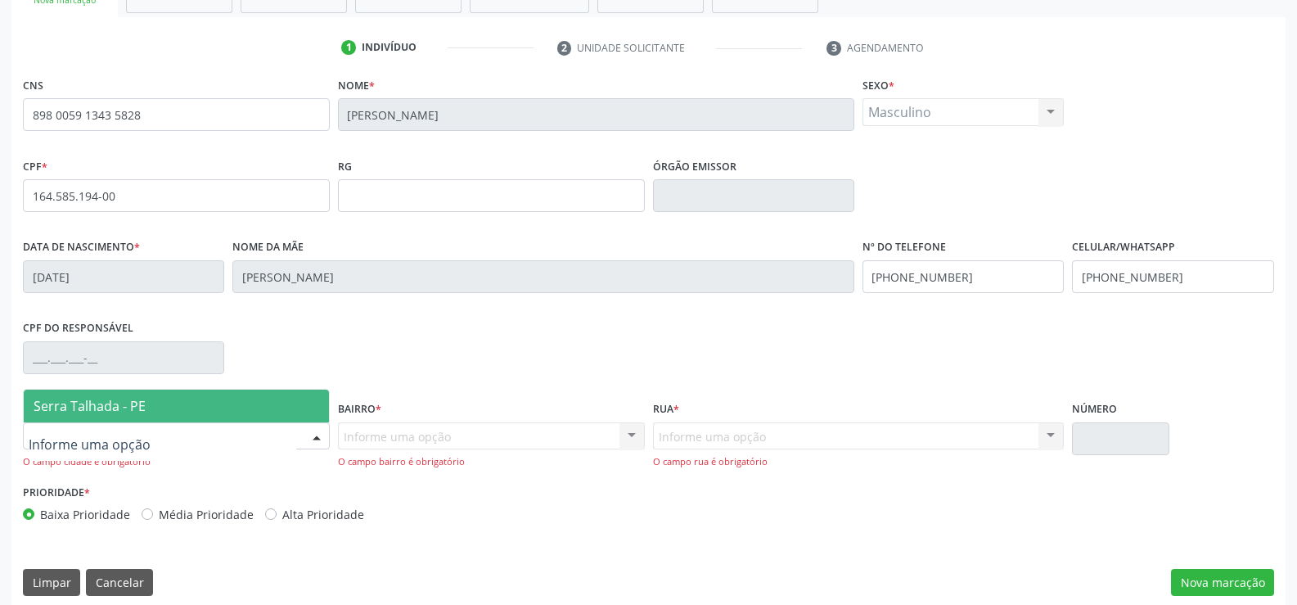
click at [194, 410] on span "Serra Talhada - PE" at bounding box center [176, 406] width 305 height 33
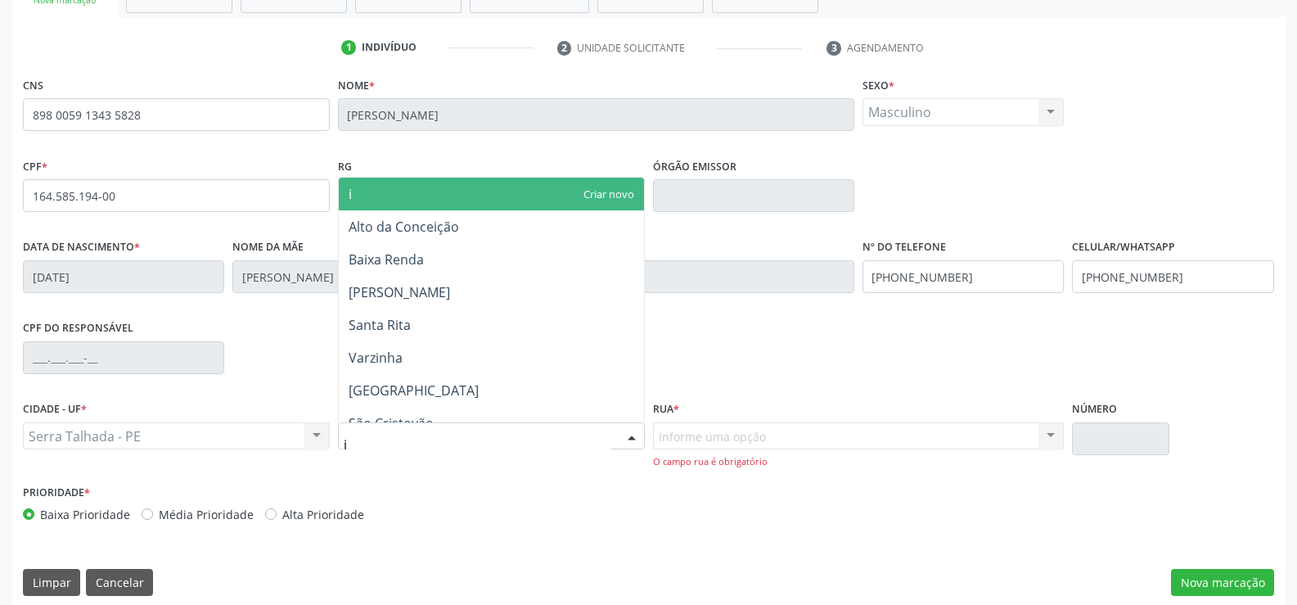
type input "ip"
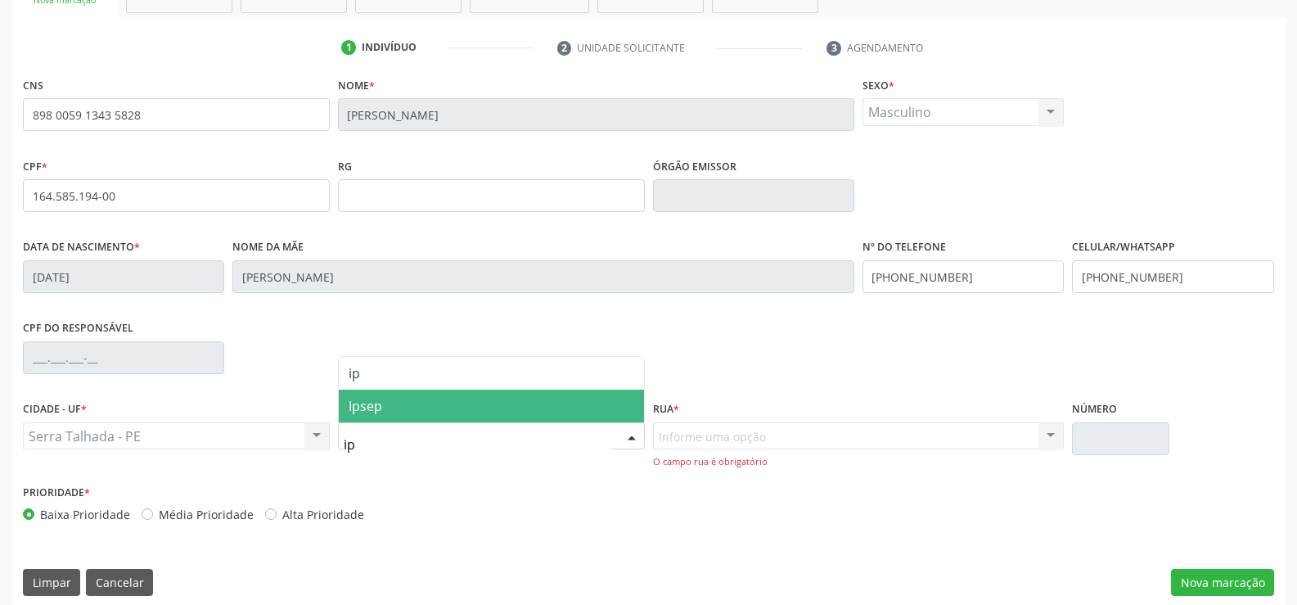
click at [383, 399] on span "Ipsep" at bounding box center [491, 406] width 305 height 33
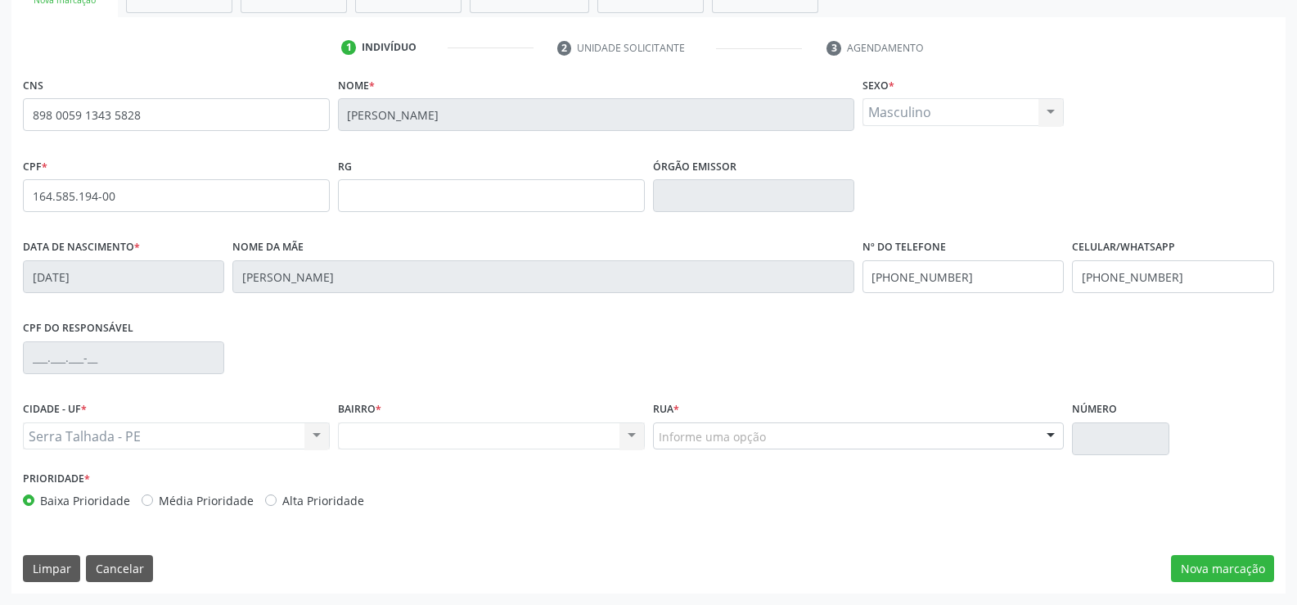
click at [755, 465] on div "Rua * Informe uma opção [GEOGRAPHIC_DATA] Lins [GEOGRAPHIC_DATA][PERSON_NAME] […" at bounding box center [859, 432] width 420 height 70
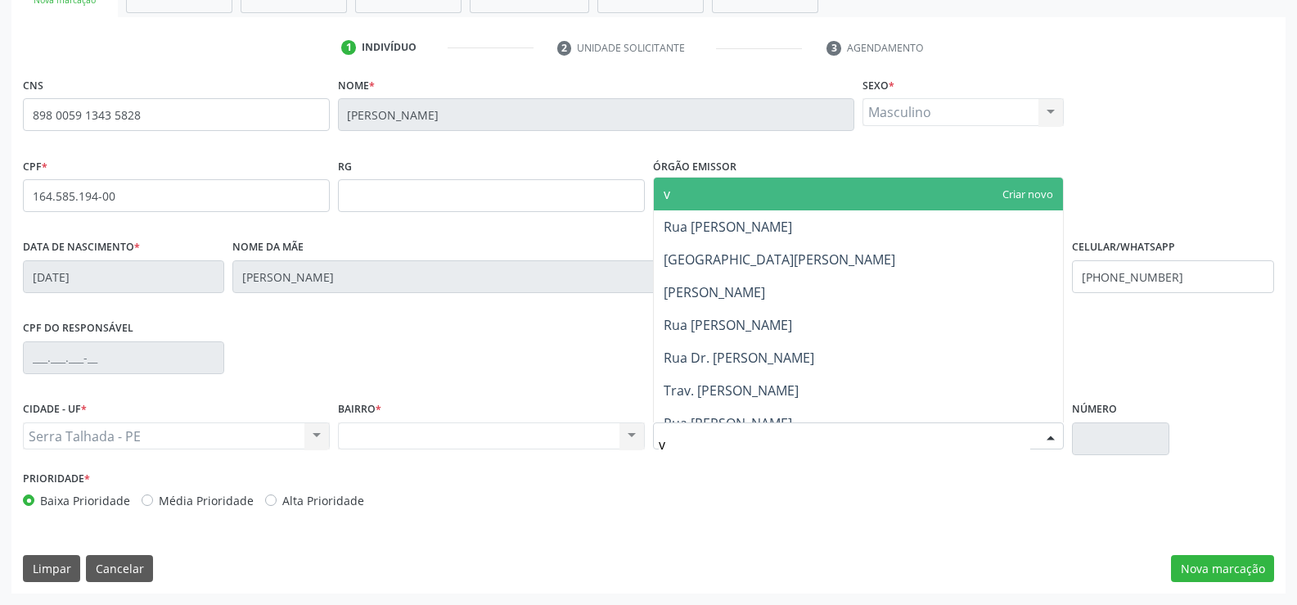
type input "ve"
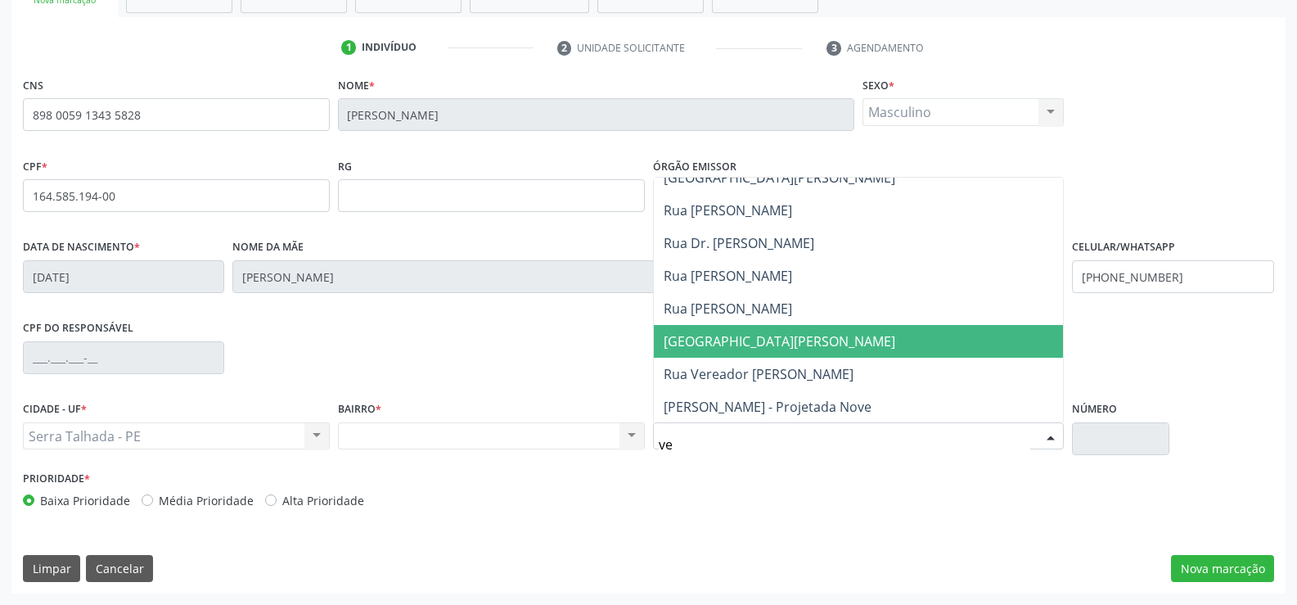
scroll to position [164, 0]
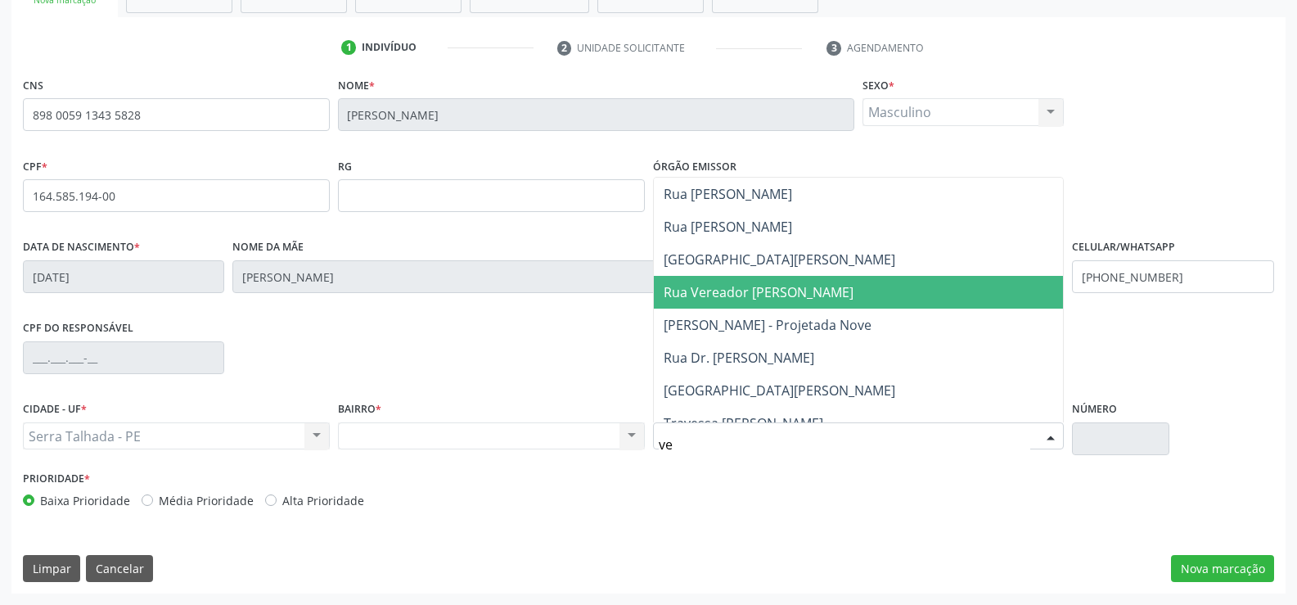
click at [764, 295] on span "Rua Vereador [PERSON_NAME]" at bounding box center [759, 292] width 190 height 18
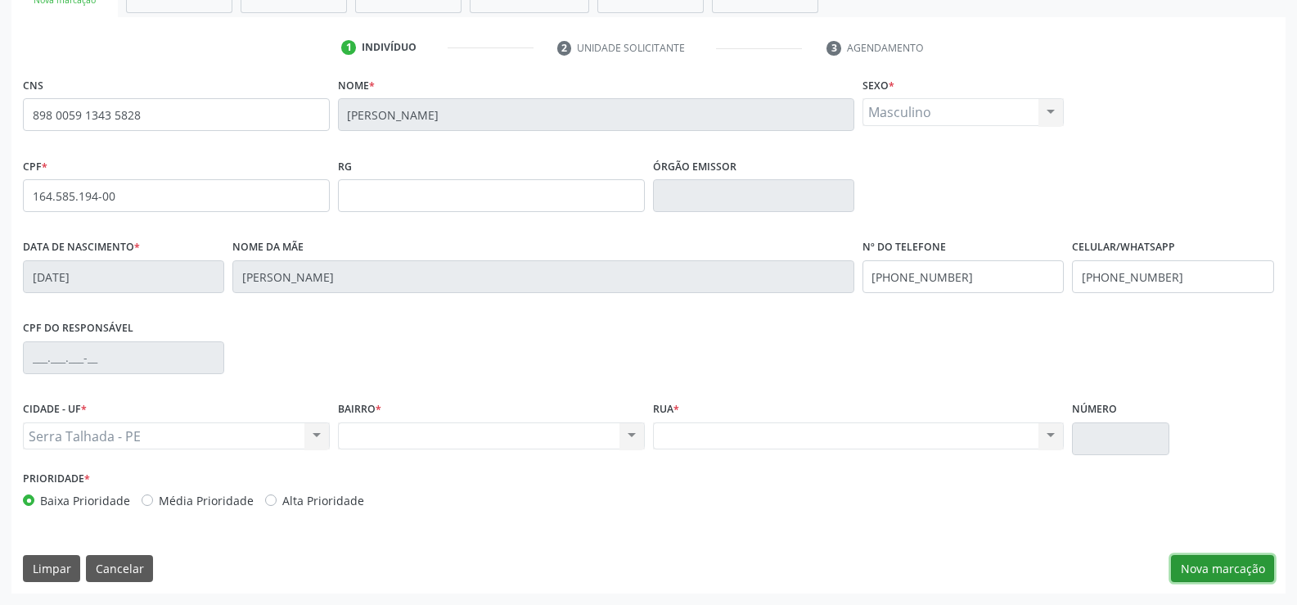
click at [1224, 569] on button "Nova marcação" at bounding box center [1222, 569] width 103 height 28
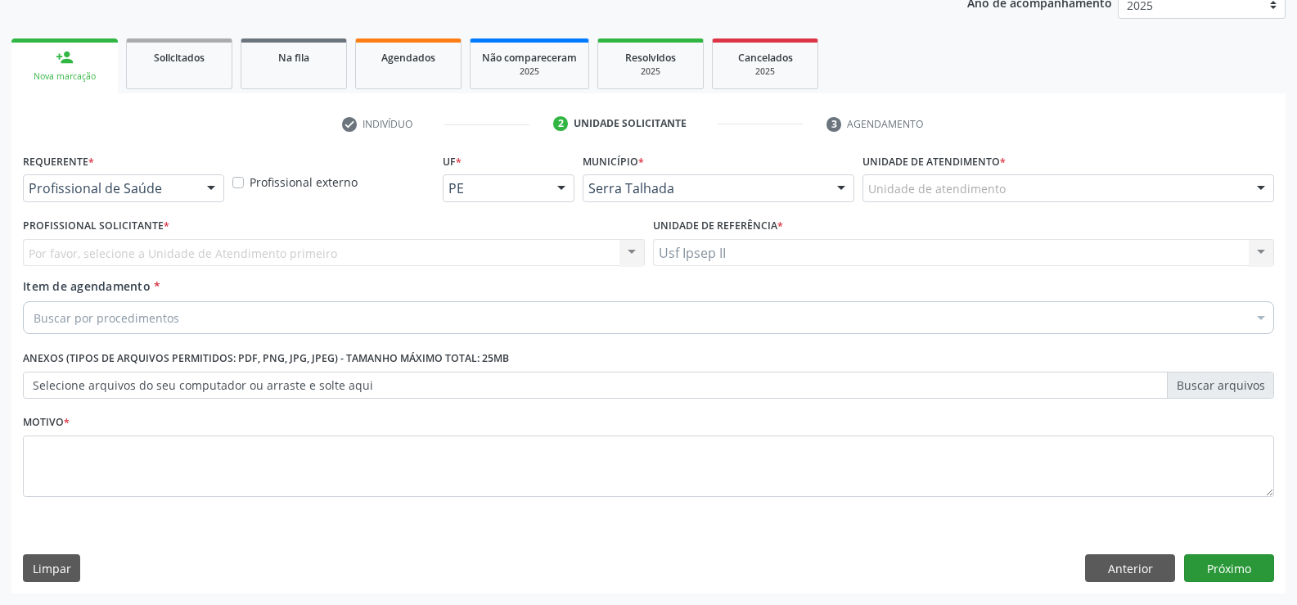
scroll to position [206, 0]
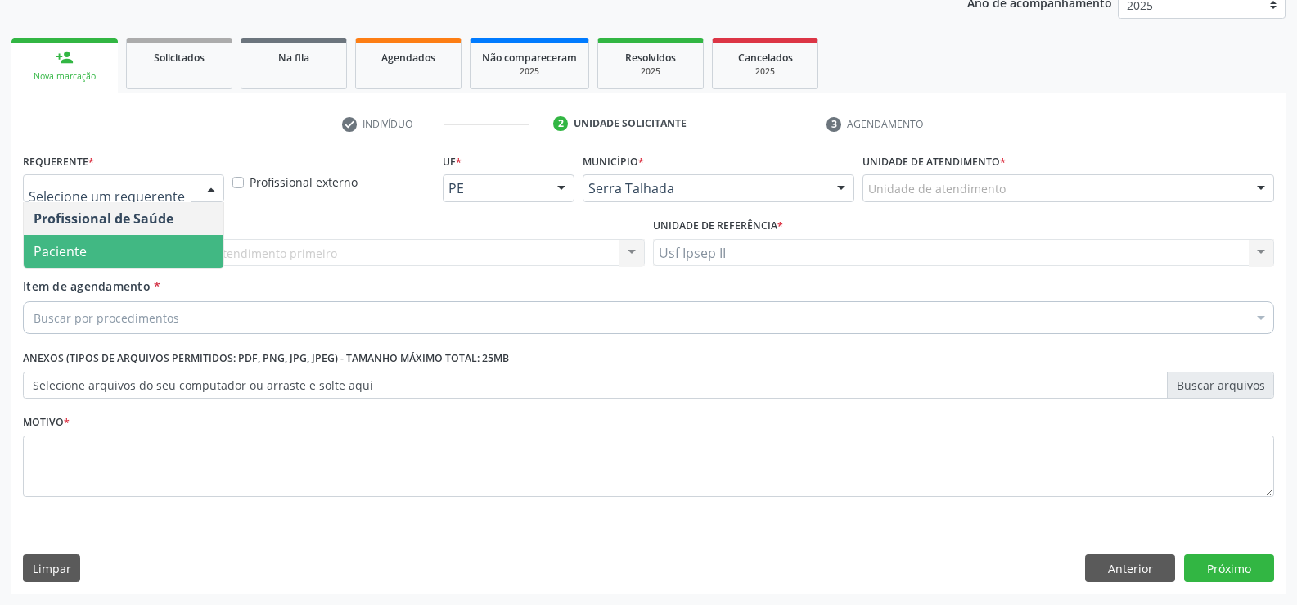
click at [119, 243] on span "Paciente" at bounding box center [124, 251] width 200 height 33
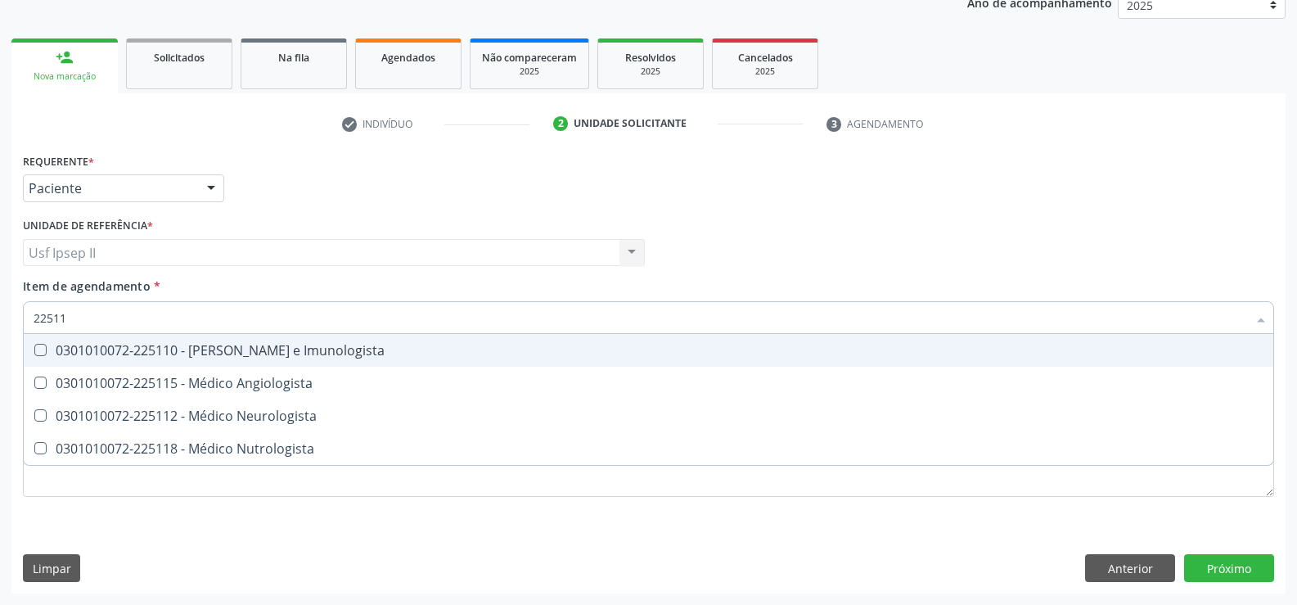
type input "225112"
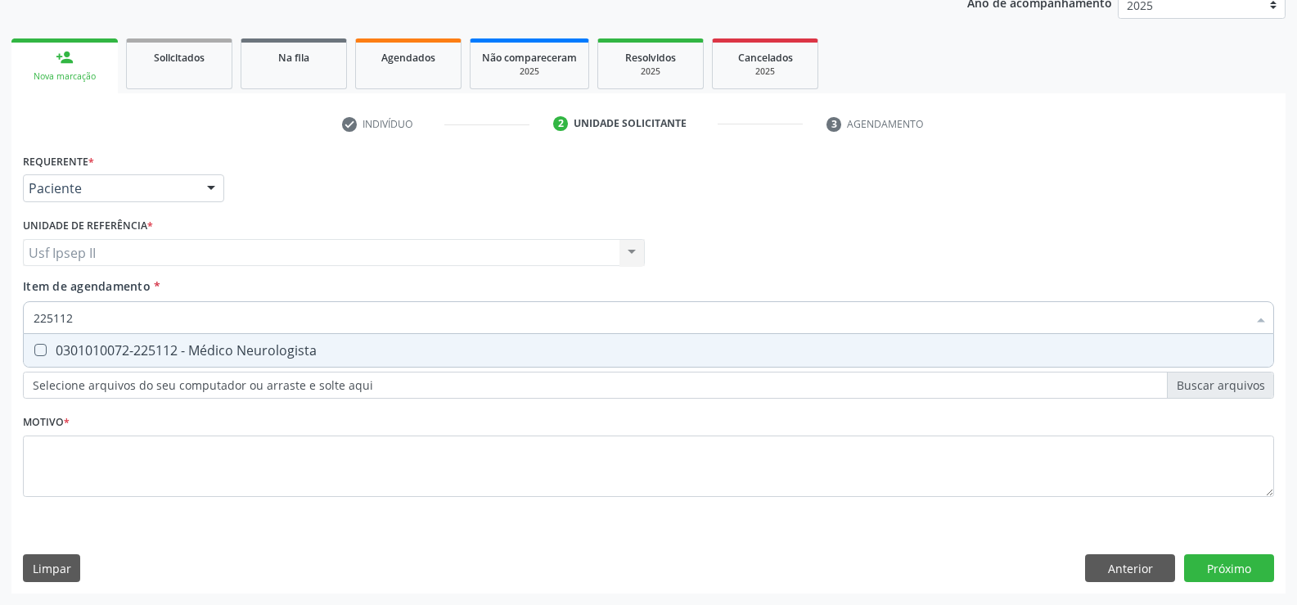
click at [315, 345] on div "0301010072-225112 - Médico Neurologista" at bounding box center [649, 350] width 1230 height 13
checkbox Neurologista "true"
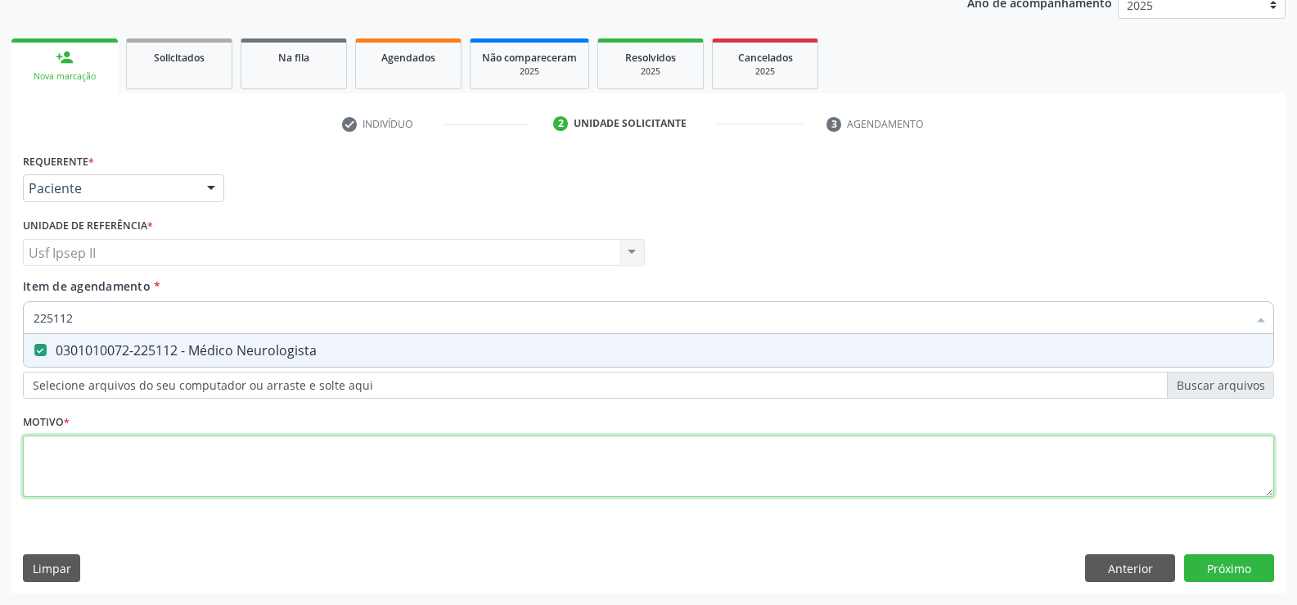
click at [204, 456] on div "Requerente * Paciente Profissional de Saúde Paciente Nenhum resultado encontrad…" at bounding box center [649, 334] width 1252 height 371
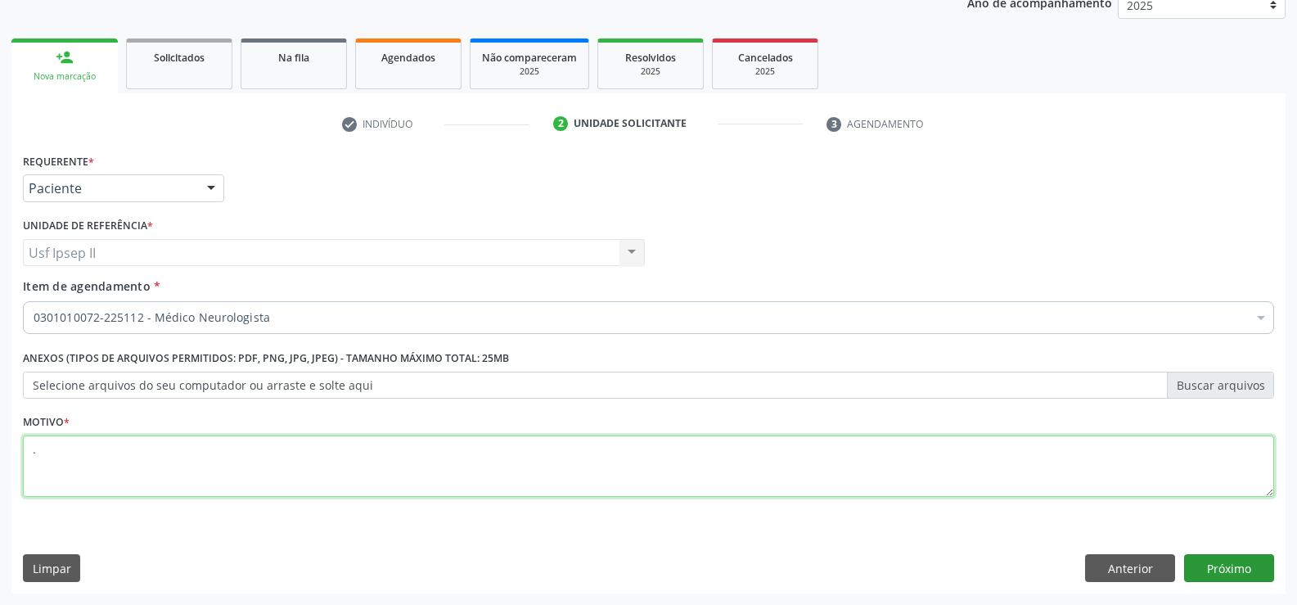
type textarea "."
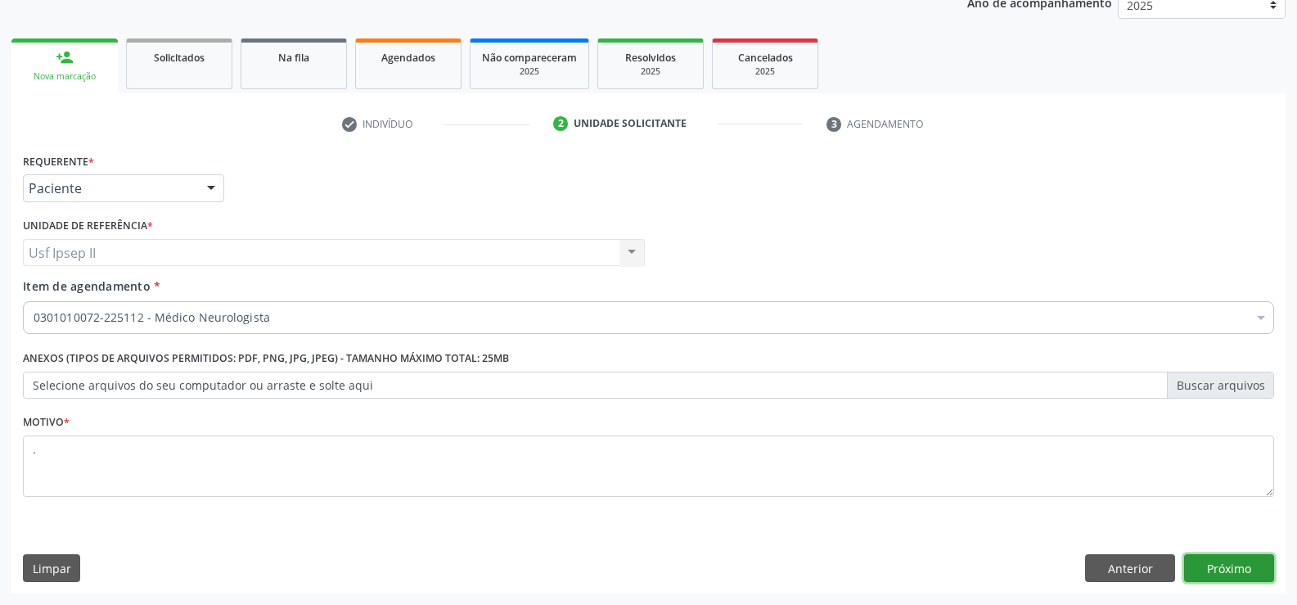
click at [1220, 559] on button "Próximo" at bounding box center [1229, 568] width 90 height 28
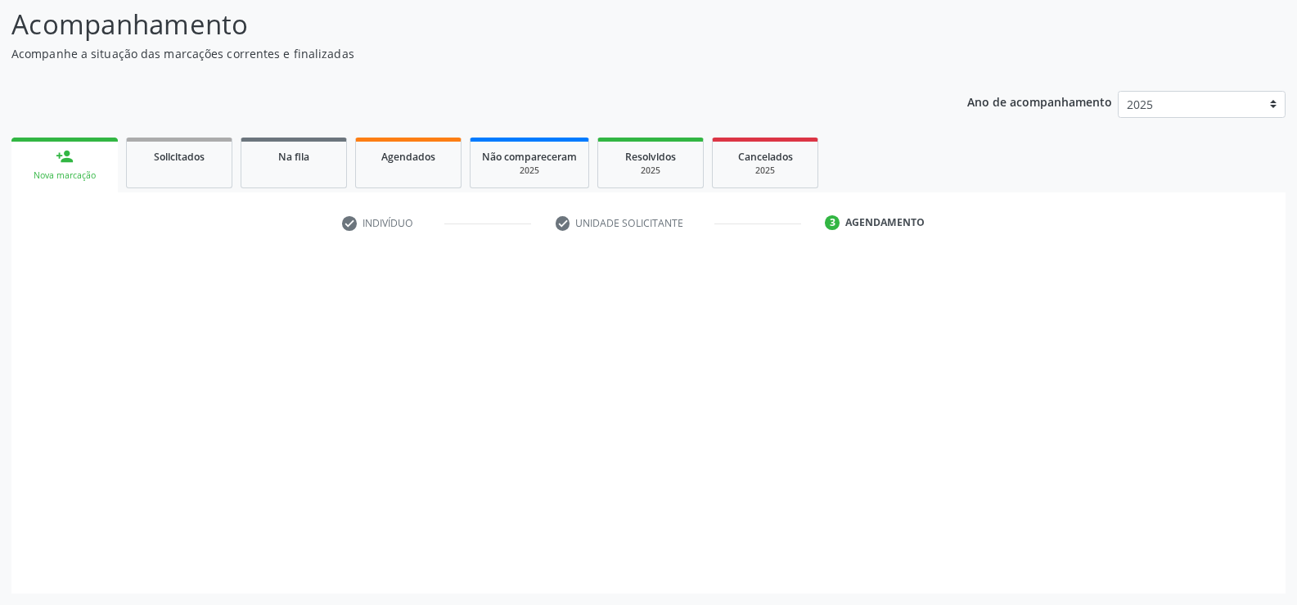
scroll to position [107, 0]
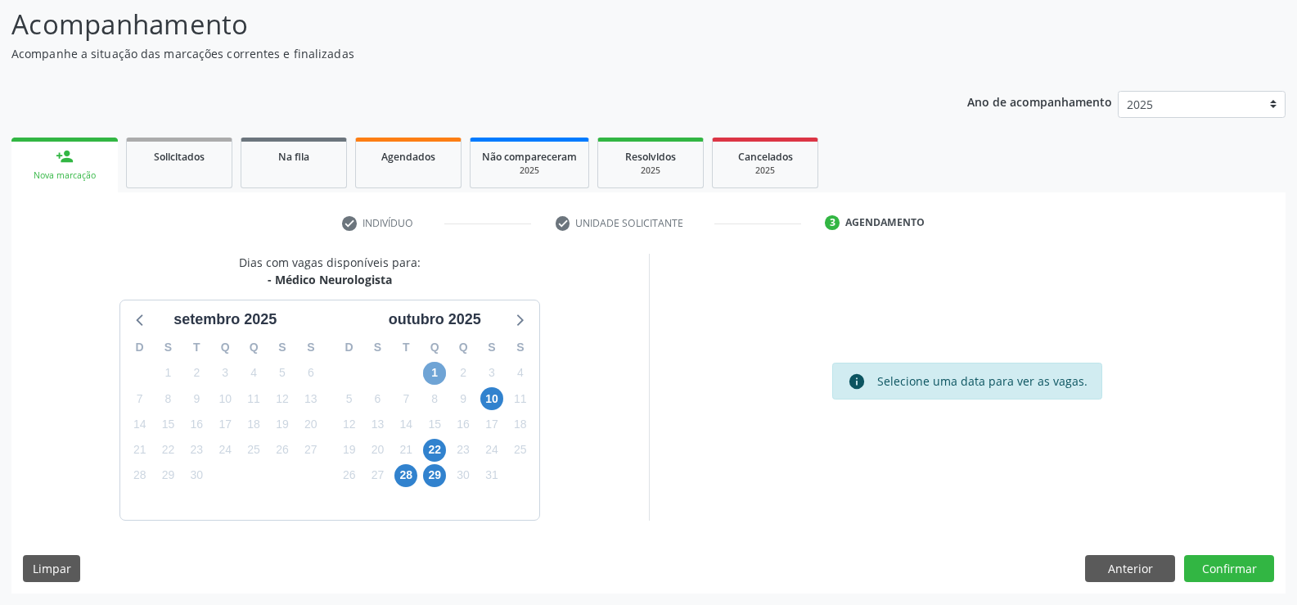
click at [439, 379] on span "1" at bounding box center [434, 373] width 23 height 23
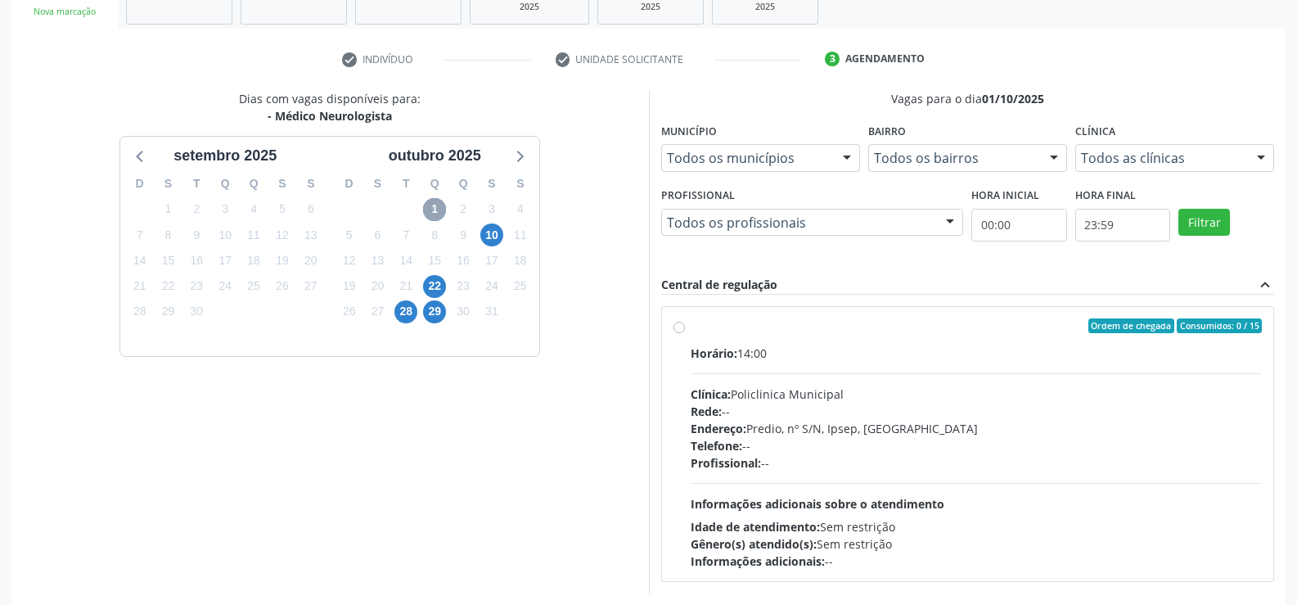
scroll to position [344, 0]
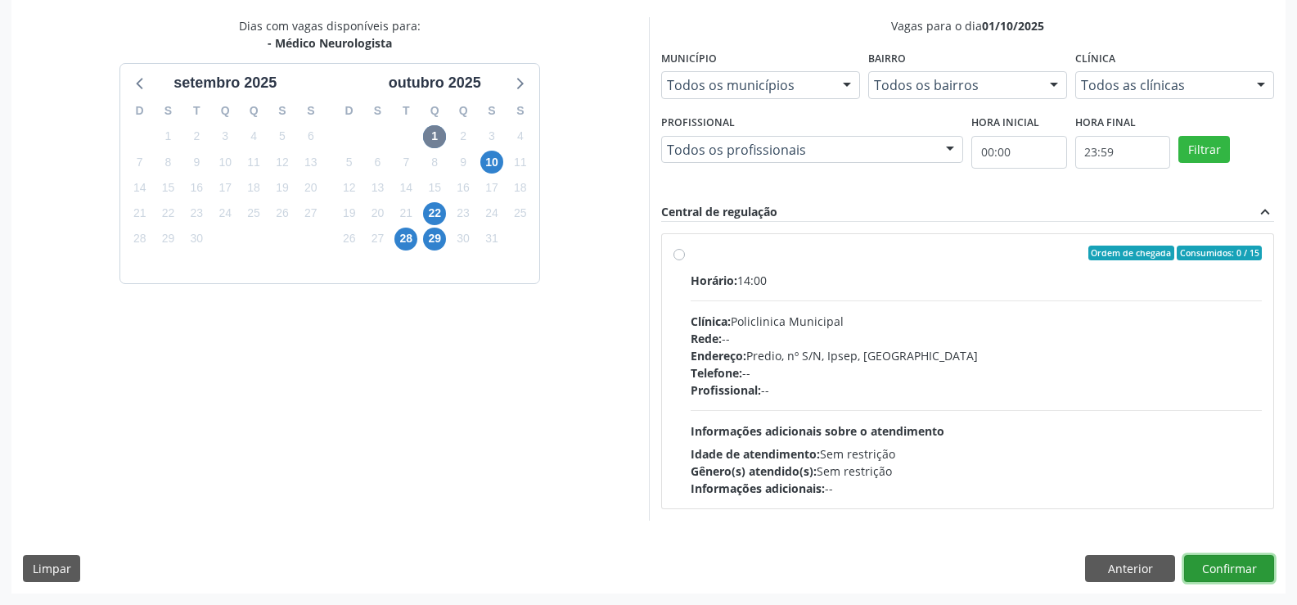
click at [1200, 562] on button "Confirmar" at bounding box center [1229, 569] width 90 height 28
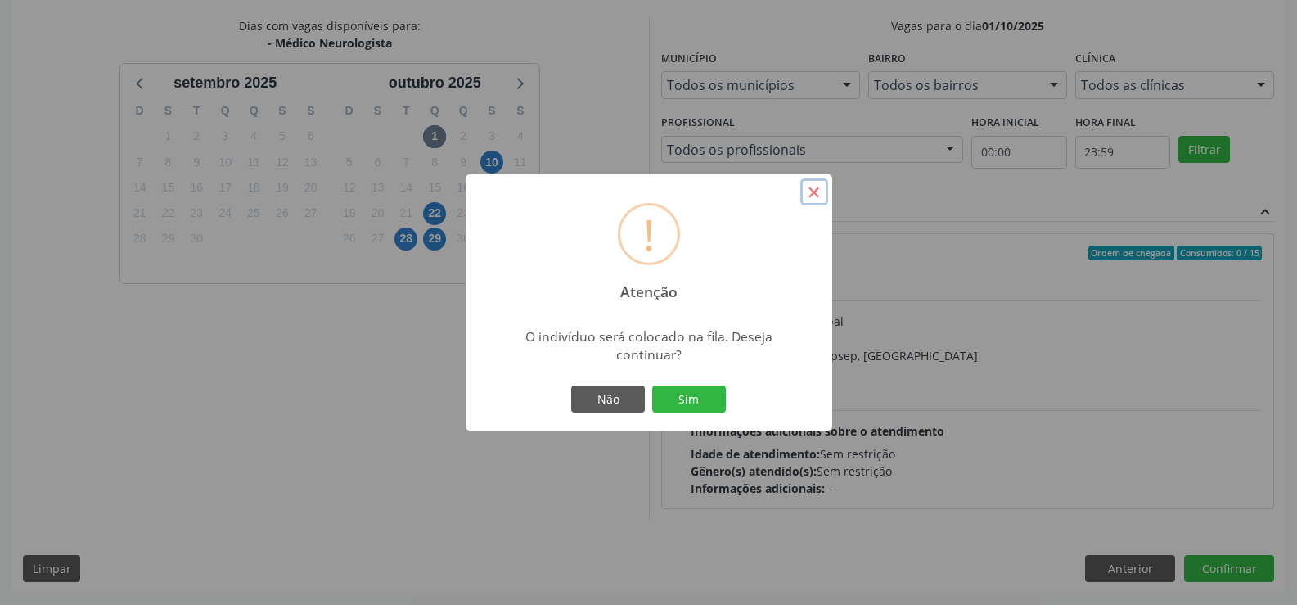
click at [819, 194] on button "×" at bounding box center [815, 192] width 28 height 28
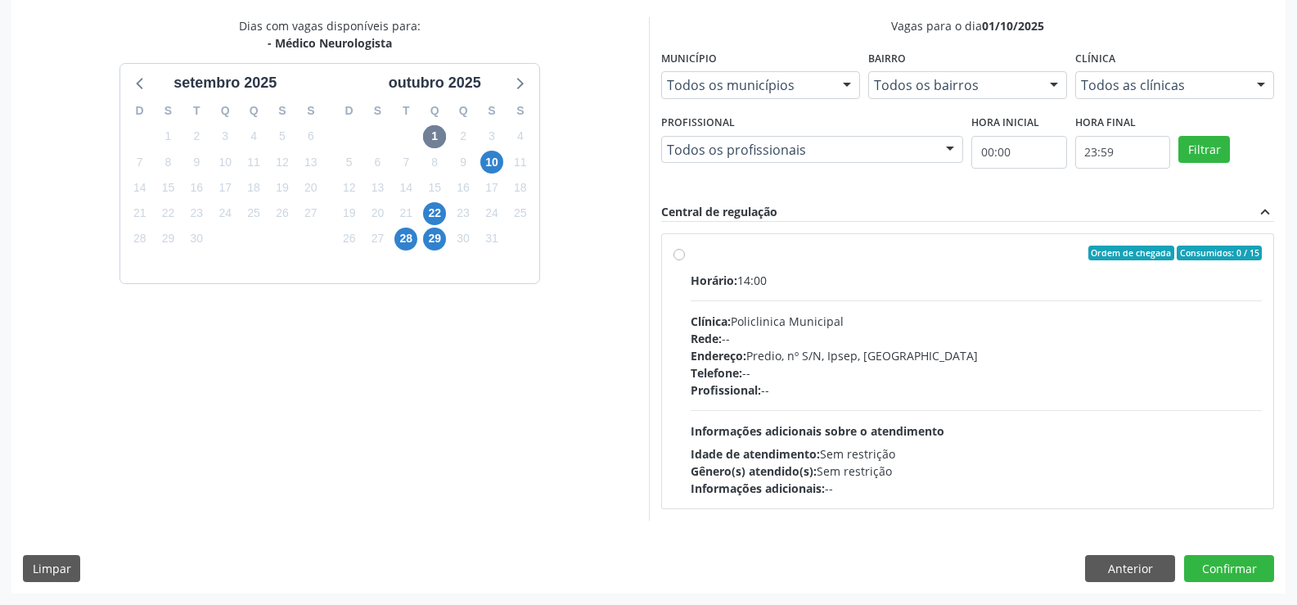
click at [691, 251] on label "Ordem de chegada Consumidos: 0 / 15 Horário: 14:00 Clínica: Policlinica Municip…" at bounding box center [977, 371] width 572 height 251
click at [681, 251] on input "Ordem de chegada Consumidos: 0 / 15 Horário: 14:00 Clínica: Policlinica Municip…" at bounding box center [679, 253] width 11 height 15
radio input "true"
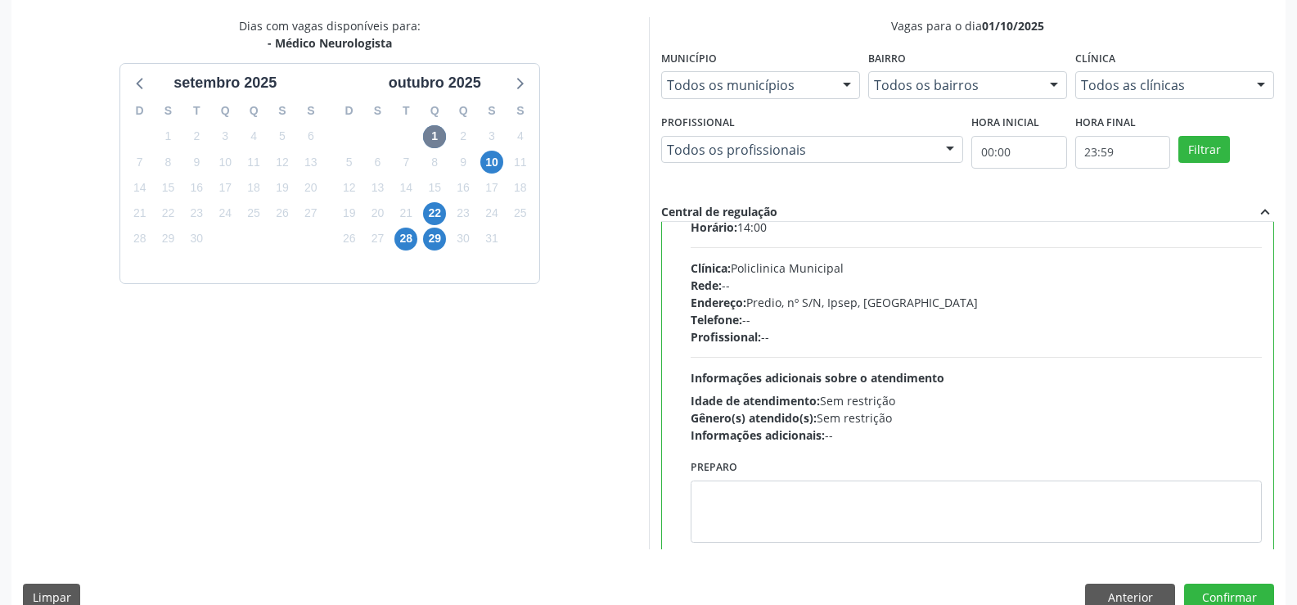
scroll to position [81, 0]
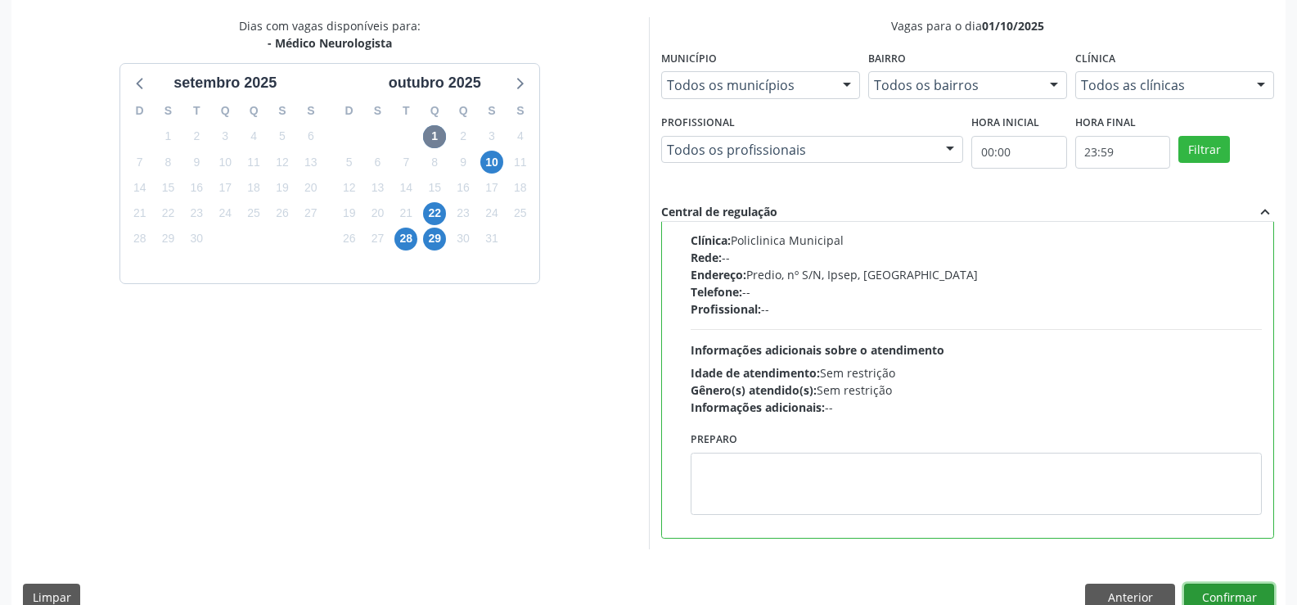
click at [1226, 590] on button "Confirmar" at bounding box center [1229, 598] width 90 height 28
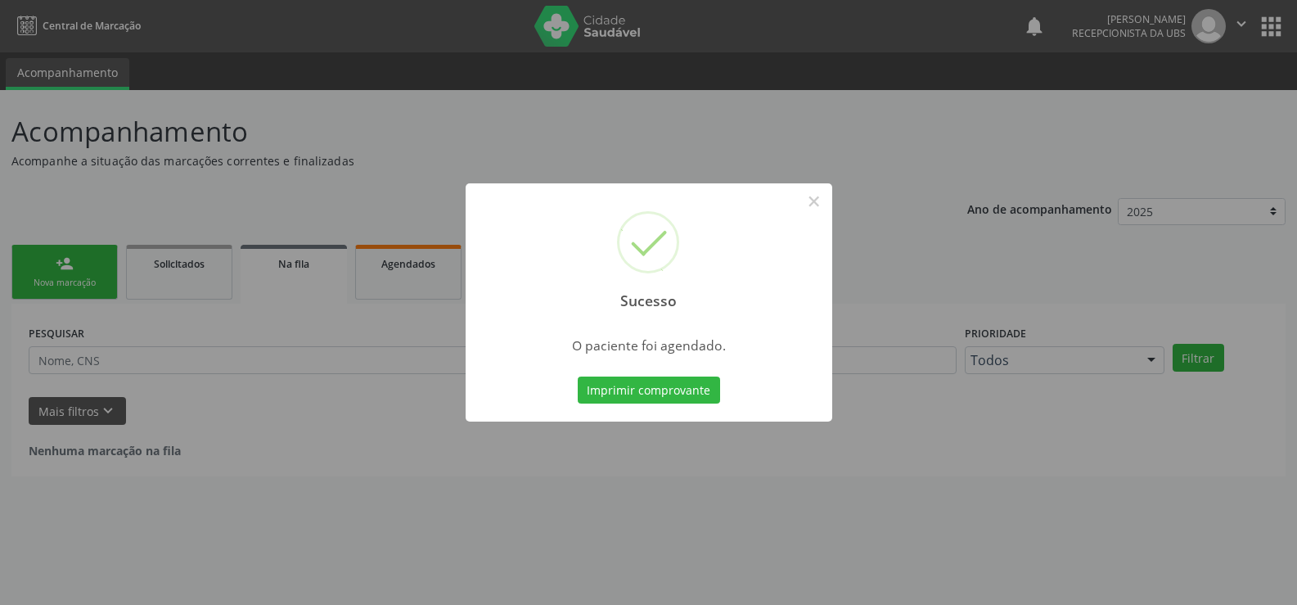
scroll to position [0, 0]
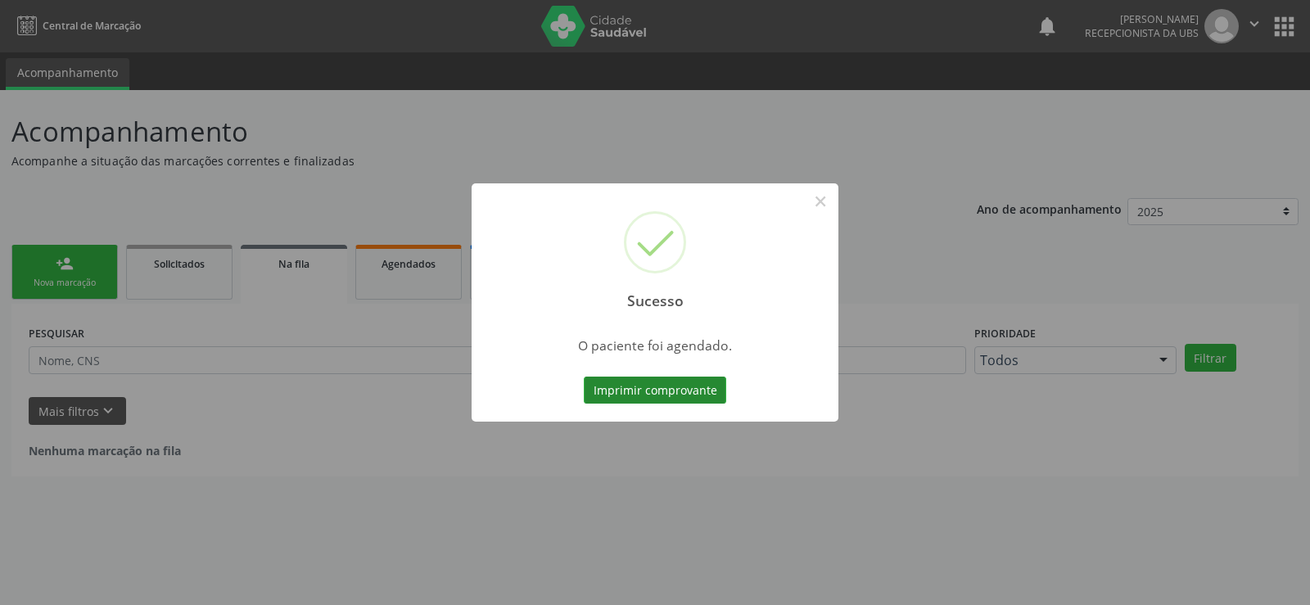
click at [696, 388] on button "Imprimir comprovante" at bounding box center [655, 391] width 142 height 28
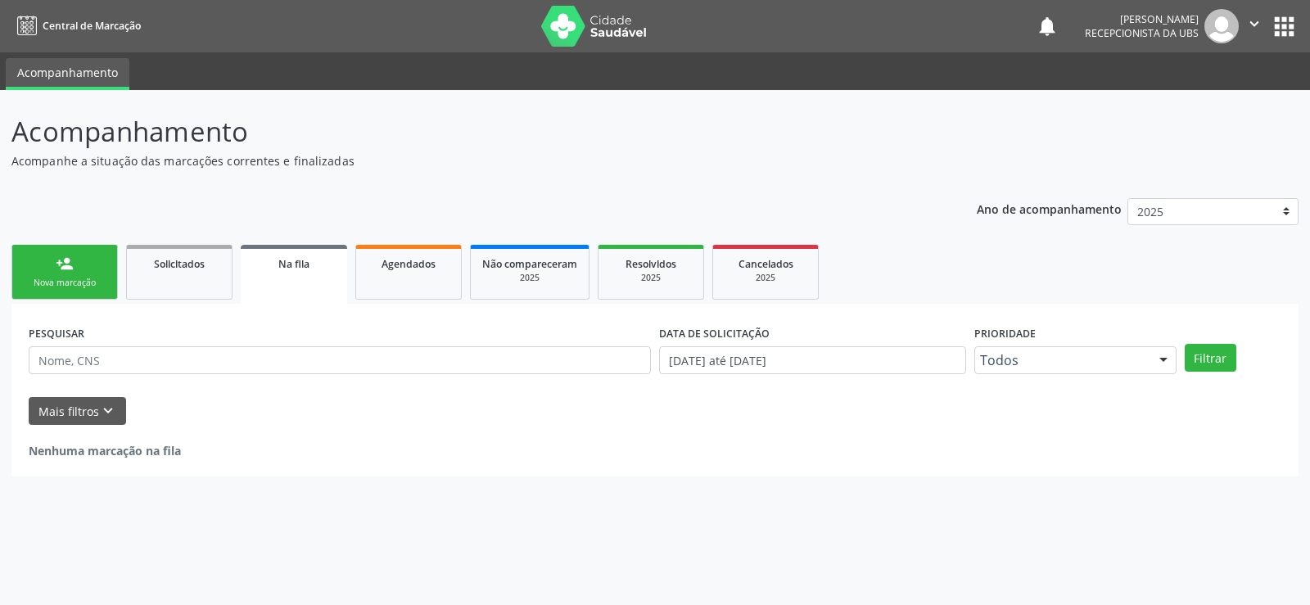
click at [78, 273] on link "person_add Nova marcação" at bounding box center [64, 272] width 106 height 55
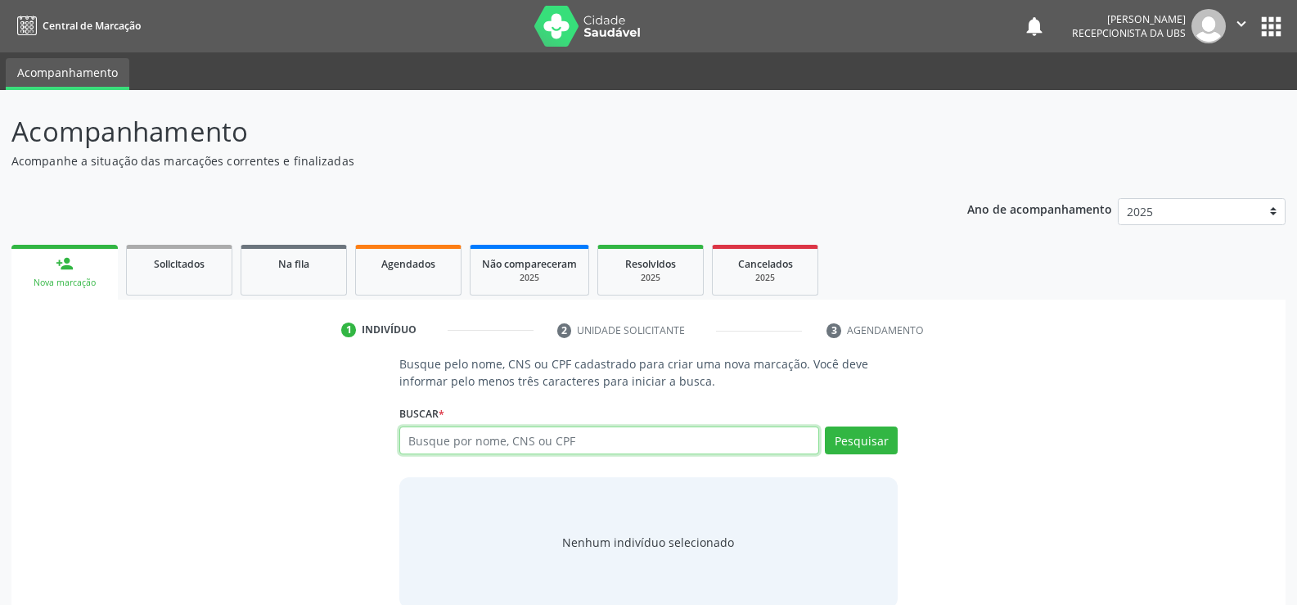
click at [549, 446] on input "text" at bounding box center [609, 440] width 420 height 28
type input "700209953359930"
click at [841, 437] on button "Pesquisar" at bounding box center [861, 440] width 73 height 28
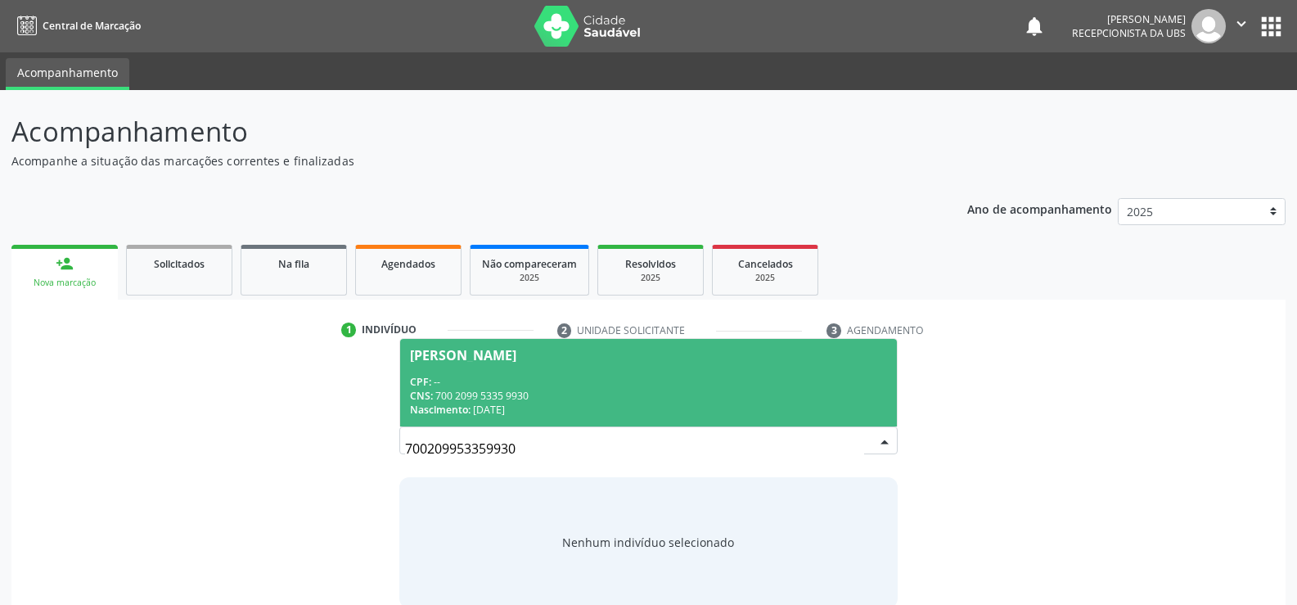
click at [480, 395] on div "CNS: 700 2099 5335 9930" at bounding box center [648, 396] width 477 height 14
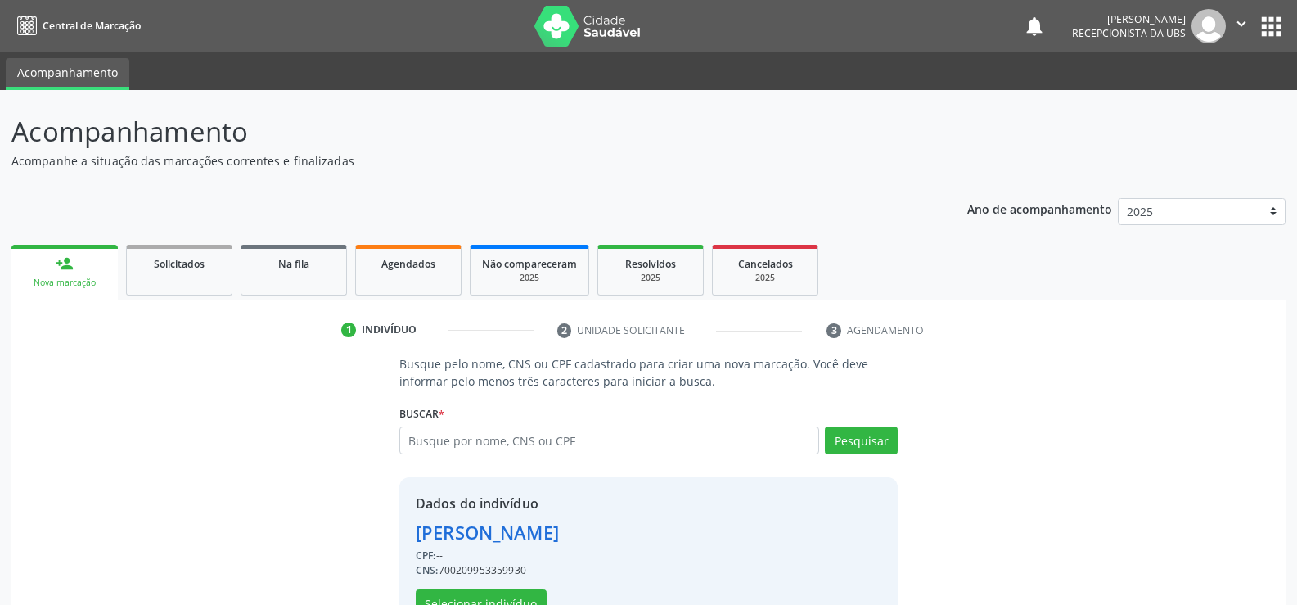
scroll to position [52, 0]
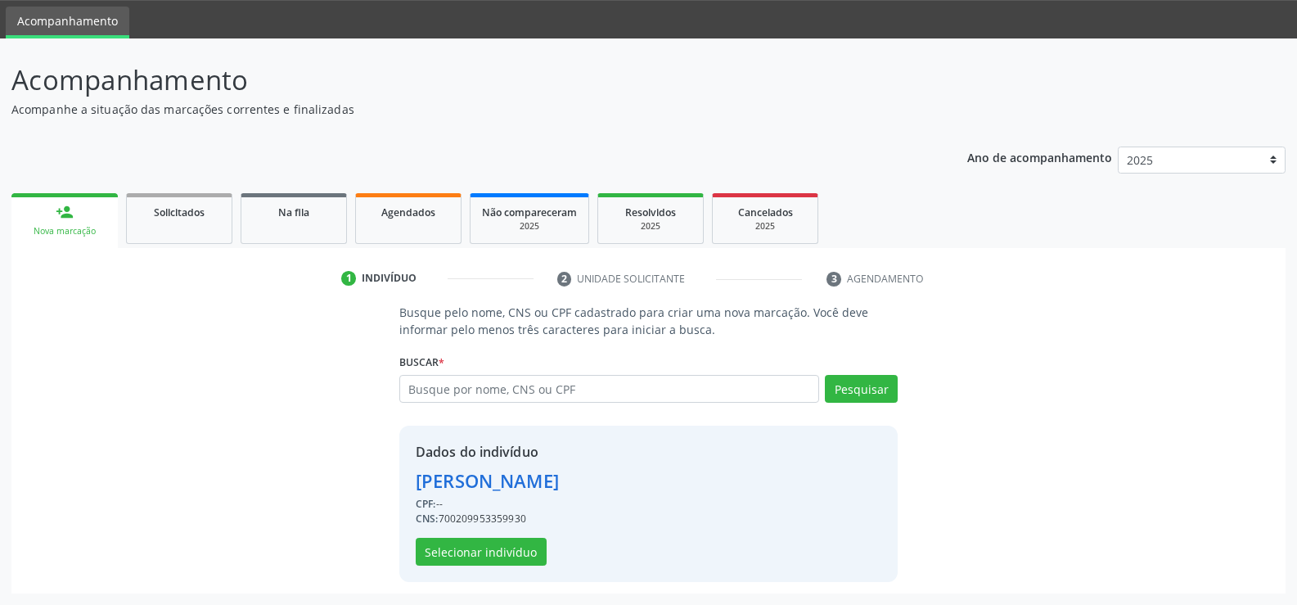
click at [485, 566] on div "Dados do indivíduo [PERSON_NAME] CPF: -- CNS: 700209953359930 Selecionar indiví…" at bounding box center [648, 504] width 498 height 156
click at [476, 532] on div "Dados do indivíduo [PERSON_NAME] CPF: -- CNS: 700209953359930 Selecionar indiví…" at bounding box center [487, 504] width 143 height 124
click at [462, 553] on button "Selecionar indivíduo" at bounding box center [481, 552] width 131 height 28
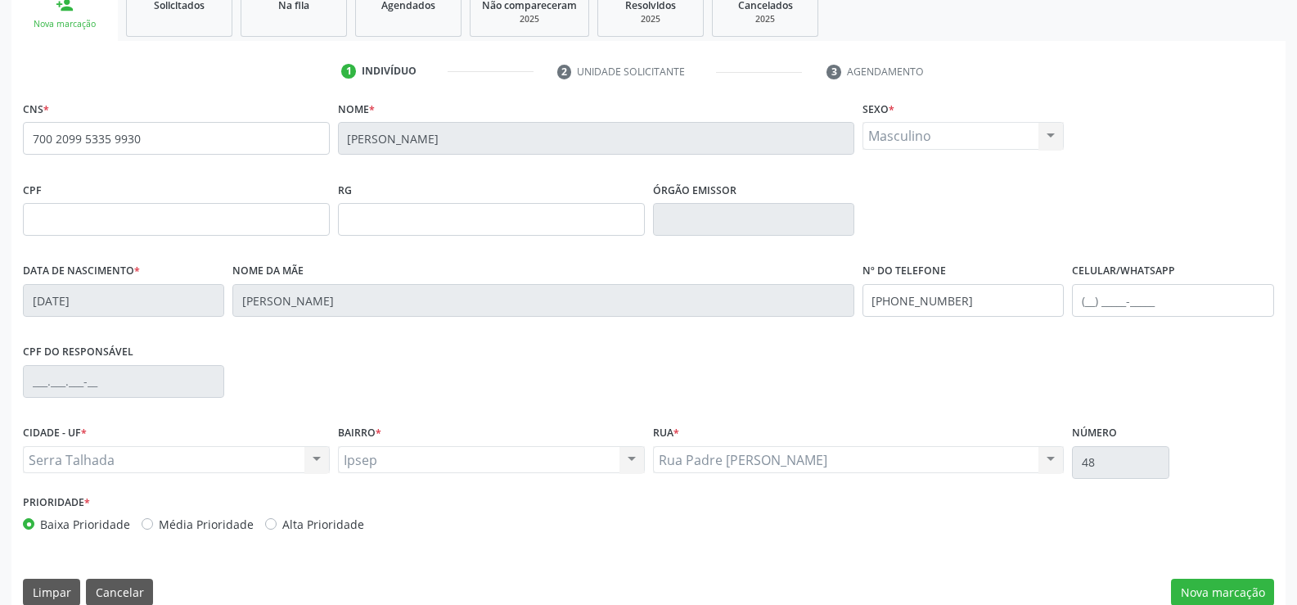
scroll to position [282, 0]
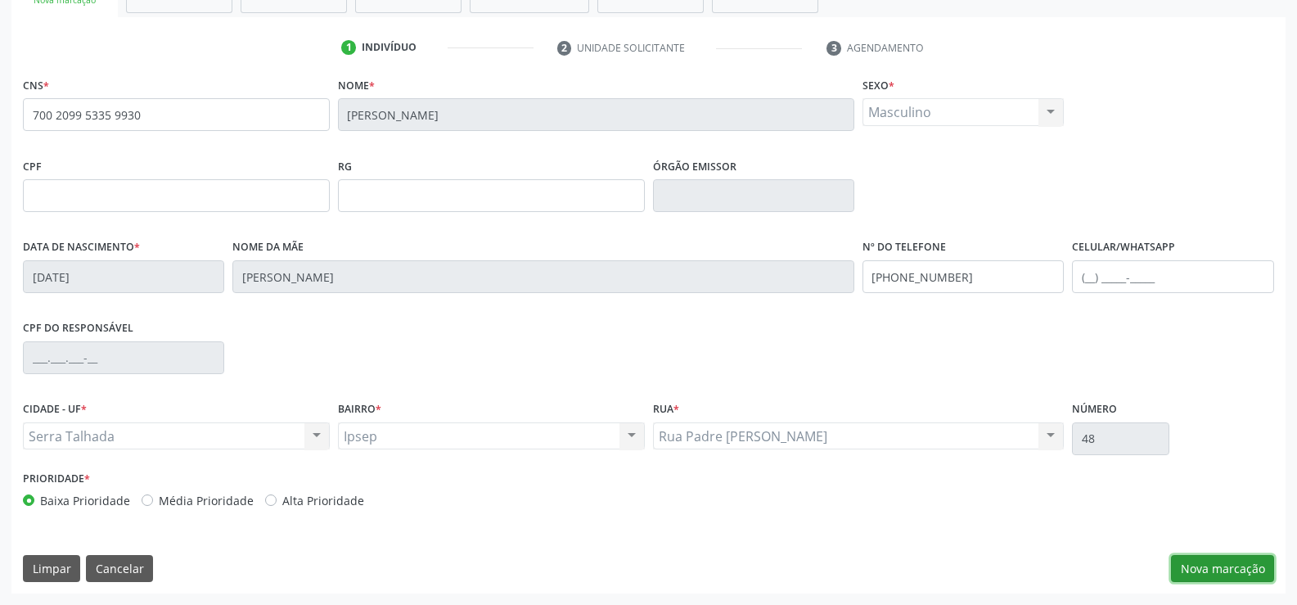
click at [1226, 571] on button "Nova marcação" at bounding box center [1222, 569] width 103 height 28
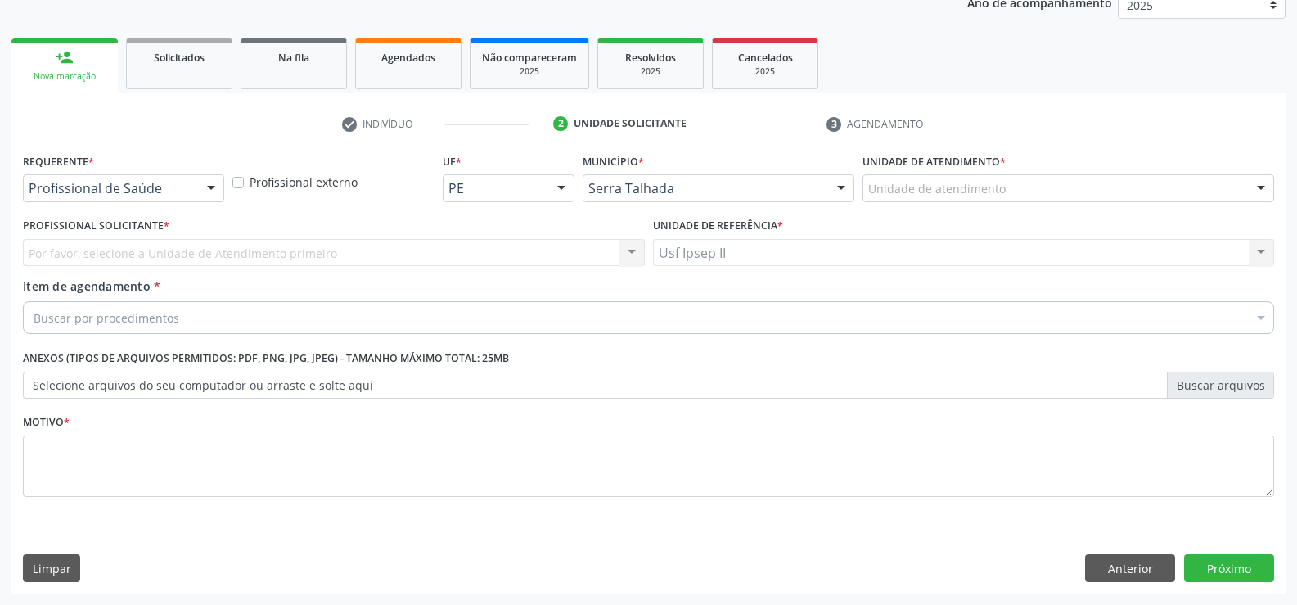
scroll to position [206, 0]
click at [192, 196] on div "Profissional de Saúde" at bounding box center [123, 188] width 201 height 28
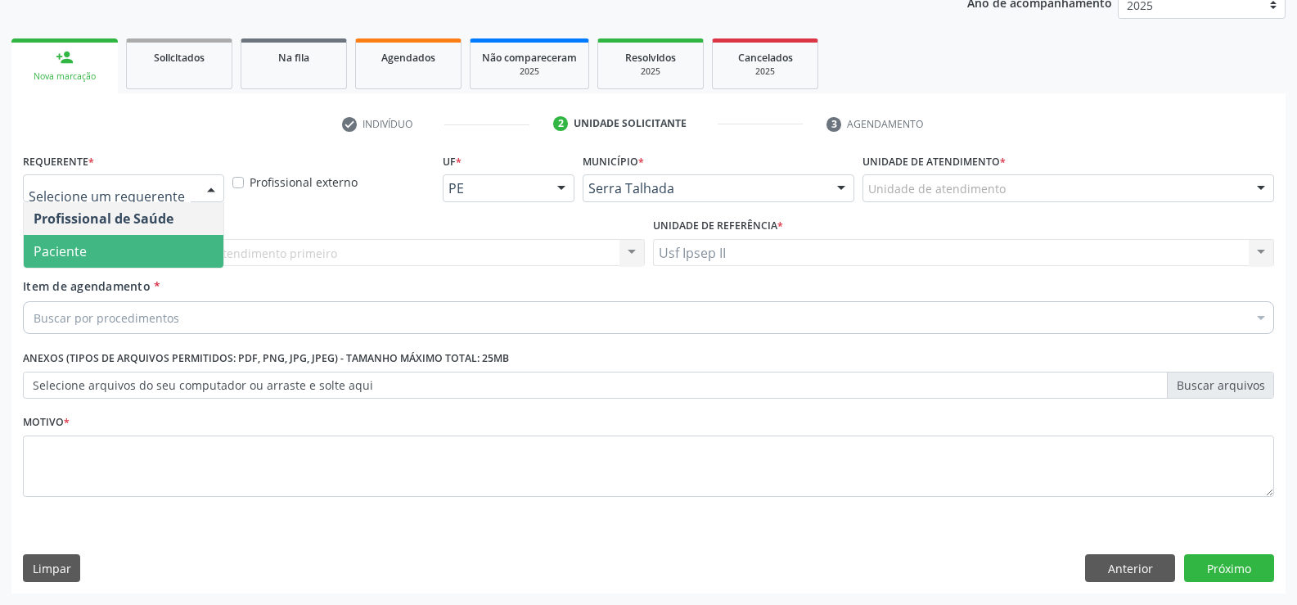
click at [99, 255] on span "Paciente" at bounding box center [124, 251] width 200 height 33
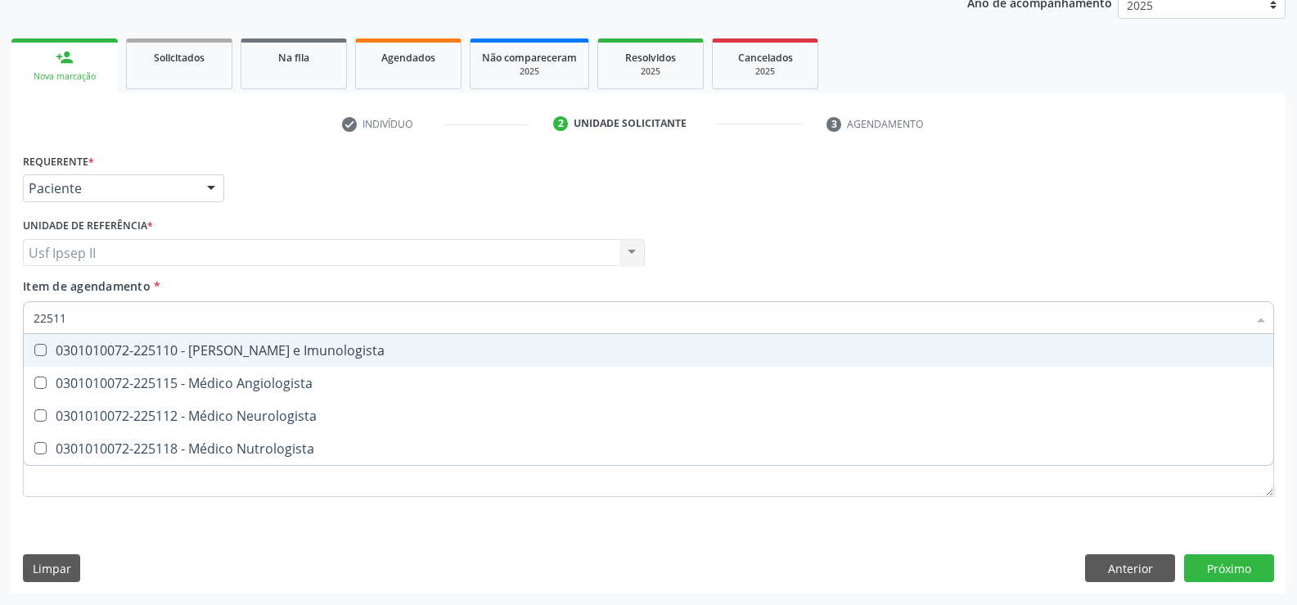
type input "225112"
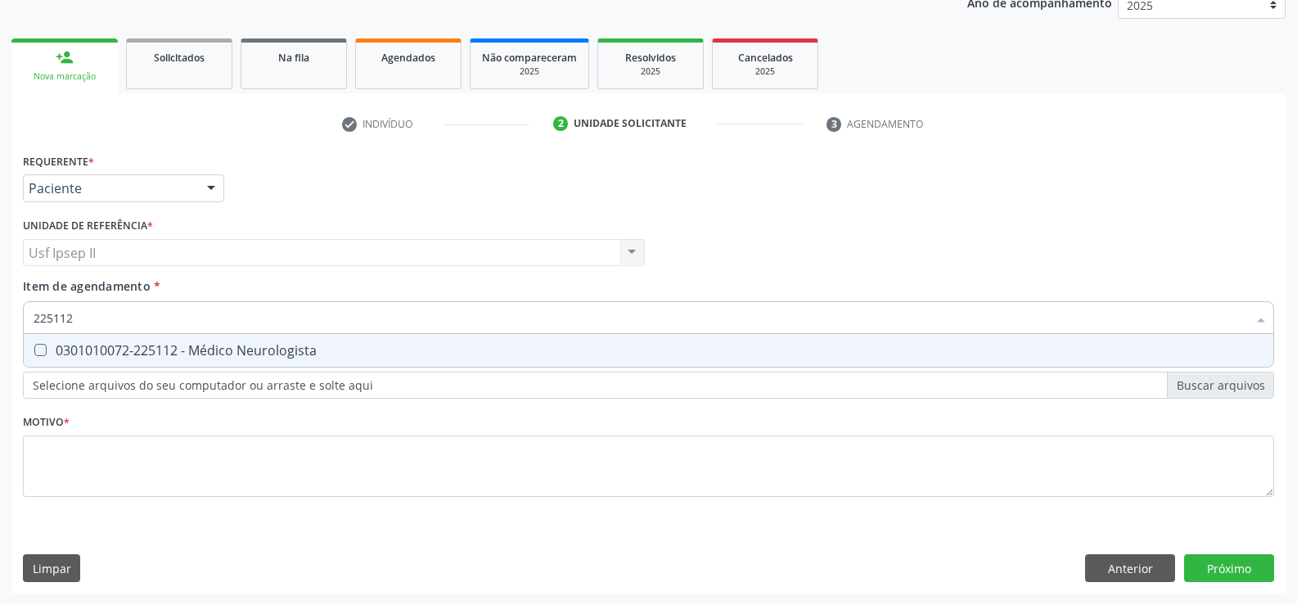
click at [227, 351] on div "0301010072-225112 - Médico Neurologista" at bounding box center [649, 350] width 1230 height 13
checkbox Neurologista "true"
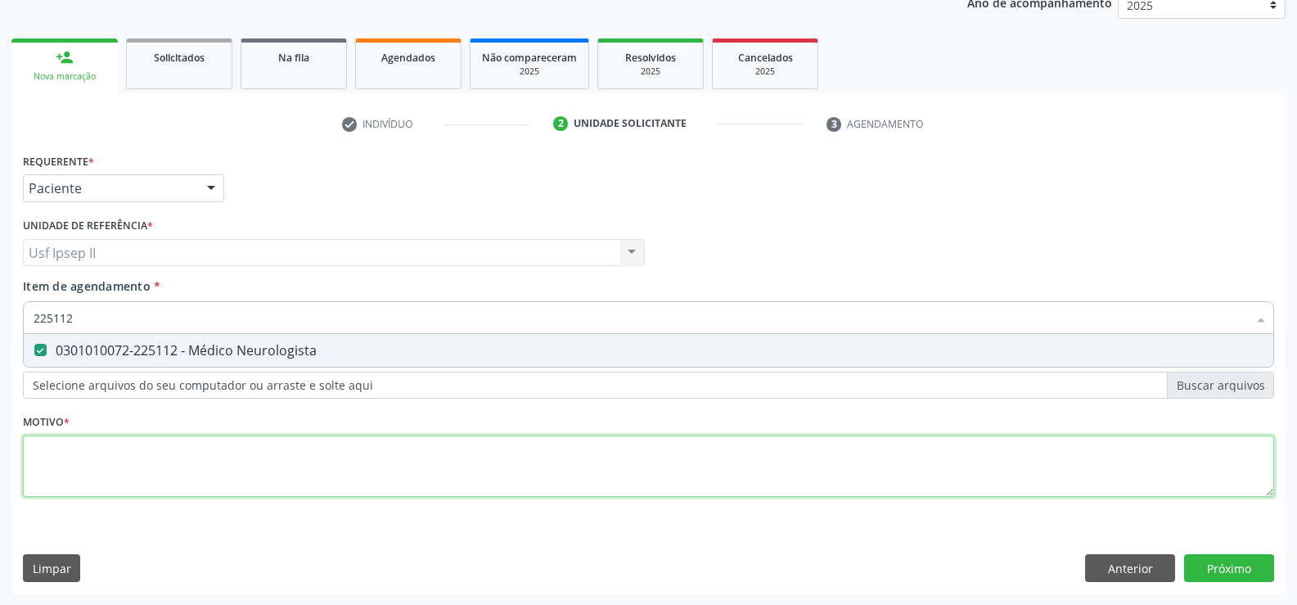
click at [149, 448] on div "Requerente * Paciente Profissional de Saúde Paciente Nenhum resultado encontrad…" at bounding box center [649, 334] width 1252 height 371
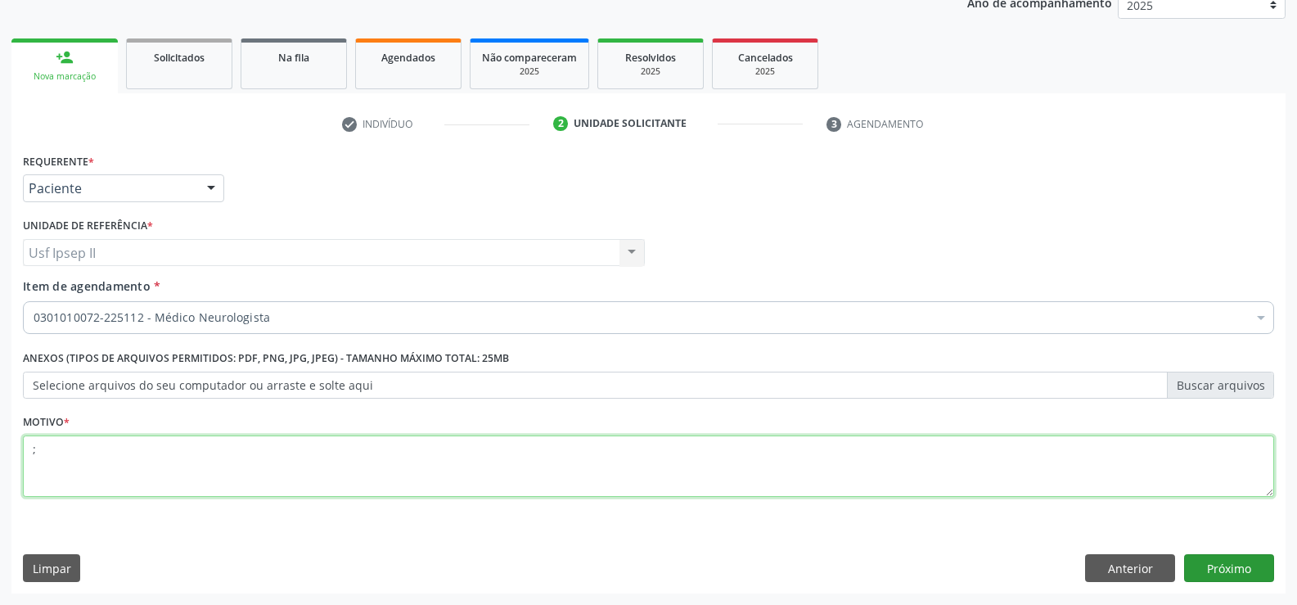
type textarea ";"
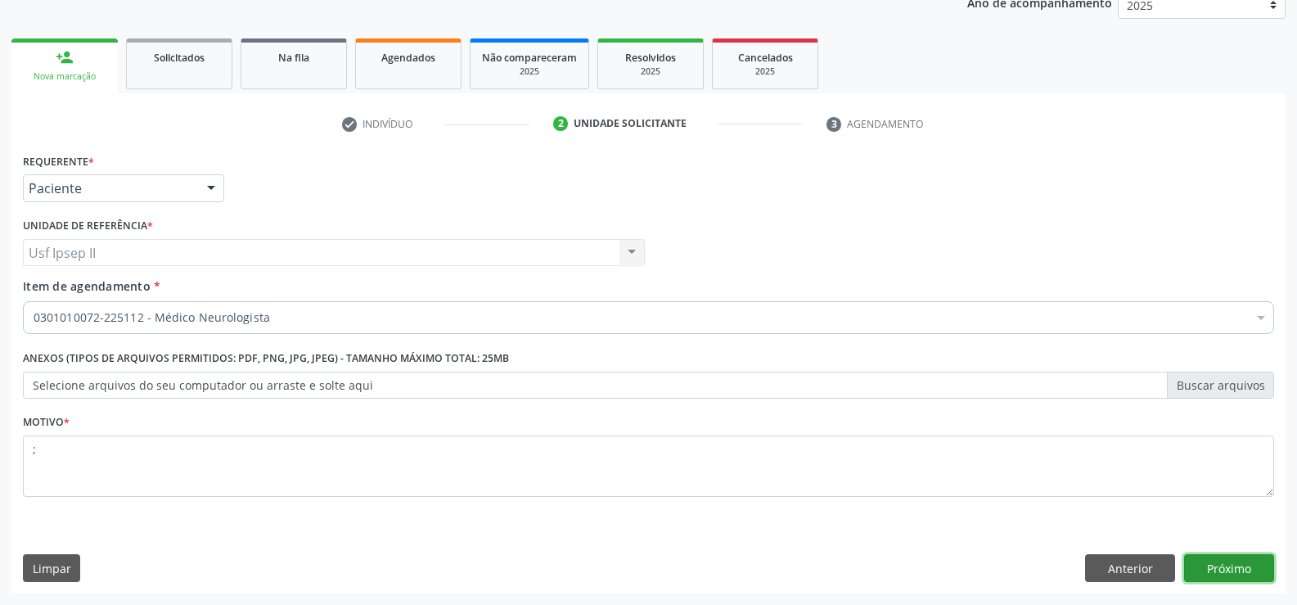
click at [1222, 562] on button "Próximo" at bounding box center [1229, 568] width 90 height 28
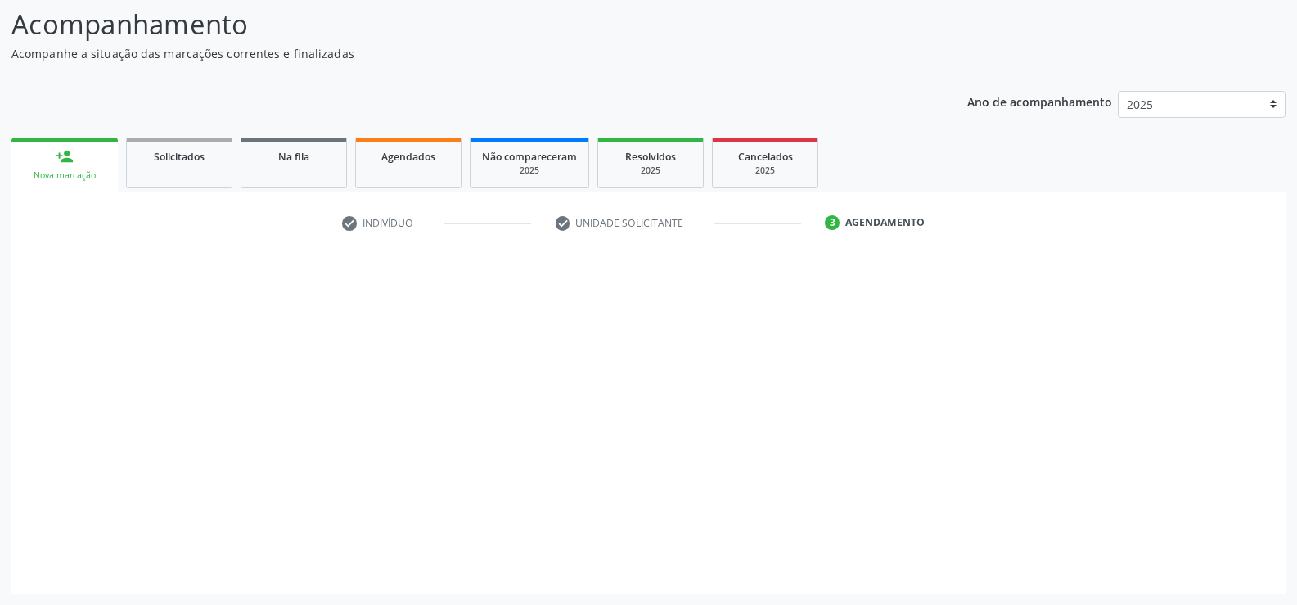
scroll to position [107, 0]
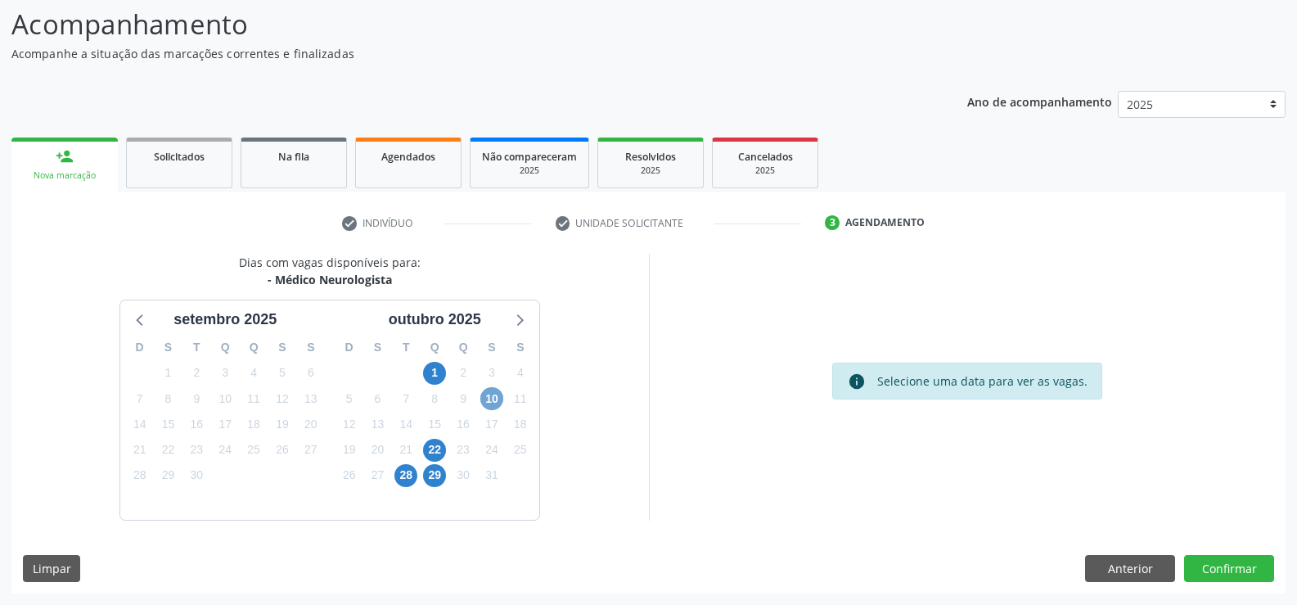
click at [489, 397] on span "10" at bounding box center [491, 398] width 23 height 23
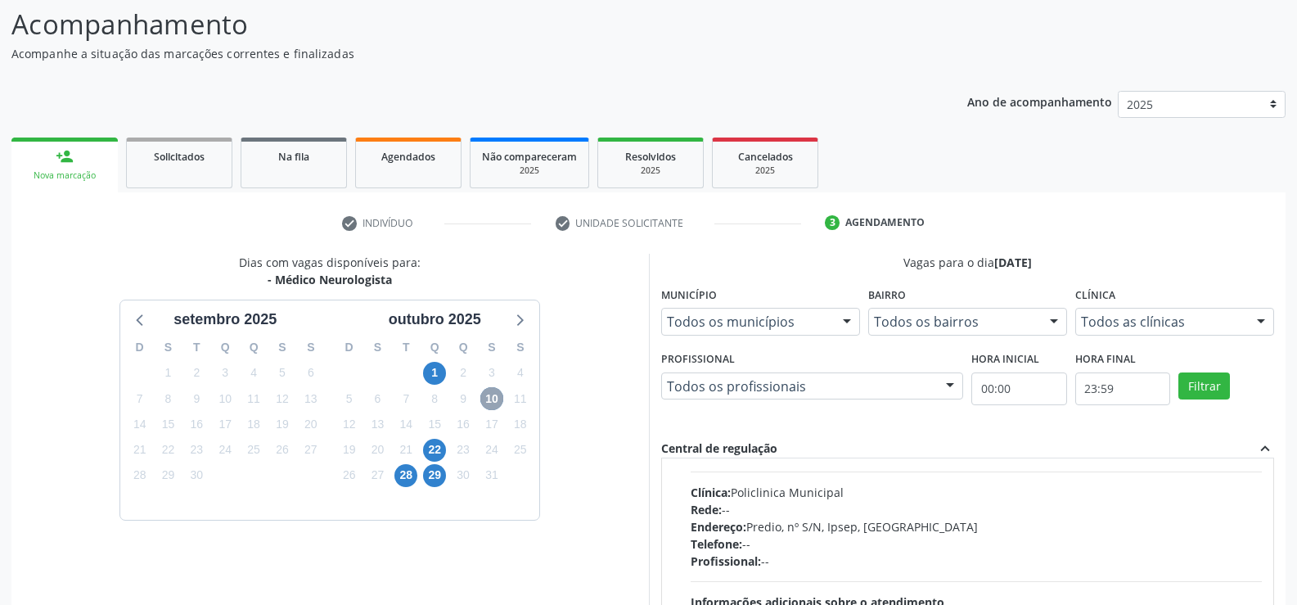
scroll to position [164, 0]
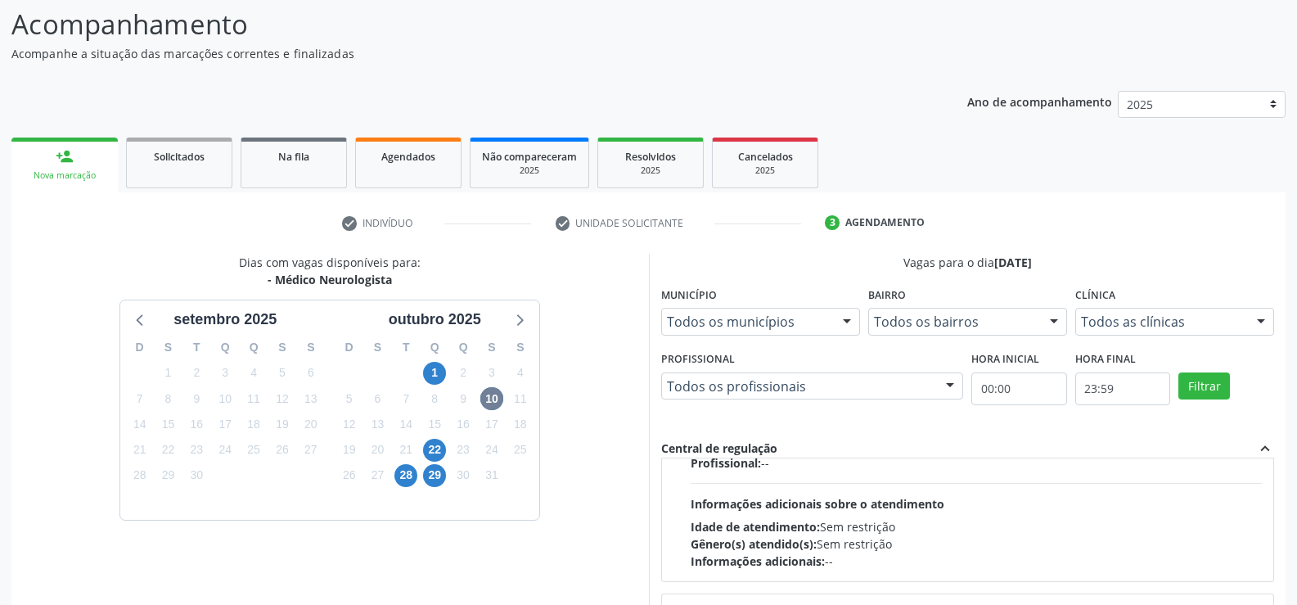
click at [668, 435] on div "Vagas para o dia [DATE] Município Todos os municípios Todos os municípios [GEOG…" at bounding box center [968, 520] width 614 height 532
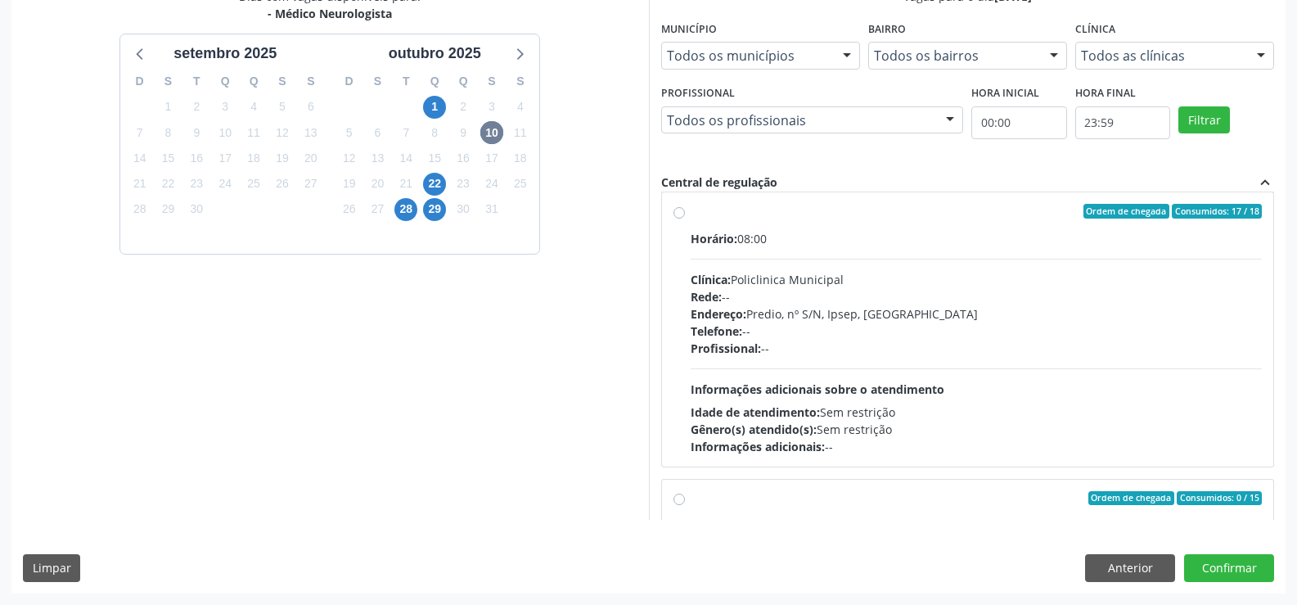
scroll to position [0, 0]
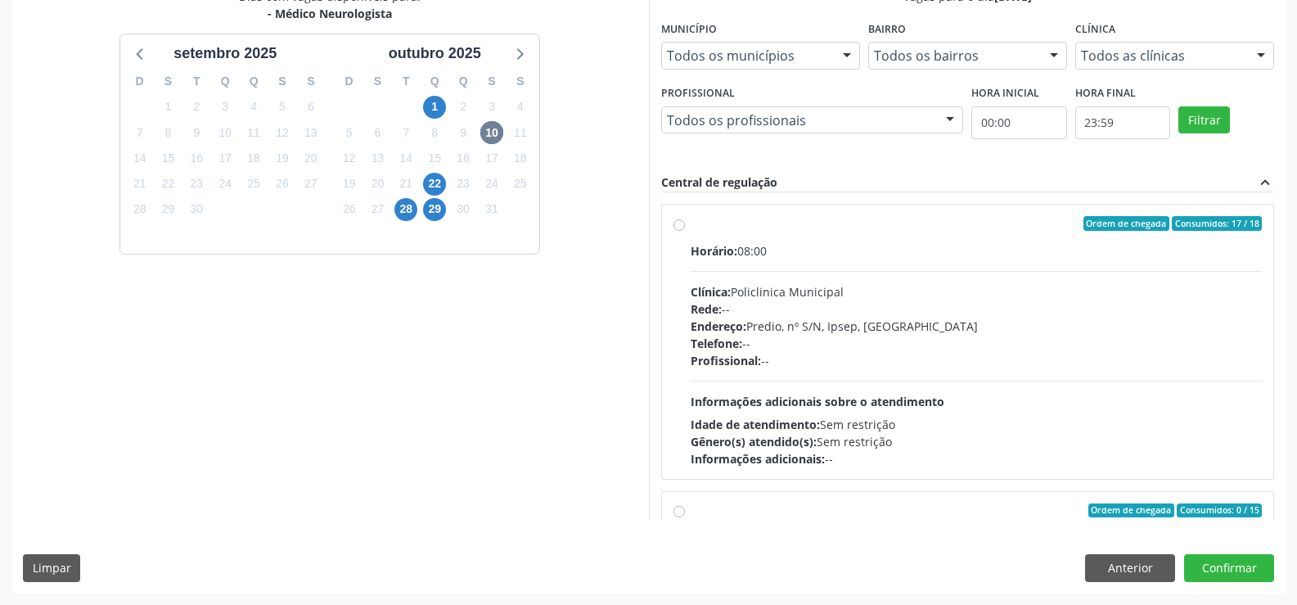
click at [691, 221] on label "Ordem de chegada Consumidos: 17 / 18 Horário: 08:00 Clínica: Policlinica Munici…" at bounding box center [977, 341] width 572 height 251
click at [674, 221] on input "Ordem de chegada Consumidos: 17 / 18 Horário: 08:00 Clínica: Policlinica Munici…" at bounding box center [679, 223] width 11 height 15
radio input "true"
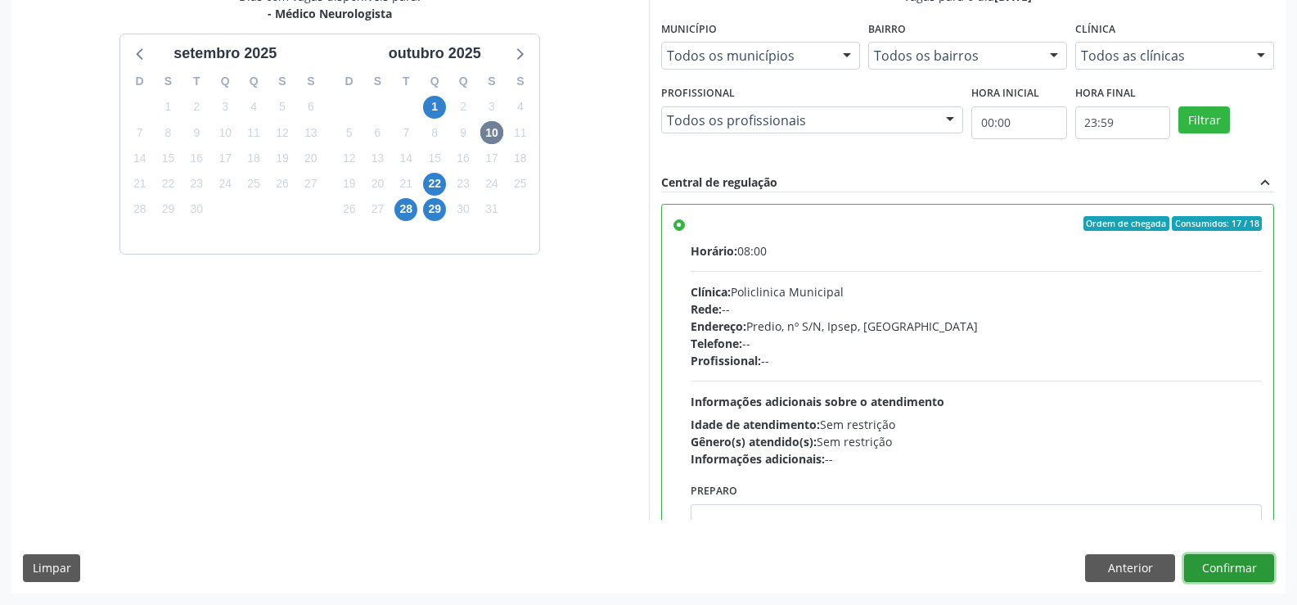
click at [1205, 573] on button "Confirmar" at bounding box center [1229, 568] width 90 height 28
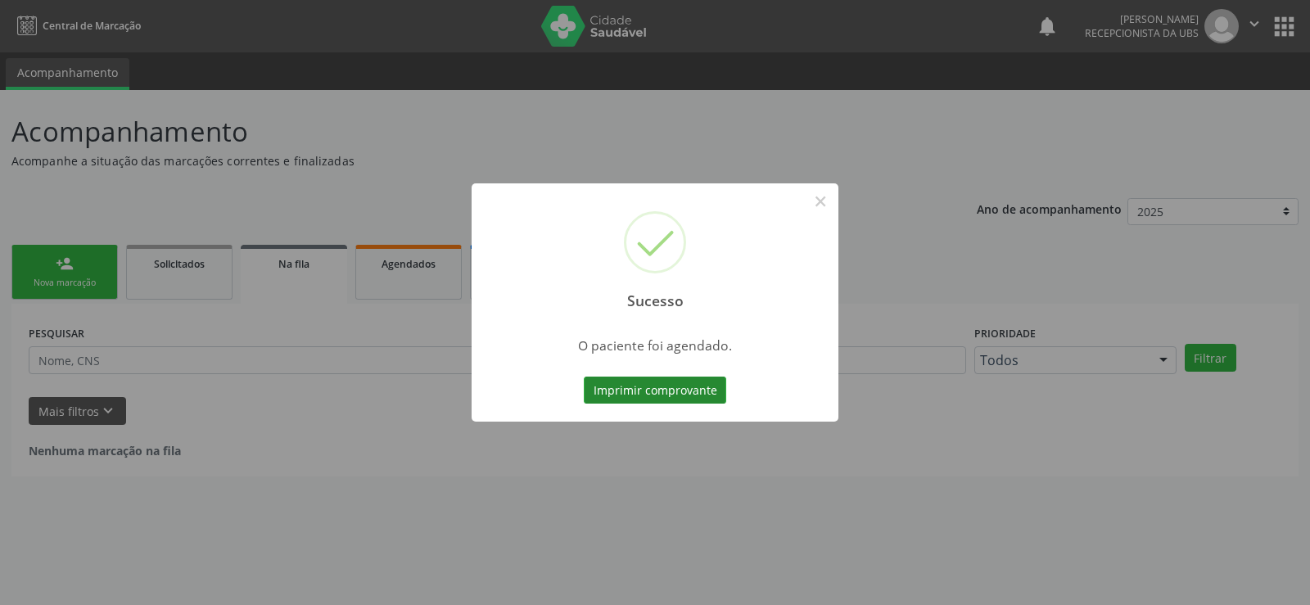
click at [654, 401] on button "Imprimir comprovante" at bounding box center [655, 391] width 142 height 28
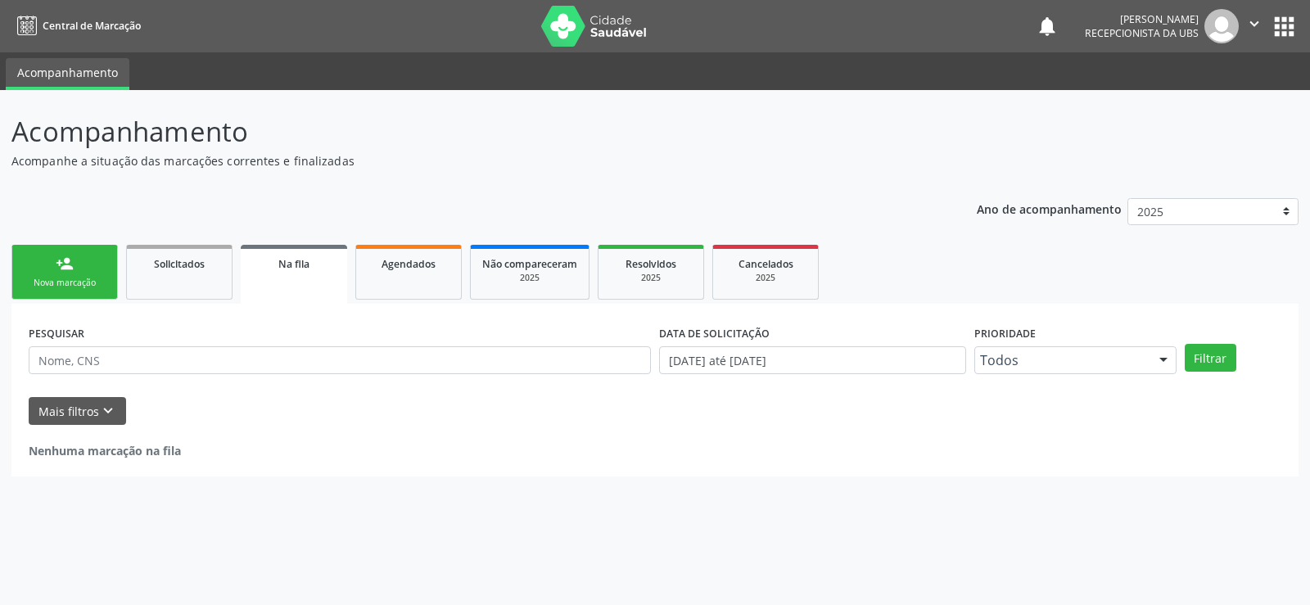
click at [75, 286] on div "Nova marcação" at bounding box center [65, 283] width 82 height 12
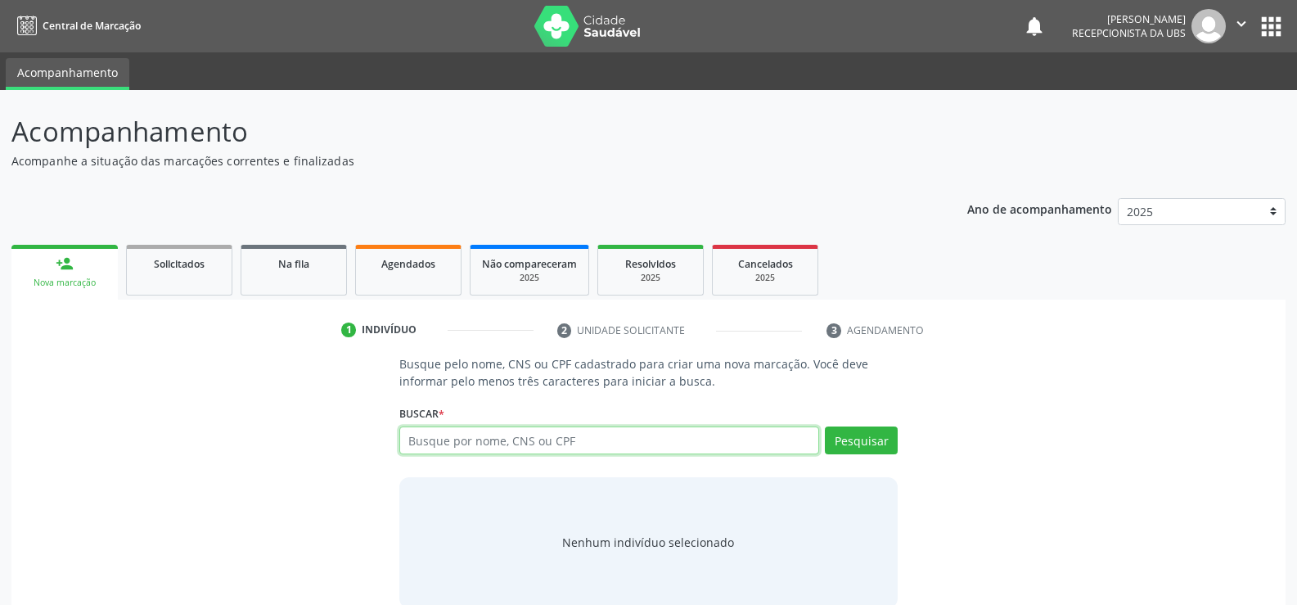
click at [501, 437] on input "text" at bounding box center [609, 440] width 420 height 28
type input "[PERSON_NAME]"
click at [882, 432] on button "Pesquisar" at bounding box center [861, 440] width 73 height 28
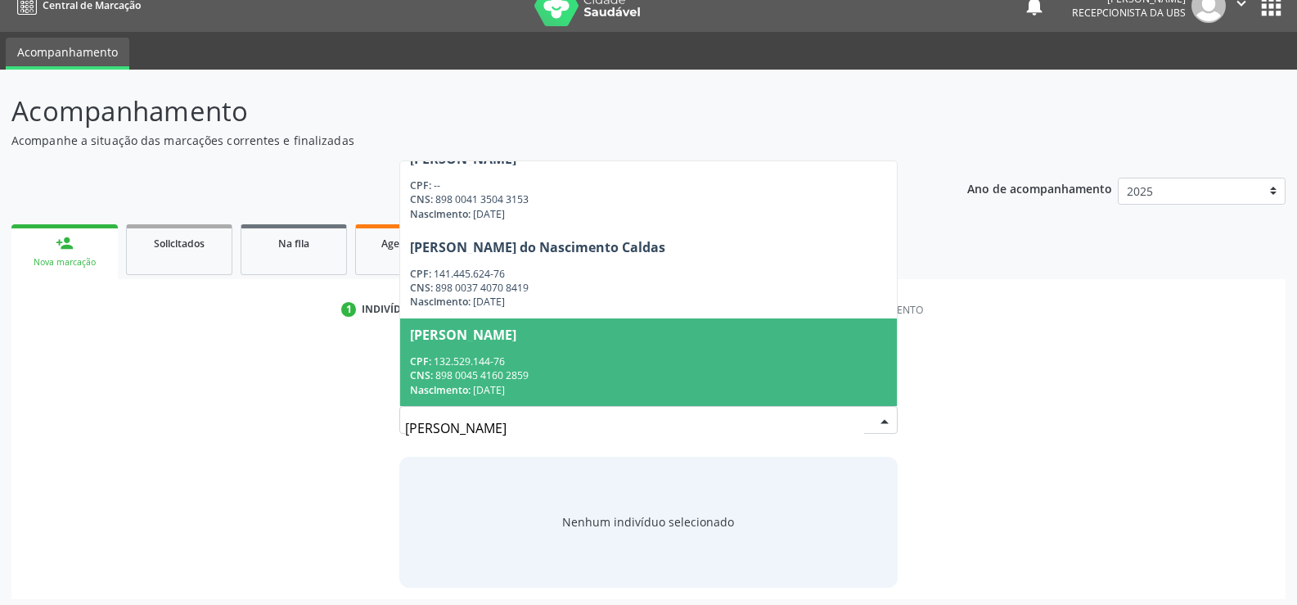
scroll to position [26, 0]
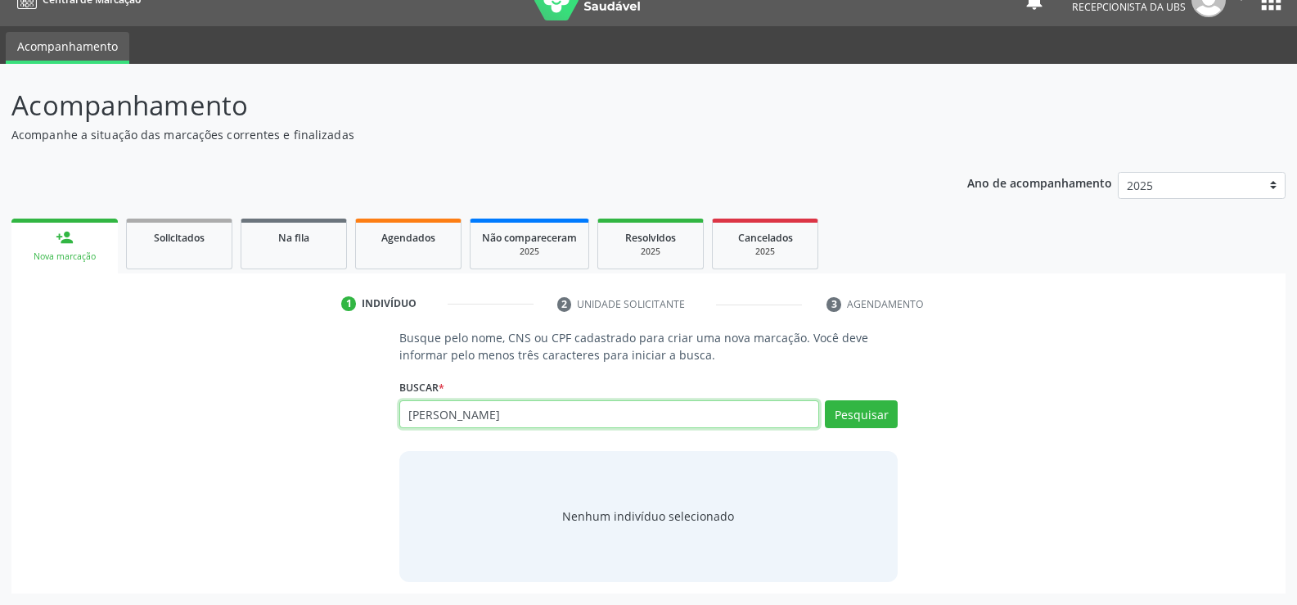
click at [509, 413] on input "[PERSON_NAME]" at bounding box center [609, 414] width 420 height 28
click at [670, 416] on input "[PERSON_NAME] do na898005928888939scimento" at bounding box center [609, 414] width 420 height 28
type input "m"
type input "898005928888939"
click at [829, 423] on button "Pesquisar" at bounding box center [861, 414] width 73 height 28
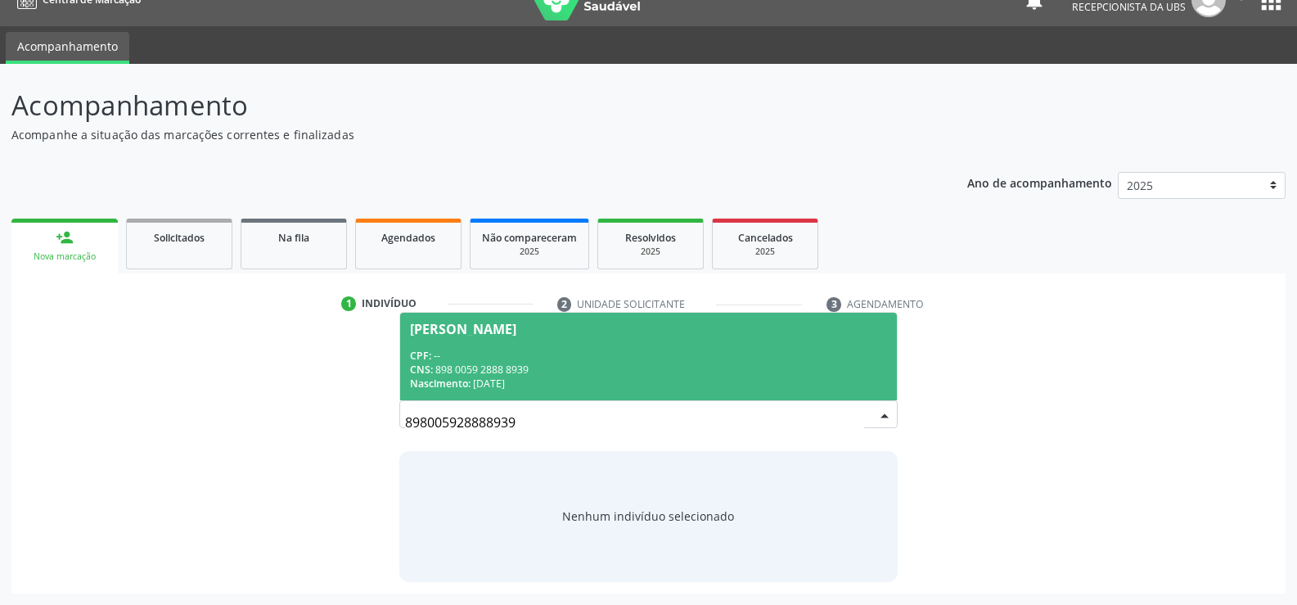
scroll to position [0, 0]
click at [479, 354] on div "CPF: --" at bounding box center [648, 356] width 477 height 14
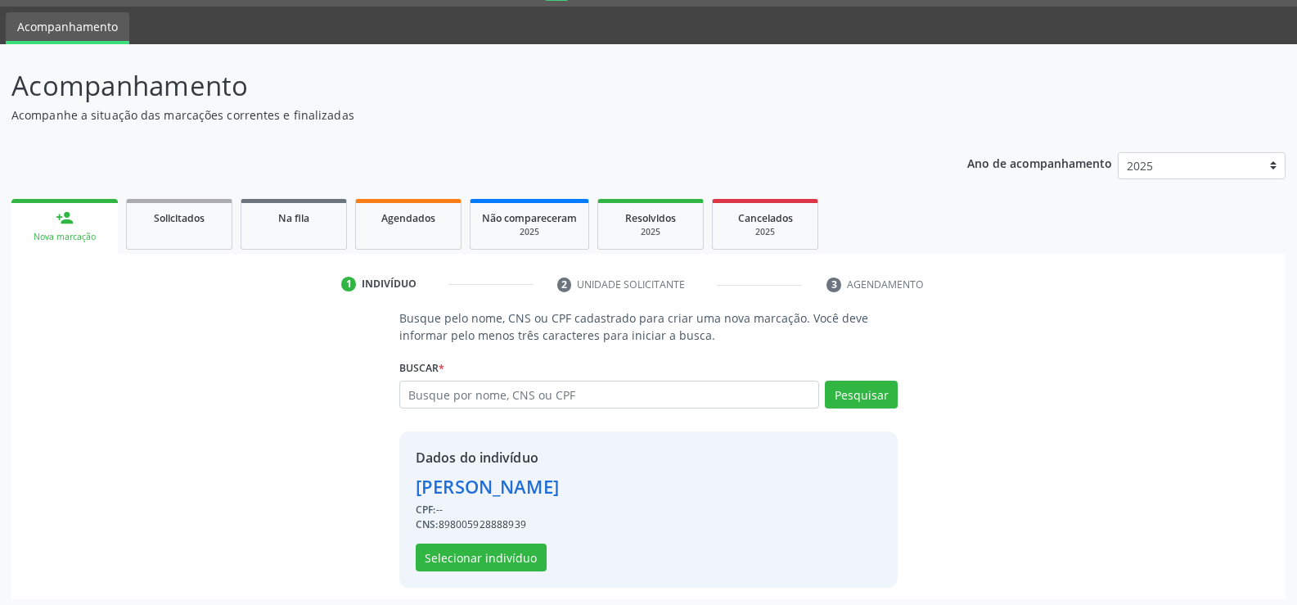
scroll to position [52, 0]
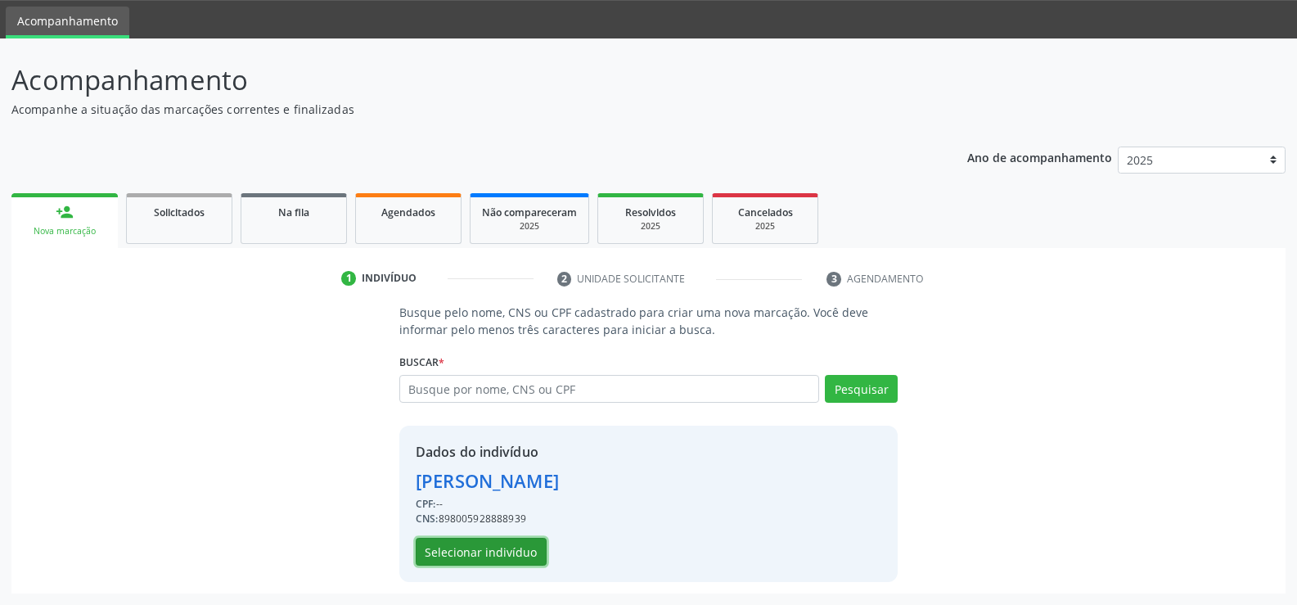
click at [472, 555] on button "Selecionar indivíduo" at bounding box center [481, 552] width 131 height 28
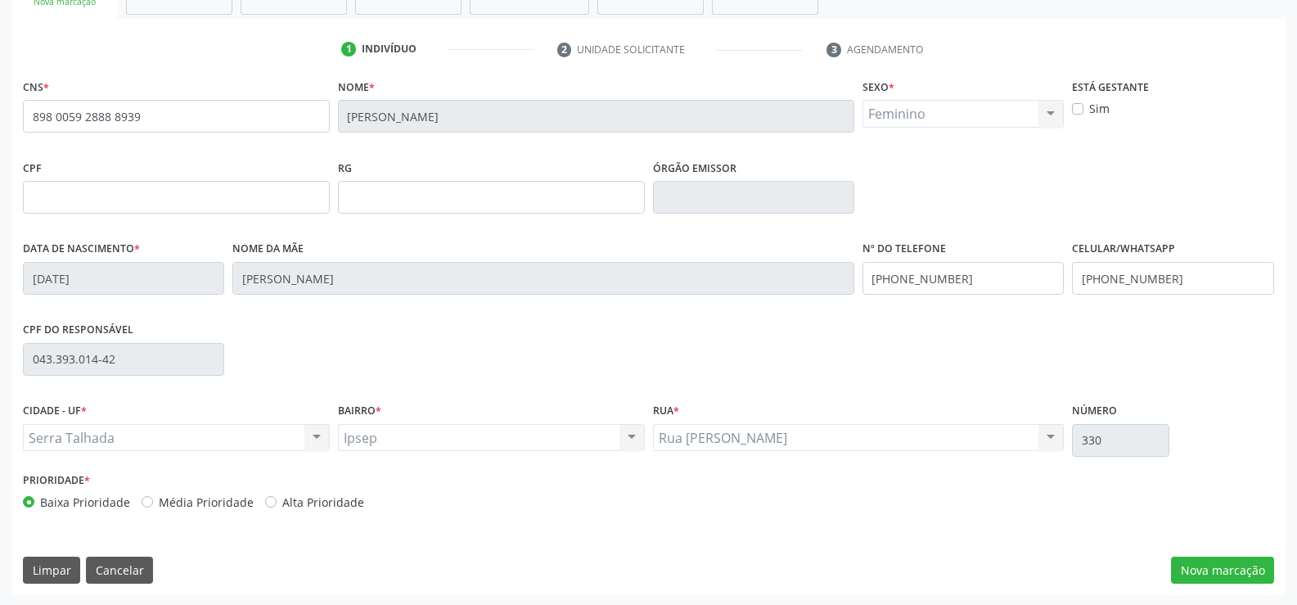
scroll to position [282, 0]
click at [1226, 566] on button "Nova marcação" at bounding box center [1222, 569] width 103 height 28
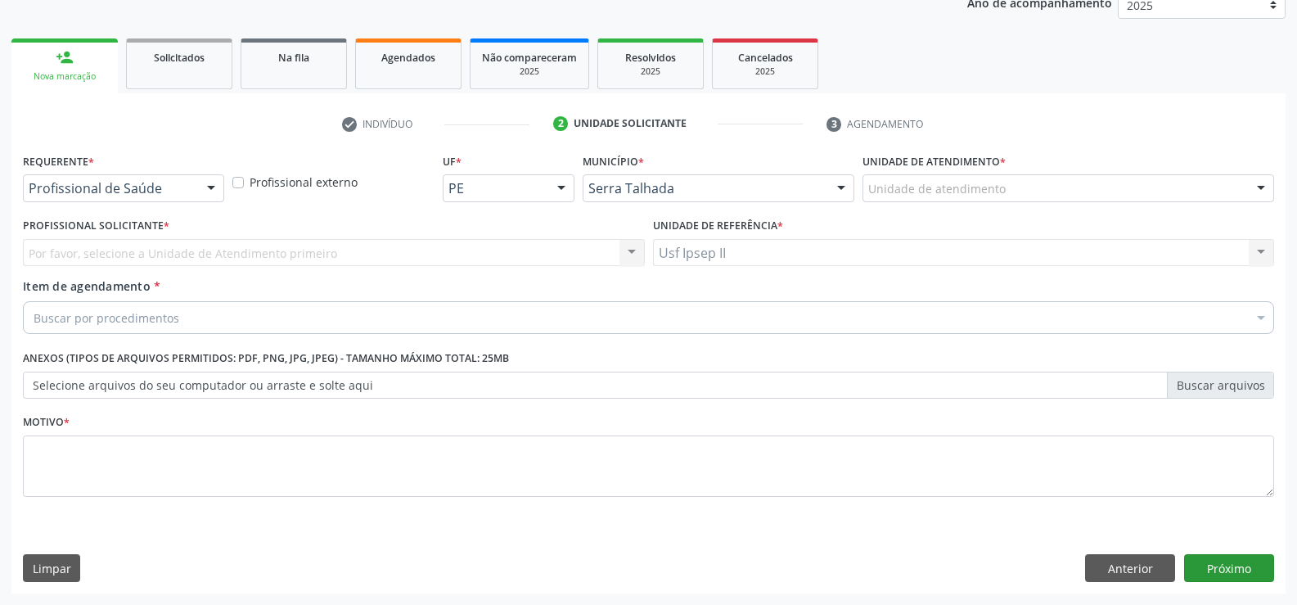
scroll to position [206, 0]
click at [216, 196] on div at bounding box center [211, 189] width 25 height 28
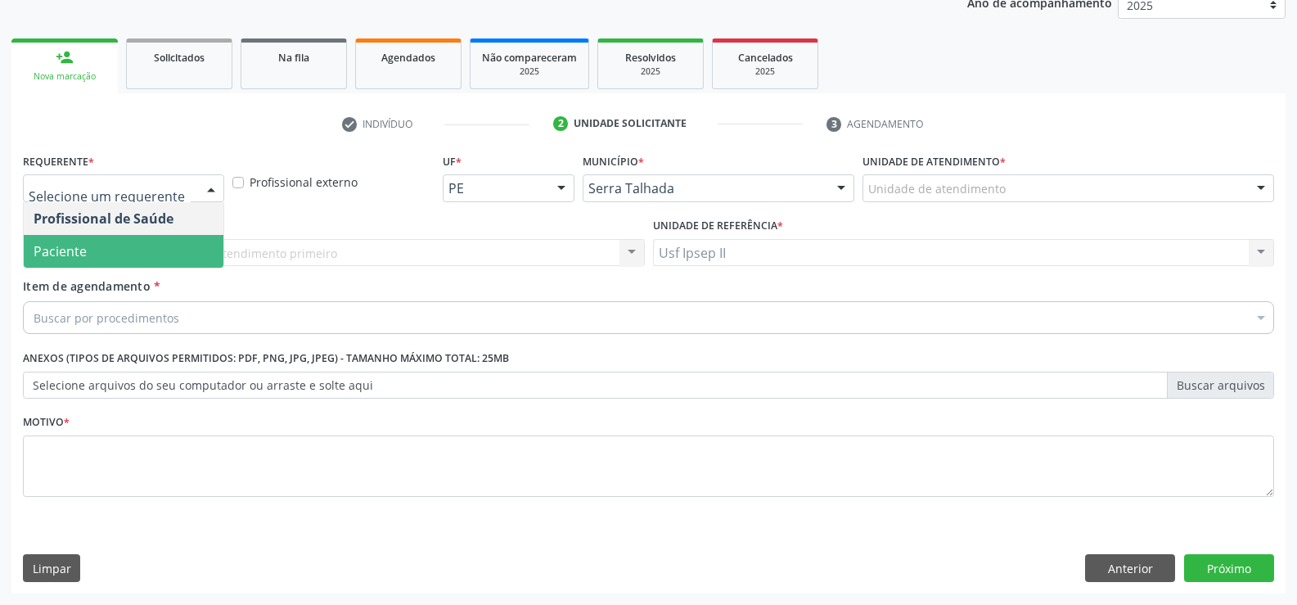
click at [164, 244] on span "Paciente" at bounding box center [124, 251] width 200 height 33
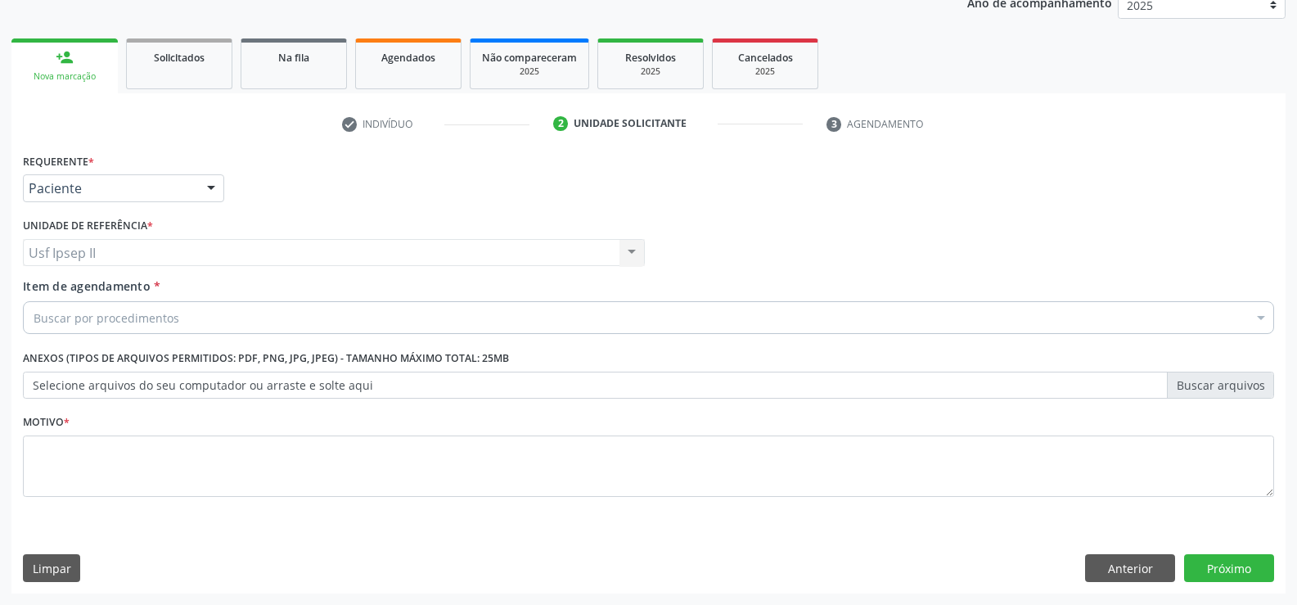
click at [188, 322] on div "Buscar por procedimentos" at bounding box center [649, 317] width 1252 height 33
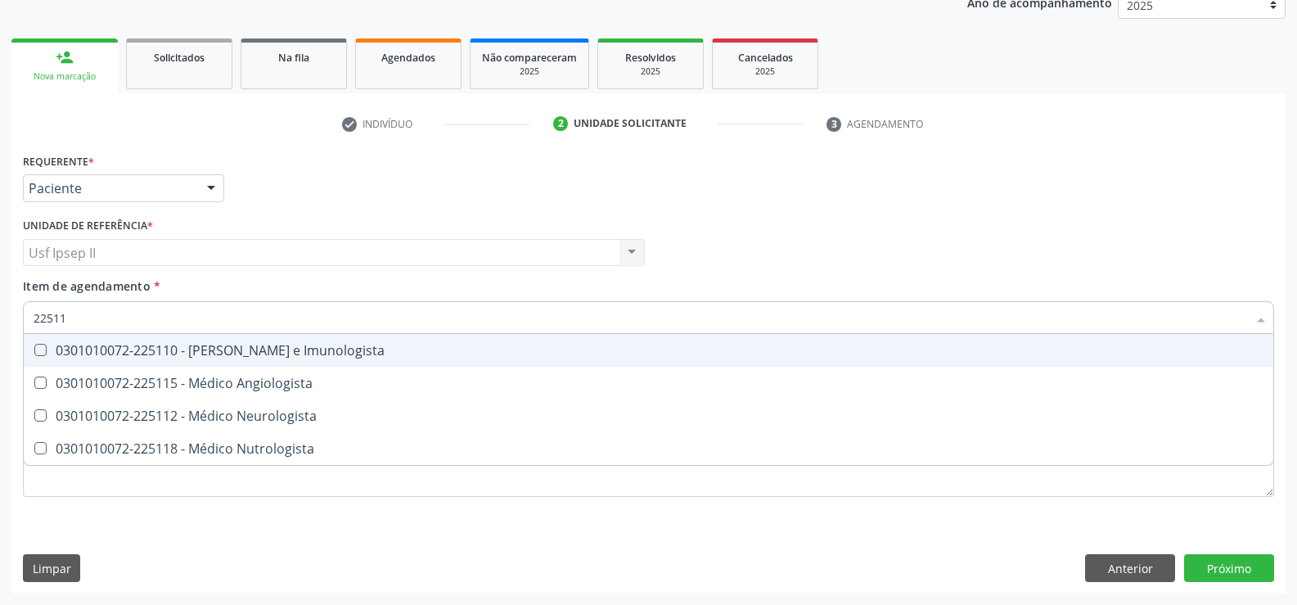
type input "225112"
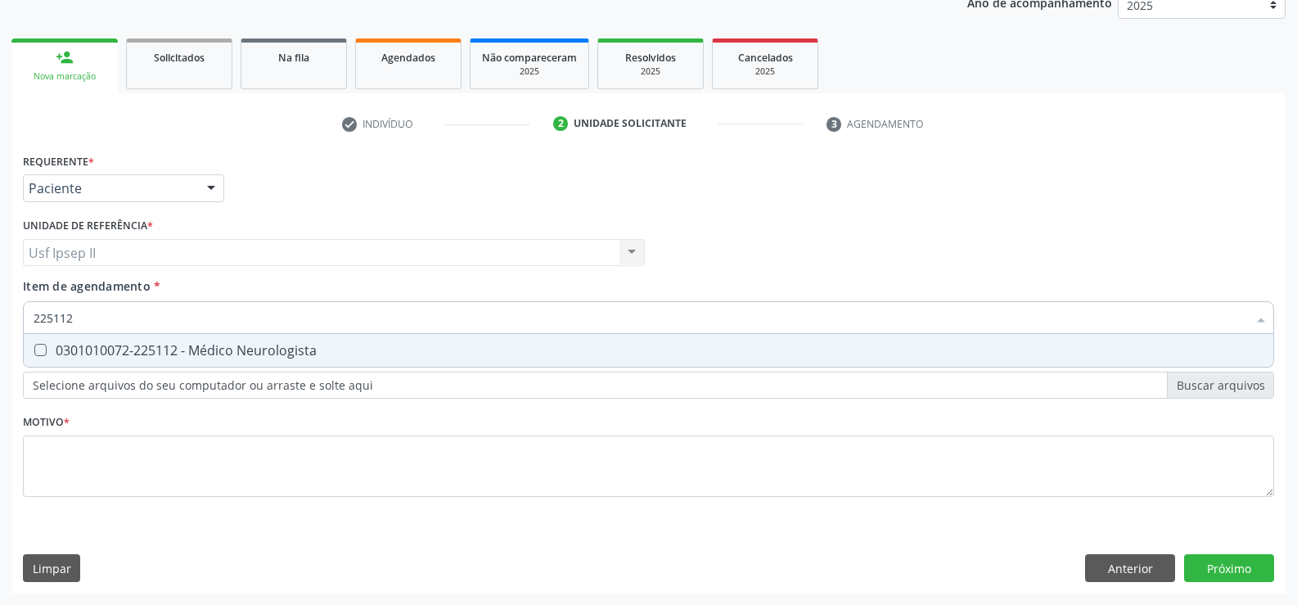
click at [207, 340] on span "0301010072-225112 - Médico Neurologista" at bounding box center [649, 350] width 1250 height 33
checkbox Neurologista "true"
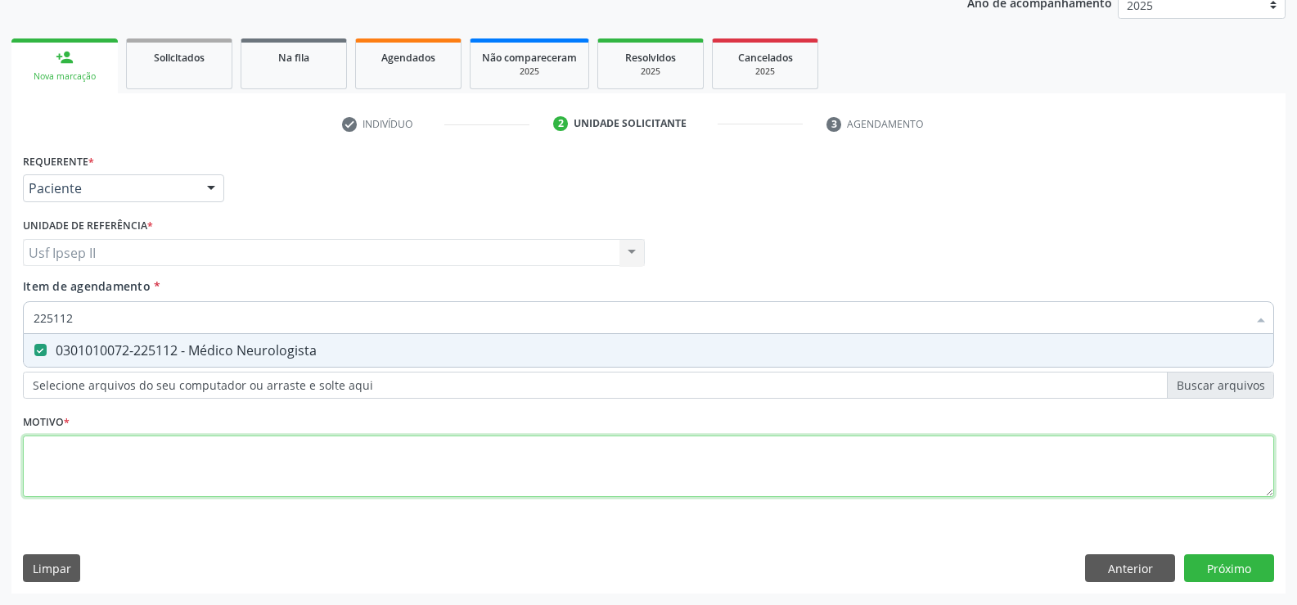
click at [146, 453] on div "Requerente * Paciente Profissional de Saúde Paciente Nenhum resultado encontrad…" at bounding box center [649, 334] width 1252 height 371
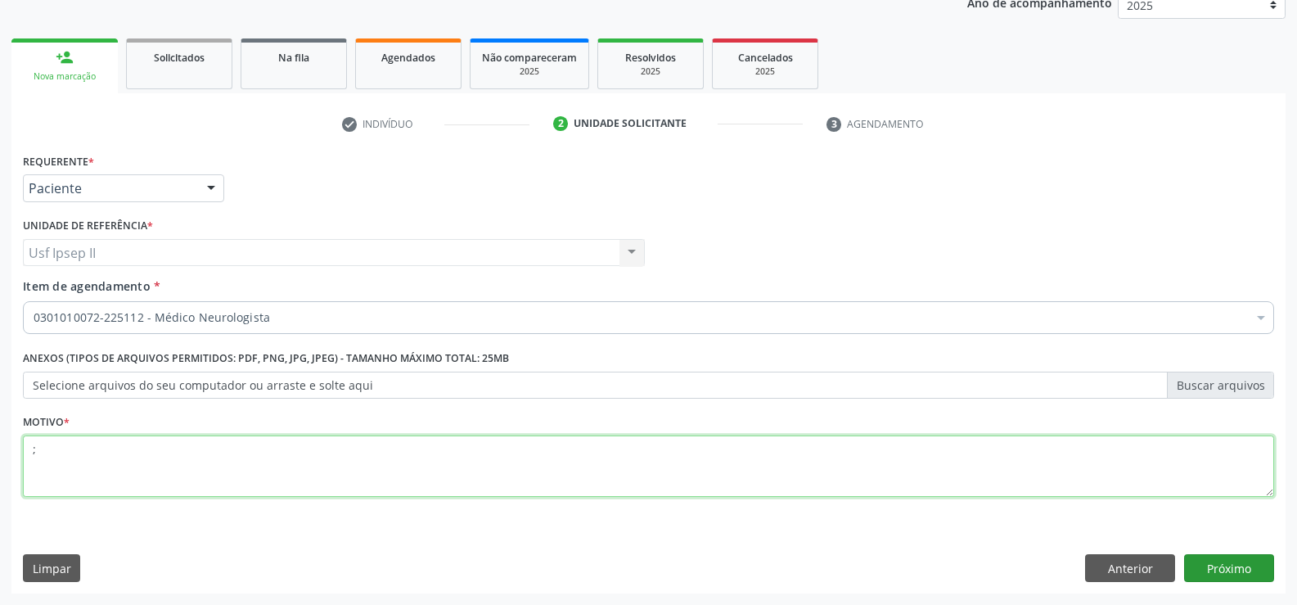
type textarea ";"
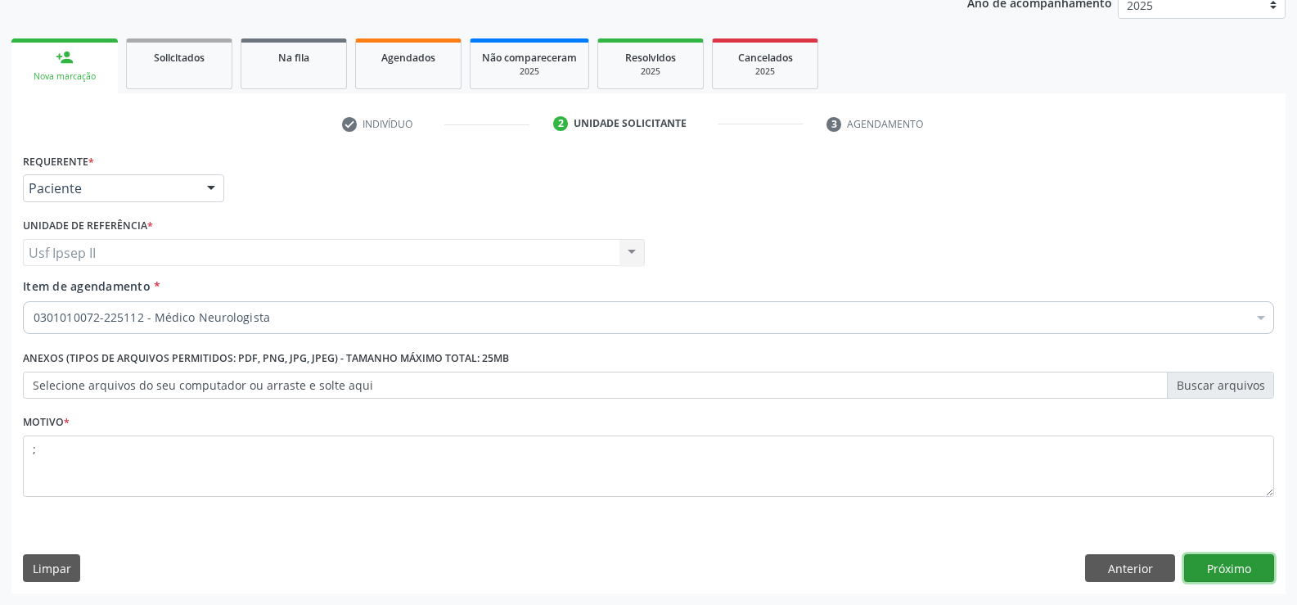
click at [1206, 567] on button "Próximo" at bounding box center [1229, 568] width 90 height 28
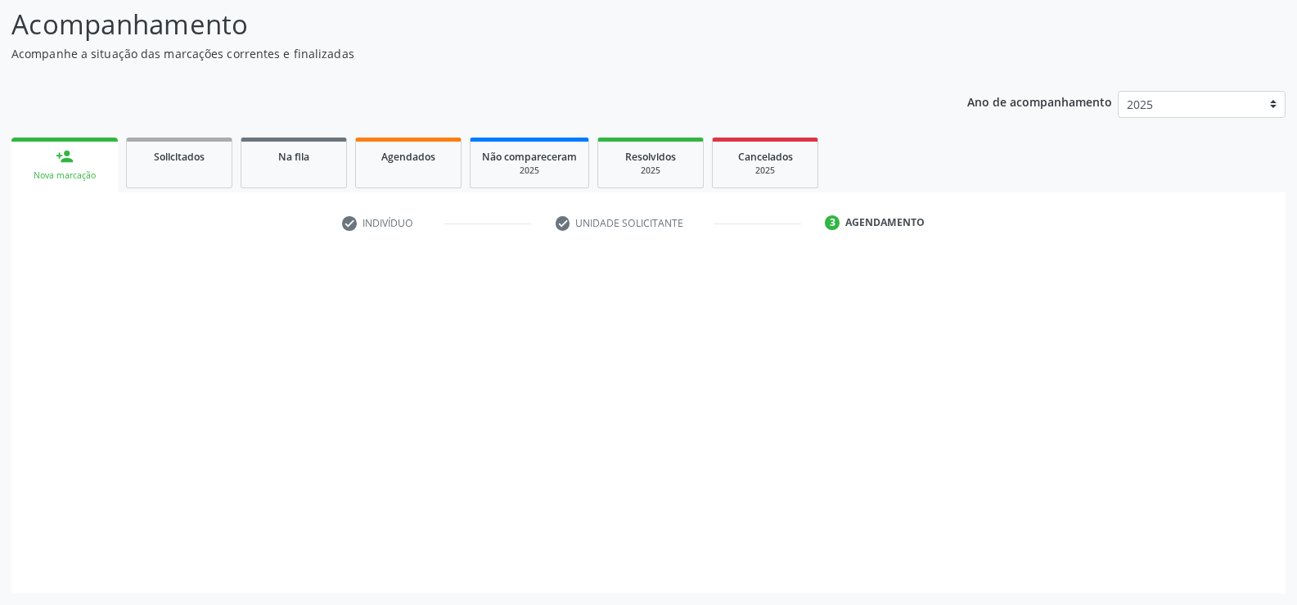
scroll to position [107, 0]
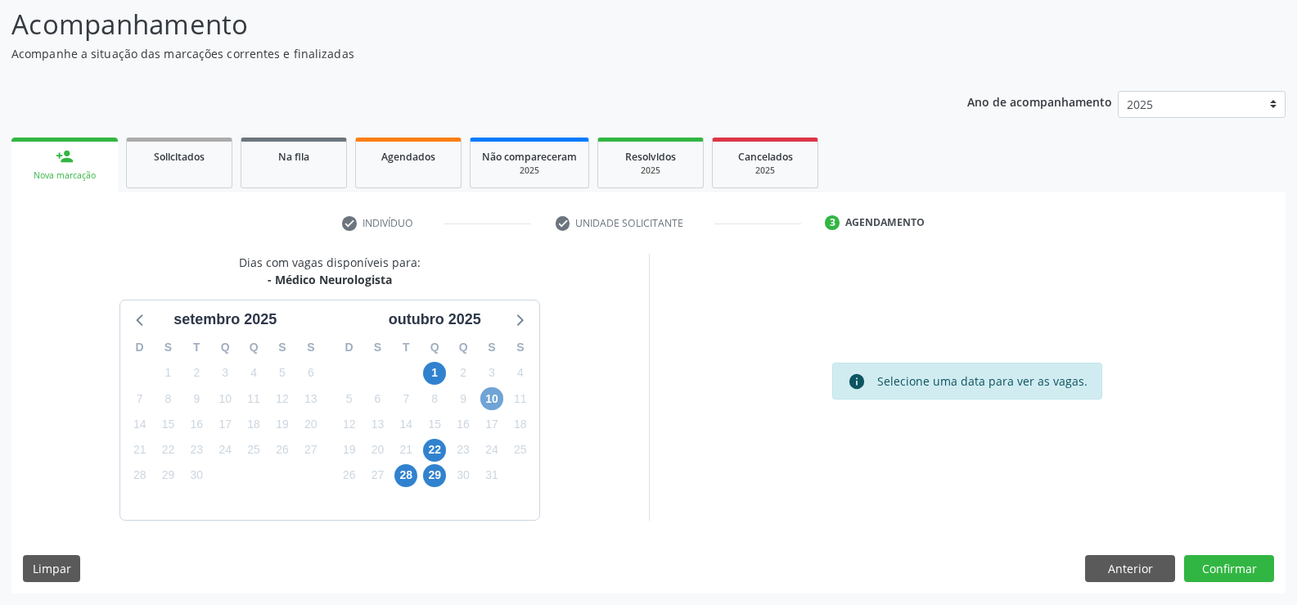
click at [492, 402] on span "10" at bounding box center [491, 398] width 23 height 23
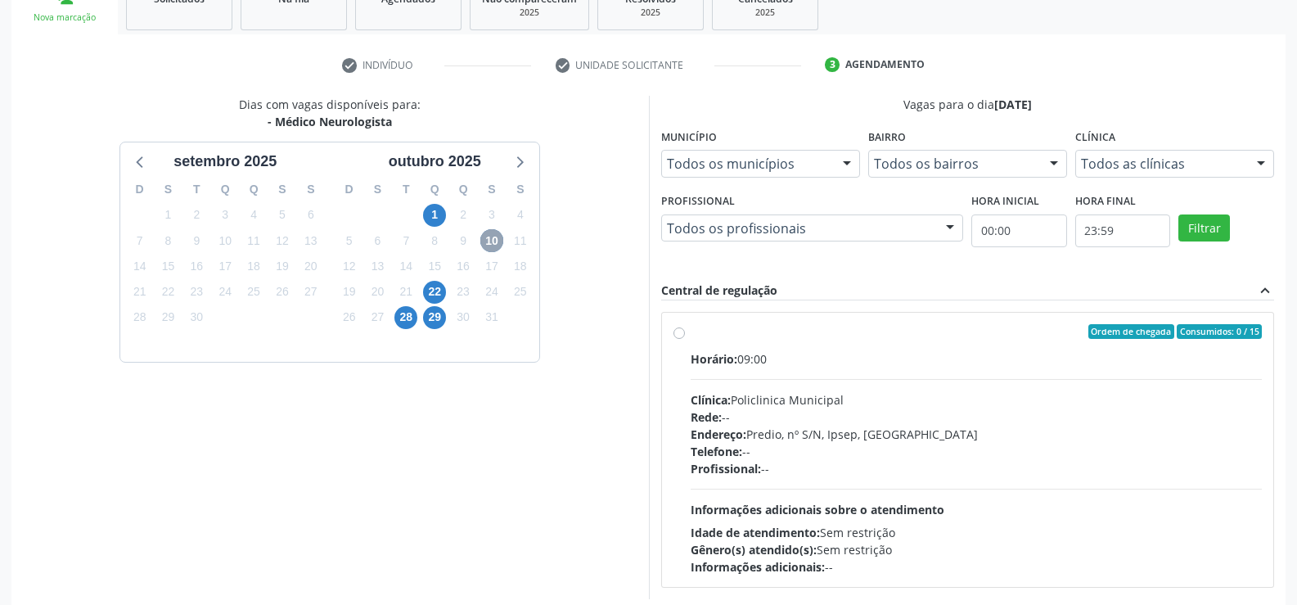
scroll to position [271, 0]
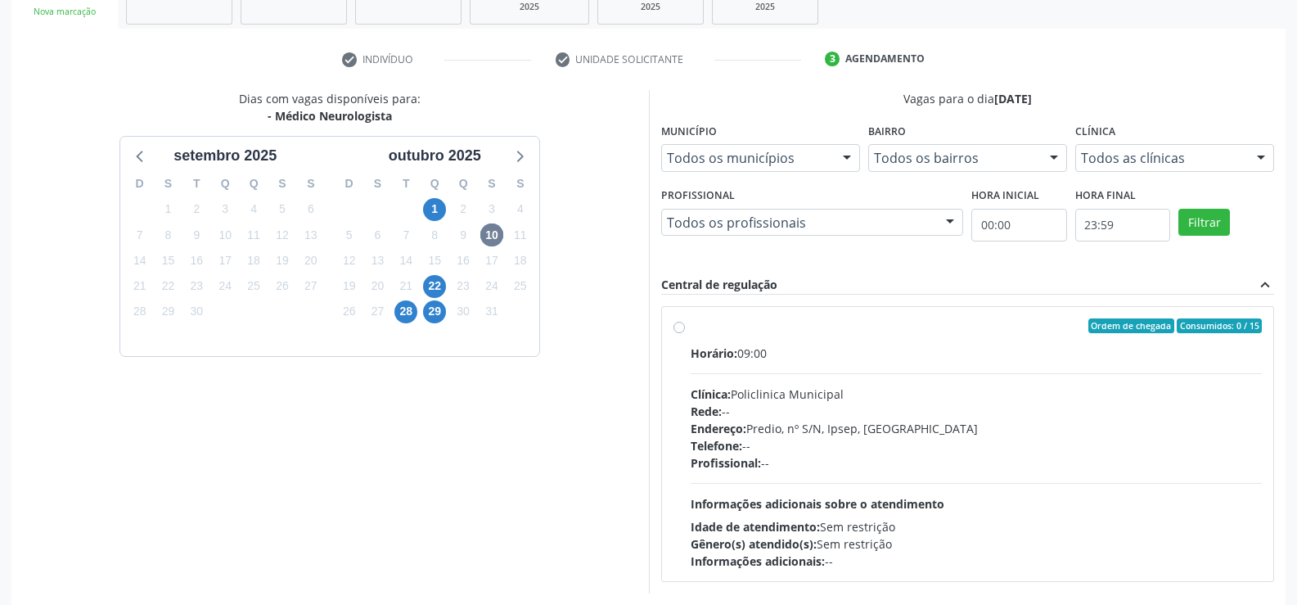
click at [686, 336] on div "Ordem de chegada Consumidos: 0 / 15 Horário: 09:00 Clínica: Policlinica Municip…" at bounding box center [968, 443] width 589 height 251
radio input "true"
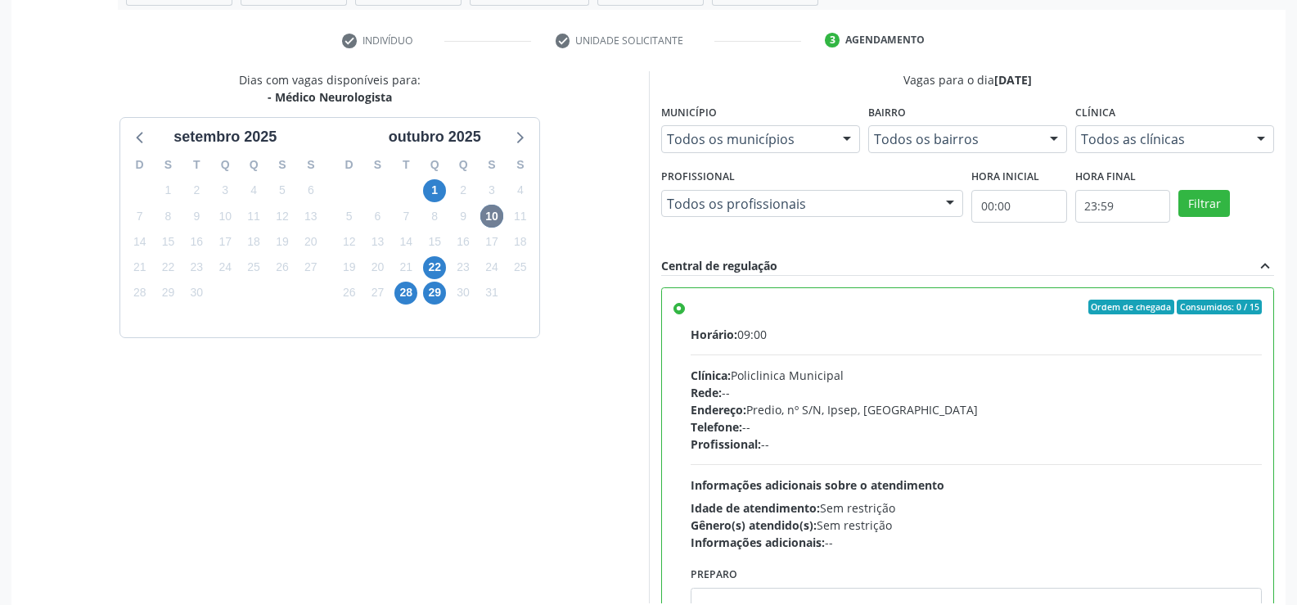
scroll to position [373, 0]
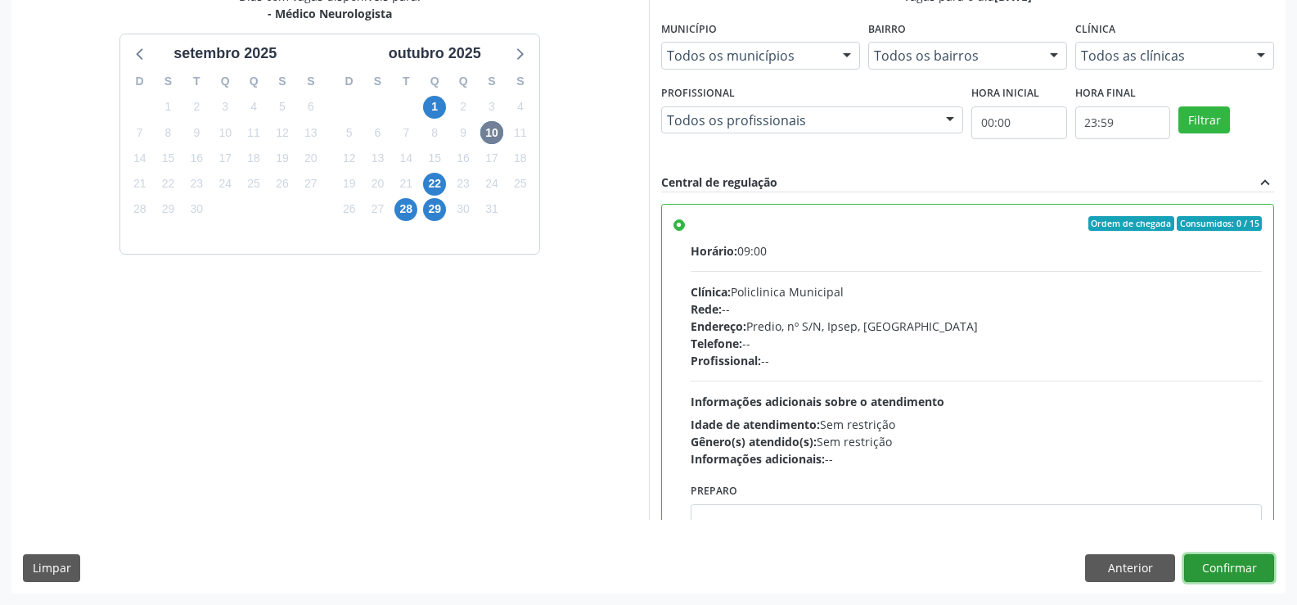
click at [1202, 562] on button "Confirmar" at bounding box center [1229, 568] width 90 height 28
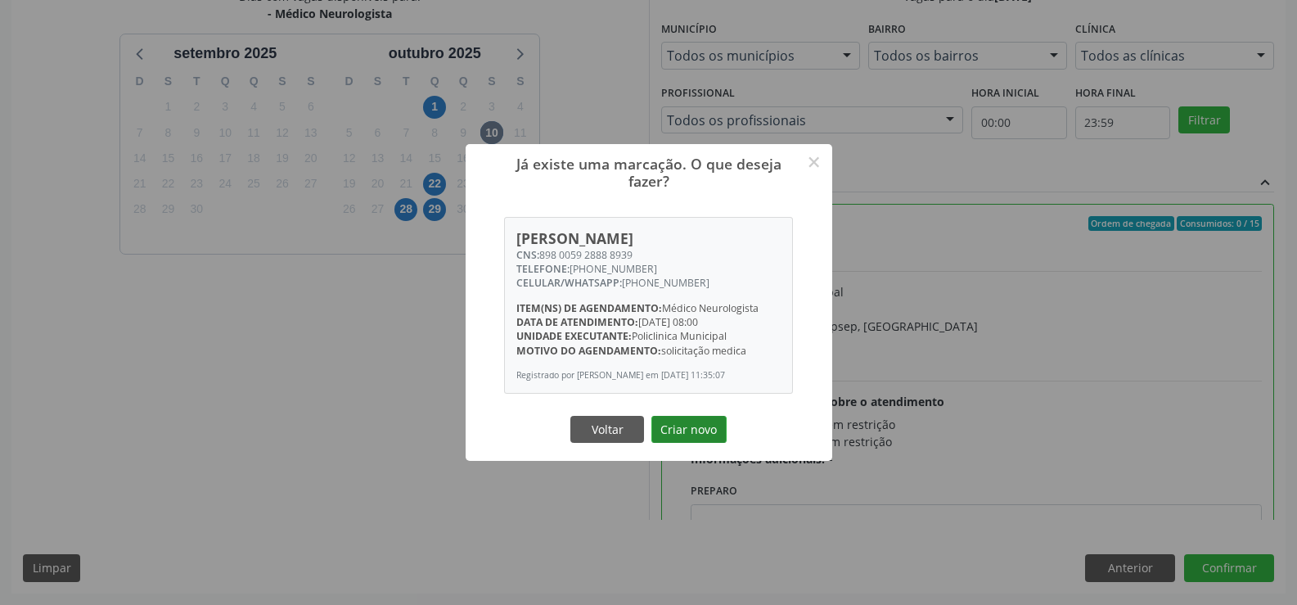
click at [694, 435] on button "Criar novo" at bounding box center [689, 430] width 75 height 28
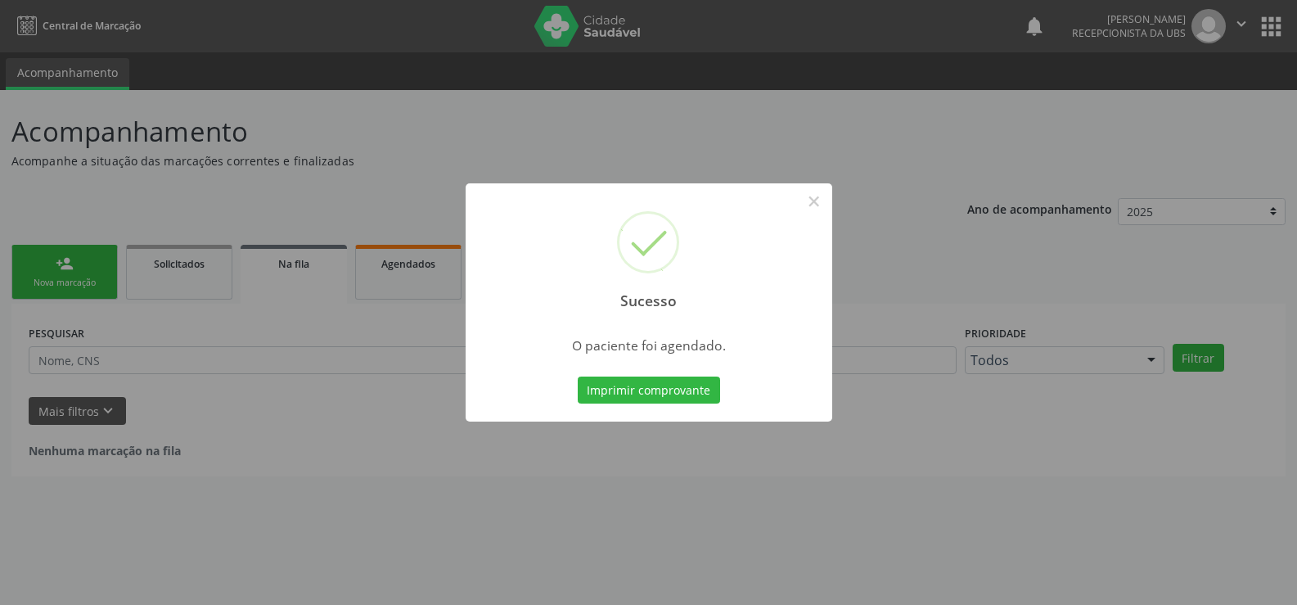
scroll to position [0, 0]
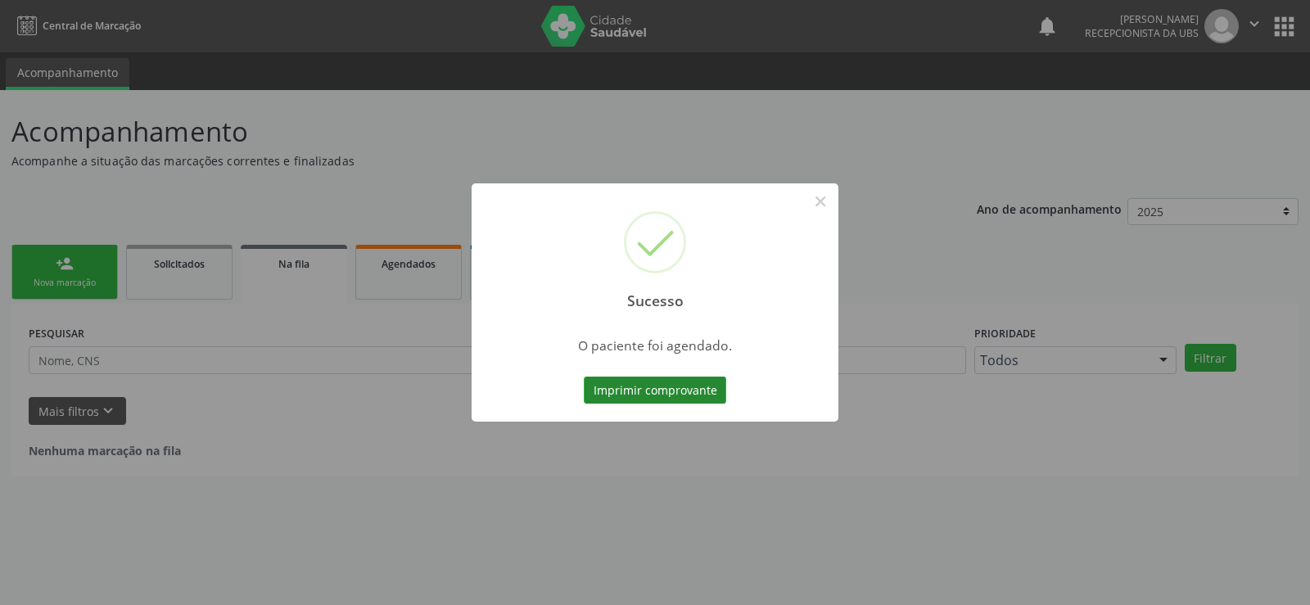
click at [674, 390] on button "Imprimir comprovante" at bounding box center [655, 391] width 142 height 28
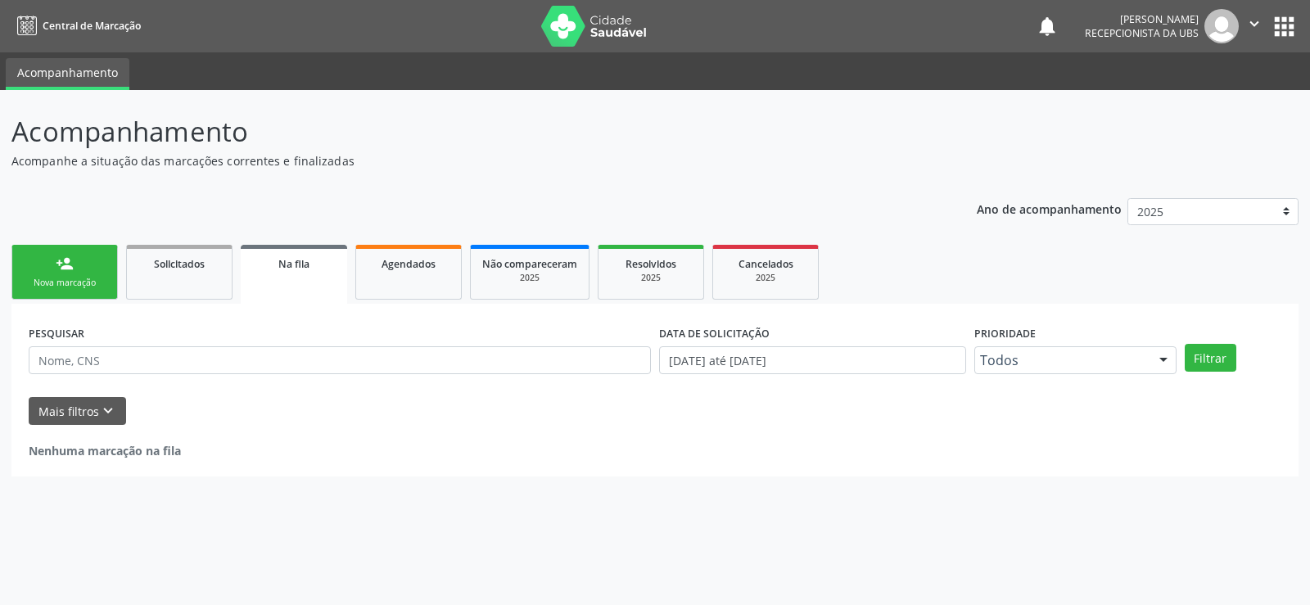
click at [96, 277] on div "Nova marcação" at bounding box center [65, 283] width 82 height 12
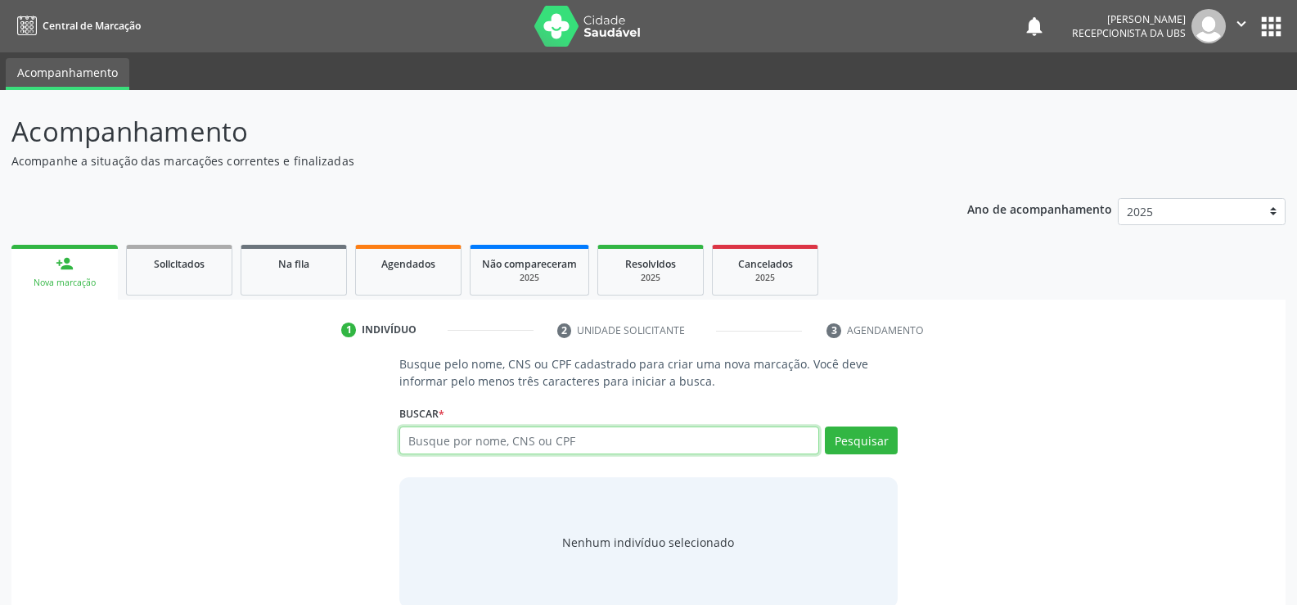
click at [427, 440] on input "text" at bounding box center [609, 440] width 420 height 28
type input "16507590452"
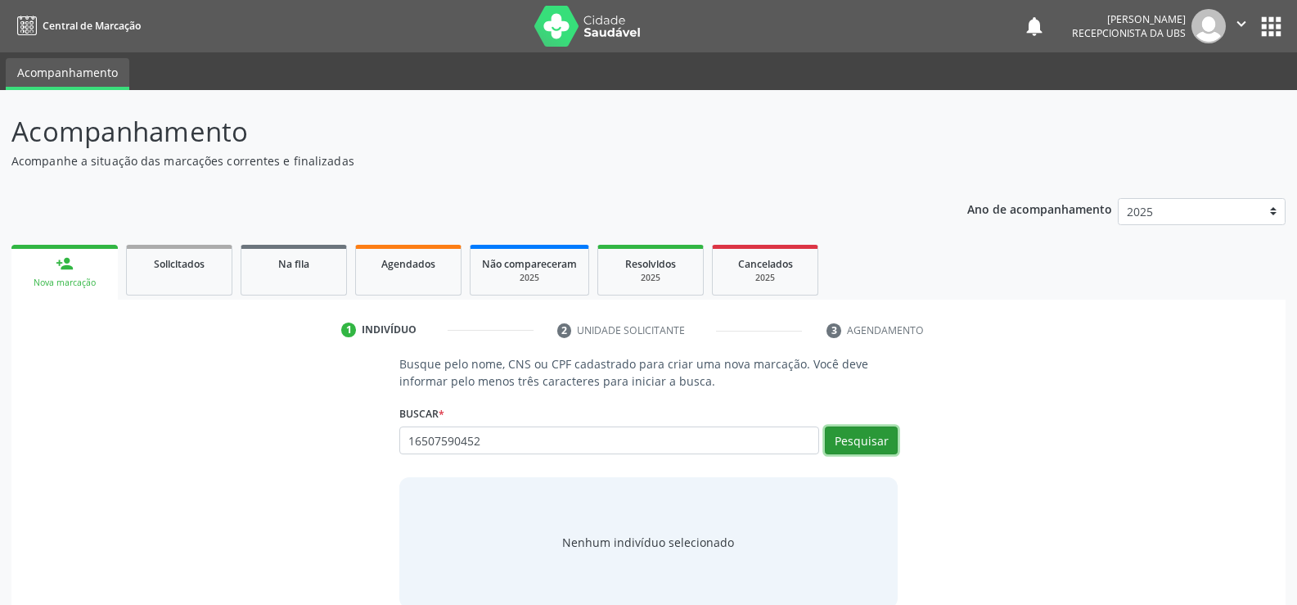
click at [868, 444] on button "Pesquisar" at bounding box center [861, 440] width 73 height 28
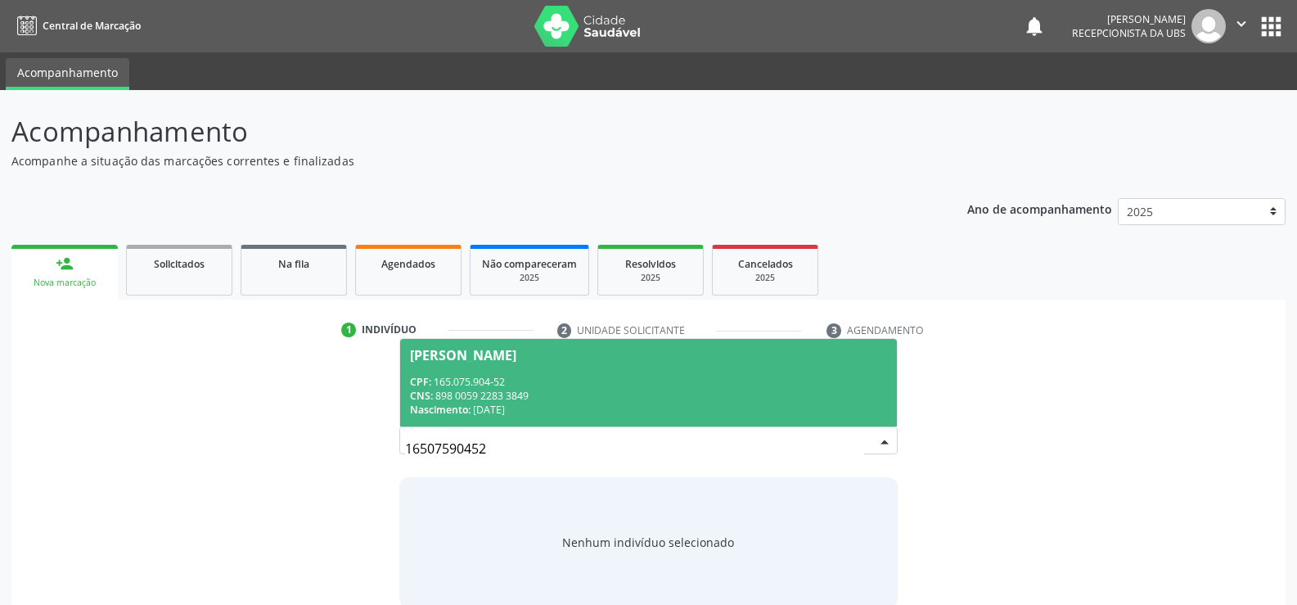
click at [443, 386] on div "CPF: 165.075.904-52" at bounding box center [648, 382] width 477 height 14
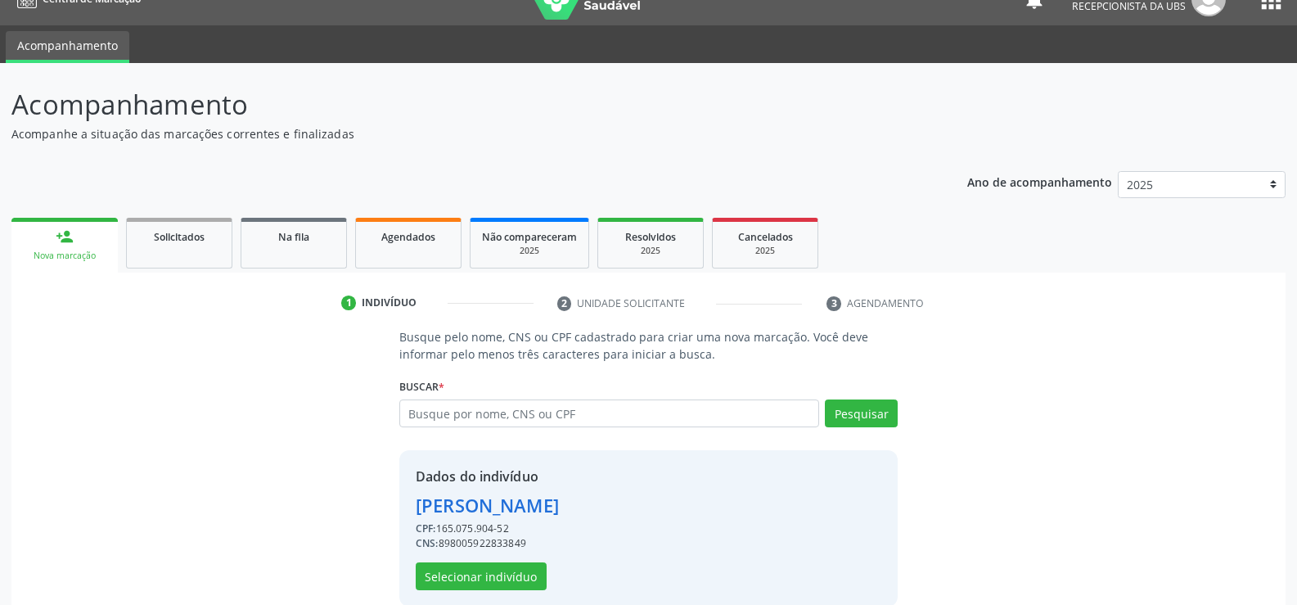
scroll to position [52, 0]
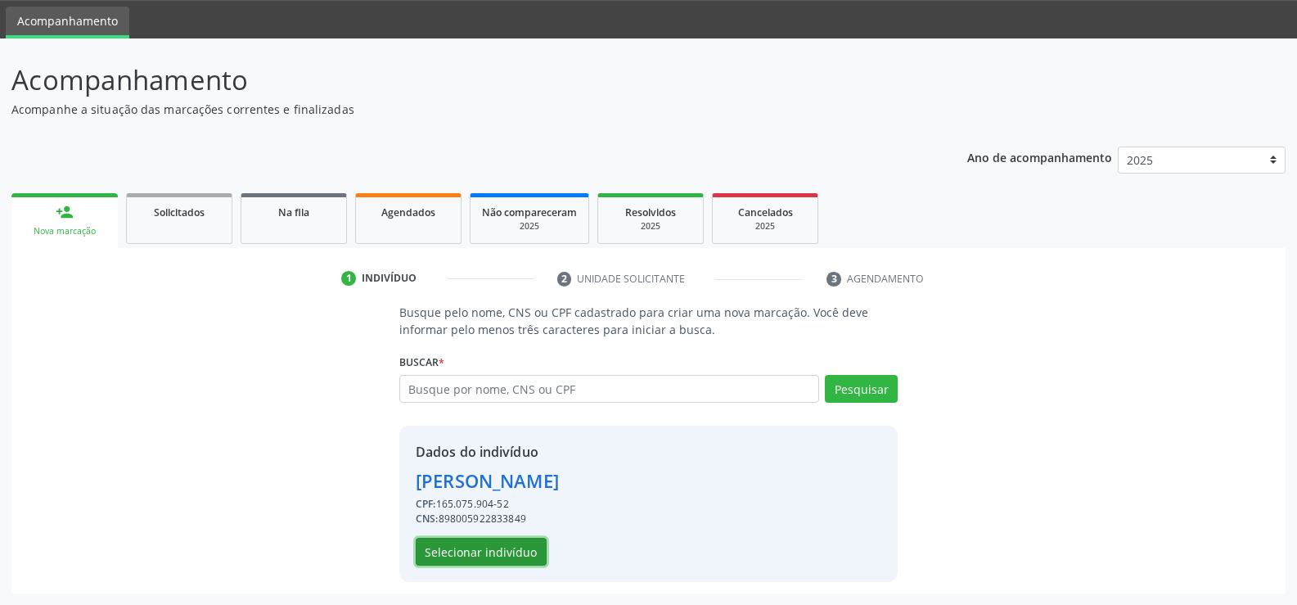
click at [512, 552] on button "Selecionar indivíduo" at bounding box center [481, 552] width 131 height 28
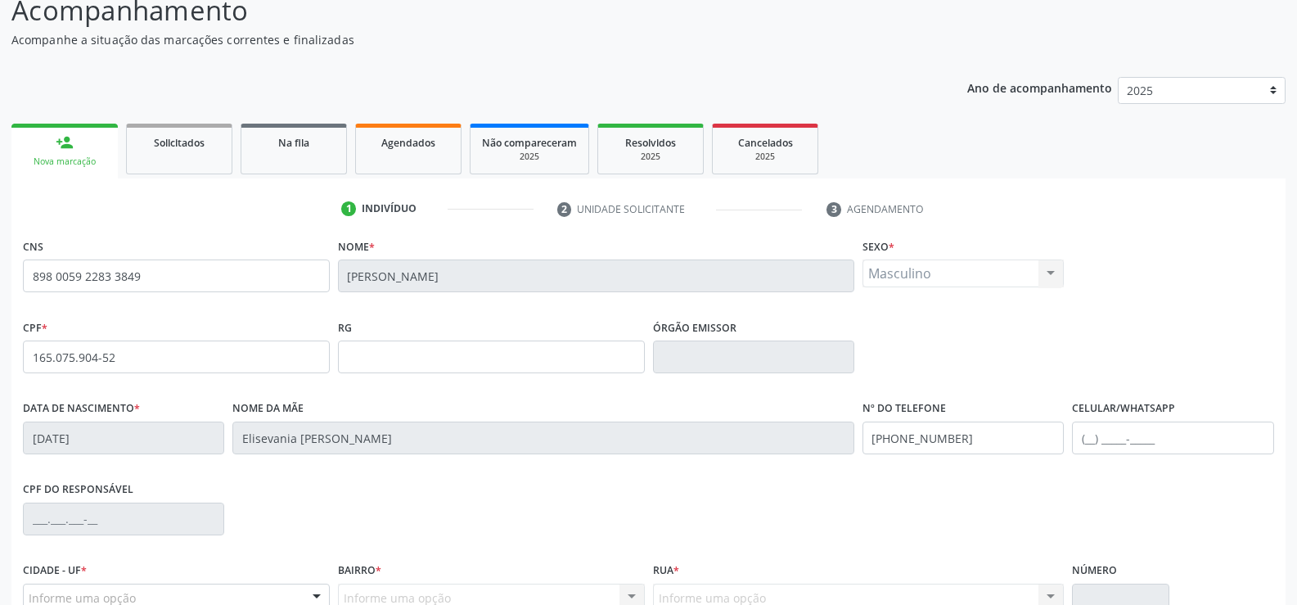
scroll to position [282, 0]
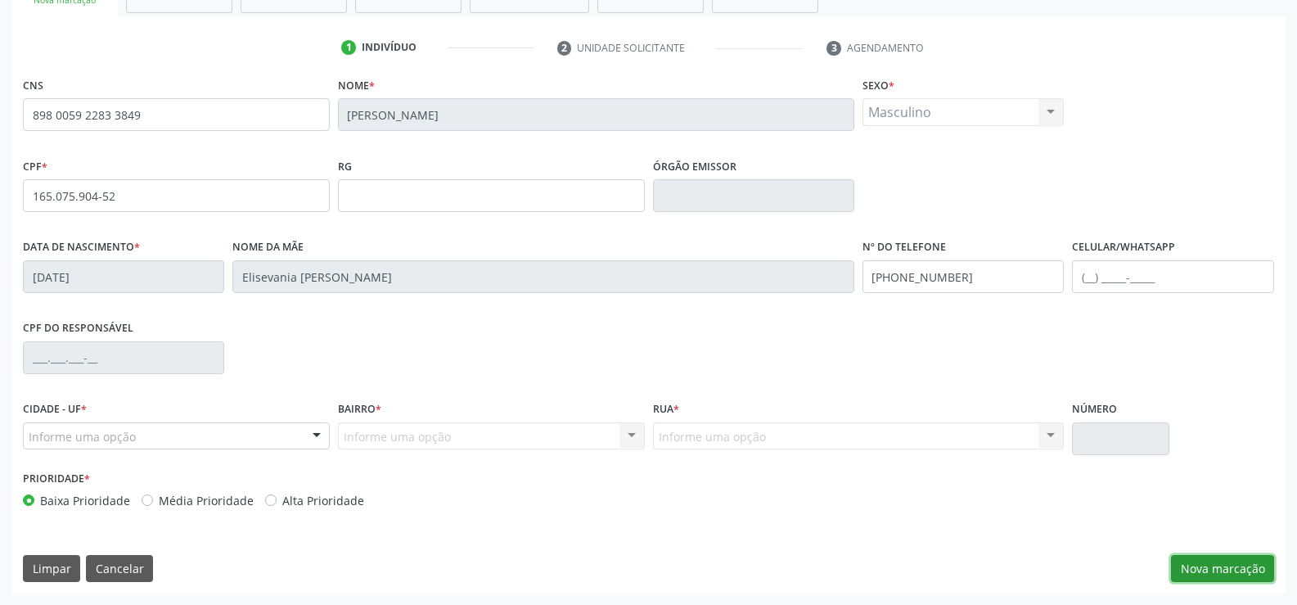
click at [1206, 557] on button "Nova marcação" at bounding box center [1222, 569] width 103 height 28
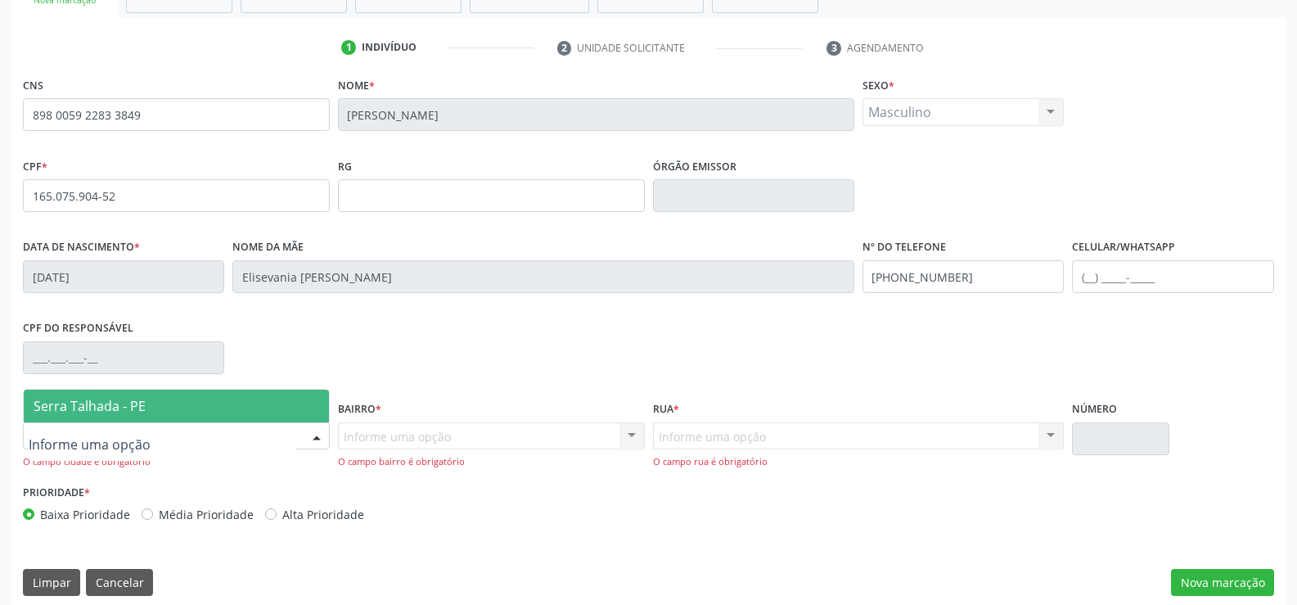
click at [61, 413] on span "Serra Talhada - PE" at bounding box center [90, 406] width 112 height 18
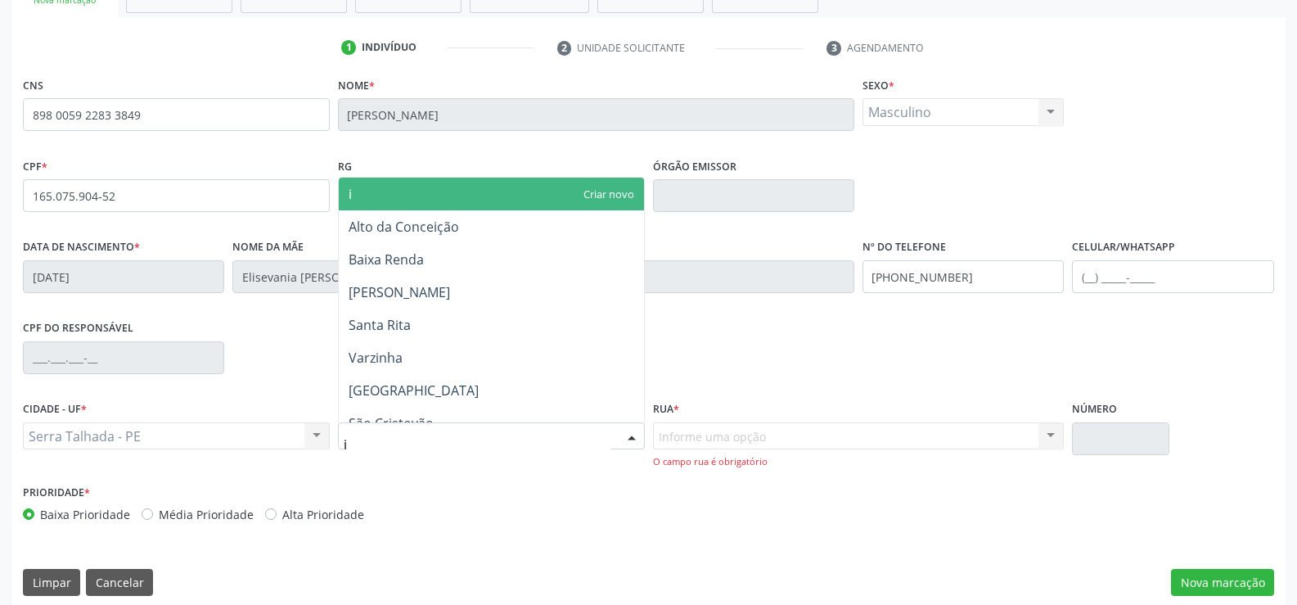
type input "ip"
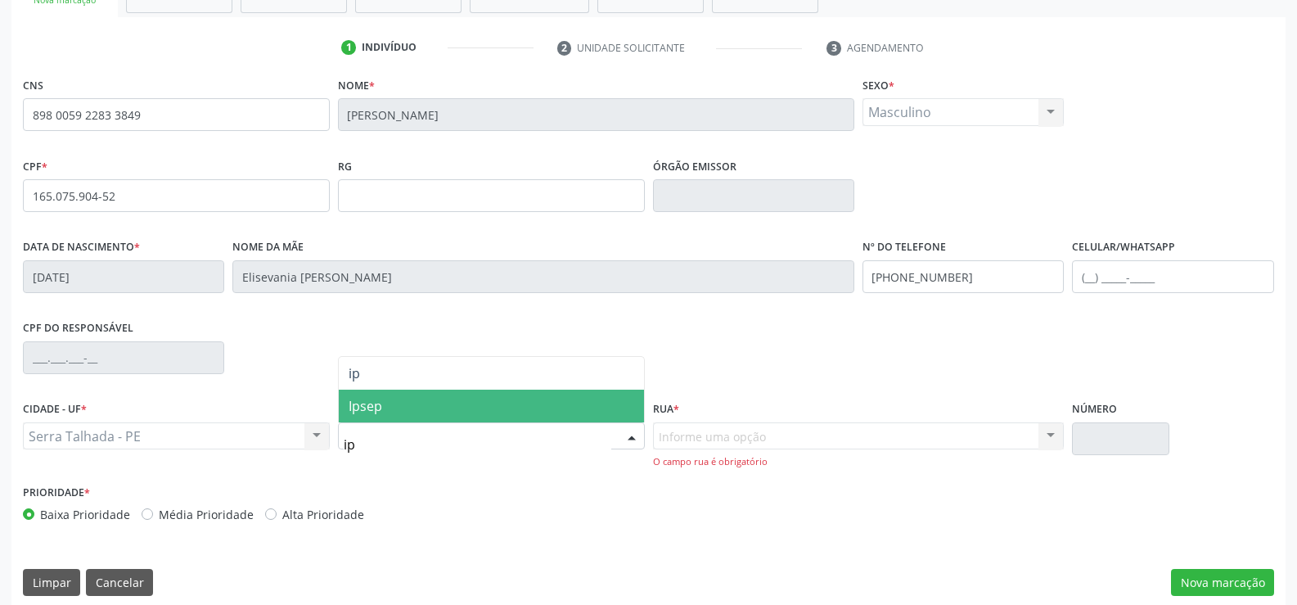
click at [381, 414] on span "Ipsep" at bounding box center [366, 406] width 34 height 18
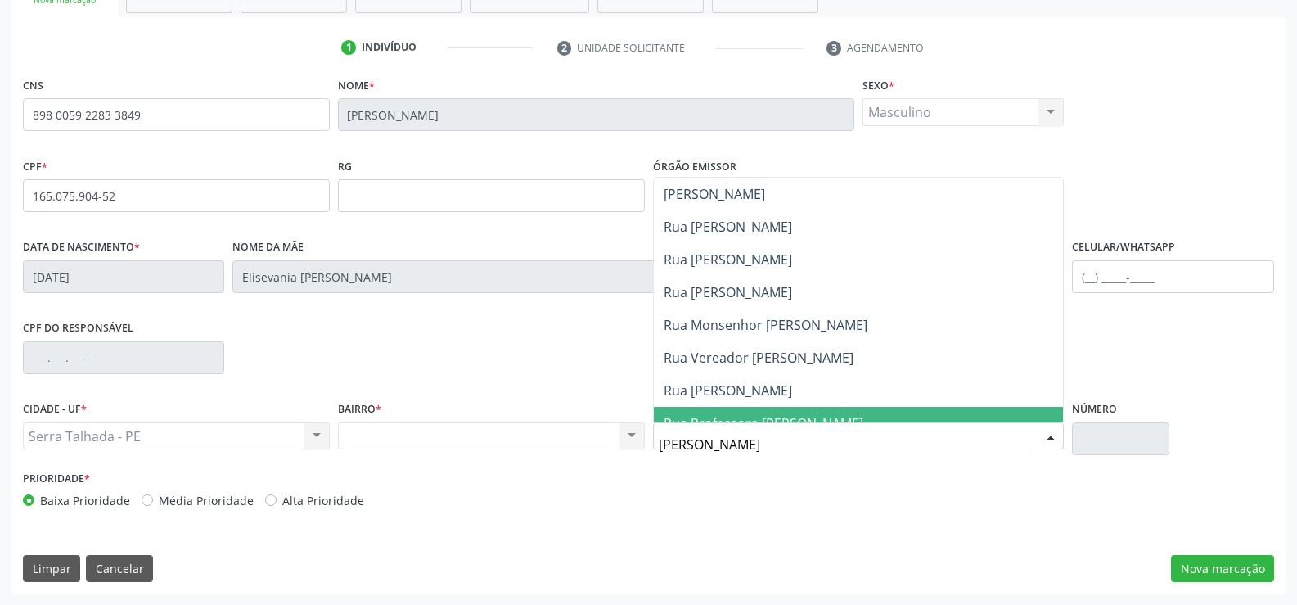
type input "jose"
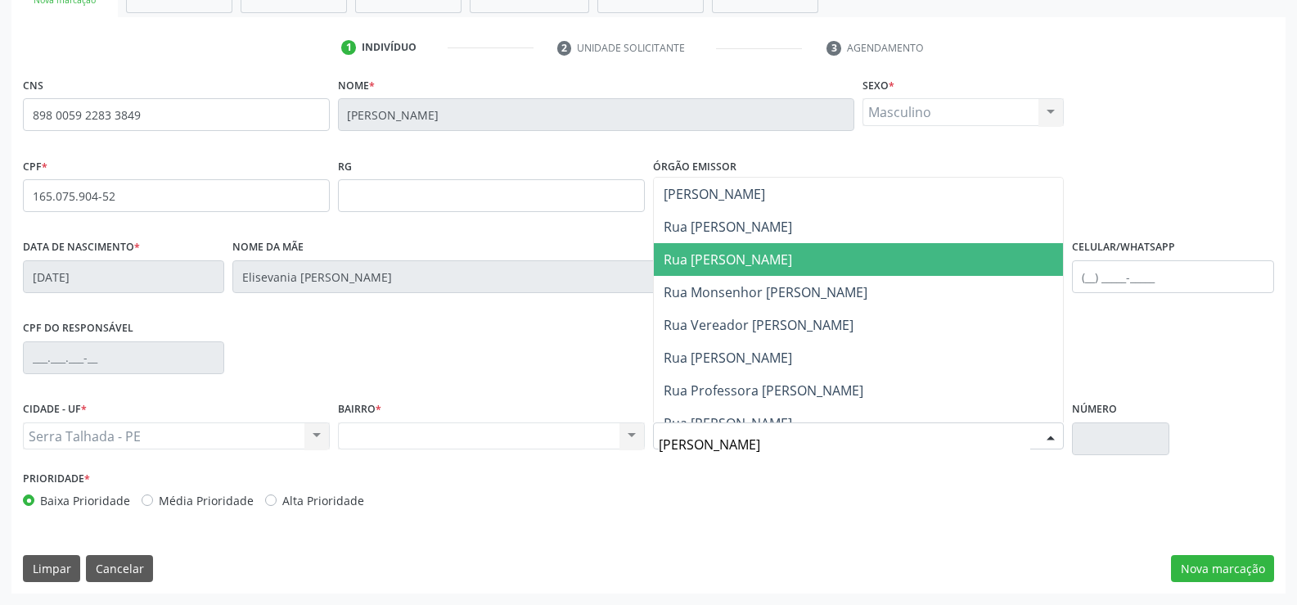
click at [749, 266] on span "Rua [PERSON_NAME]" at bounding box center [728, 259] width 129 height 18
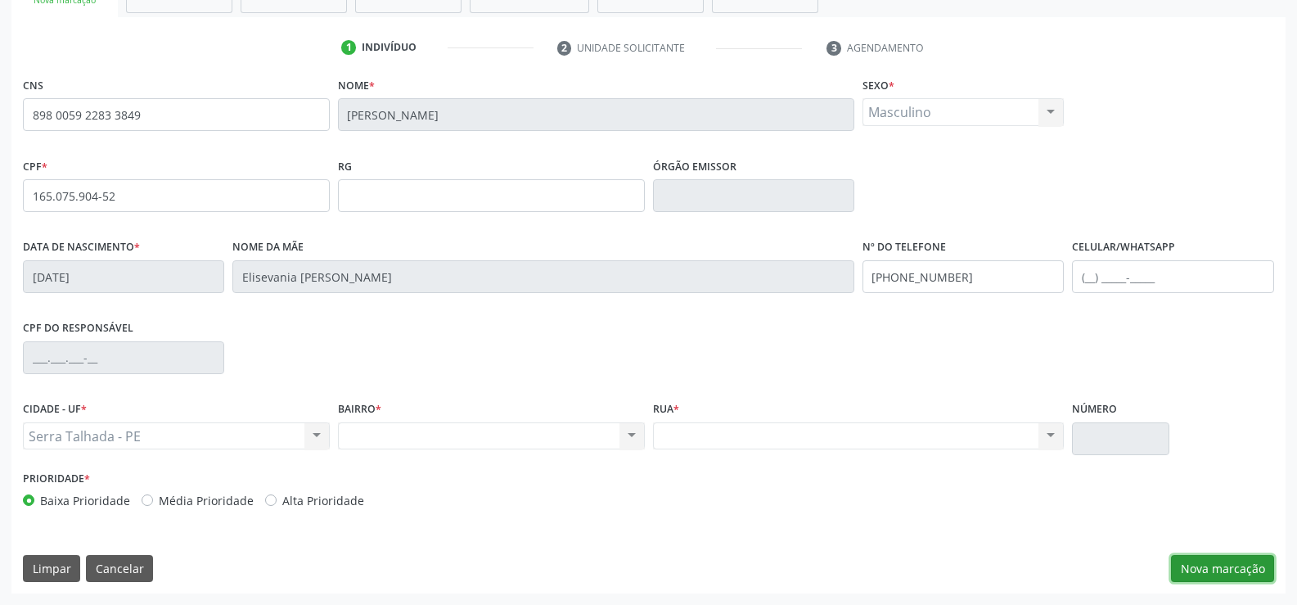
click at [1235, 566] on button "Nova marcação" at bounding box center [1222, 569] width 103 height 28
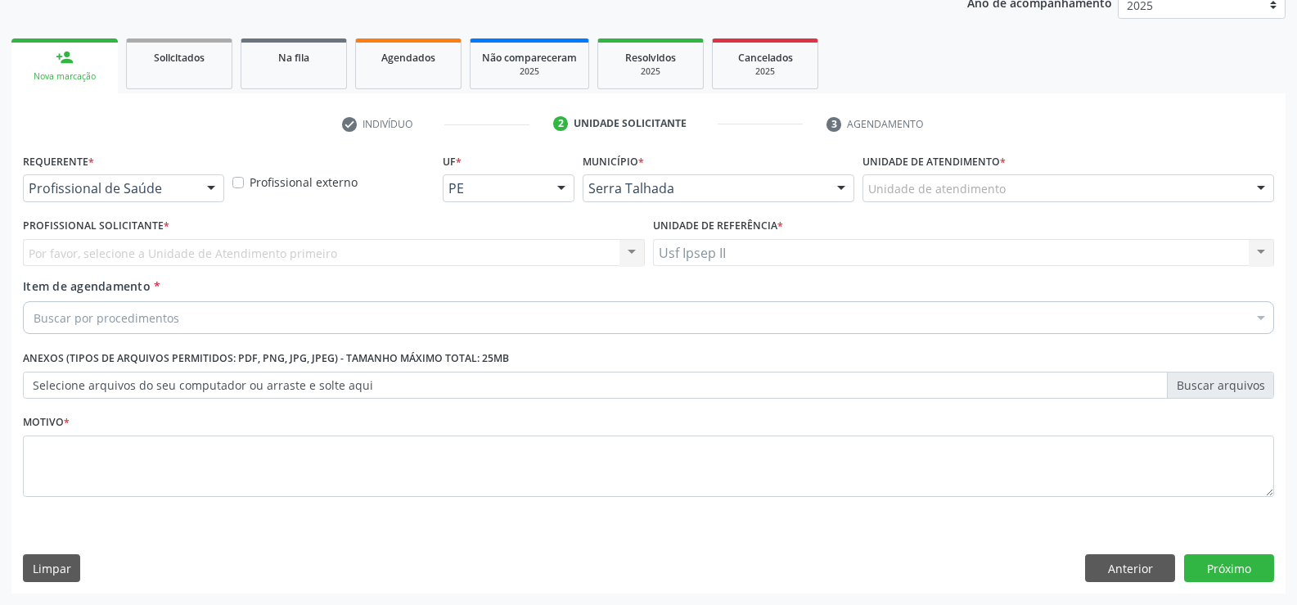
scroll to position [206, 0]
click at [202, 195] on div at bounding box center [211, 189] width 25 height 28
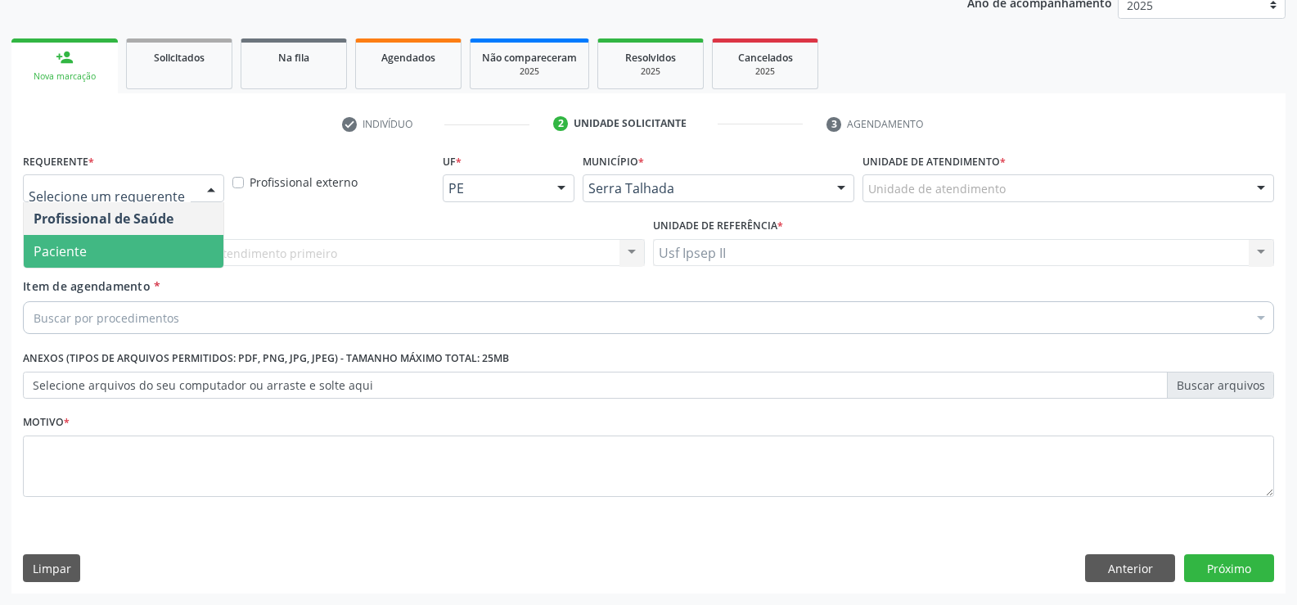
click at [108, 256] on span "Paciente" at bounding box center [124, 251] width 200 height 33
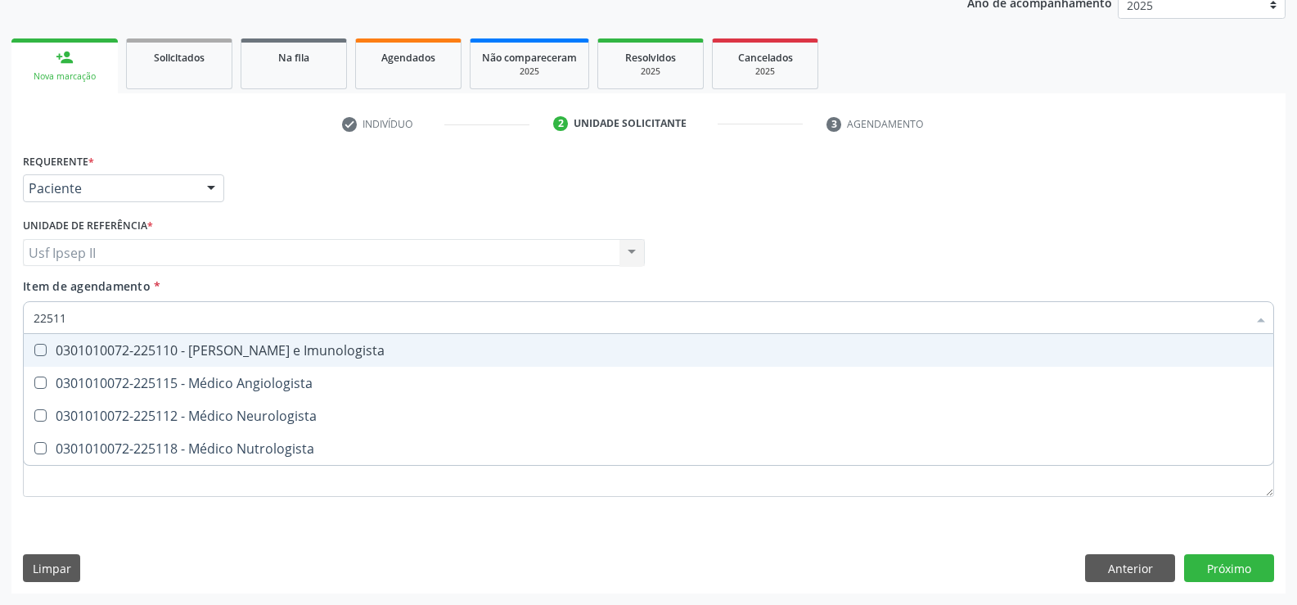
type input "225112"
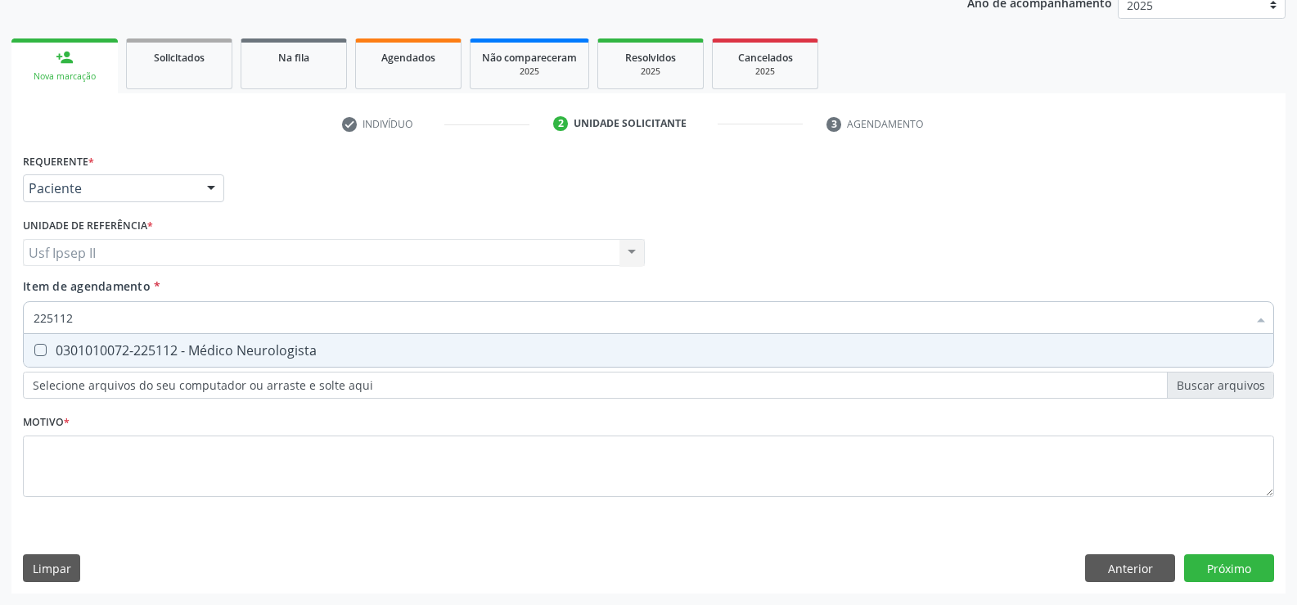
click at [152, 351] on div "0301010072-225112 - Médico Neurologista" at bounding box center [649, 350] width 1230 height 13
checkbox Neurologista "true"
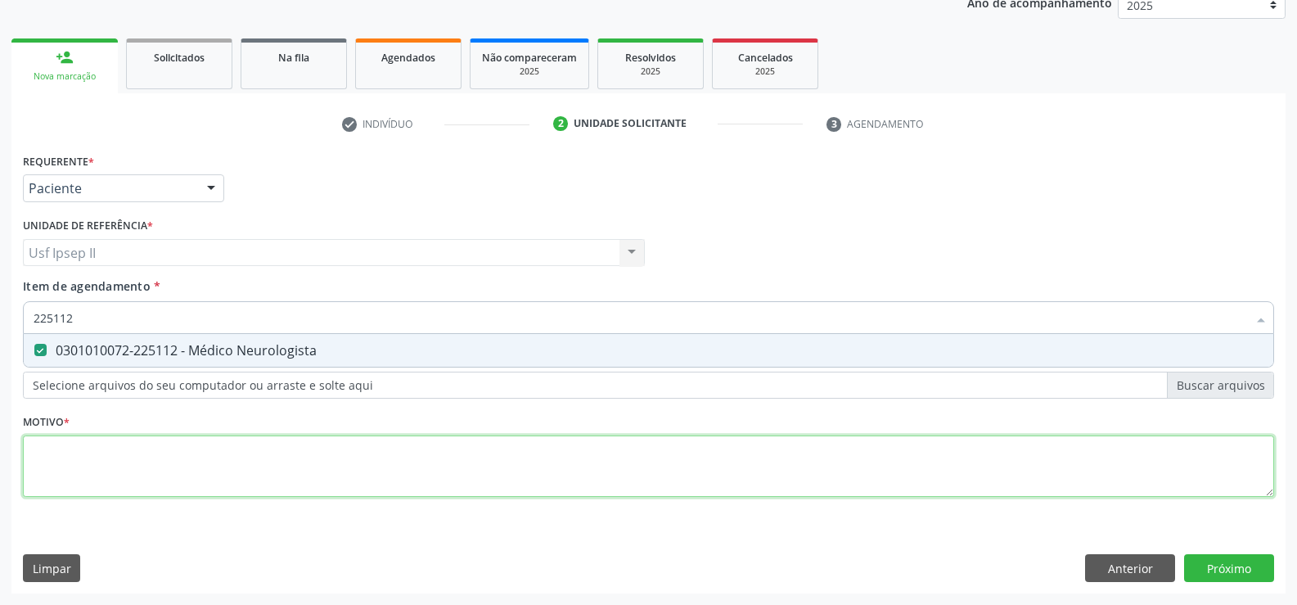
click at [120, 485] on div "Requerente * Paciente Profissional de Saúde Paciente Nenhum resultado encontrad…" at bounding box center [649, 334] width 1252 height 371
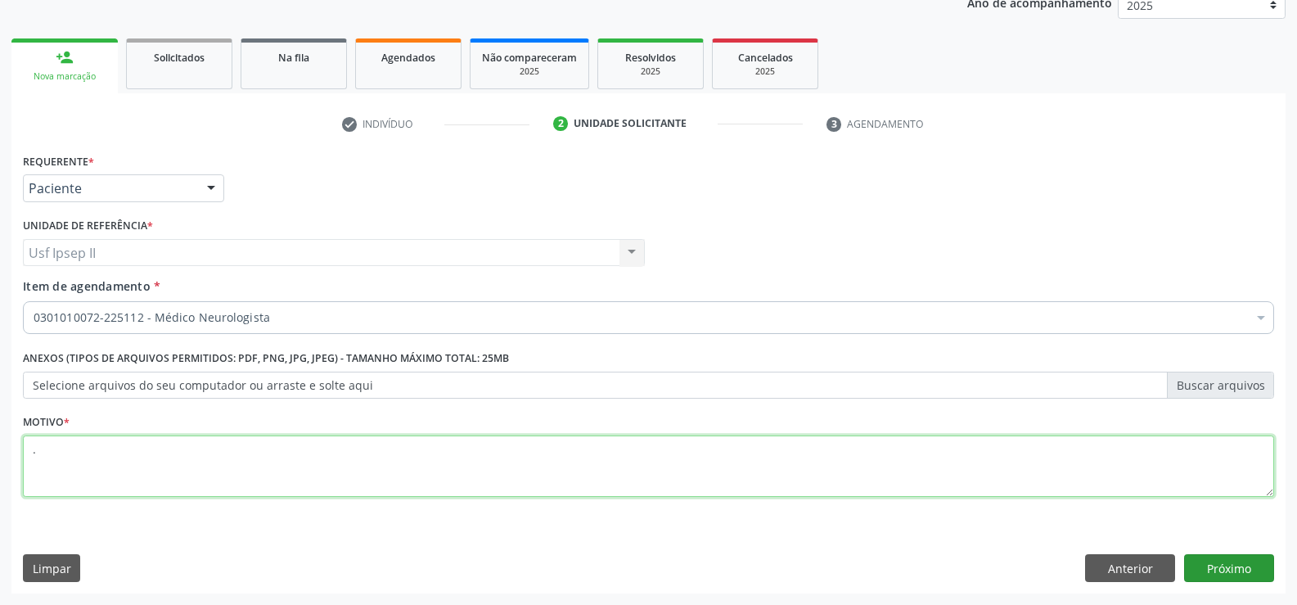
type textarea "."
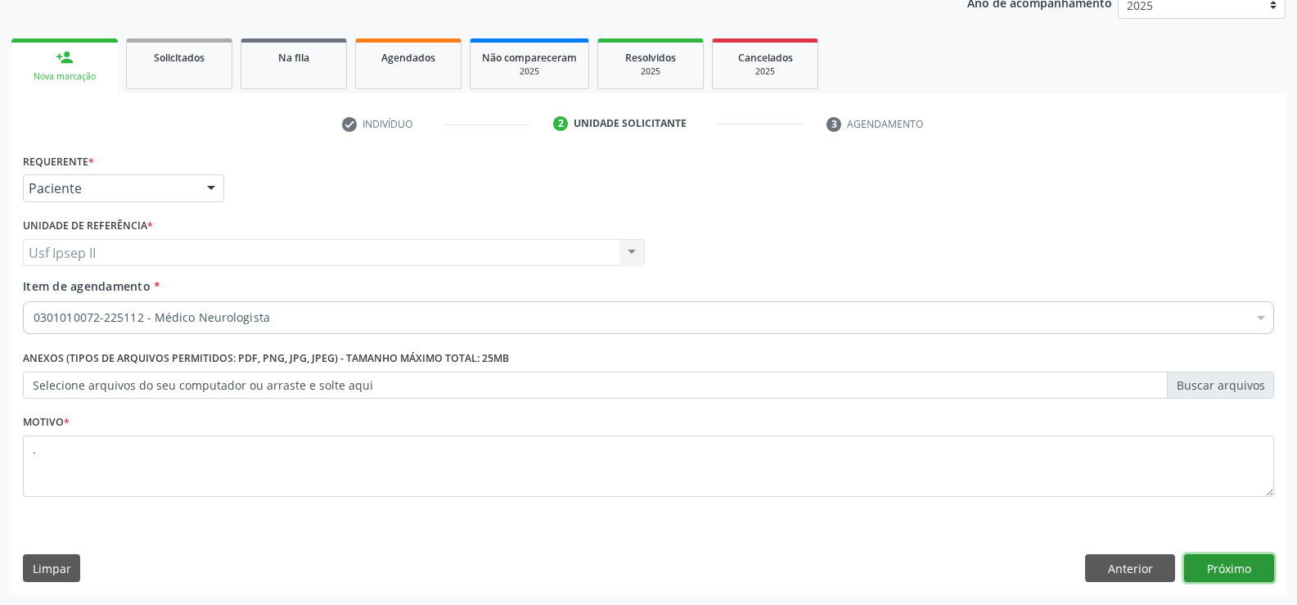
click at [1199, 562] on button "Próximo" at bounding box center [1229, 568] width 90 height 28
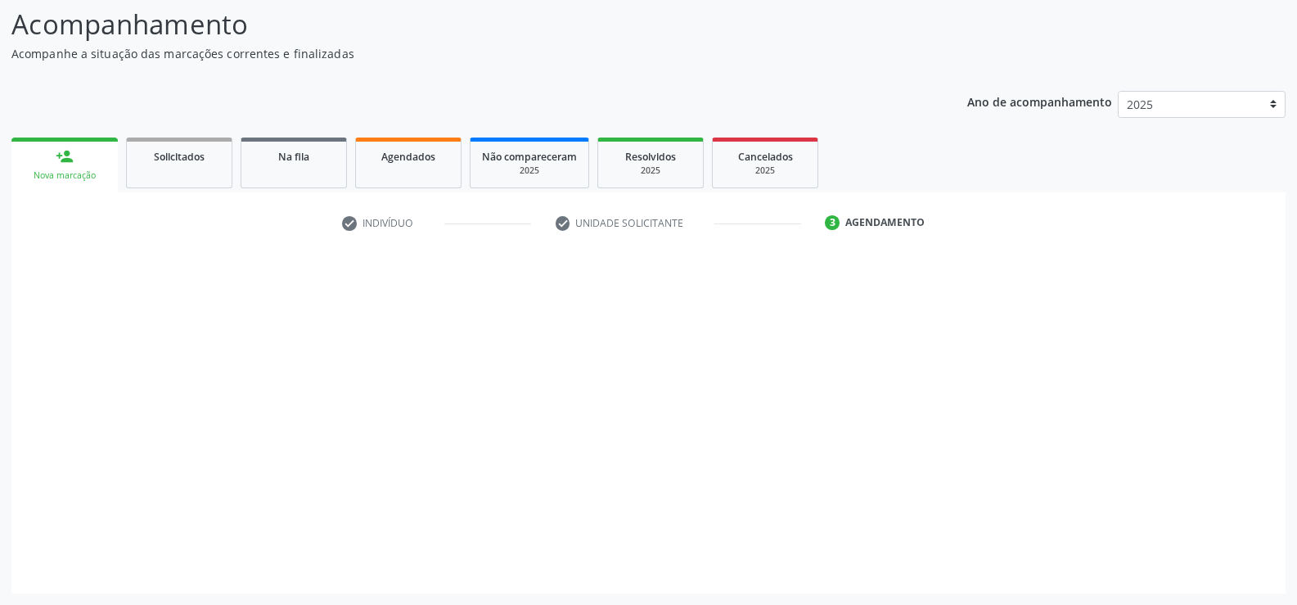
scroll to position [107, 0]
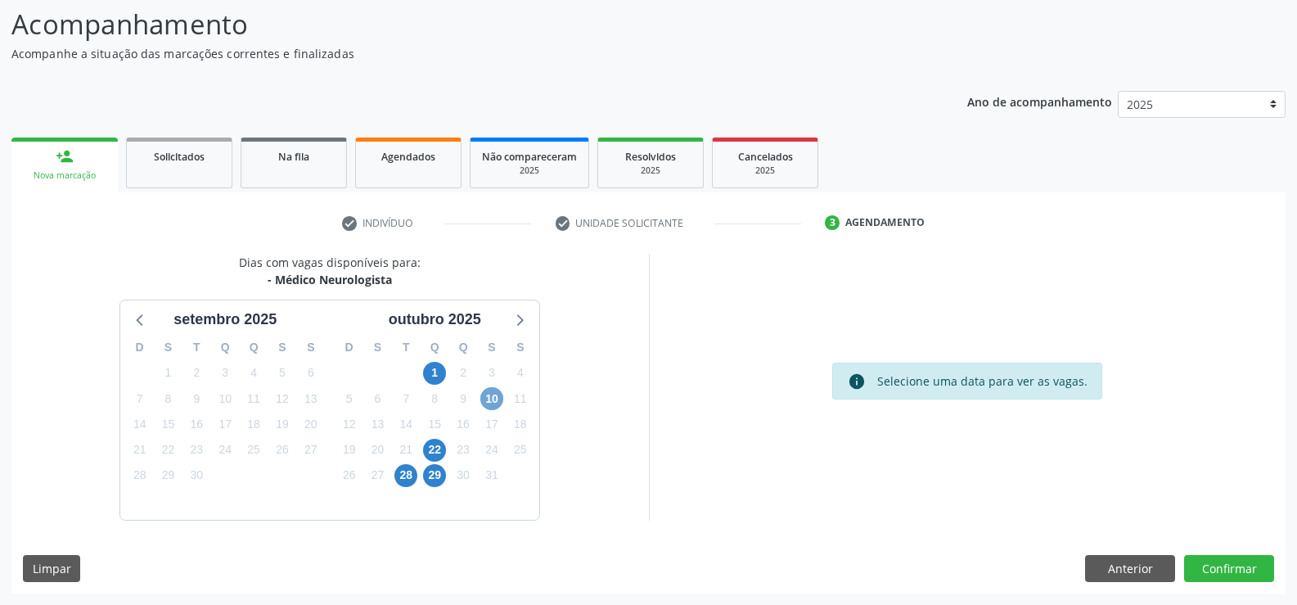
click at [494, 400] on span "10" at bounding box center [491, 398] width 23 height 23
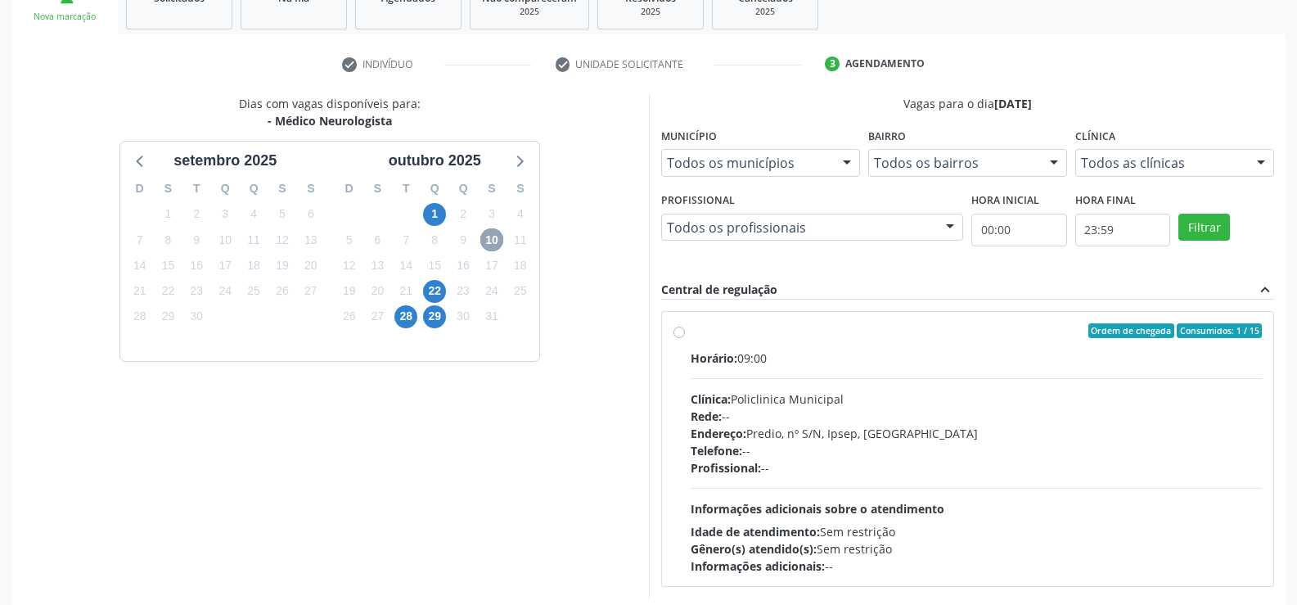
scroll to position [271, 0]
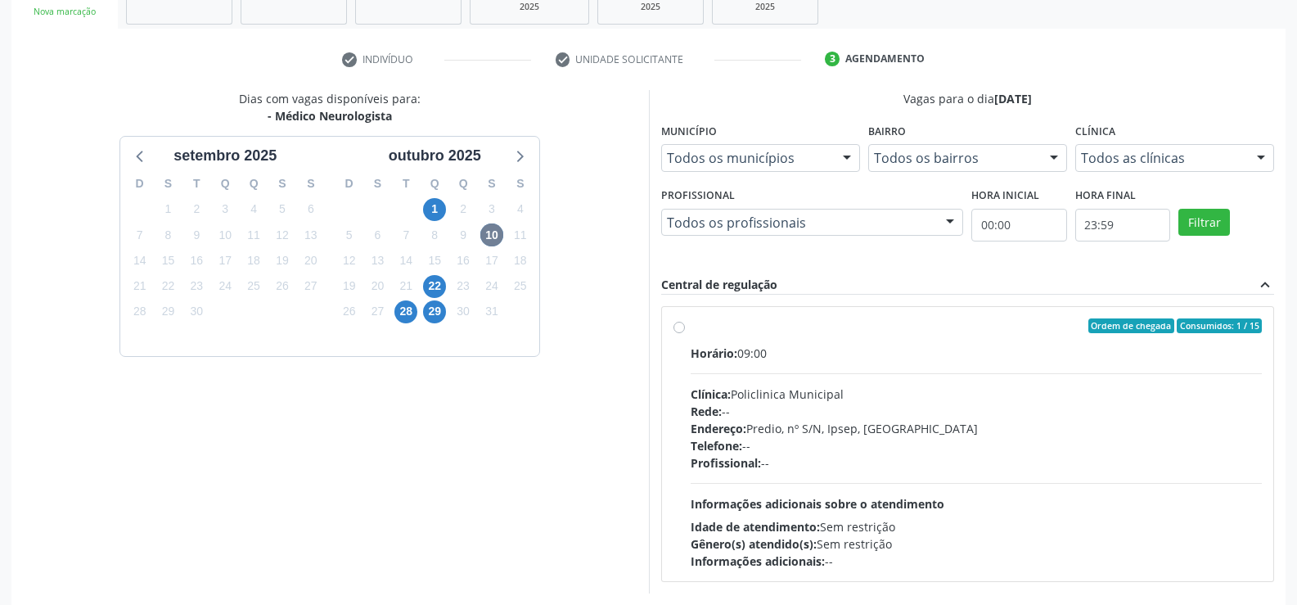
click at [691, 327] on label "Ordem de chegada Consumidos: 1 / 15 Horário: 09:00 Clínica: Policlinica Municip…" at bounding box center [977, 443] width 572 height 251
click at [683, 327] on input "Ordem de chegada Consumidos: 1 / 15 Horário: 09:00 Clínica: Policlinica Municip…" at bounding box center [679, 325] width 11 height 15
radio input "true"
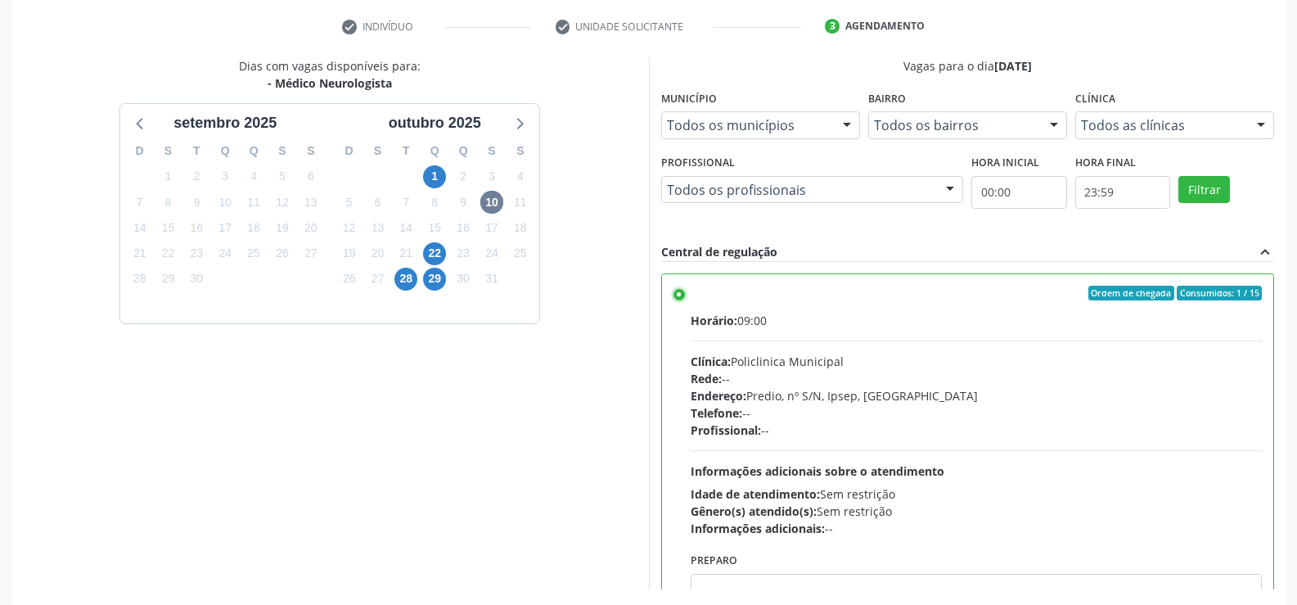
scroll to position [373, 0]
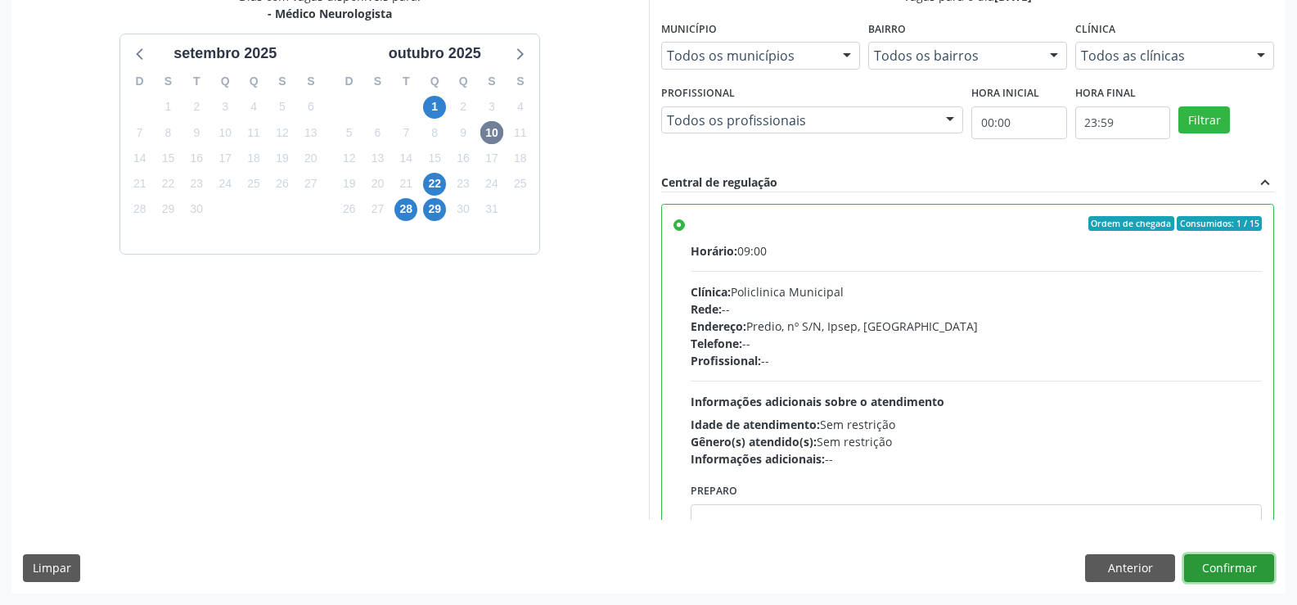
click at [1244, 559] on button "Confirmar" at bounding box center [1229, 568] width 90 height 28
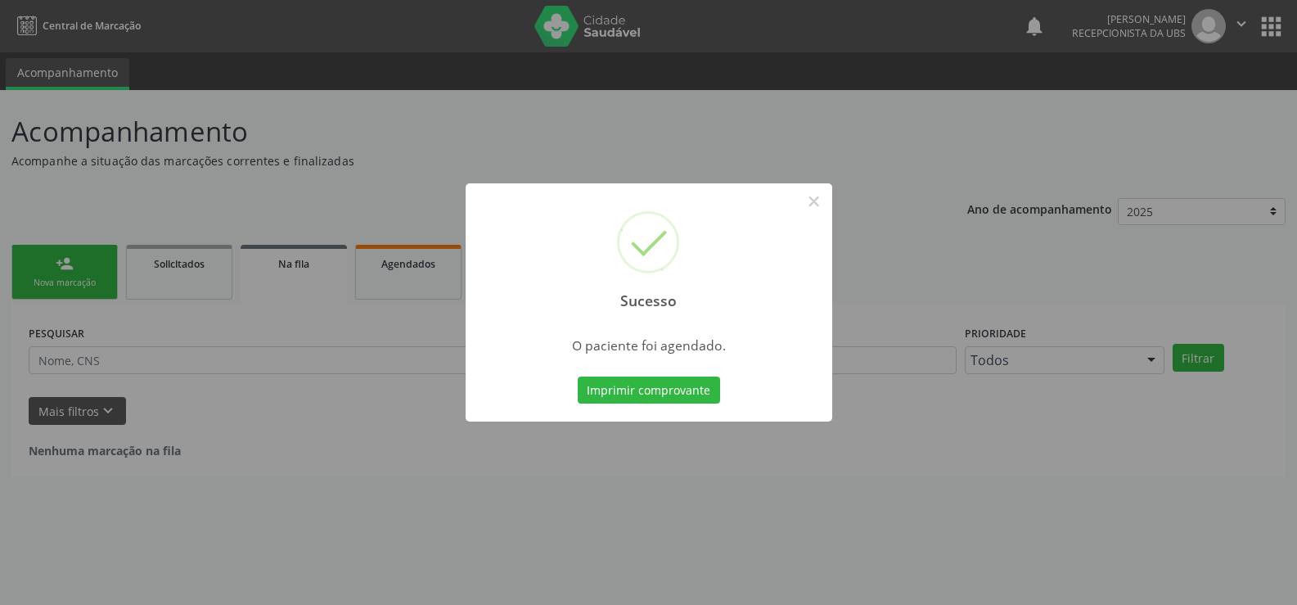
scroll to position [0, 0]
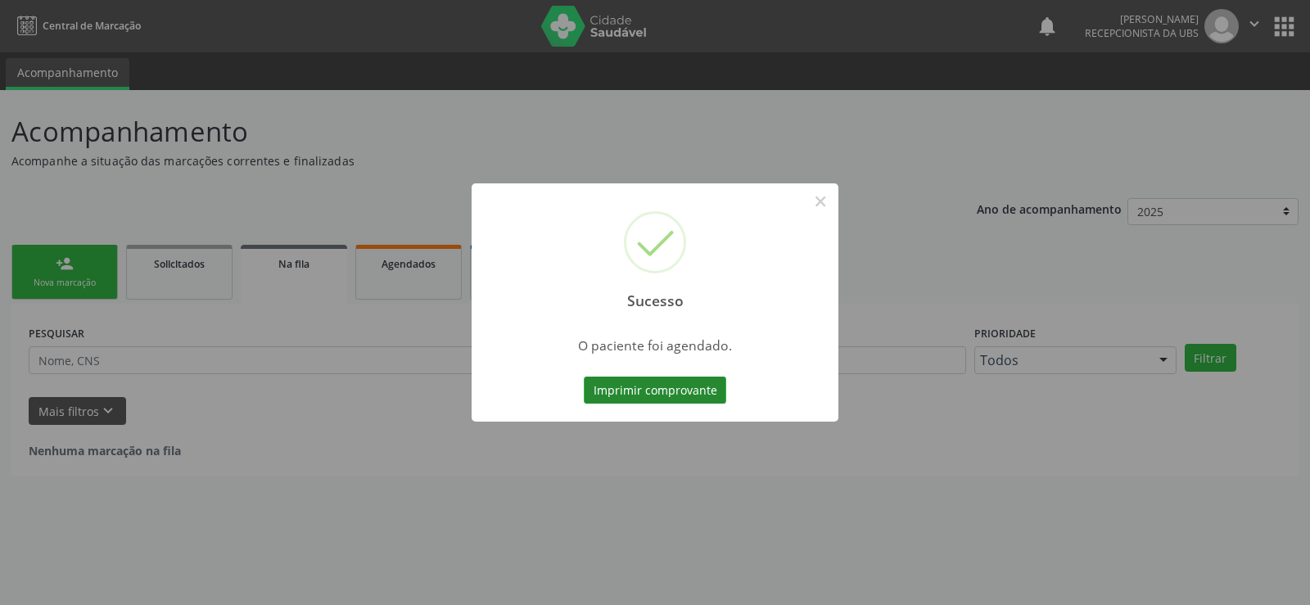
click at [689, 386] on button "Imprimir comprovante" at bounding box center [655, 391] width 142 height 28
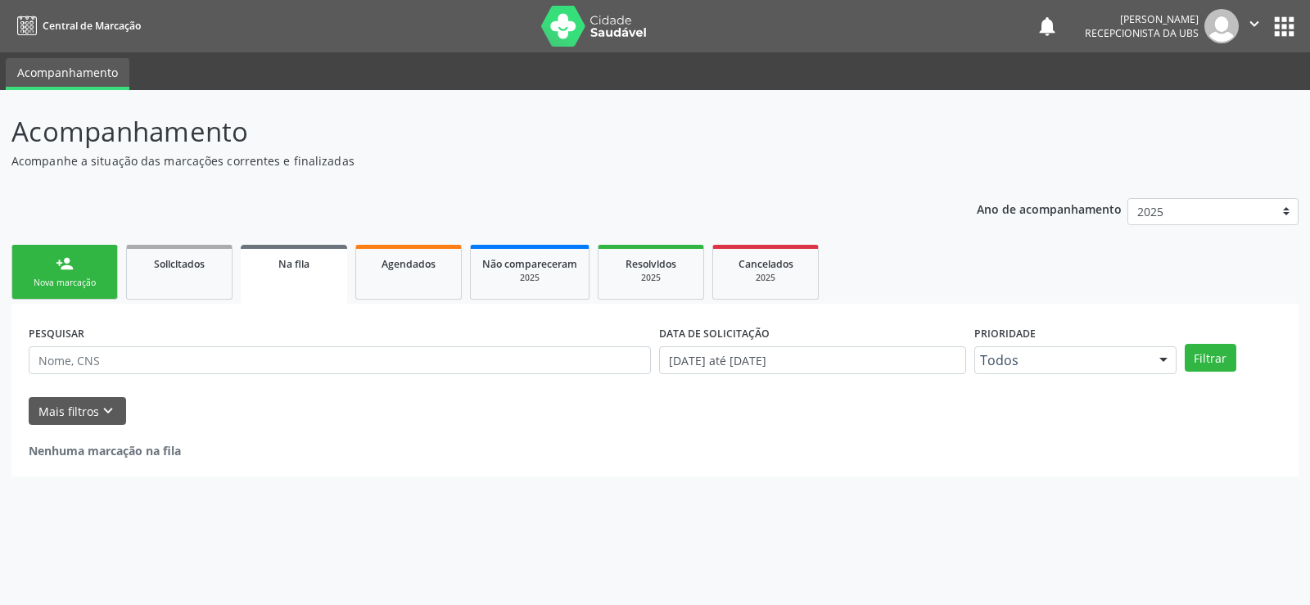
click at [82, 282] on div "Nova marcação" at bounding box center [65, 283] width 82 height 12
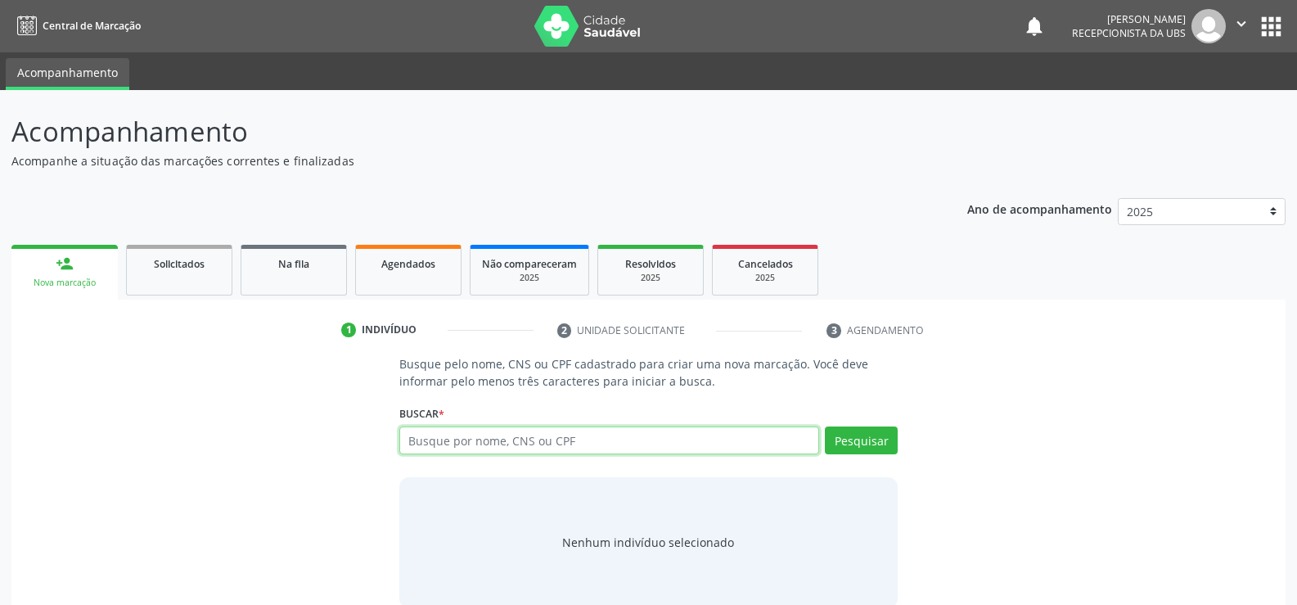
click at [496, 446] on input "text" at bounding box center [609, 440] width 420 height 28
type input "15580021461"
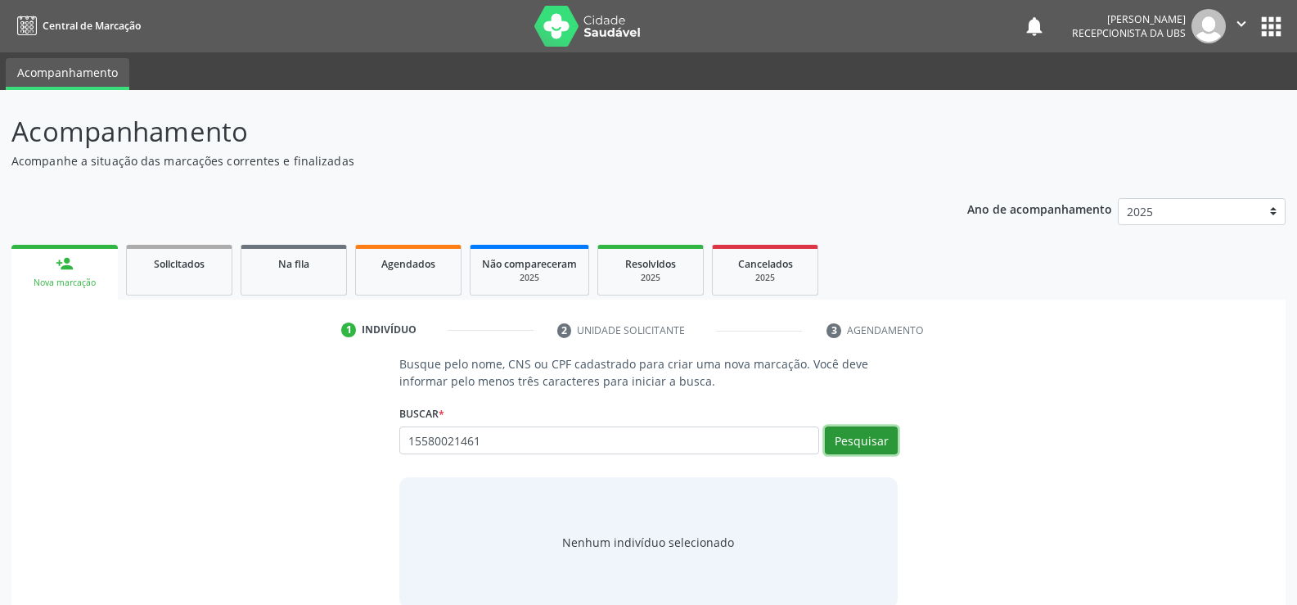
click at [886, 440] on button "Pesquisar" at bounding box center [861, 440] width 73 height 28
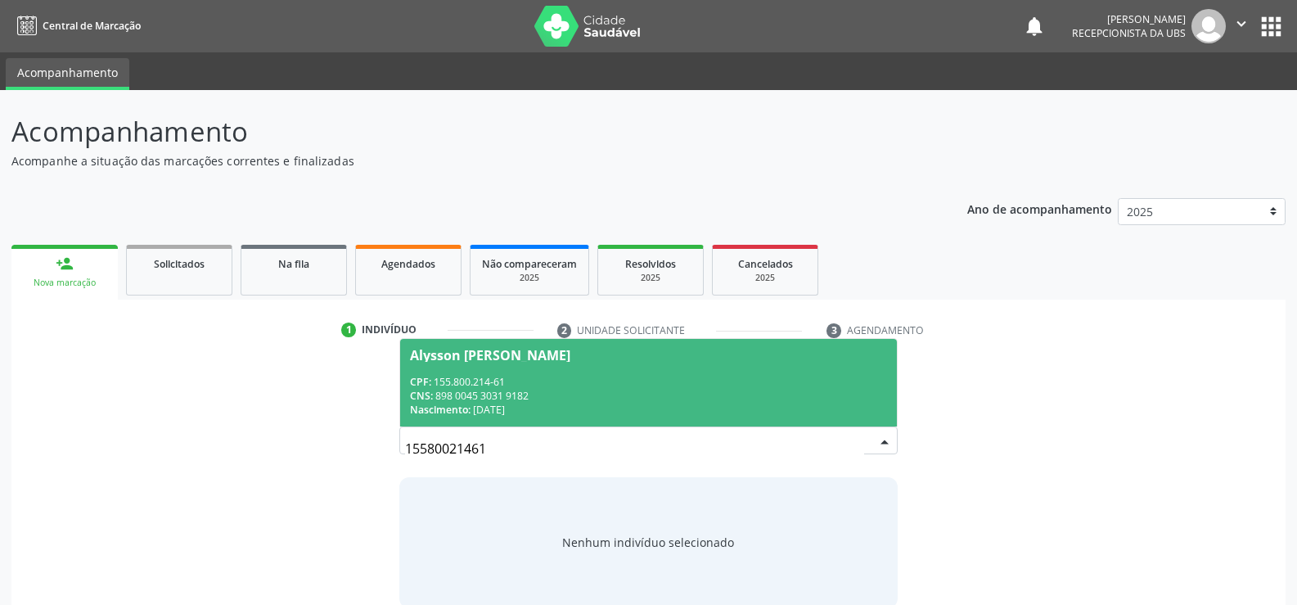
click at [462, 381] on div "CPF: 155.800.214-61" at bounding box center [648, 382] width 477 height 14
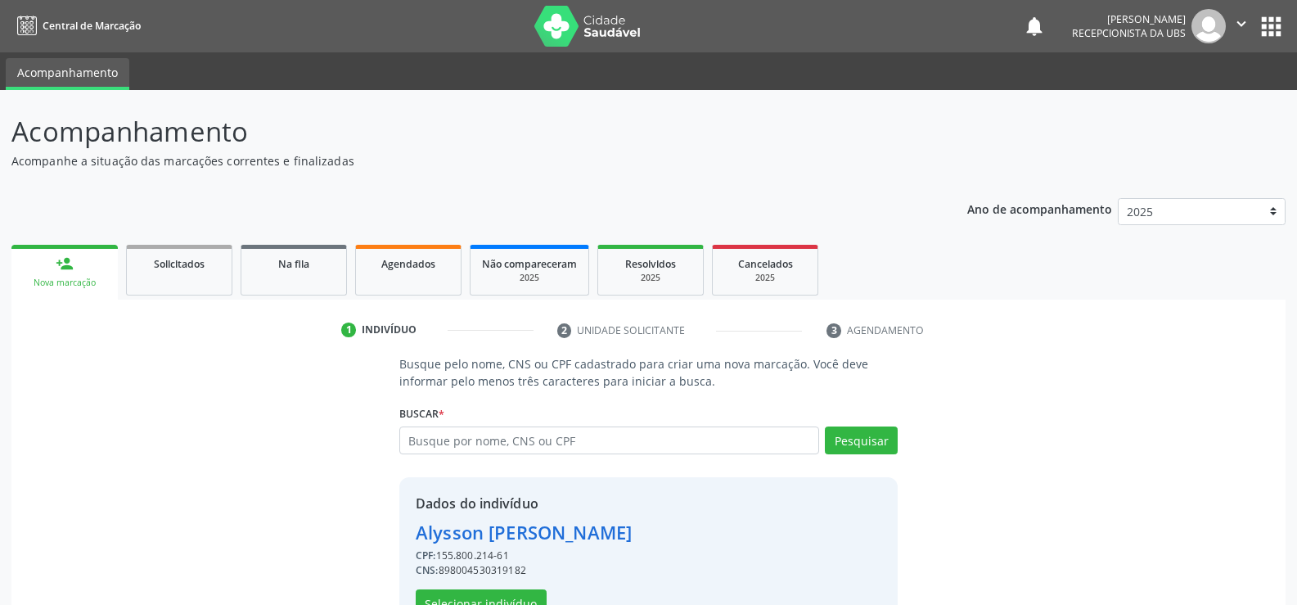
scroll to position [52, 0]
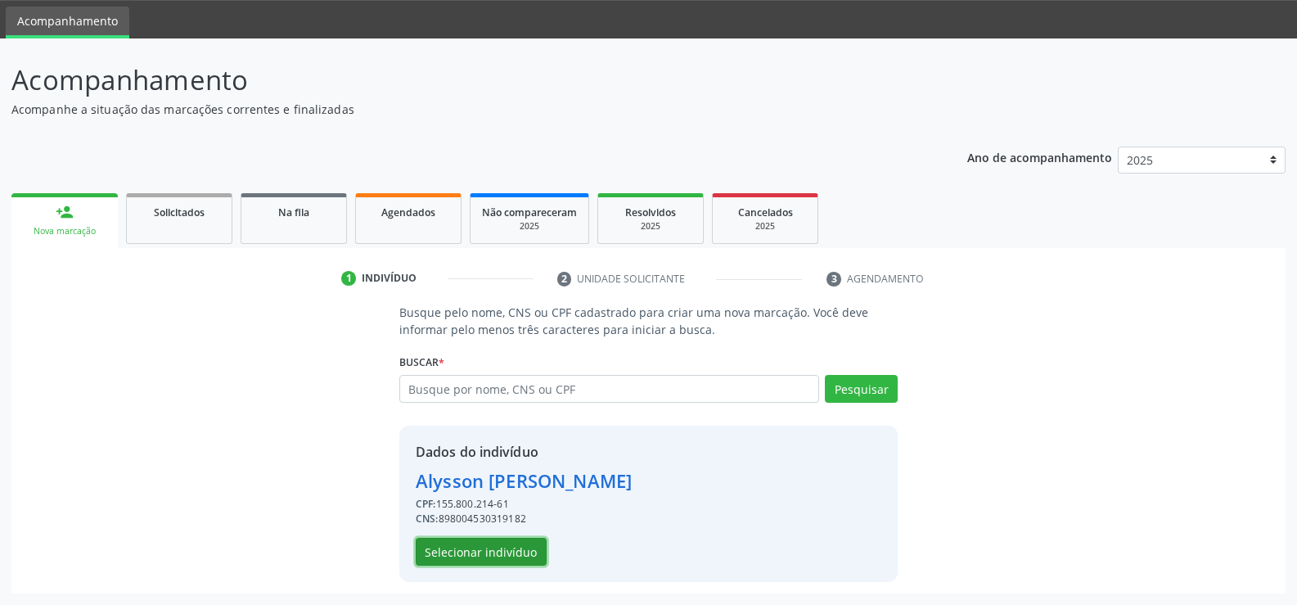
click at [449, 548] on button "Selecionar indivíduo" at bounding box center [481, 552] width 131 height 28
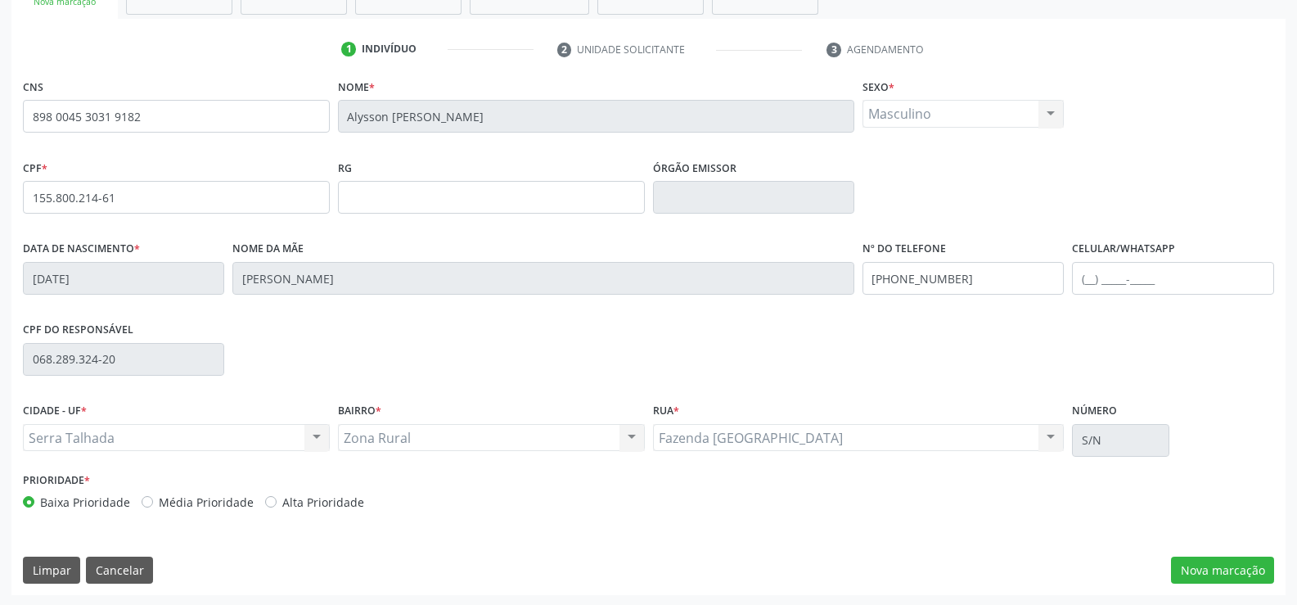
scroll to position [282, 0]
click at [1204, 562] on button "Nova marcação" at bounding box center [1222, 569] width 103 height 28
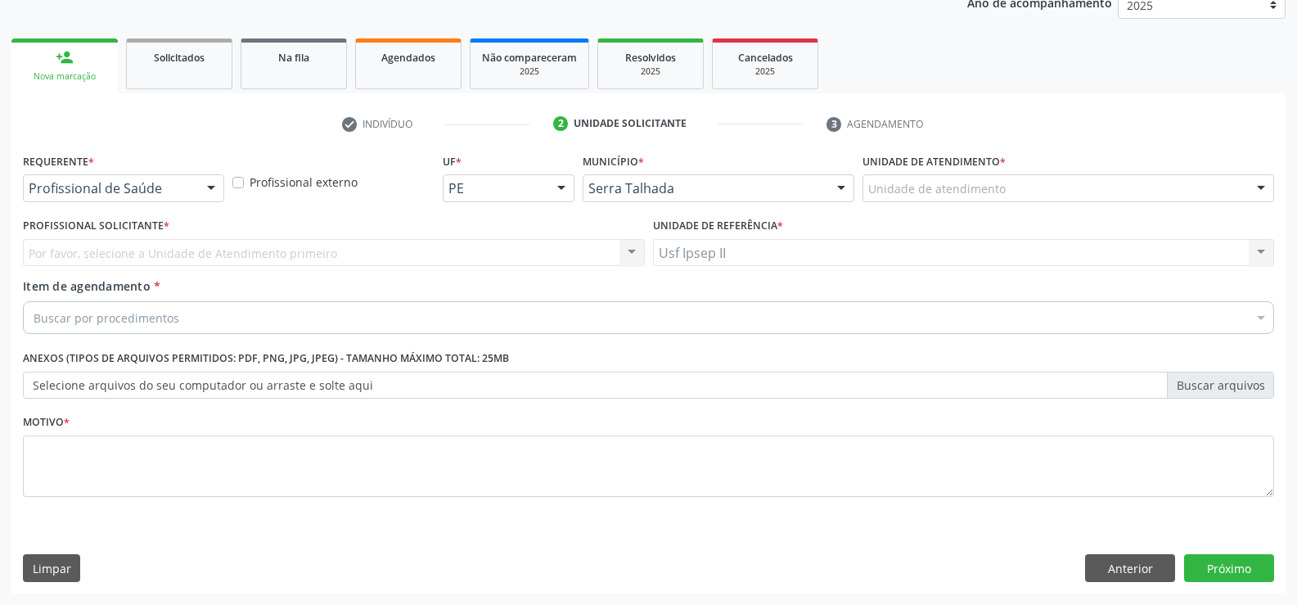
scroll to position [206, 0]
click at [218, 187] on div at bounding box center [211, 189] width 25 height 28
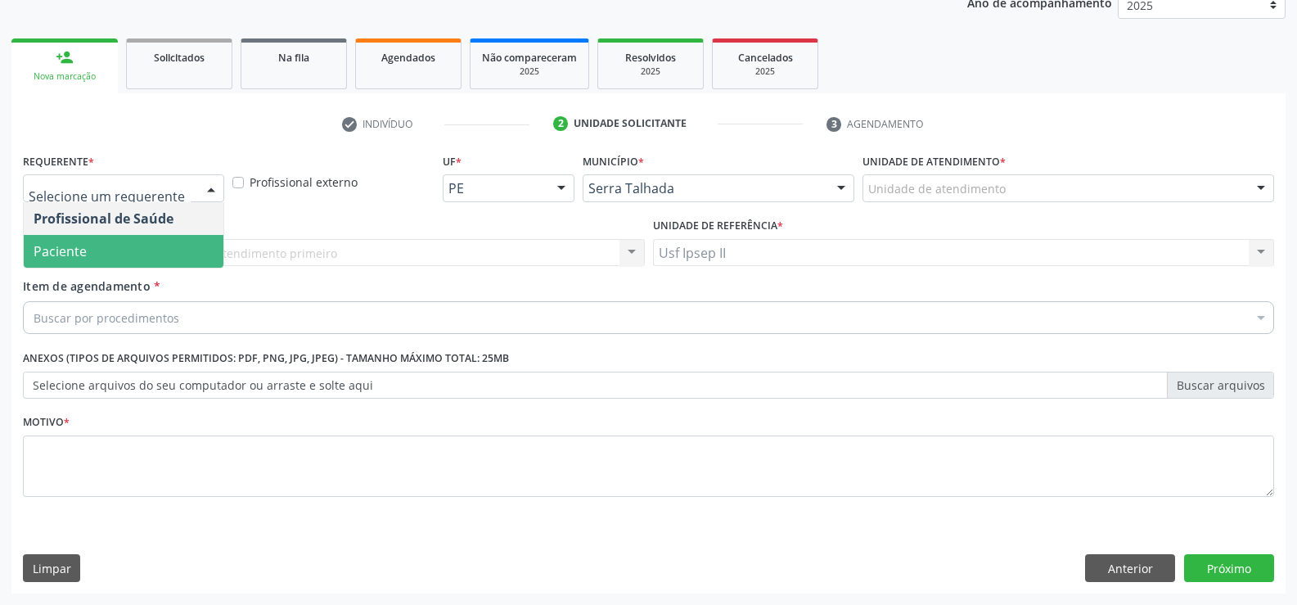
click at [149, 245] on span "Paciente" at bounding box center [124, 251] width 200 height 33
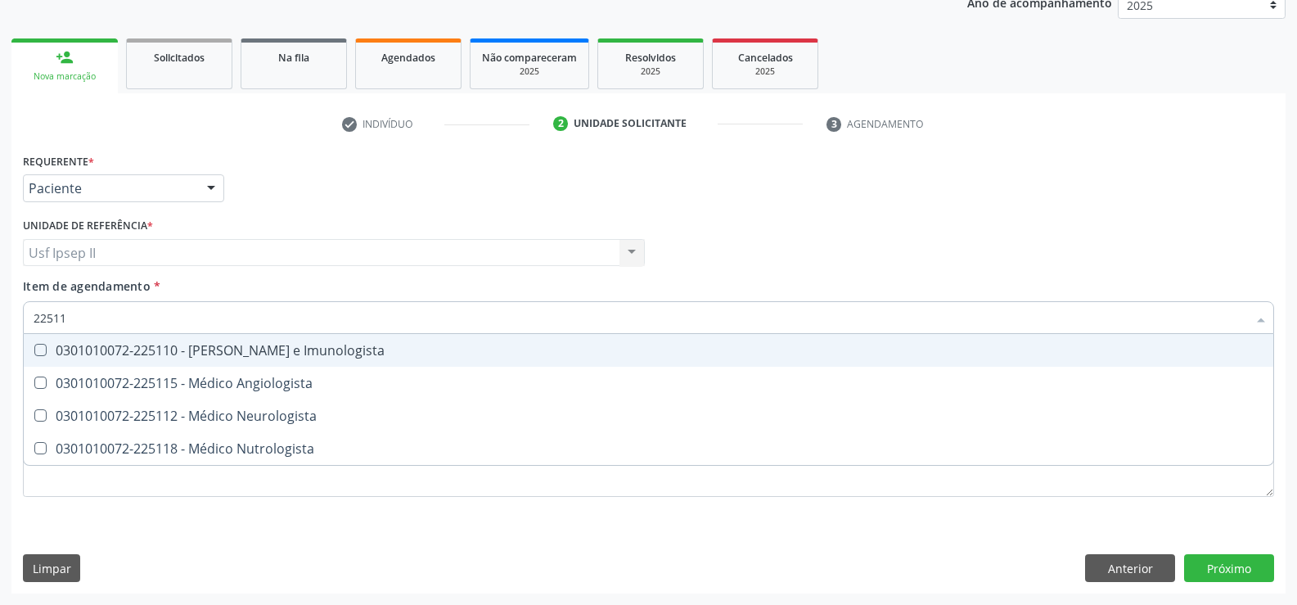
type input "225112"
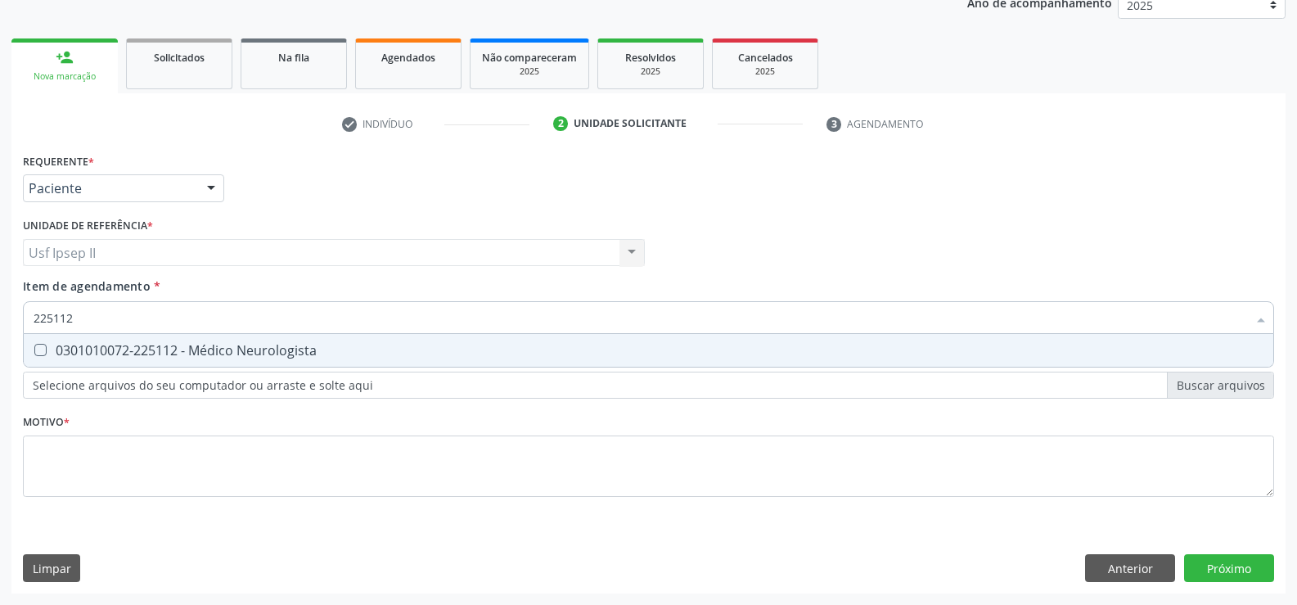
click at [178, 334] on span "0301010072-225112 - Médico Neurologista" at bounding box center [649, 350] width 1250 height 33
checkbox Neurologista "true"
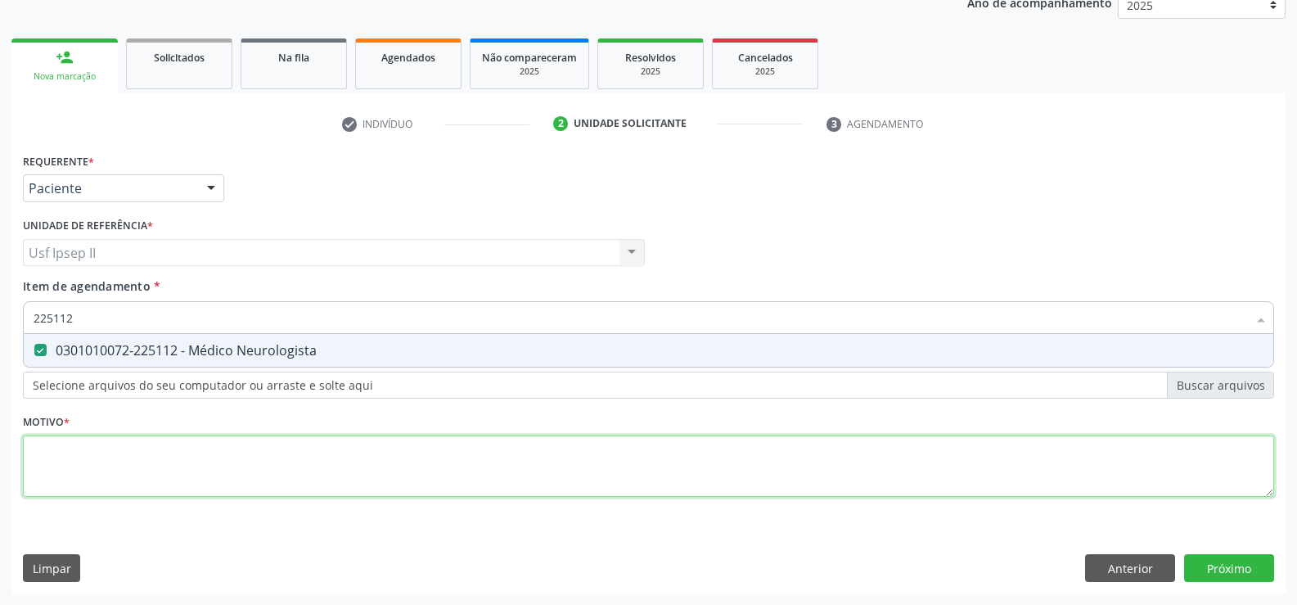
click at [198, 470] on div "Requerente * Paciente Profissional de Saúde Paciente Nenhum resultado encontrad…" at bounding box center [649, 334] width 1252 height 371
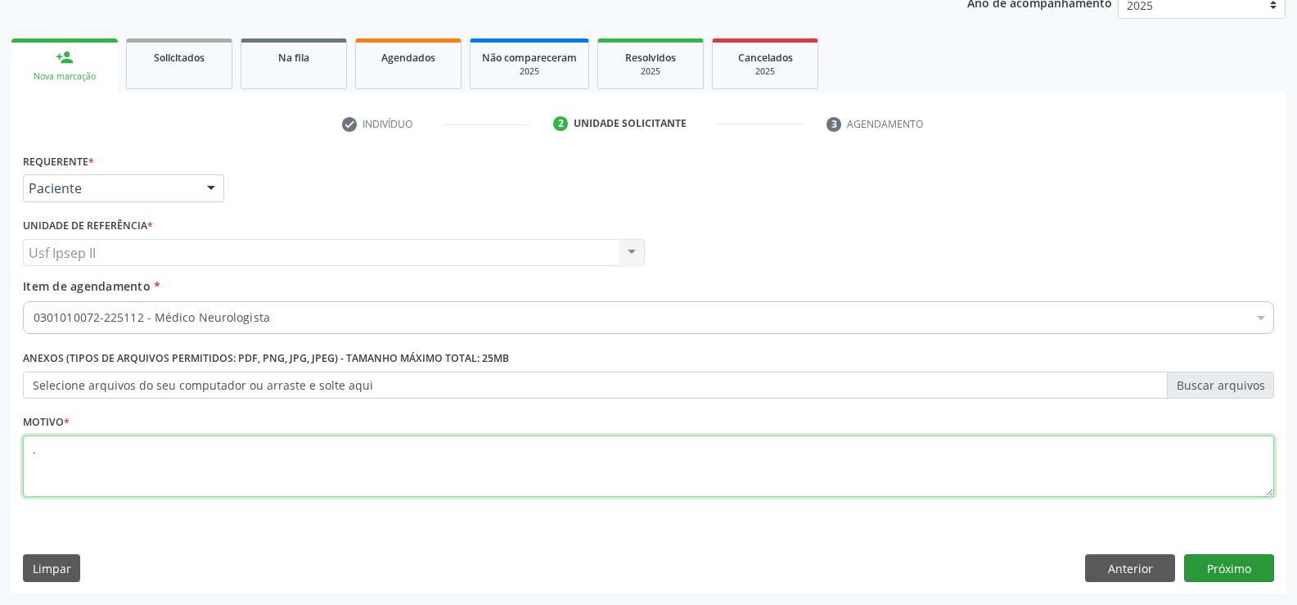
type textarea "."
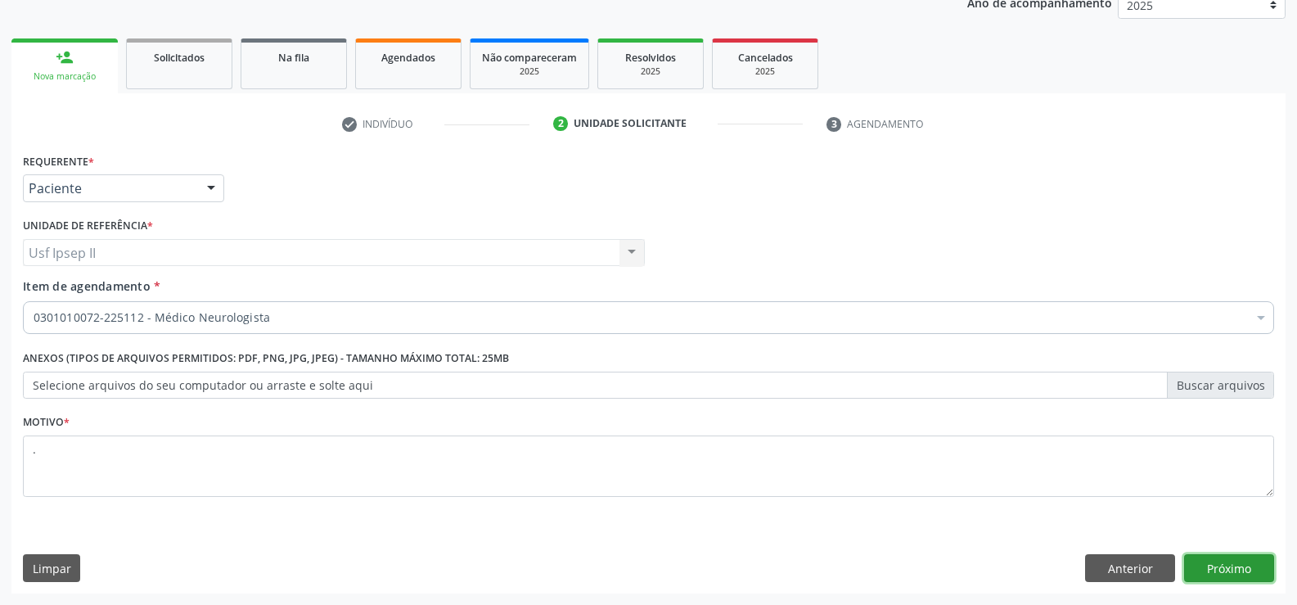
click at [1229, 557] on button "Próximo" at bounding box center [1229, 568] width 90 height 28
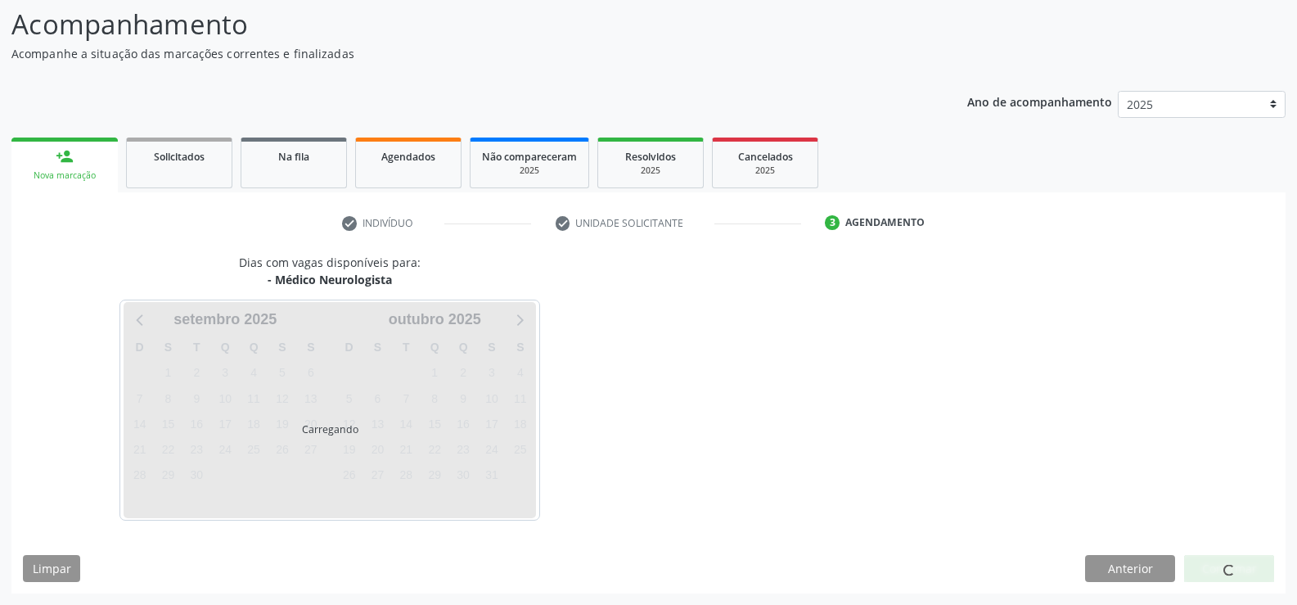
scroll to position [107, 0]
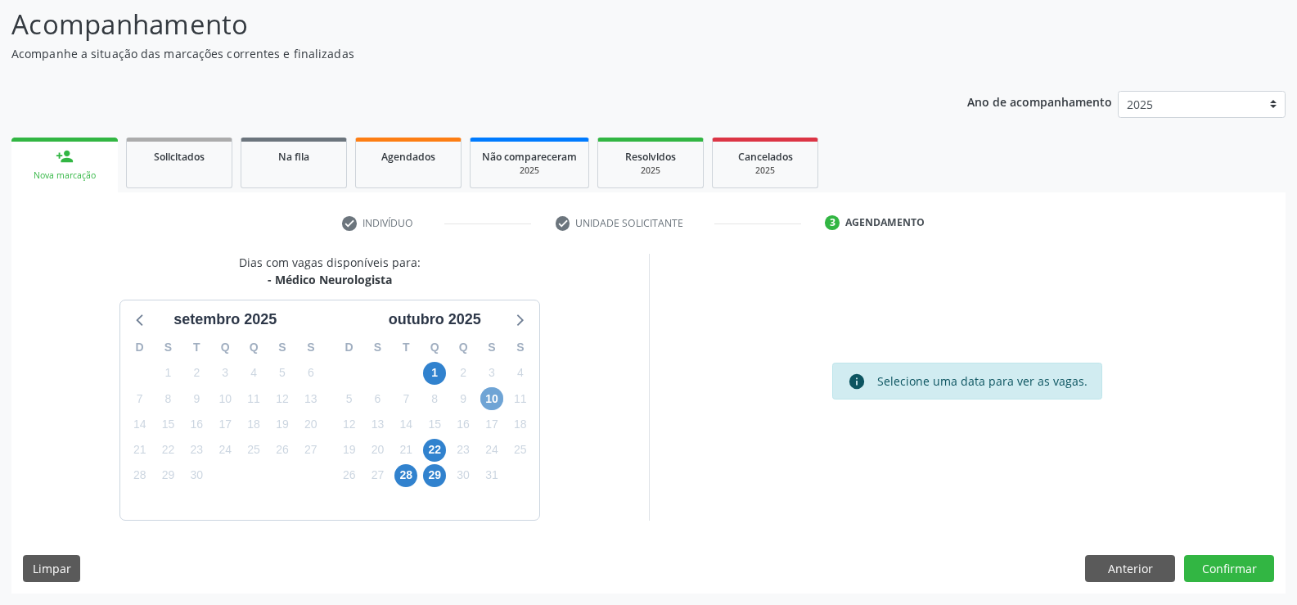
click at [499, 392] on span "10" at bounding box center [491, 398] width 23 height 23
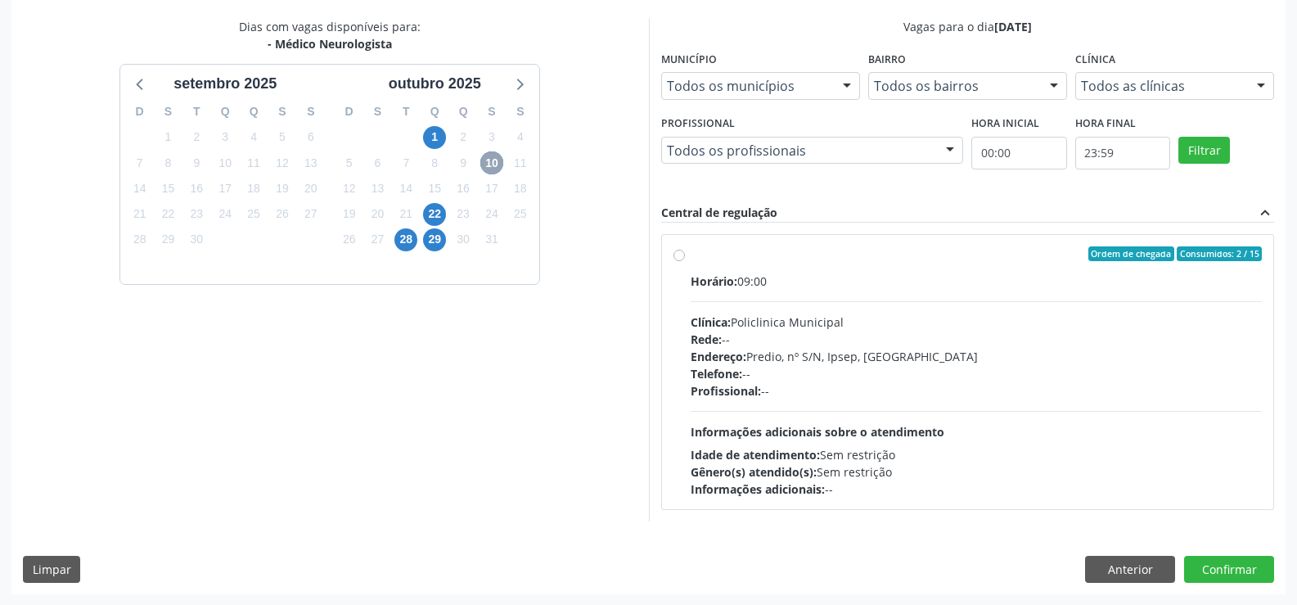
scroll to position [344, 0]
click at [691, 257] on label "Ordem de chegada Consumidos: 2 / 15 Horário: 09:00 Clínica: Policlinica Municip…" at bounding box center [977, 371] width 572 height 251
click at [680, 257] on input "Ordem de chegada Consumidos: 2 / 15 Horário: 09:00 Clínica: Policlinica Municip…" at bounding box center [679, 253] width 11 height 15
radio input "true"
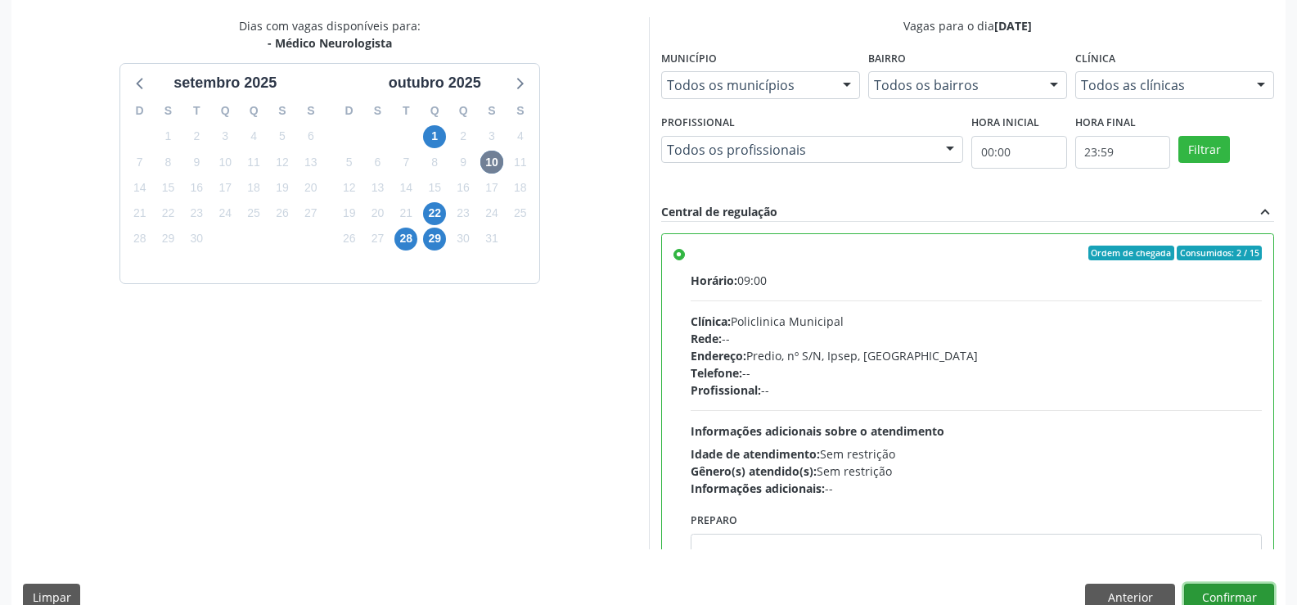
click at [1214, 593] on button "Confirmar" at bounding box center [1229, 598] width 90 height 28
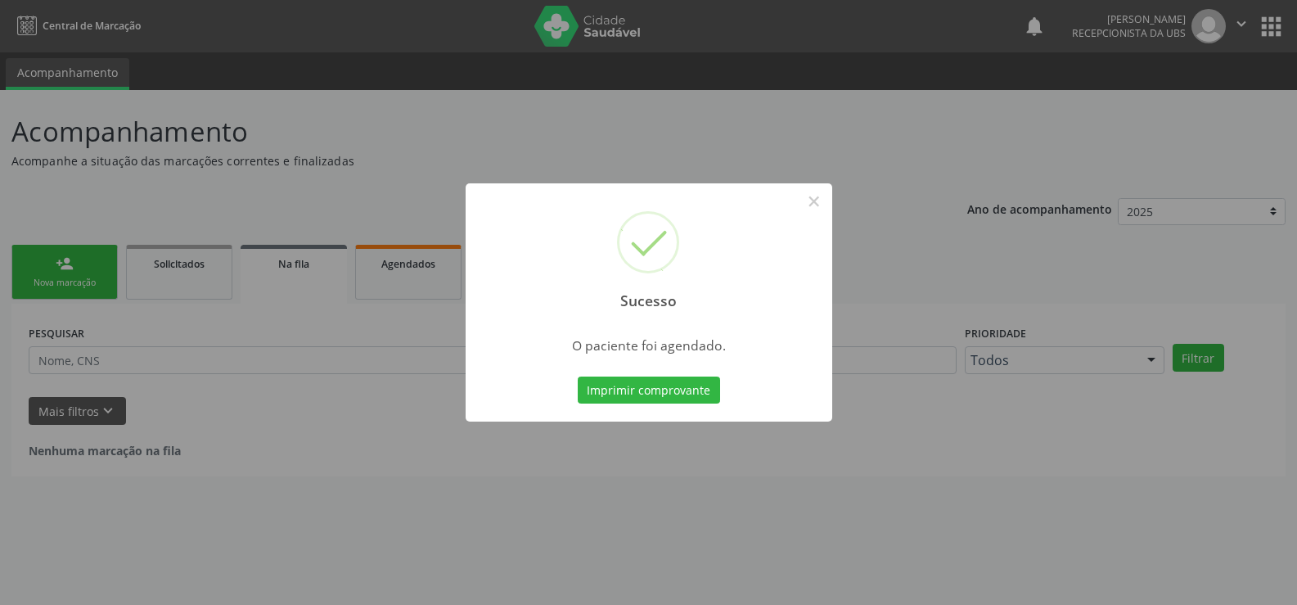
scroll to position [0, 0]
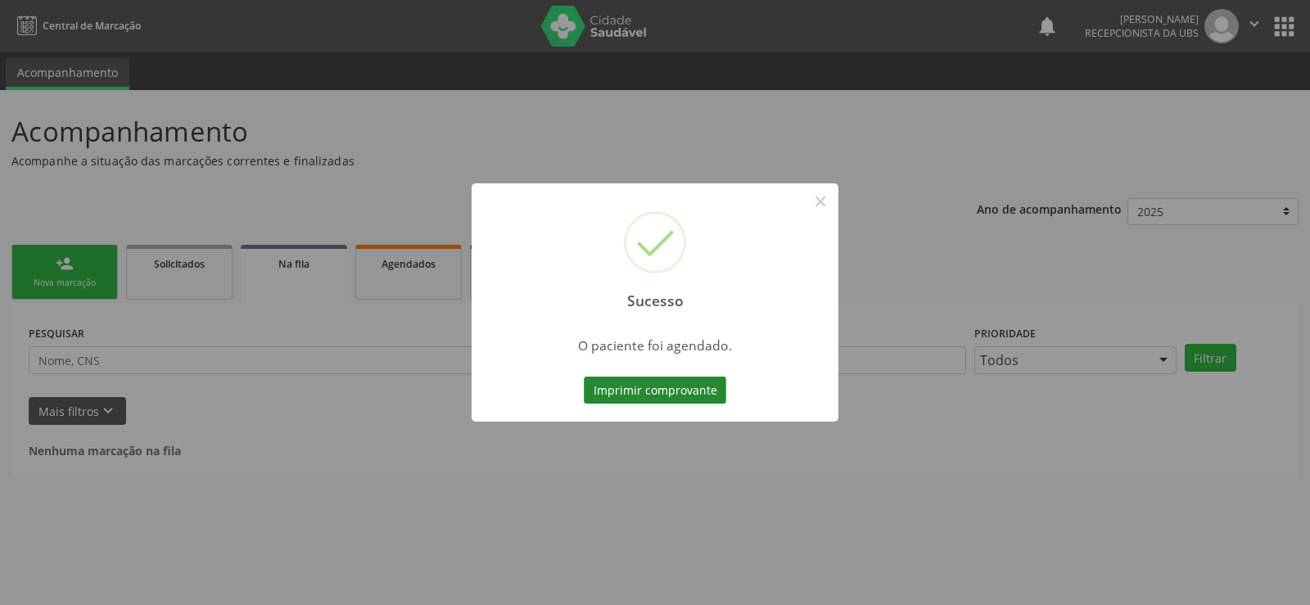
click at [674, 391] on button "Imprimir comprovante" at bounding box center [655, 391] width 142 height 28
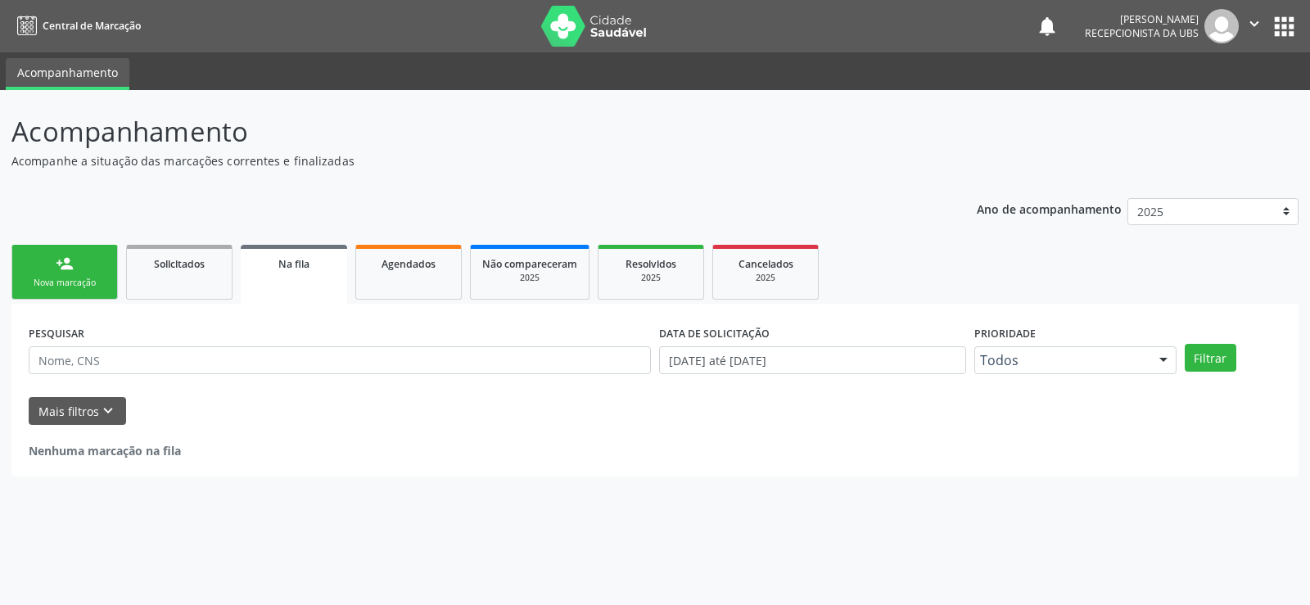
click at [97, 268] on link "person_add Nova marcação" at bounding box center [64, 272] width 106 height 55
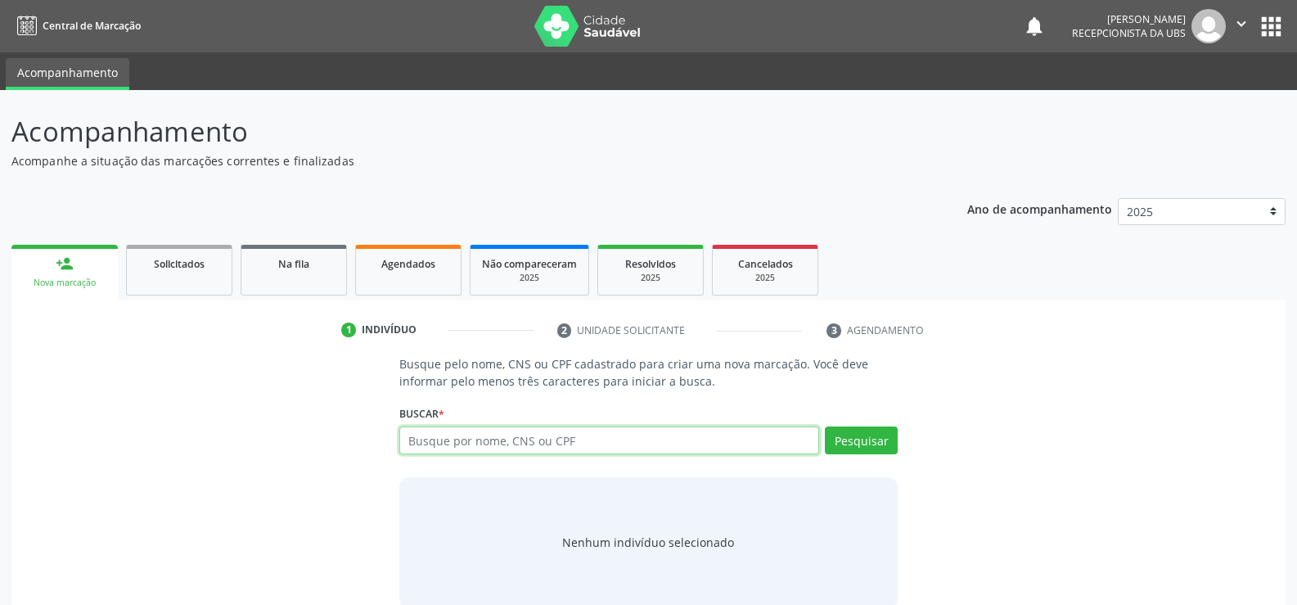
click at [514, 439] on input "text" at bounding box center [609, 440] width 420 height 28
type input "manuela vieira nogueira"
click at [881, 435] on button "Pesquisar" at bounding box center [861, 440] width 73 height 28
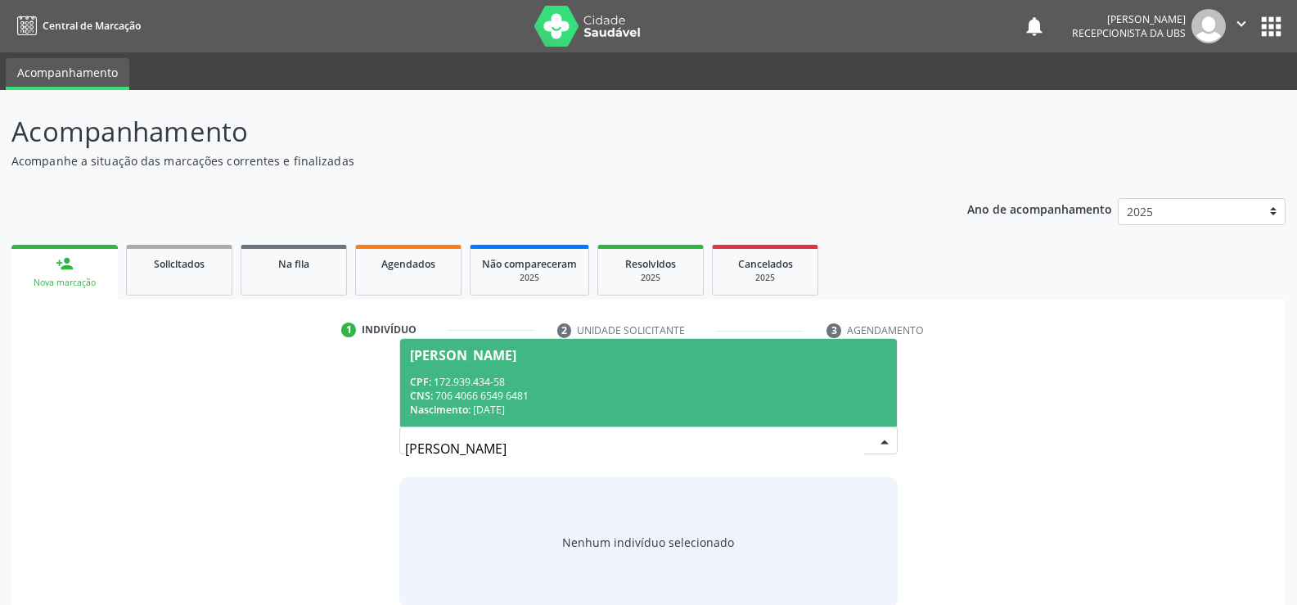
click at [462, 367] on span "Manuela Vieira Nogueira CPF: 172.939.434-58 CNS: 706 4066 6549 6481 Nascimento:…" at bounding box center [648, 383] width 497 height 88
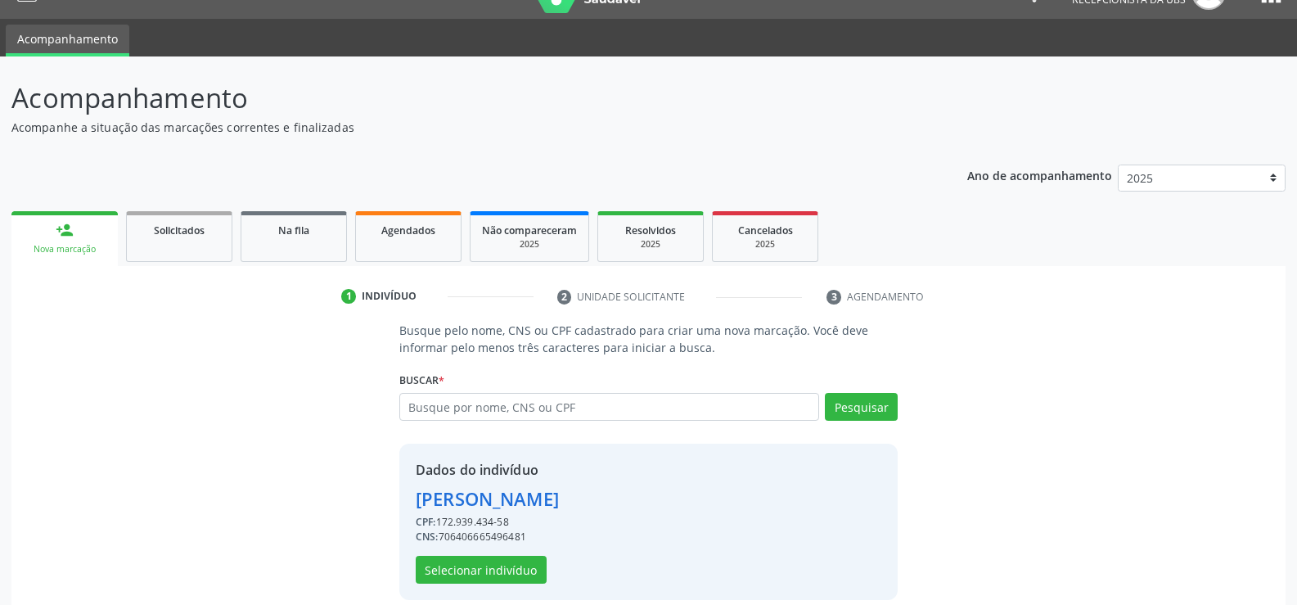
scroll to position [52, 0]
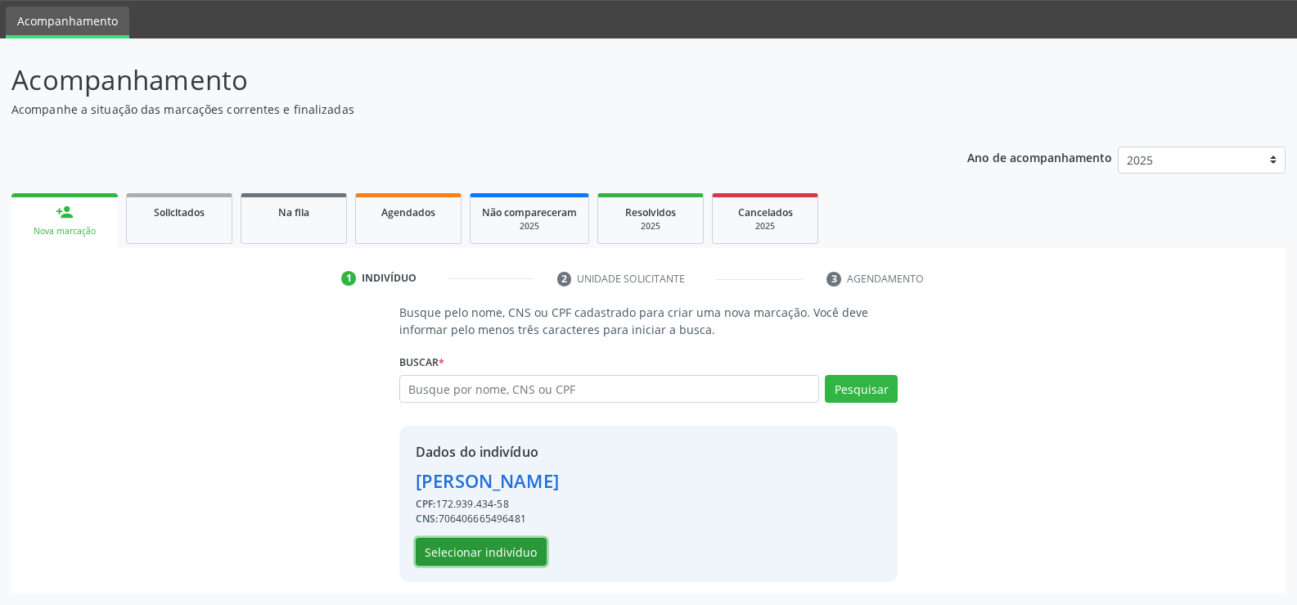
click at [461, 562] on button "Selecionar indivíduo" at bounding box center [481, 552] width 131 height 28
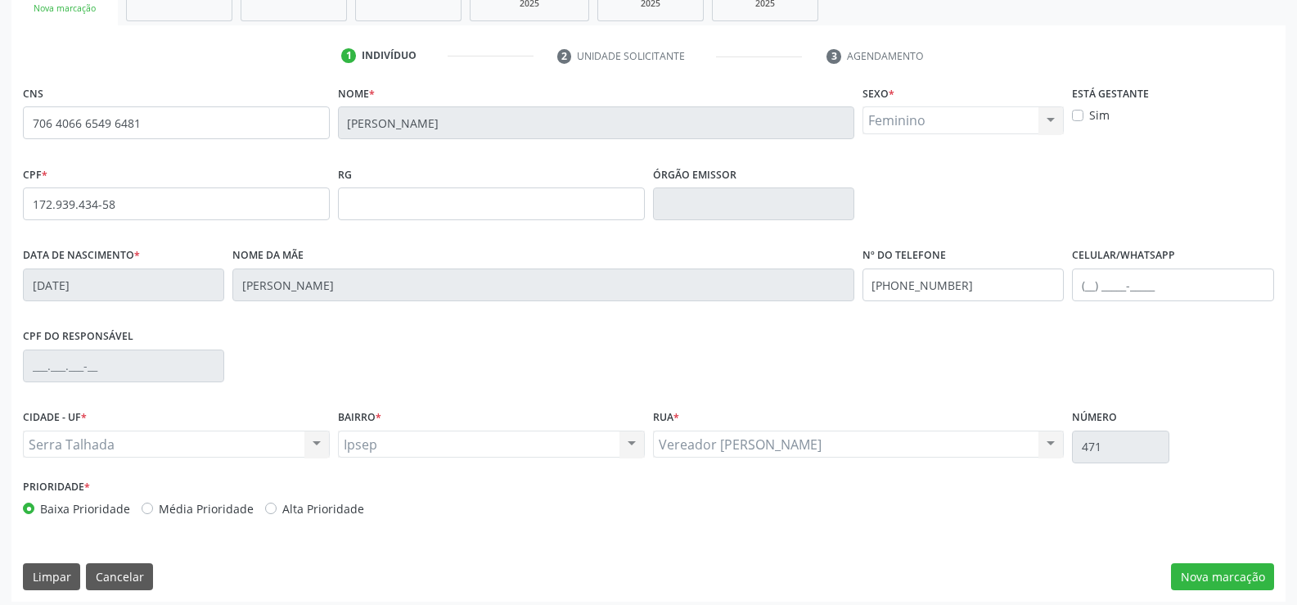
scroll to position [282, 0]
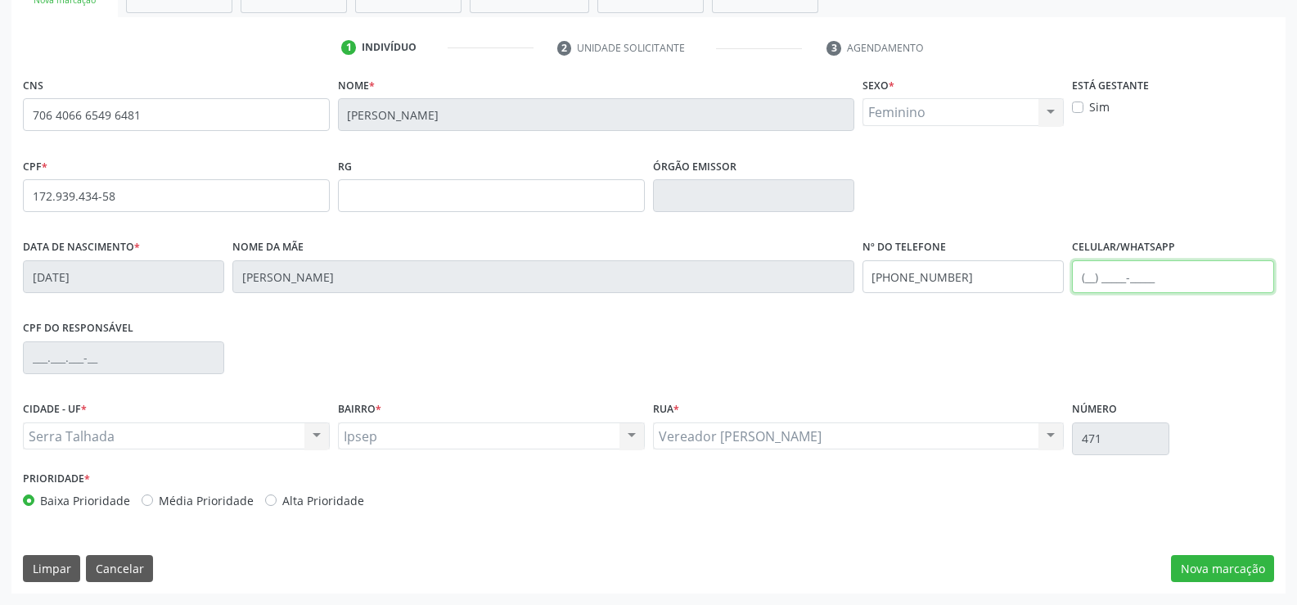
click at [1098, 286] on input "text" at bounding box center [1172, 276] width 201 height 33
type input "(87) 99918-3551"
click at [1219, 575] on button "Nova marcação" at bounding box center [1222, 569] width 103 height 28
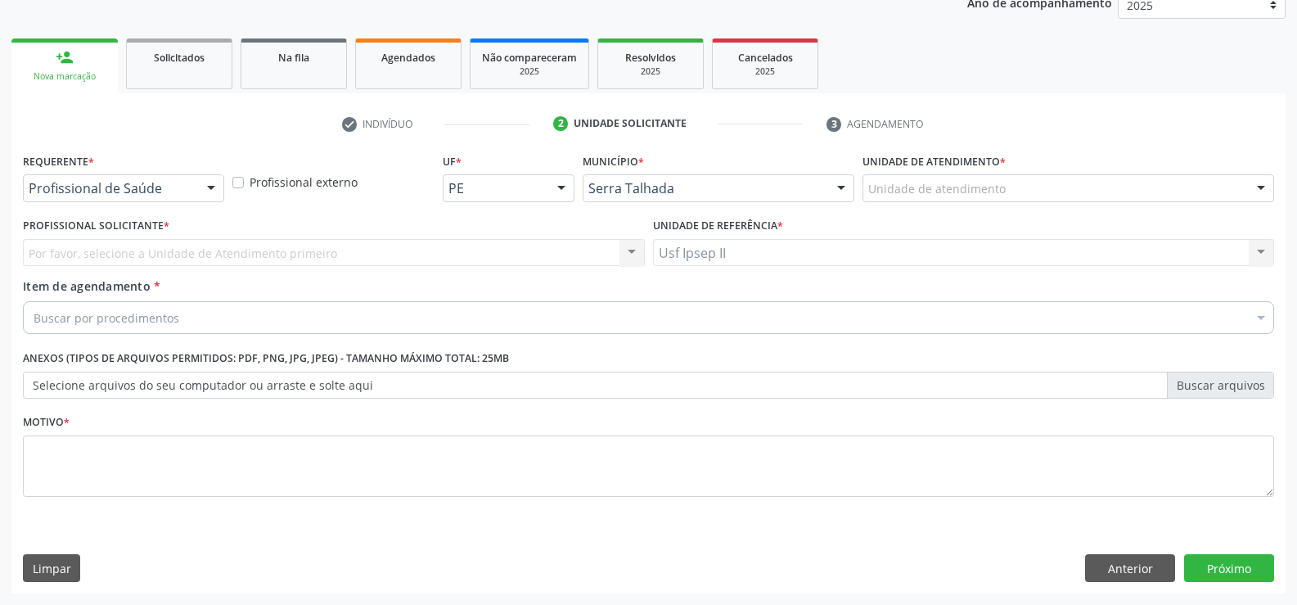
scroll to position [206, 0]
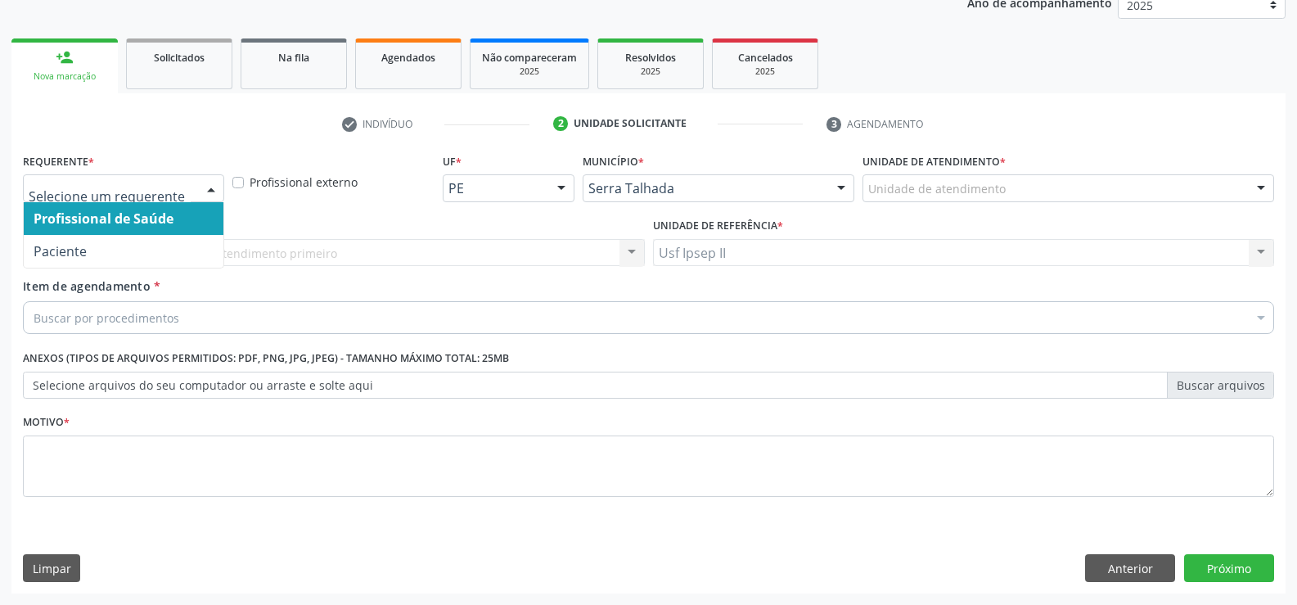
click at [194, 190] on div "Profissional de Saúde Paciente Nenhum resultado encontrado para: " " Não há nen…" at bounding box center [123, 188] width 201 height 28
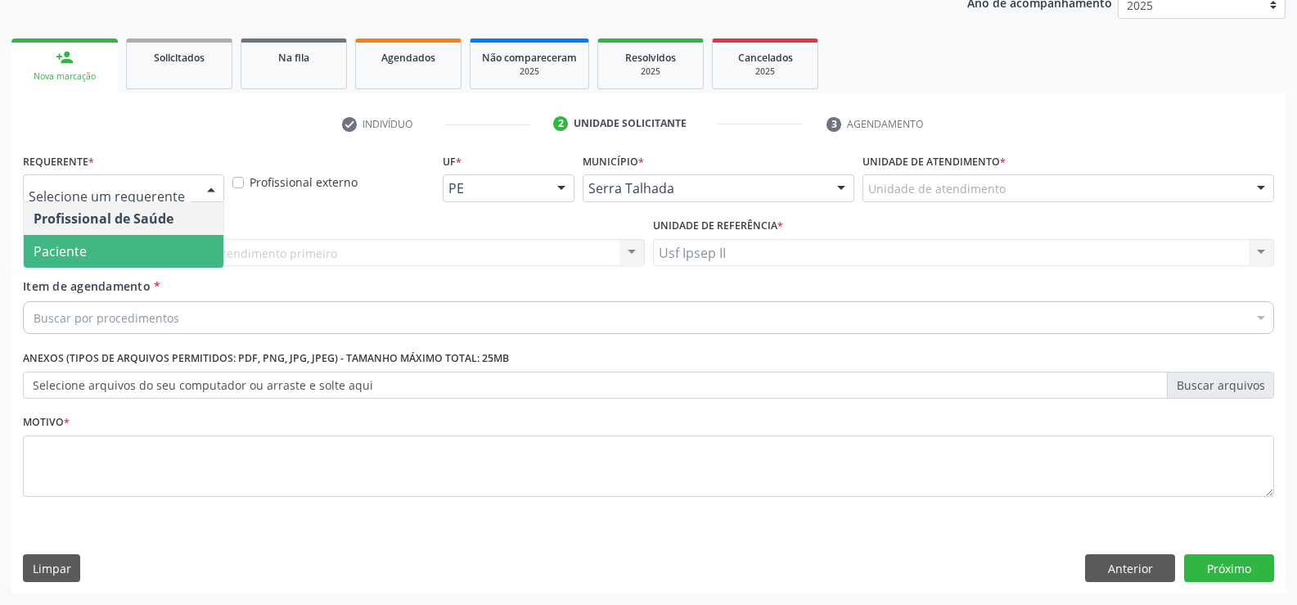
click at [95, 252] on span "Paciente" at bounding box center [124, 251] width 200 height 33
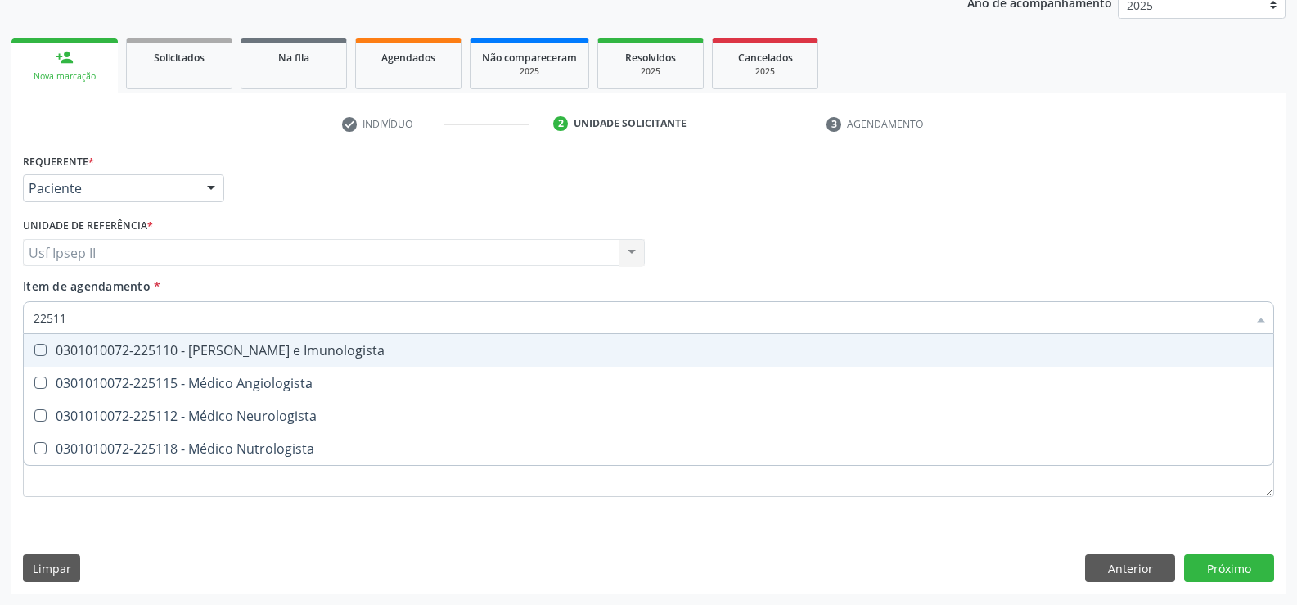
type input "225112"
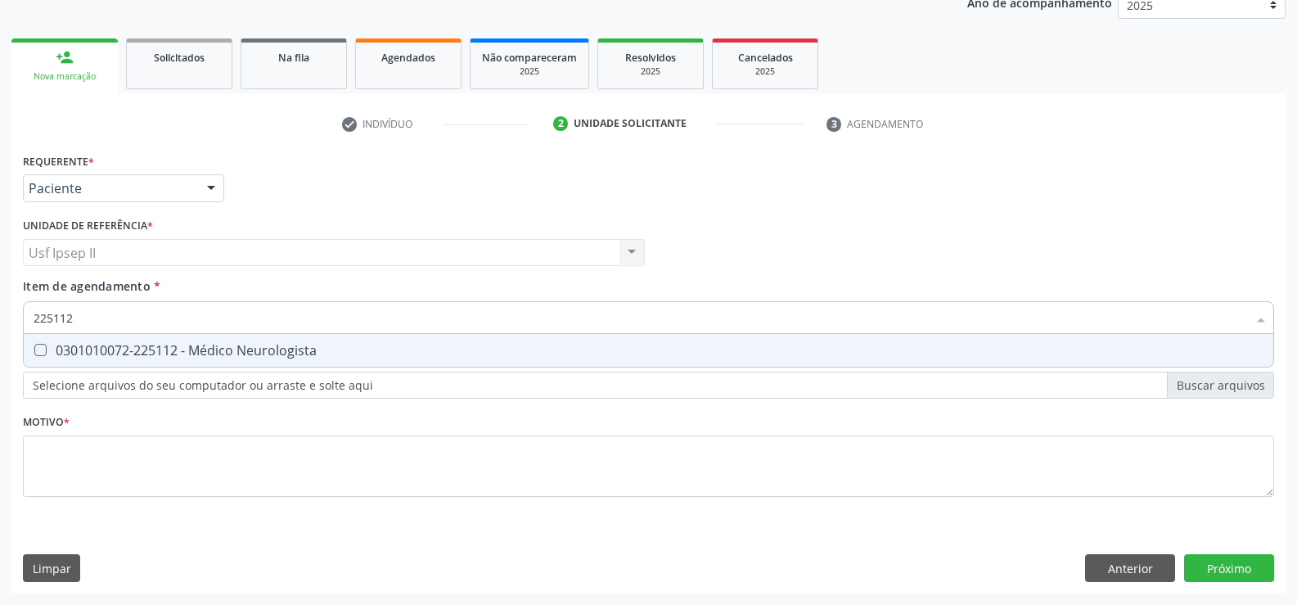
click at [152, 352] on div "0301010072-225112 - Médico Neurologista" at bounding box center [649, 350] width 1230 height 13
checkbox Neurologista "true"
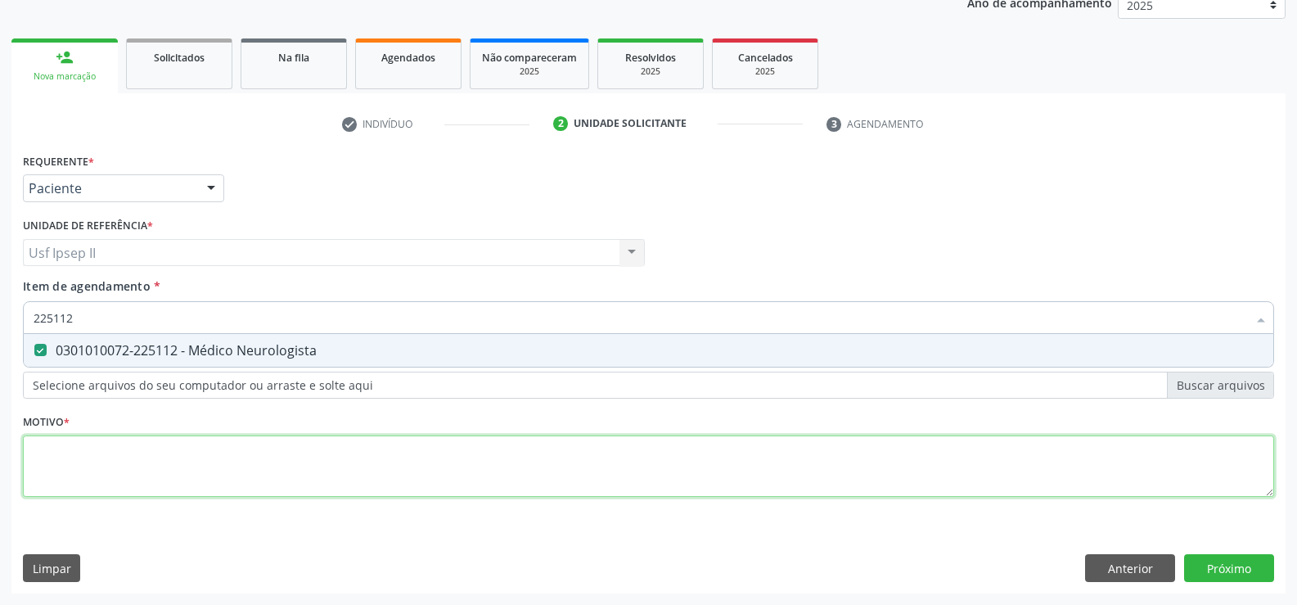
click at [79, 452] on div "Requerente * Paciente Profissional de Saúde Paciente Nenhum resultado encontrad…" at bounding box center [649, 334] width 1252 height 371
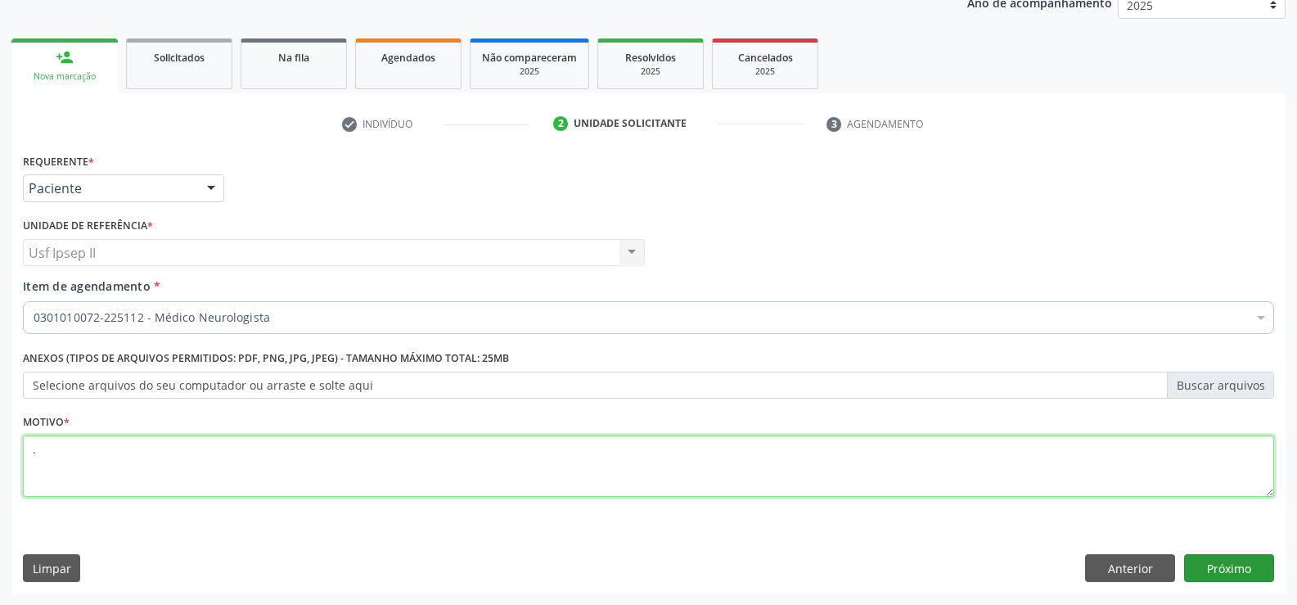
type textarea "."
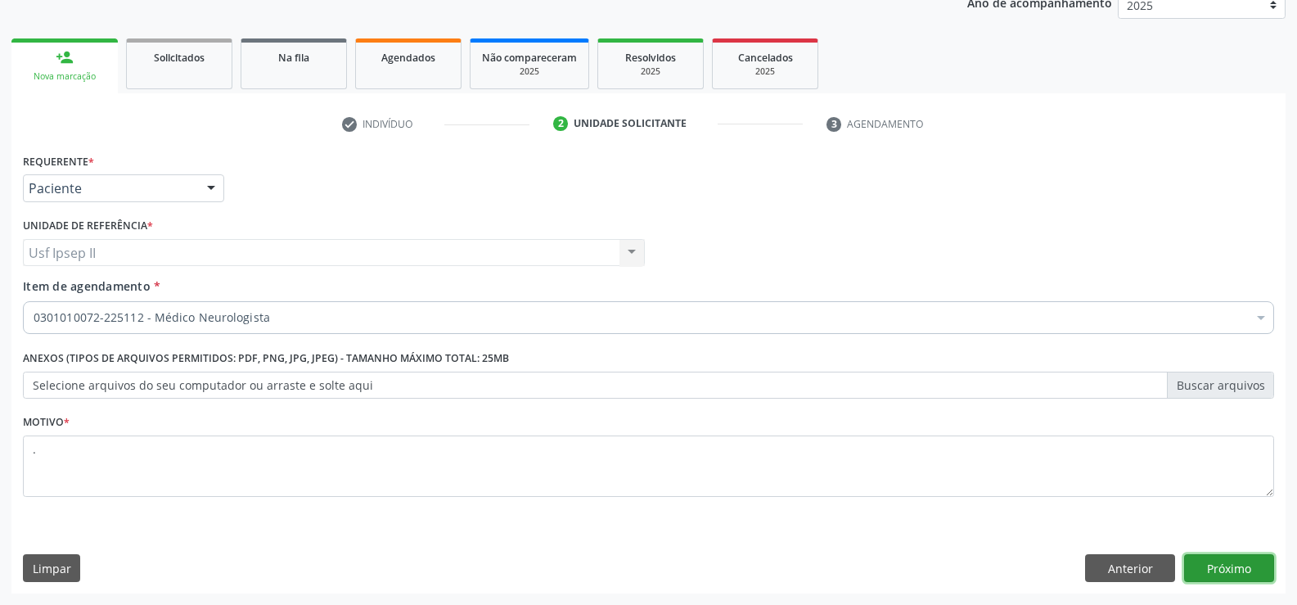
click at [1217, 576] on button "Próximo" at bounding box center [1229, 568] width 90 height 28
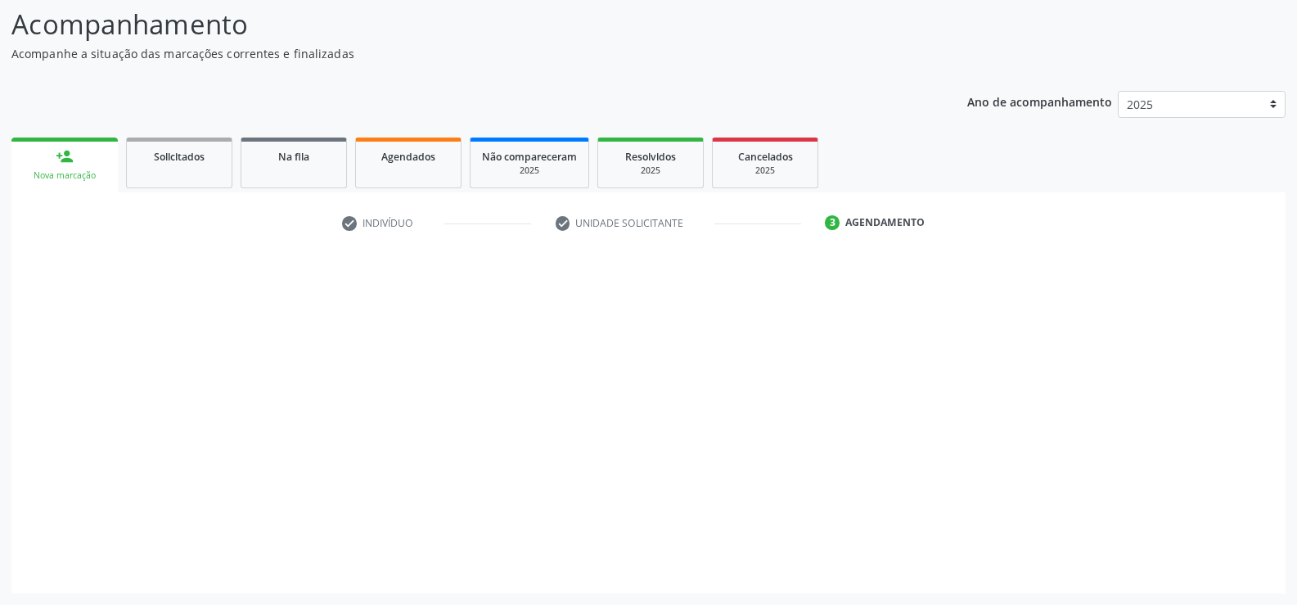
scroll to position [107, 0]
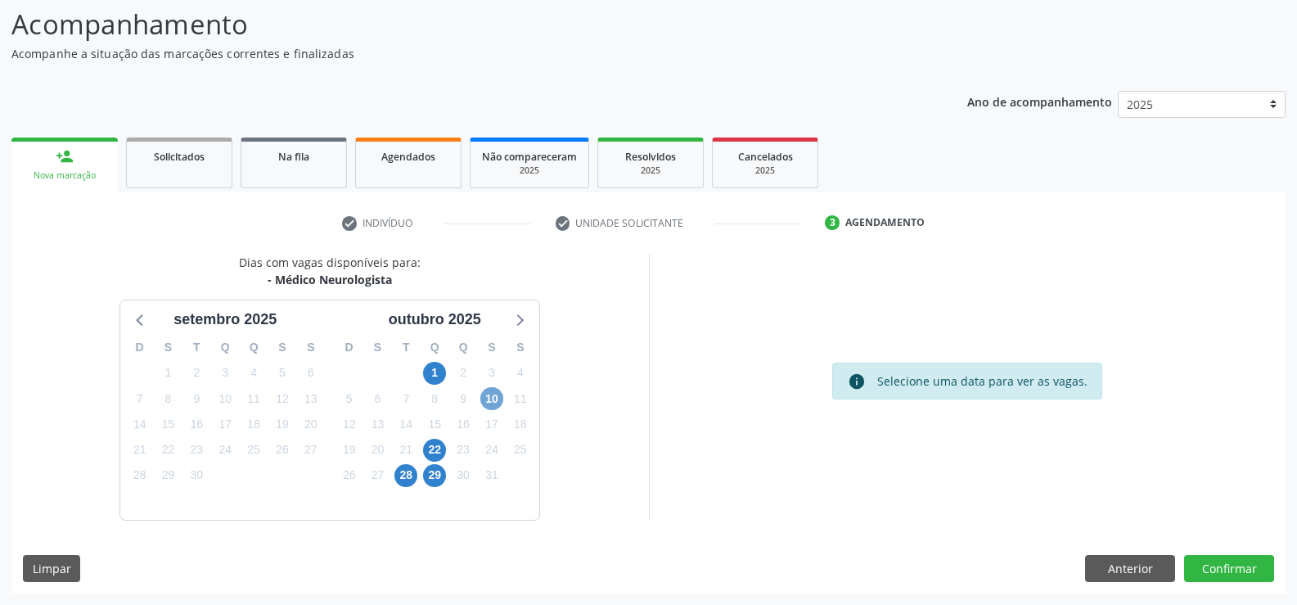
click at [484, 394] on span "10" at bounding box center [491, 398] width 23 height 23
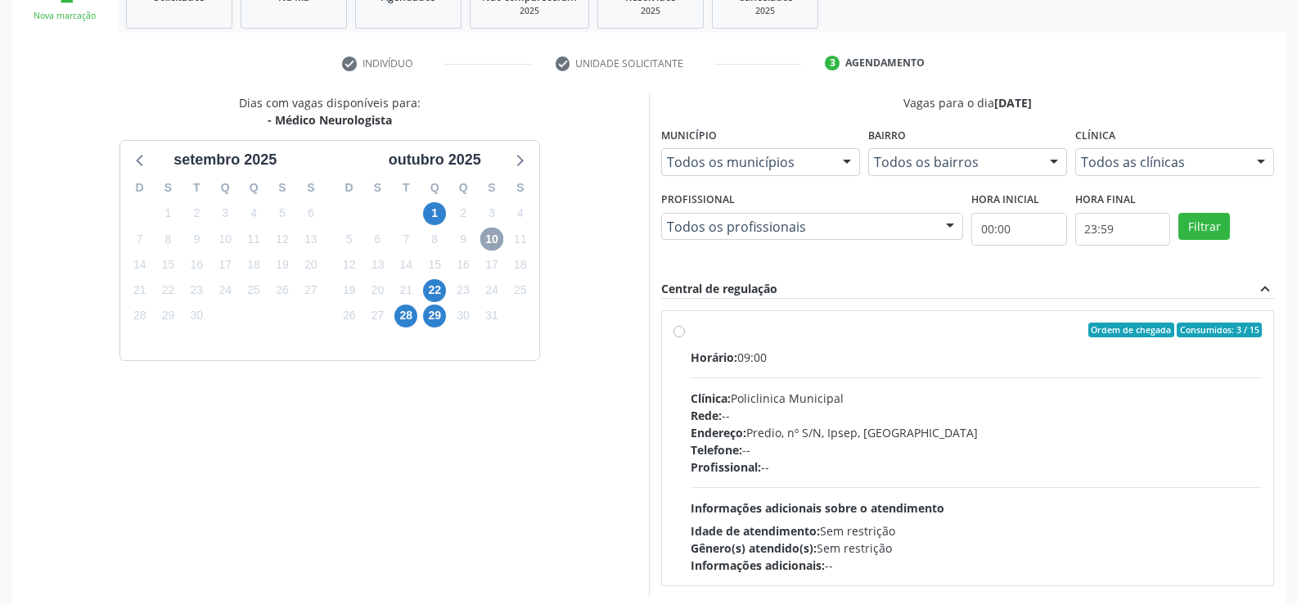
scroll to position [271, 0]
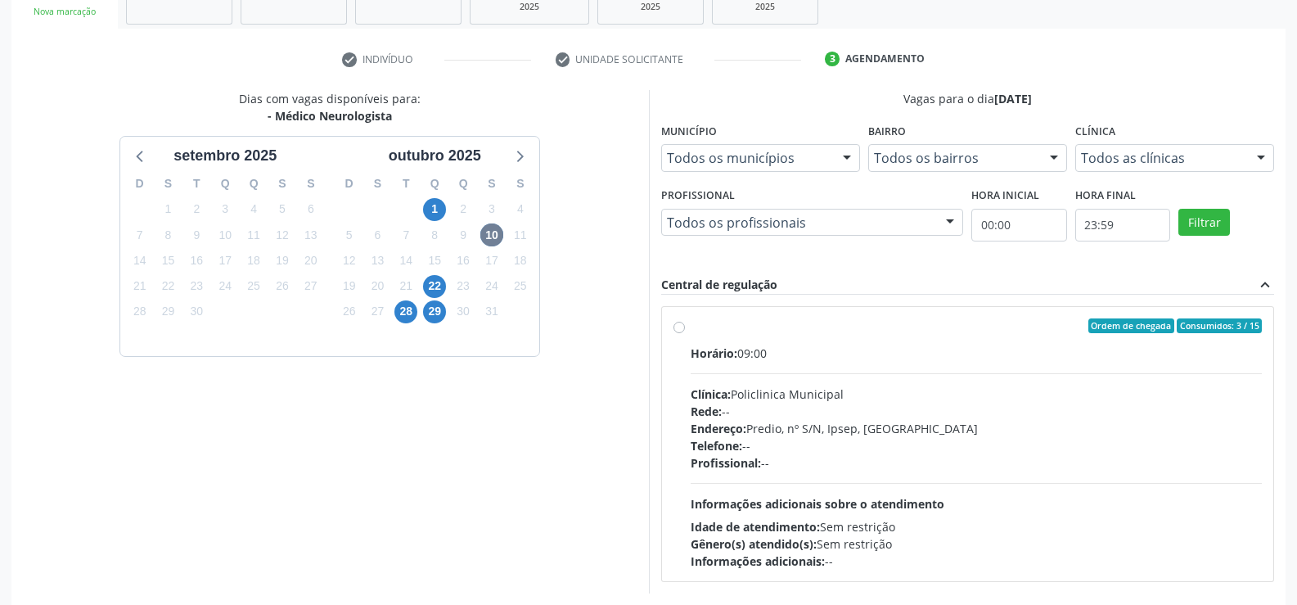
click at [691, 325] on label "Ordem de chegada Consumidos: 3 / 15 Horário: 09:00 Clínica: Policlinica Municip…" at bounding box center [977, 443] width 572 height 251
click at [678, 325] on input "Ordem de chegada Consumidos: 3 / 15 Horário: 09:00 Clínica: Policlinica Municip…" at bounding box center [679, 325] width 11 height 15
radio input "true"
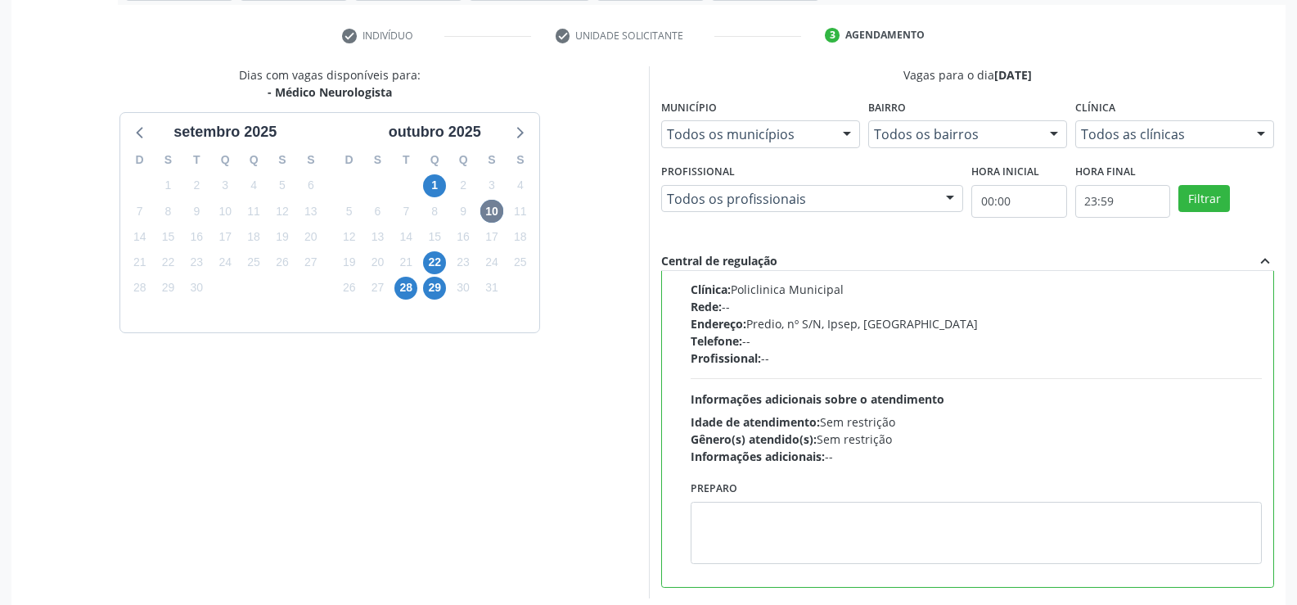
scroll to position [373, 0]
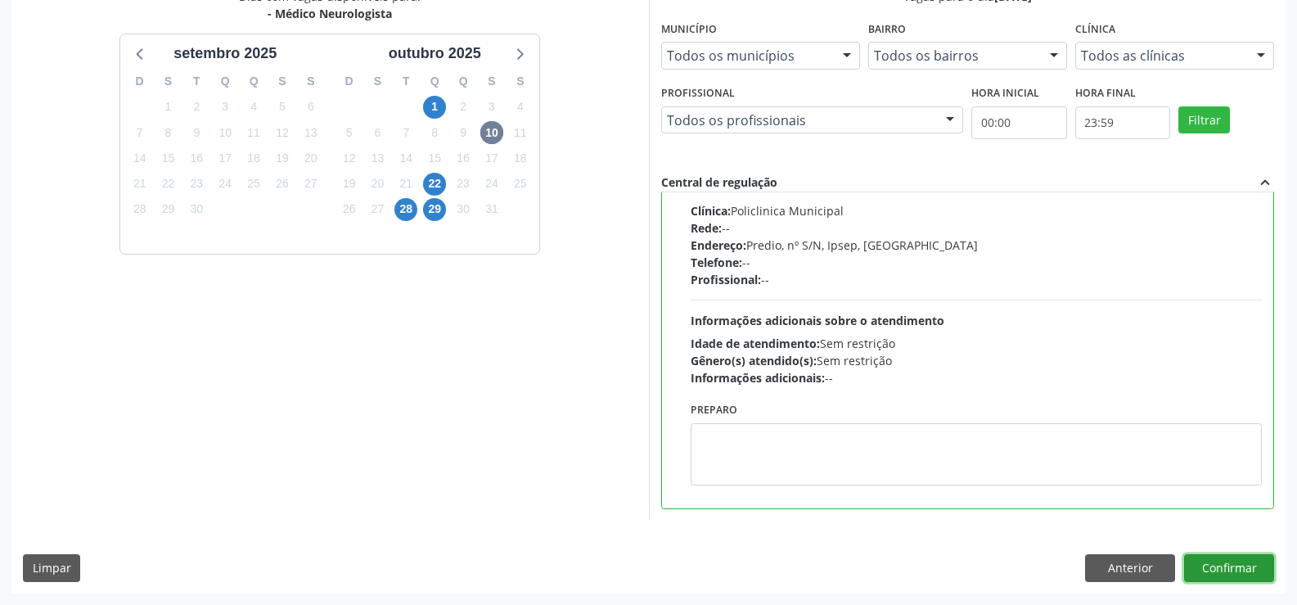
click at [1233, 571] on button "Confirmar" at bounding box center [1229, 568] width 90 height 28
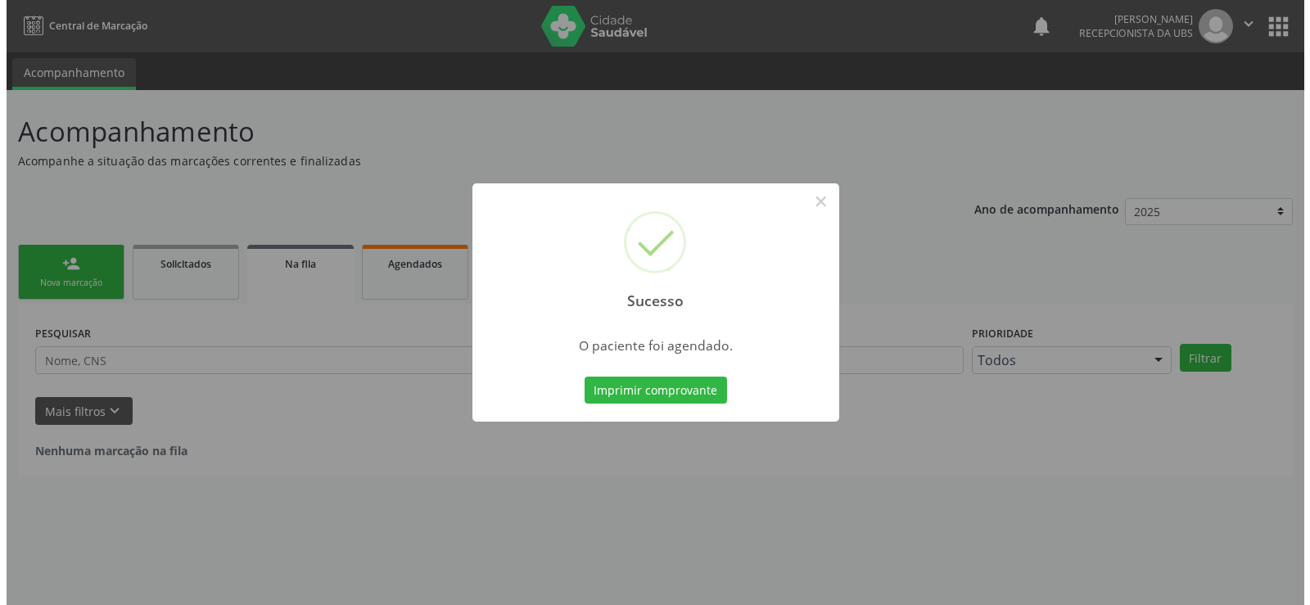
scroll to position [0, 0]
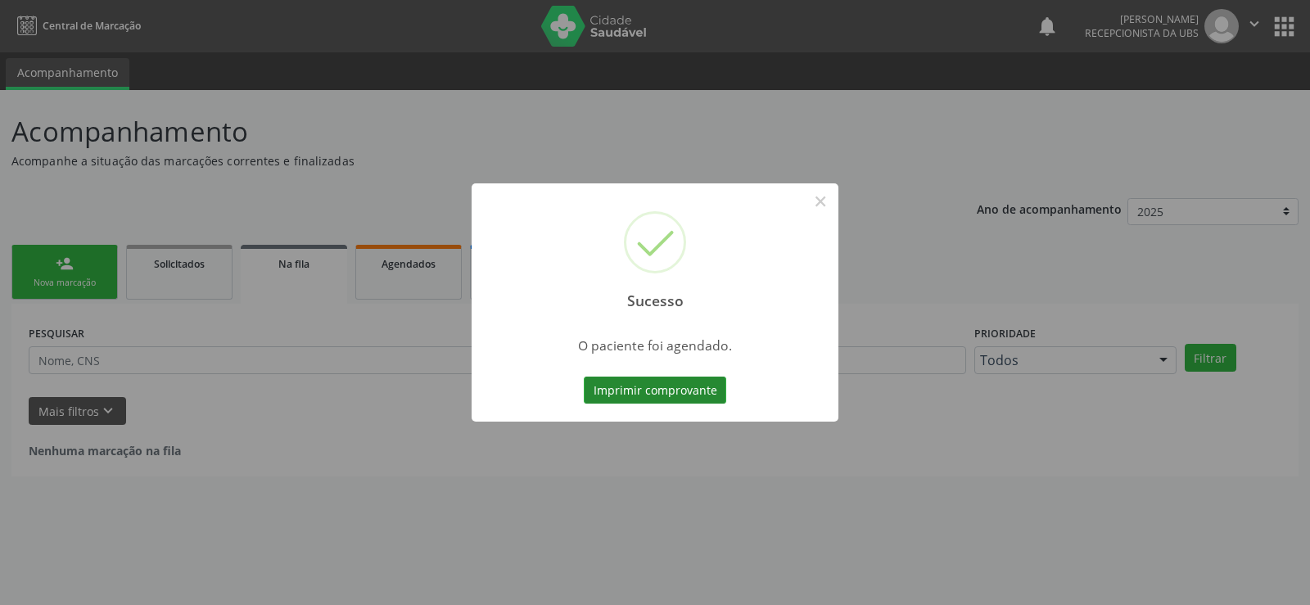
click at [679, 395] on button "Imprimir comprovante" at bounding box center [655, 391] width 142 height 28
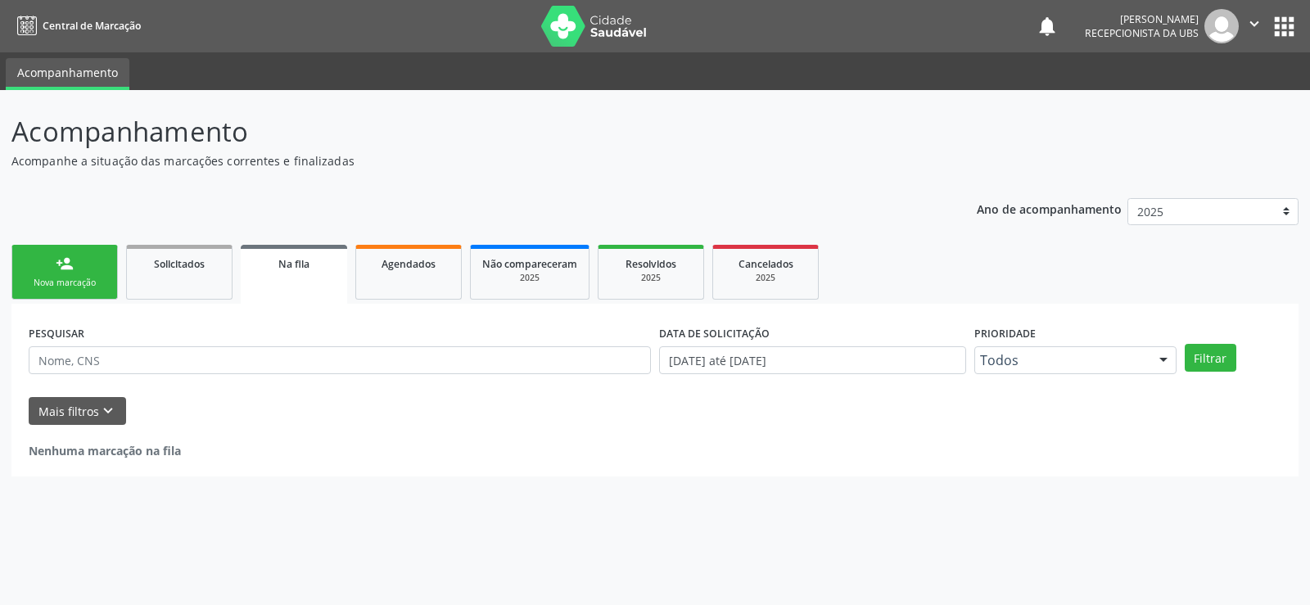
click at [37, 273] on link "person_add Nova marcação" at bounding box center [64, 272] width 106 height 55
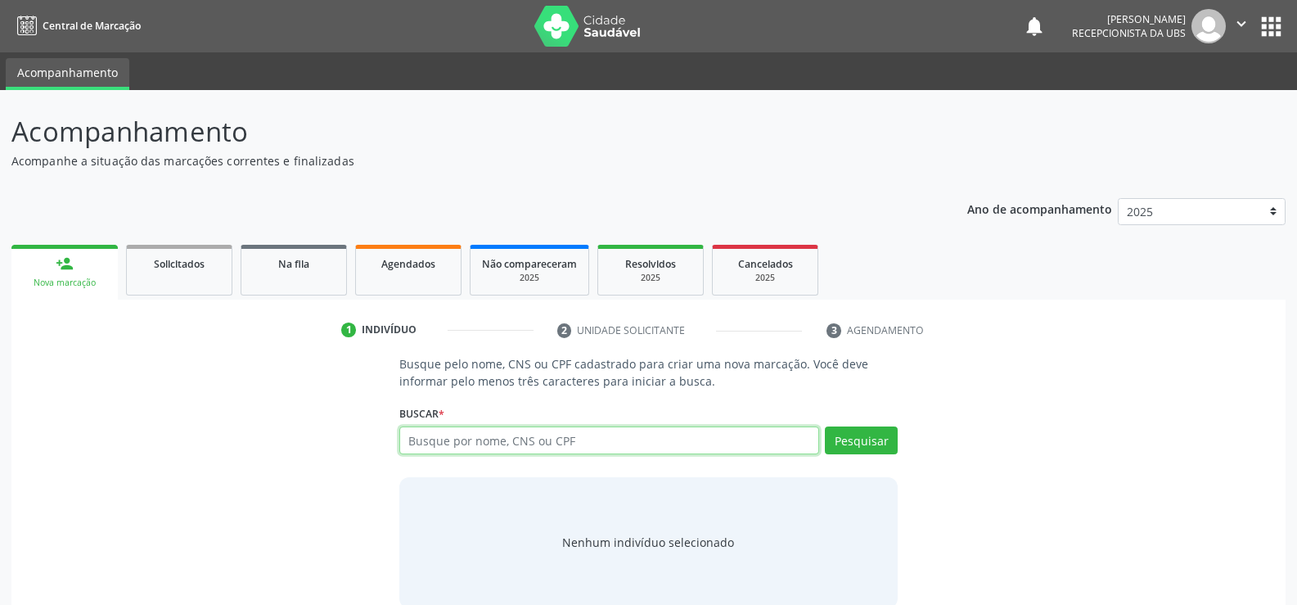
click at [458, 441] on input "text" at bounding box center [609, 440] width 420 height 28
type input "[PERSON_NAME]"
click at [856, 431] on button "Pesquisar" at bounding box center [861, 440] width 73 height 28
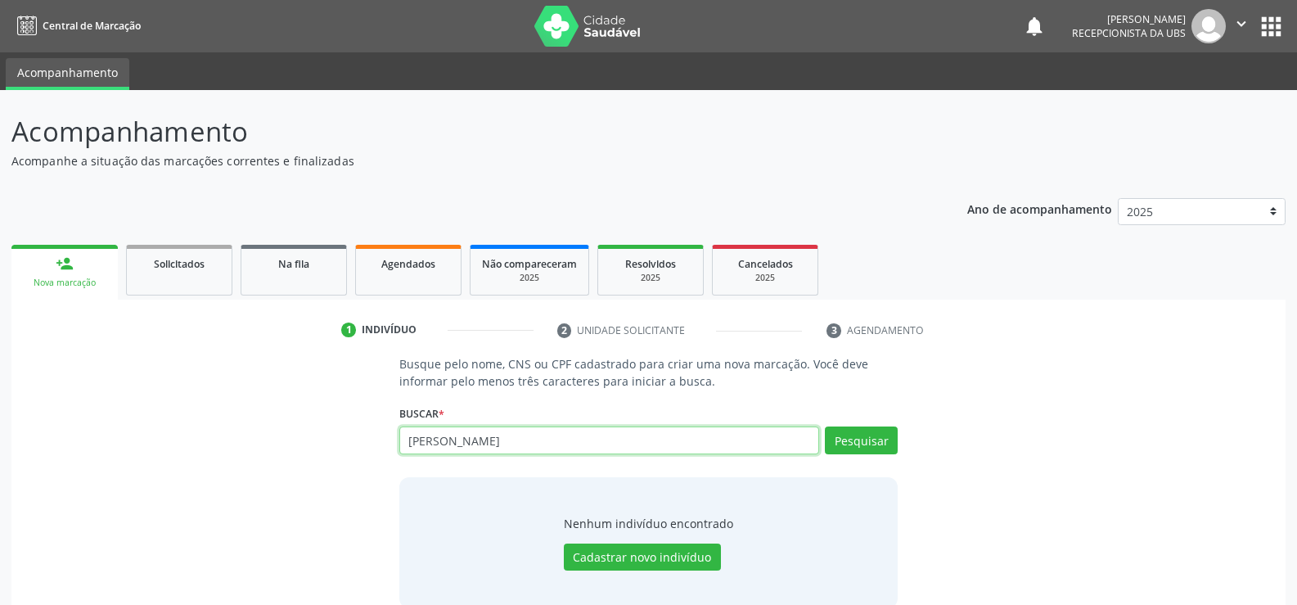
click at [475, 449] on input "[PERSON_NAME]" at bounding box center [609, 440] width 420 height 28
click at [566, 443] on input "[PERSON_NAME]" at bounding box center [609, 440] width 420 height 28
type input "h"
type input "707002686365353"
click at [861, 450] on button "Pesquisar" at bounding box center [861, 440] width 73 height 28
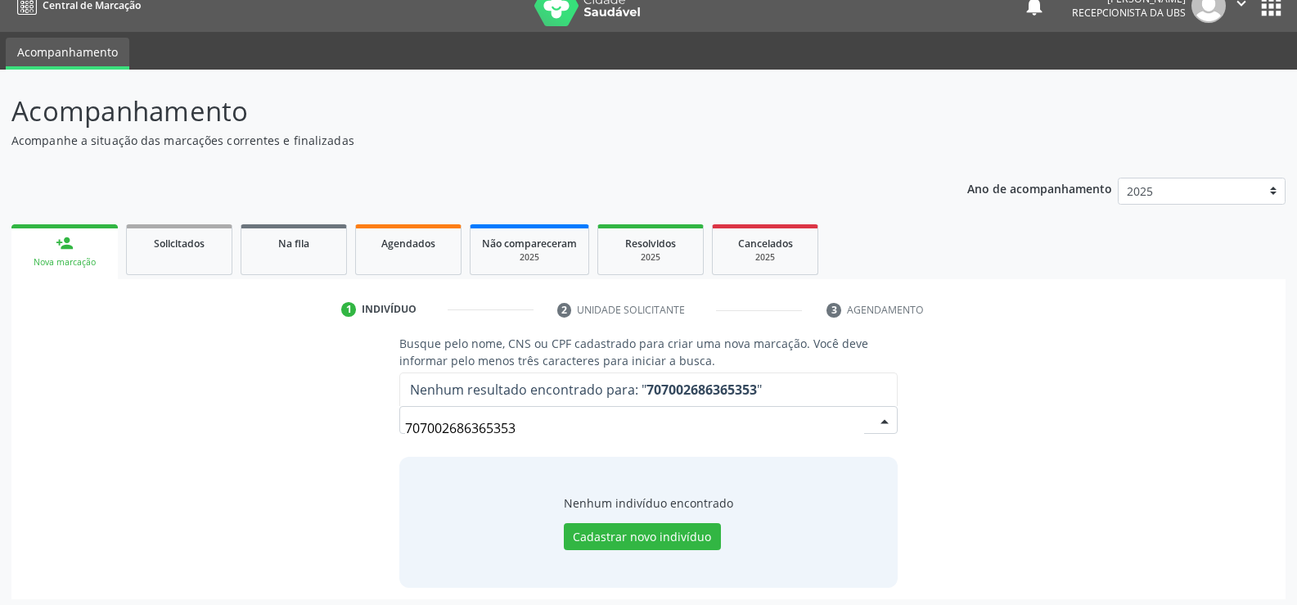
scroll to position [26, 0]
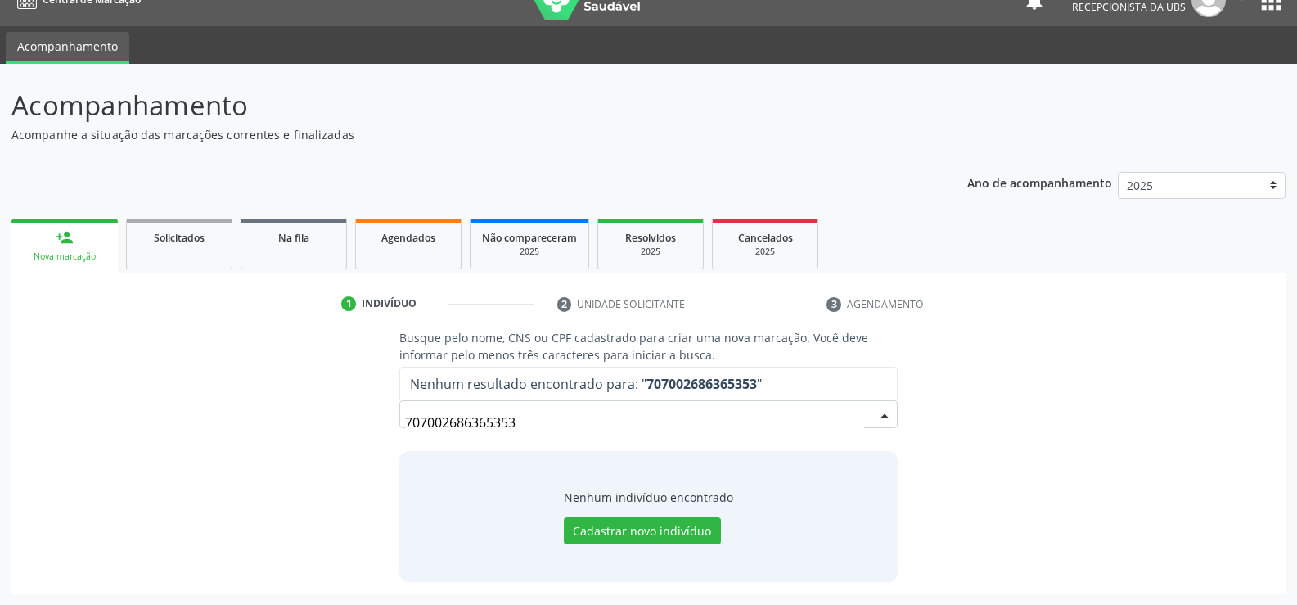
click at [590, 429] on input "707002686365353" at bounding box center [634, 422] width 459 height 33
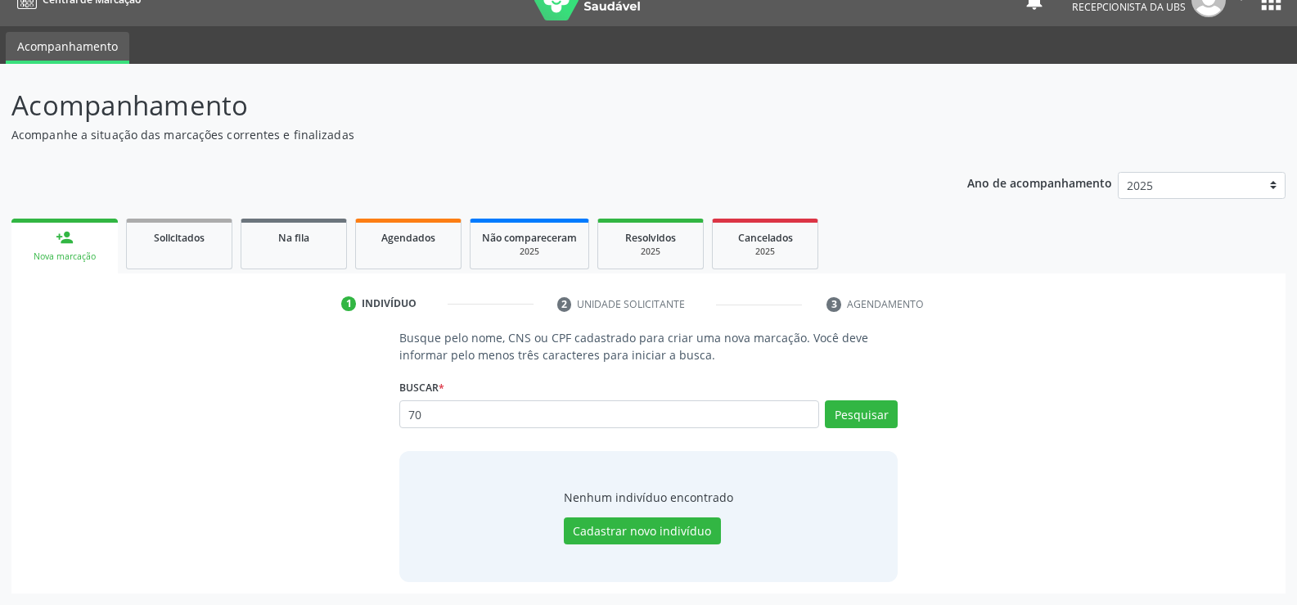
type input "7"
type input "707002686365353"
click at [852, 413] on button "Pesquisar" at bounding box center [861, 414] width 73 height 28
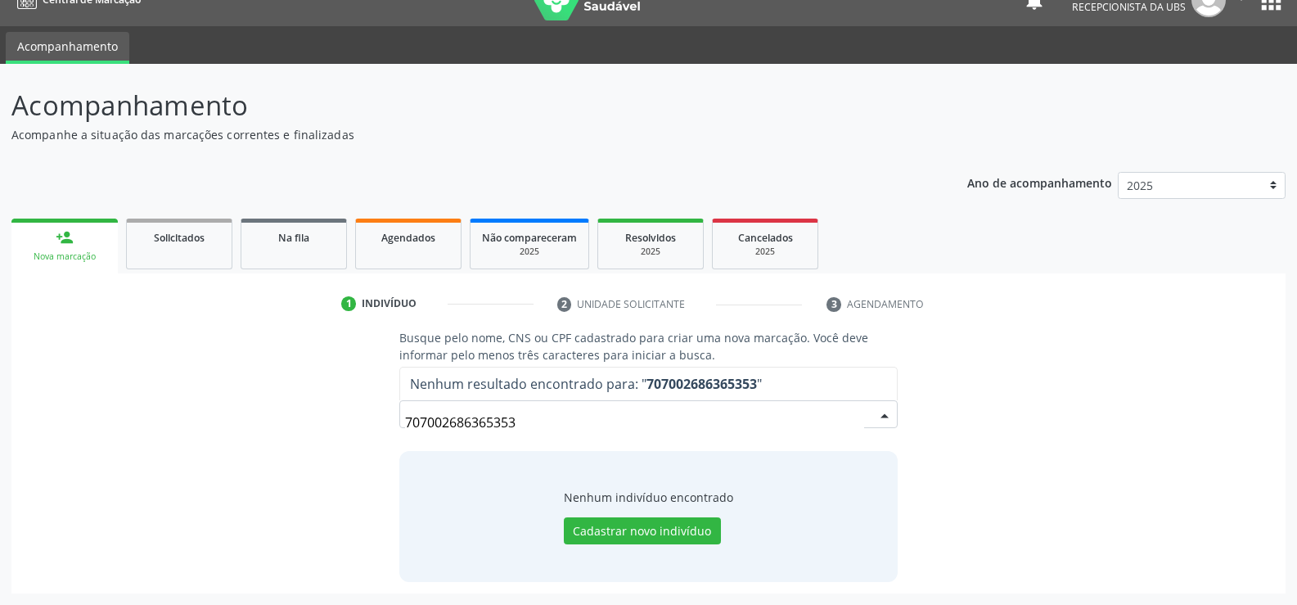
click at [561, 414] on input "707002686365353" at bounding box center [634, 422] width 459 height 33
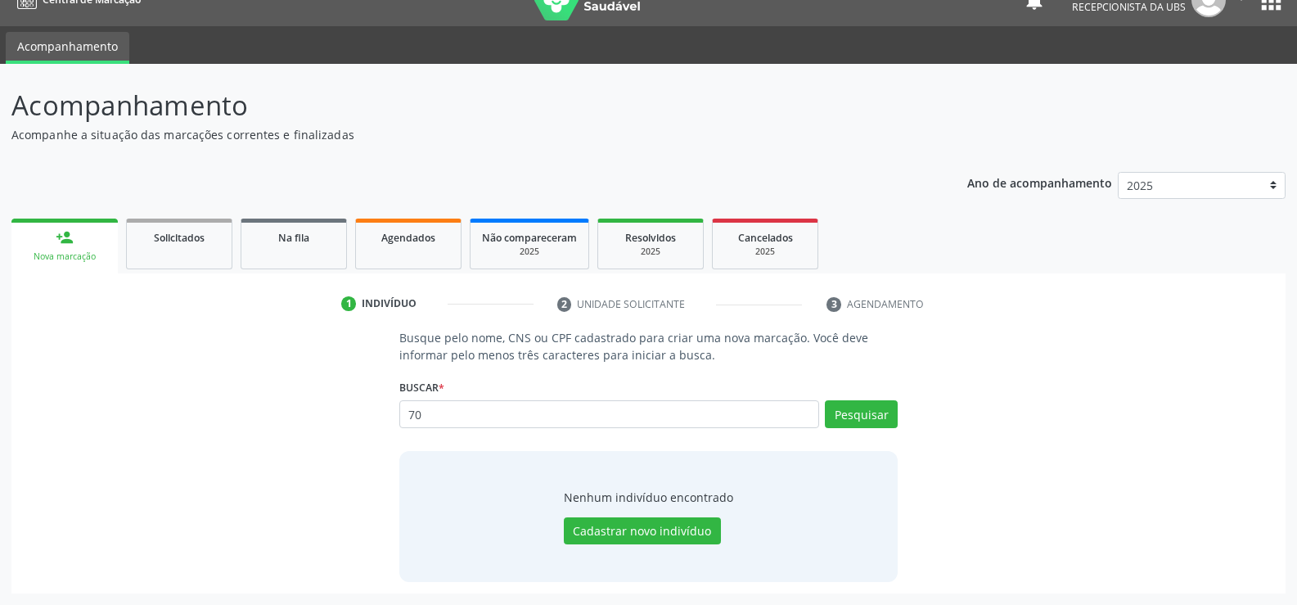
type input "7"
type input "[PERSON_NAME]"
click at [875, 402] on button "Pesquisar" at bounding box center [861, 414] width 73 height 28
click at [594, 413] on input "[PERSON_NAME]" at bounding box center [609, 414] width 420 height 28
type input "h"
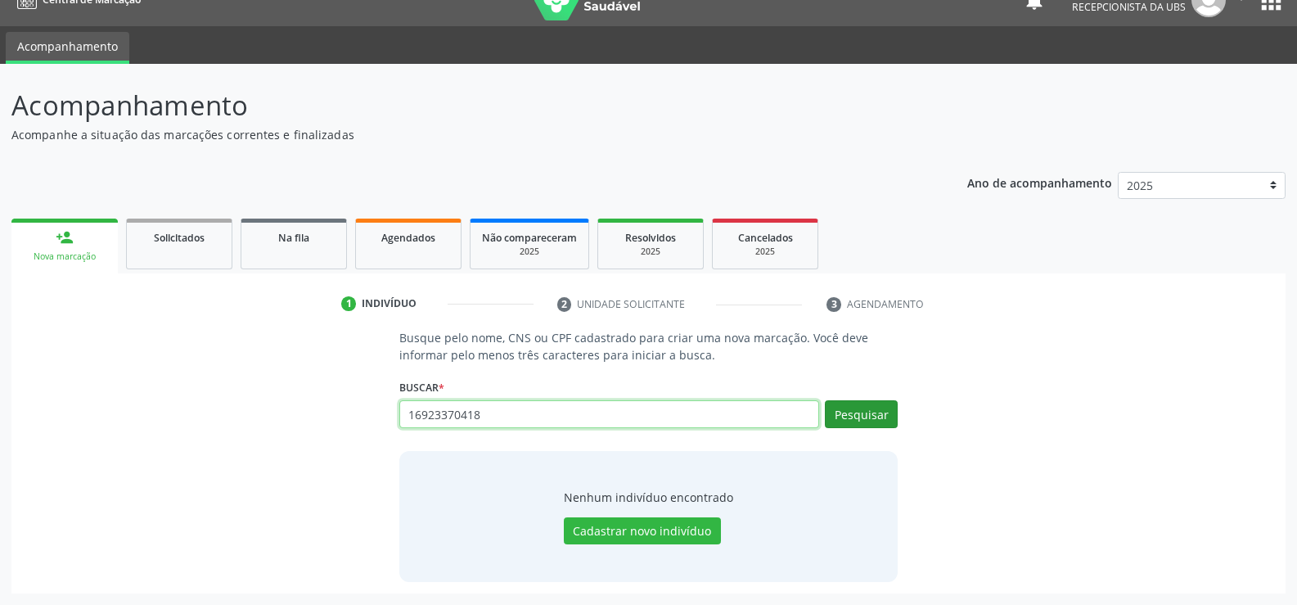
type input "16923370418"
click at [841, 402] on button "Pesquisar" at bounding box center [861, 414] width 73 height 28
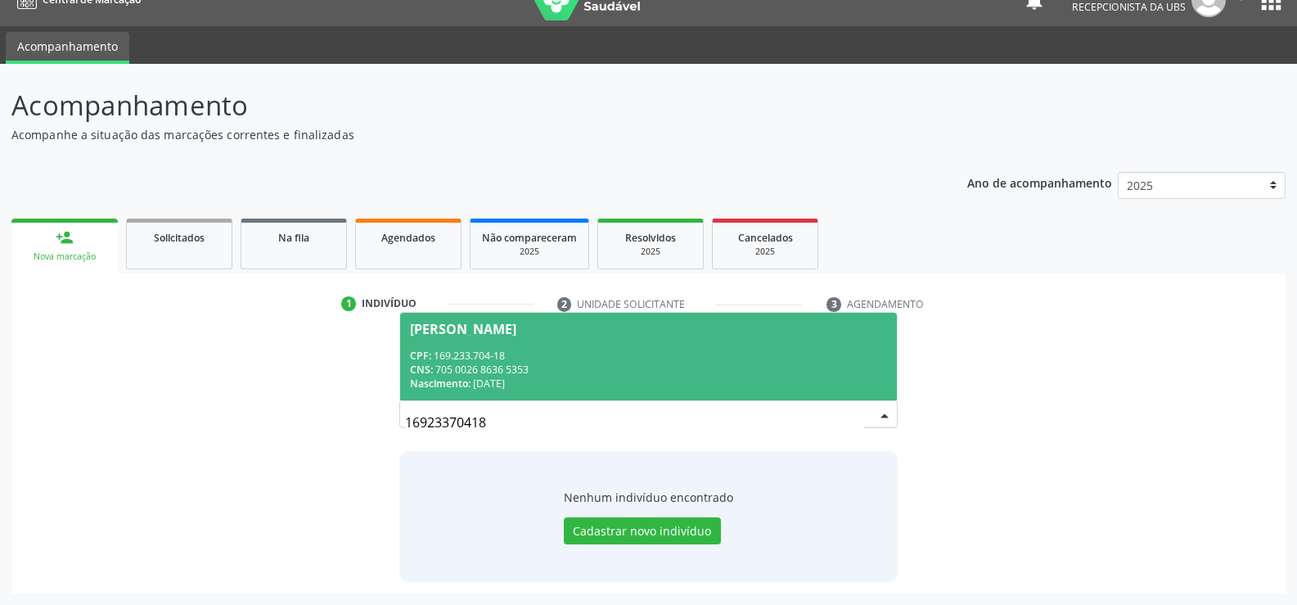
click at [488, 358] on div "CPF: 169.233.704-18" at bounding box center [648, 356] width 477 height 14
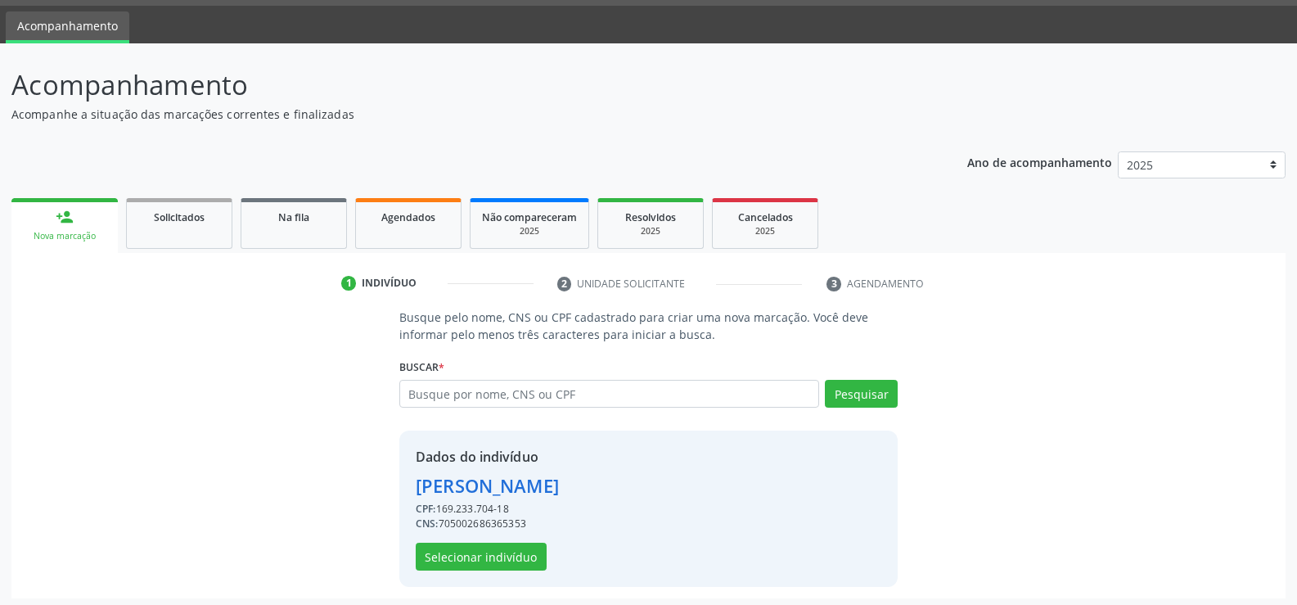
scroll to position [52, 0]
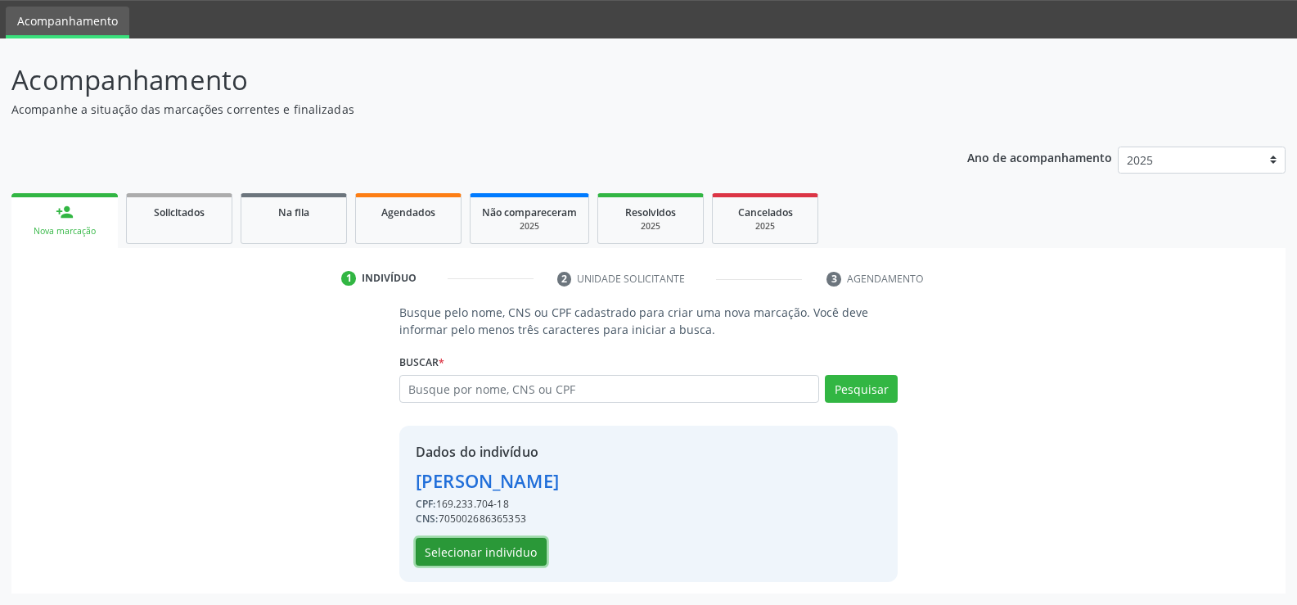
click at [504, 543] on button "Selecionar indivíduo" at bounding box center [481, 552] width 131 height 28
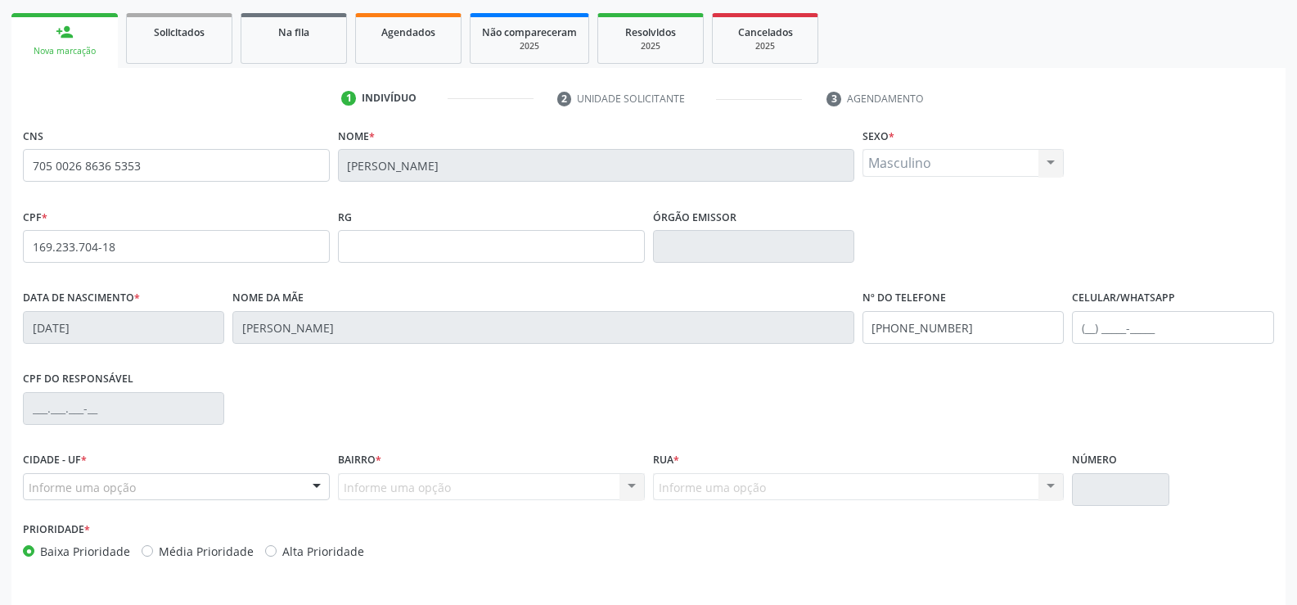
scroll to position [282, 0]
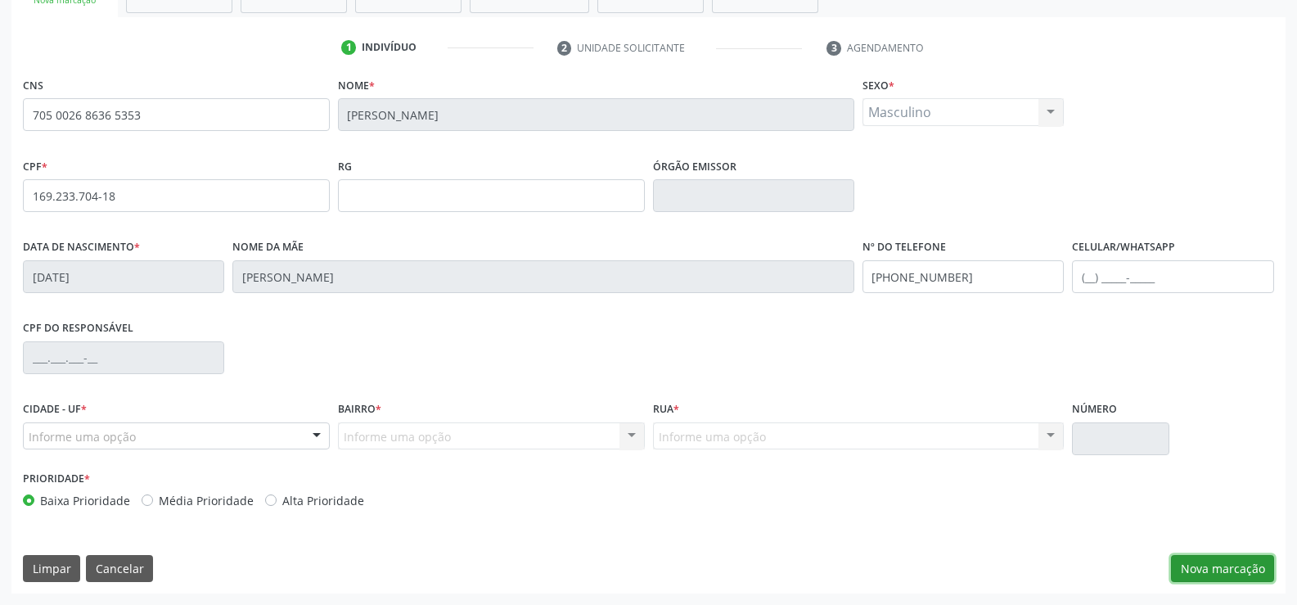
click at [1214, 562] on button "Nova marcação" at bounding box center [1222, 569] width 103 height 28
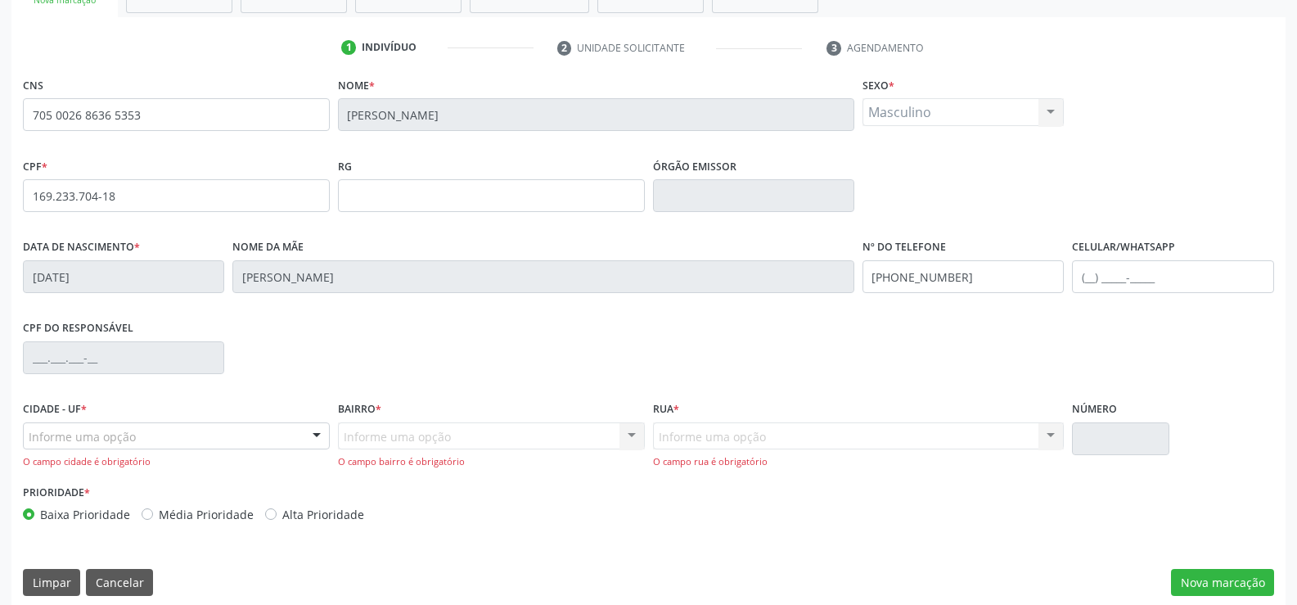
click at [243, 445] on div "Informe uma opção" at bounding box center [176, 436] width 307 height 28
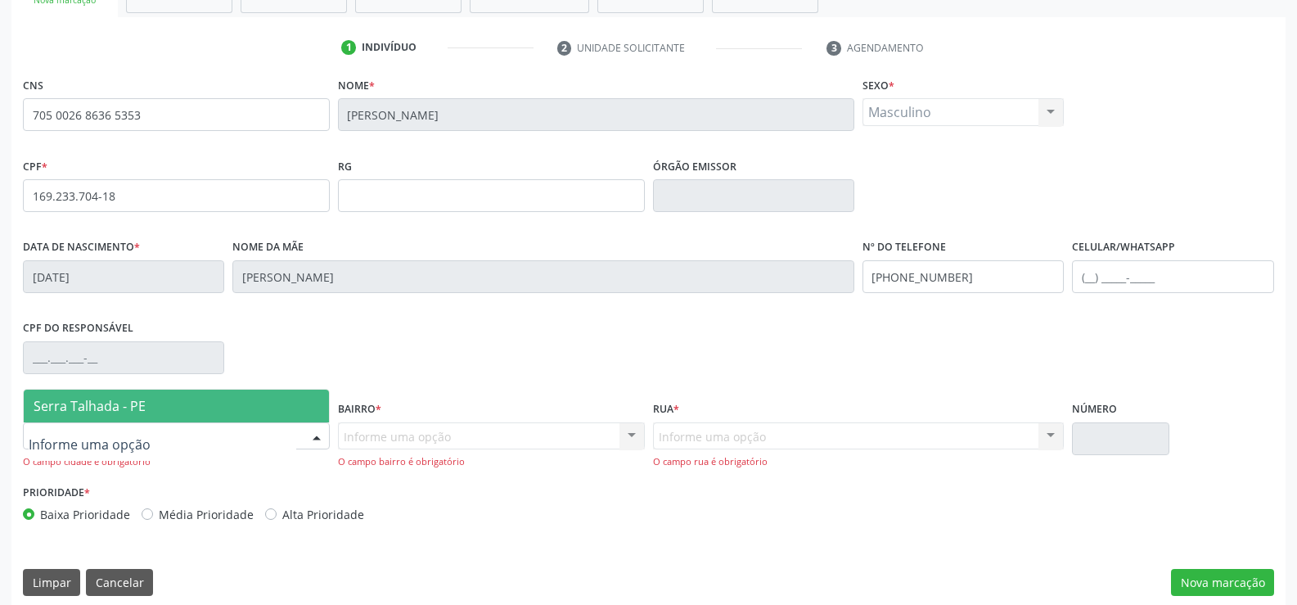
click at [166, 413] on span "Serra Talhada - PE" at bounding box center [176, 406] width 305 height 33
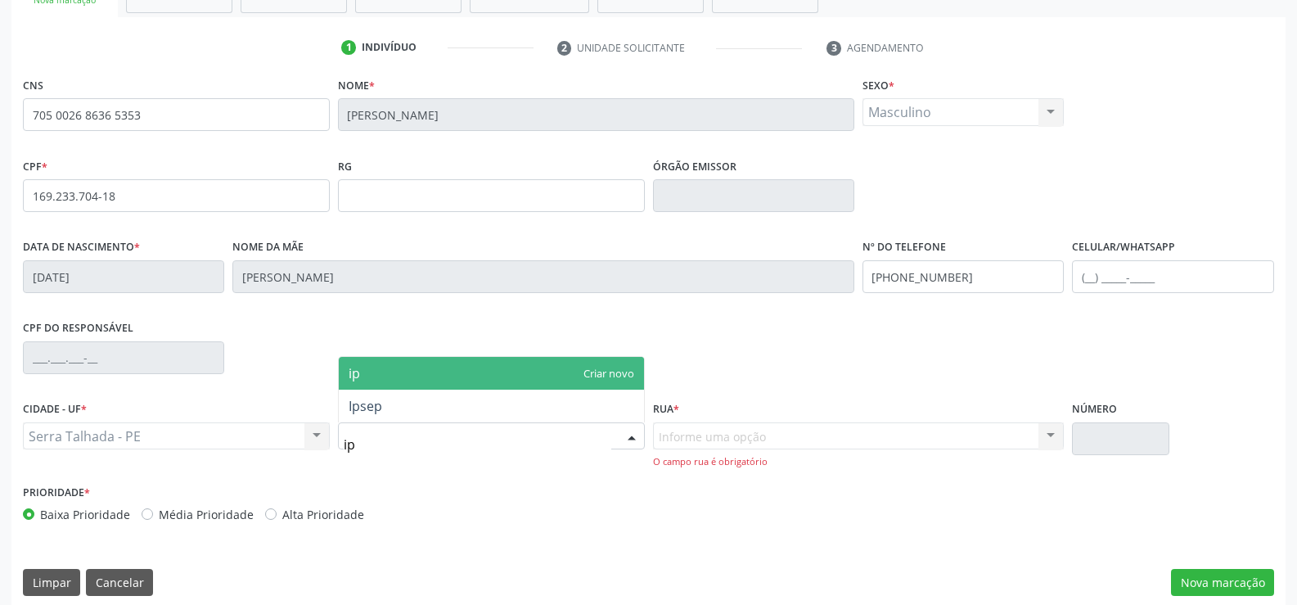
type input "ip"
click at [389, 426] on div at bounding box center [491, 436] width 307 height 28
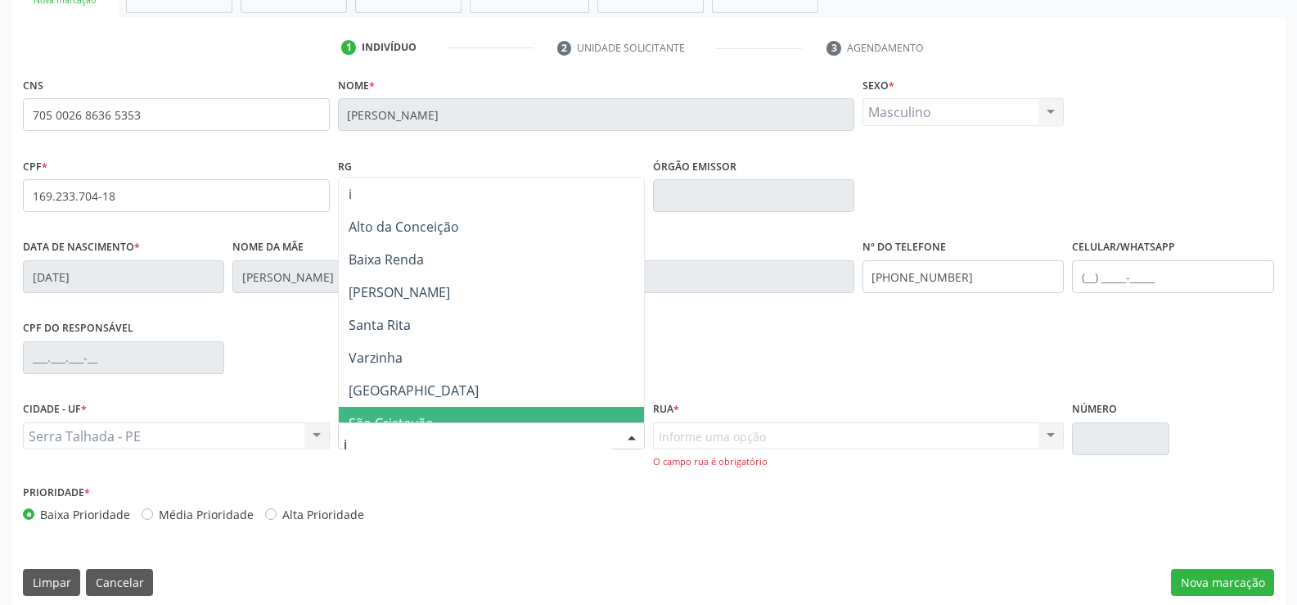
type input "ip"
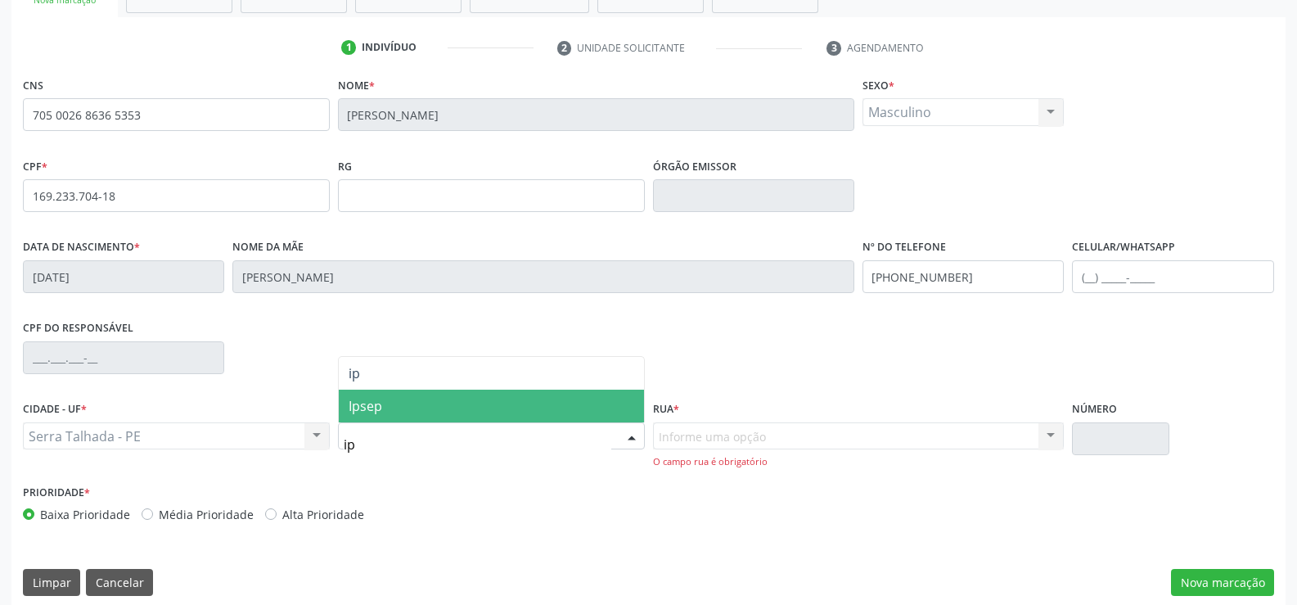
click at [384, 413] on span "Ipsep" at bounding box center [491, 406] width 305 height 33
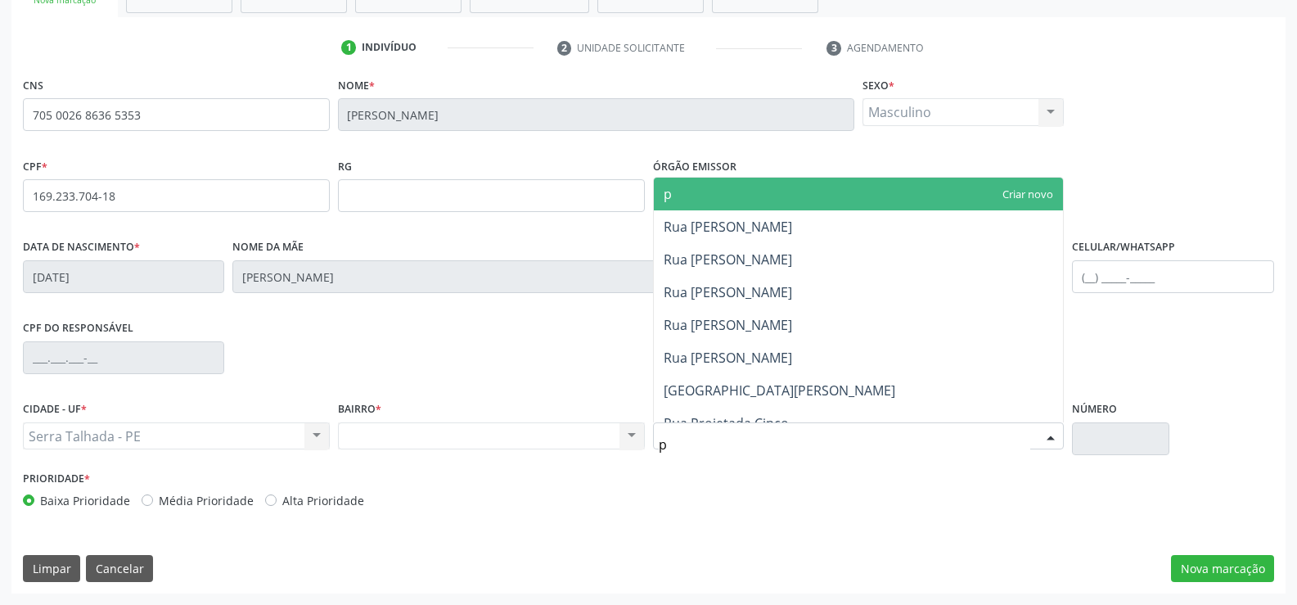
type input "pa"
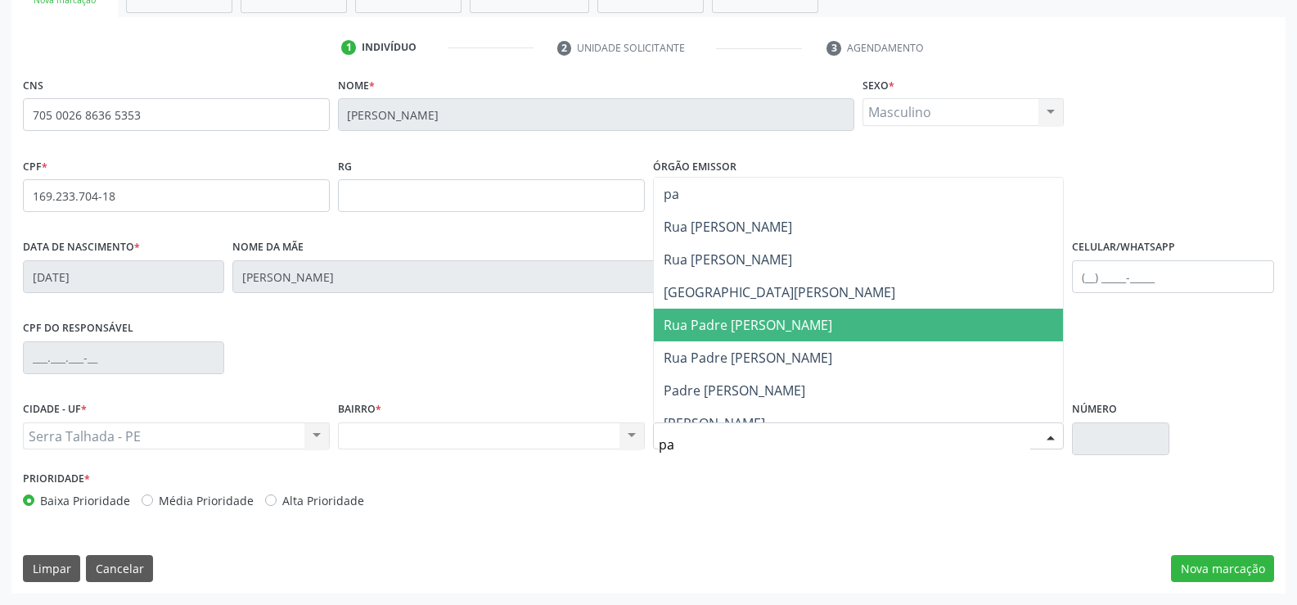
click at [735, 335] on span "Rua Padre [PERSON_NAME]" at bounding box center [859, 325] width 410 height 33
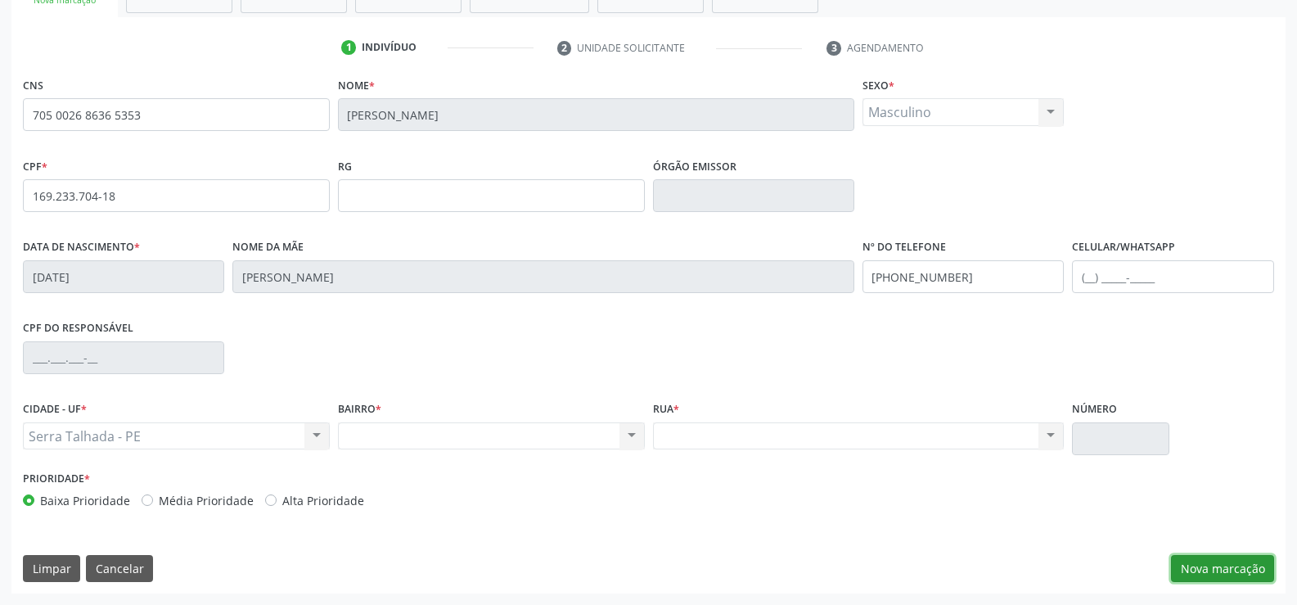
click at [1256, 574] on button "Nova marcação" at bounding box center [1222, 569] width 103 height 28
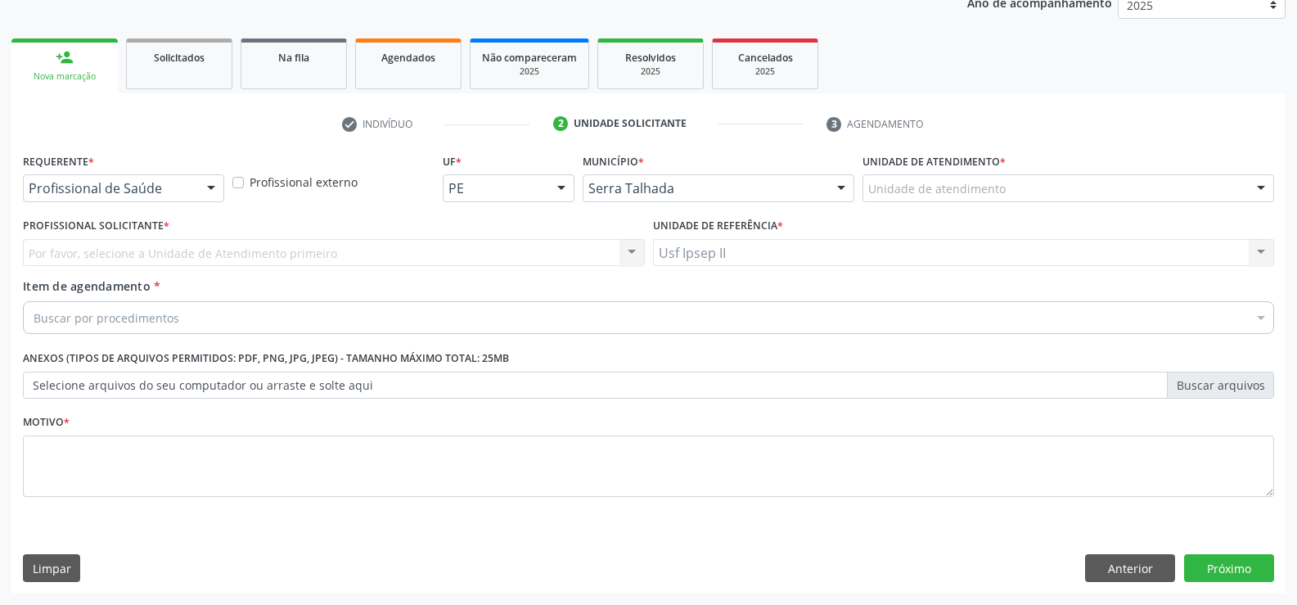
scroll to position [206, 0]
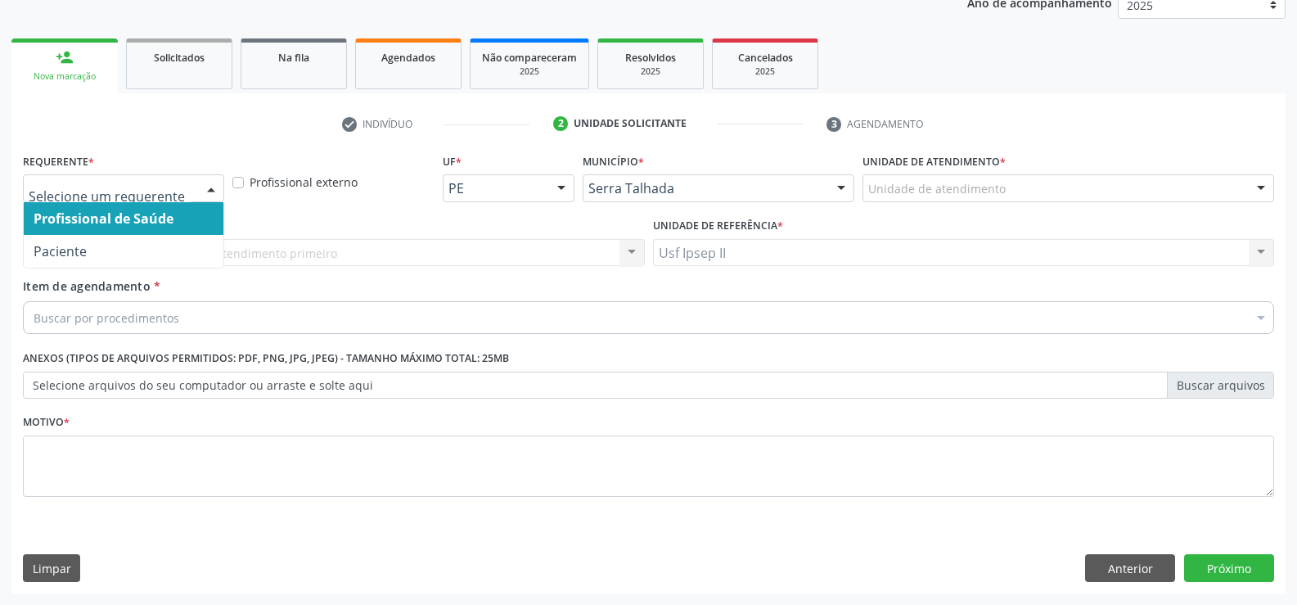
click at [192, 196] on div at bounding box center [123, 188] width 201 height 28
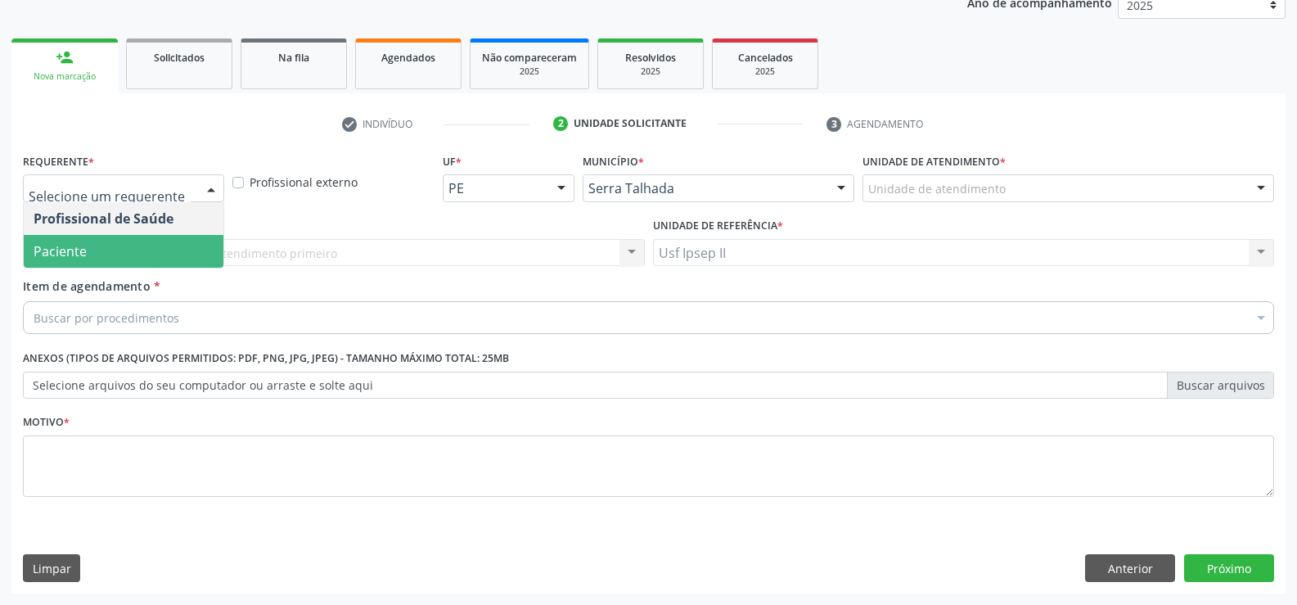
click at [133, 249] on span "Paciente" at bounding box center [124, 251] width 200 height 33
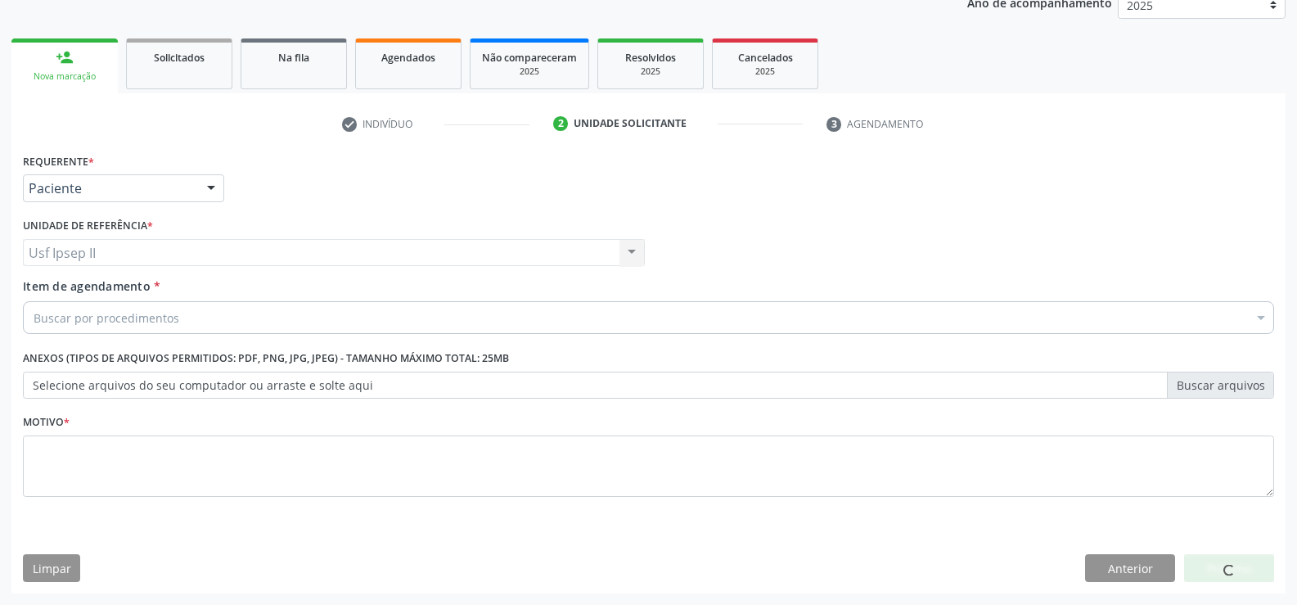
drag, startPoint x: 130, startPoint y: 319, endPoint x: 147, endPoint y: 312, distance: 18.0
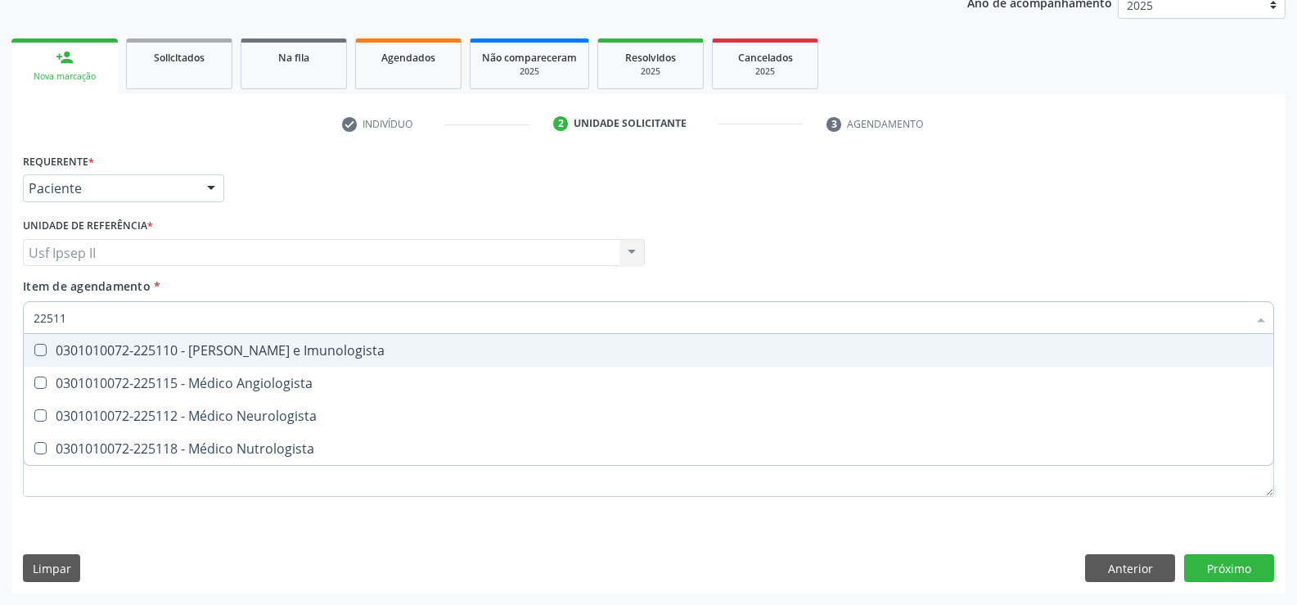
type input "225112"
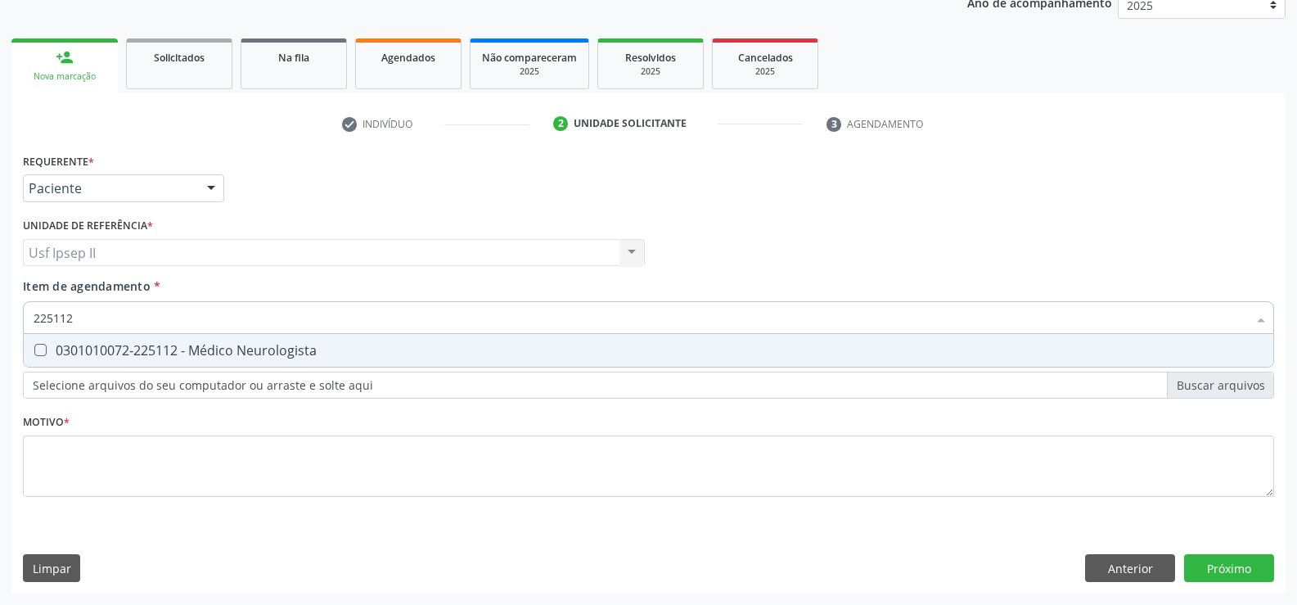
click at [186, 346] on div "0301010072-225112 - Médico Neurologista" at bounding box center [649, 350] width 1230 height 13
checkbox Neurologista "true"
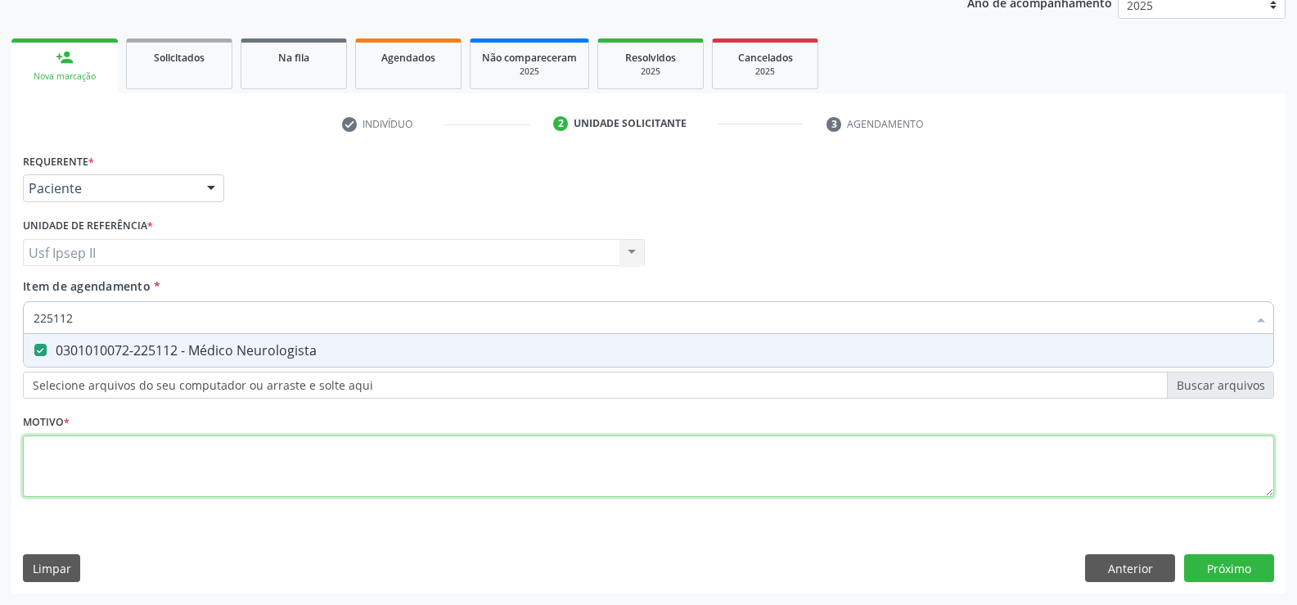
click at [126, 444] on div "Requerente * Paciente Profissional de Saúde Paciente Nenhum resultado encontrad…" at bounding box center [649, 334] width 1252 height 371
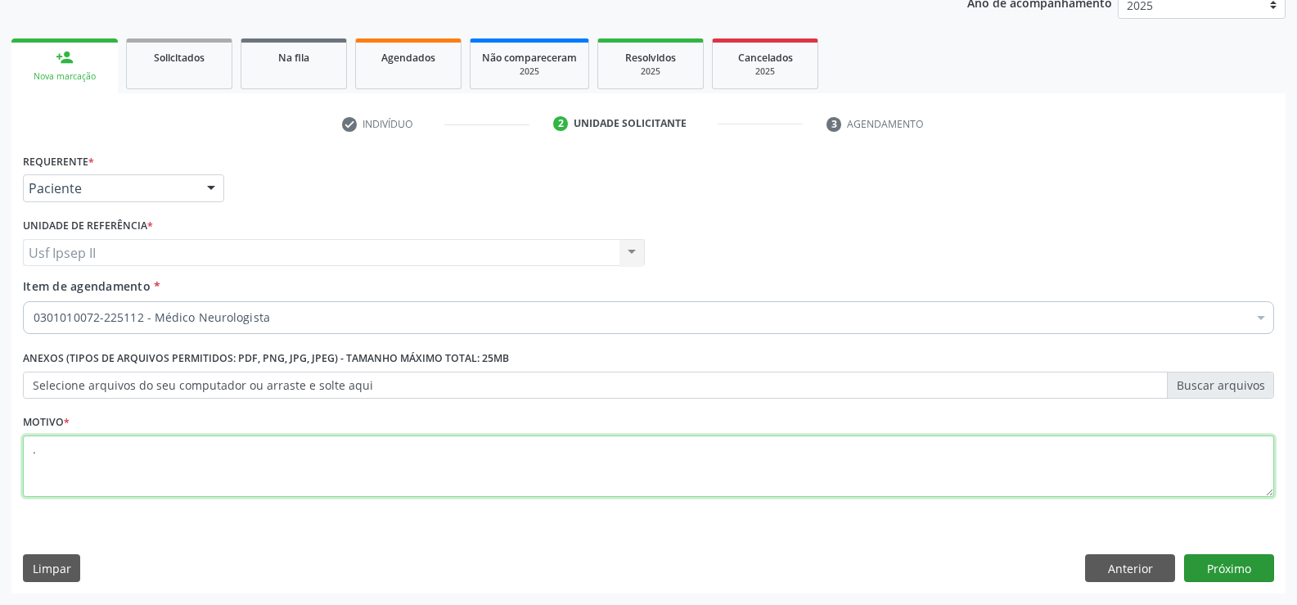
type textarea "."
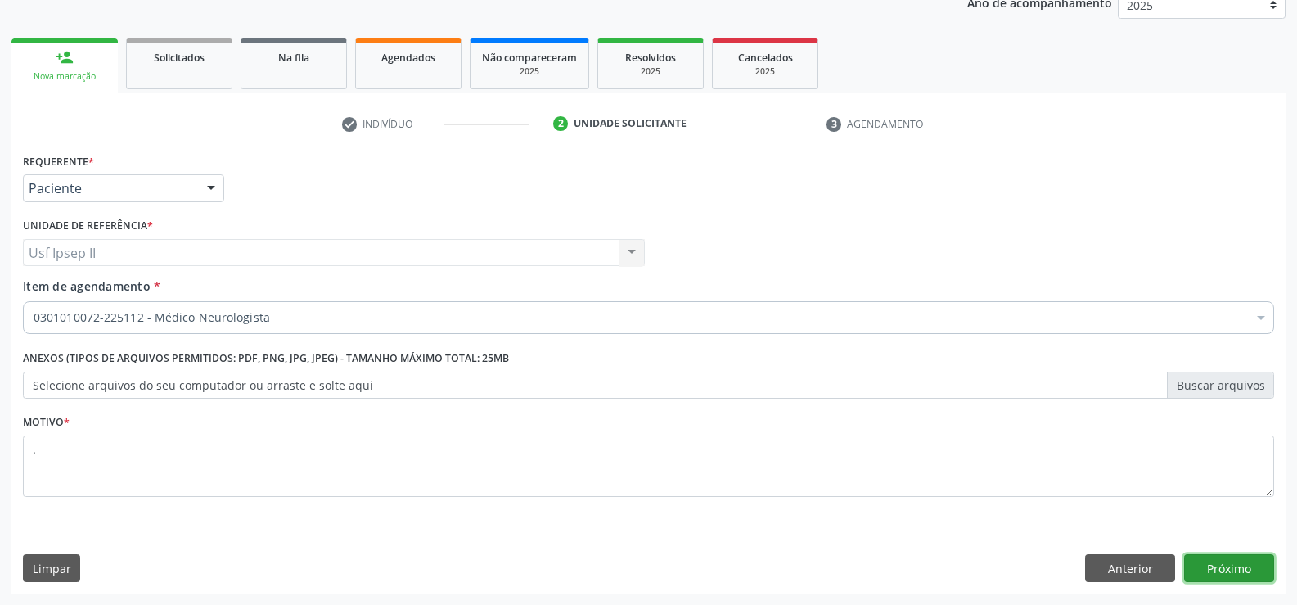
click at [1206, 561] on button "Próximo" at bounding box center [1229, 568] width 90 height 28
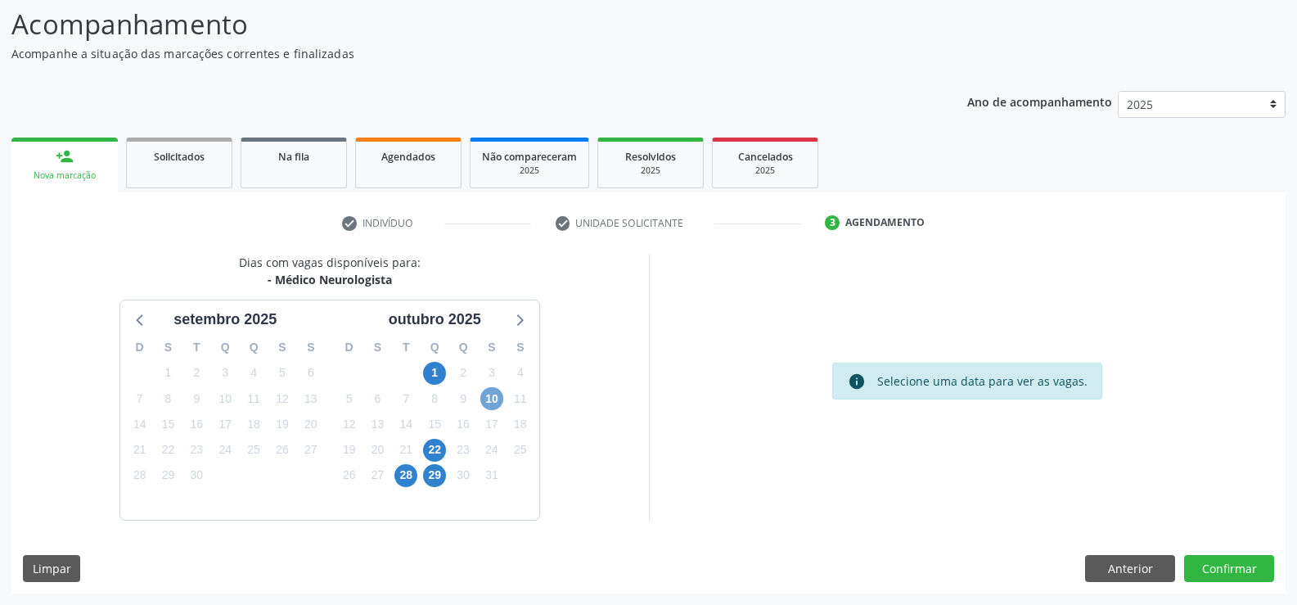
click at [502, 404] on span "10" at bounding box center [491, 398] width 23 height 23
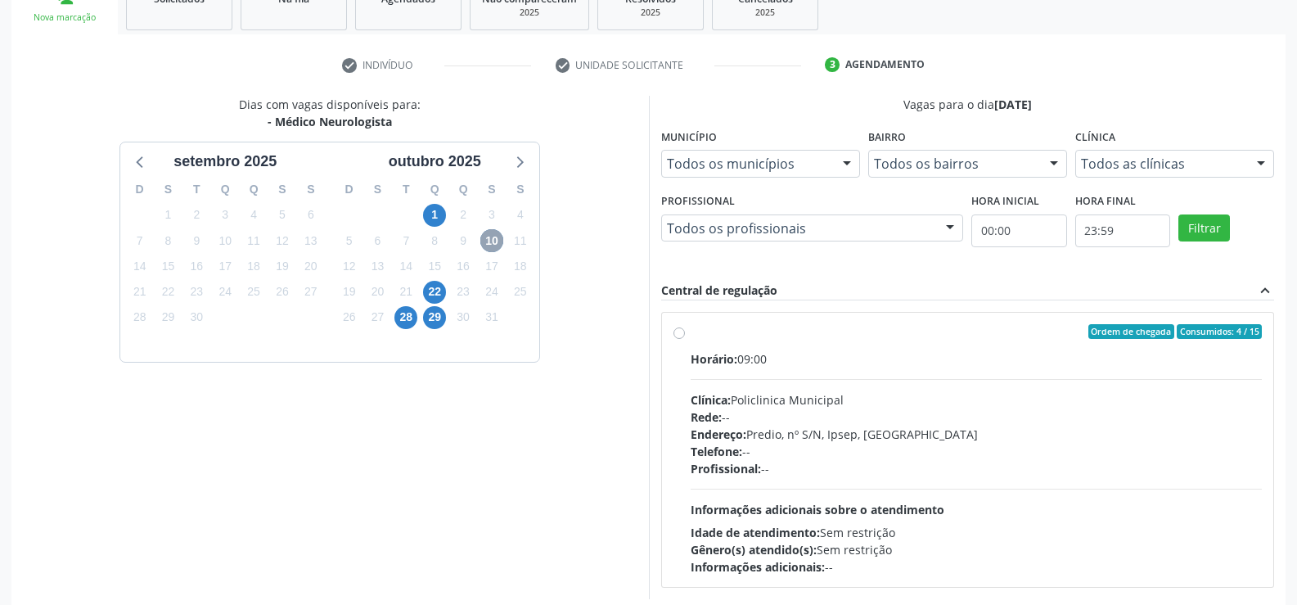
scroll to position [271, 0]
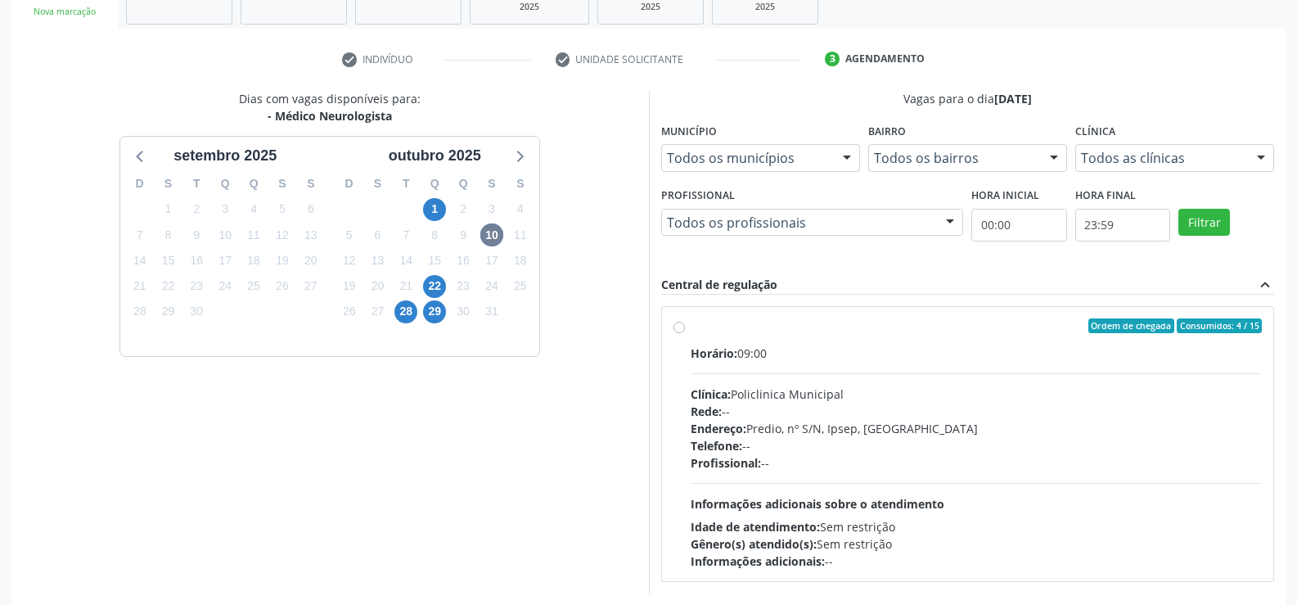
click at [691, 328] on label "Ordem de chegada Consumidos: 4 / 15 Horário: 09:00 Clínica: Policlinica Municip…" at bounding box center [977, 443] width 572 height 251
click at [683, 328] on input "Ordem de chegada Consumidos: 4 / 15 Horário: 09:00 Clínica: Policlinica Municip…" at bounding box center [679, 325] width 11 height 15
radio input "true"
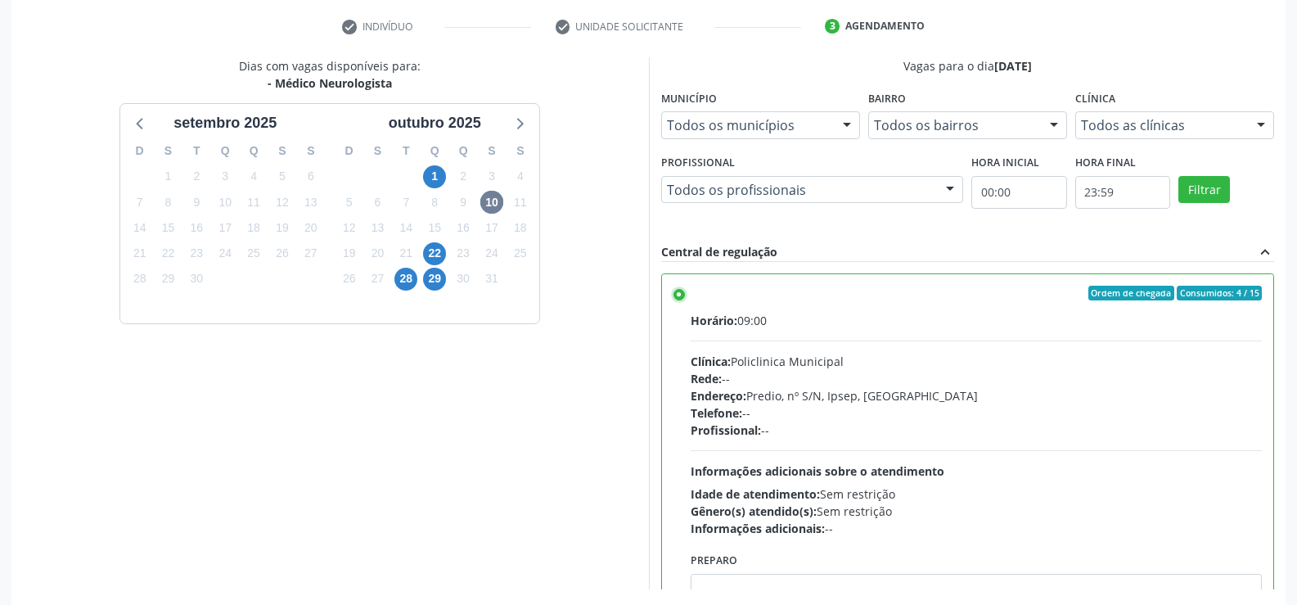
scroll to position [373, 0]
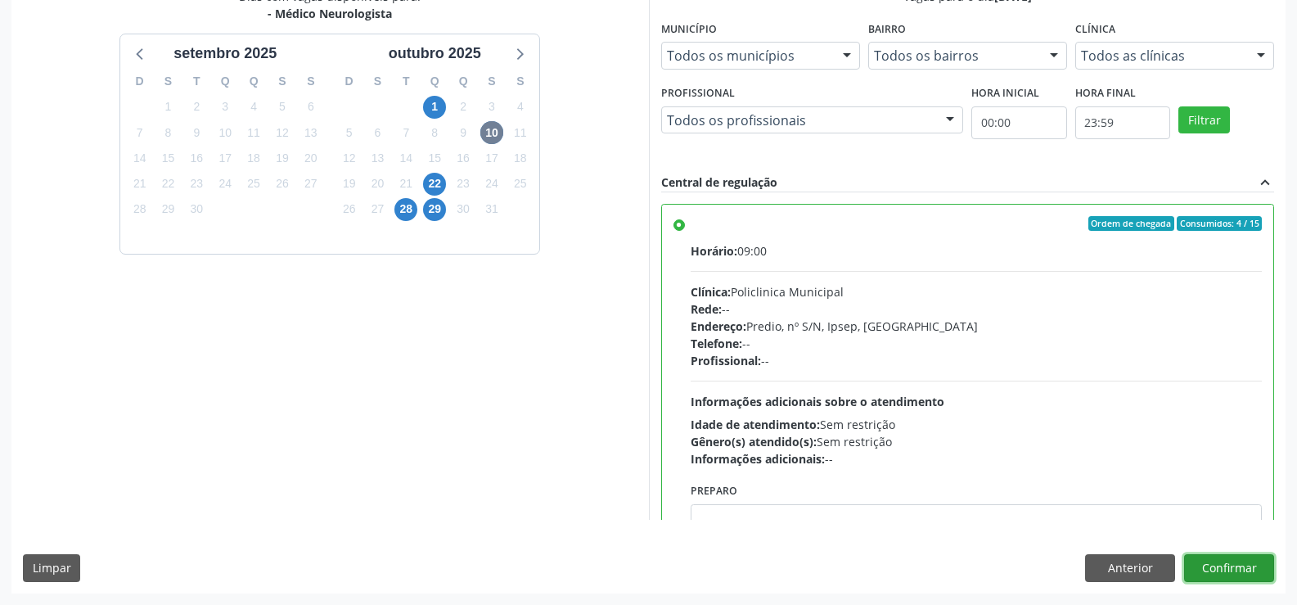
click at [1250, 581] on button "Confirmar" at bounding box center [1229, 568] width 90 height 28
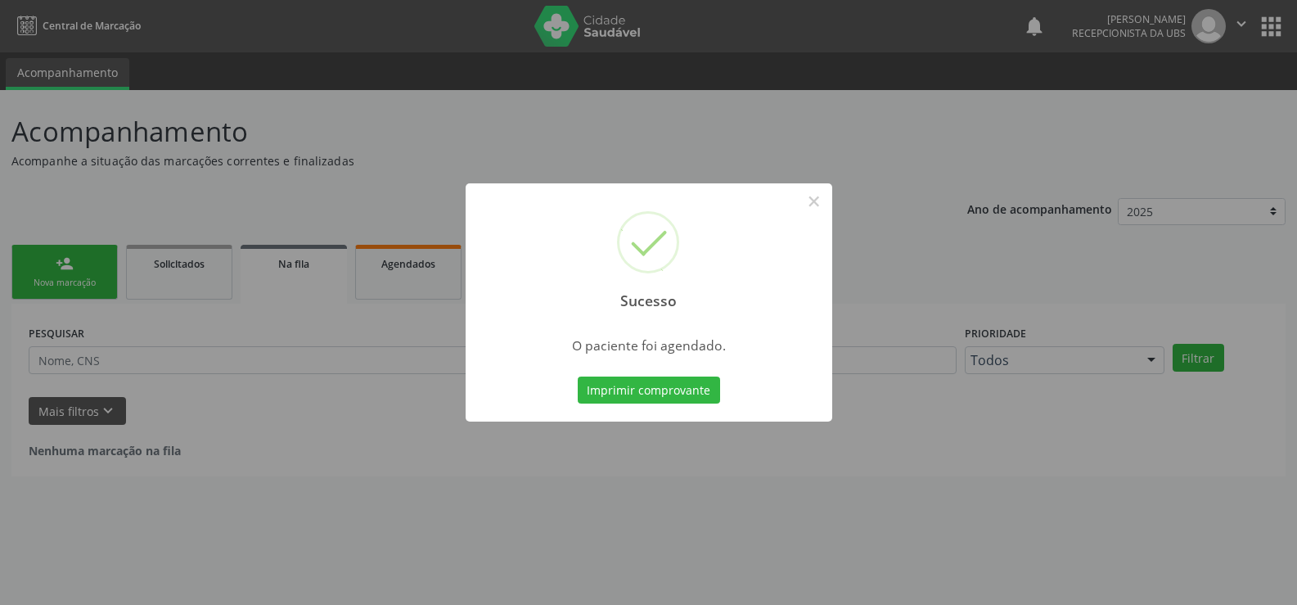
scroll to position [0, 0]
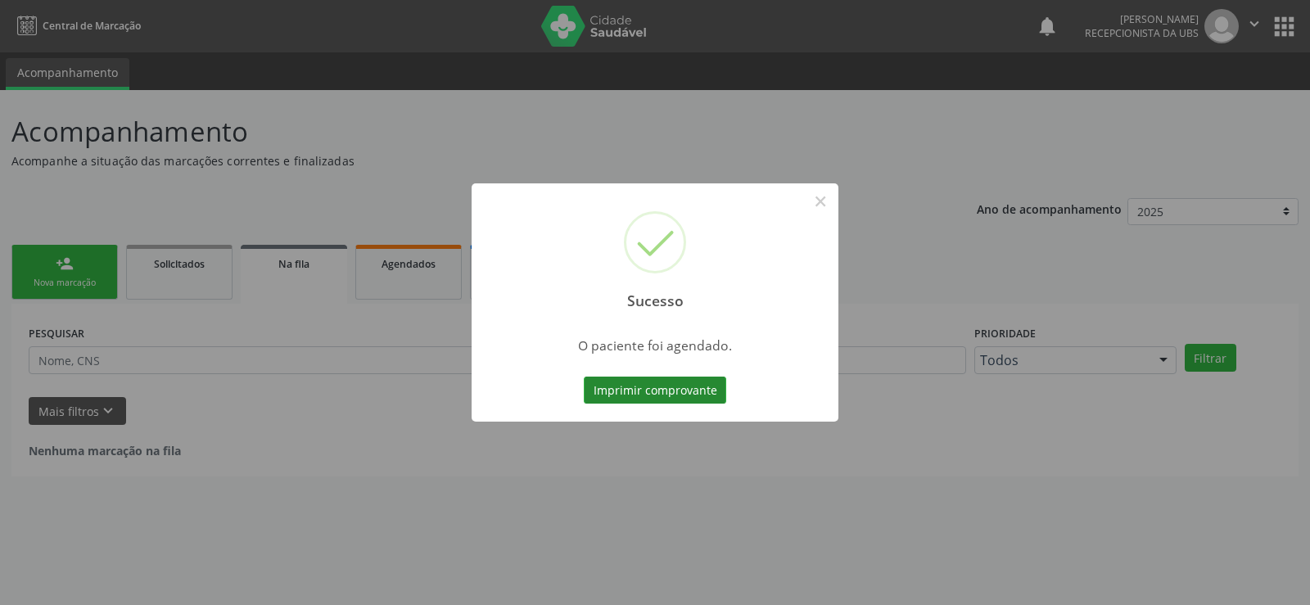
click at [675, 393] on button "Imprimir comprovante" at bounding box center [655, 391] width 142 height 28
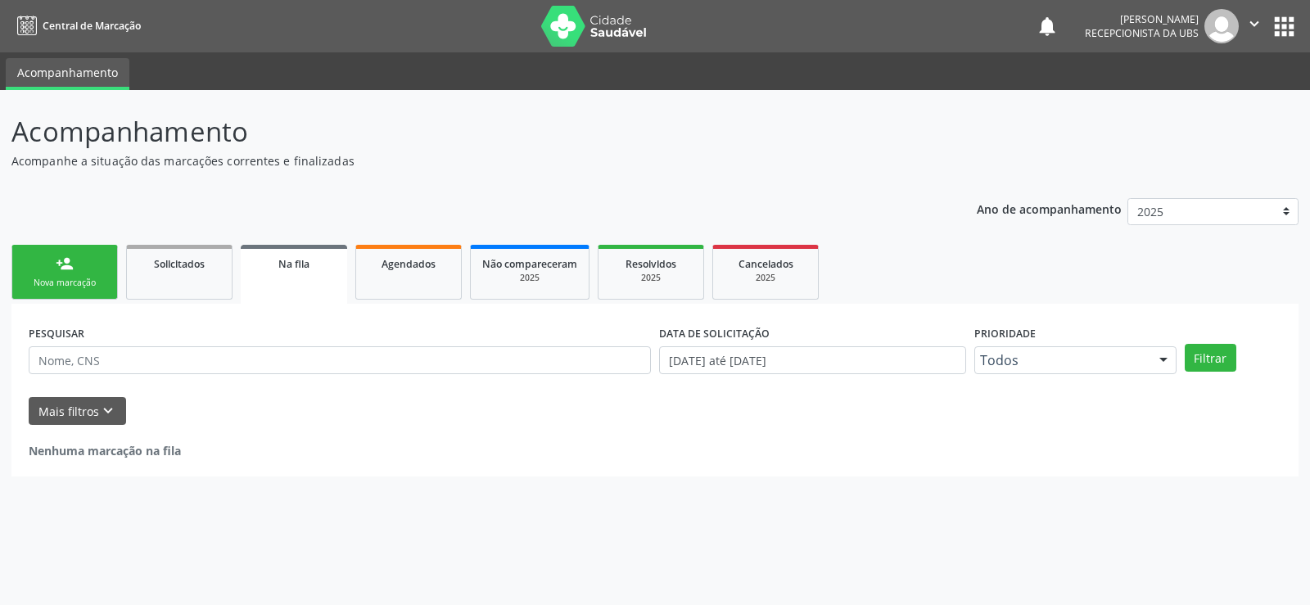
click at [86, 257] on link "person_add Nova marcação" at bounding box center [64, 272] width 106 height 55
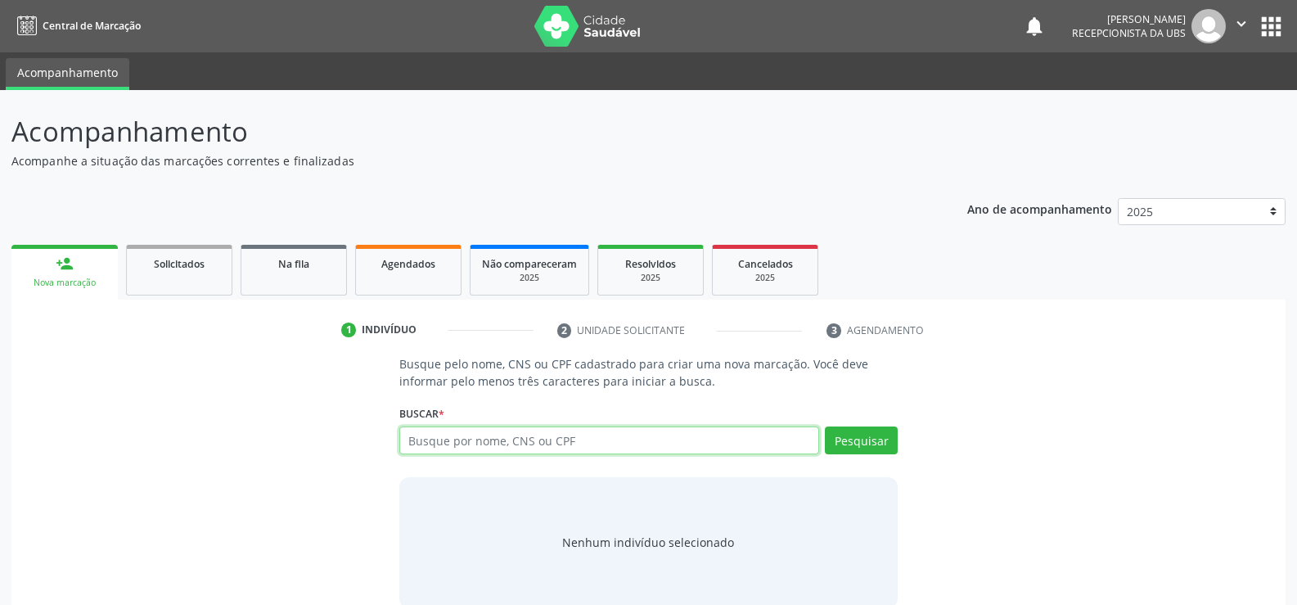
click at [482, 452] on input "text" at bounding box center [609, 440] width 420 height 28
type input "704206252756089"
click at [871, 443] on button "Pesquisar" at bounding box center [861, 440] width 73 height 28
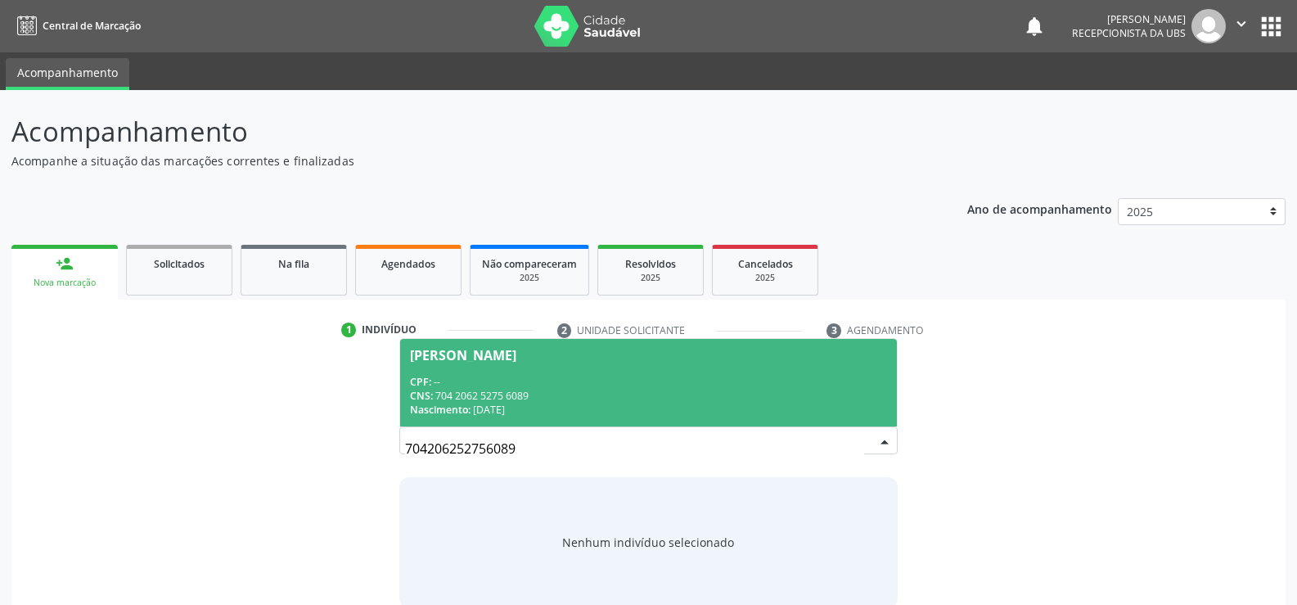
click at [454, 415] on span "Nascimento:" at bounding box center [440, 410] width 61 height 14
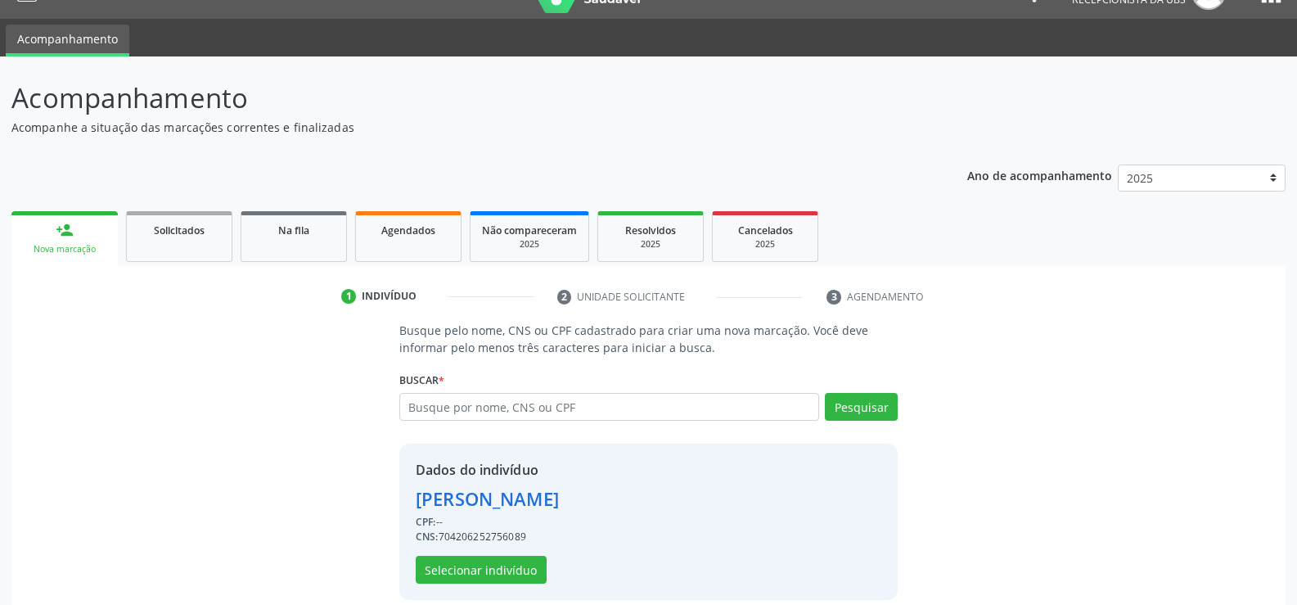
scroll to position [52, 0]
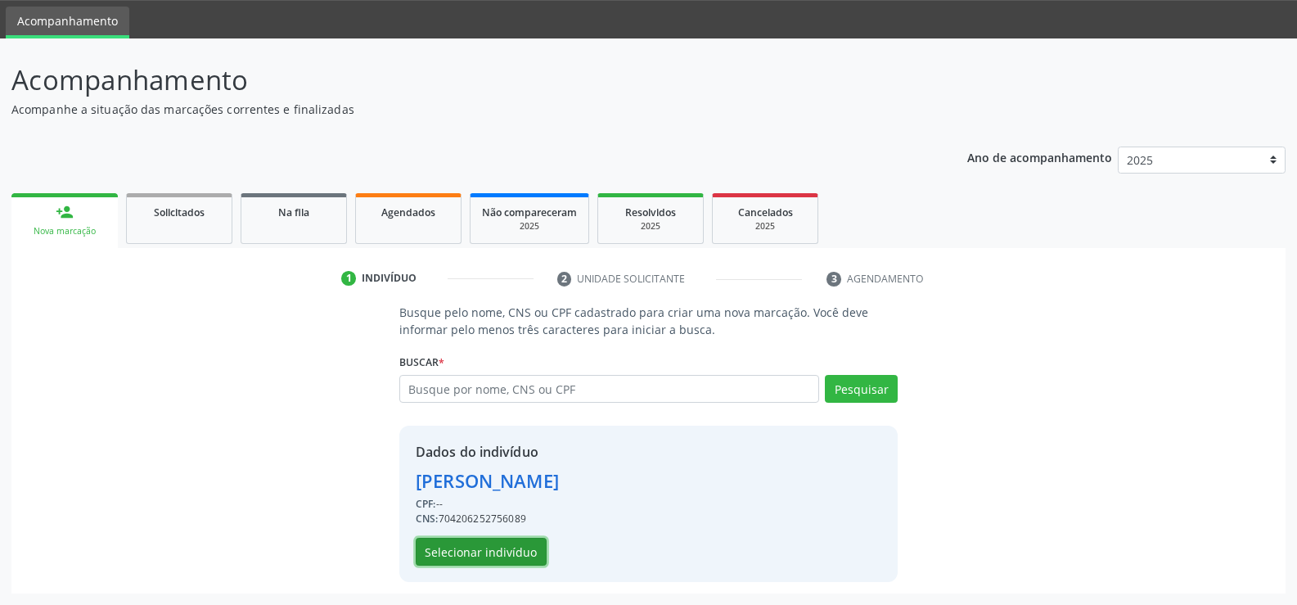
click at [485, 539] on button "Selecionar indivíduo" at bounding box center [481, 552] width 131 height 28
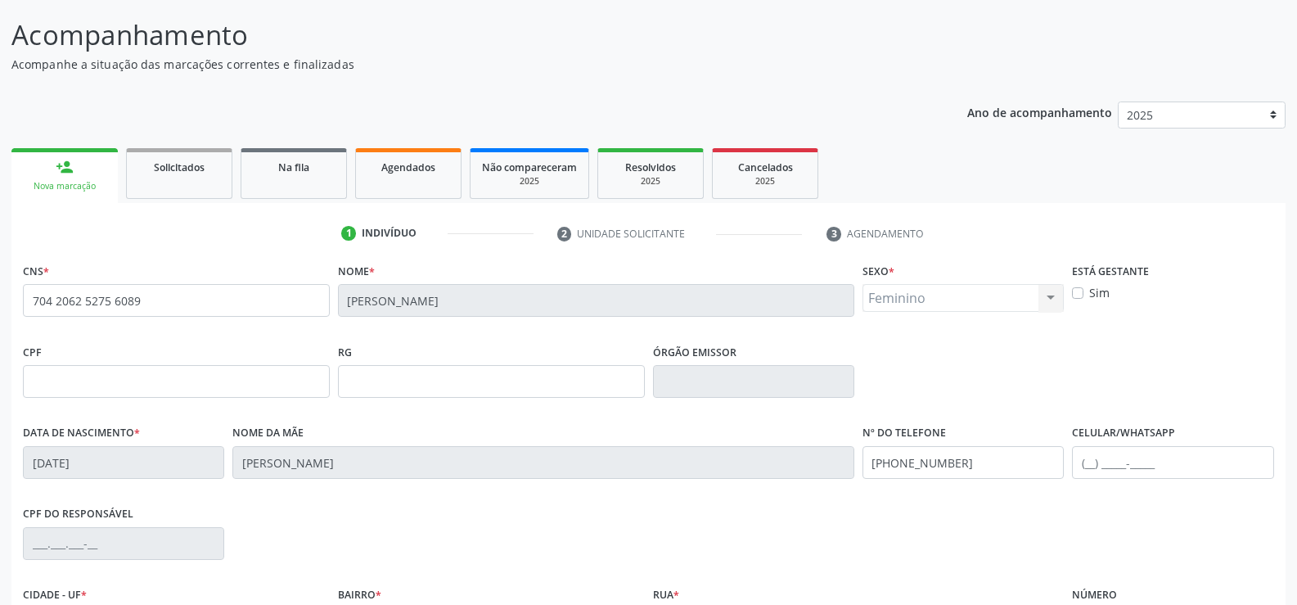
scroll to position [133, 0]
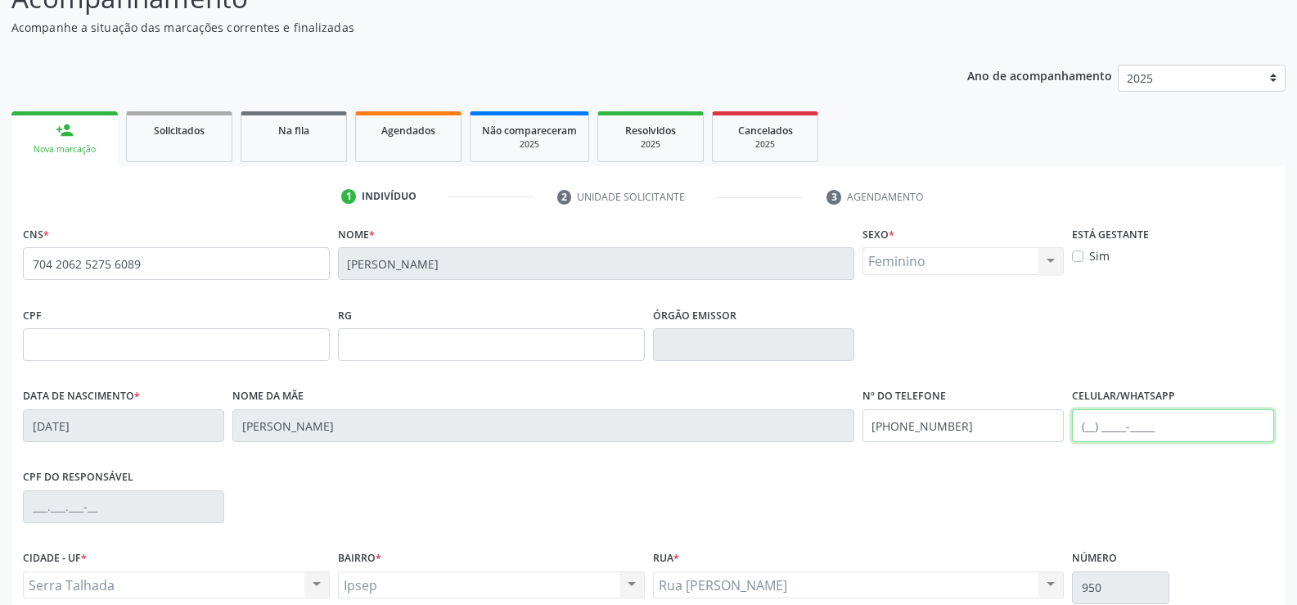
click at [1092, 428] on input "text" at bounding box center [1172, 425] width 201 height 33
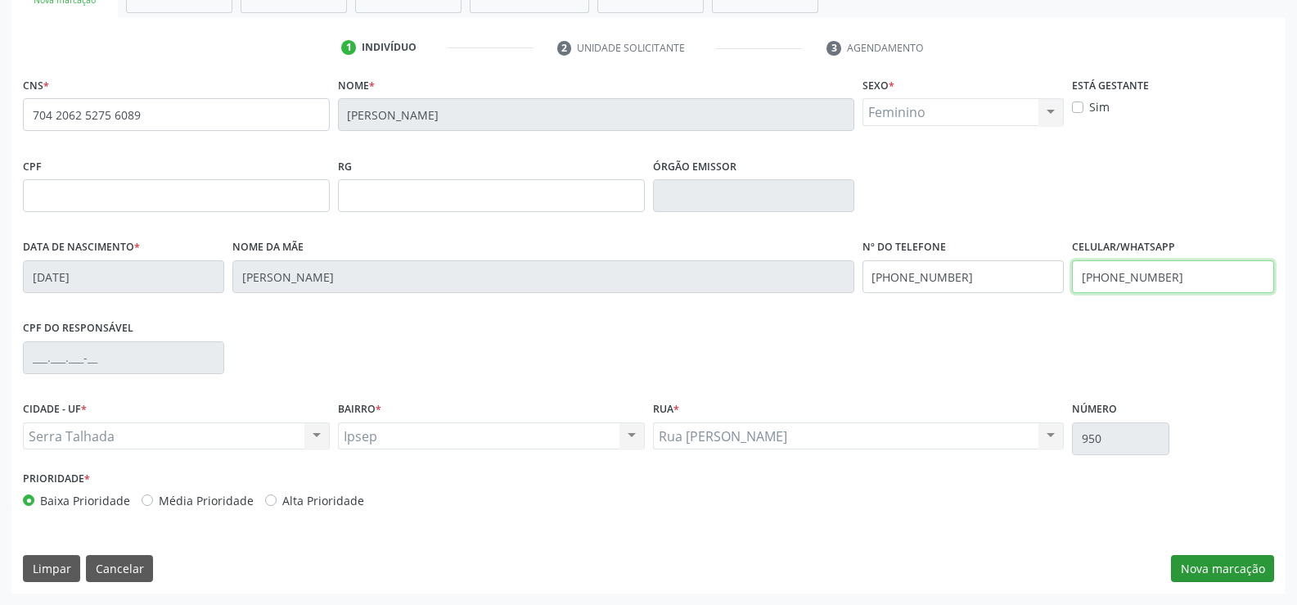
type input "[PHONE_NUMBER]"
click at [1215, 565] on button "Nova marcação" at bounding box center [1222, 569] width 103 height 28
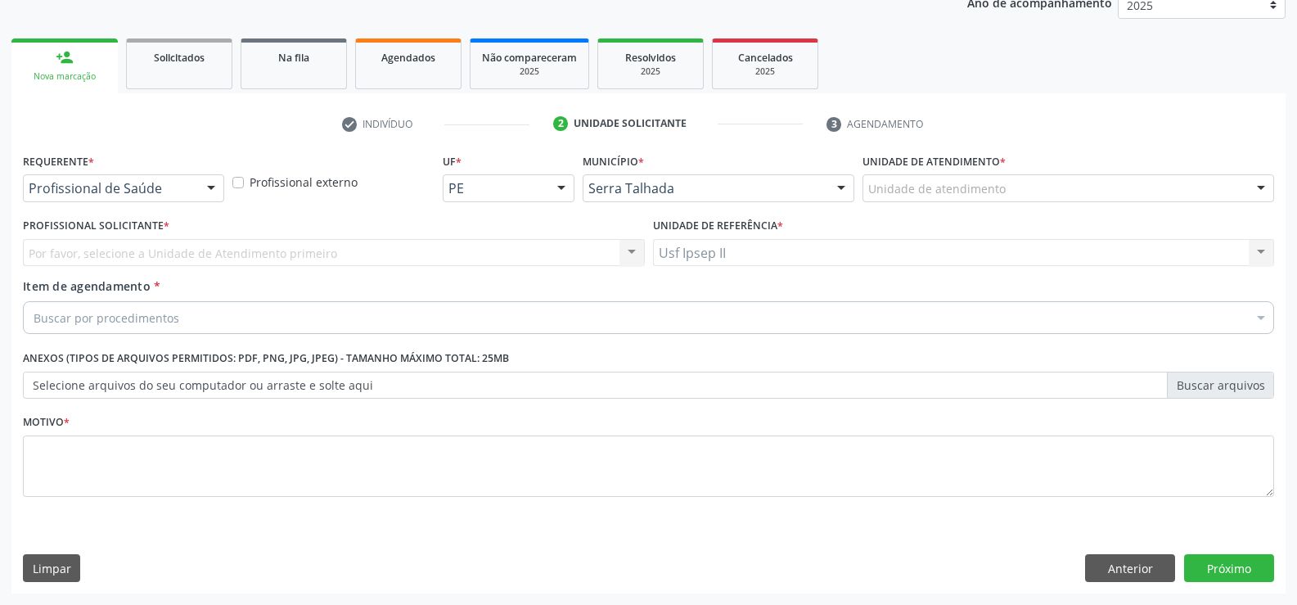
scroll to position [206, 0]
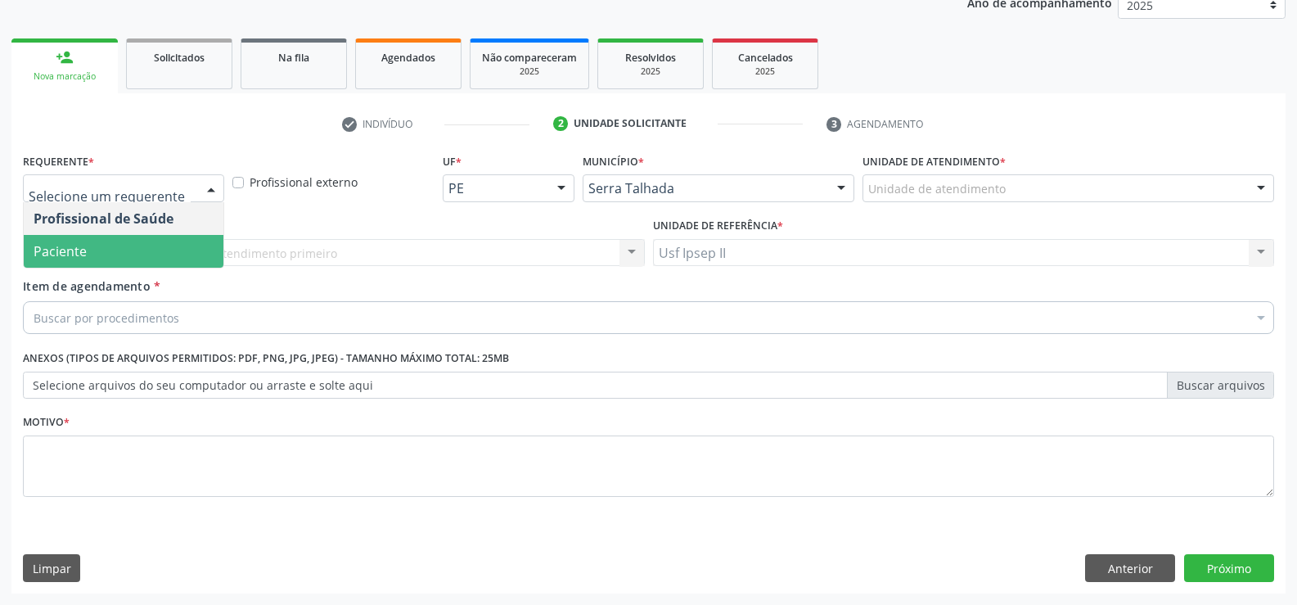
click at [98, 263] on span "Paciente" at bounding box center [124, 251] width 200 height 33
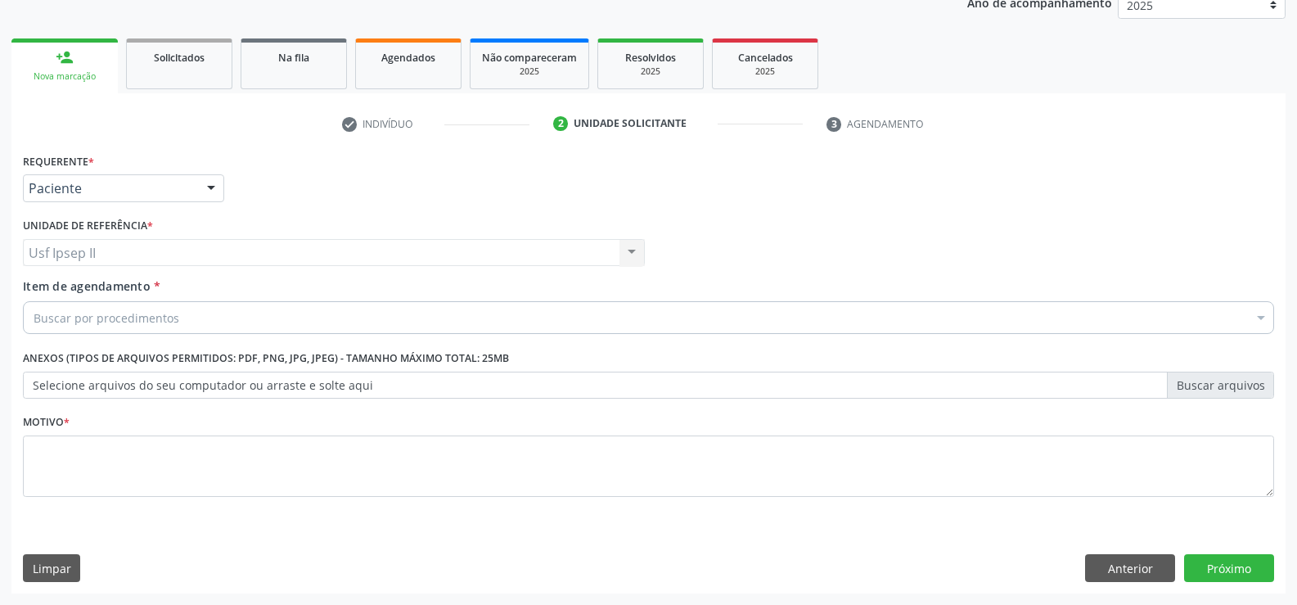
click at [107, 307] on div "Buscar por procedimentos" at bounding box center [649, 317] width 1252 height 33
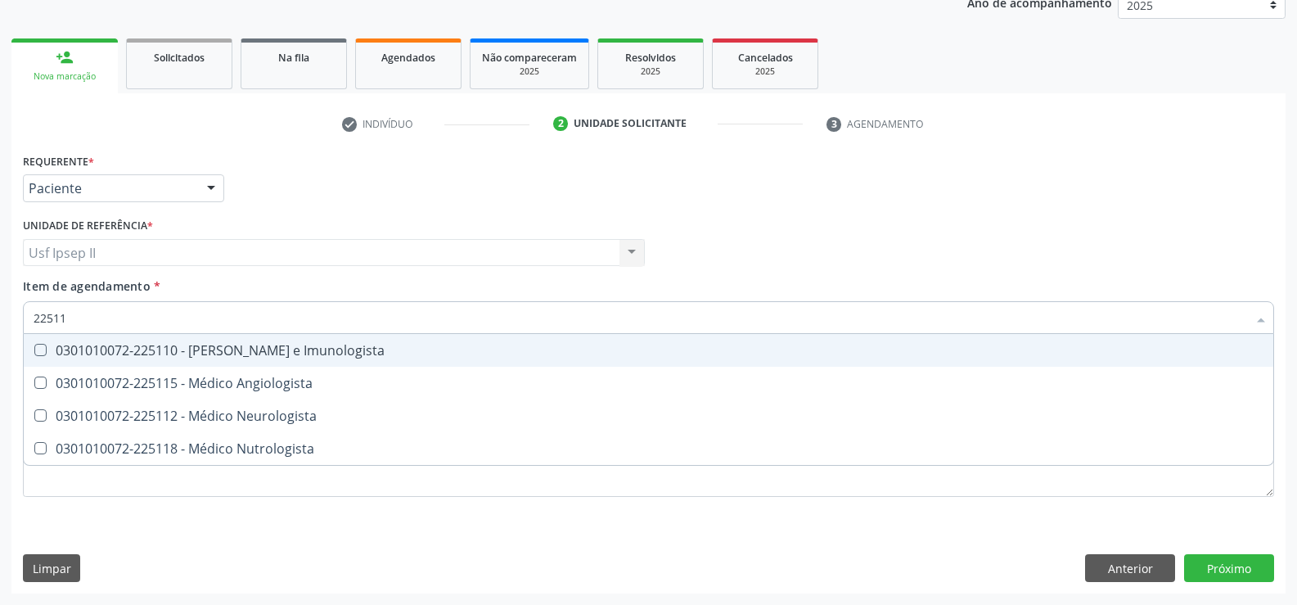
type input "225112"
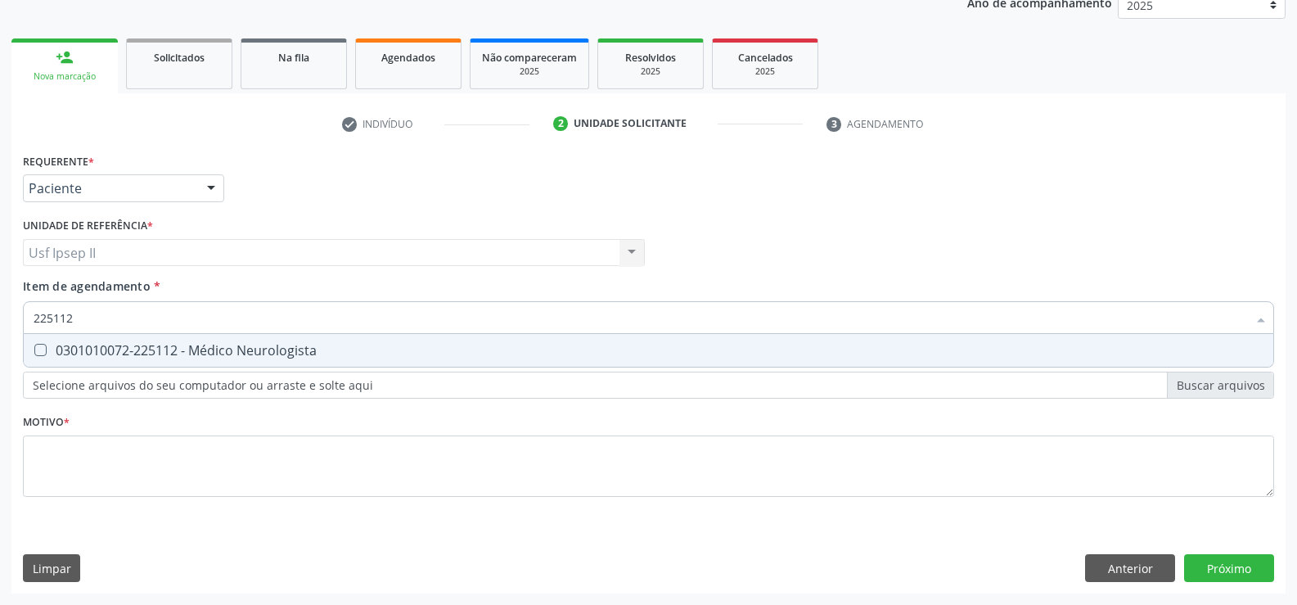
click at [207, 355] on div "0301010072-225112 - Médico Neurologista" at bounding box center [649, 350] width 1230 height 13
checkbox Neurologista "true"
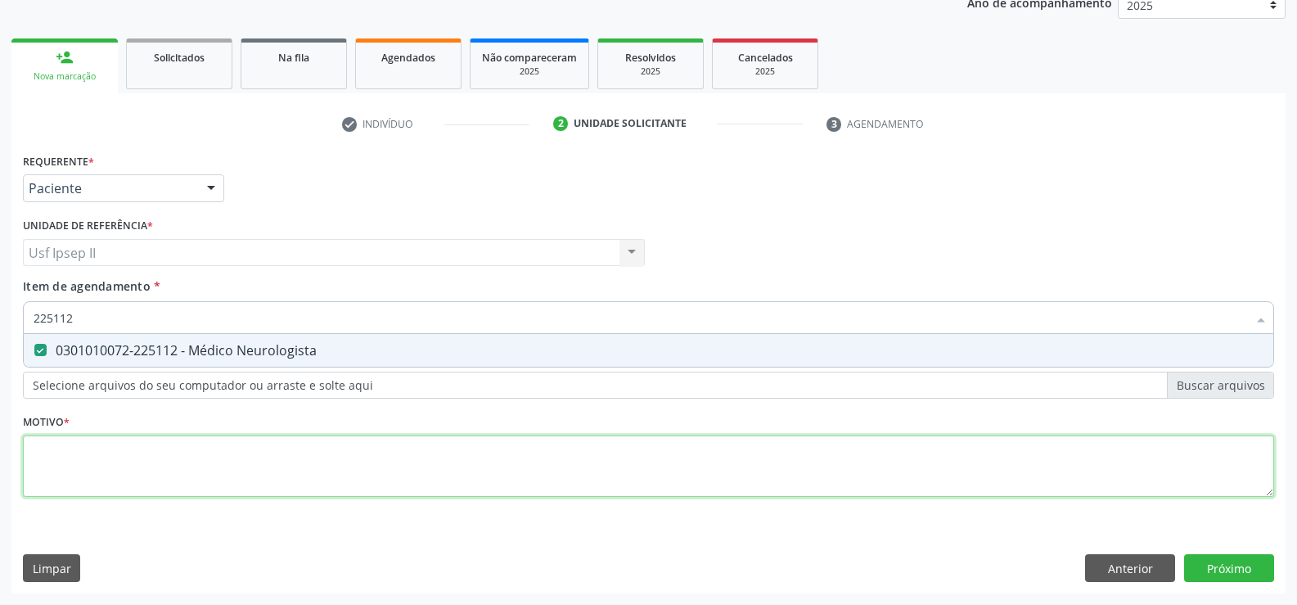
click at [121, 458] on div "Requerente * Paciente Profissional de Saúde Paciente Nenhum resultado encontrad…" at bounding box center [649, 334] width 1252 height 371
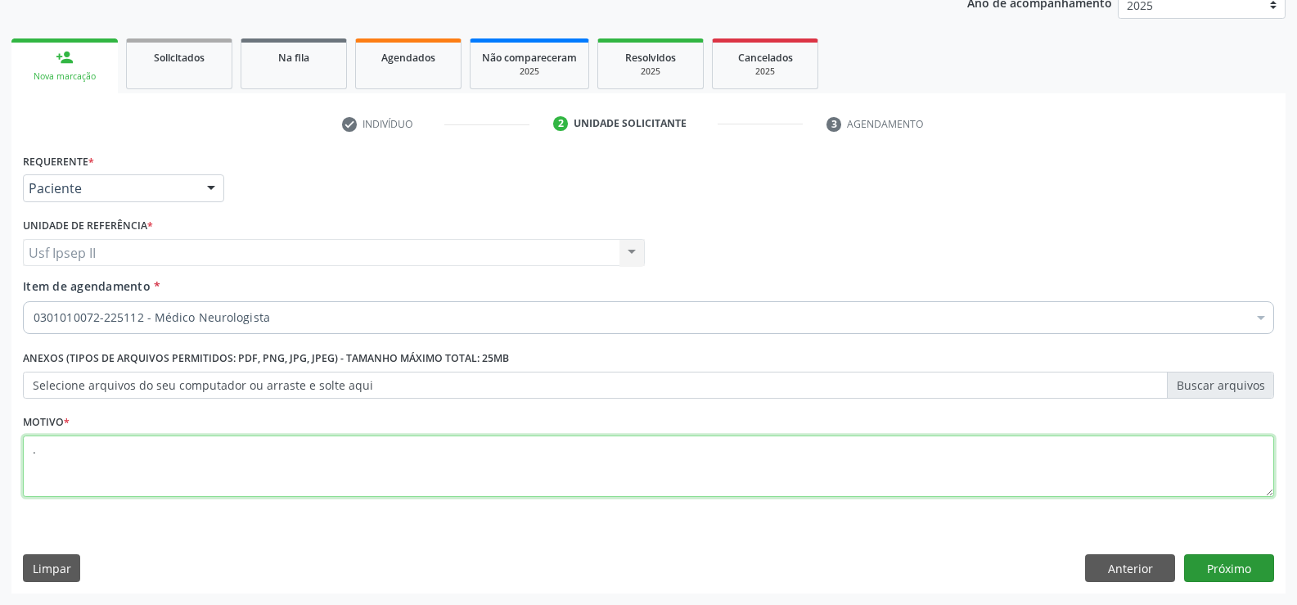
type textarea "."
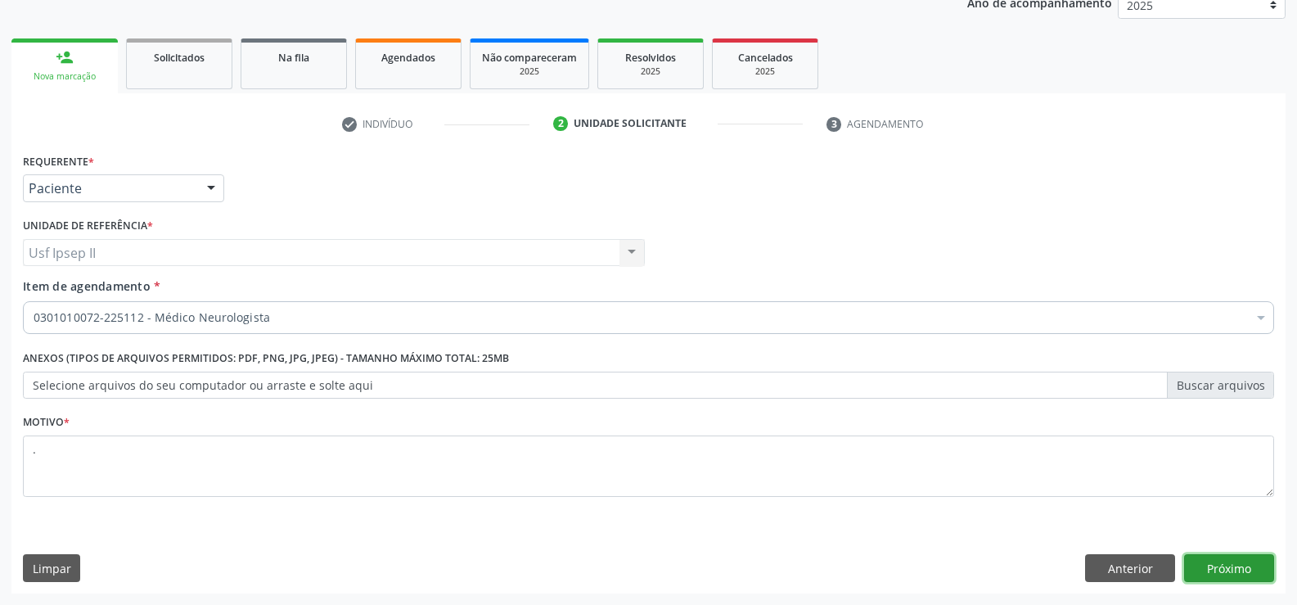
click at [1250, 572] on button "Próximo" at bounding box center [1229, 568] width 90 height 28
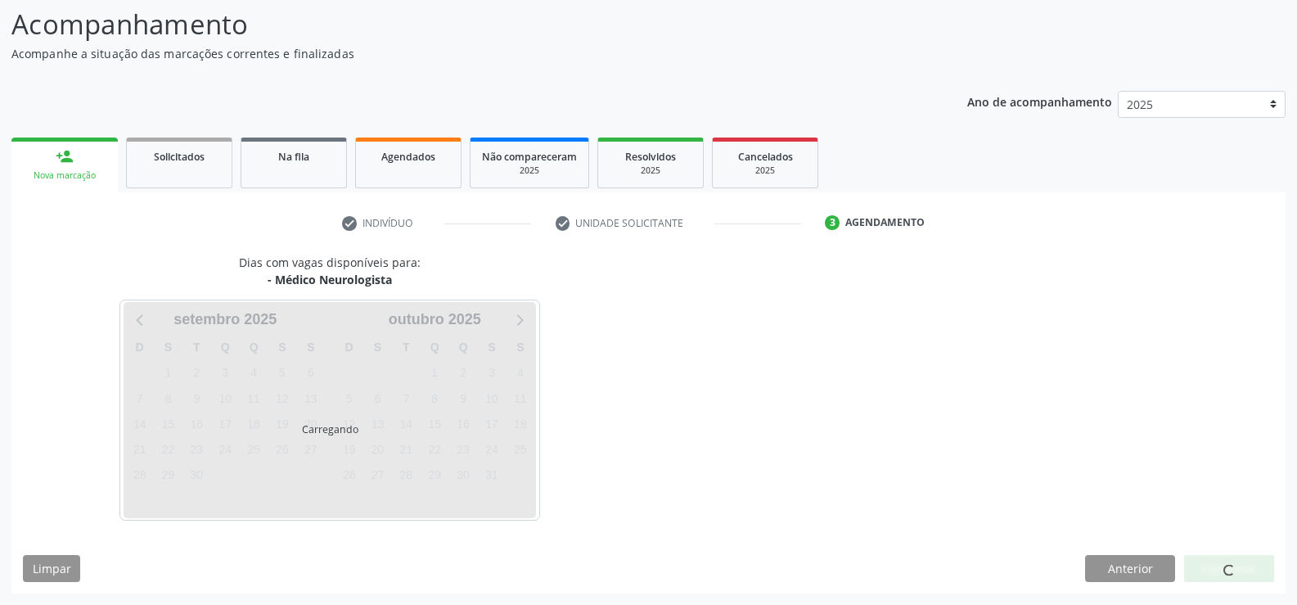
scroll to position [107, 0]
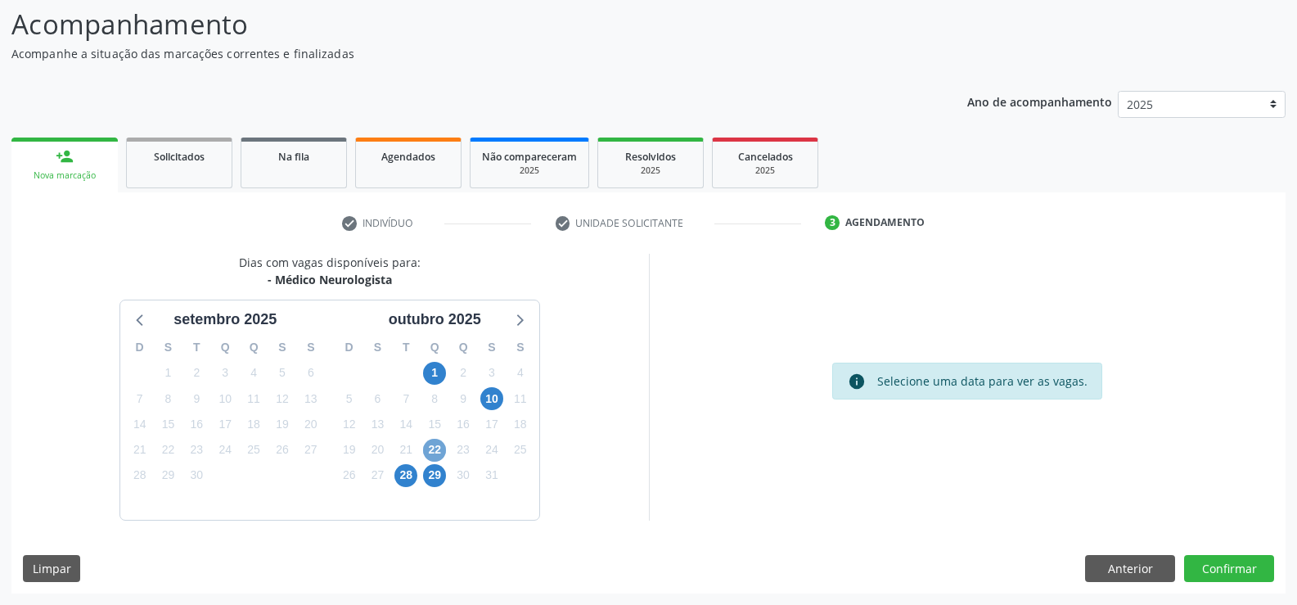
click at [439, 444] on span "22" at bounding box center [434, 450] width 23 height 23
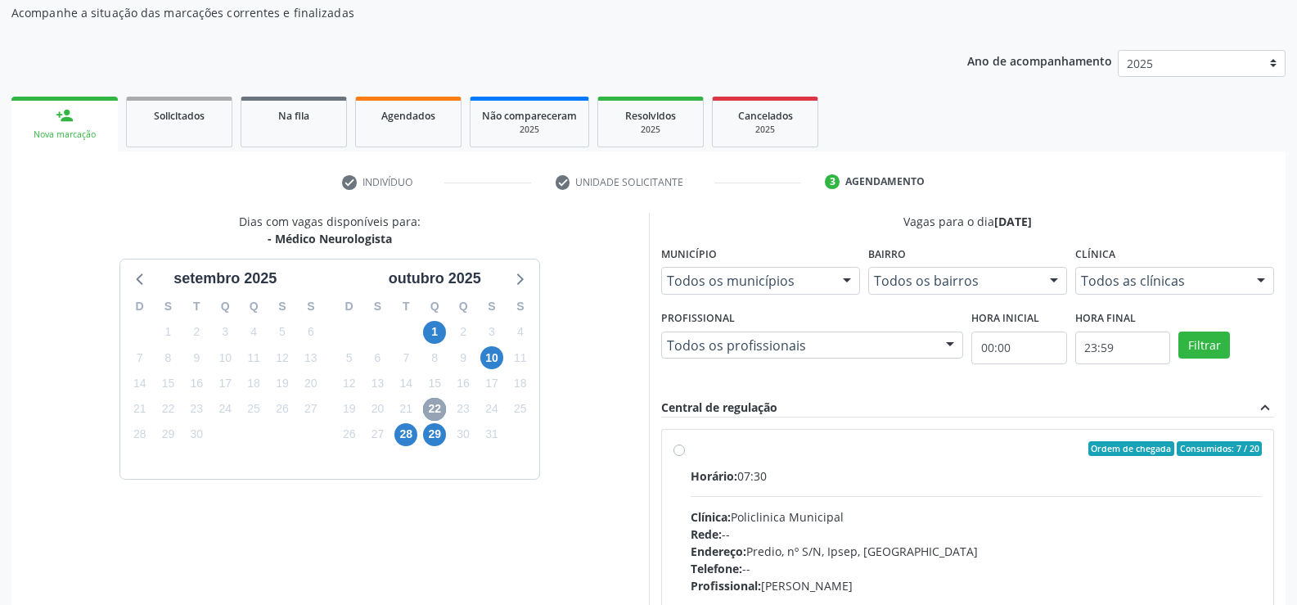
scroll to position [189, 0]
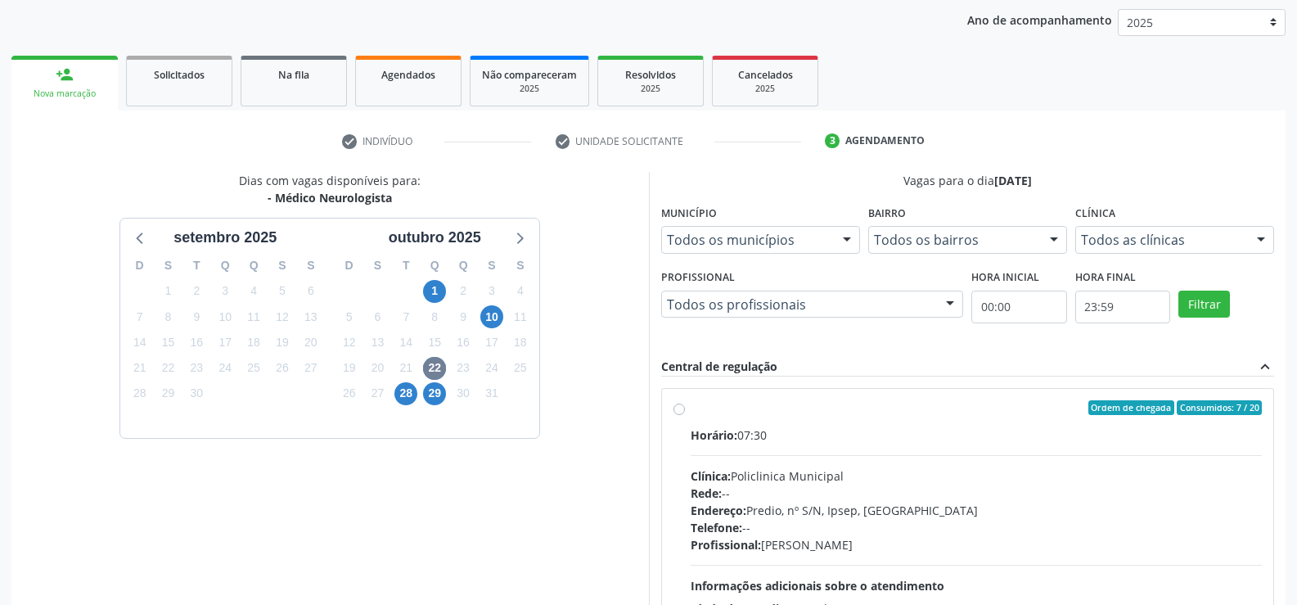
click at [676, 416] on div "Ordem de chegada Consumidos: 7 / 20 Horário: 07:30 Clínica: Policlinica Municip…" at bounding box center [968, 525] width 589 height 251
radio input "true"
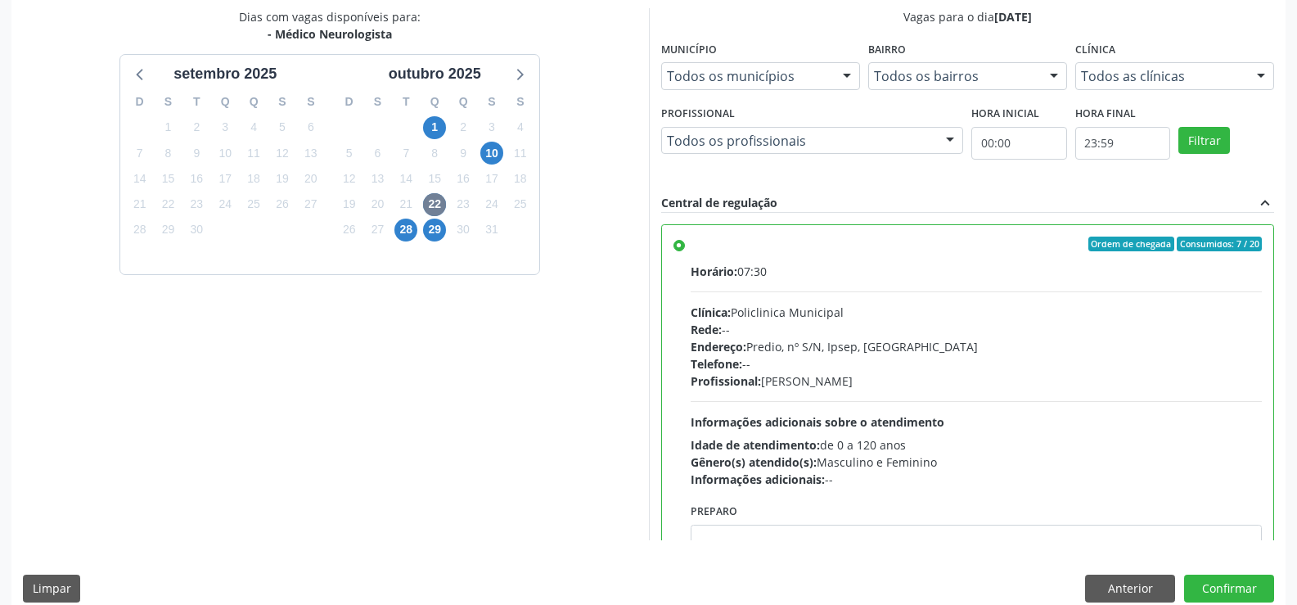
scroll to position [373, 0]
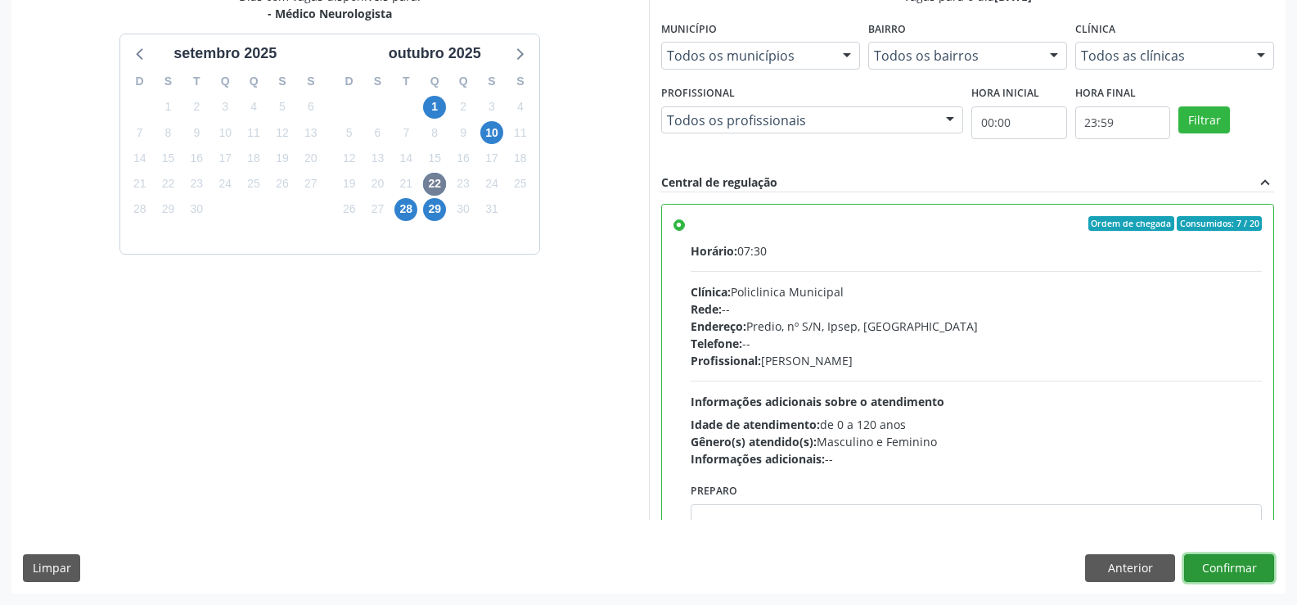
click at [1229, 563] on button "Confirmar" at bounding box center [1229, 568] width 90 height 28
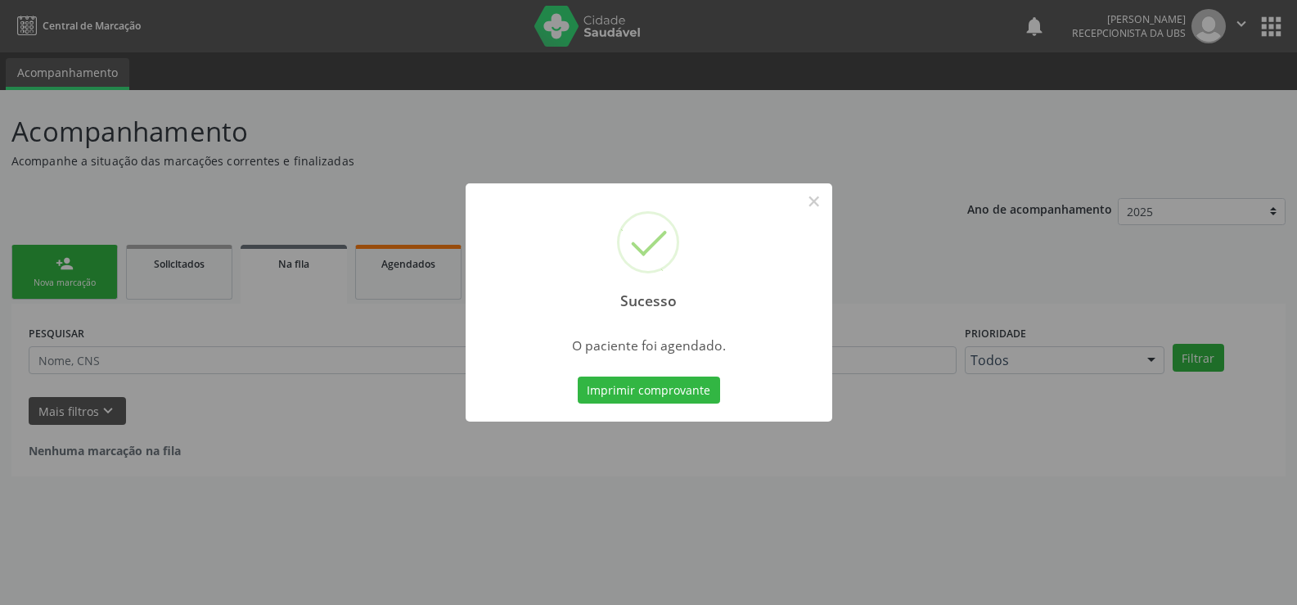
scroll to position [0, 0]
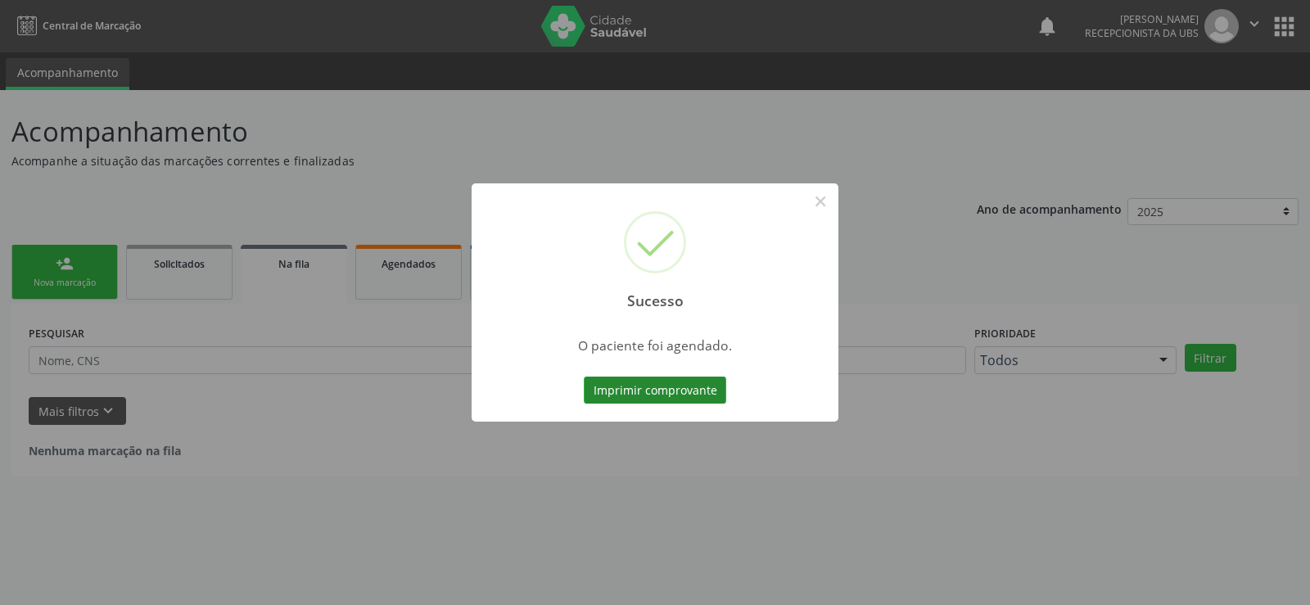
click at [674, 393] on button "Imprimir comprovante" at bounding box center [655, 391] width 142 height 28
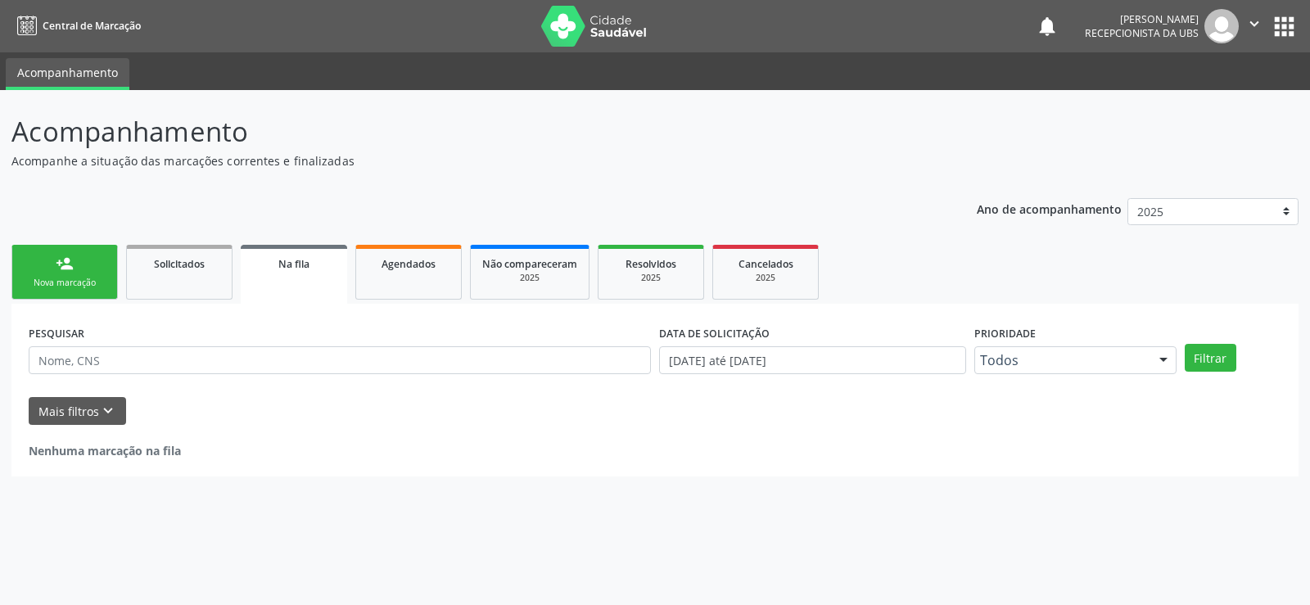
click at [87, 273] on link "person_add Nova marcação" at bounding box center [64, 272] width 106 height 55
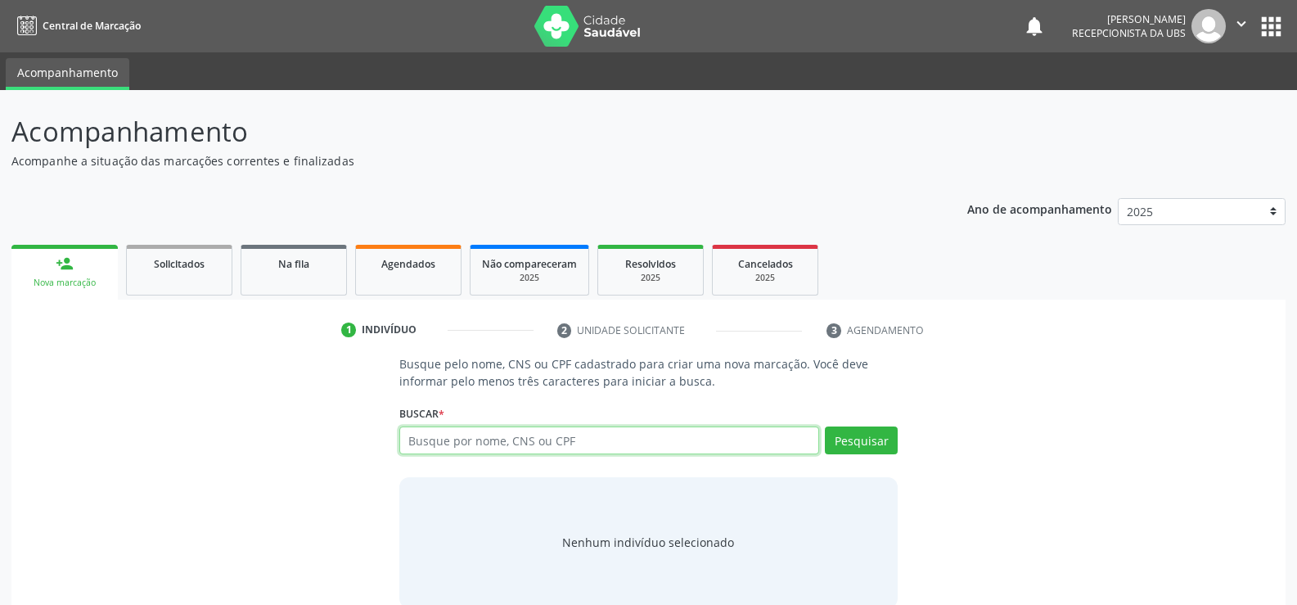
click at [435, 439] on input "text" at bounding box center [609, 440] width 420 height 28
type input "175233728805"
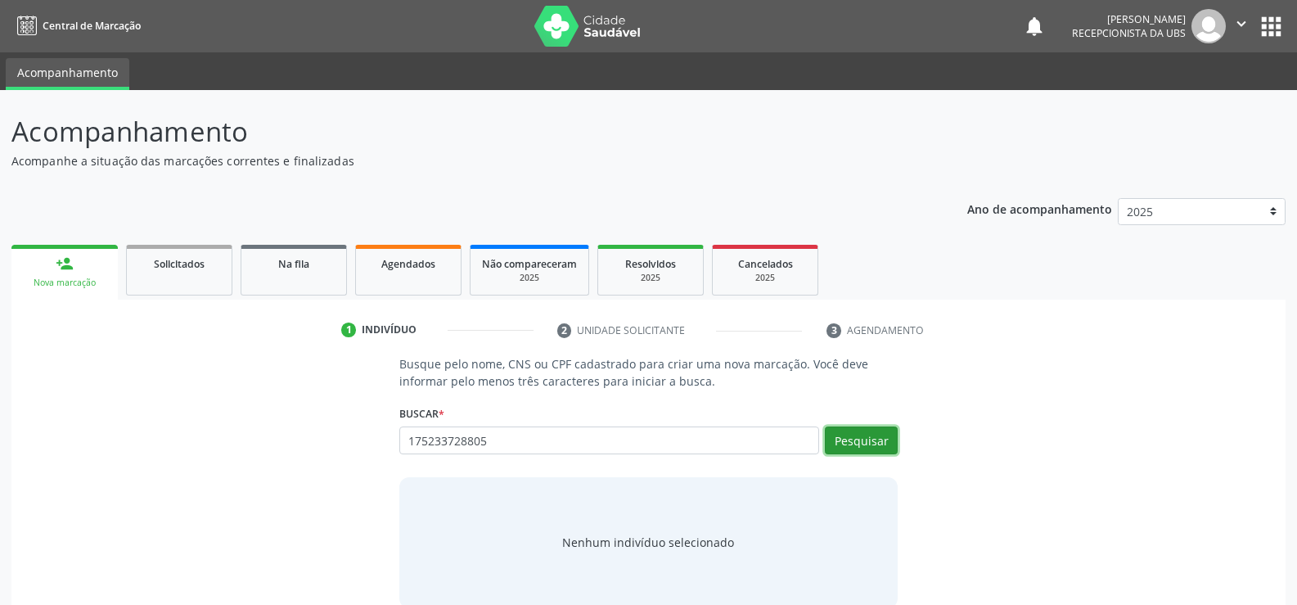
click at [866, 444] on button "Pesquisar" at bounding box center [861, 440] width 73 height 28
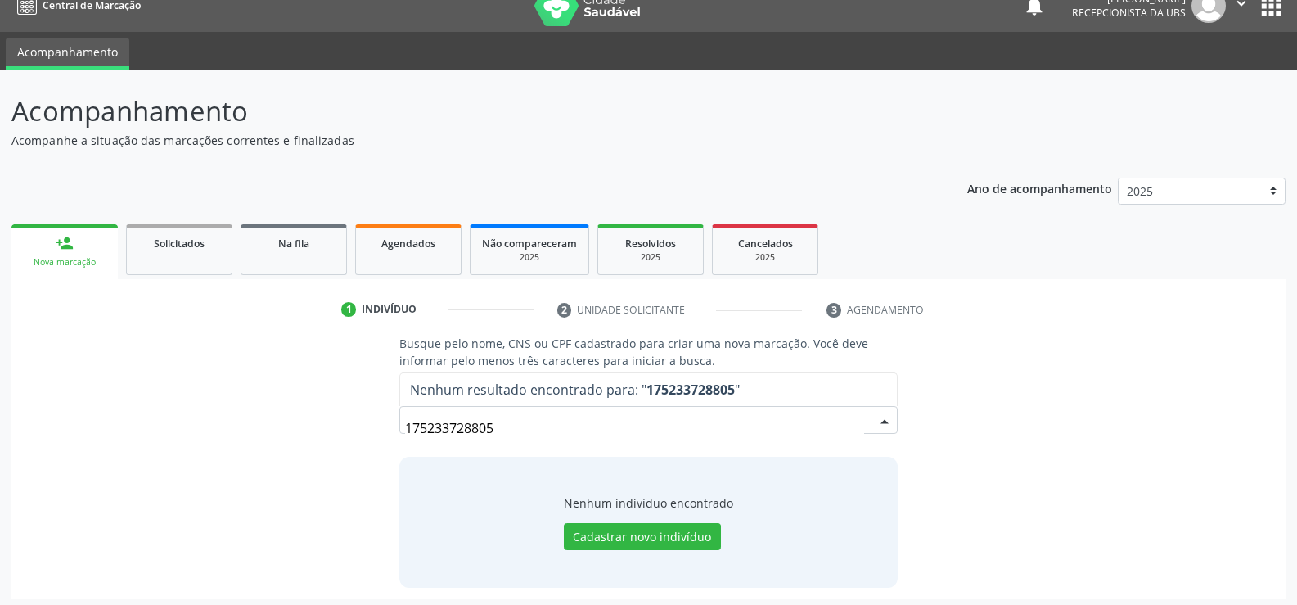
scroll to position [26, 0]
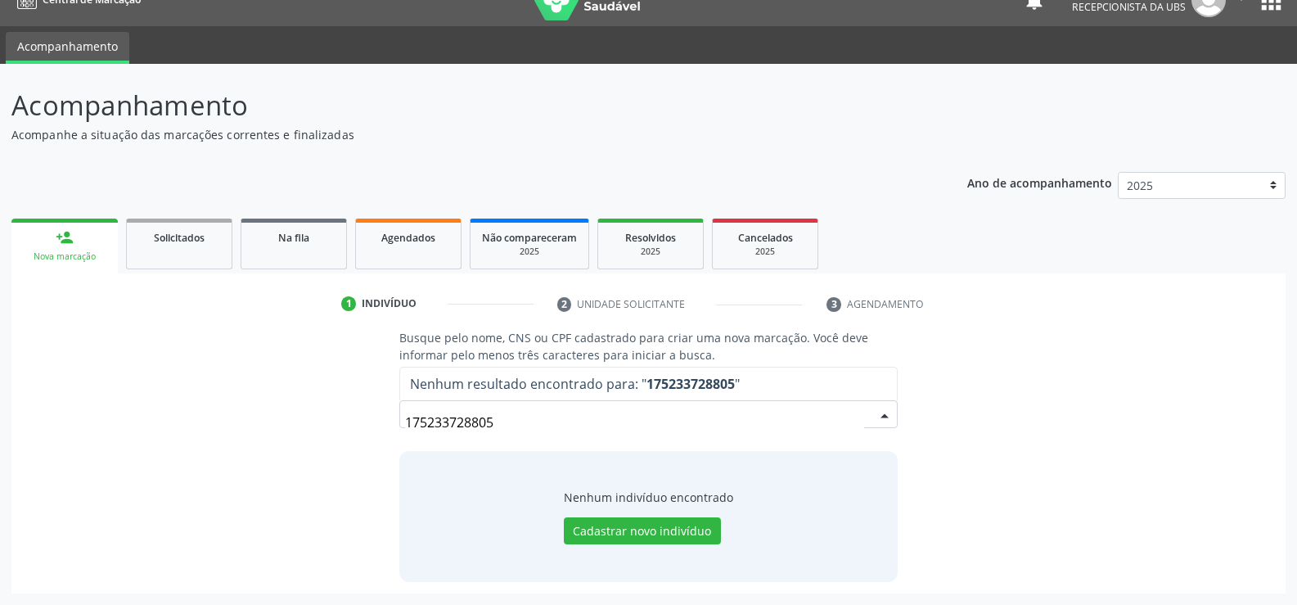
click at [557, 425] on input "175233728805" at bounding box center [634, 422] width 459 height 33
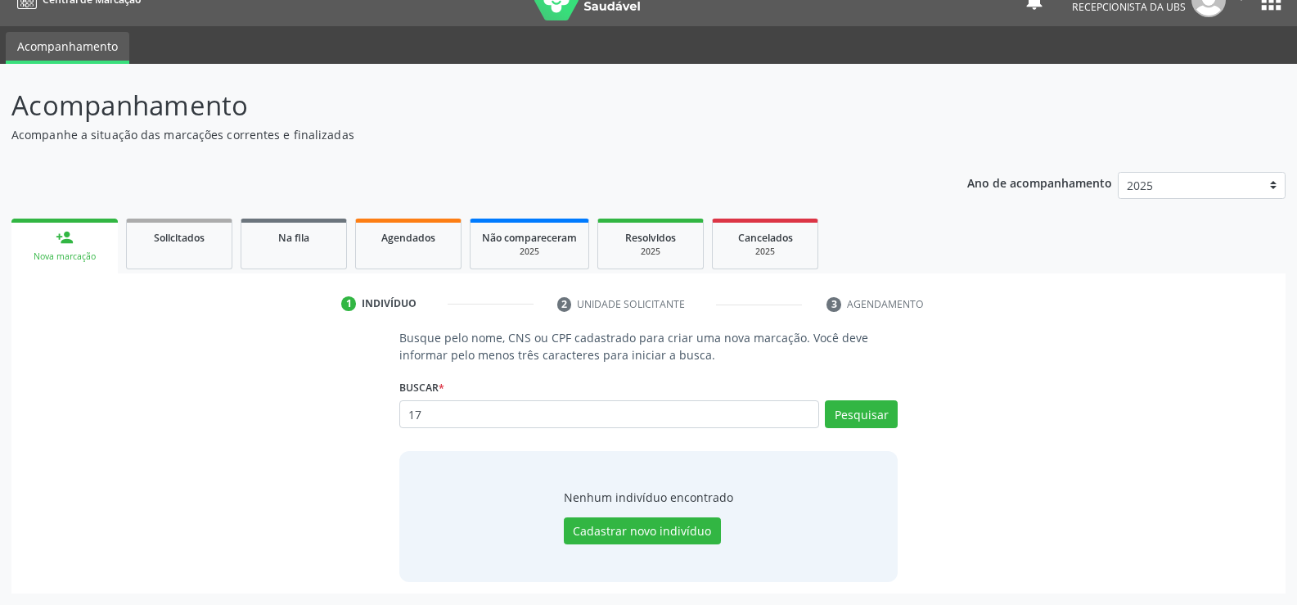
type input "1"
type input "17523372805"
click at [843, 427] on button "Pesquisar" at bounding box center [861, 414] width 73 height 28
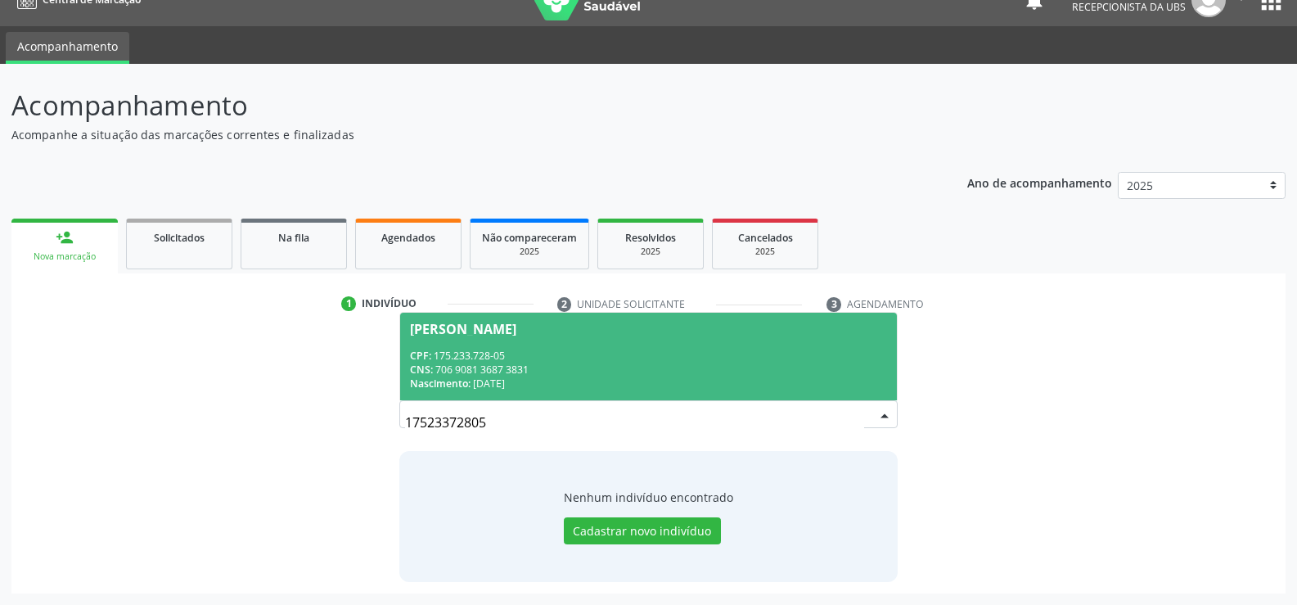
click at [497, 364] on div "CNS: 706 9081 3687 3831" at bounding box center [648, 370] width 477 height 14
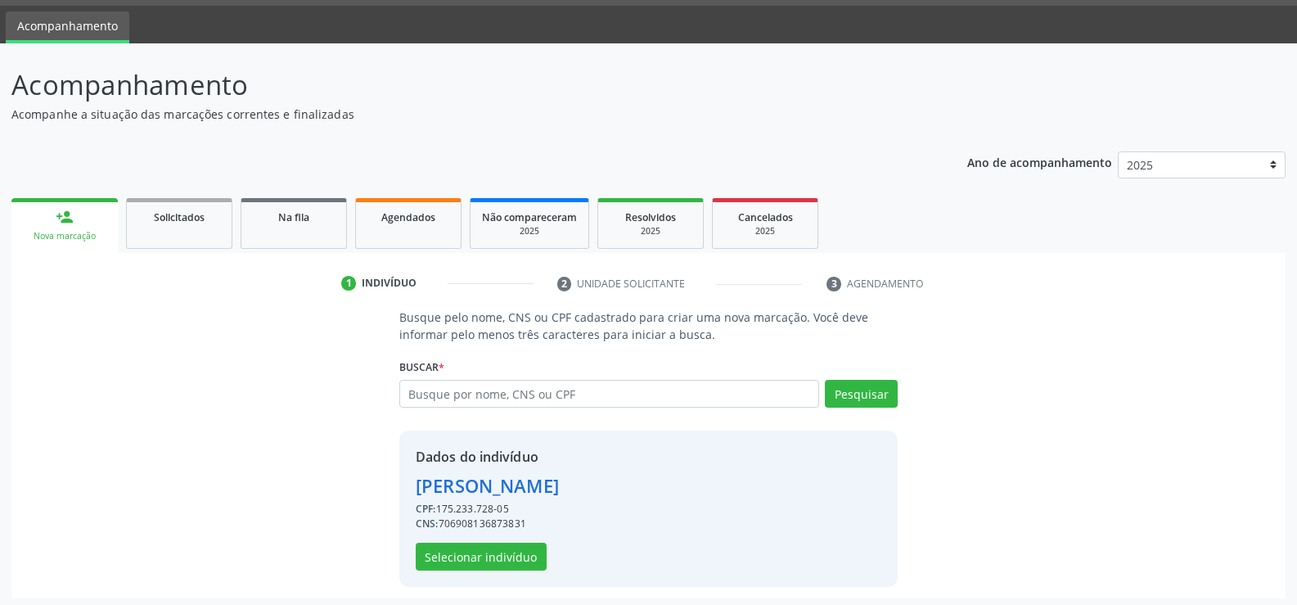
scroll to position [52, 0]
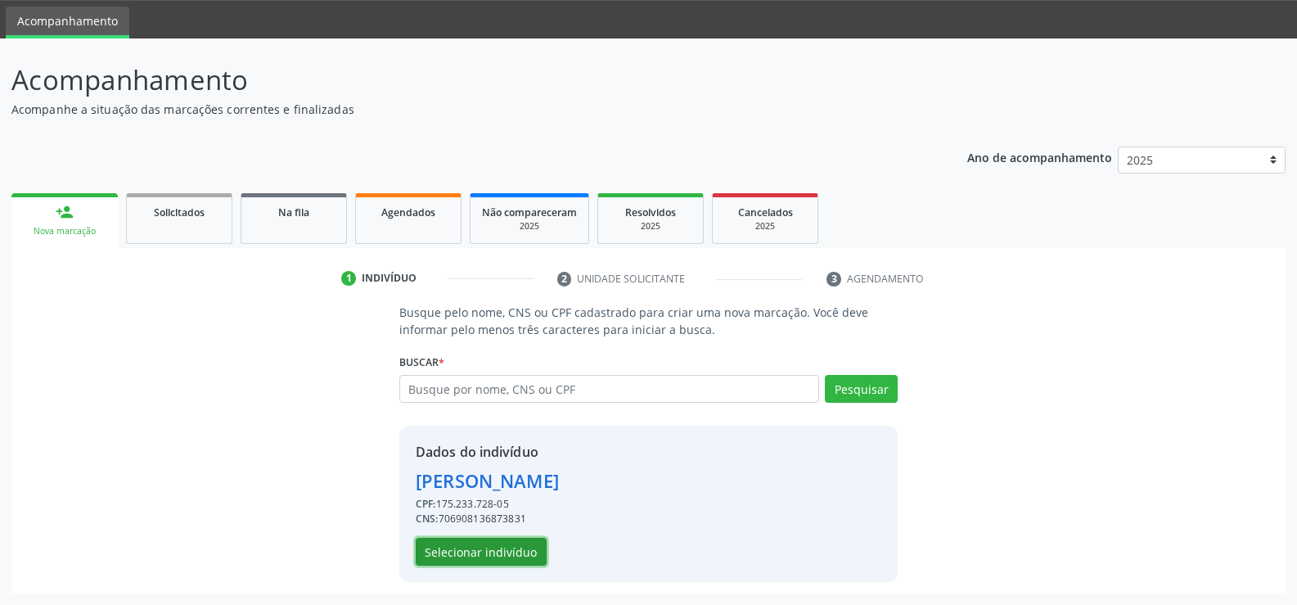
click at [506, 552] on button "Selecionar indivíduo" at bounding box center [481, 552] width 131 height 28
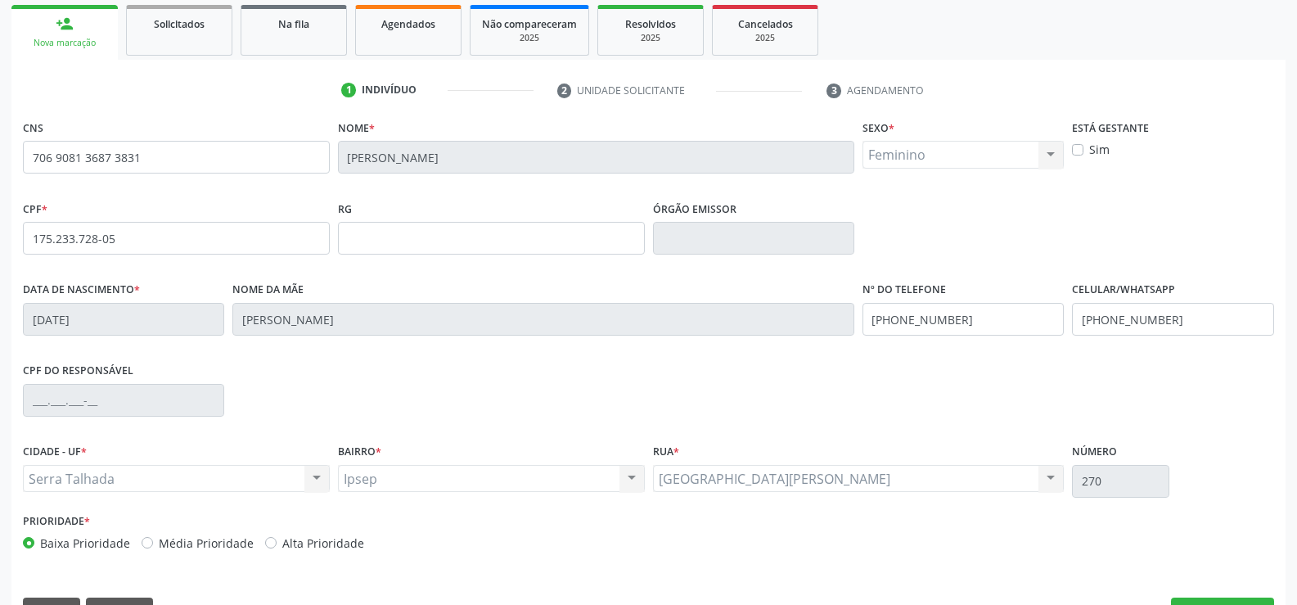
scroll to position [282, 0]
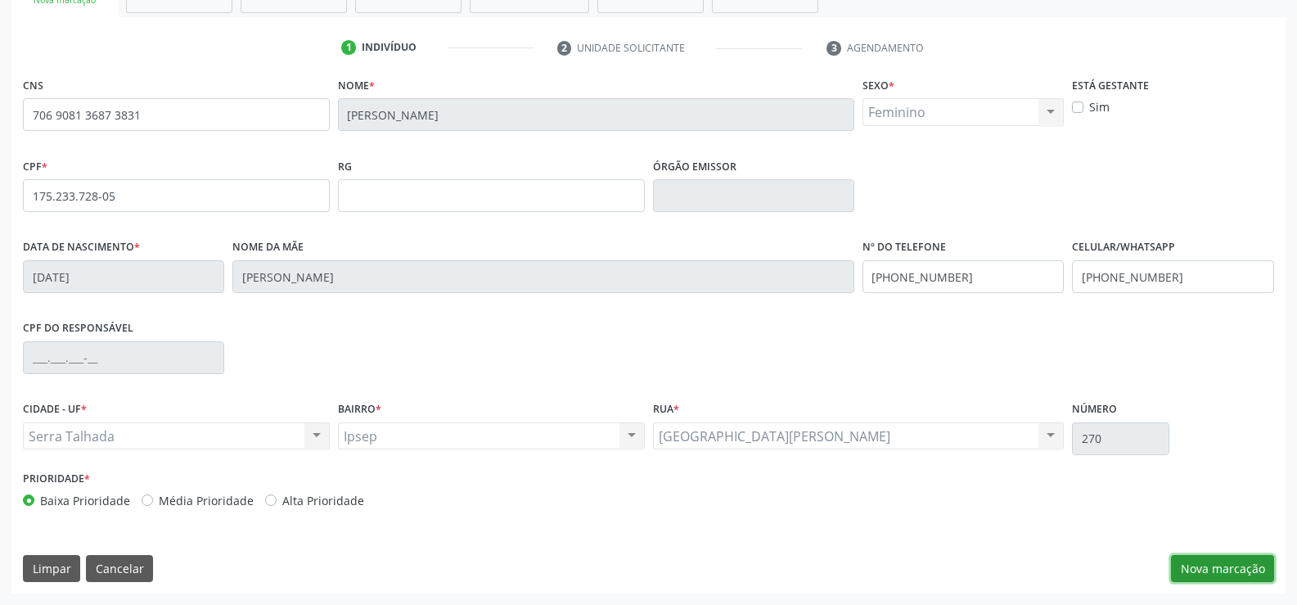
click at [1237, 580] on button "Nova marcação" at bounding box center [1222, 569] width 103 height 28
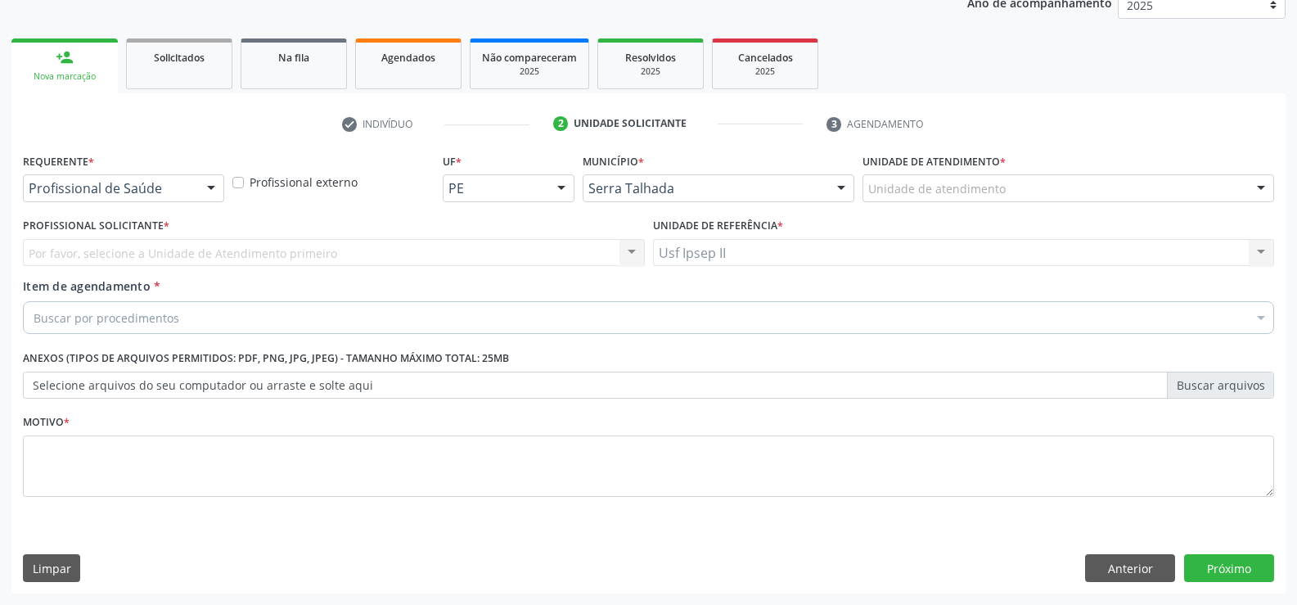
scroll to position [206, 0]
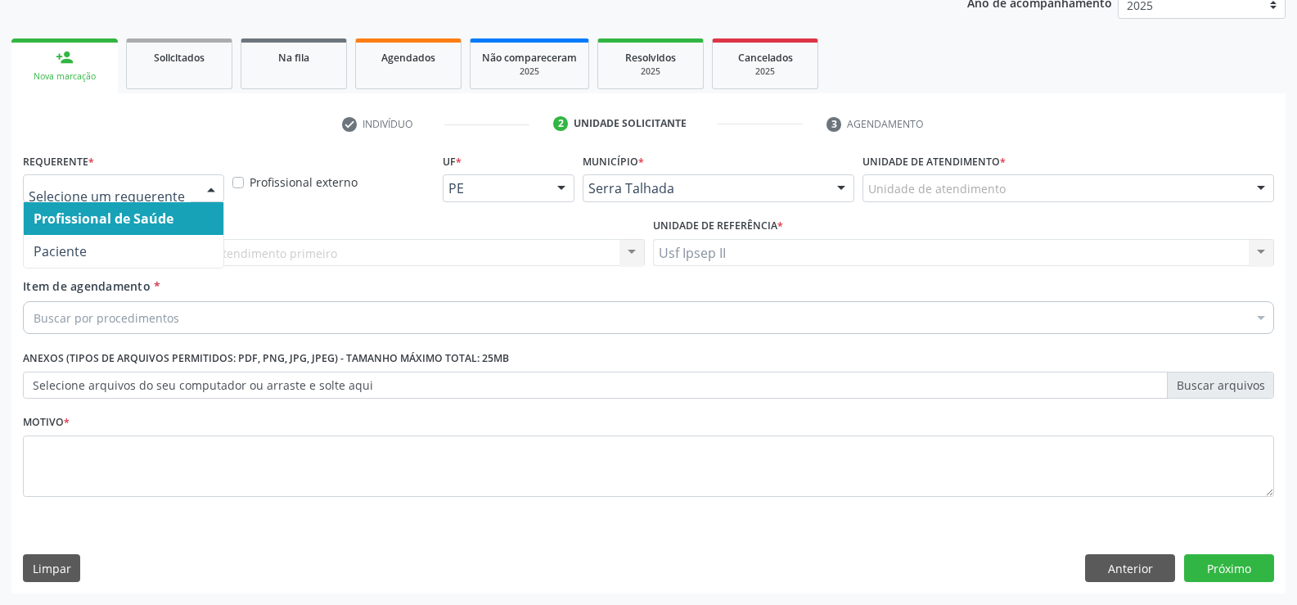
click at [216, 183] on div at bounding box center [211, 189] width 25 height 28
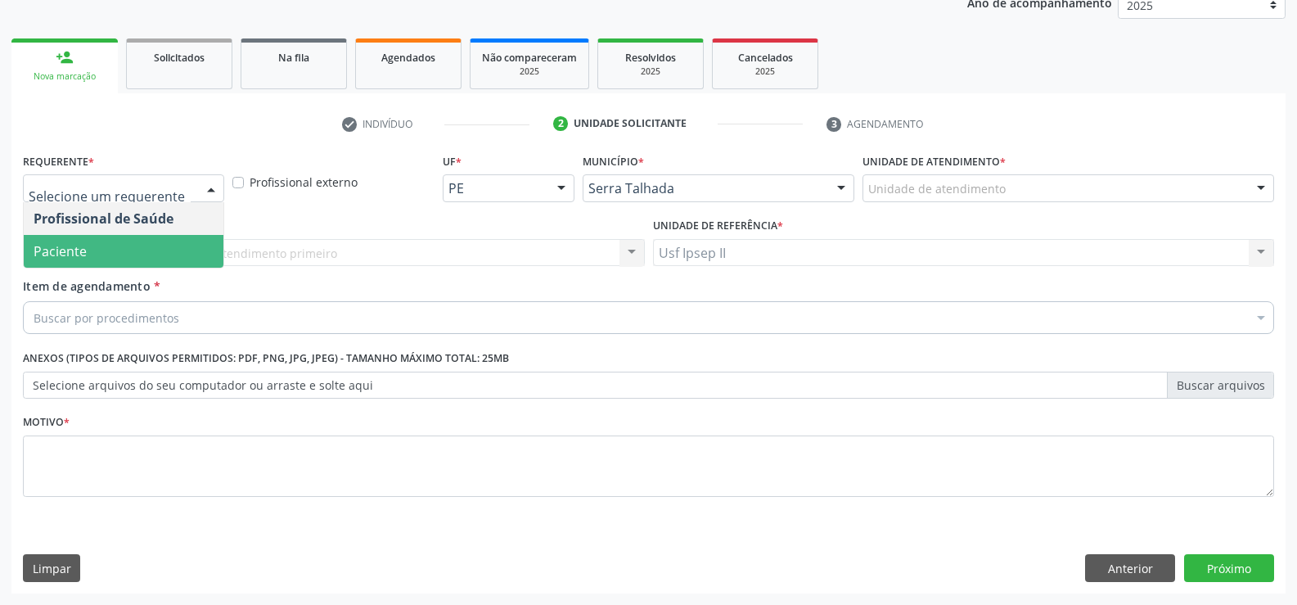
click at [104, 237] on span "Paciente" at bounding box center [124, 251] width 200 height 33
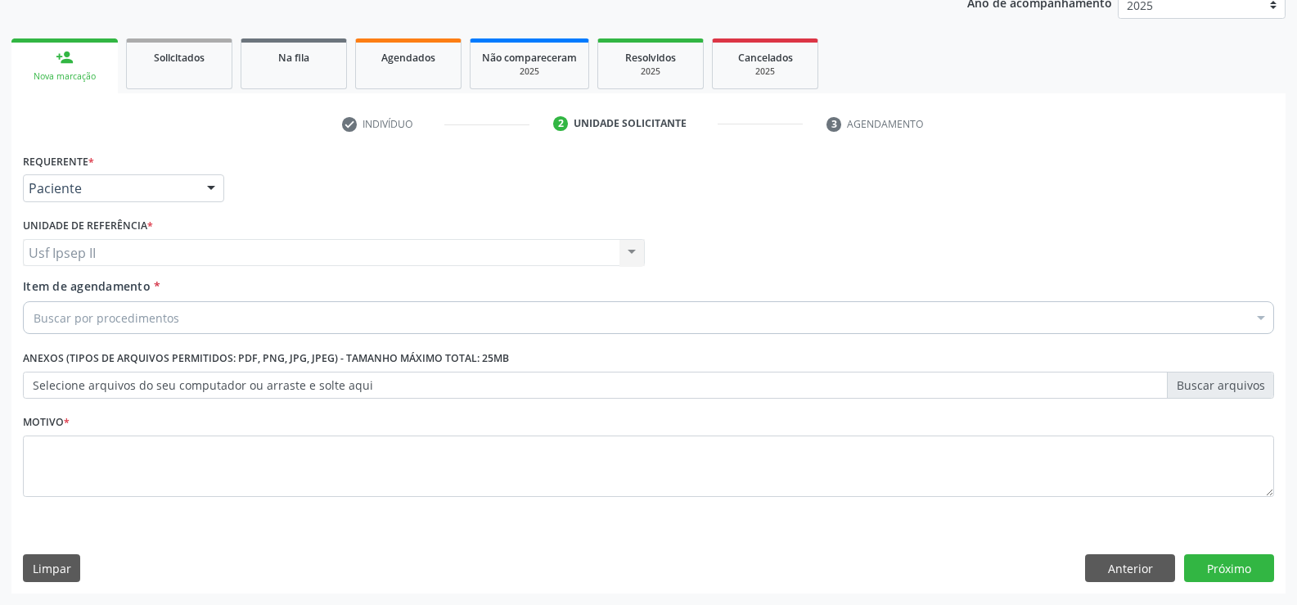
click at [192, 311] on div "Buscar por procedimentos" at bounding box center [649, 317] width 1252 height 33
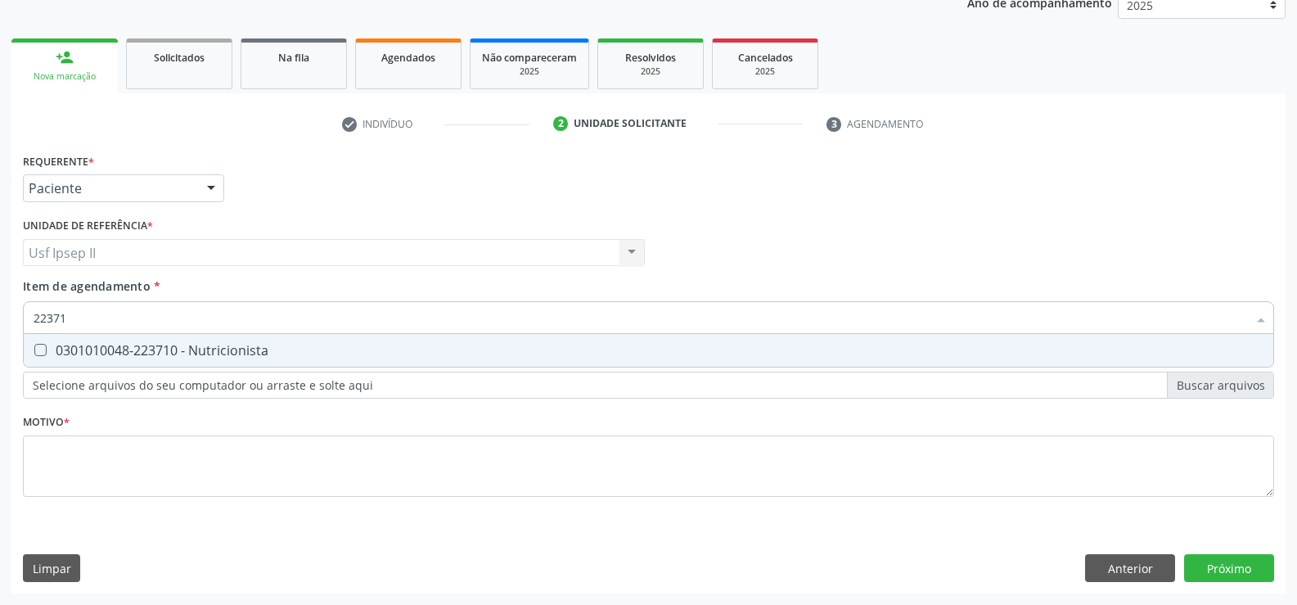
type input "223710"
click at [190, 361] on span "0301010048-223710 - Nutricionista" at bounding box center [649, 350] width 1250 height 33
checkbox Nutricionista "true"
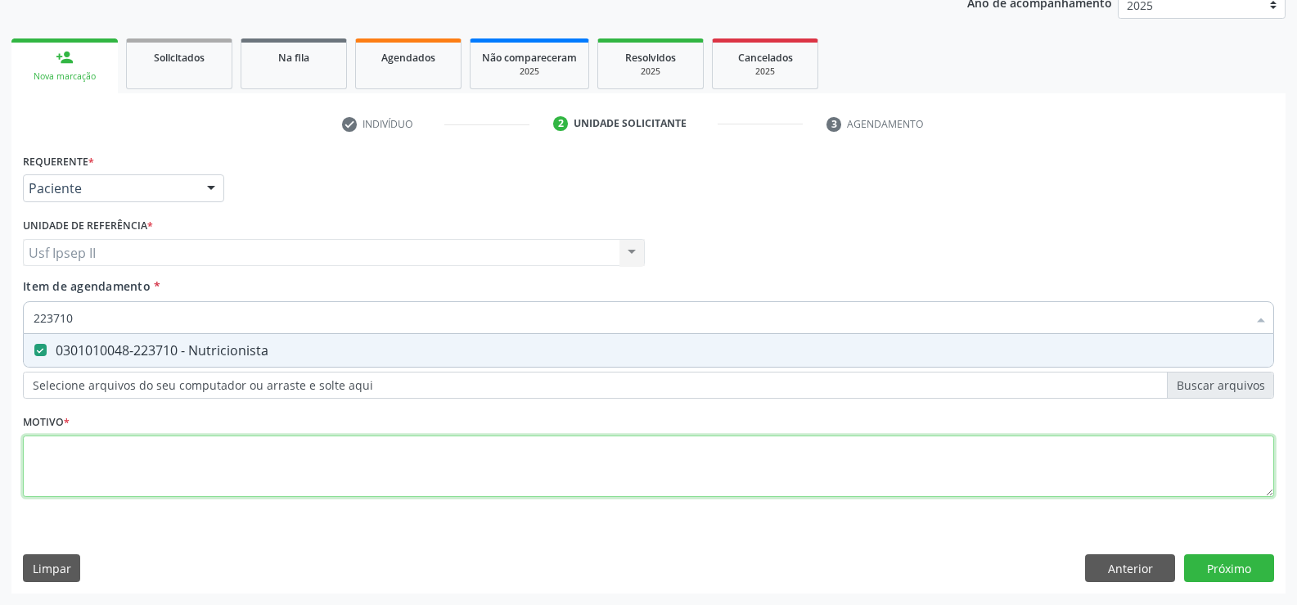
click at [177, 460] on div "Requerente * Paciente Profissional de Saúde Paciente Nenhum resultado encontrad…" at bounding box center [649, 334] width 1252 height 371
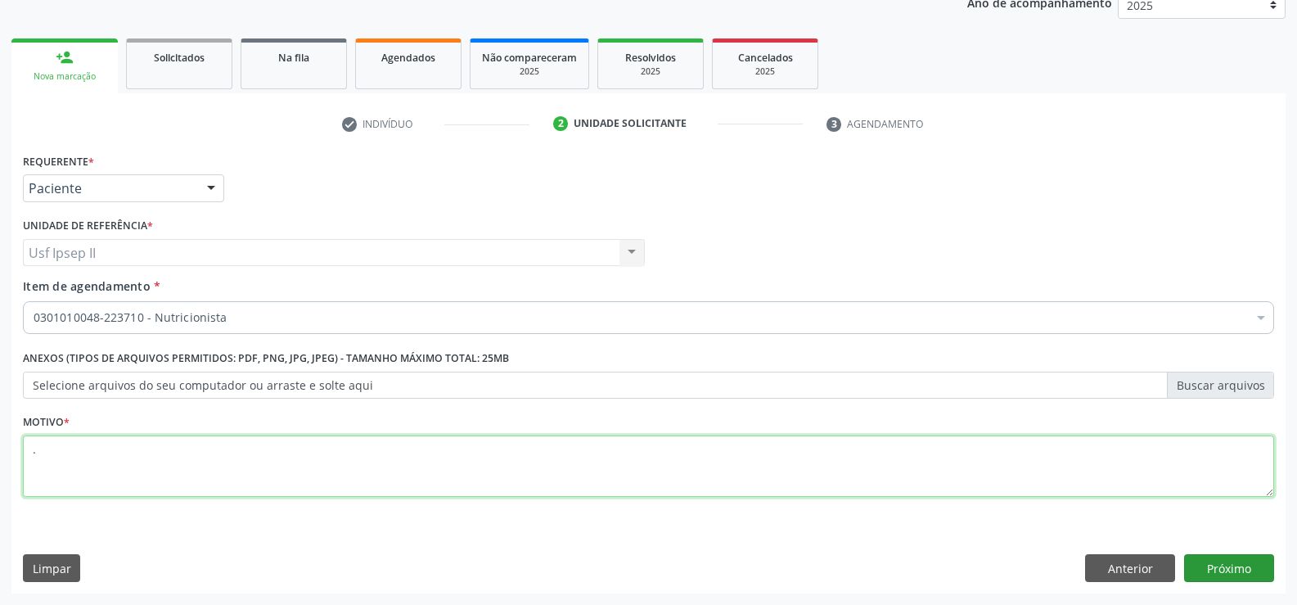
type textarea "."
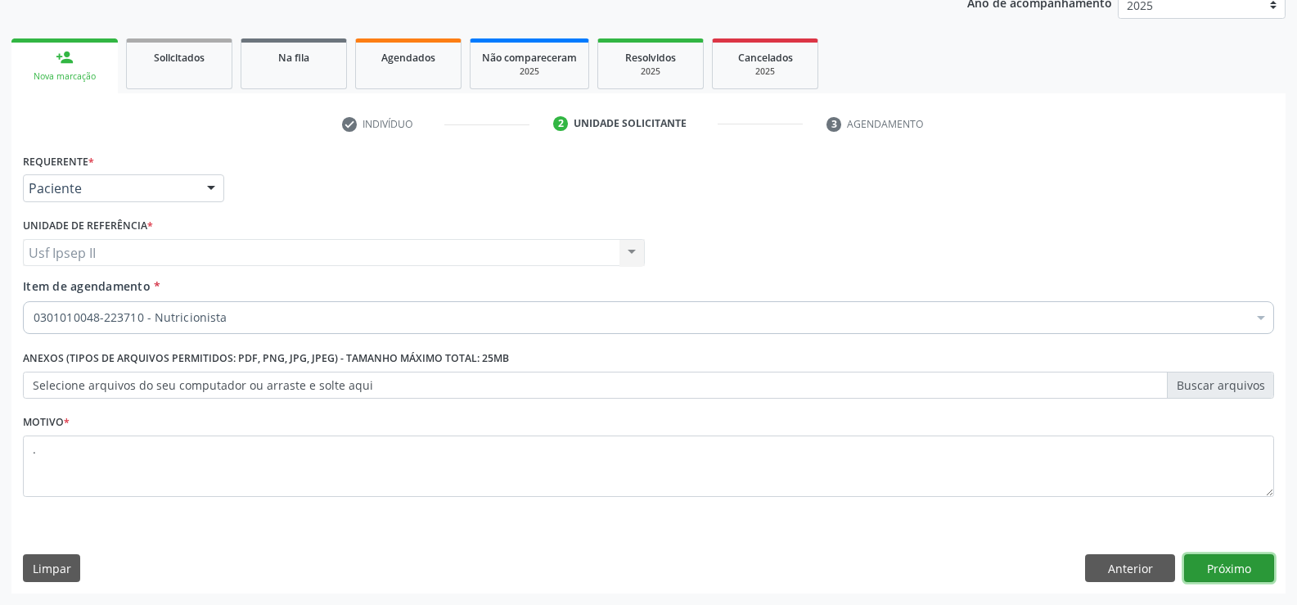
click at [1220, 569] on button "Próximo" at bounding box center [1229, 568] width 90 height 28
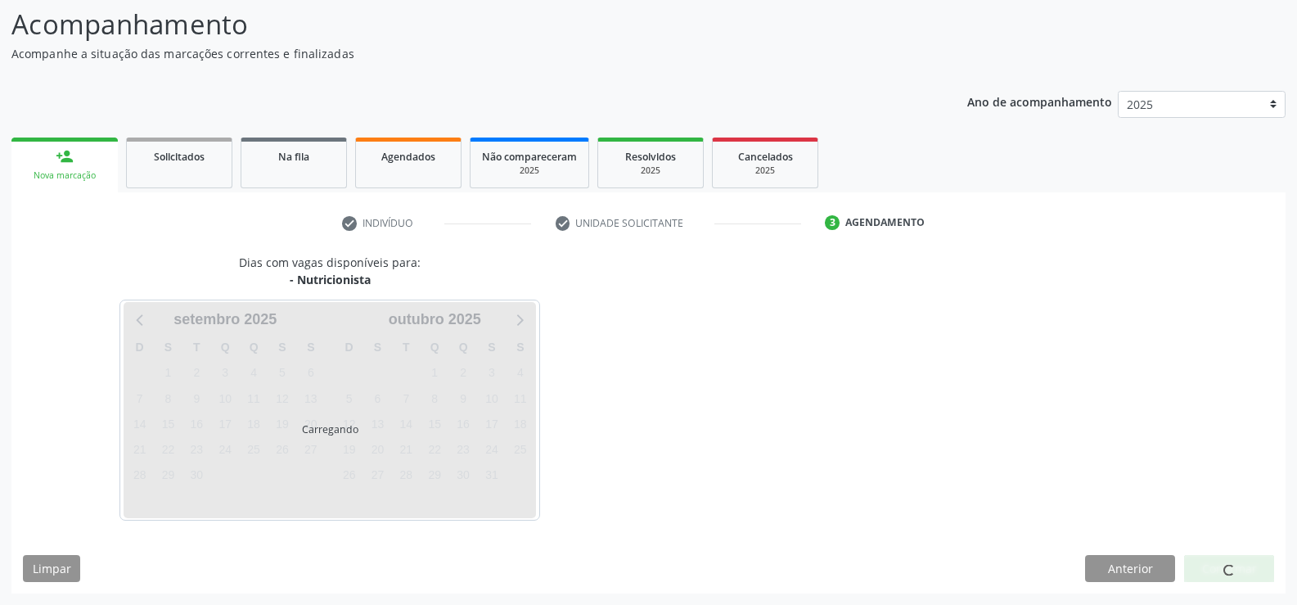
scroll to position [107, 0]
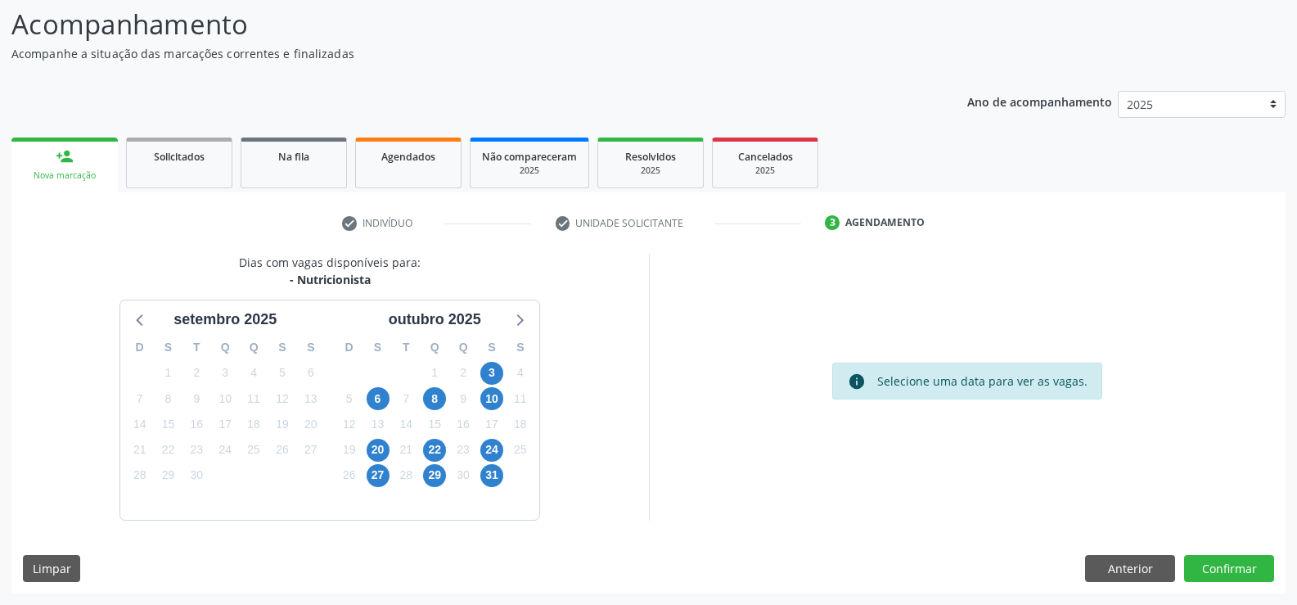
click at [363, 398] on div "6" at bounding box center [377, 398] width 29 height 25
click at [385, 400] on span "6" at bounding box center [378, 398] width 23 height 23
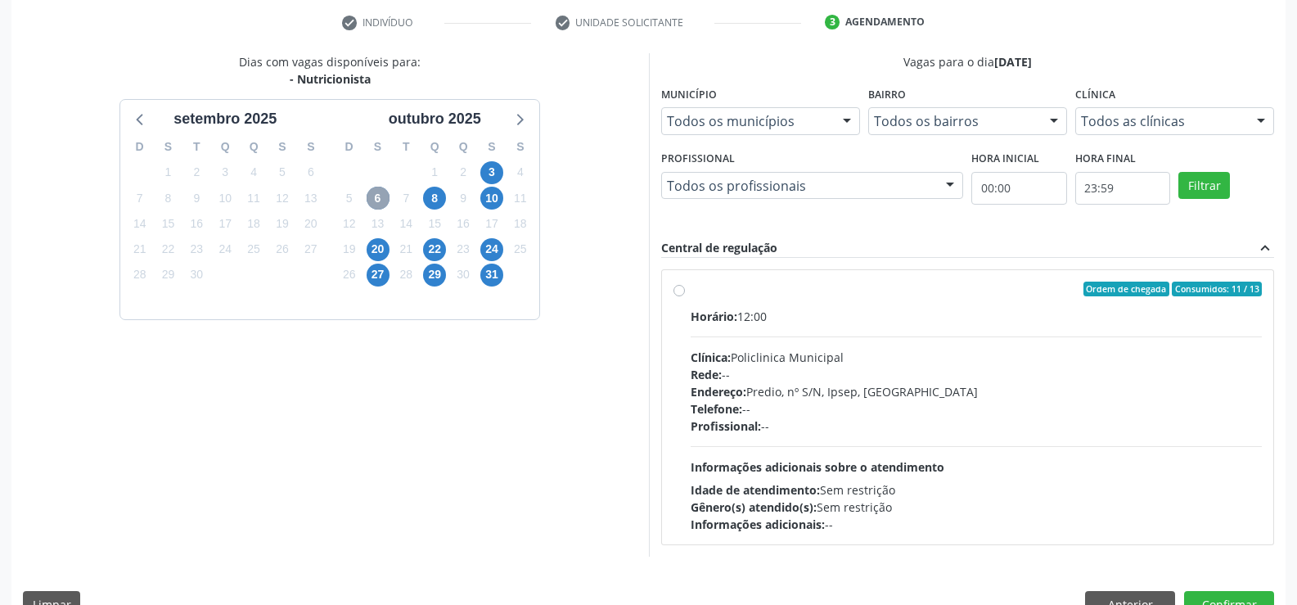
scroll to position [344, 0]
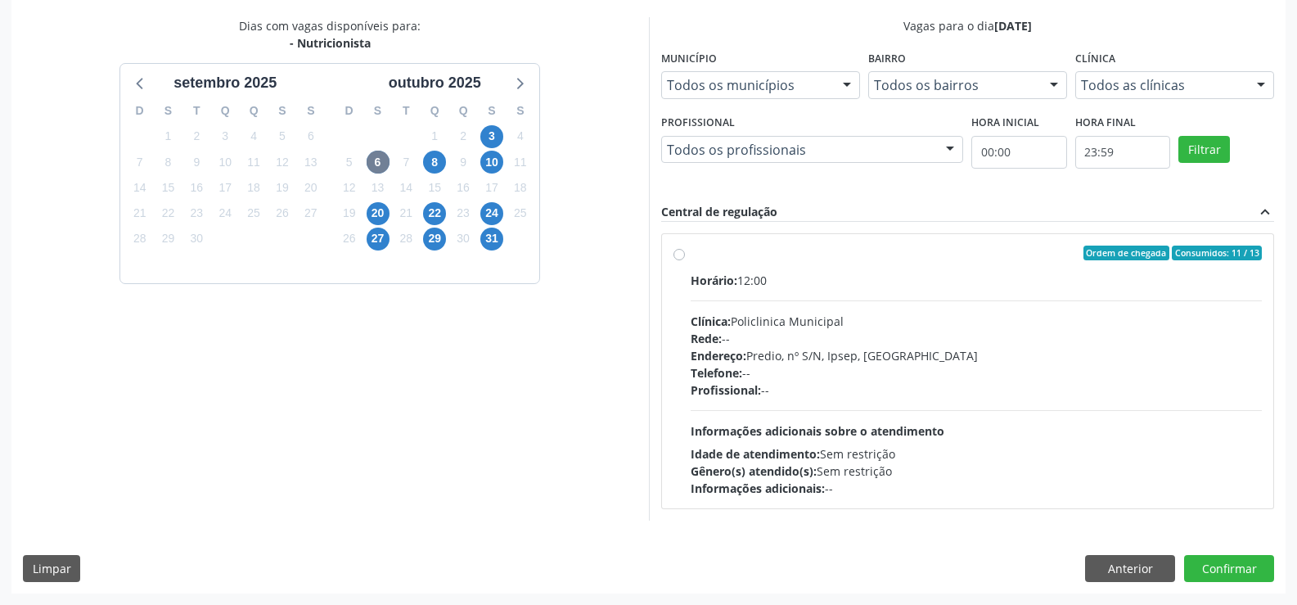
click at [684, 261] on div "Ordem de chegada Consumidos: 11 / 13 Horário: 12:00 Clínica: Policlinica Munici…" at bounding box center [968, 371] width 589 height 251
radio input "true"
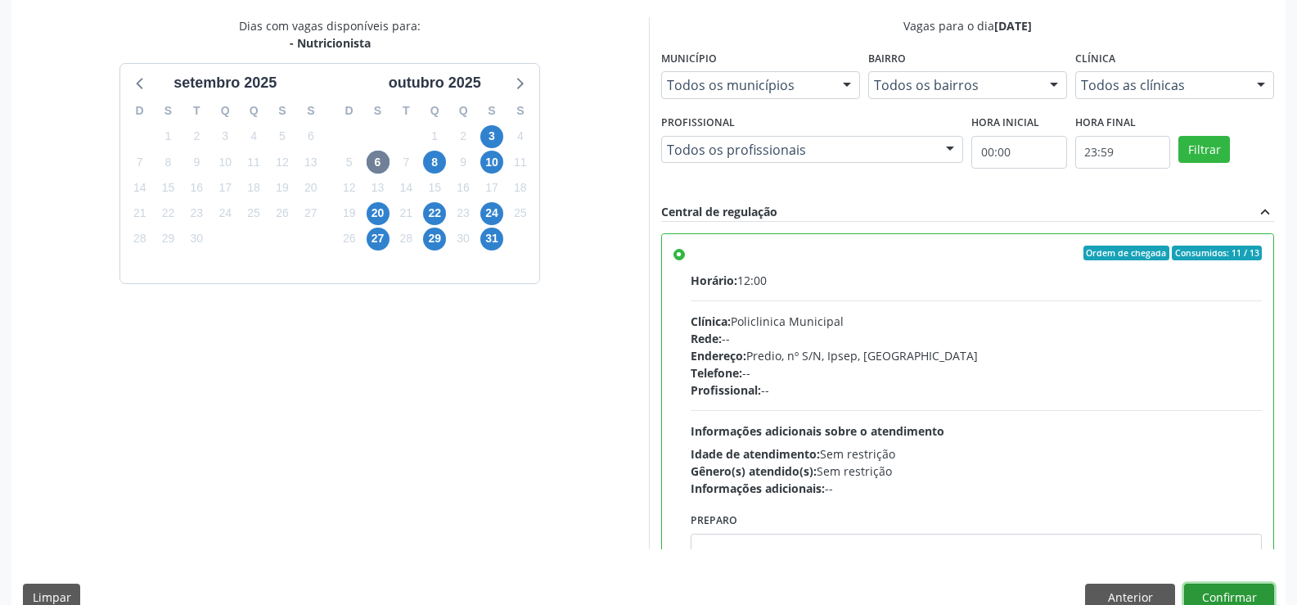
click at [1237, 588] on button "Confirmar" at bounding box center [1229, 598] width 90 height 28
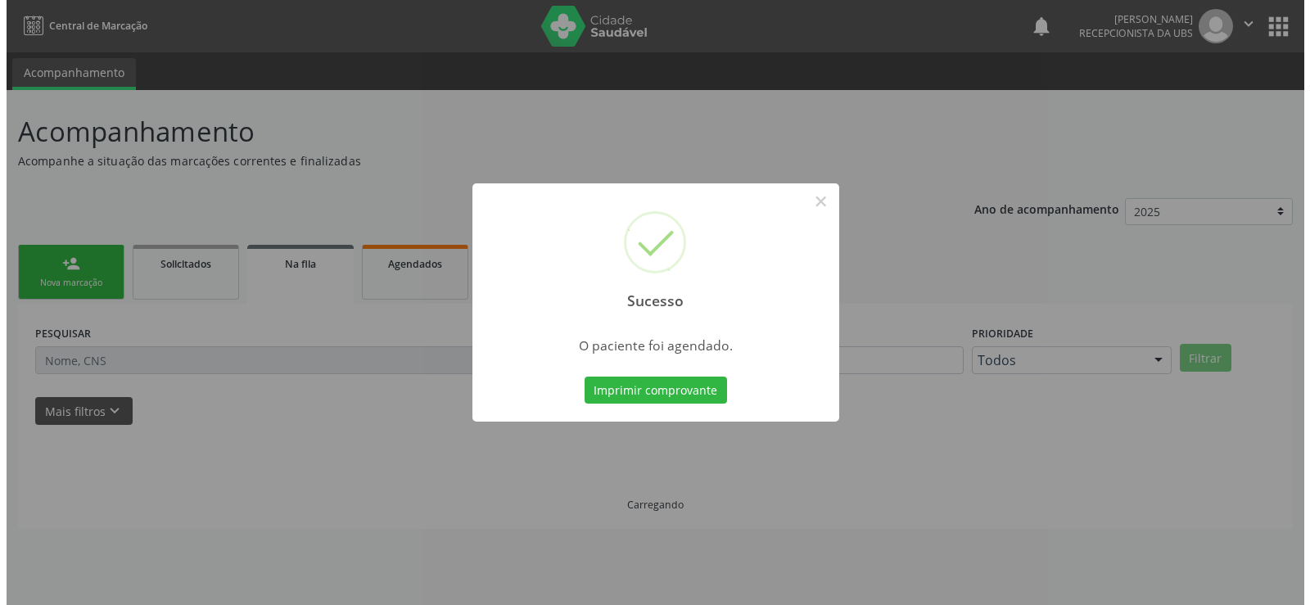
scroll to position [0, 0]
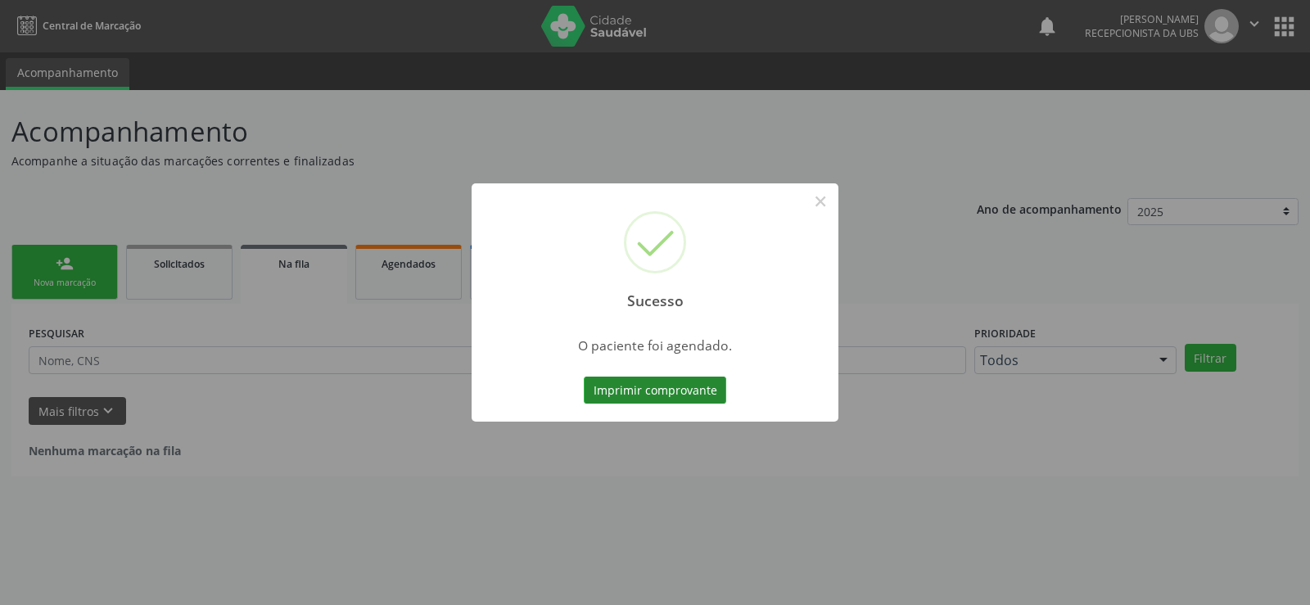
click at [649, 387] on button "Imprimir comprovante" at bounding box center [655, 391] width 142 height 28
